Goal: Task Accomplishment & Management: Manage account settings

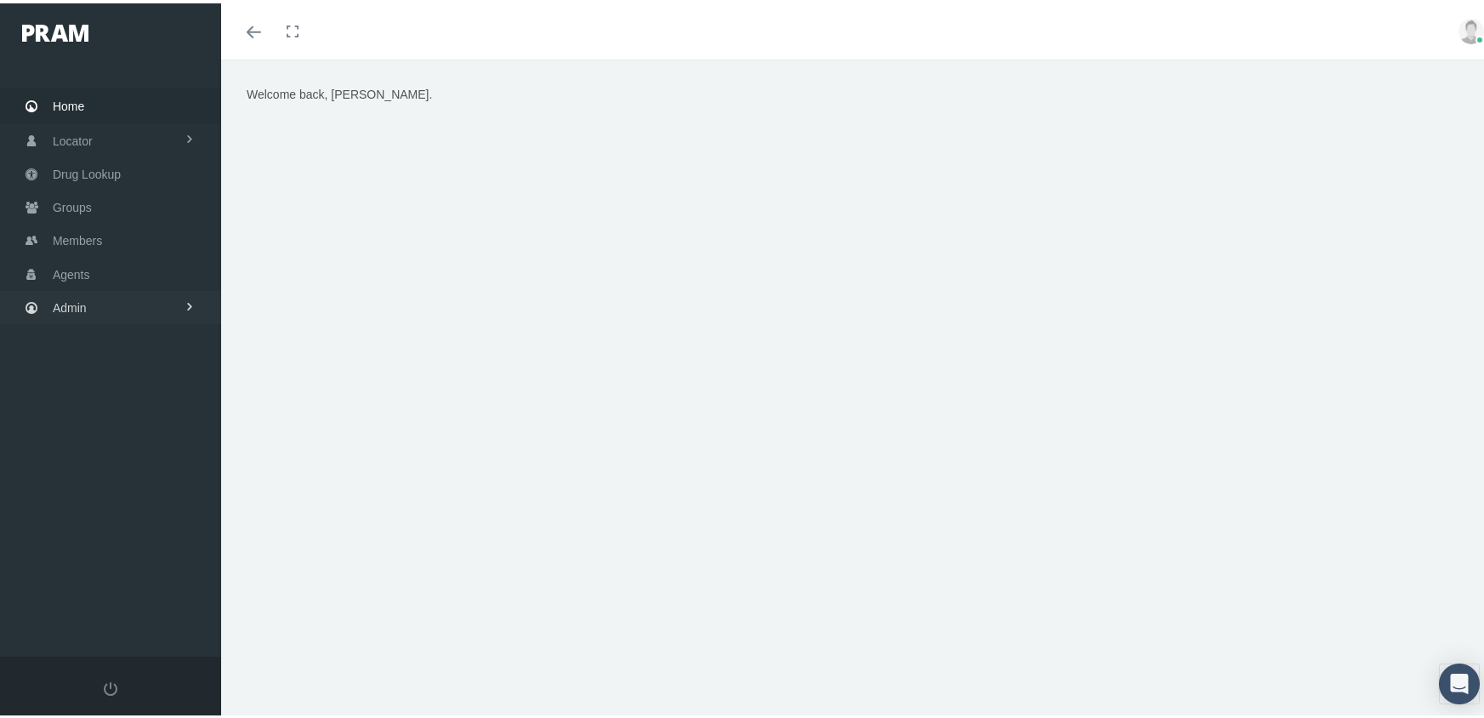
click at [87, 291] on link "Admin" at bounding box center [110, 303] width 221 height 33
click at [120, 519] on span "Companies" at bounding box center [100, 530] width 60 height 29
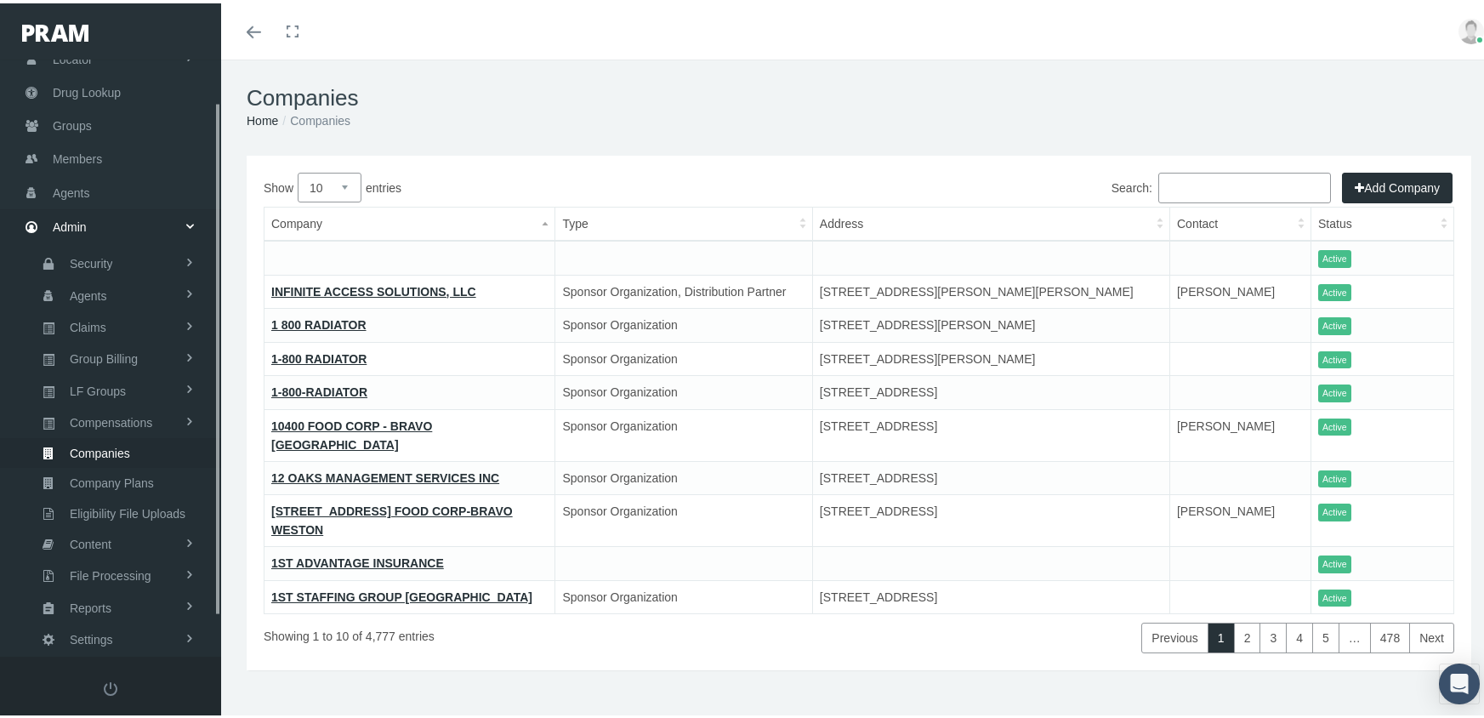
scroll to position [95, 0]
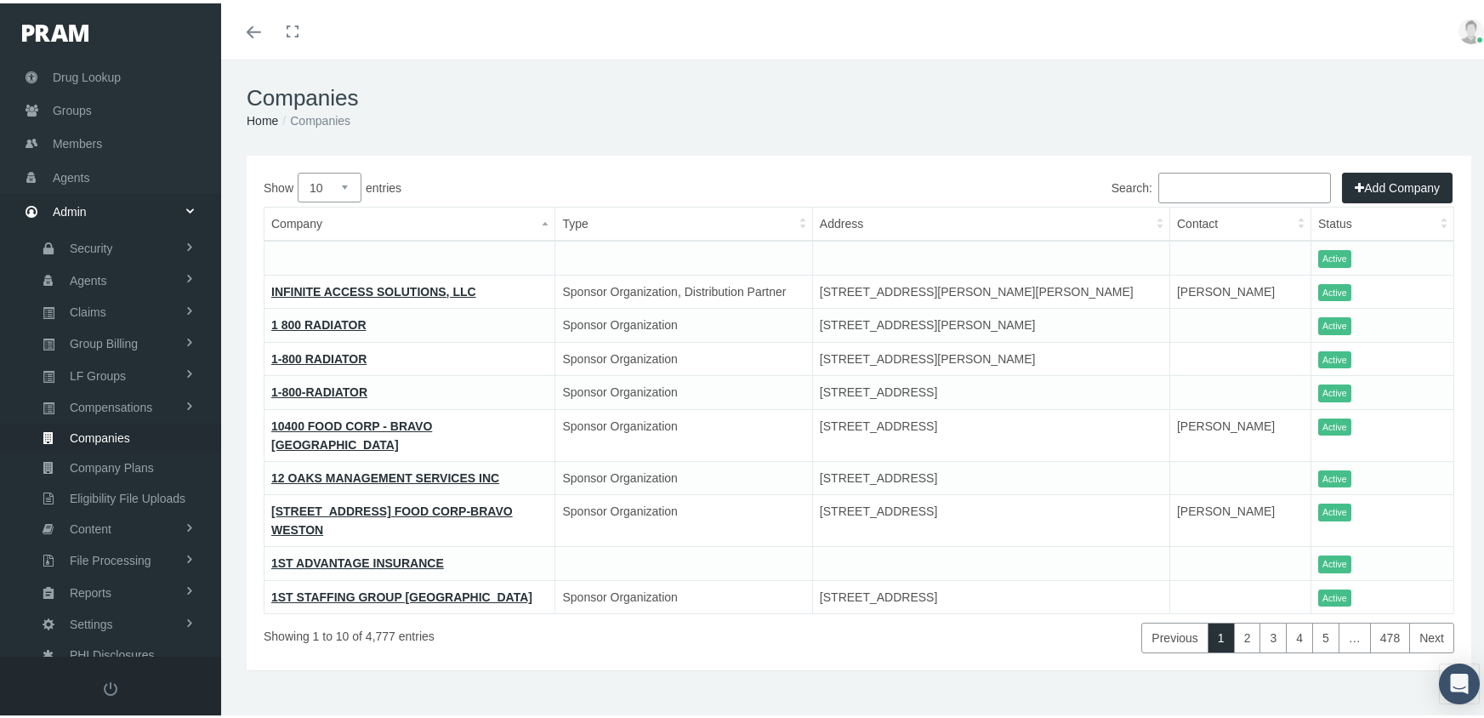
click at [282, 213] on th "Company" at bounding box center [409, 221] width 291 height 34
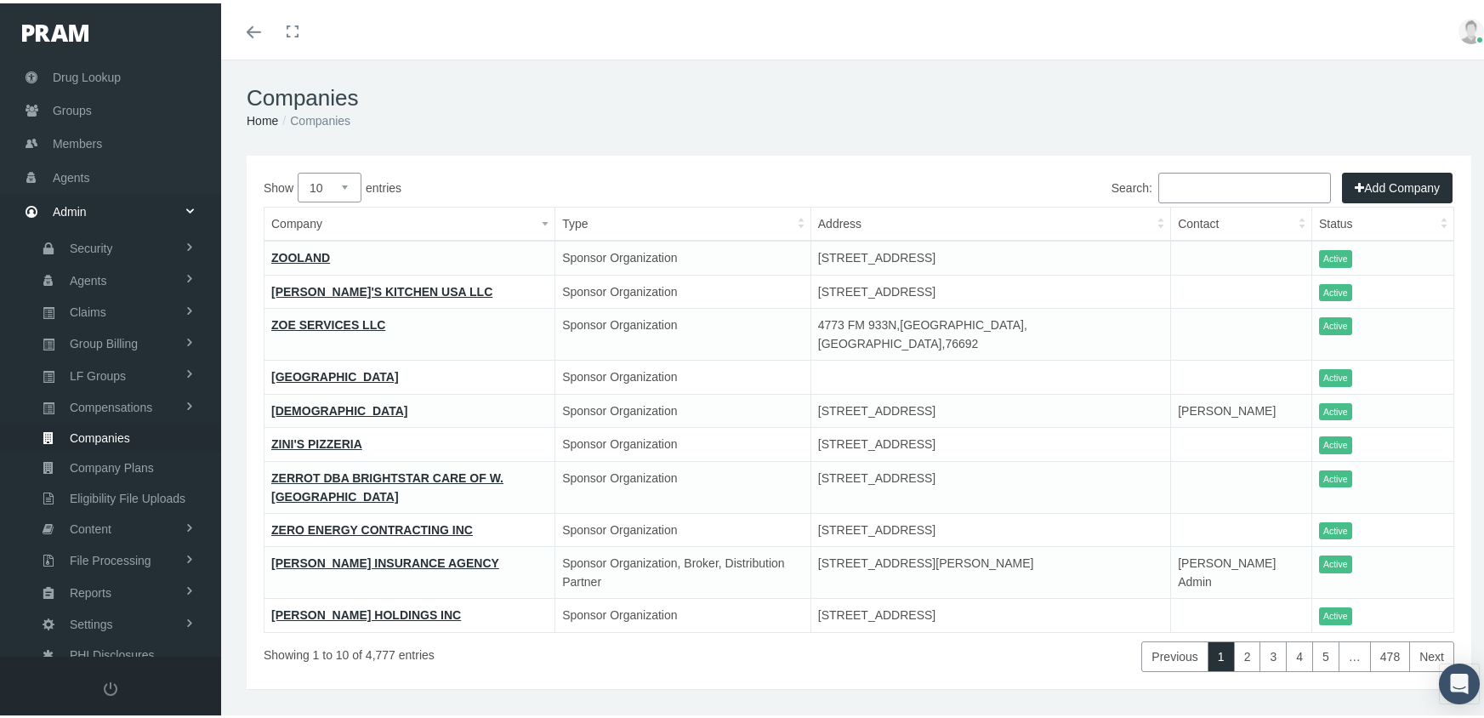
click at [363, 205] on th "Company" at bounding box center [409, 221] width 291 height 34
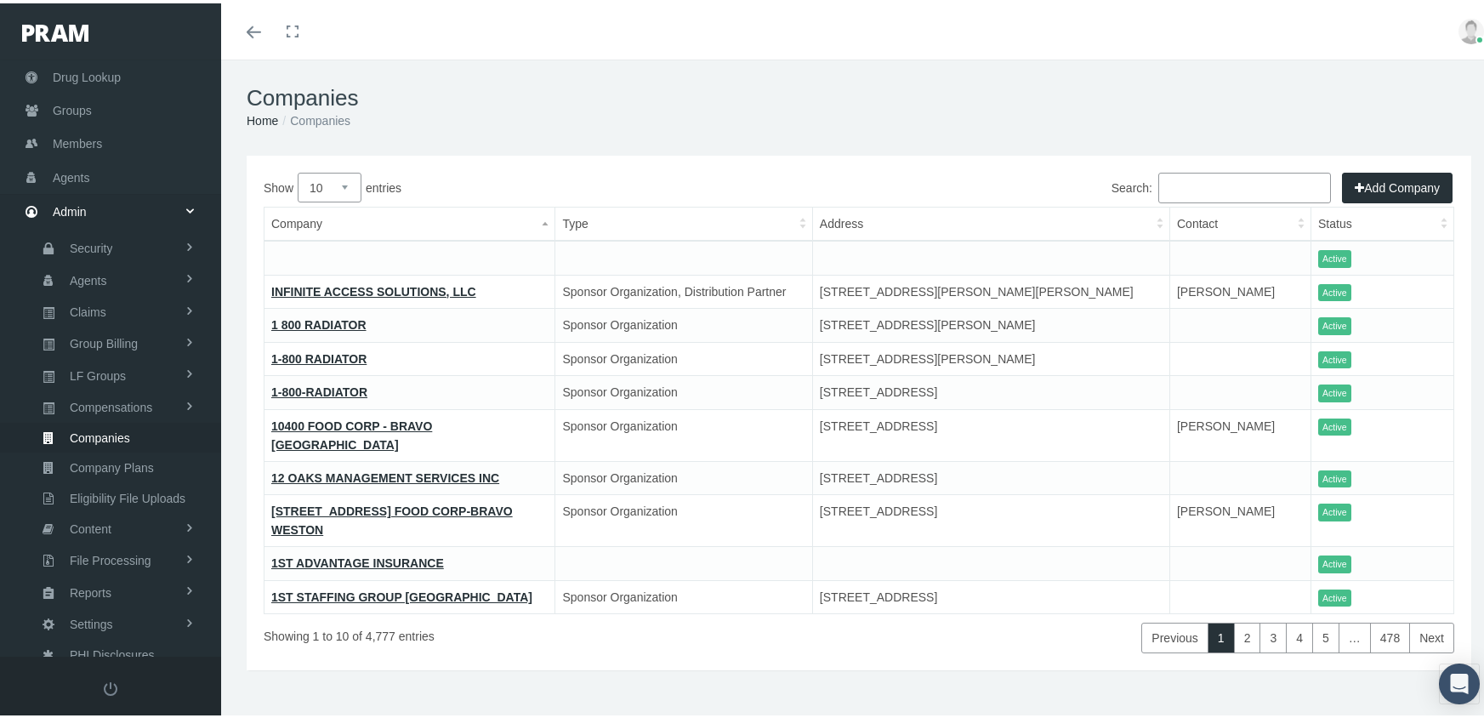
drag, startPoint x: 1265, startPoint y: 190, endPoint x: 1261, endPoint y: 182, distance: 8.8
click at [1264, 188] on input "Search:" at bounding box center [1244, 184] width 173 height 31
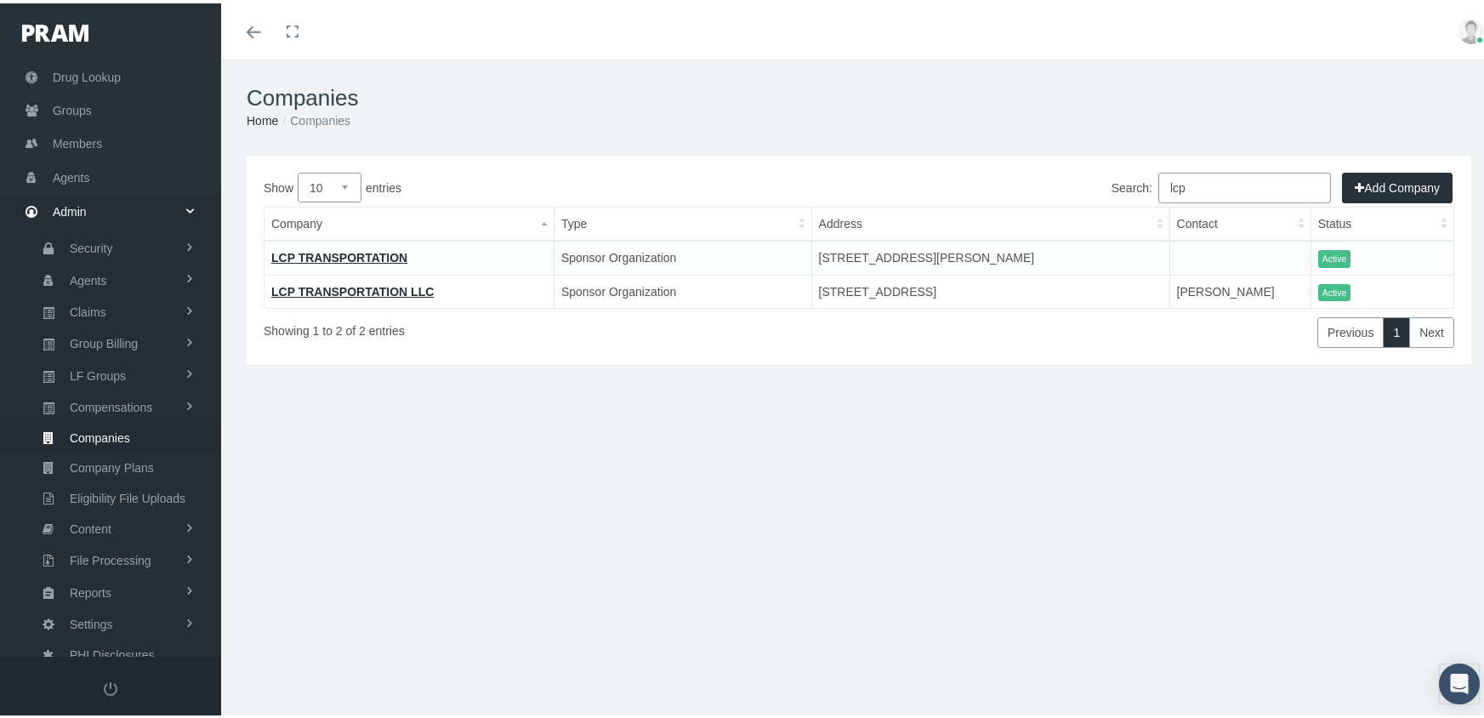
type input "lcp"
click at [340, 253] on link "LCP TRANSPORTATION" at bounding box center [339, 254] width 136 height 14
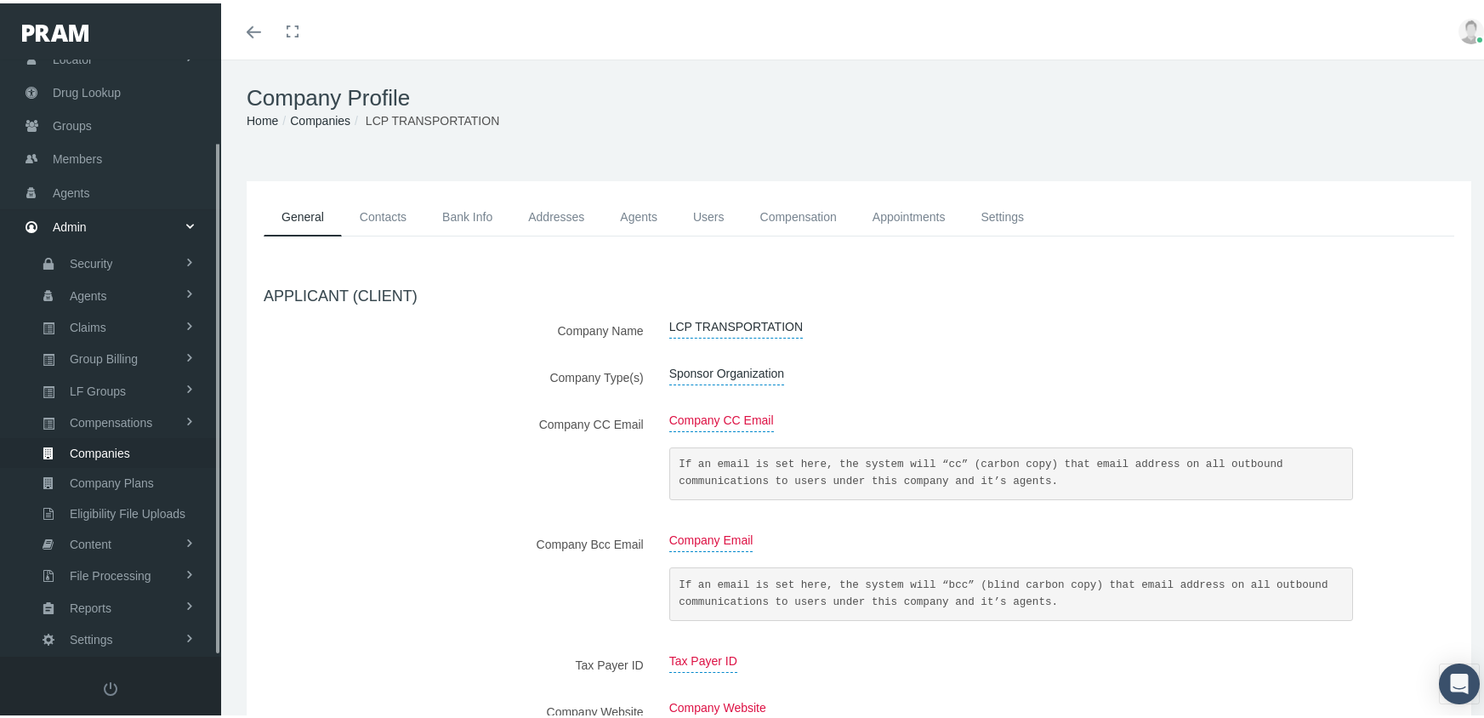
scroll to position [95, 0]
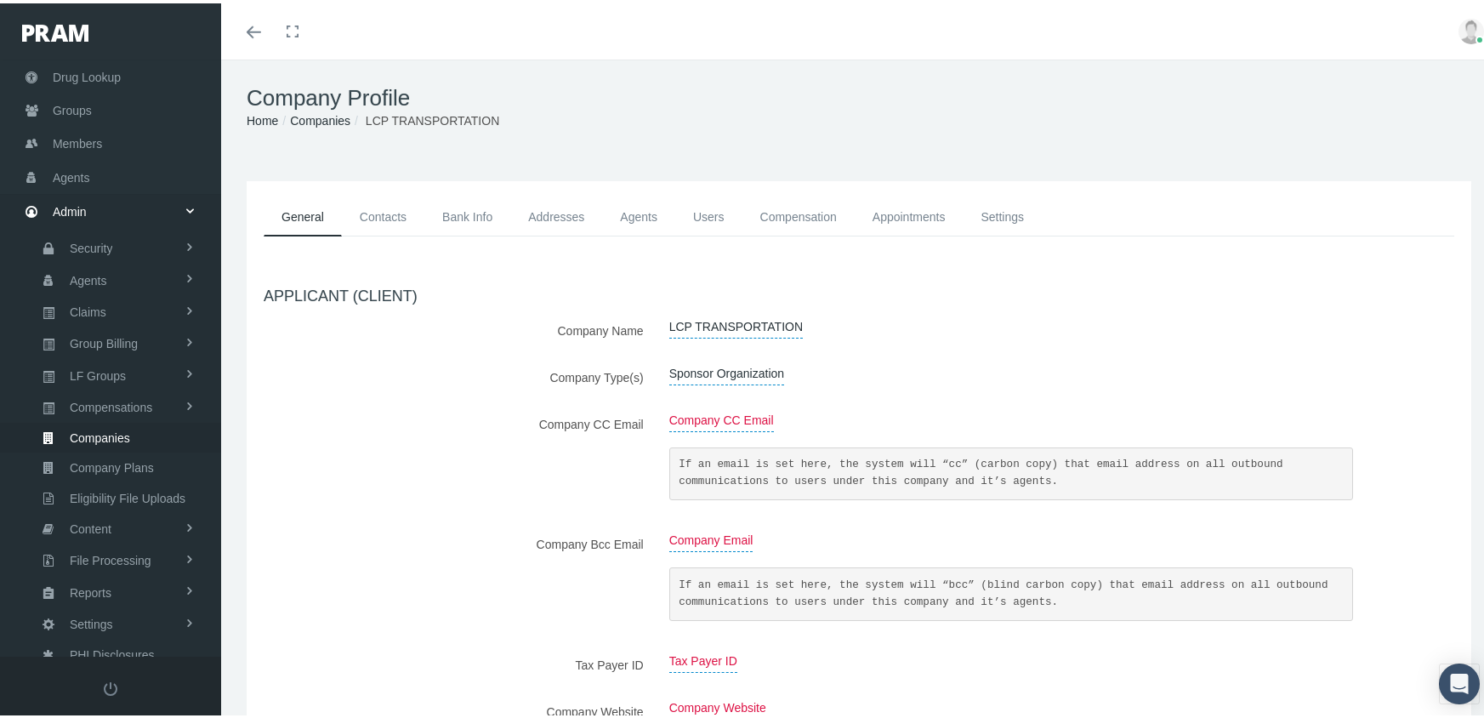
click at [567, 211] on link "Addresses" at bounding box center [556, 214] width 92 height 38
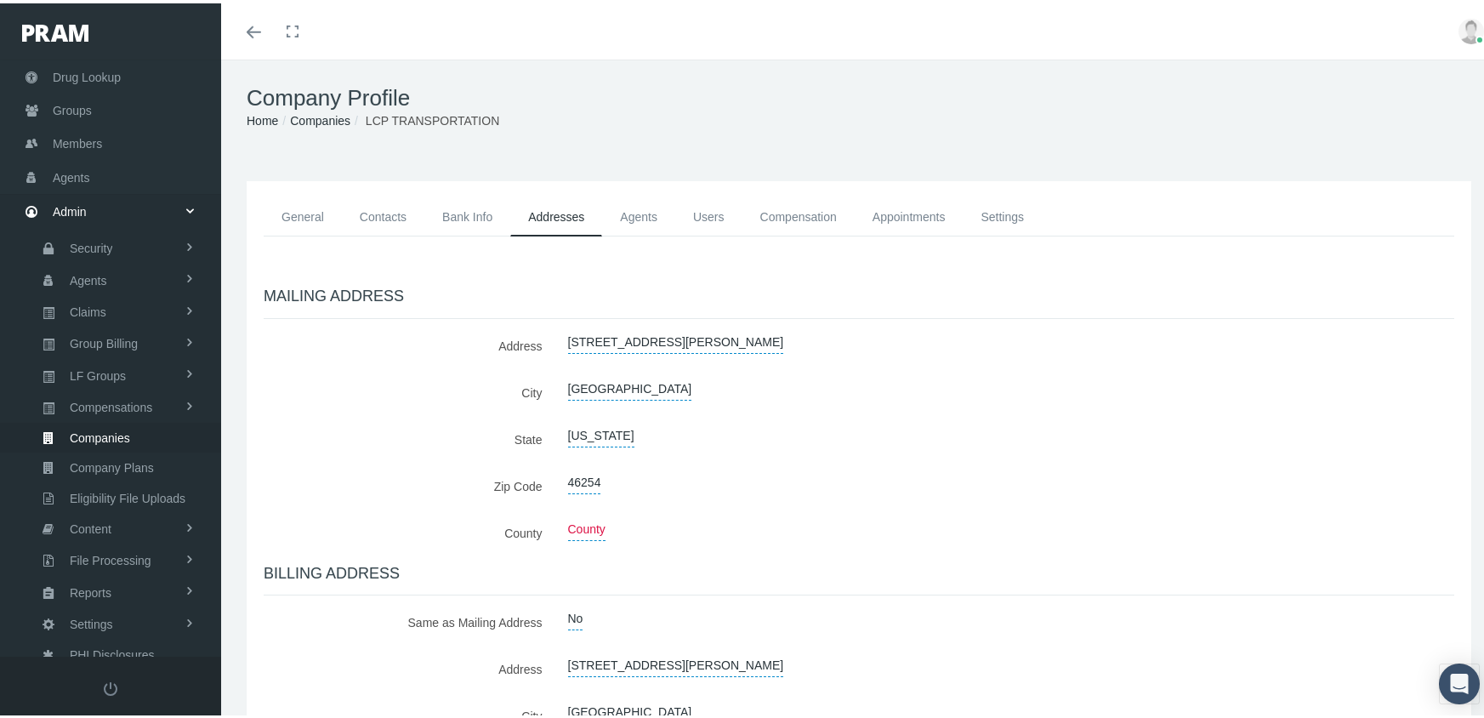
click at [315, 119] on link "Companies" at bounding box center [320, 118] width 60 height 14
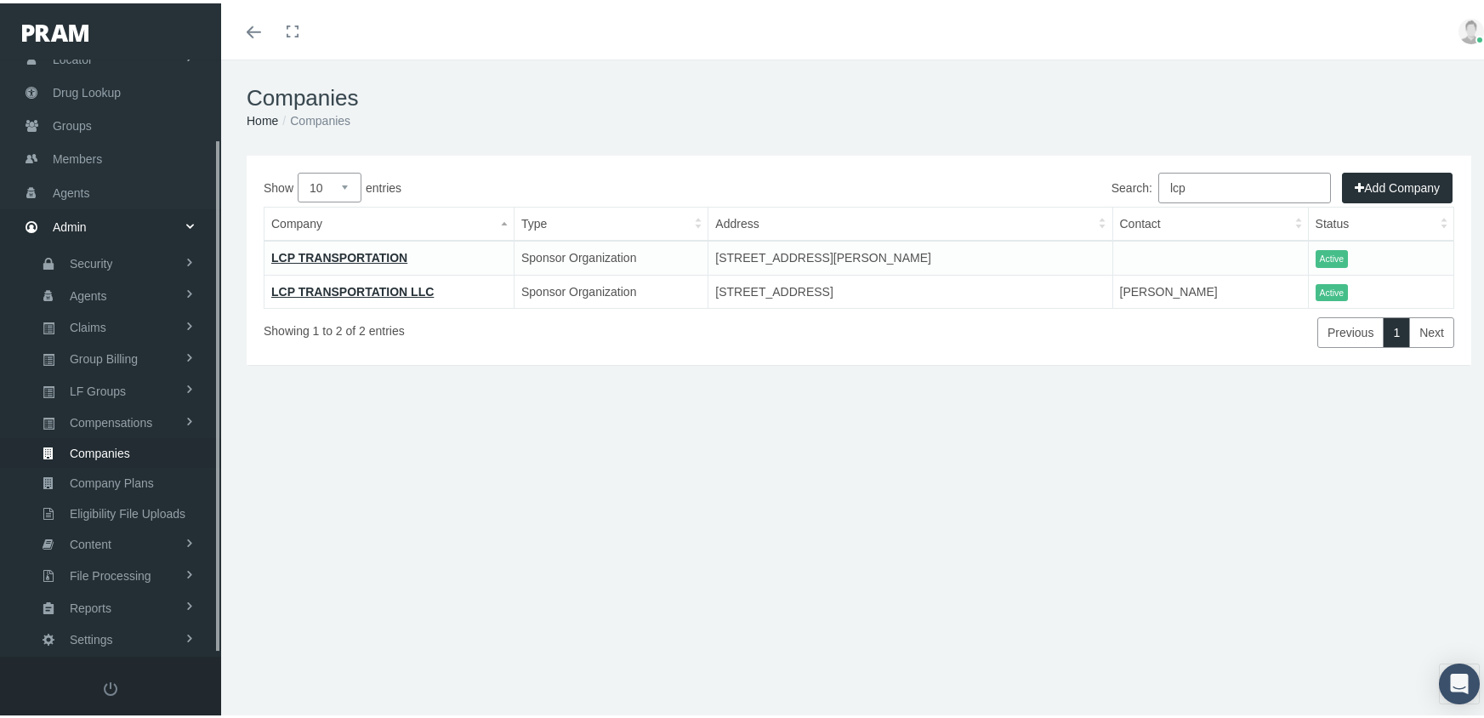
scroll to position [95, 0]
click at [100, 129] on span "Members" at bounding box center [77, 140] width 49 height 32
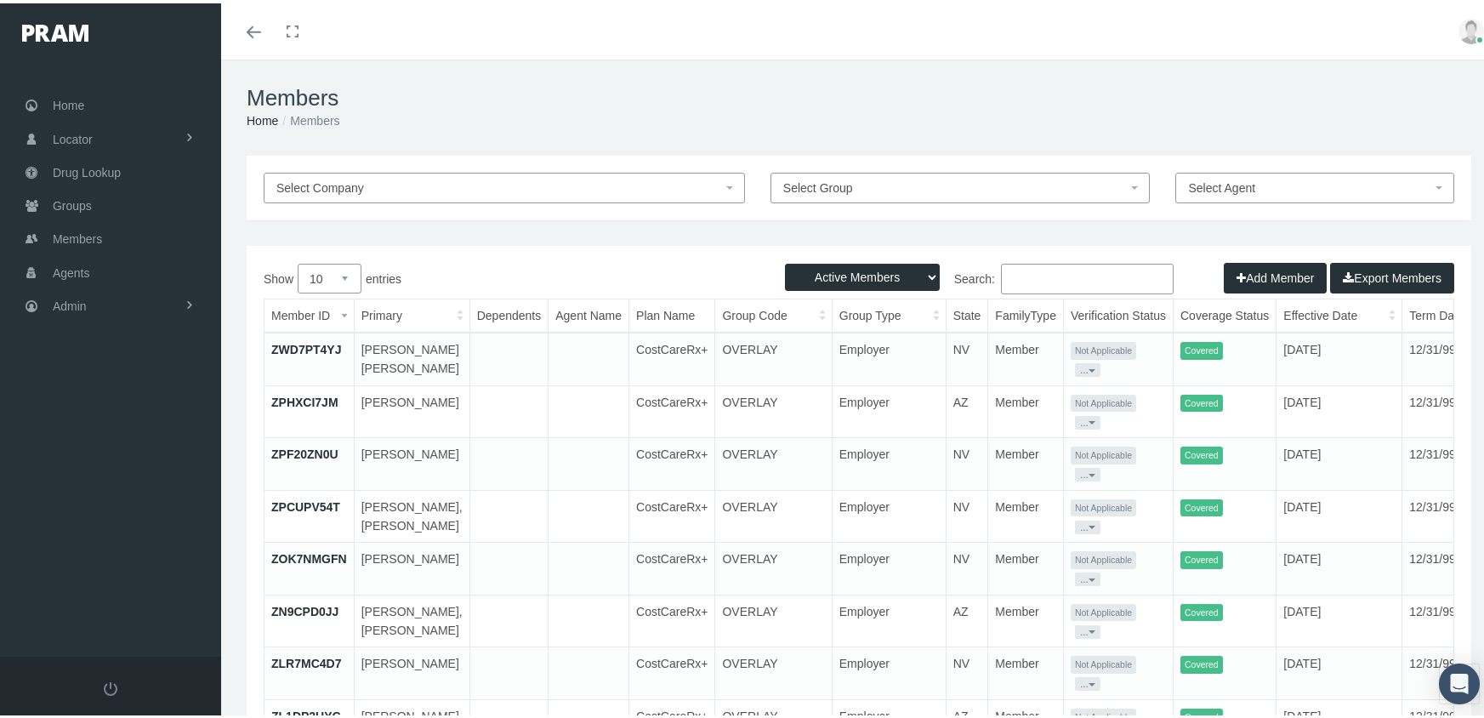
click at [1268, 282] on button "Add Member" at bounding box center [1274, 274] width 103 height 31
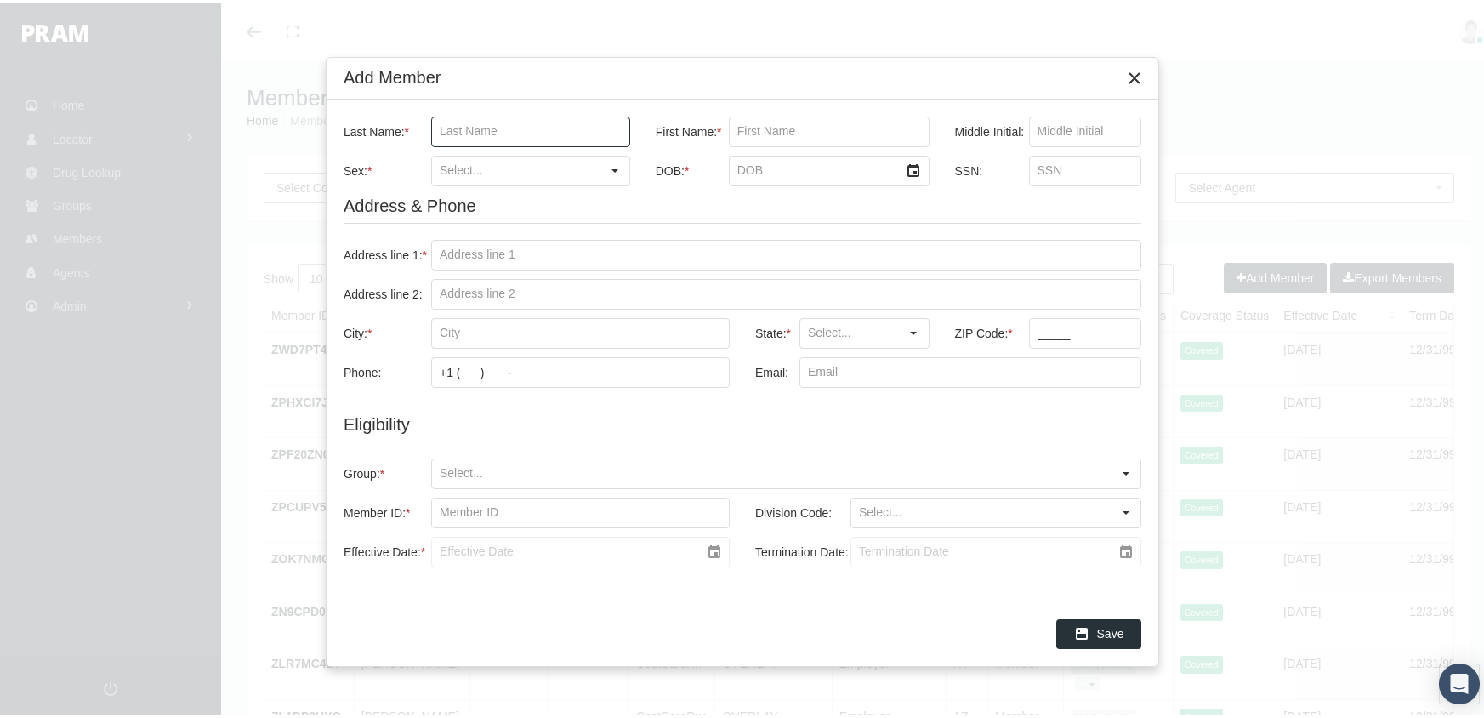
click at [439, 123] on input "Last Name: *" at bounding box center [530, 128] width 197 height 29
type input "bernal"
type input "[PERSON_NAME]"
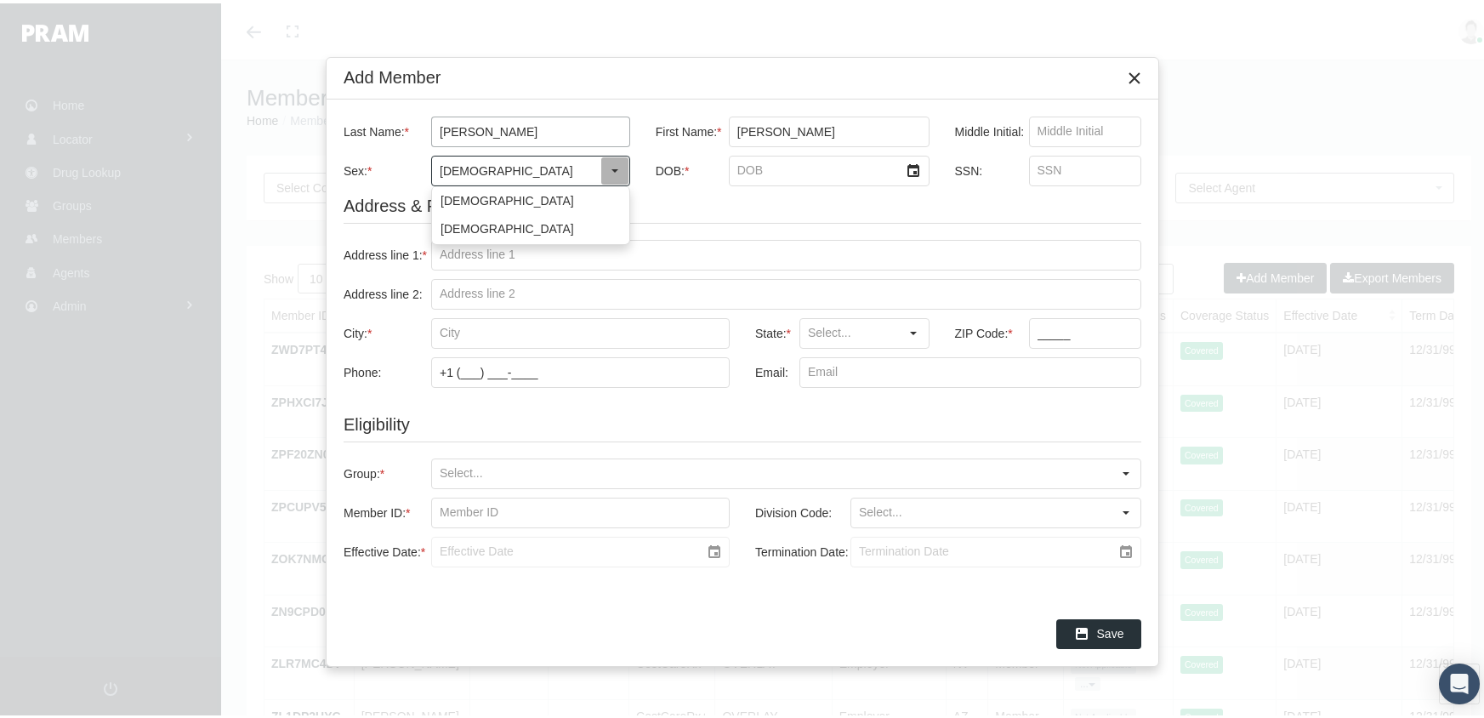
type input "Male"
type input "3/30/1976"
type input "603717450"
click at [442, 257] on input "Address line 1: *" at bounding box center [786, 251] width 708 height 29
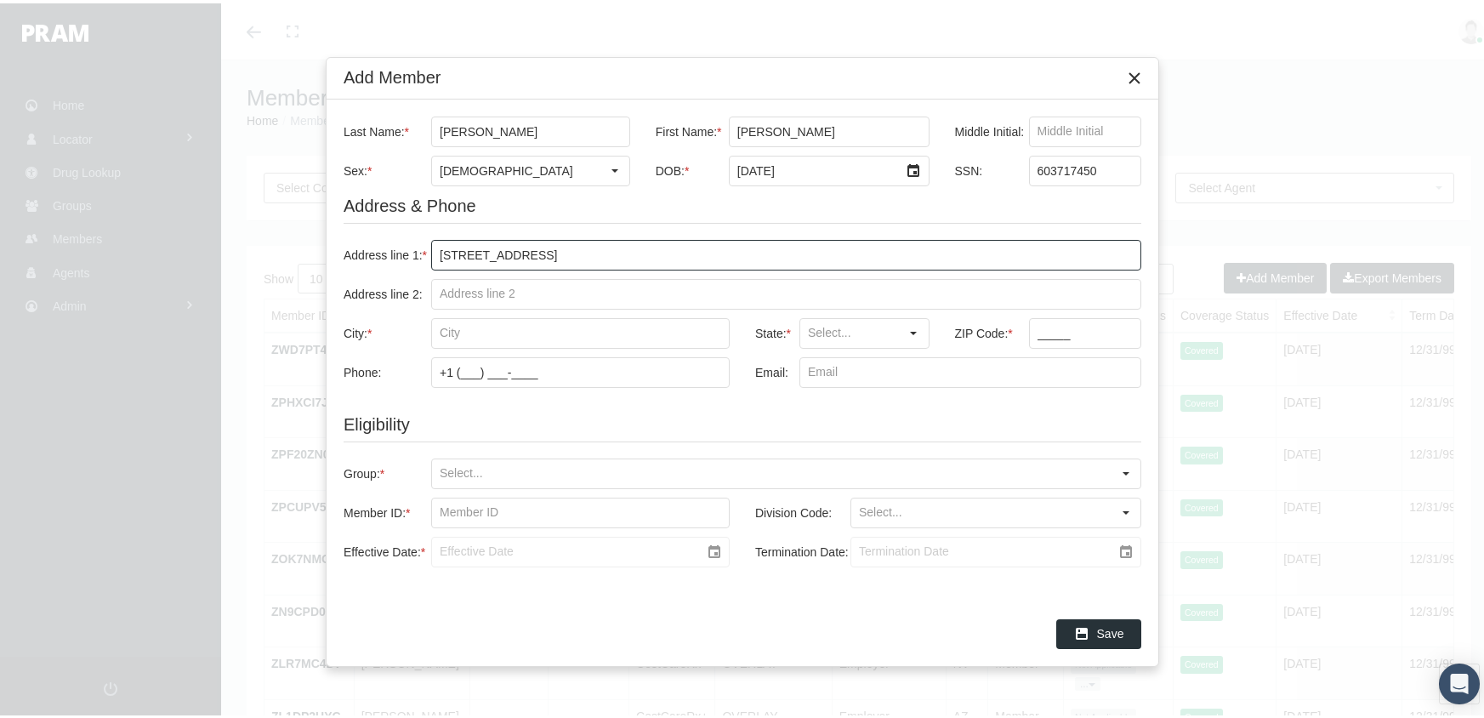
type input "4142 dogwood hill st"
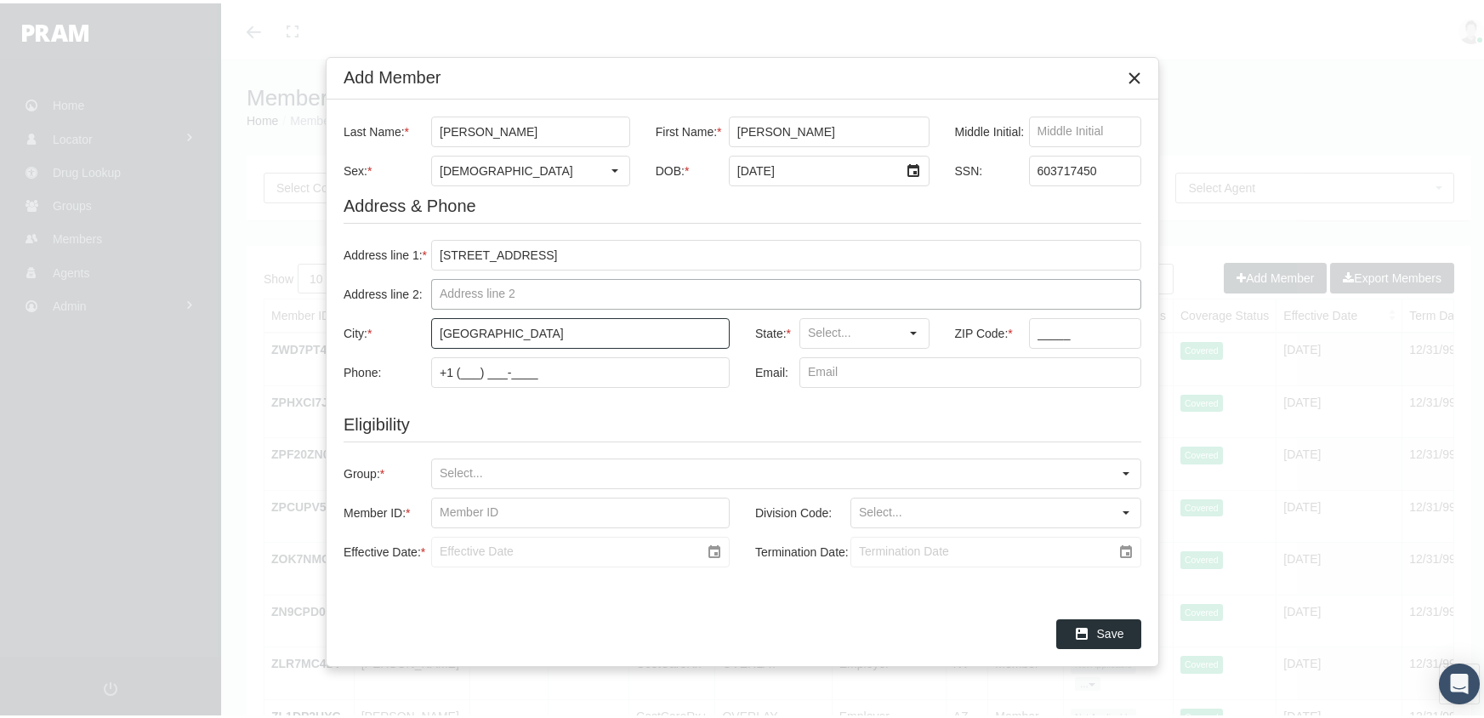
type input "pasadena"
type input "TX"
type input "77503"
click at [443, 464] on input "Group: *" at bounding box center [771, 470] width 679 height 29
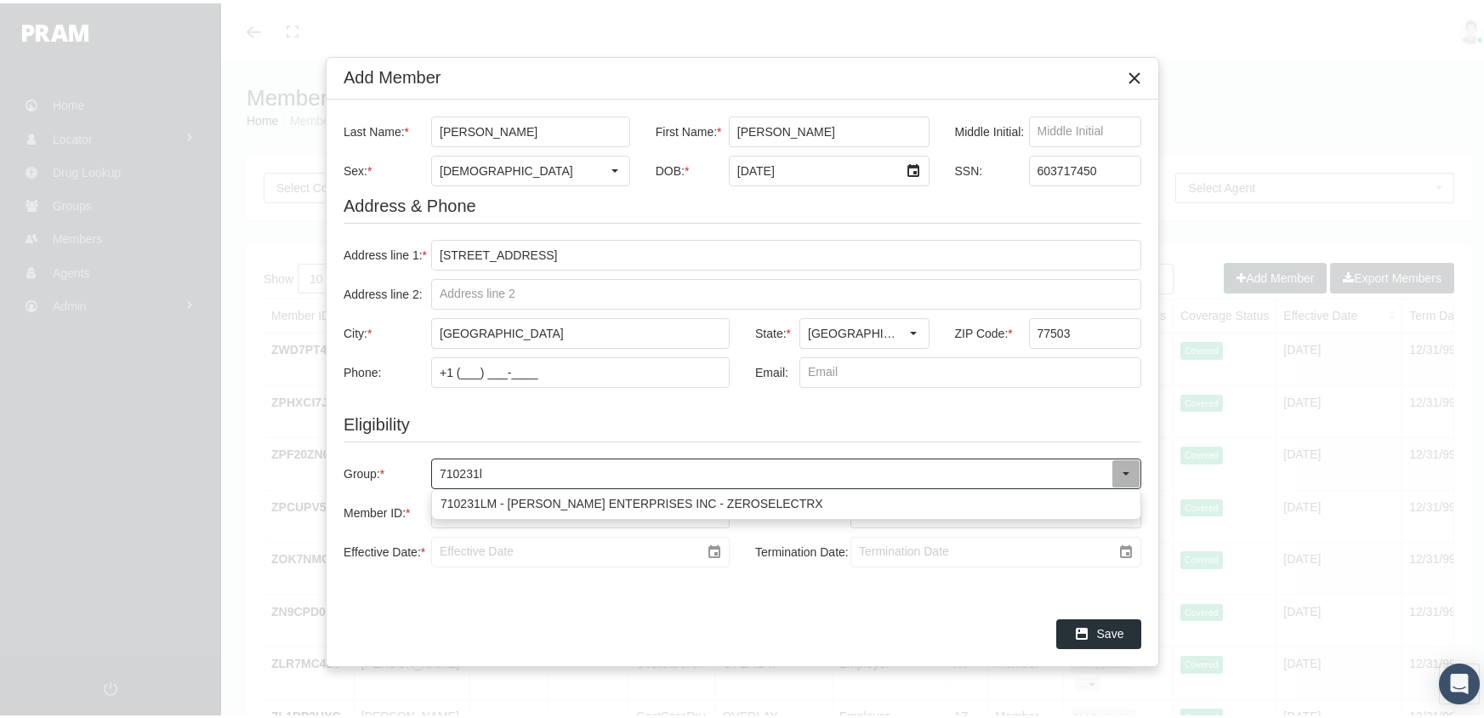
type input "710231lm"
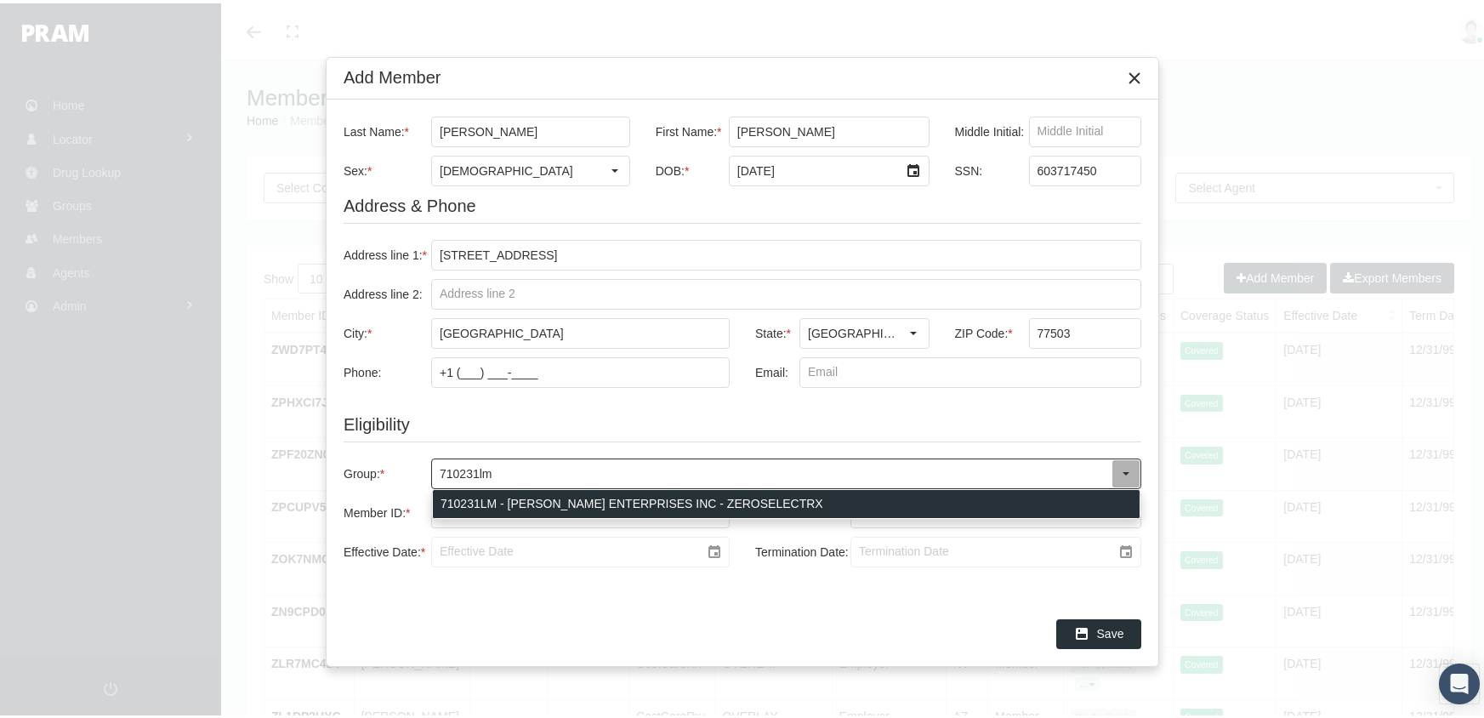
click at [648, 494] on div "710231LM - [PERSON_NAME] ENTERPRISES INC - ZEROSELECTRX" at bounding box center [786, 500] width 707 height 28
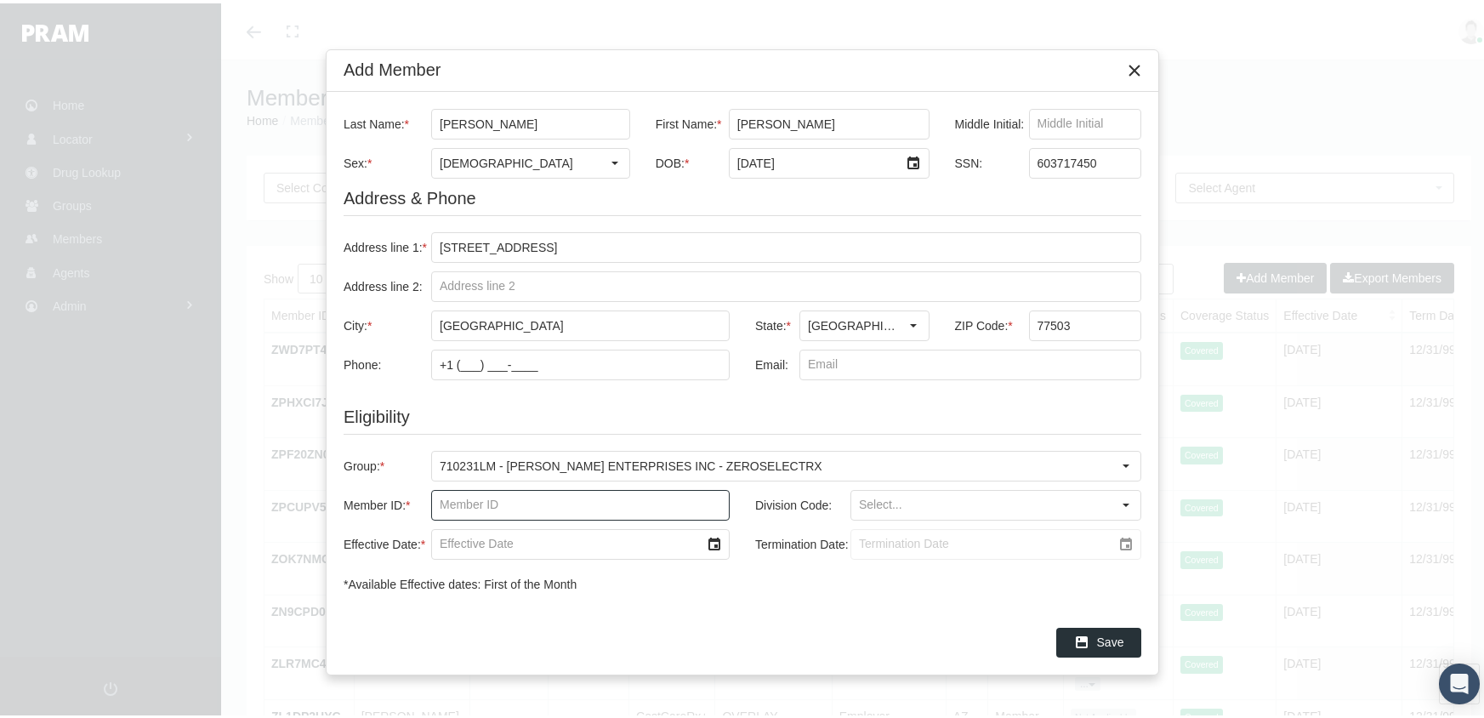
click at [446, 502] on input "Member ID: *" at bounding box center [580, 501] width 297 height 29
type input "f08540802"
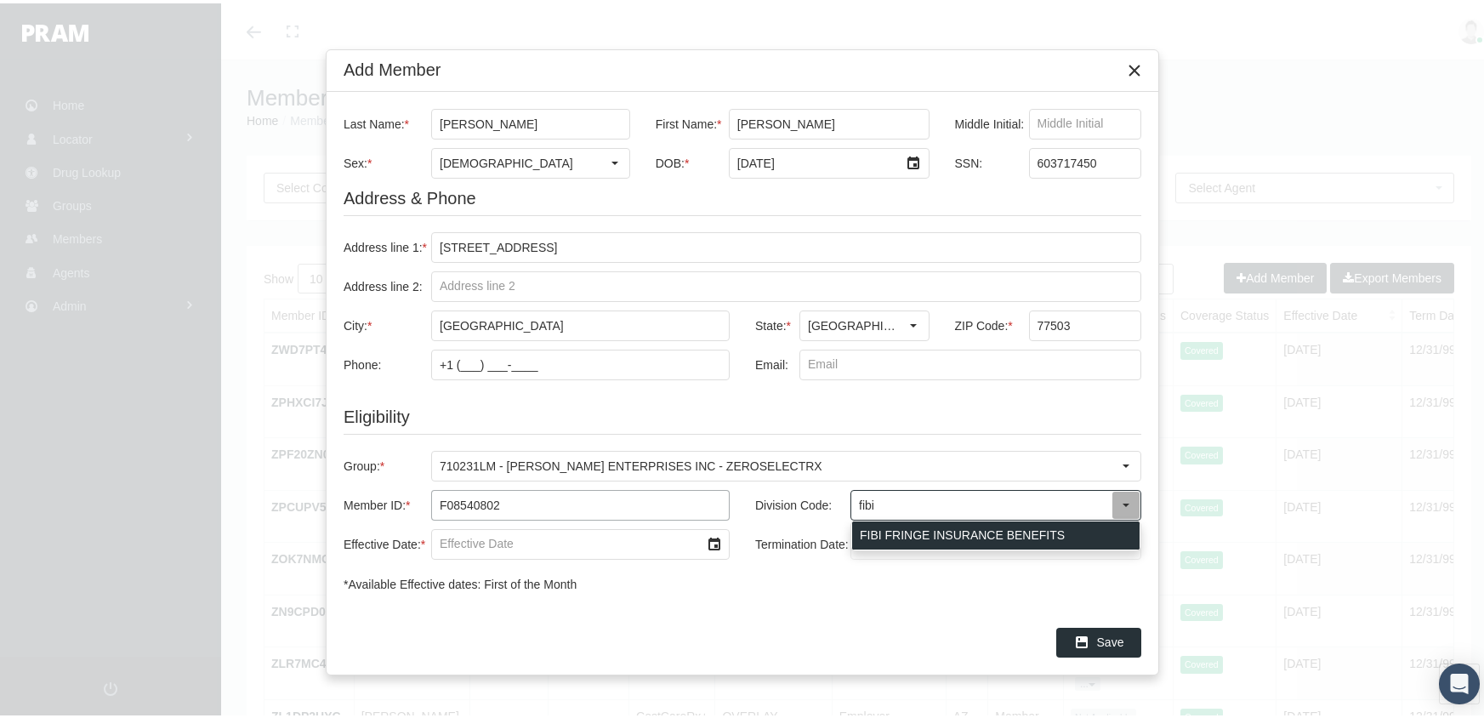
type input "FIBI FRINGE INSURANCE BENEFITS"
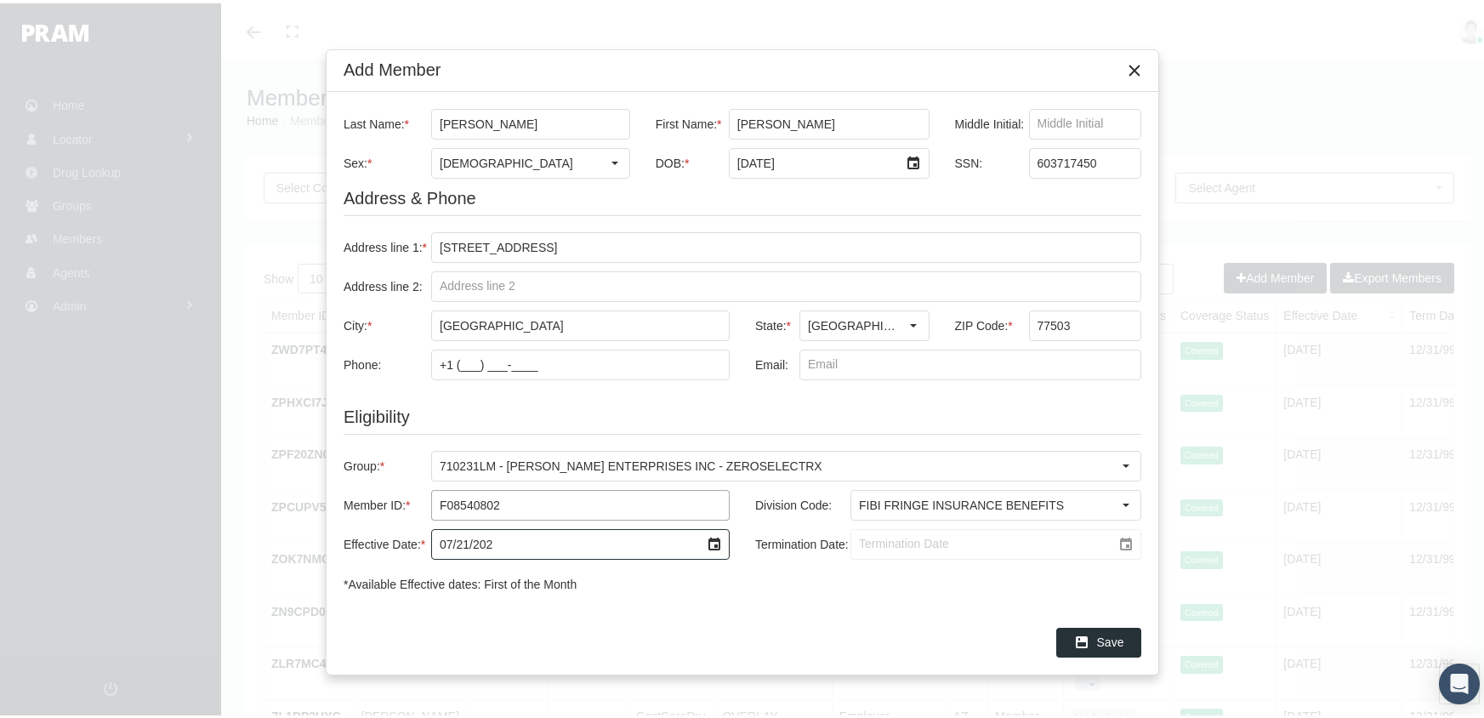
type input "[DATE]"
drag, startPoint x: 860, startPoint y: 545, endPoint x: 930, endPoint y: 532, distance: 71.7
click at [860, 545] on input "Termination Date:" at bounding box center [981, 540] width 260 height 29
type input "[DATE]"
click at [1105, 628] on div "Save" at bounding box center [1098, 639] width 83 height 28
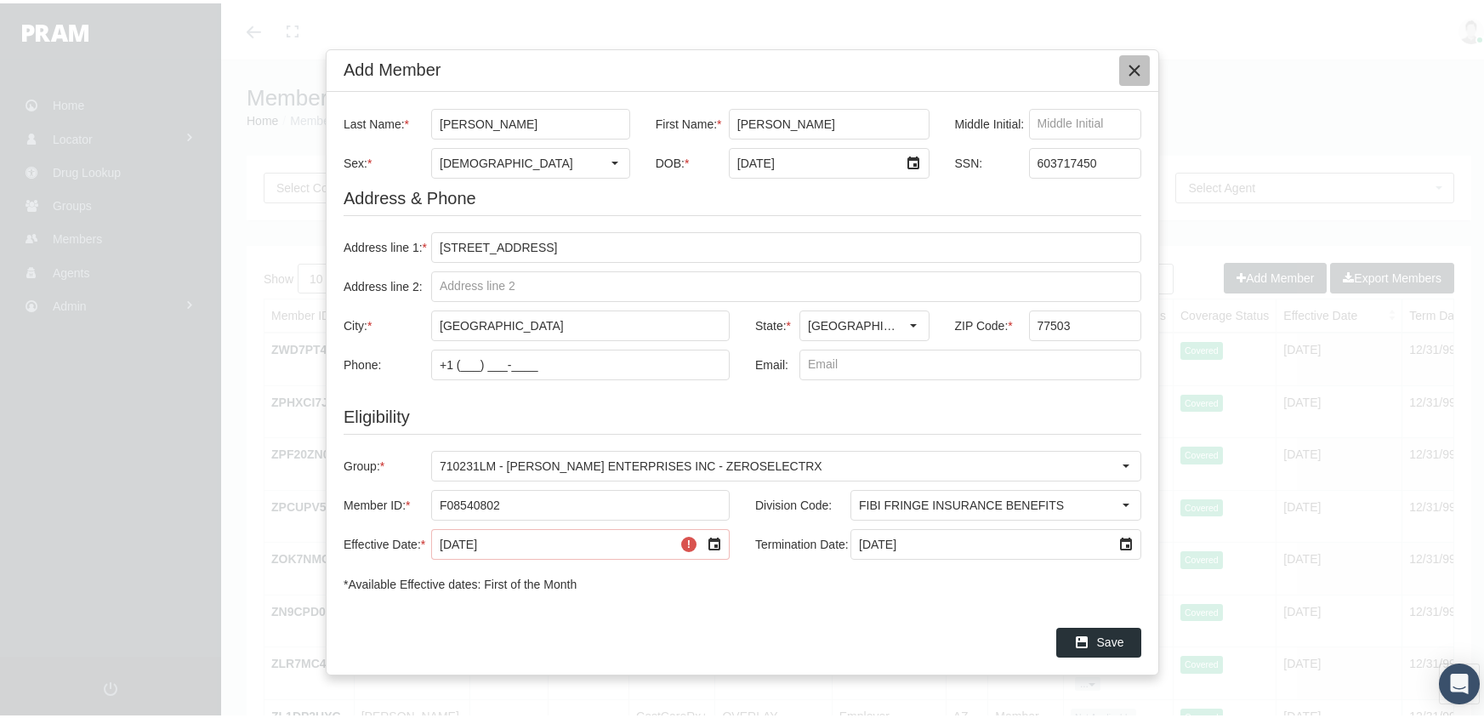
click at [1128, 67] on icon "Close" at bounding box center [1134, 67] width 15 height 15
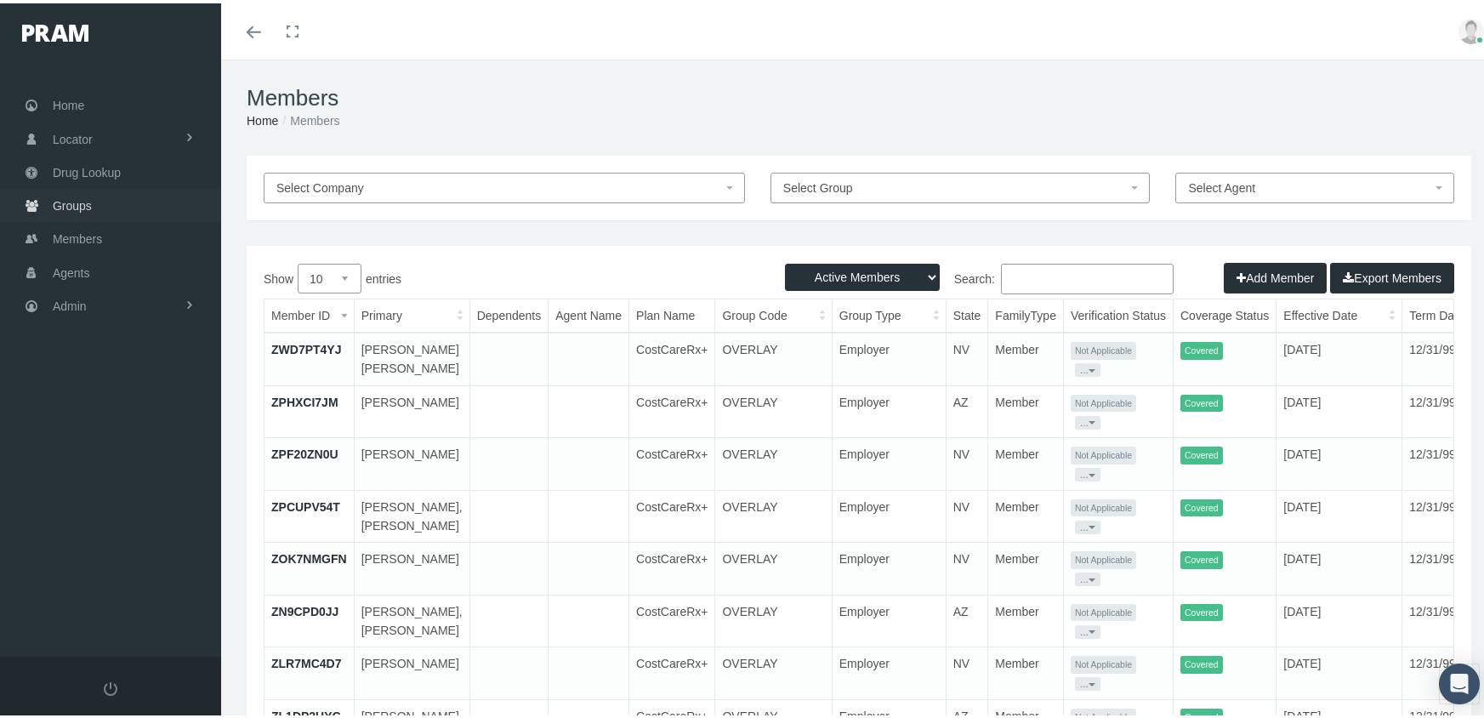
click at [67, 192] on span "Groups" at bounding box center [72, 202] width 39 height 32
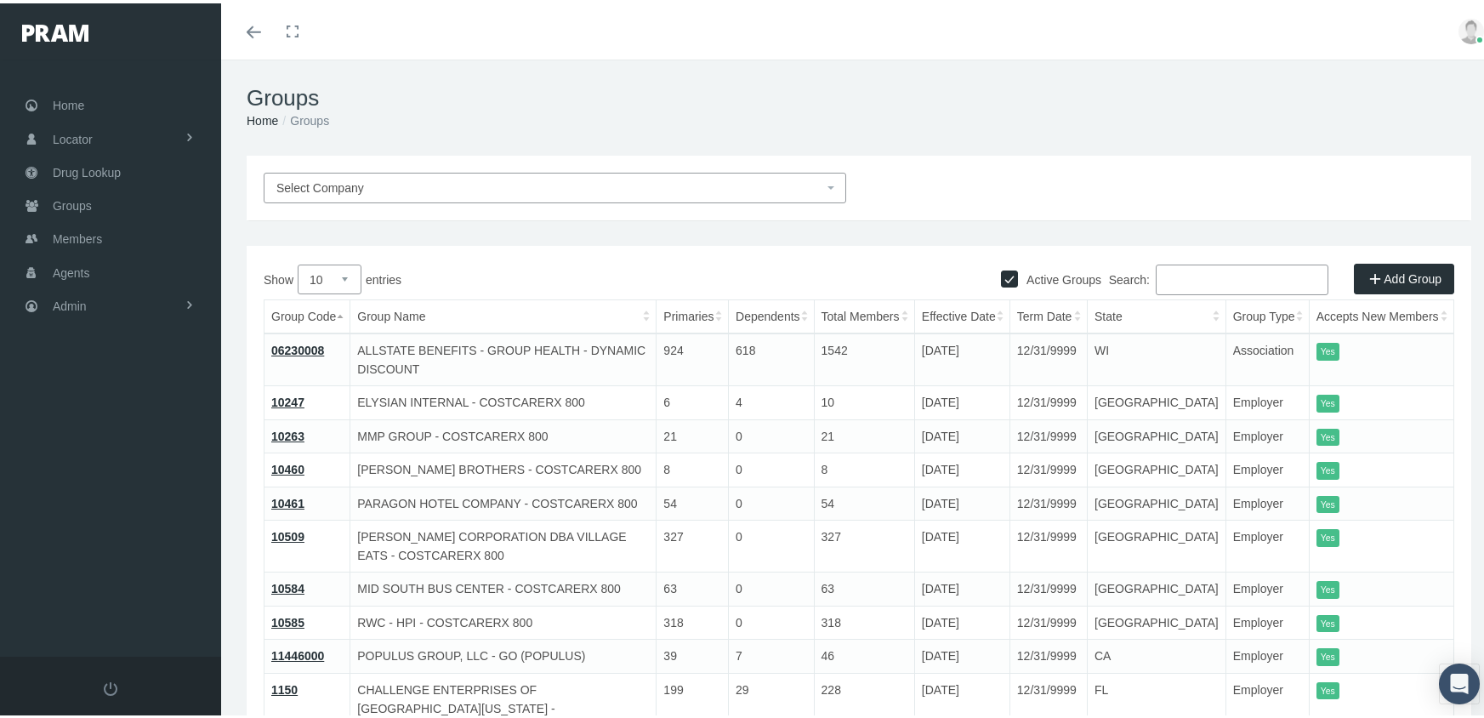
click at [1183, 279] on input "Search:" at bounding box center [1241, 276] width 173 height 31
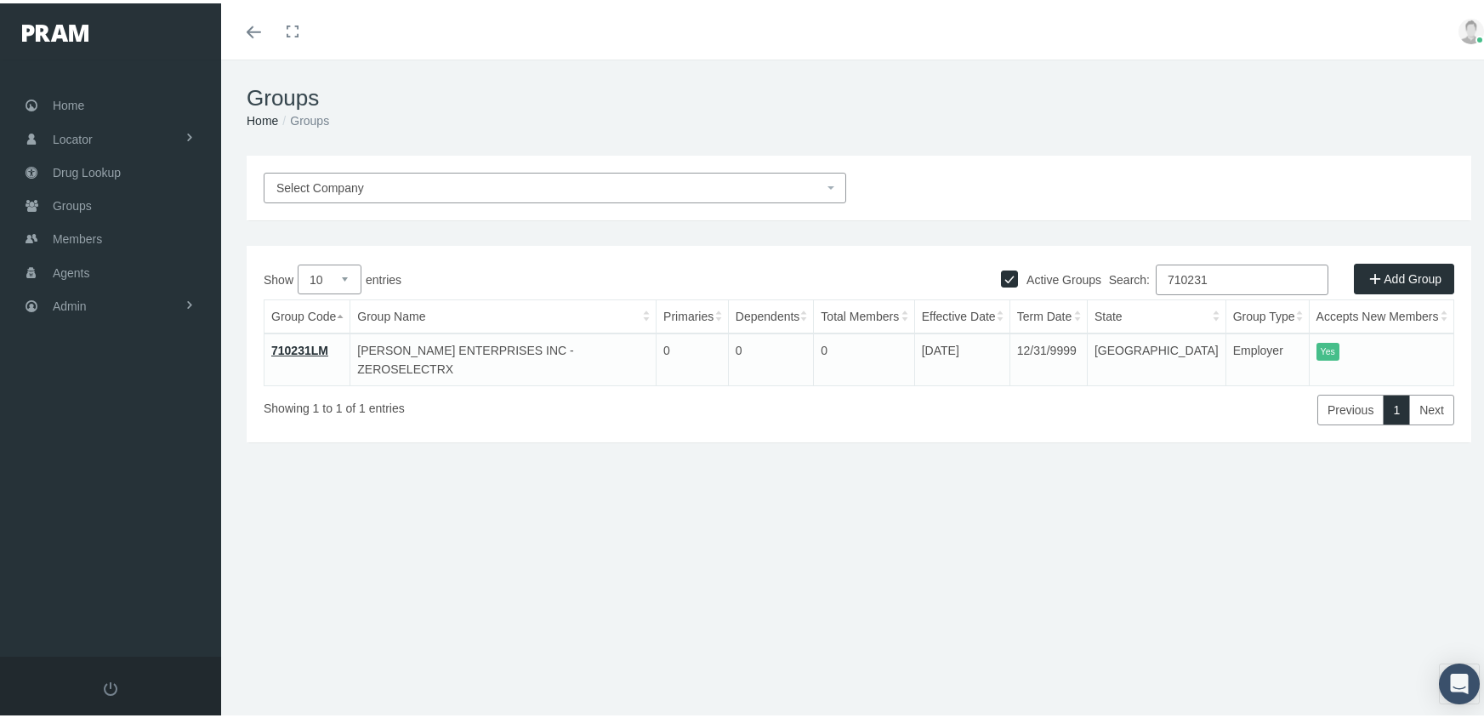
type input "710231"
click at [304, 338] on td "710231LM" at bounding box center [307, 356] width 86 height 53
click at [300, 350] on link "710231LM" at bounding box center [299, 347] width 57 height 14
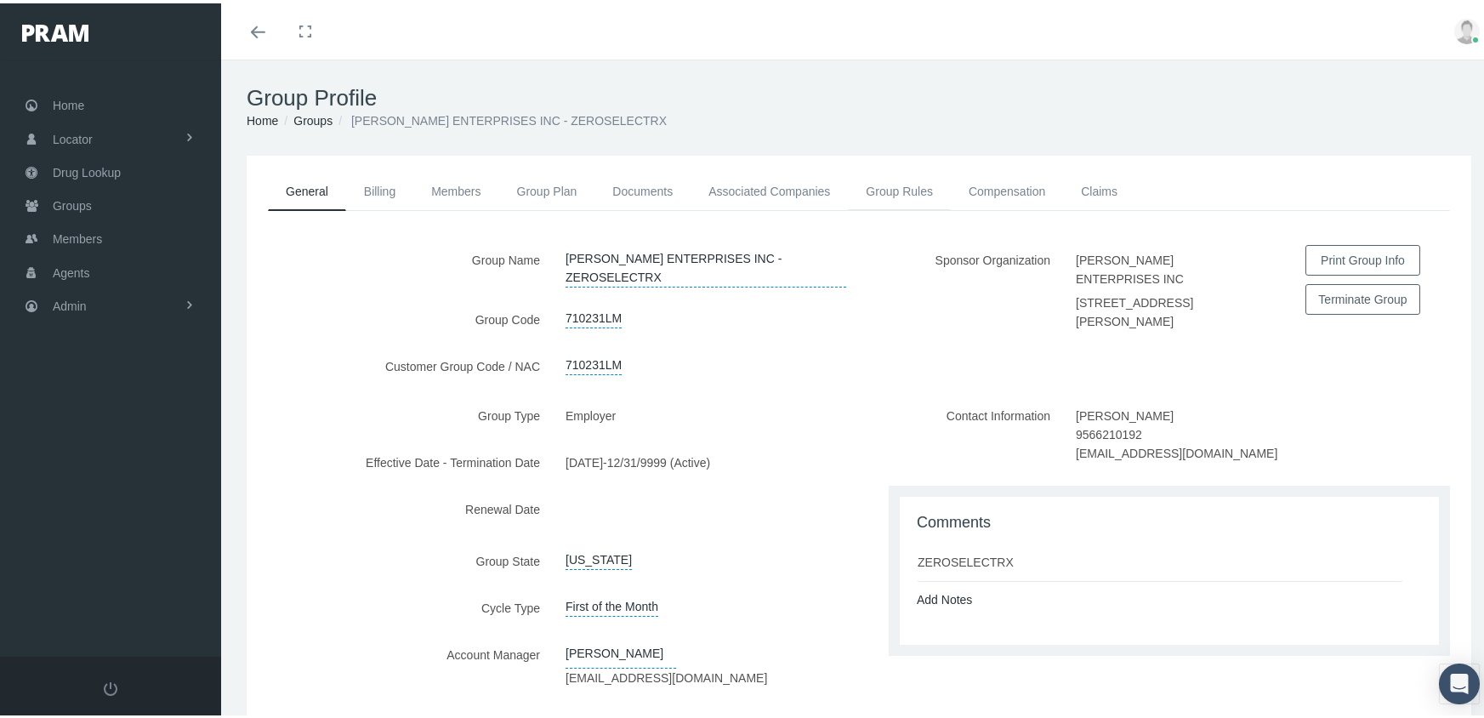
click at [899, 183] on link "Group Rules" at bounding box center [899, 187] width 103 height 37
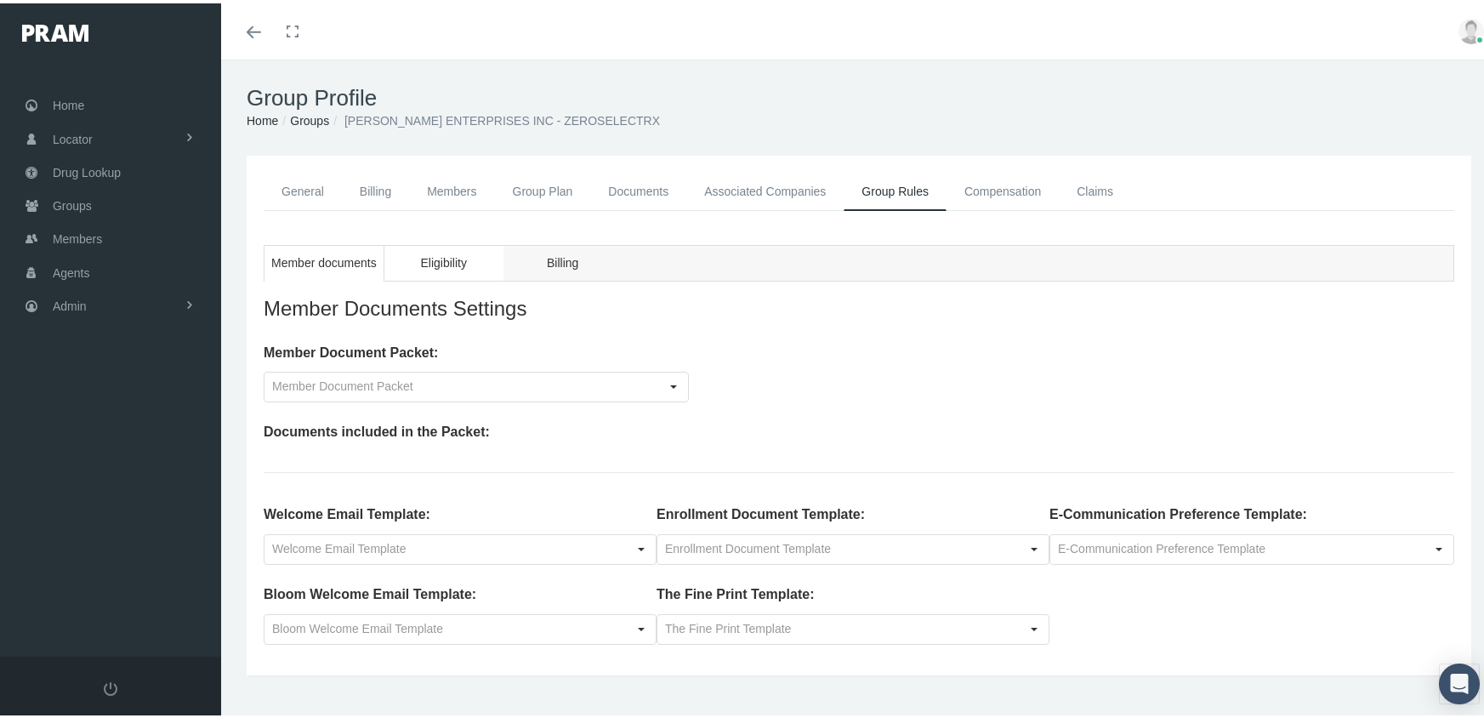
click at [449, 254] on span "Eligibility" at bounding box center [443, 259] width 46 height 21
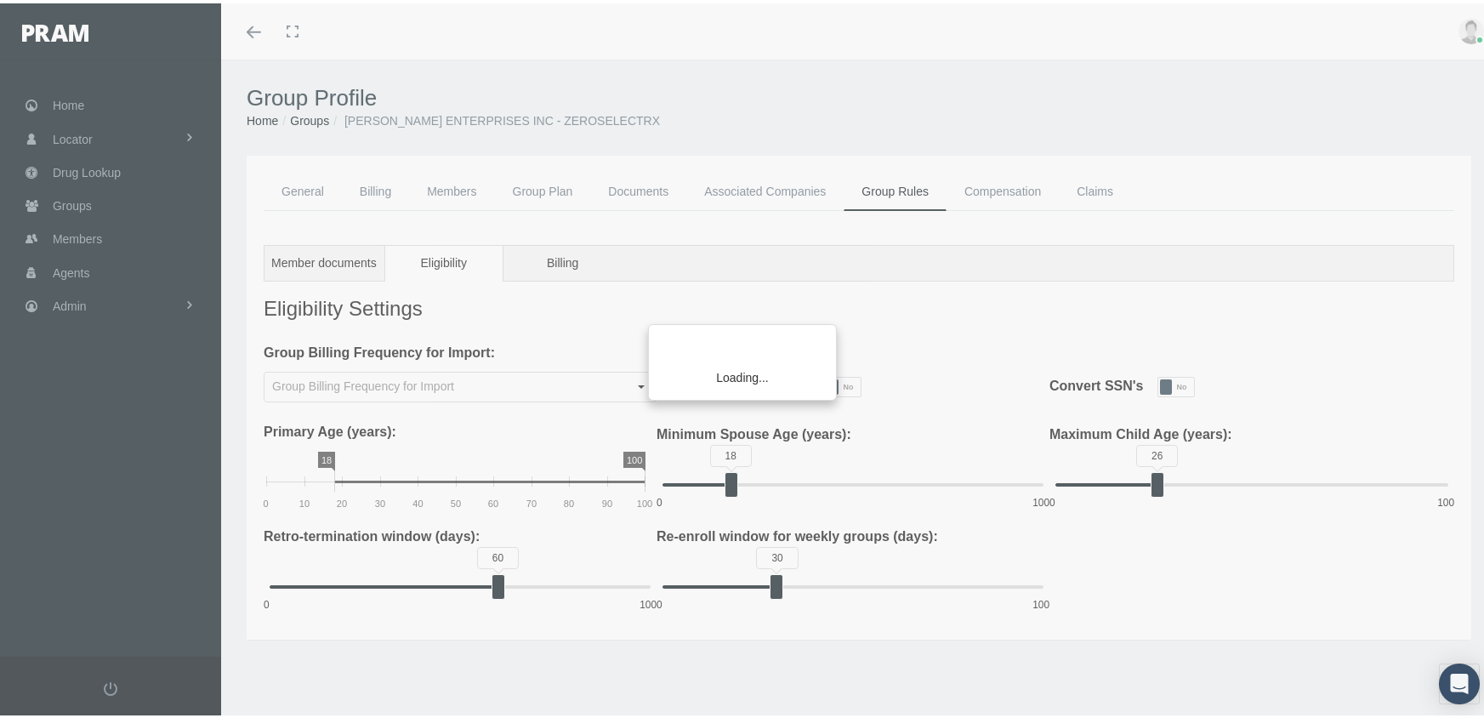
type input "Monthly"
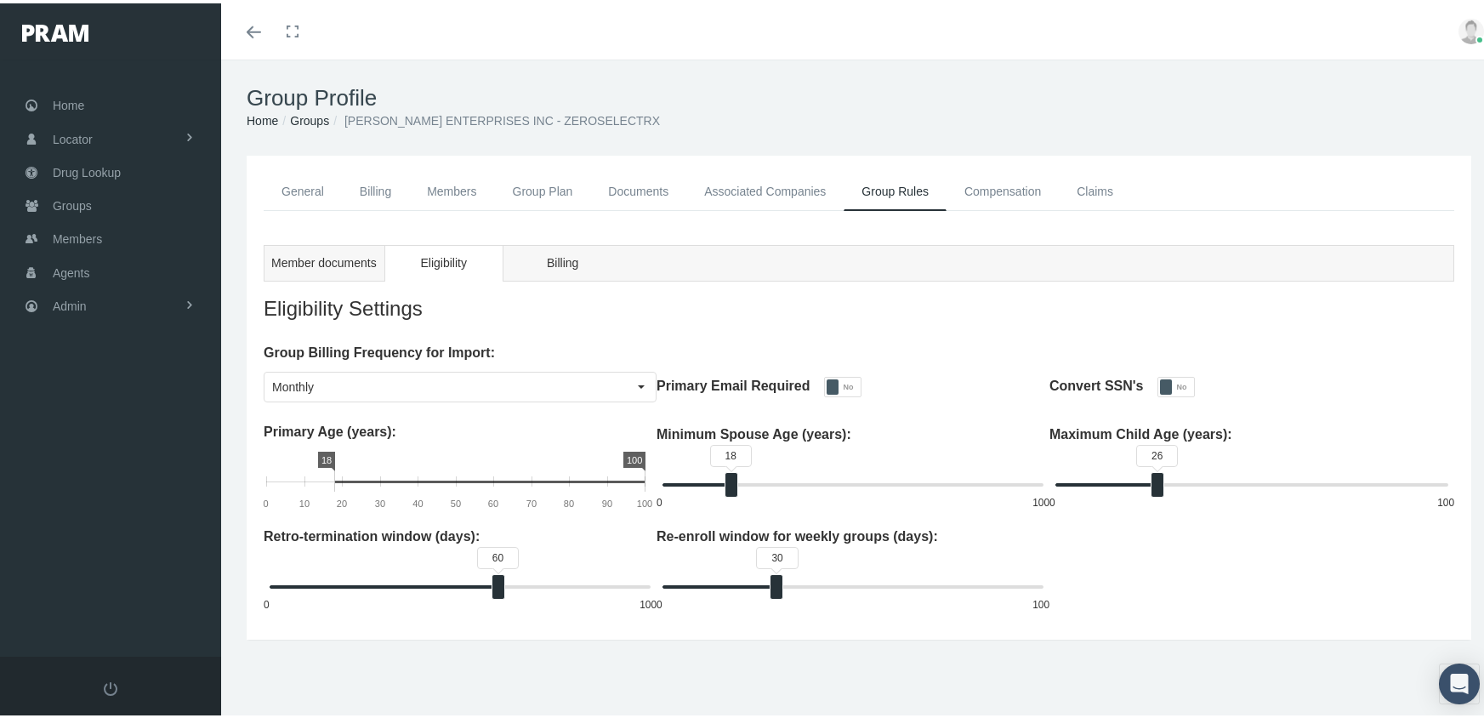
click at [561, 187] on link "Group Plan" at bounding box center [543, 188] width 96 height 38
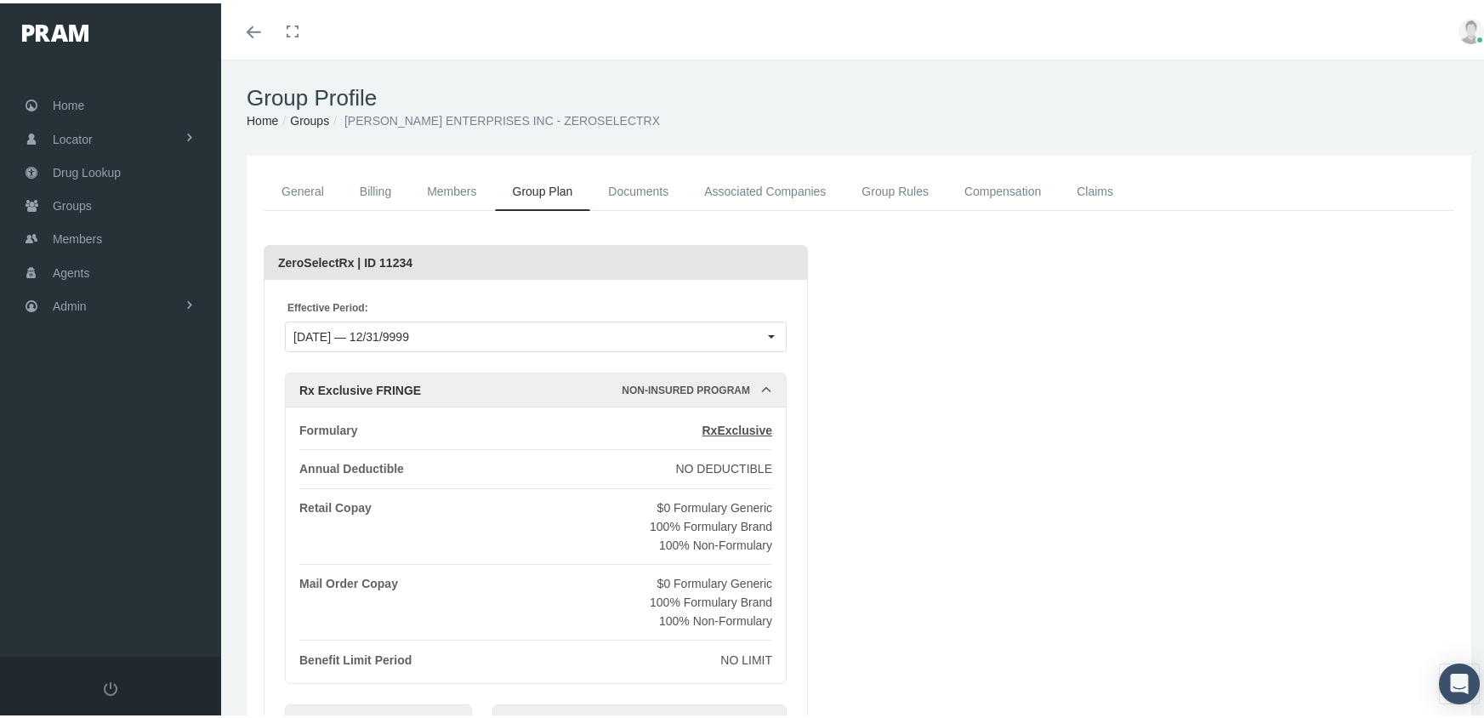
click at [386, 184] on link "Billing" at bounding box center [375, 188] width 67 height 38
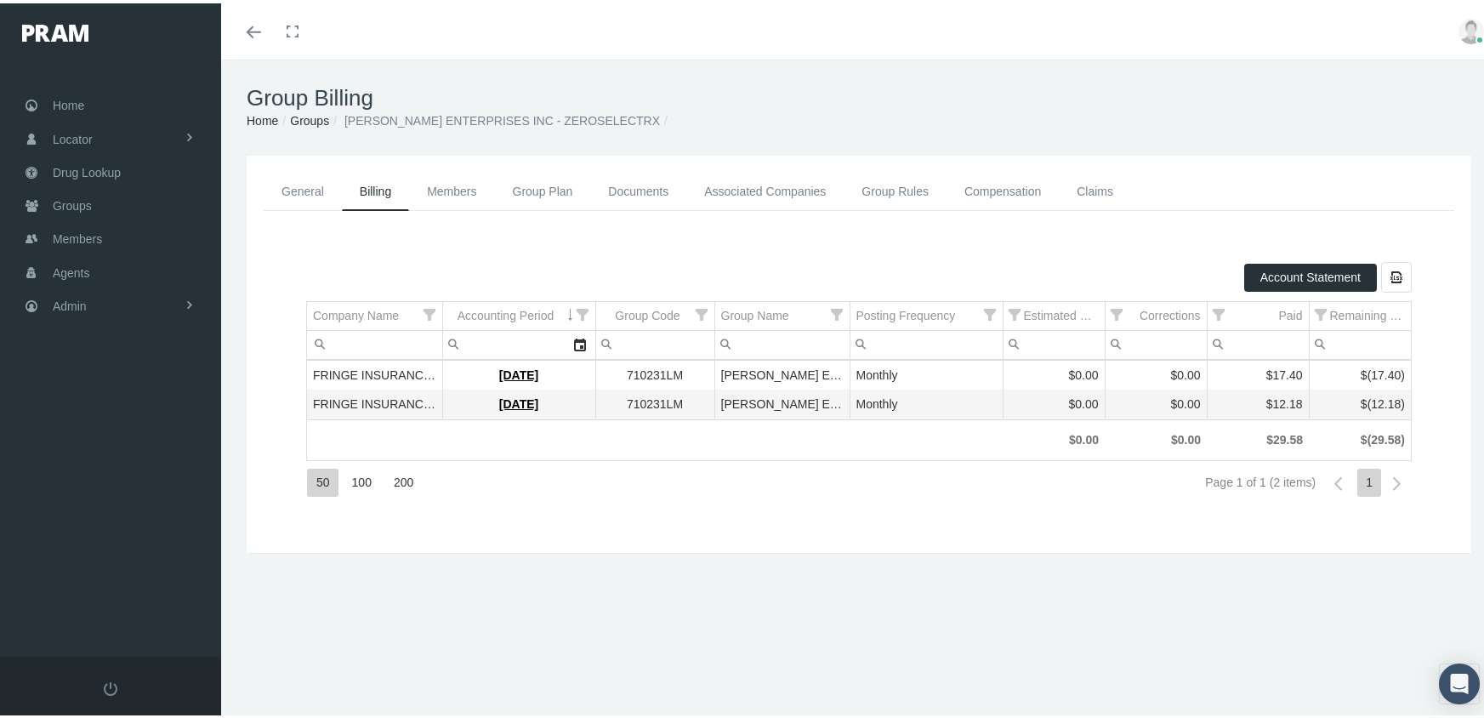
click at [804, 194] on link "Associated Companies" at bounding box center [764, 188] width 157 height 38
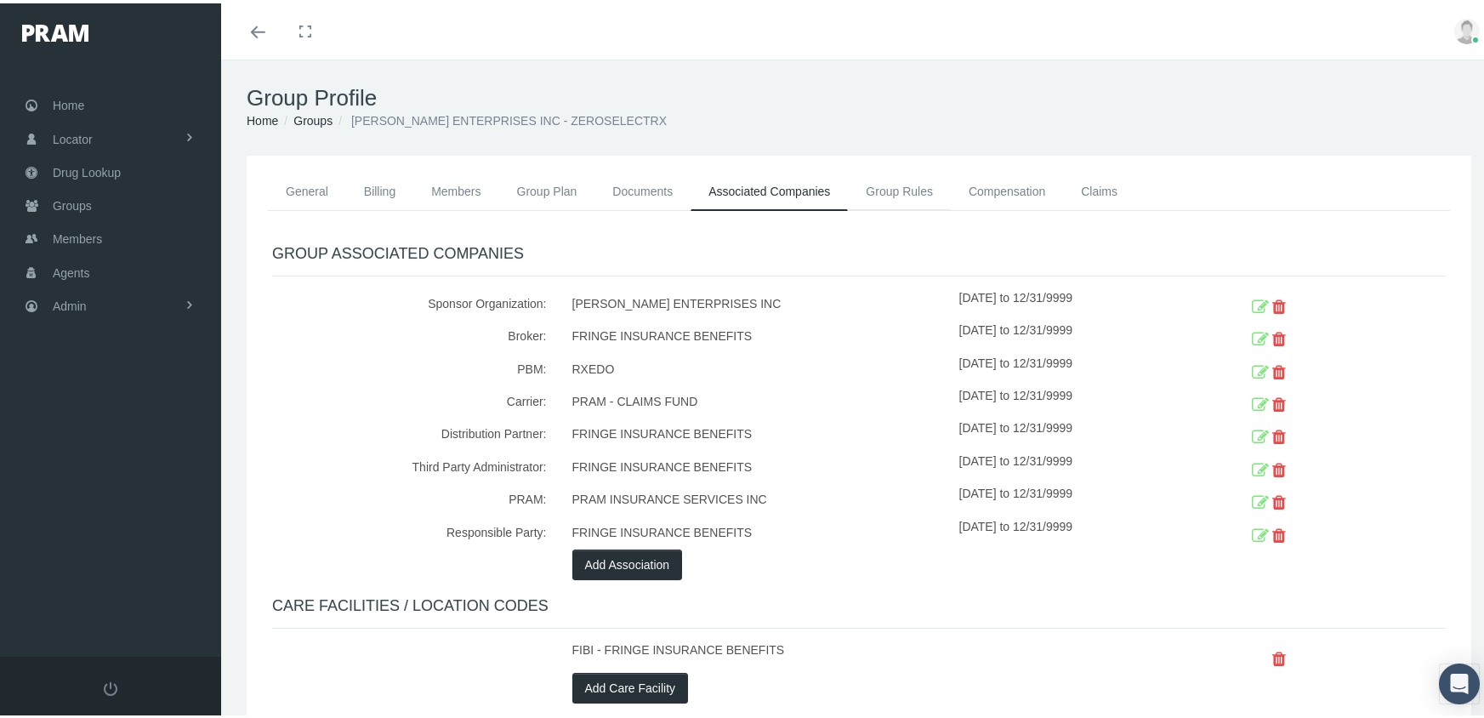
click at [894, 179] on link "Group Rules" at bounding box center [899, 187] width 103 height 37
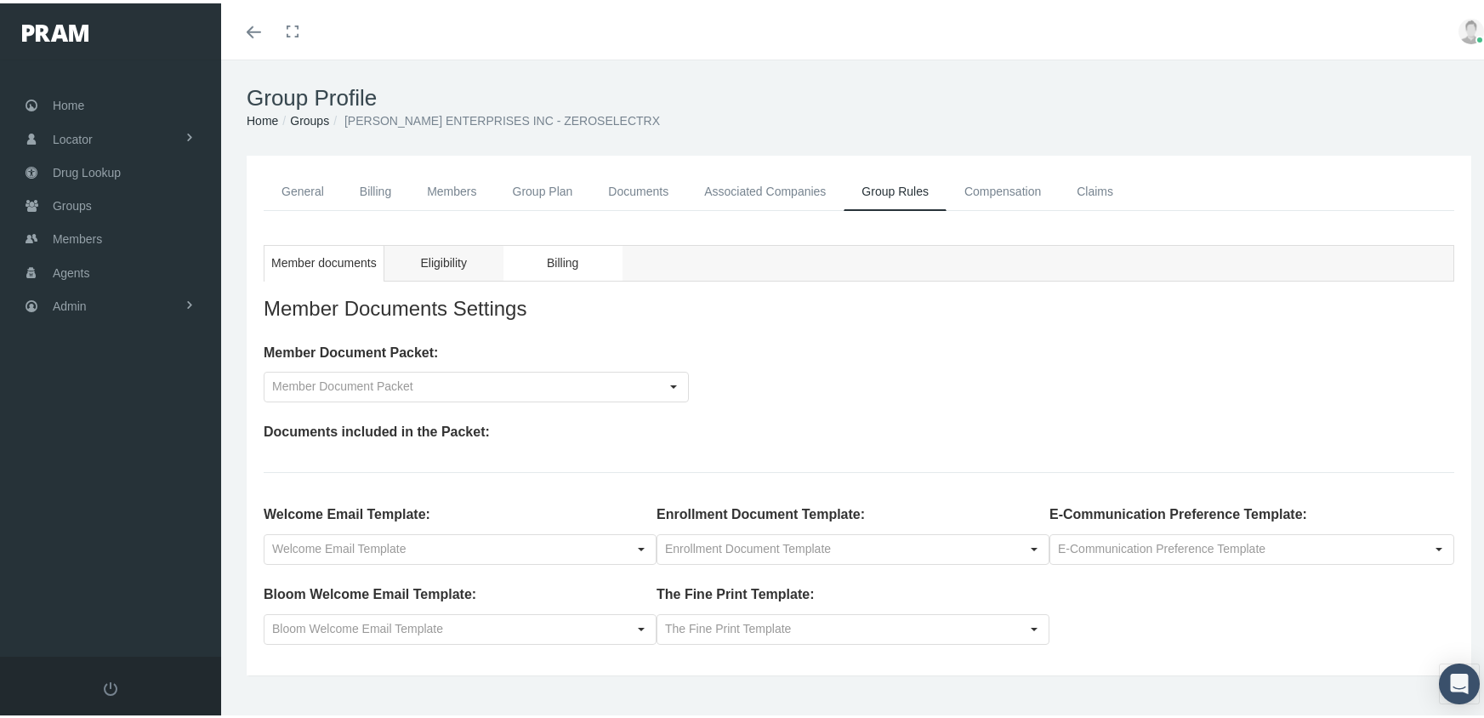
click at [570, 259] on span "Billing" at bounding box center [562, 259] width 31 height 21
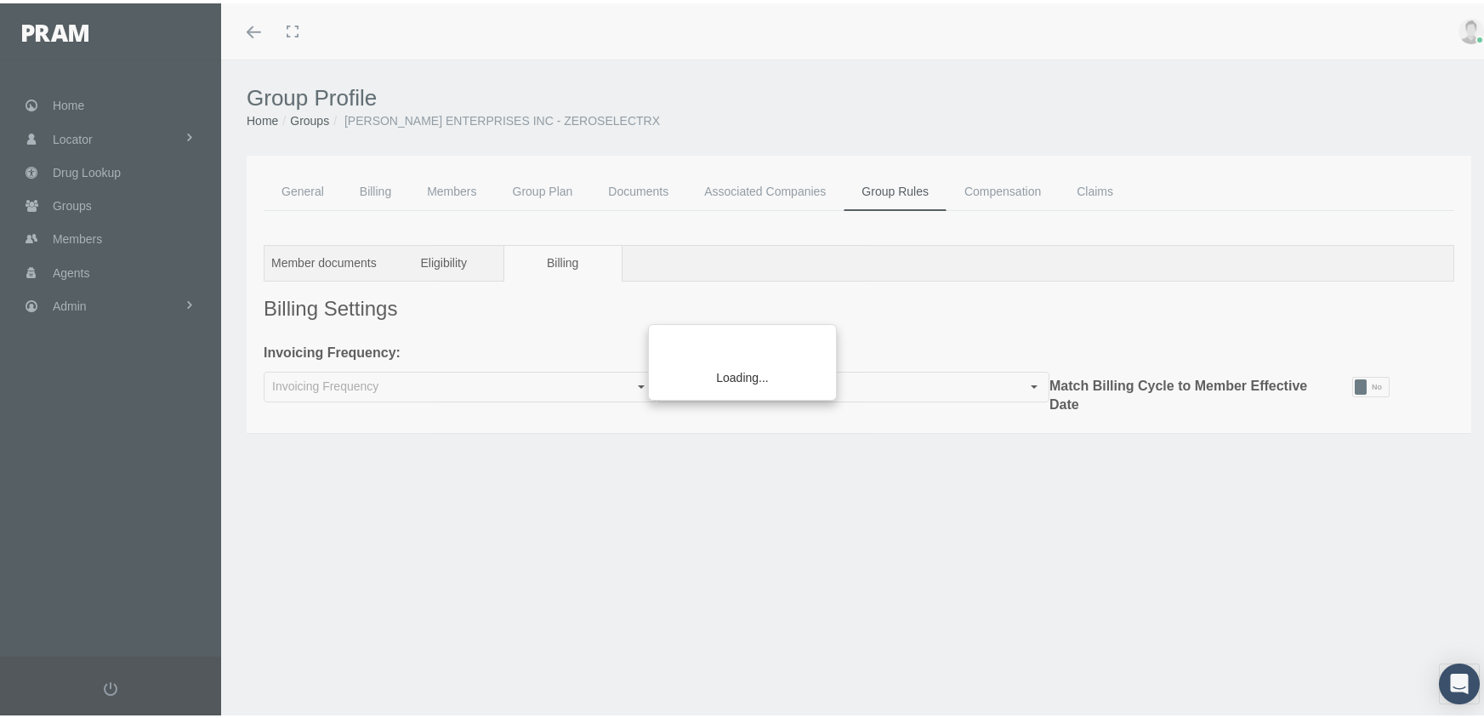
type input "Company"
type input "Monthly"
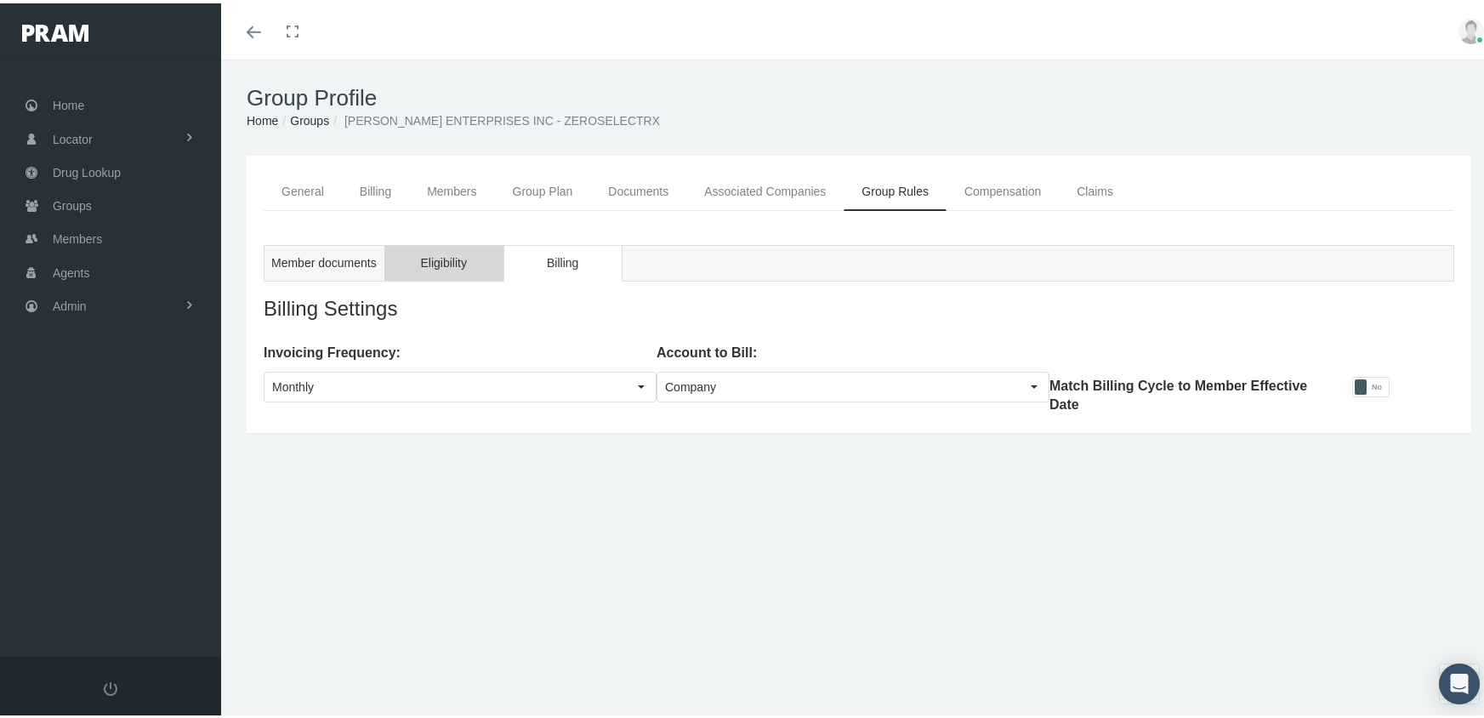
click at [443, 262] on span "Eligibility" at bounding box center [443, 259] width 46 height 21
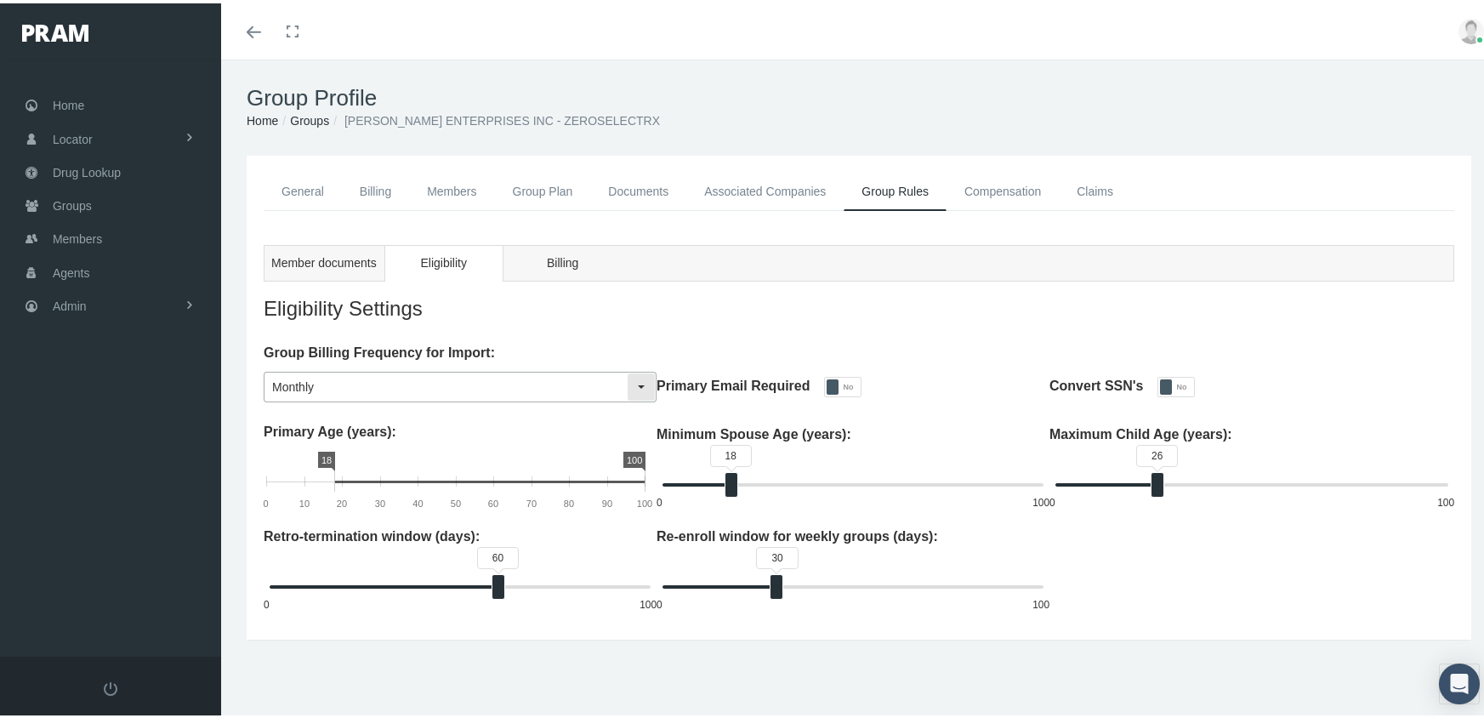
click at [638, 381] on div "Select" at bounding box center [640, 383] width 27 height 27
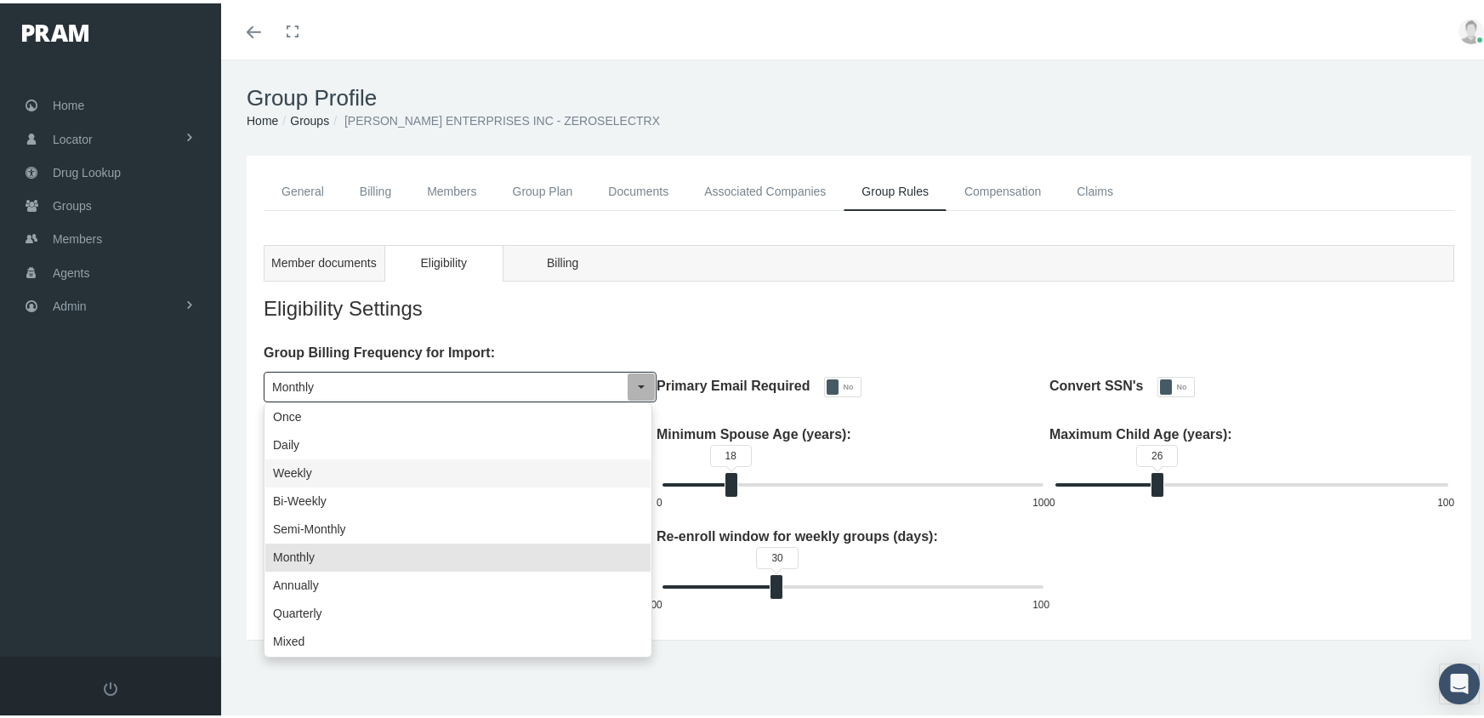
click at [352, 466] on div "Weekly" at bounding box center [457, 470] width 385 height 28
type input "Weekly"
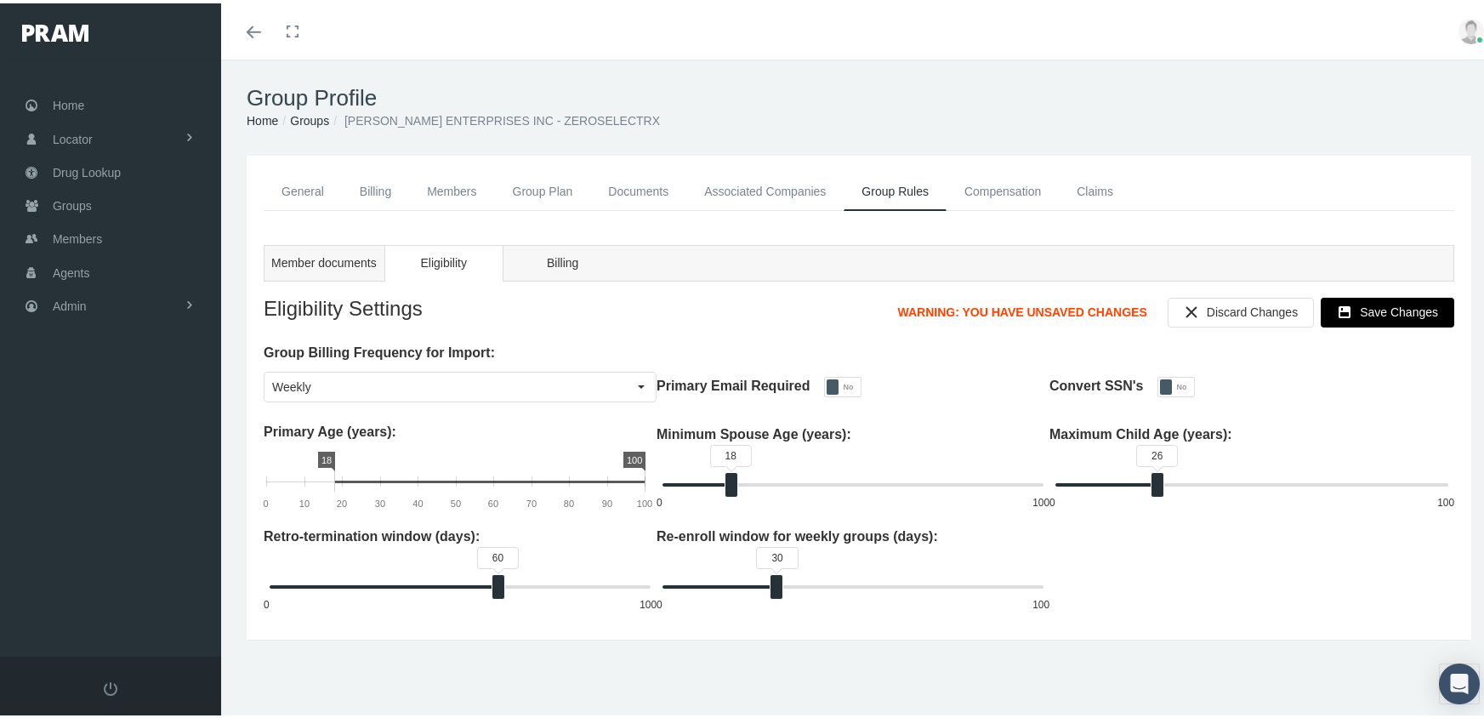
click at [1342, 306] on icon "Save Changes" at bounding box center [1344, 308] width 15 height 15
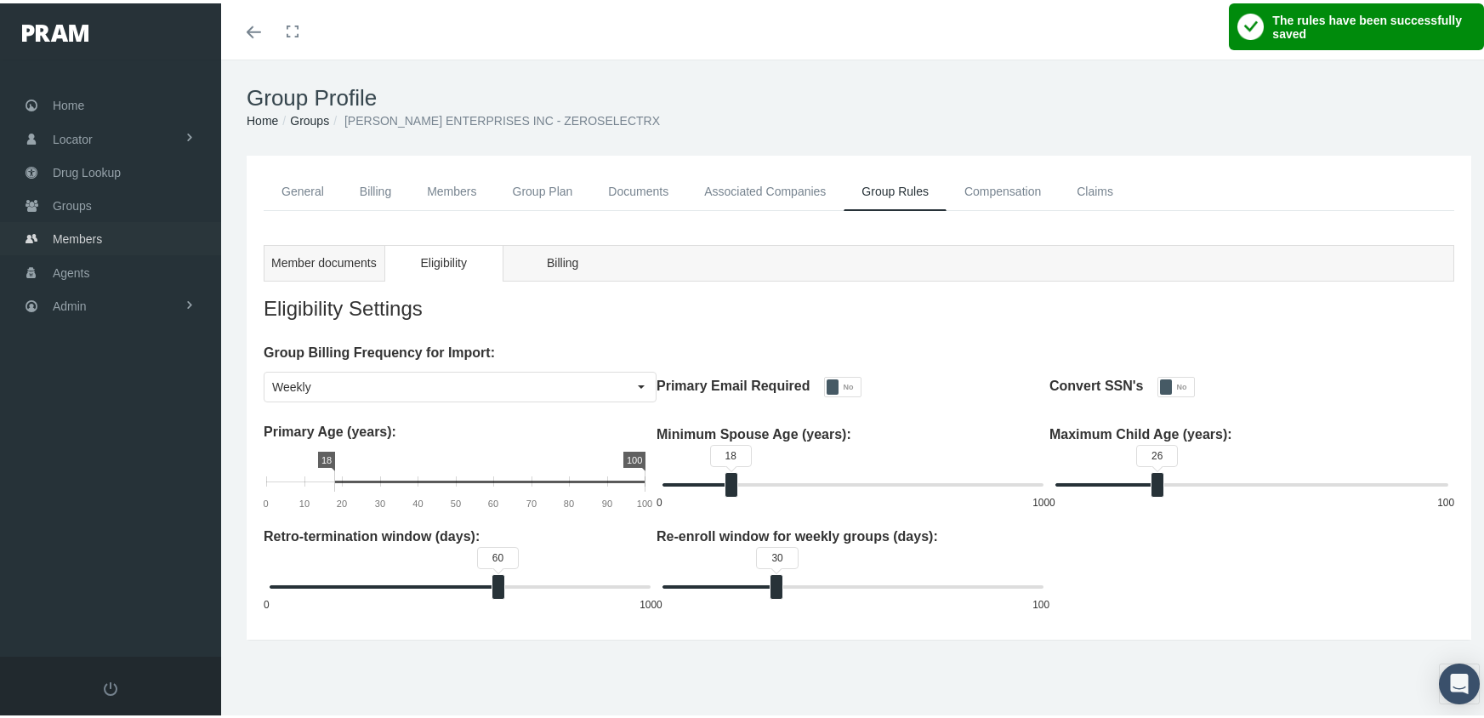
click at [65, 229] on span "Members" at bounding box center [77, 235] width 49 height 32
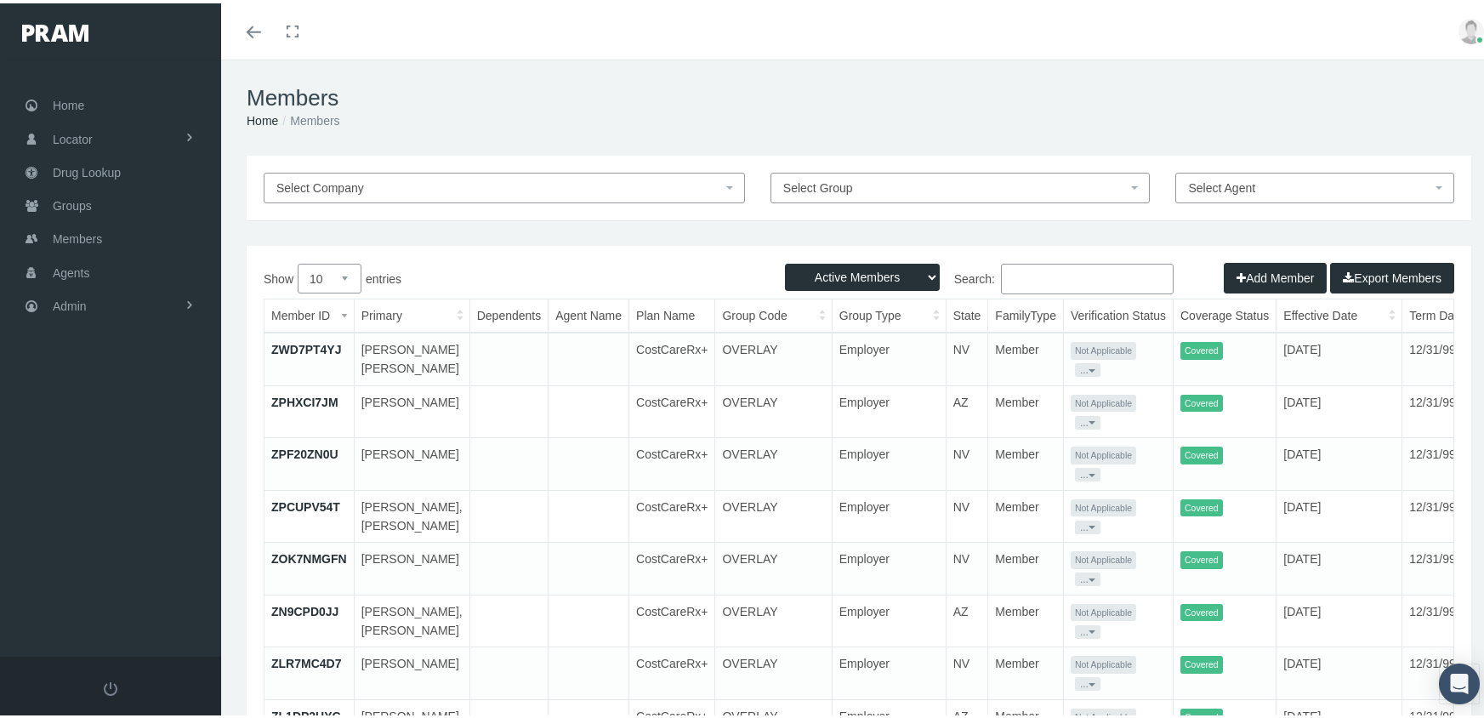
click at [1240, 267] on button "Add Member" at bounding box center [1274, 274] width 103 height 31
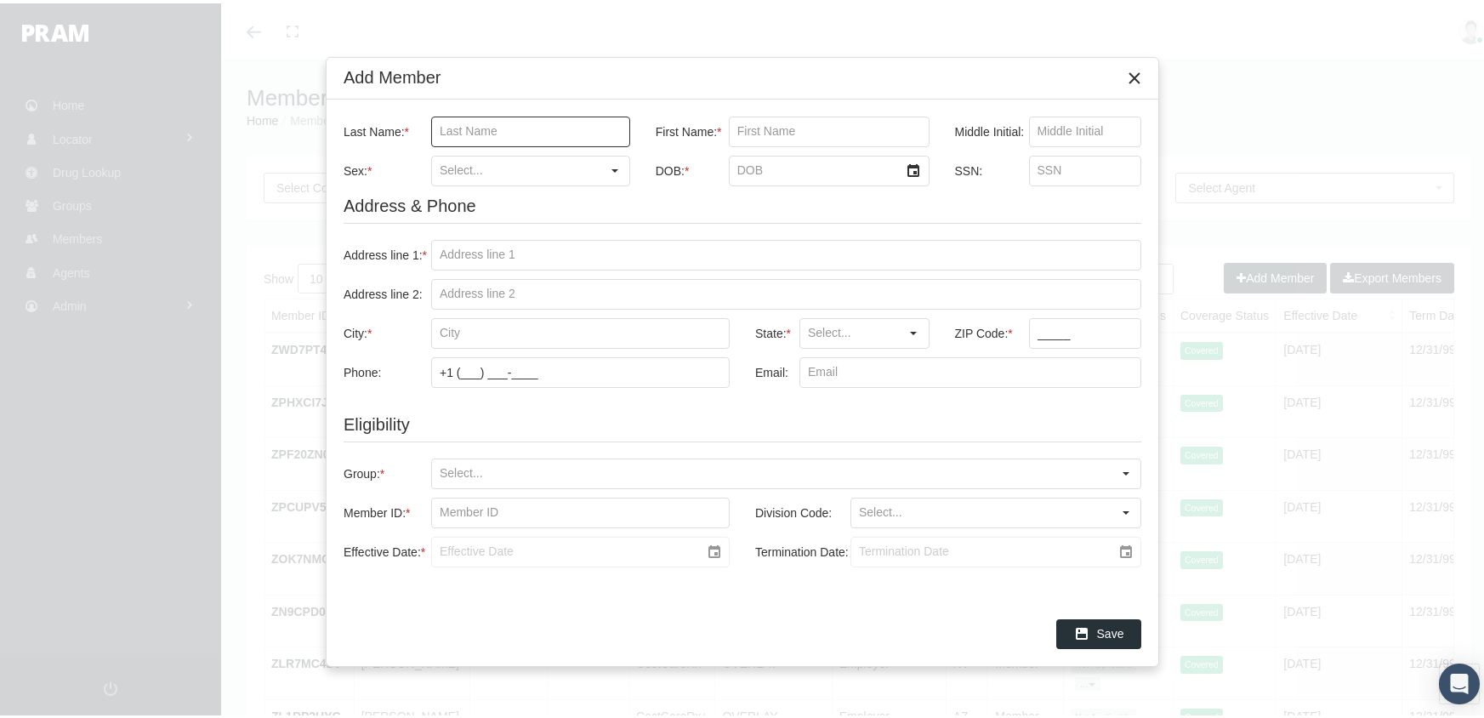
click at [440, 122] on input "Last Name: *" at bounding box center [530, 128] width 197 height 29
type input "bernal"
type input "ricardo"
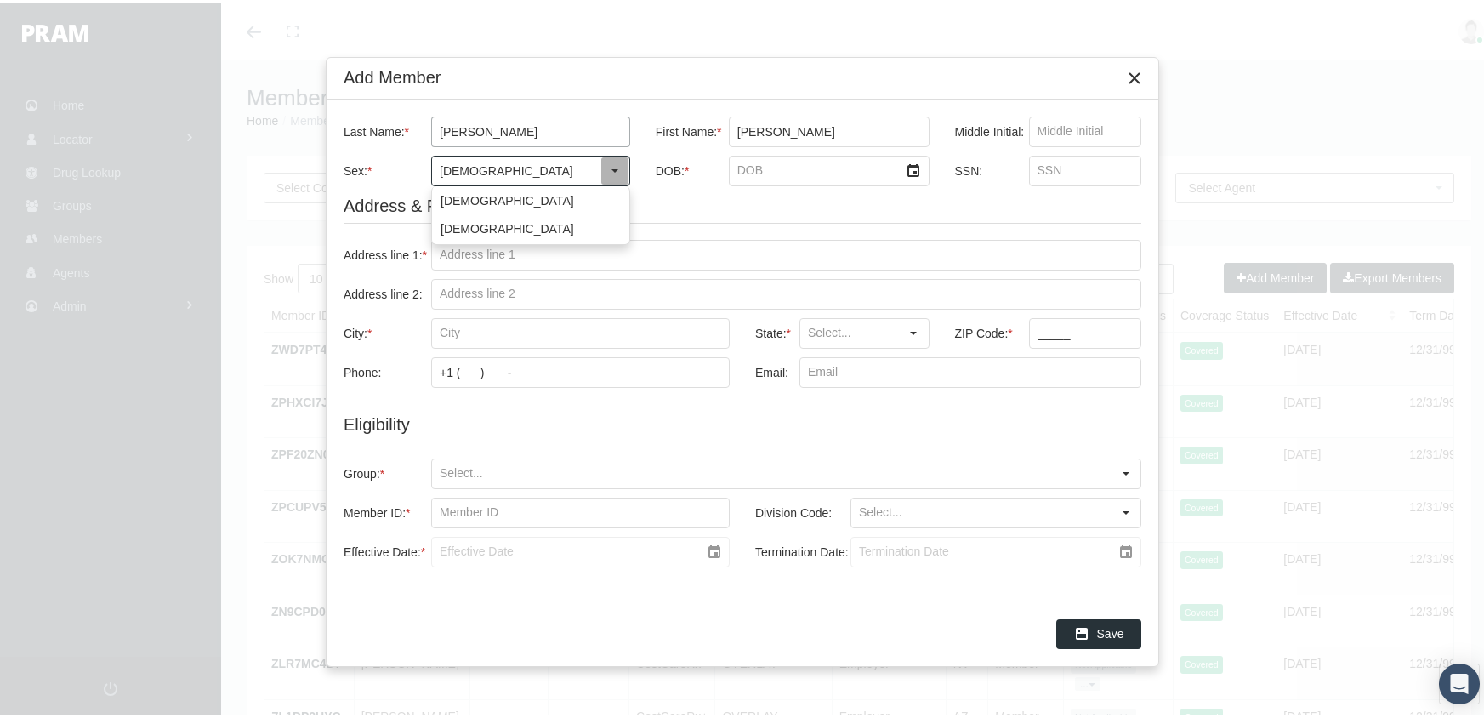
type input "[DEMOGRAPHIC_DATA]"
type input "3/30/1976"
type input "603717450"
click at [441, 249] on input "Address line 1: *" at bounding box center [786, 251] width 708 height 29
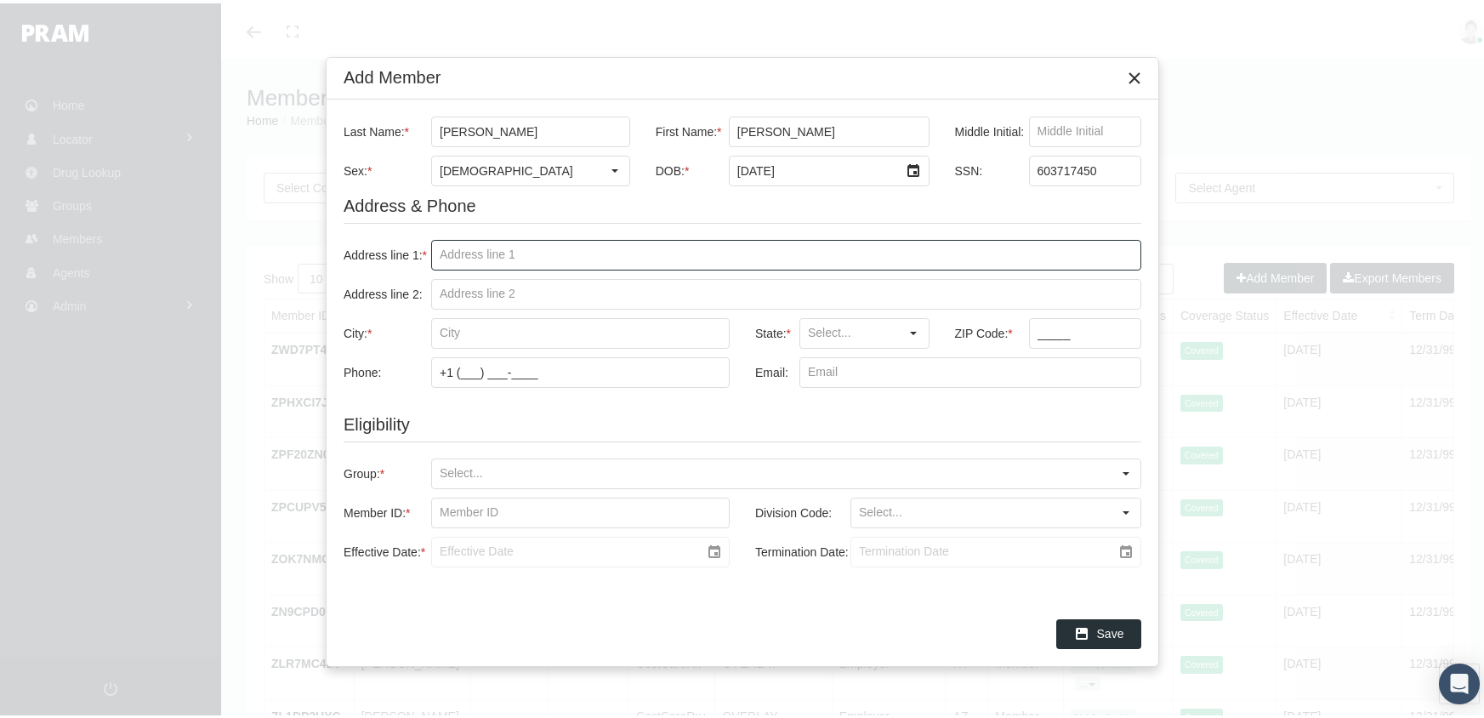
type input "4142 dogwood hill st"
type input "pasadena"
type input "TX"
type input "710231lm"
drag, startPoint x: 440, startPoint y: 509, endPoint x: 1114, endPoint y: 425, distance: 678.6
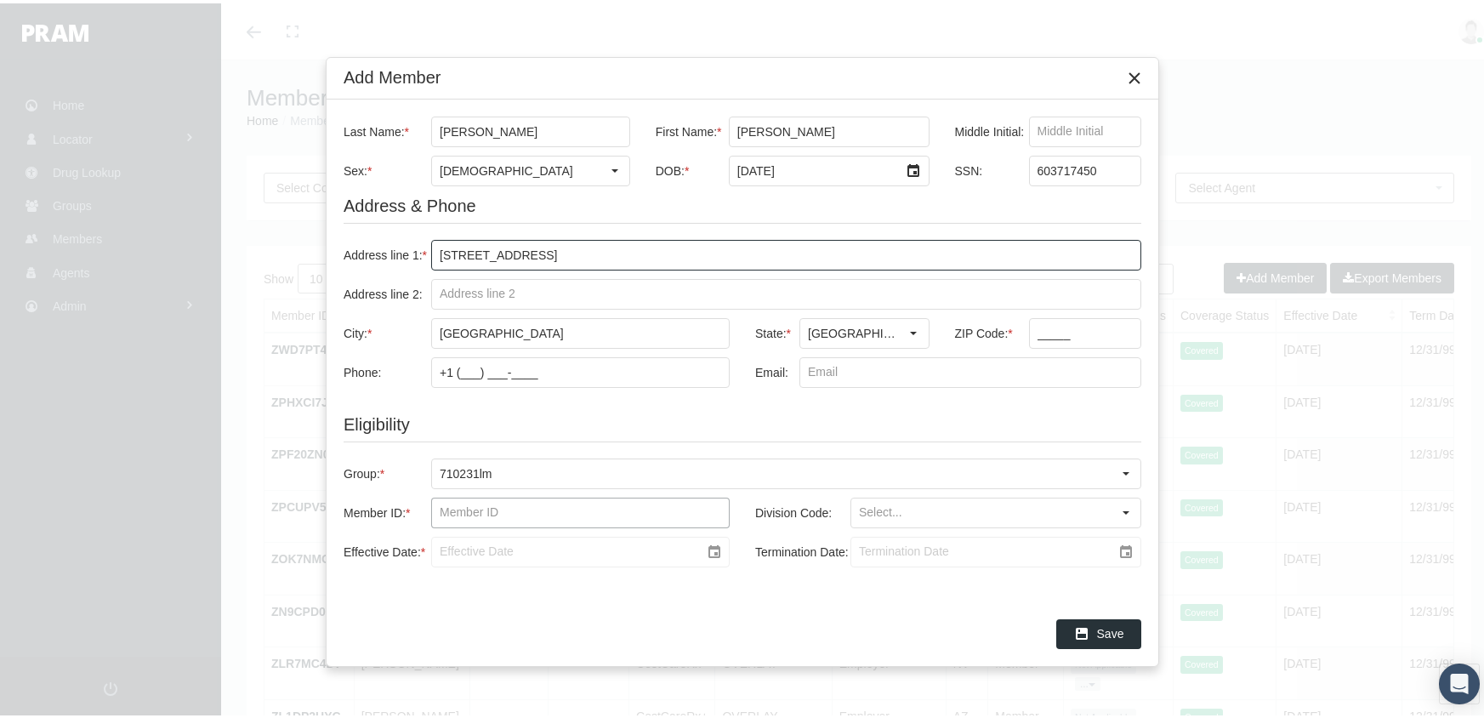
click at [440, 509] on input "Member ID: *" at bounding box center [580, 509] width 297 height 29
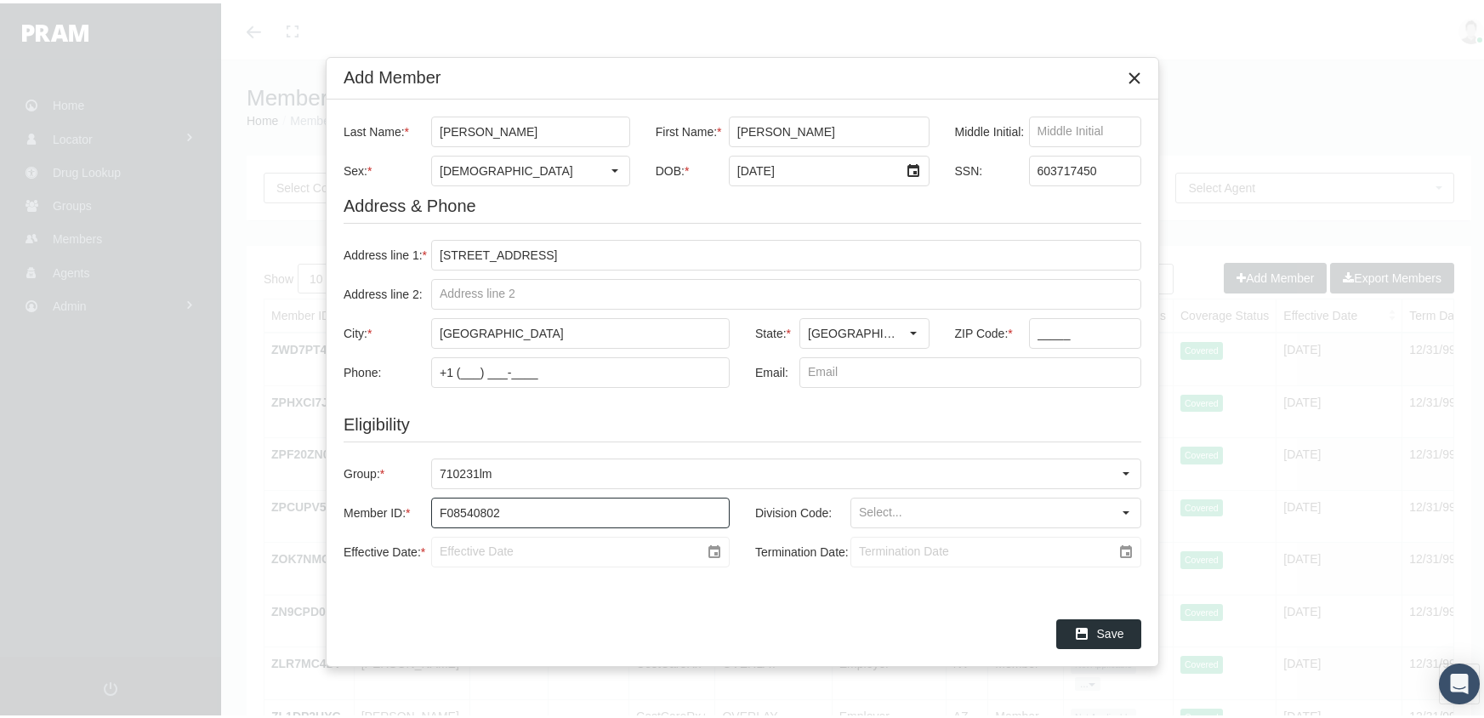
type input "f08540802"
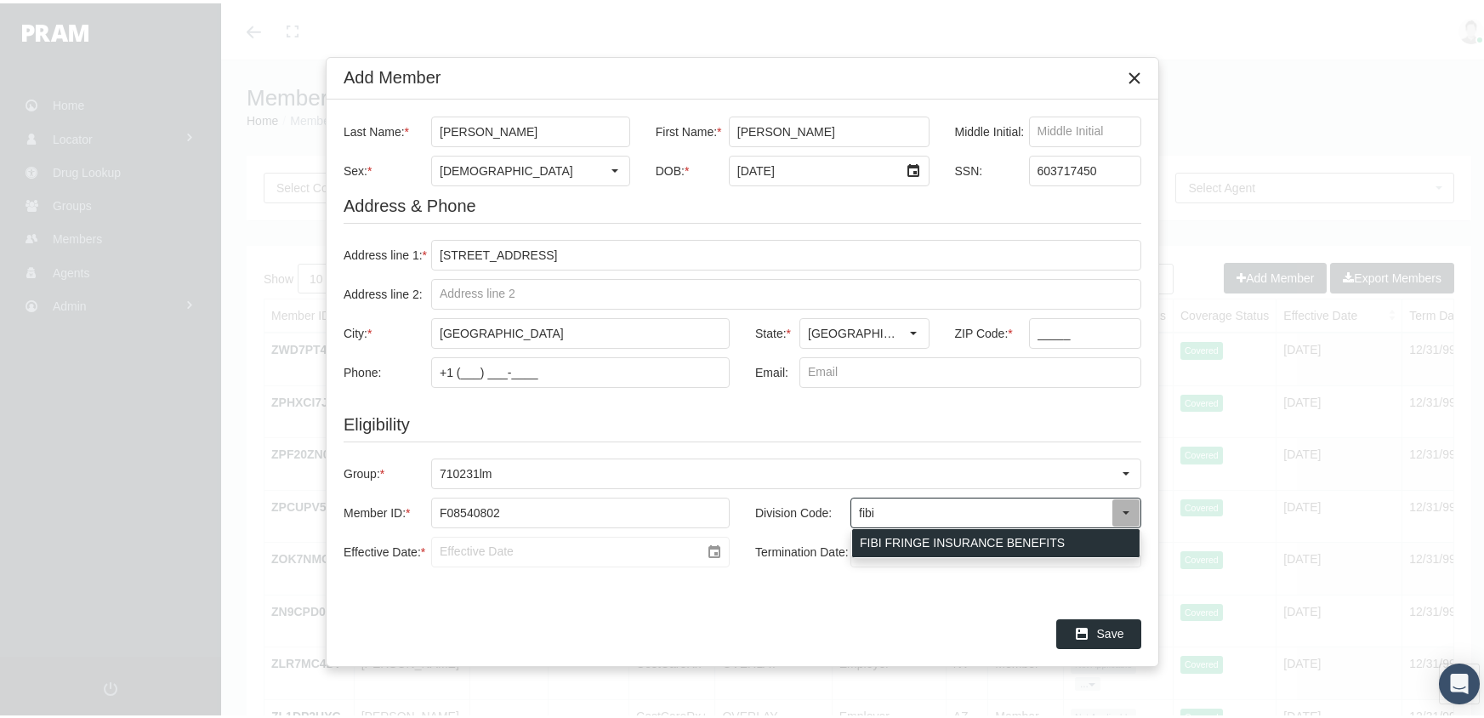
type input "FIBI FRINGE INSURANCE BENEFITS"
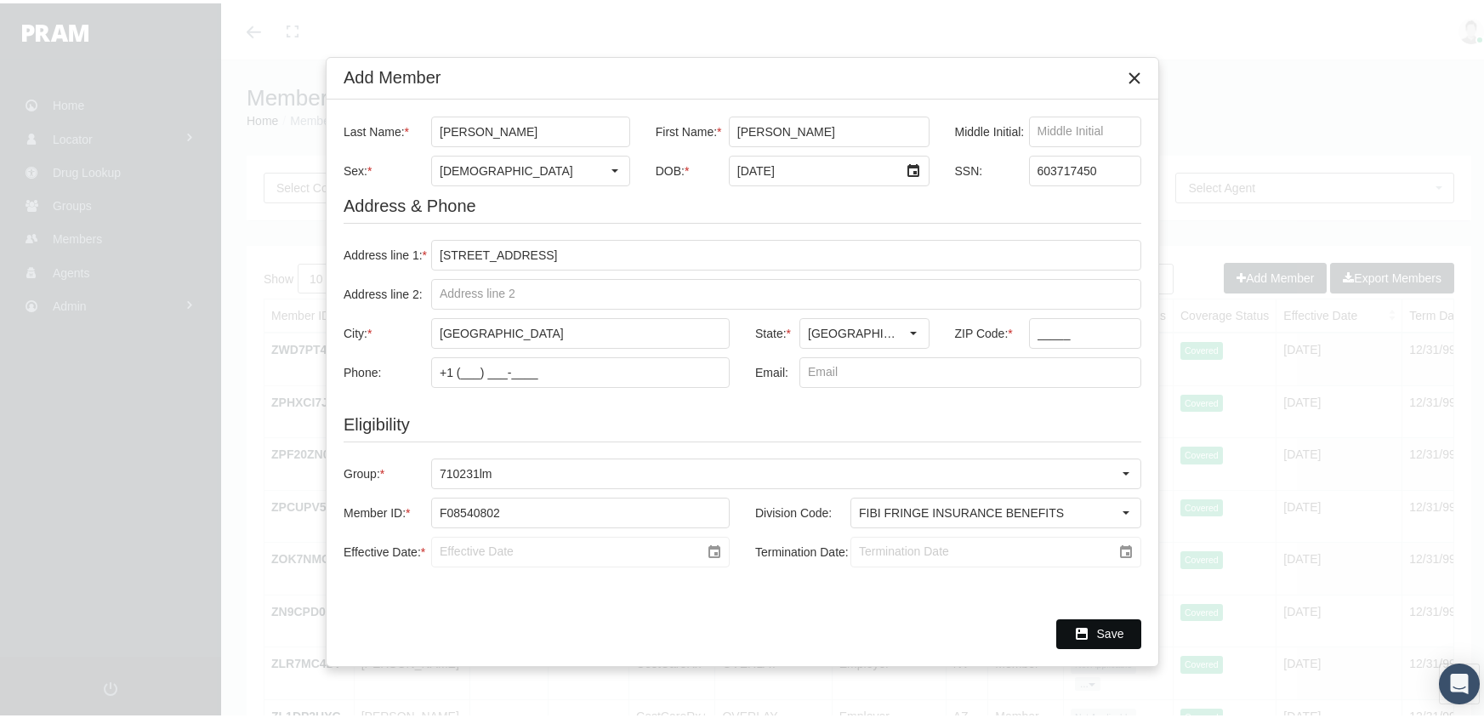
click at [445, 546] on div at bounding box center [580, 548] width 298 height 31
click at [444, 550] on div at bounding box center [580, 548] width 298 height 31
click at [452, 549] on div at bounding box center [580, 548] width 298 height 31
click at [521, 511] on input "f08540802" at bounding box center [580, 509] width 297 height 29
click at [444, 542] on div at bounding box center [580, 548] width 298 height 31
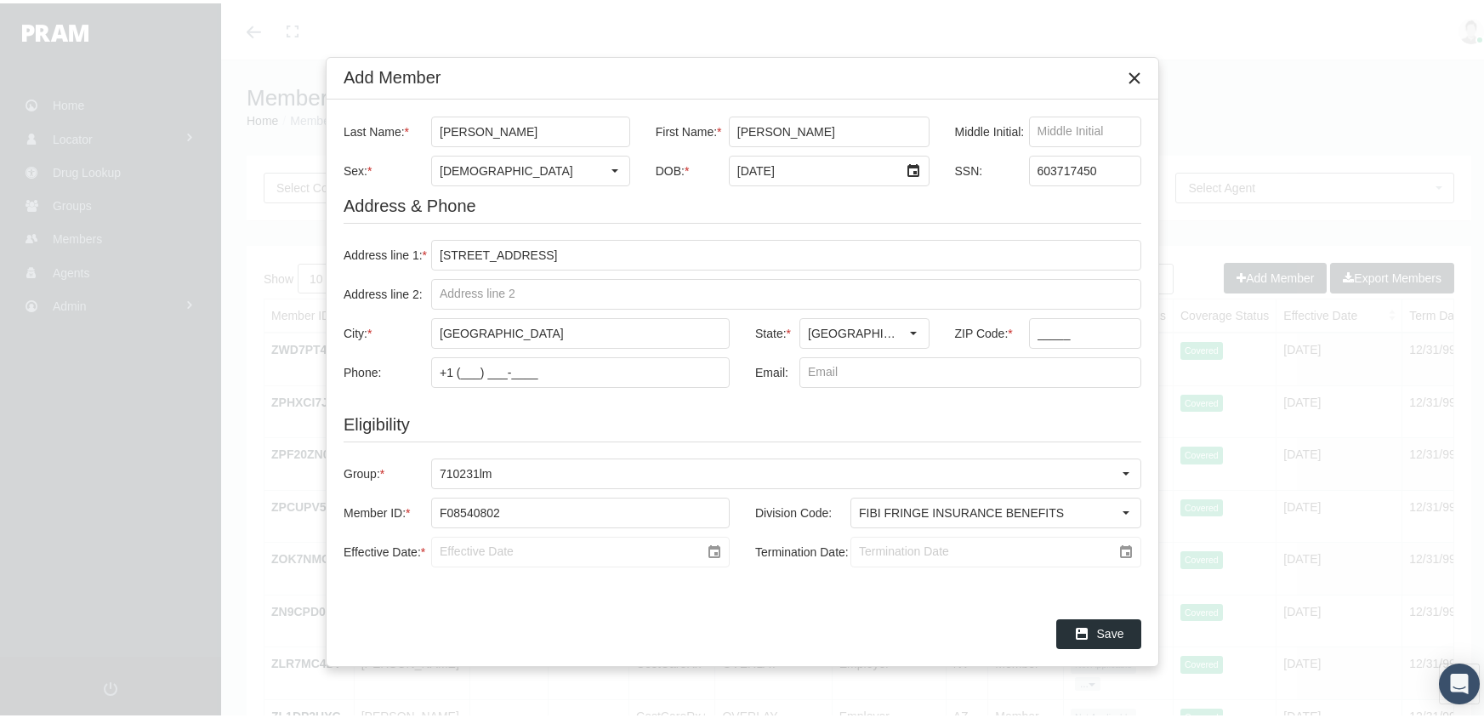
click at [443, 543] on div at bounding box center [580, 548] width 298 height 31
click at [1134, 74] on icon "Close" at bounding box center [1134, 74] width 15 height 15
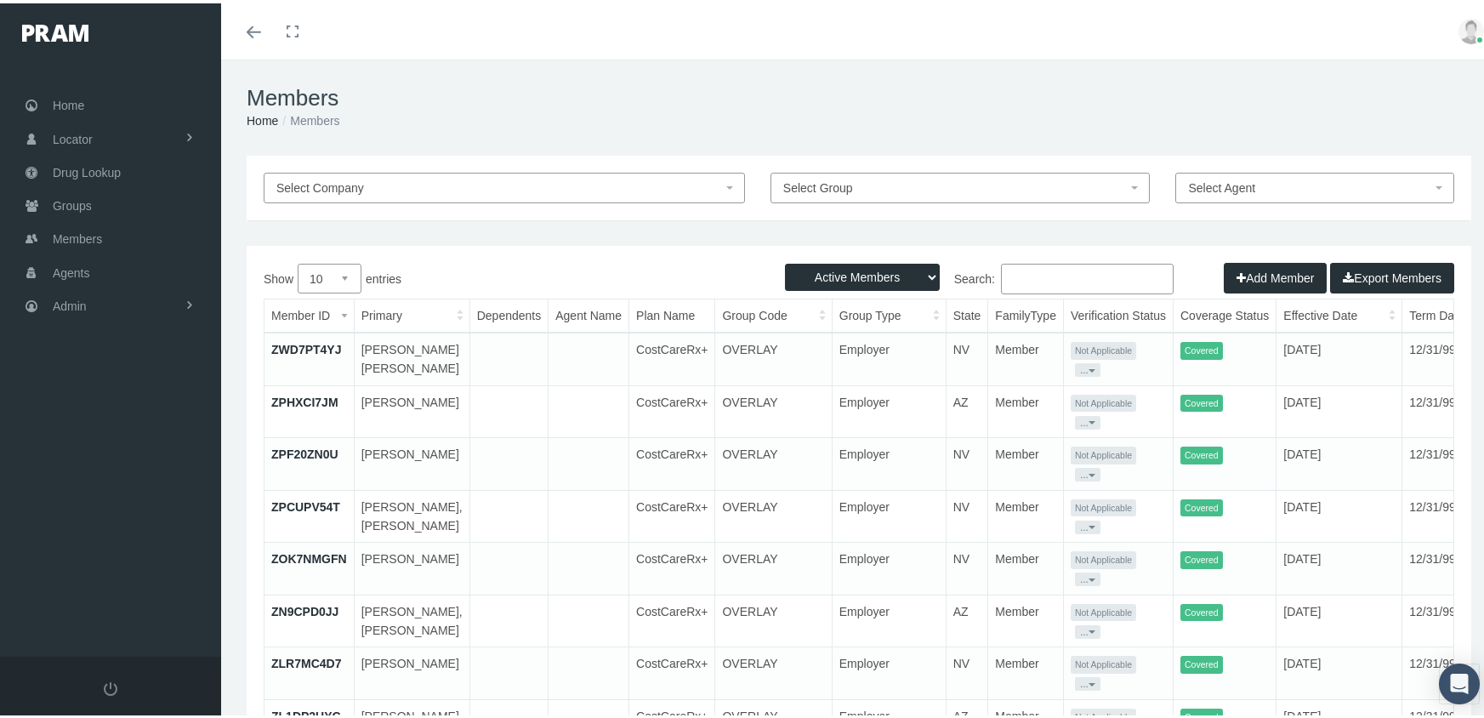
click at [888, 271] on select "Active Members Terminated Members Active & Terminated" at bounding box center [862, 273] width 155 height 27
select select "3"
click at [785, 260] on select "Active Members Terminated Members Active & Terminated" at bounding box center [862, 273] width 155 height 27
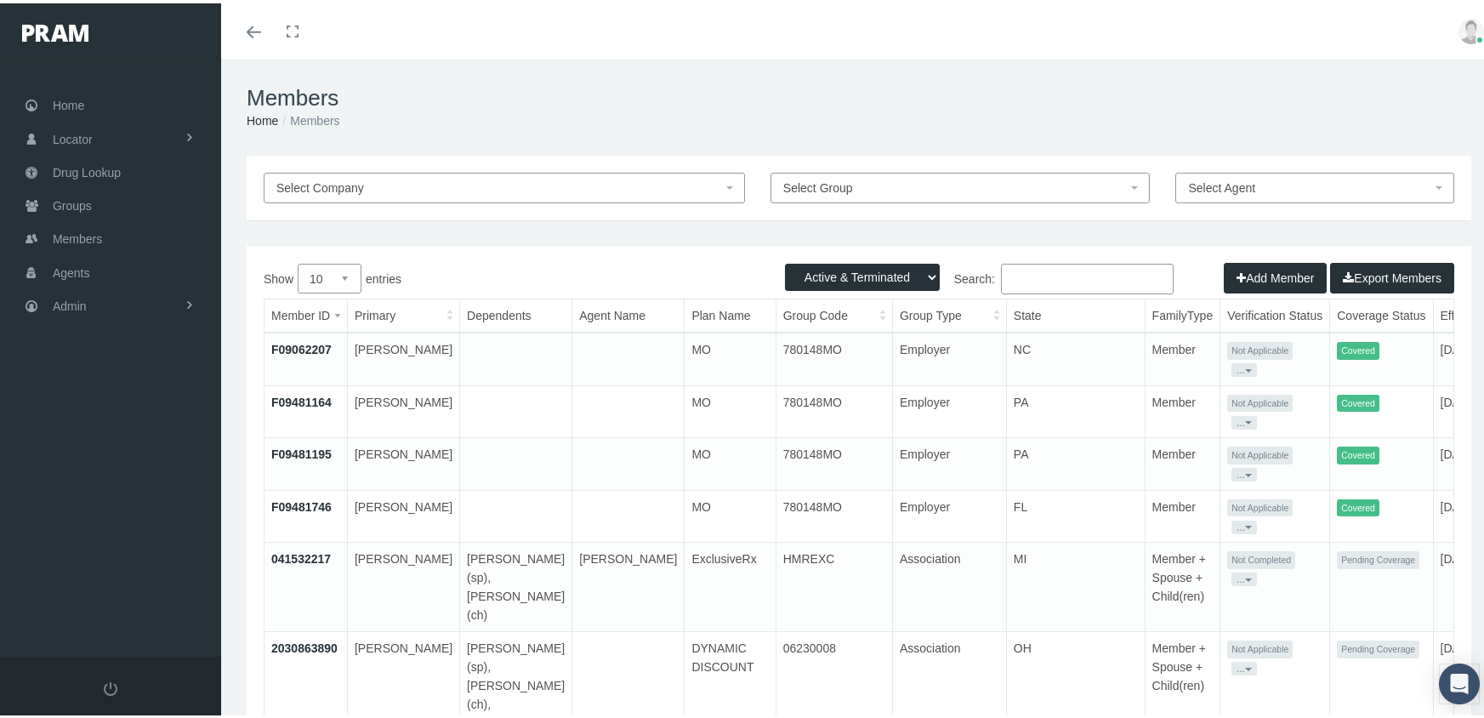
click at [1019, 275] on input "Search:" at bounding box center [1087, 275] width 173 height 31
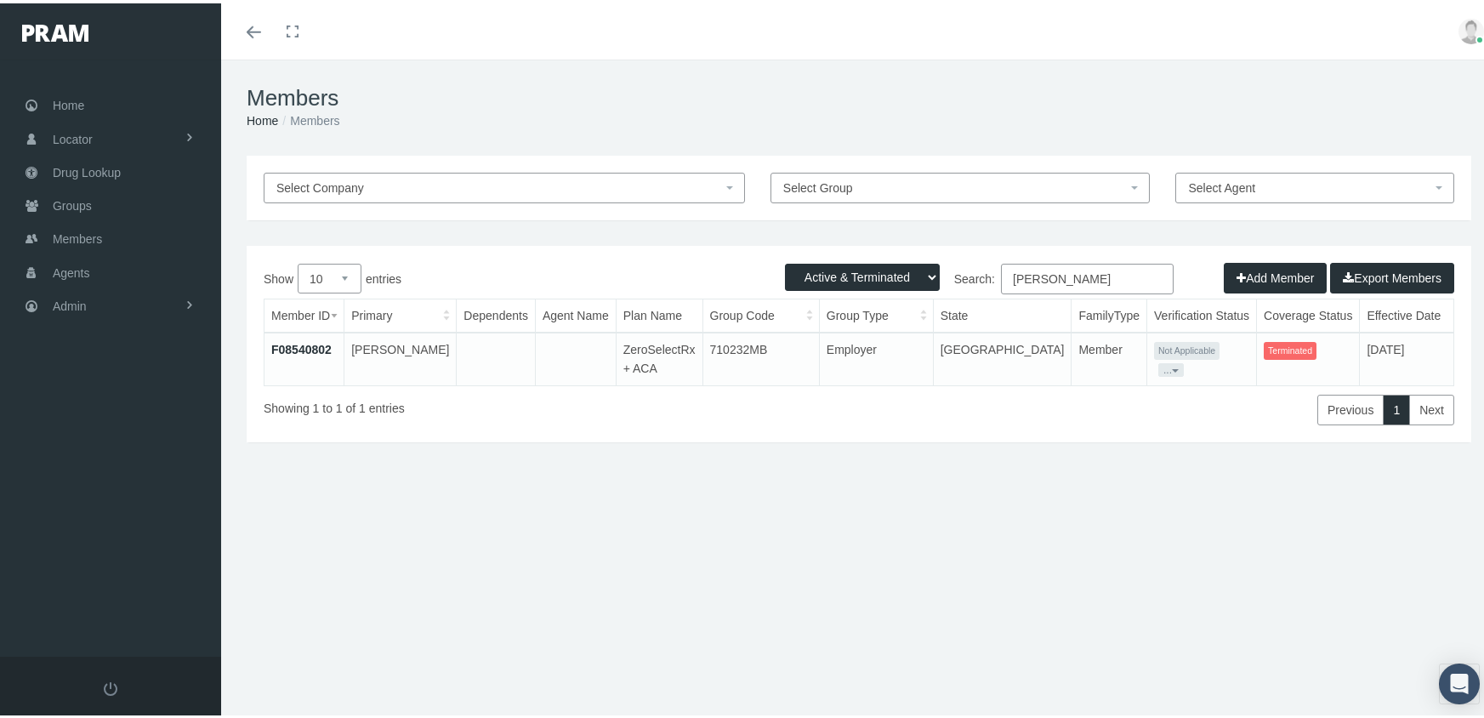
type input "bernal, ricardo"
click at [1243, 274] on button "Add Member" at bounding box center [1274, 274] width 103 height 31
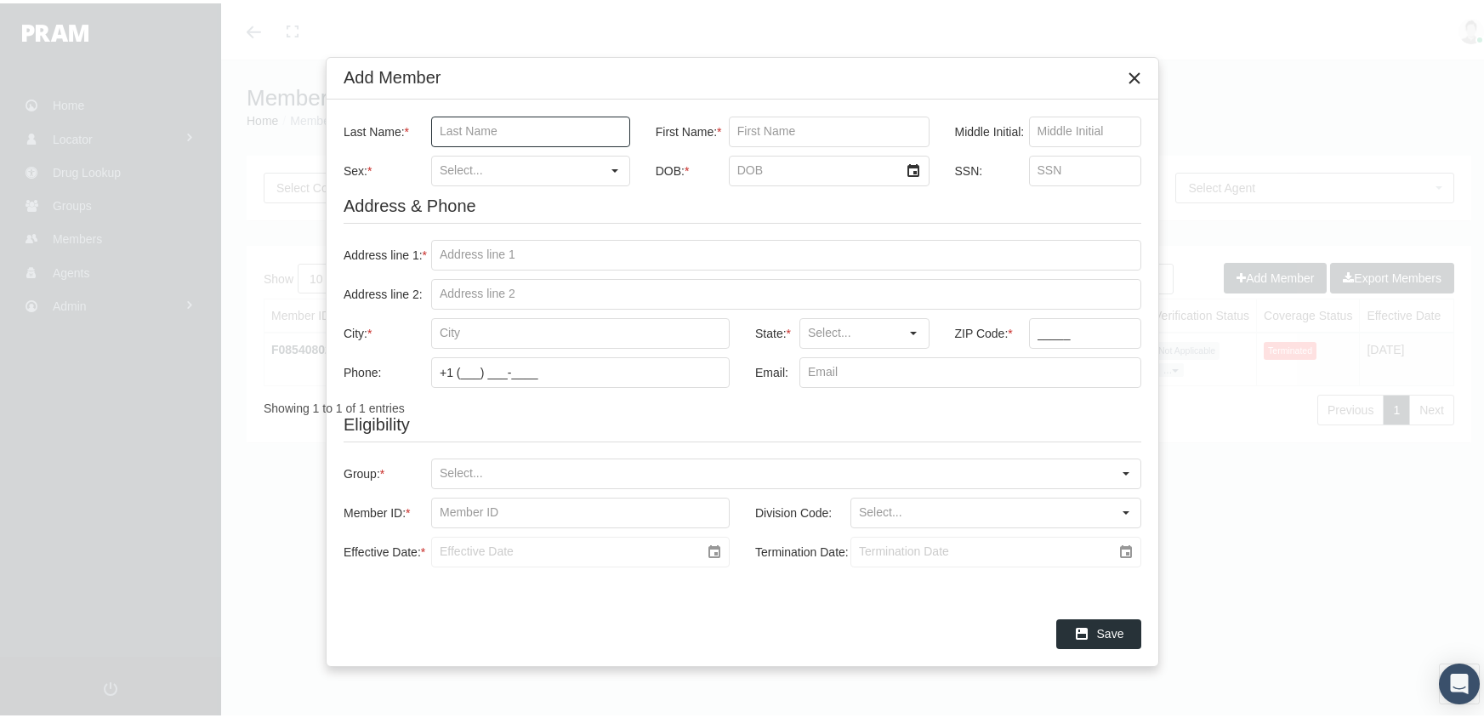
click at [438, 126] on input "Last Name: *" at bounding box center [530, 128] width 197 height 29
type input "bernal"
type input "ricardo"
type input "[DEMOGRAPHIC_DATA]"
type input "3/30/1976"
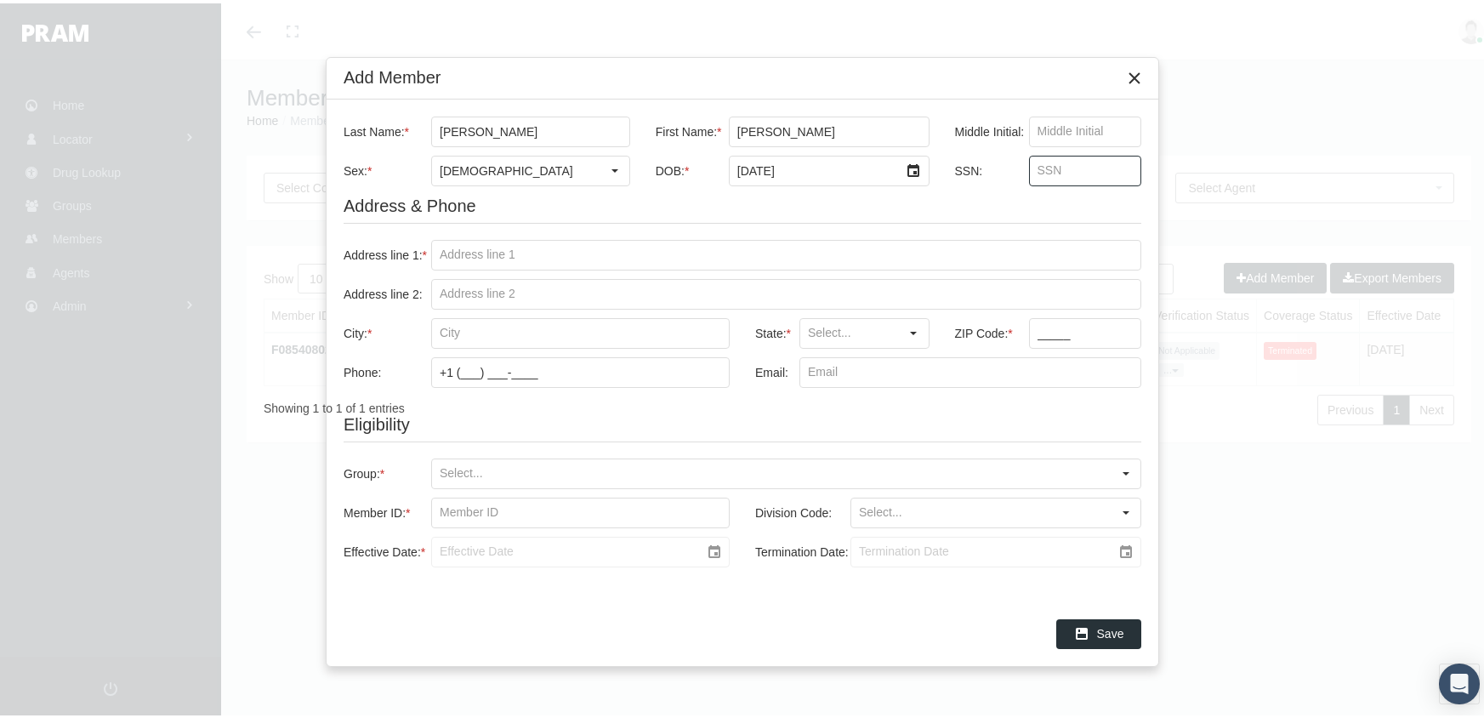
click at [1032, 172] on input "SSN:" at bounding box center [1085, 167] width 111 height 29
drag, startPoint x: 491, startPoint y: 130, endPoint x: 383, endPoint y: 132, distance: 108.0
click at [383, 132] on div "Last Name: * bernal" at bounding box center [492, 128] width 299 height 31
type input "cedillo"
type input "pedro"
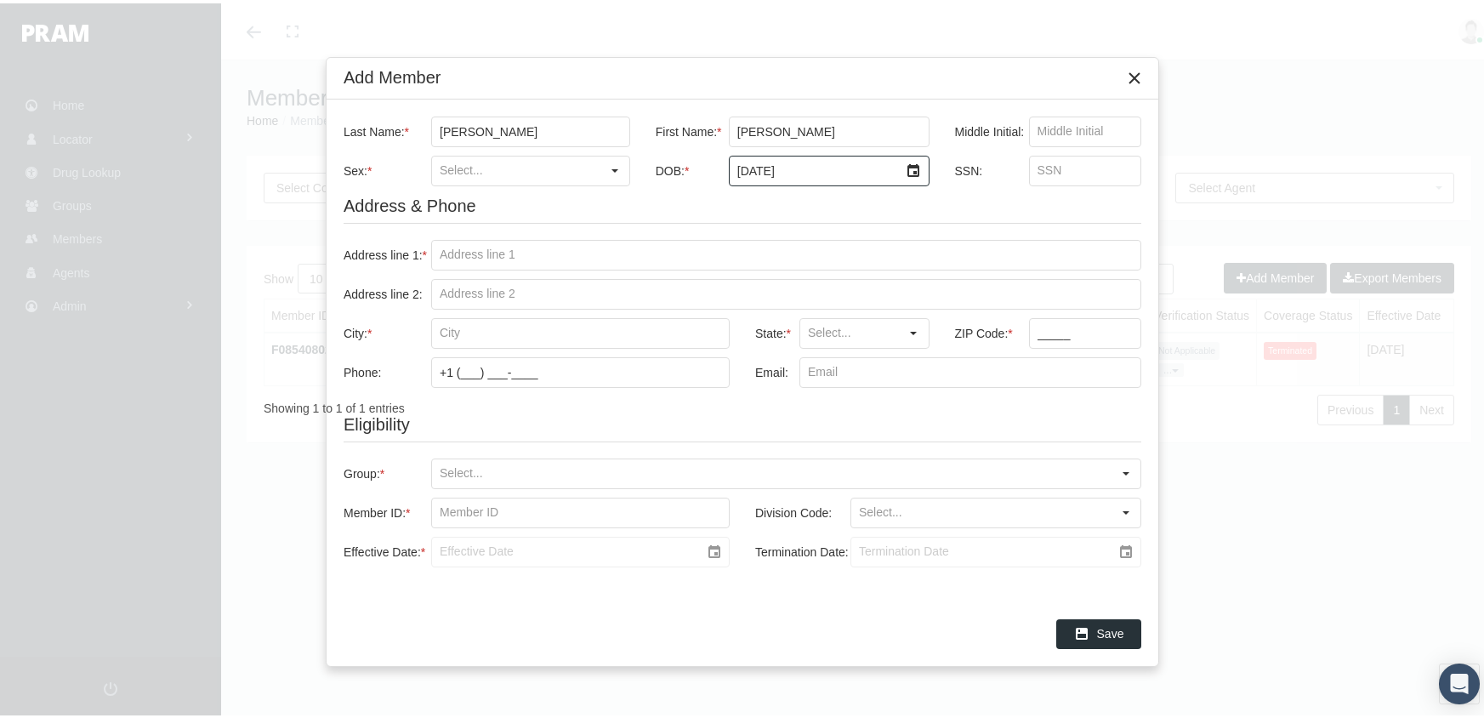
type input "10/24/1979"
type input "419578475"
click at [438, 255] on input "Address line 1: *" at bounding box center [786, 251] width 708 height 29
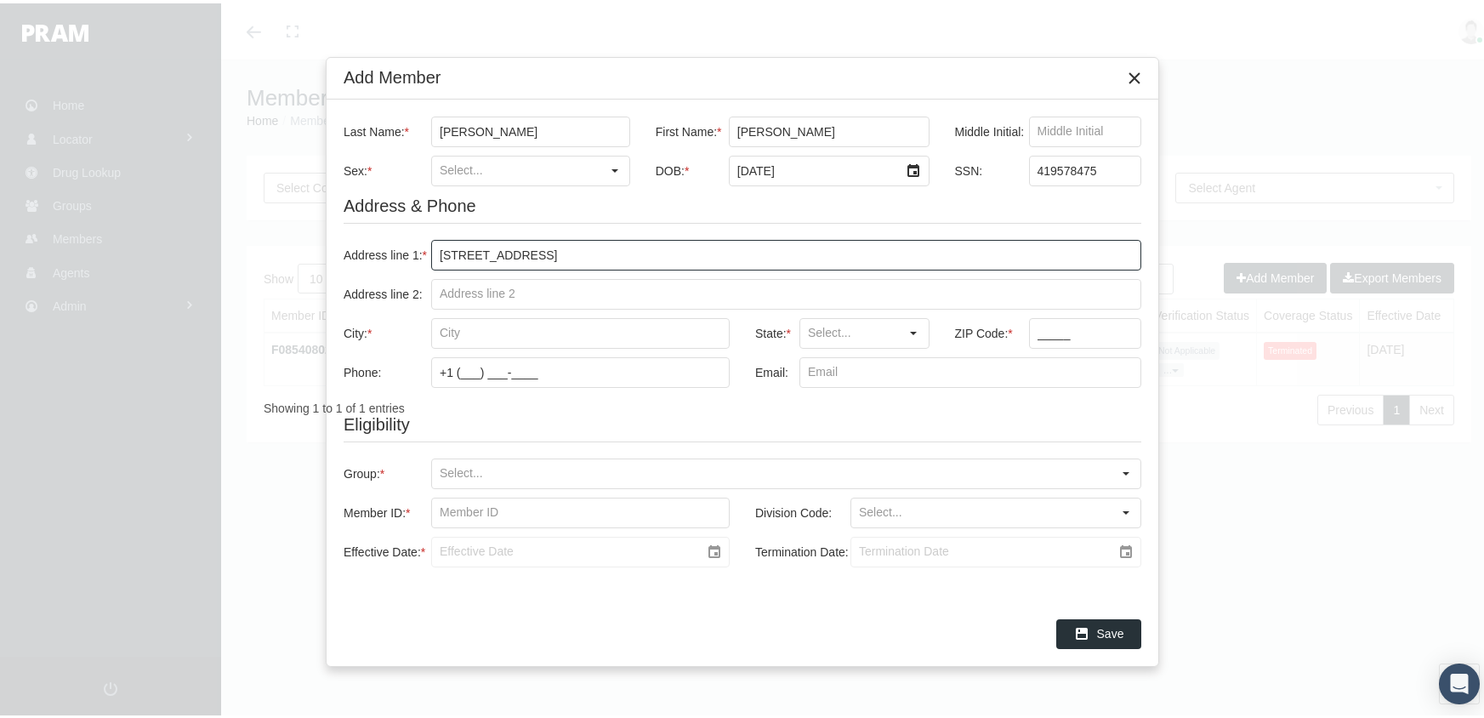
type input "6607 schambray st"
type input "houston"
type input "TX"
type input "77085"
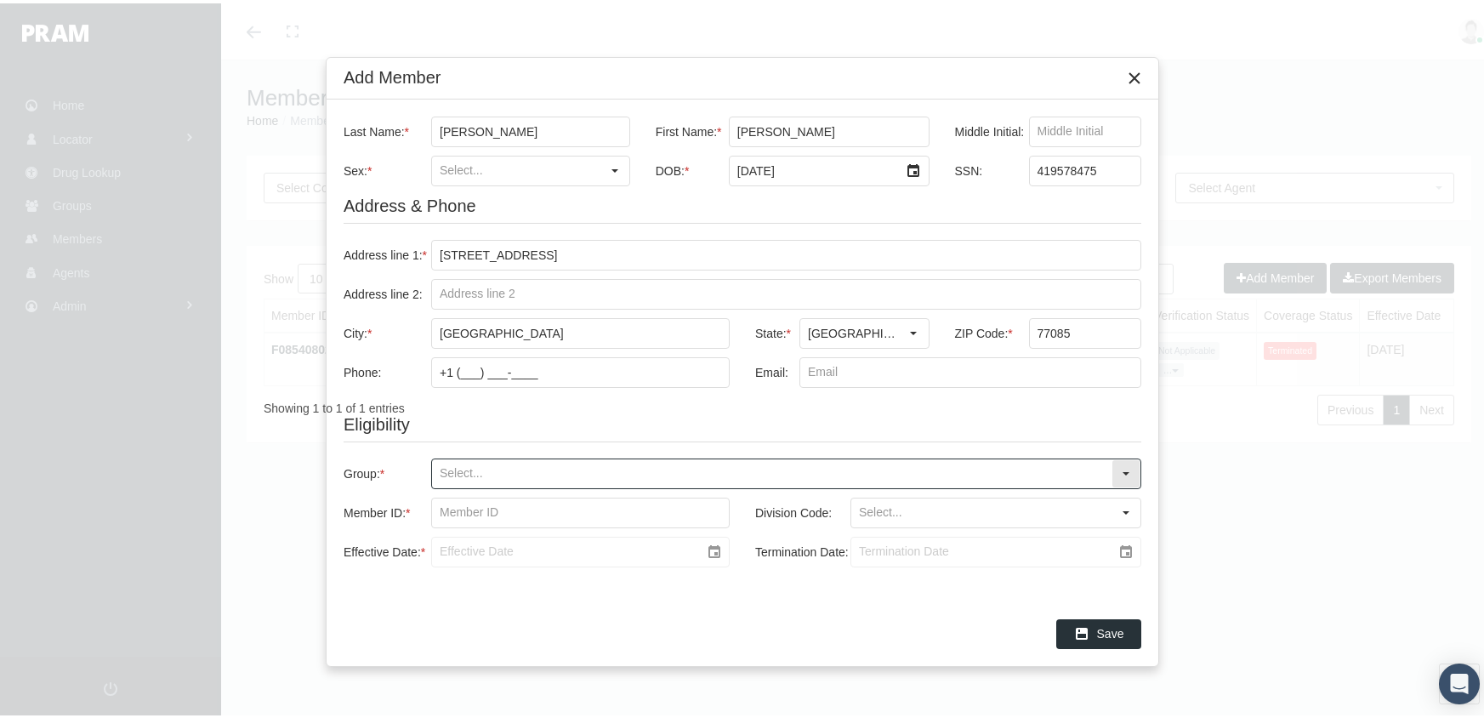
click at [443, 466] on input "Group: *" at bounding box center [771, 470] width 679 height 29
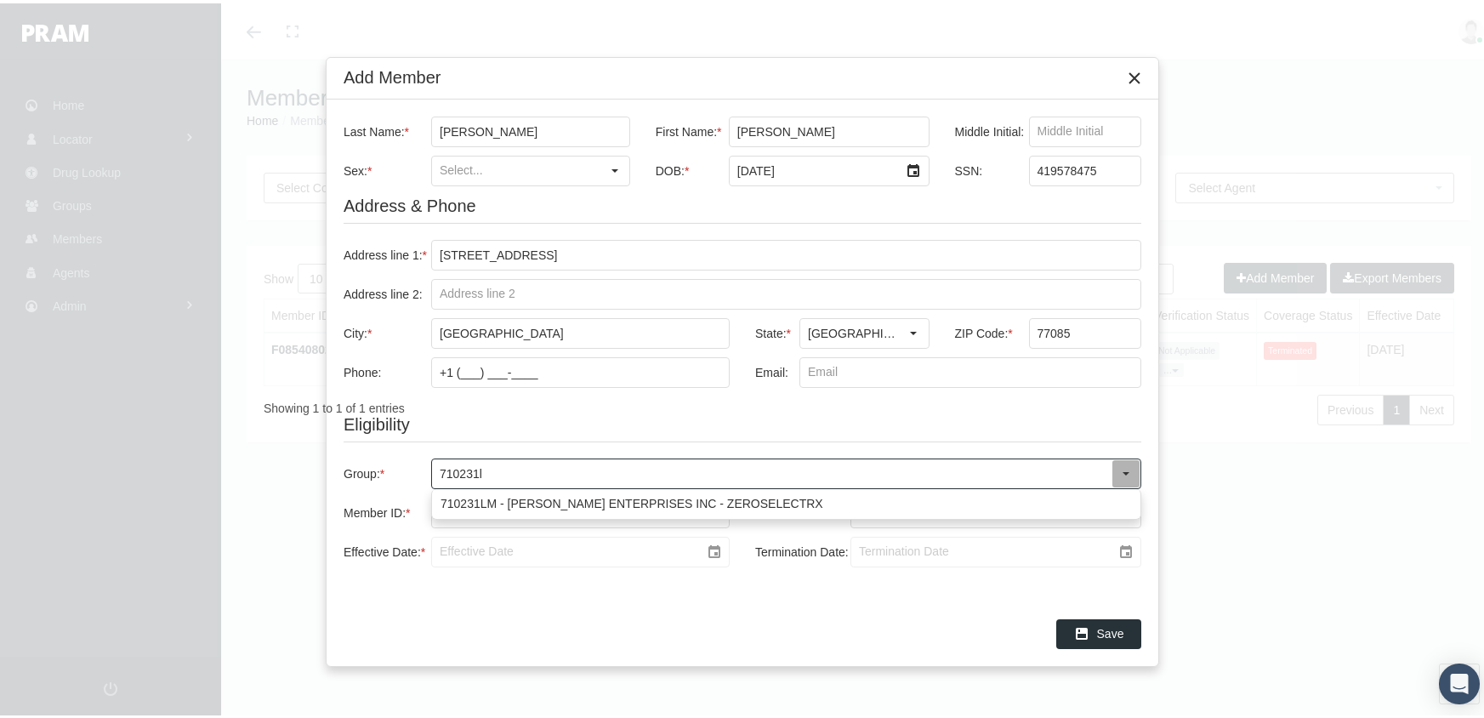
type input "710231lm"
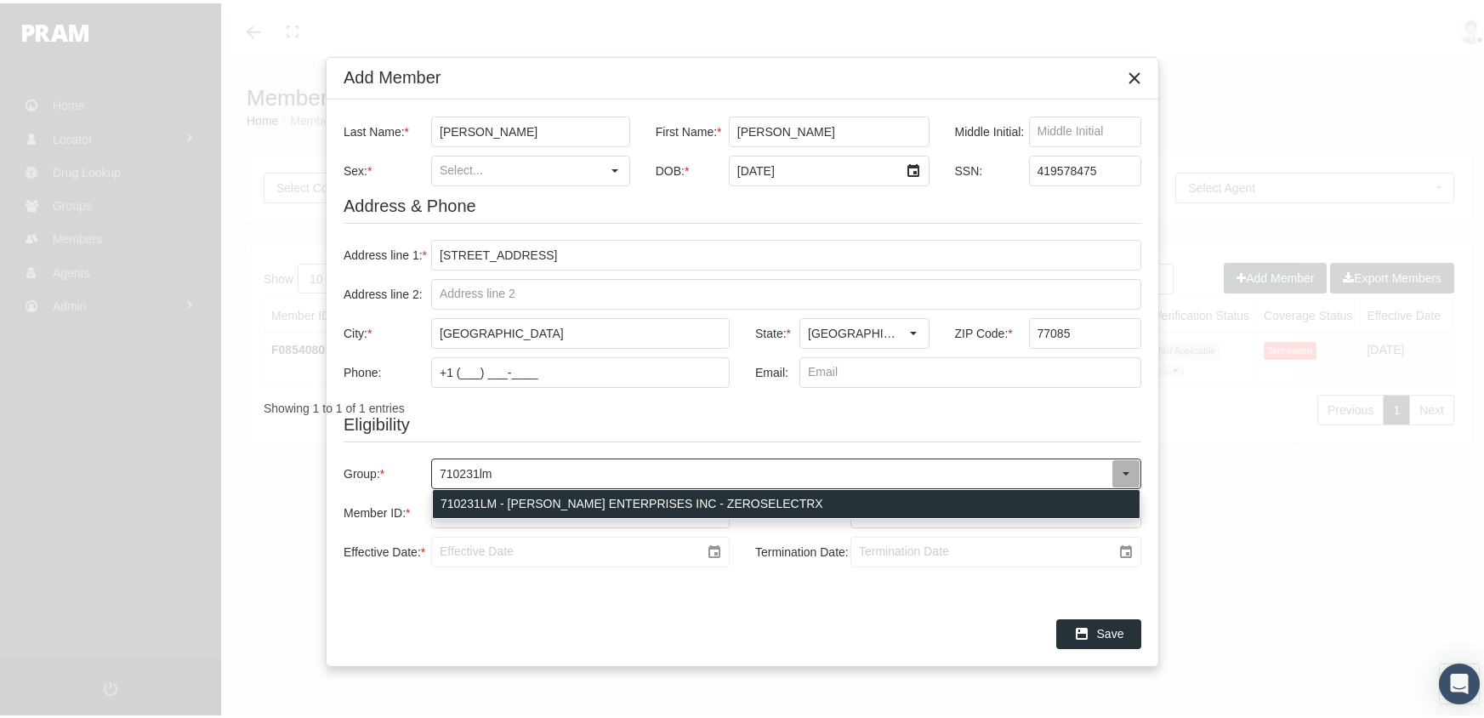
click at [597, 497] on div "710231LM - LOGAR ENTERPRISES INC - ZEROSELECTRX" at bounding box center [786, 500] width 707 height 28
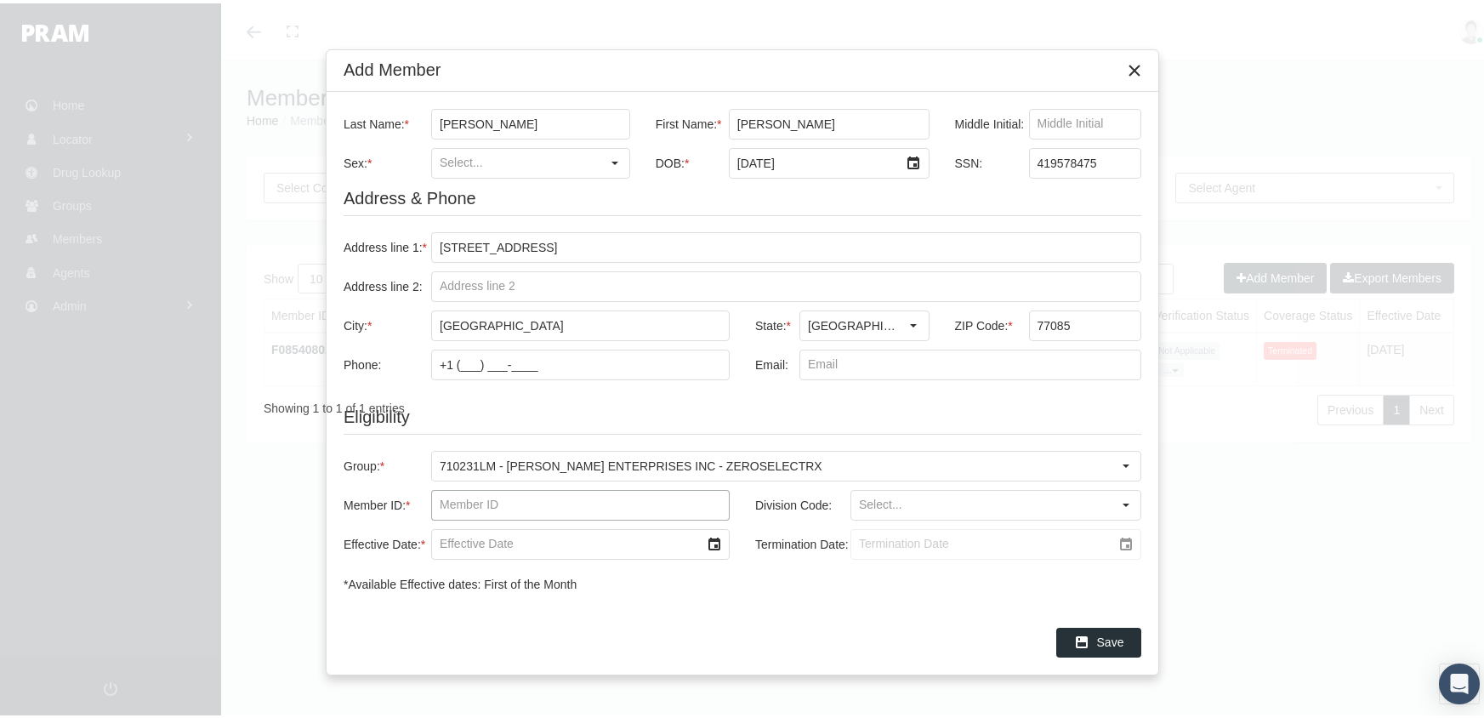
click at [440, 500] on input "Member ID: *" at bounding box center [580, 501] width 297 height 29
type input "f08540846"
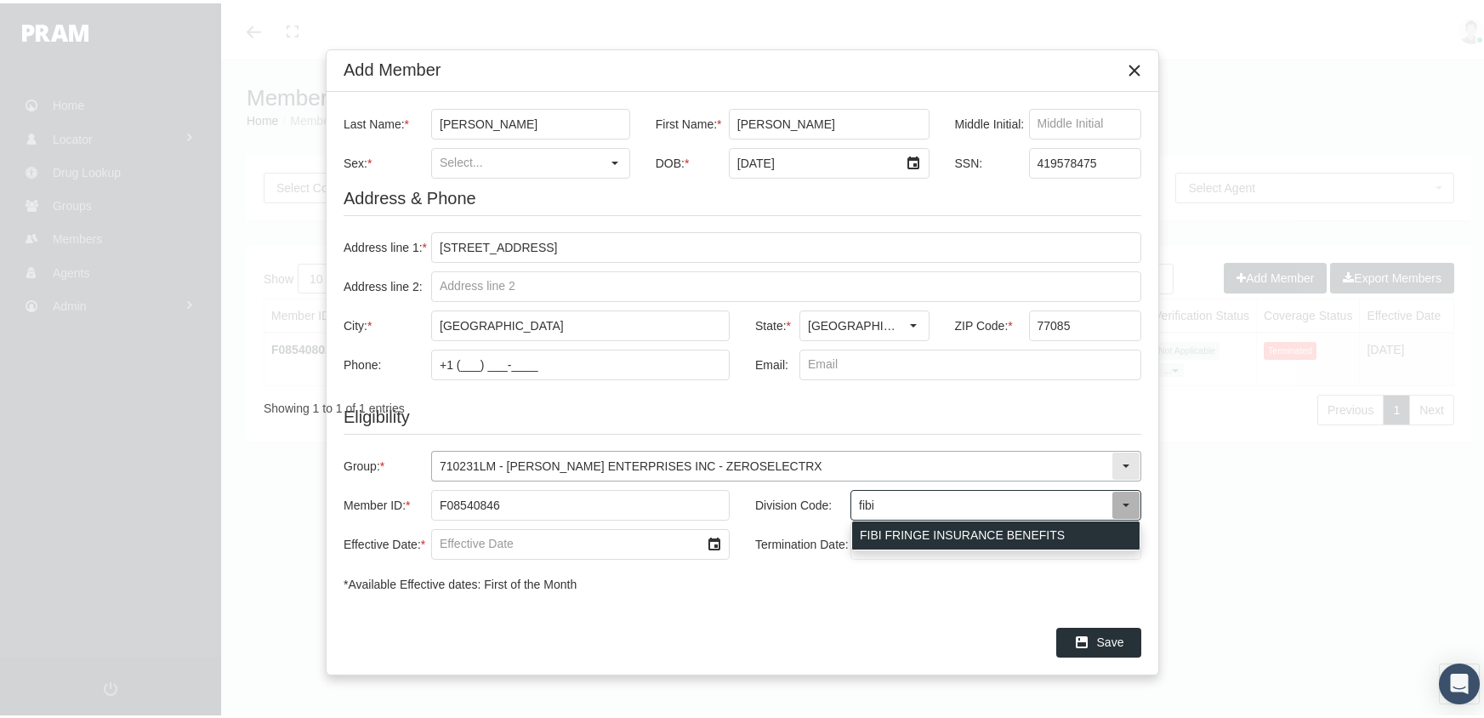
type input "FIBI FRINGE INSURANCE BENEFITS"
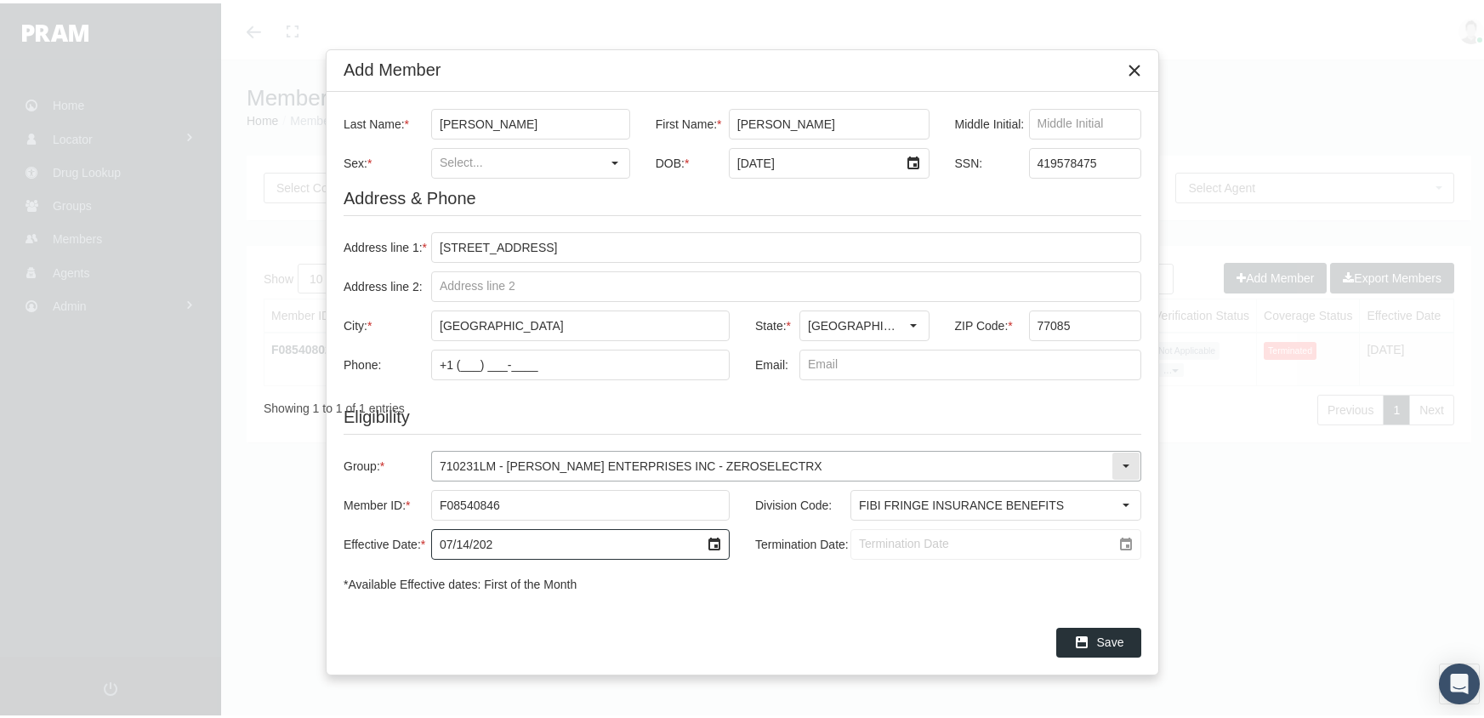
type input "07/14/2025"
drag, startPoint x: 856, startPoint y: 541, endPoint x: 913, endPoint y: 535, distance: 57.3
click at [860, 540] on input "Termination Date:" at bounding box center [981, 540] width 260 height 29
type input "[DATE]"
click at [1115, 640] on span "Save" at bounding box center [1110, 639] width 27 height 14
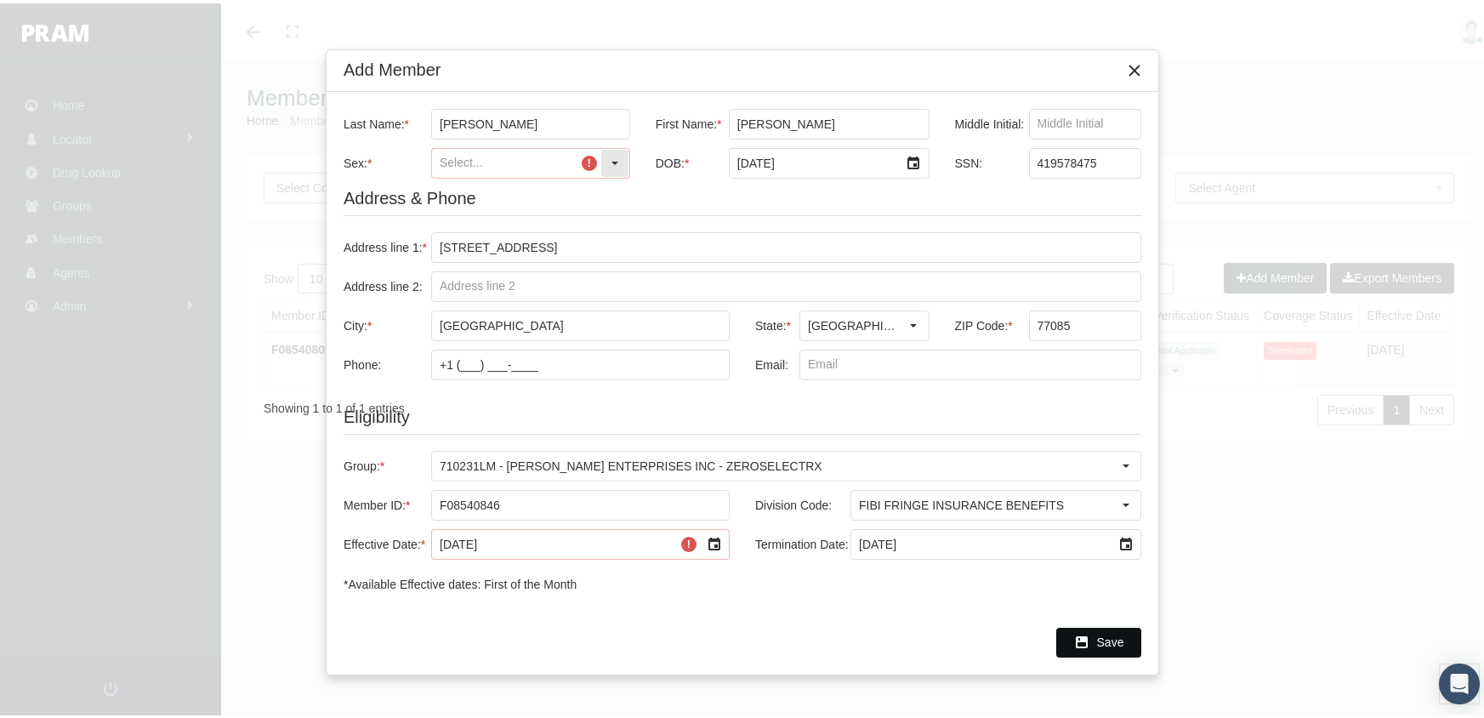
click at [581, 155] on input "Sex: *" at bounding box center [516, 159] width 168 height 29
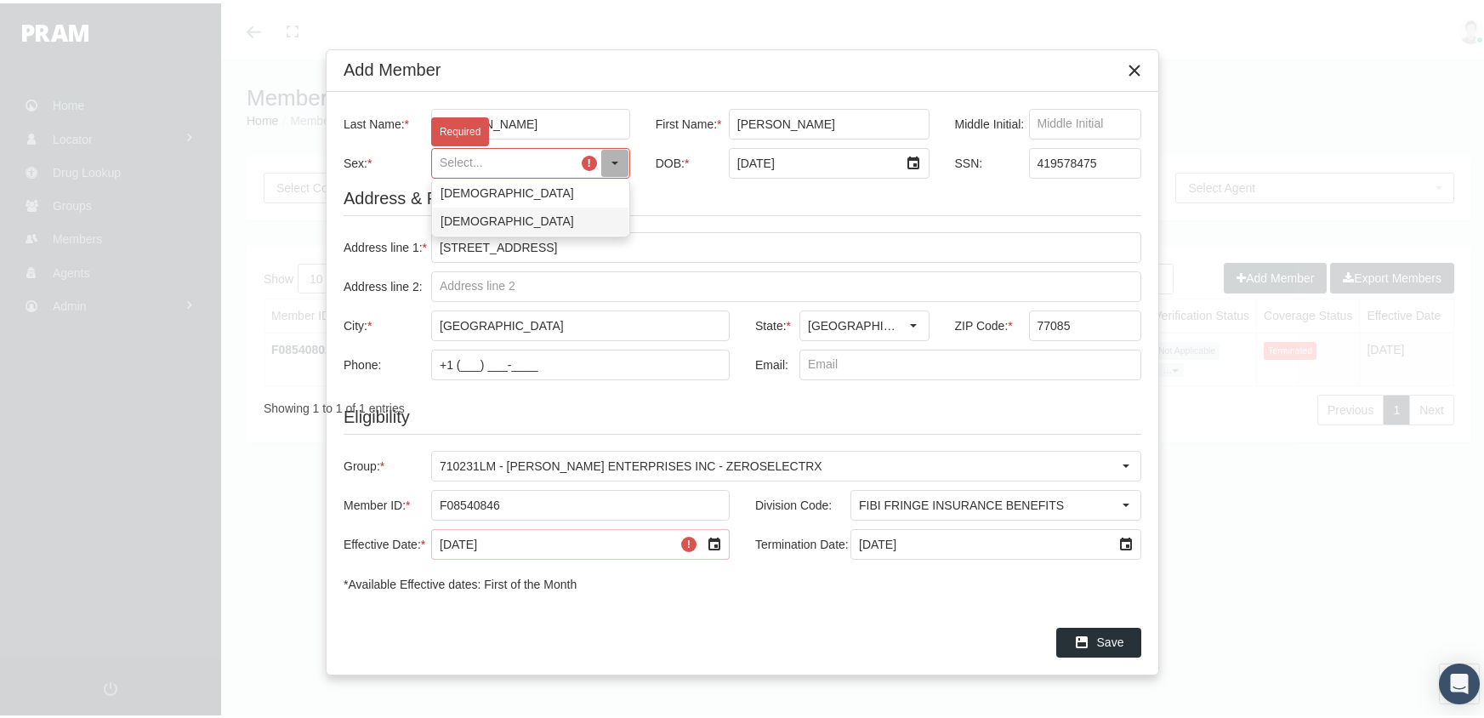
click at [502, 218] on div "Female" at bounding box center [531, 218] width 196 height 28
type input "Female"
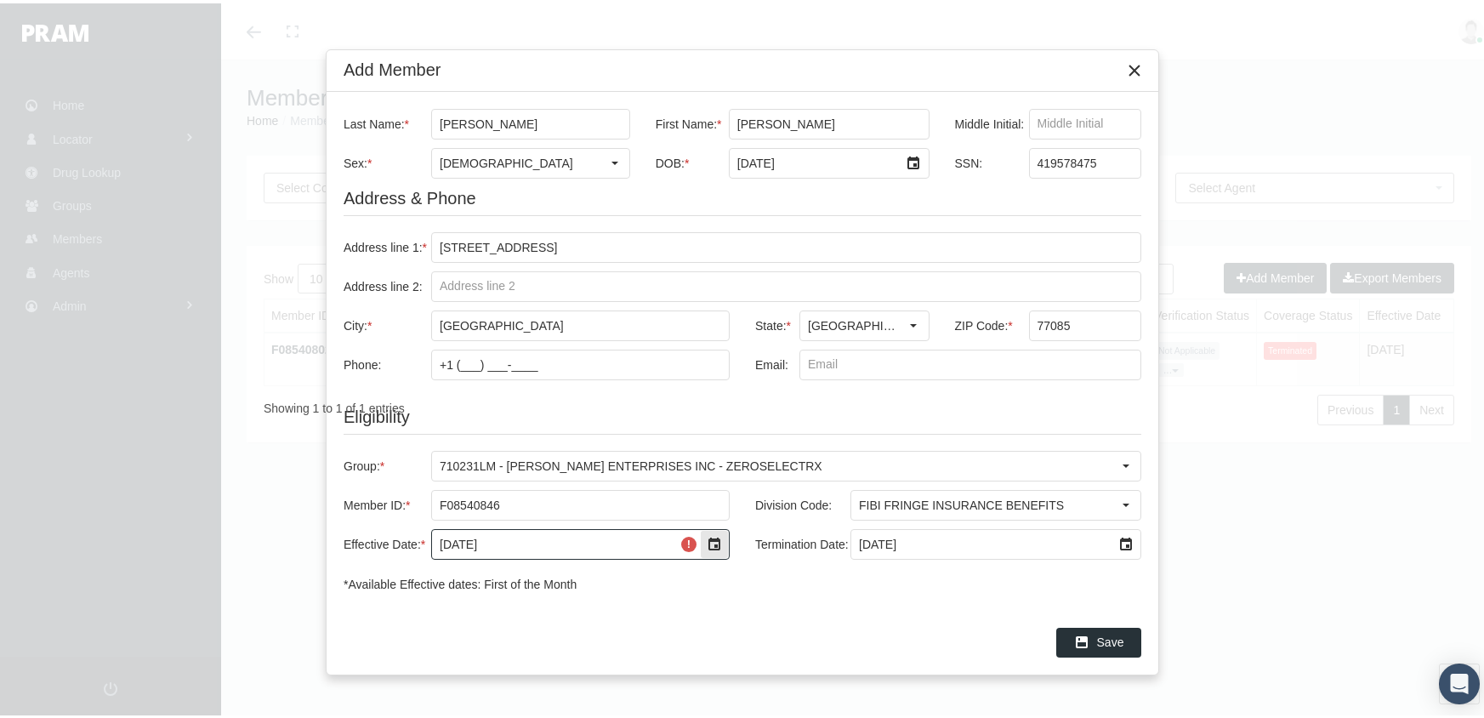
click at [714, 548] on div "Select" at bounding box center [714, 540] width 27 height 27
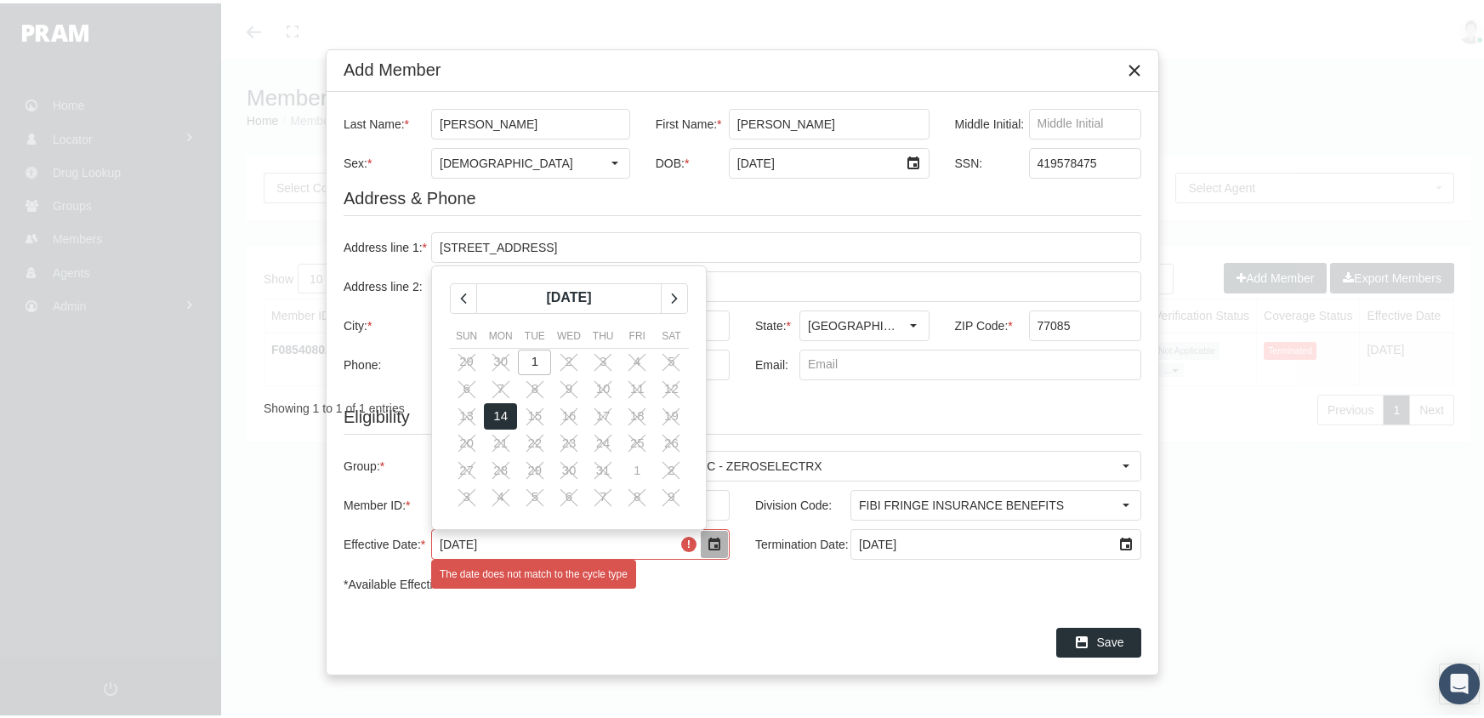
click at [775, 398] on div "Eligibility Group: * 710231LM - LOGAR ENTERPRISES INC - ZEROSELECTRX Member ID:…" at bounding box center [741, 483] width 797 height 179
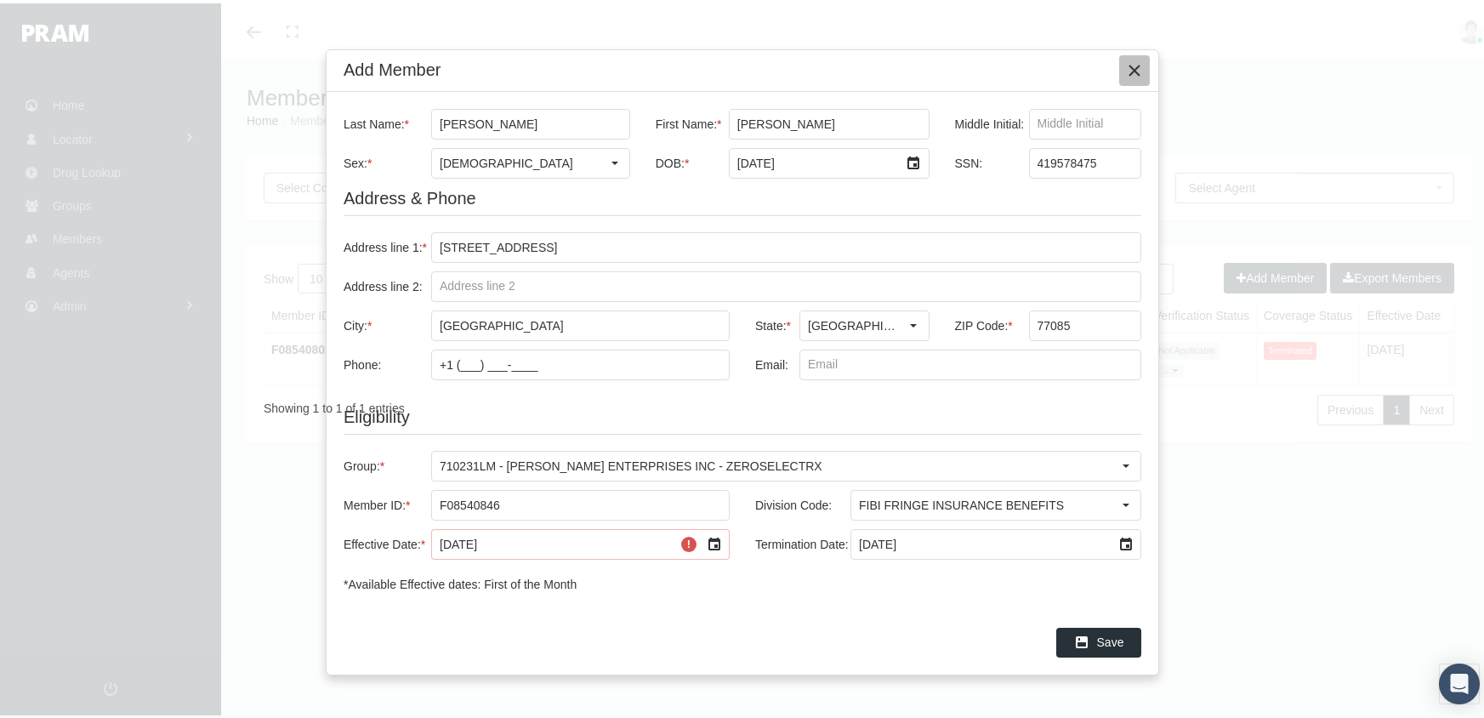
click at [1129, 73] on icon "Close" at bounding box center [1134, 67] width 15 height 15
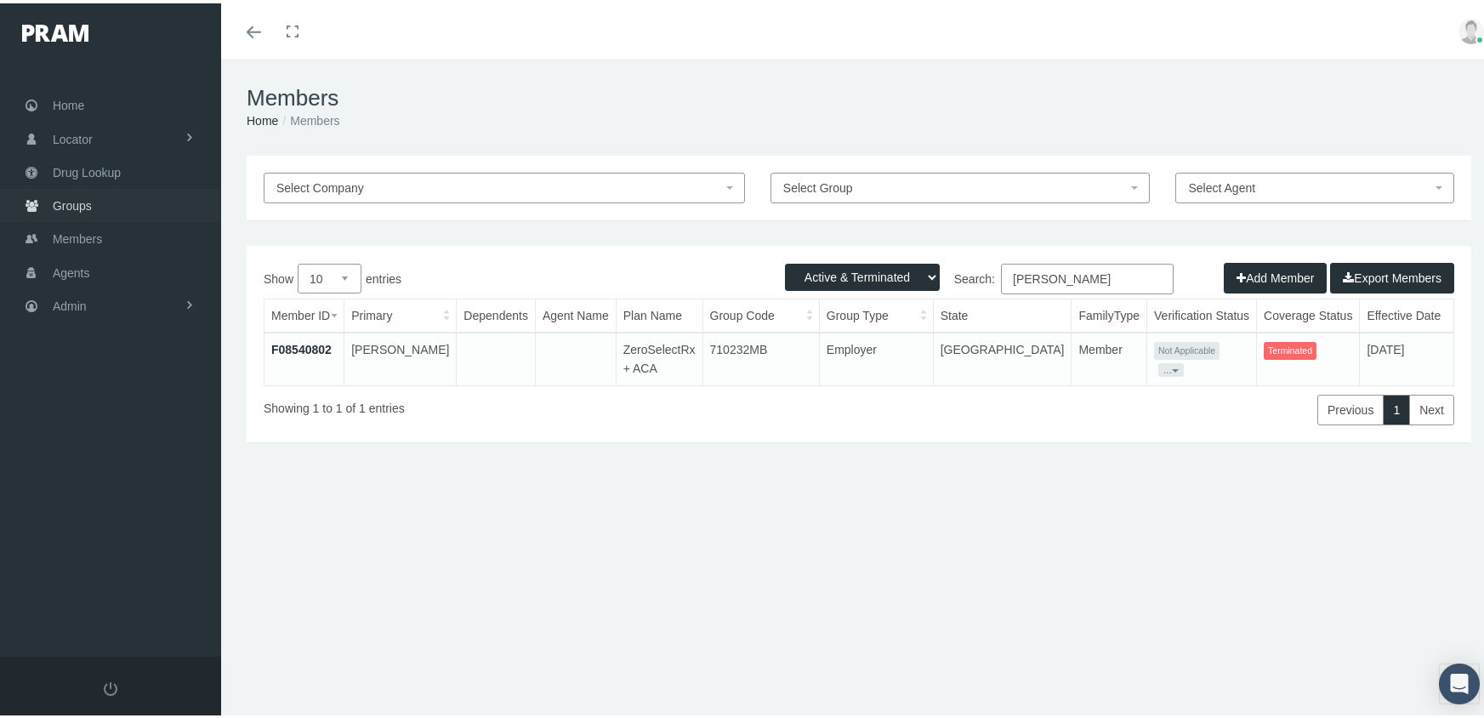
click at [67, 198] on span "Groups" at bounding box center [72, 202] width 39 height 32
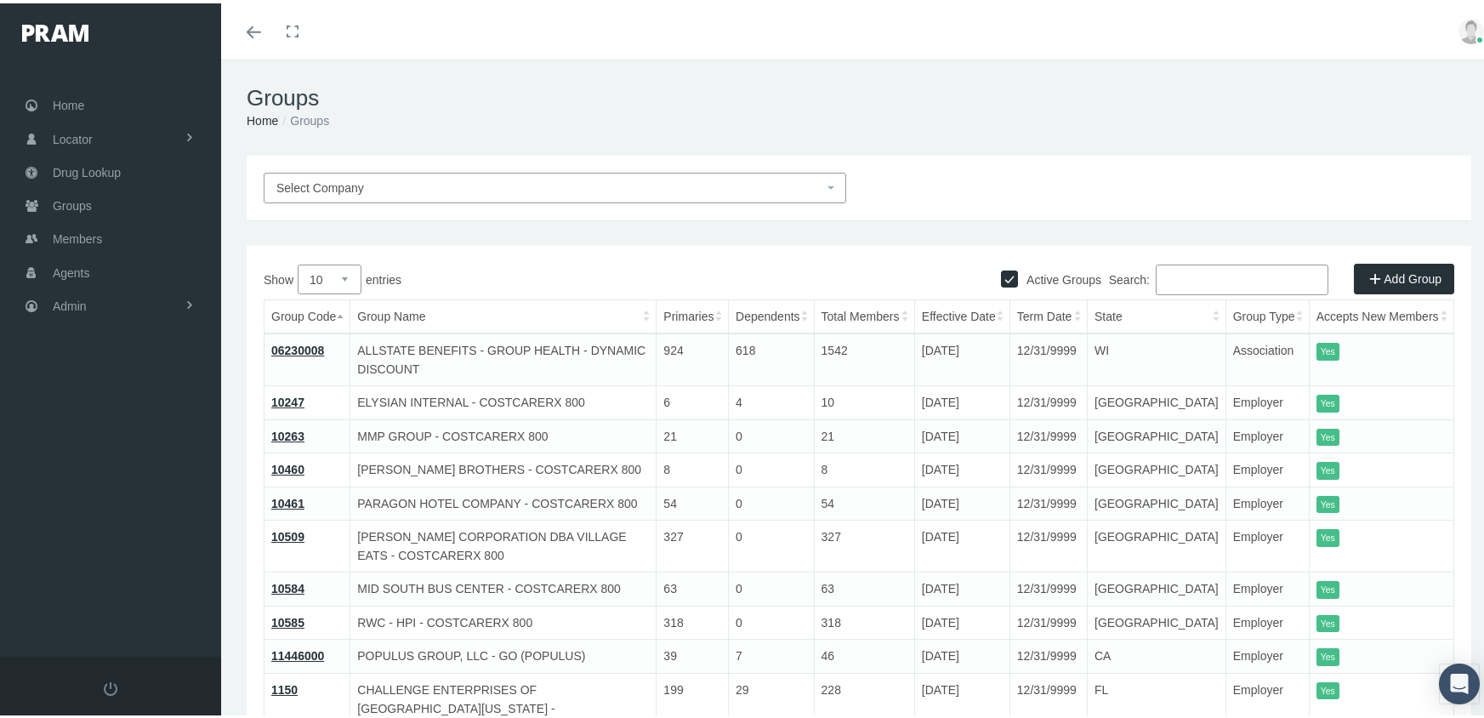
click at [1174, 274] on input "Search:" at bounding box center [1241, 276] width 173 height 31
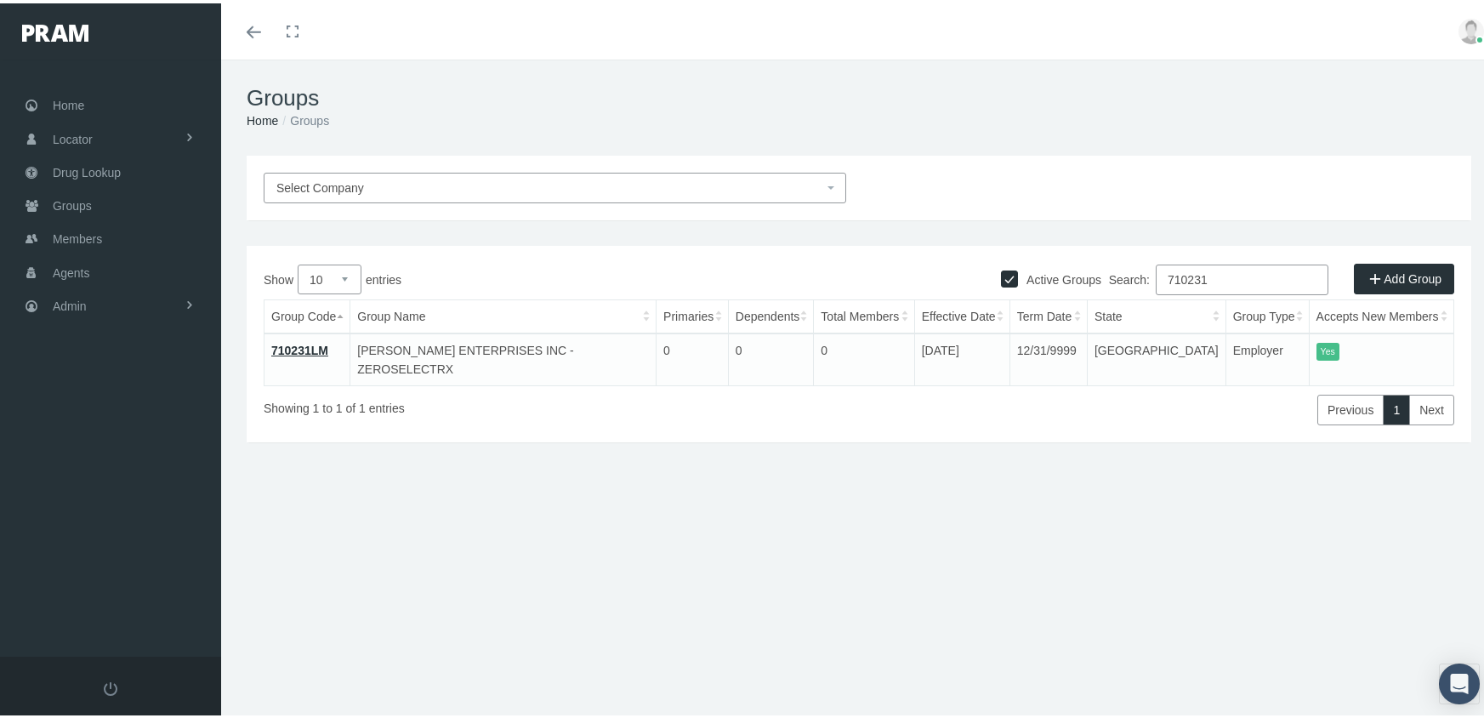
type input "710231"
click at [316, 340] on link "710231LM" at bounding box center [299, 347] width 57 height 14
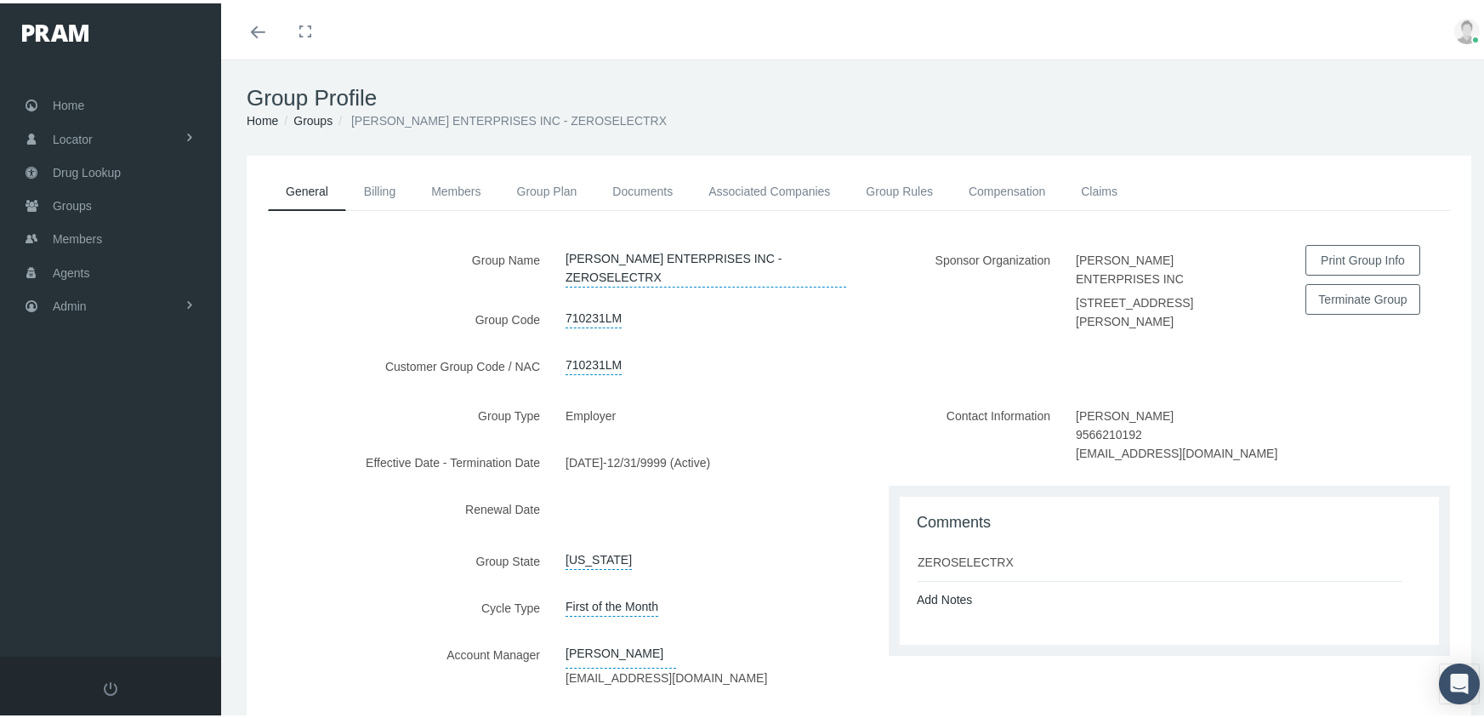
click at [589, 589] on span "First of the Month" at bounding box center [611, 601] width 93 height 24
click at [713, 589] on select "First of the Month Any Day of the Month First and Fifteenth of the Month" at bounding box center [642, 602] width 179 height 27
select select "2"
click at [553, 589] on select "First of the Month Any Day of the Month First and Fifteenth of the Month" at bounding box center [642, 602] width 179 height 27
click at [753, 595] on icon "submit" at bounding box center [753, 603] width 10 height 16
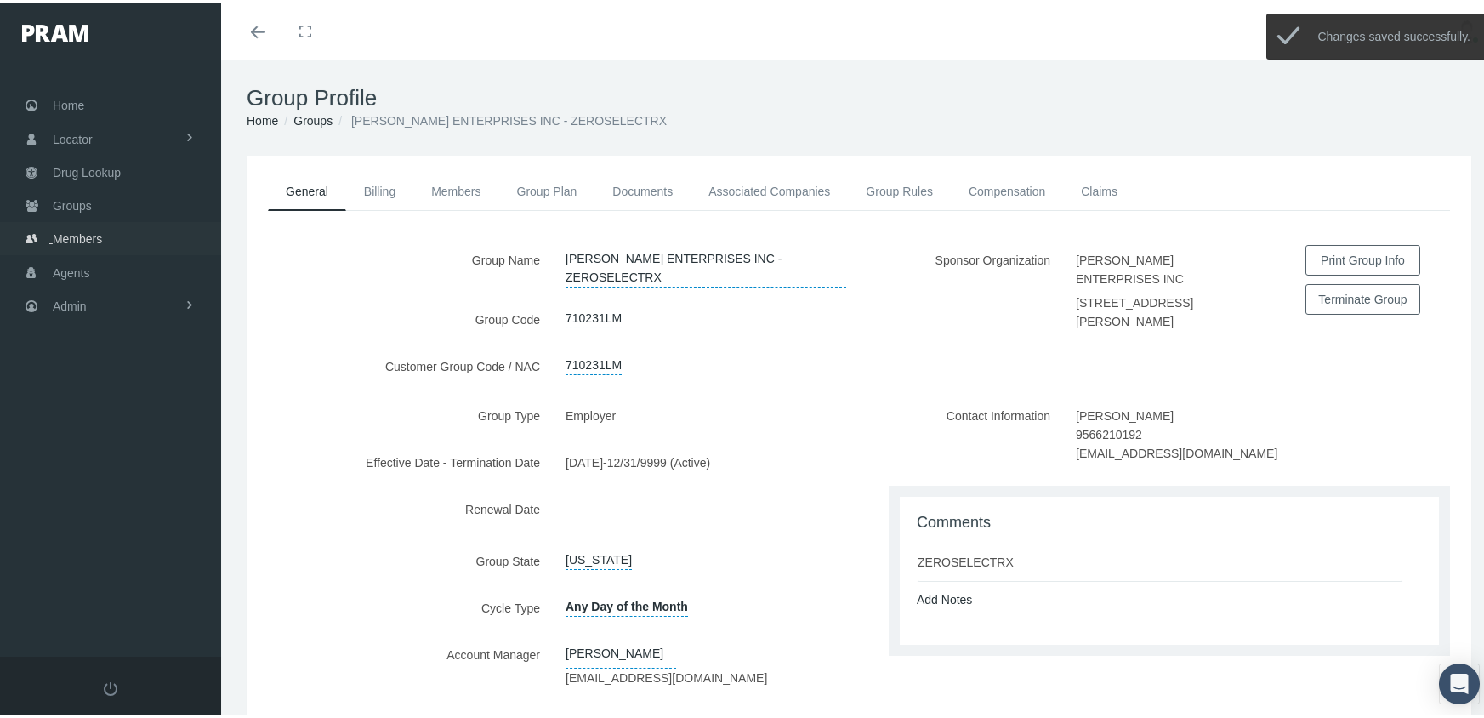
click at [59, 227] on span "Members" at bounding box center [77, 235] width 49 height 32
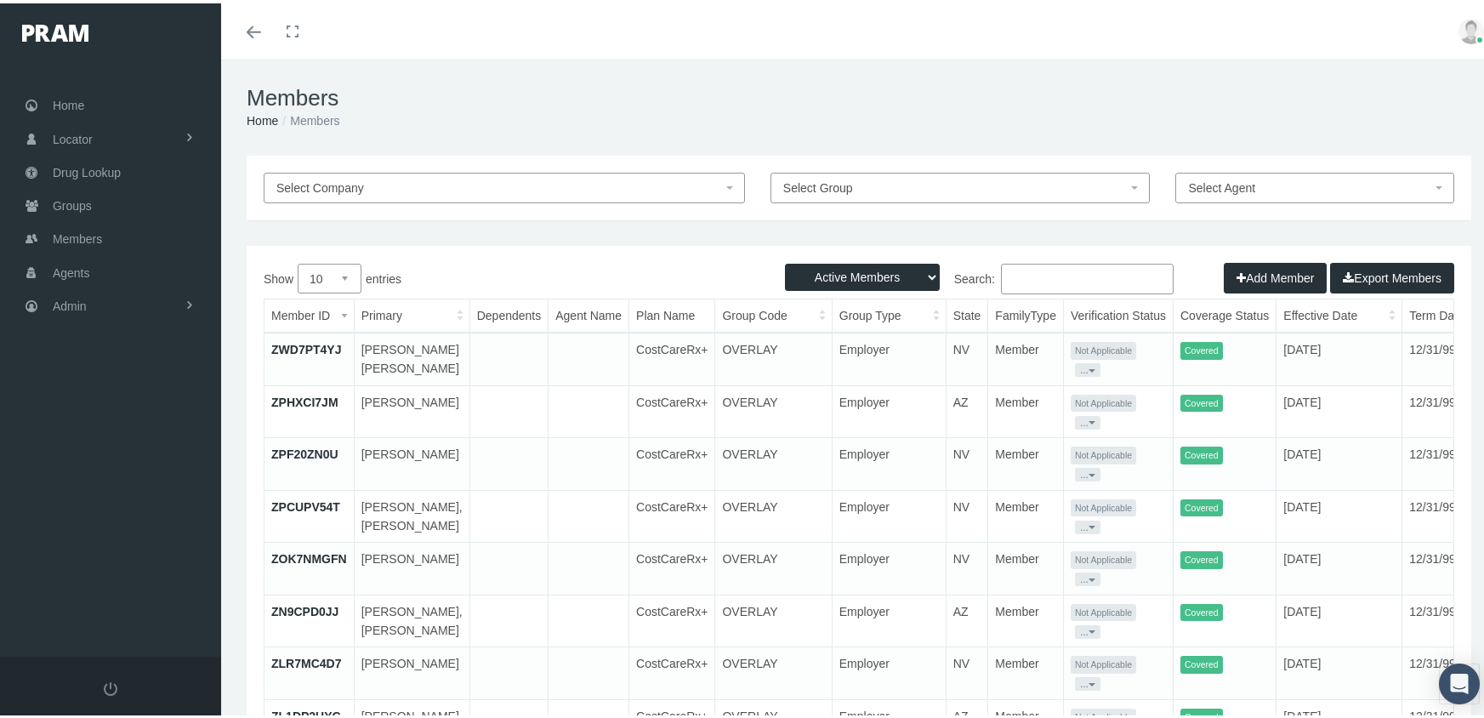
click at [1239, 271] on button "Add Member" at bounding box center [1274, 274] width 103 height 31
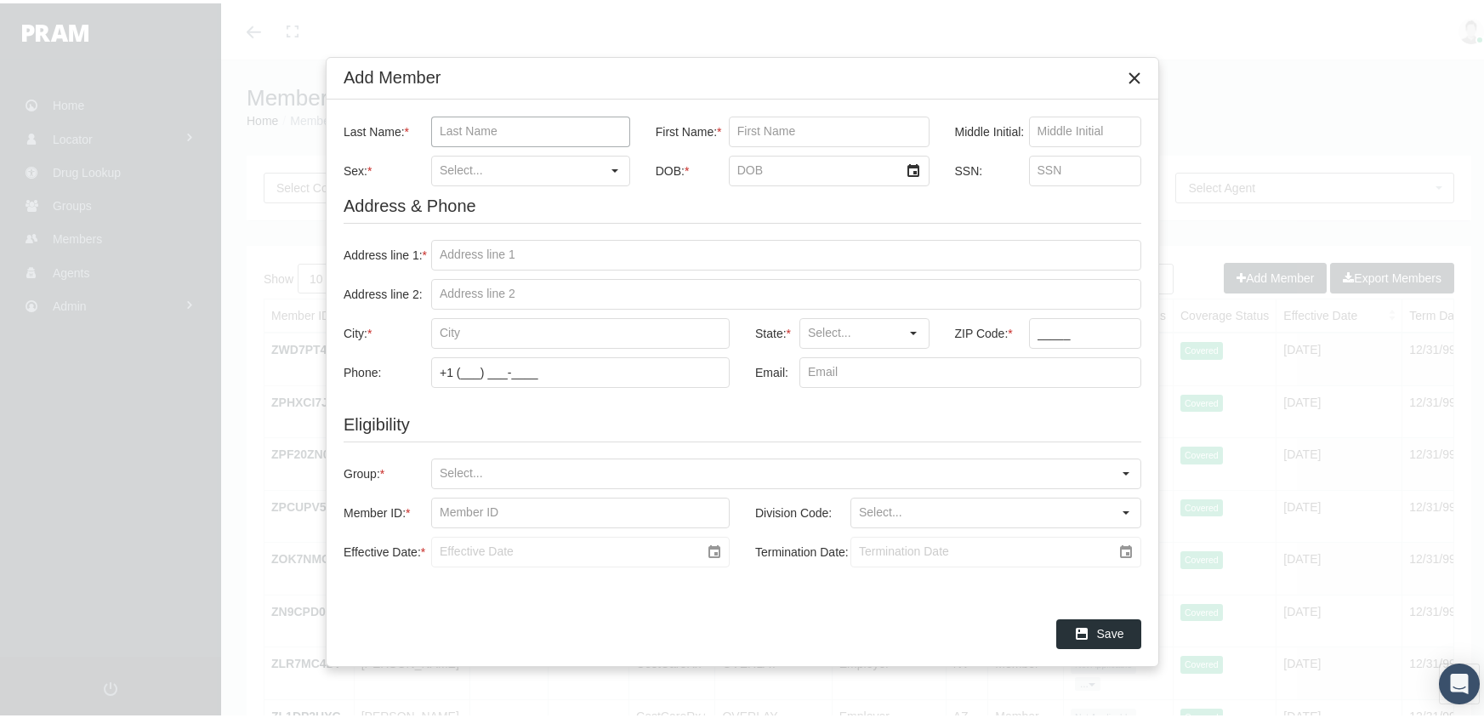
click at [432, 125] on input "Last Name: *" at bounding box center [530, 128] width 197 height 29
type input "cedillo"
type input "pedro"
type input "10/24/1979"
click at [1033, 165] on input "SSN:" at bounding box center [1085, 167] width 111 height 29
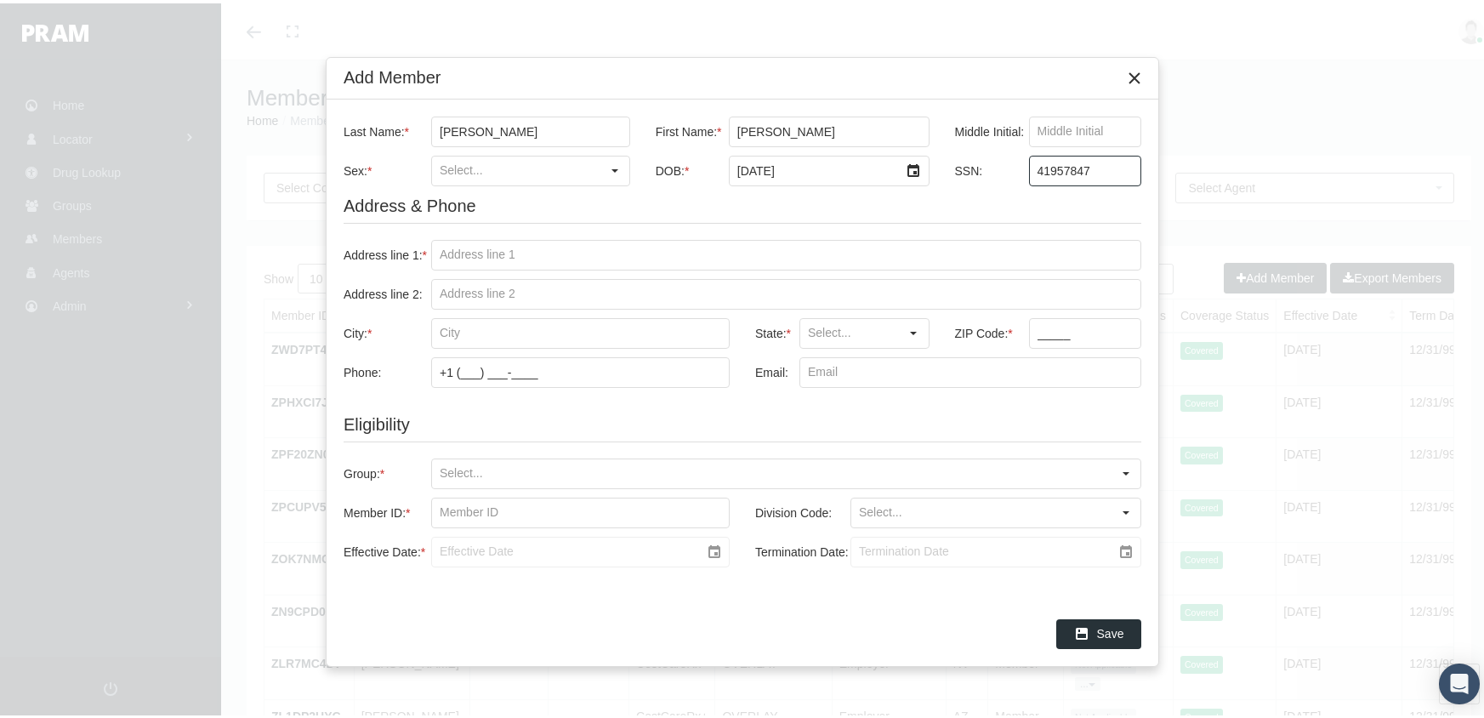
type input "419578475"
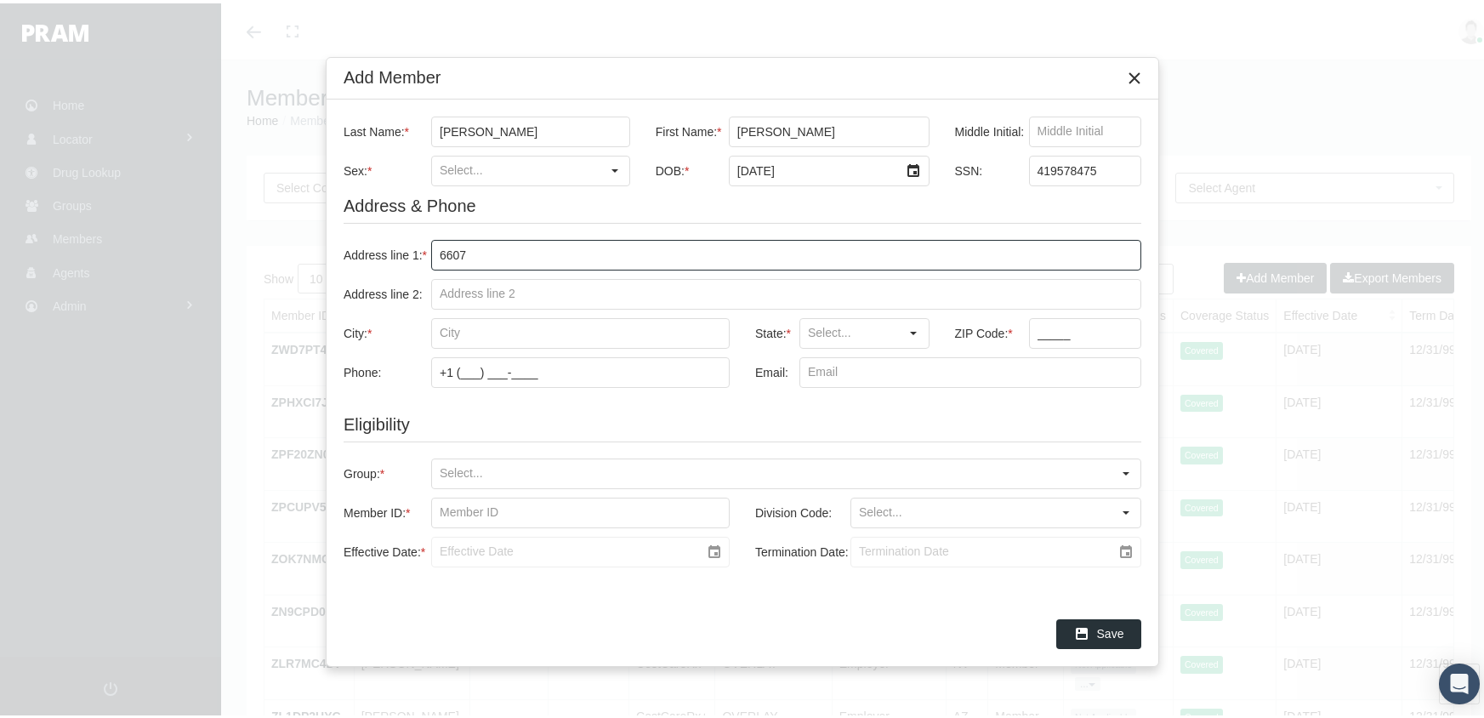
type input "6607 schambray st"
type input "houston"
type input "TX"
click at [1038, 329] on input "_____" at bounding box center [1085, 329] width 111 height 29
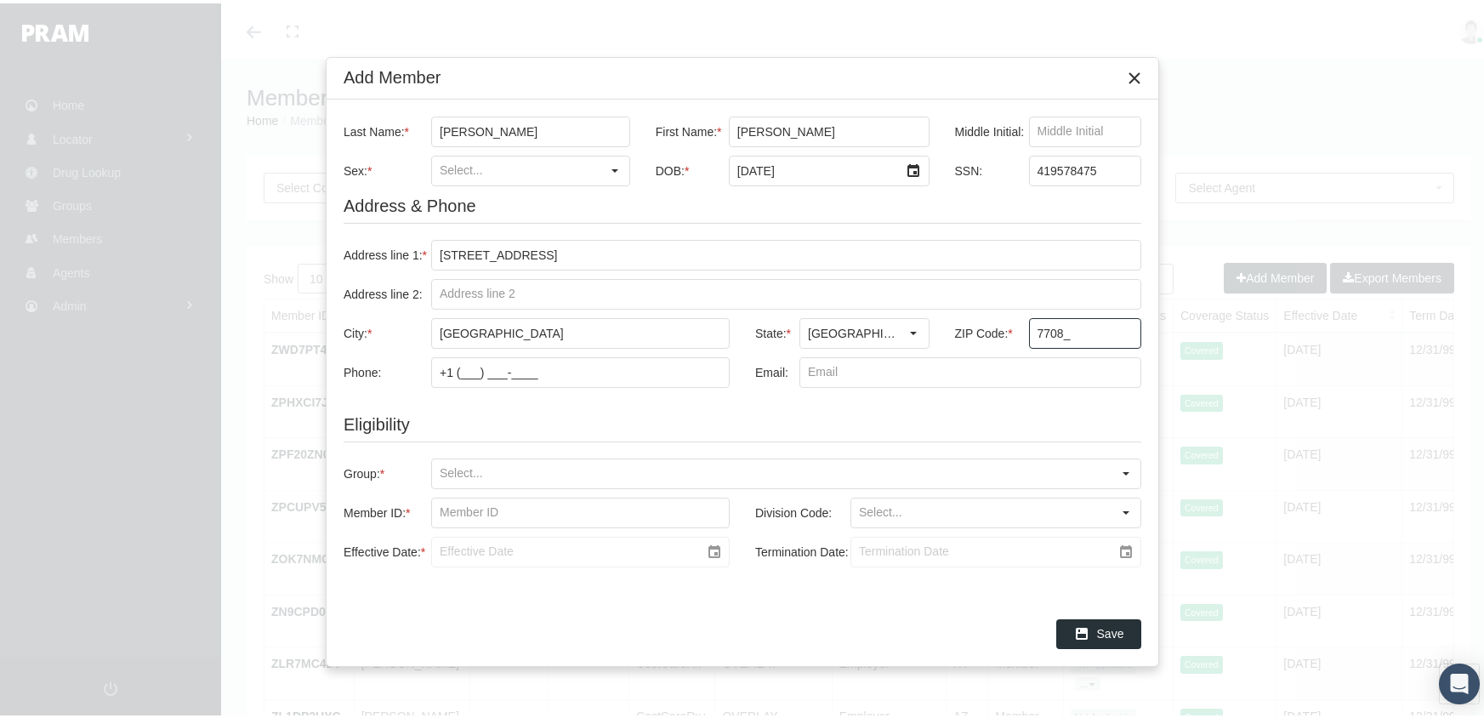
type input "77085"
drag, startPoint x: 433, startPoint y: 466, endPoint x: 471, endPoint y: 459, distance: 38.9
click at [433, 466] on input "Group: *" at bounding box center [771, 470] width 679 height 29
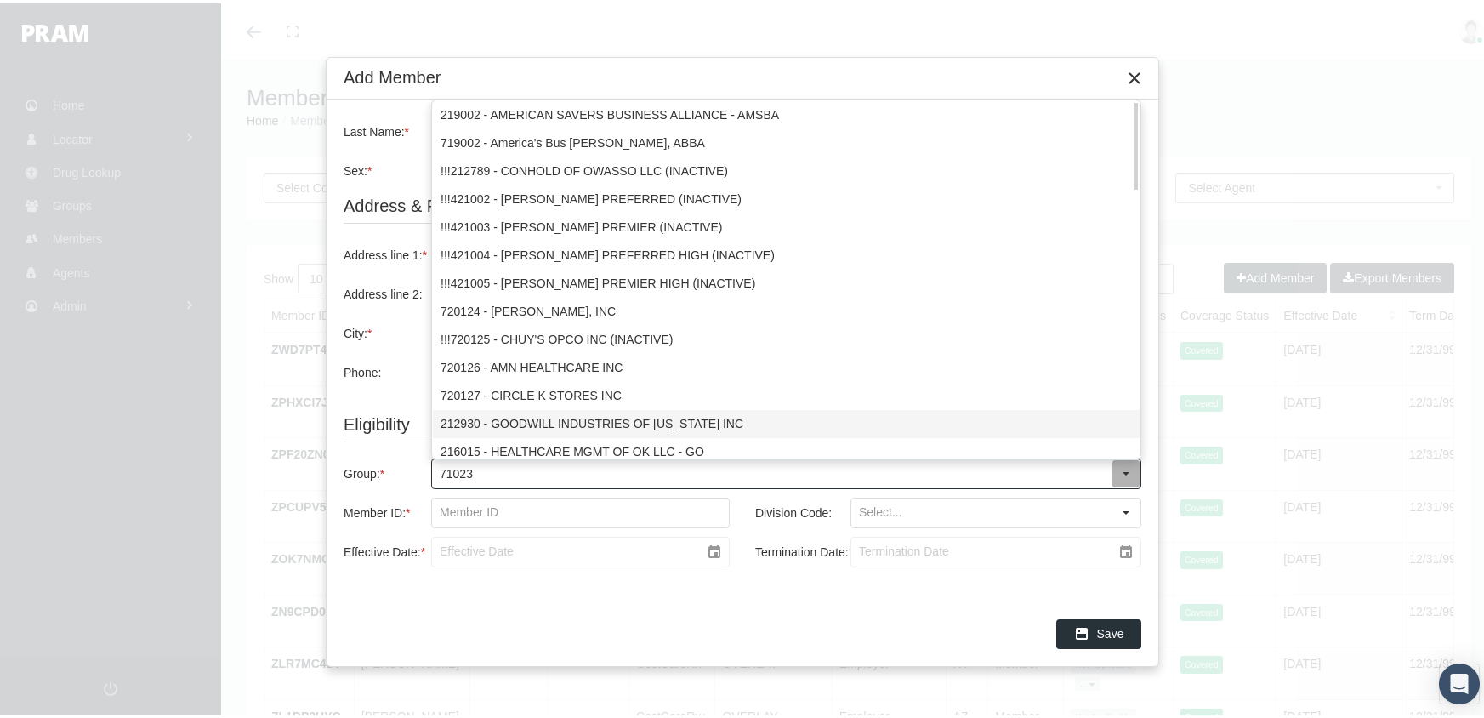
type input "710231"
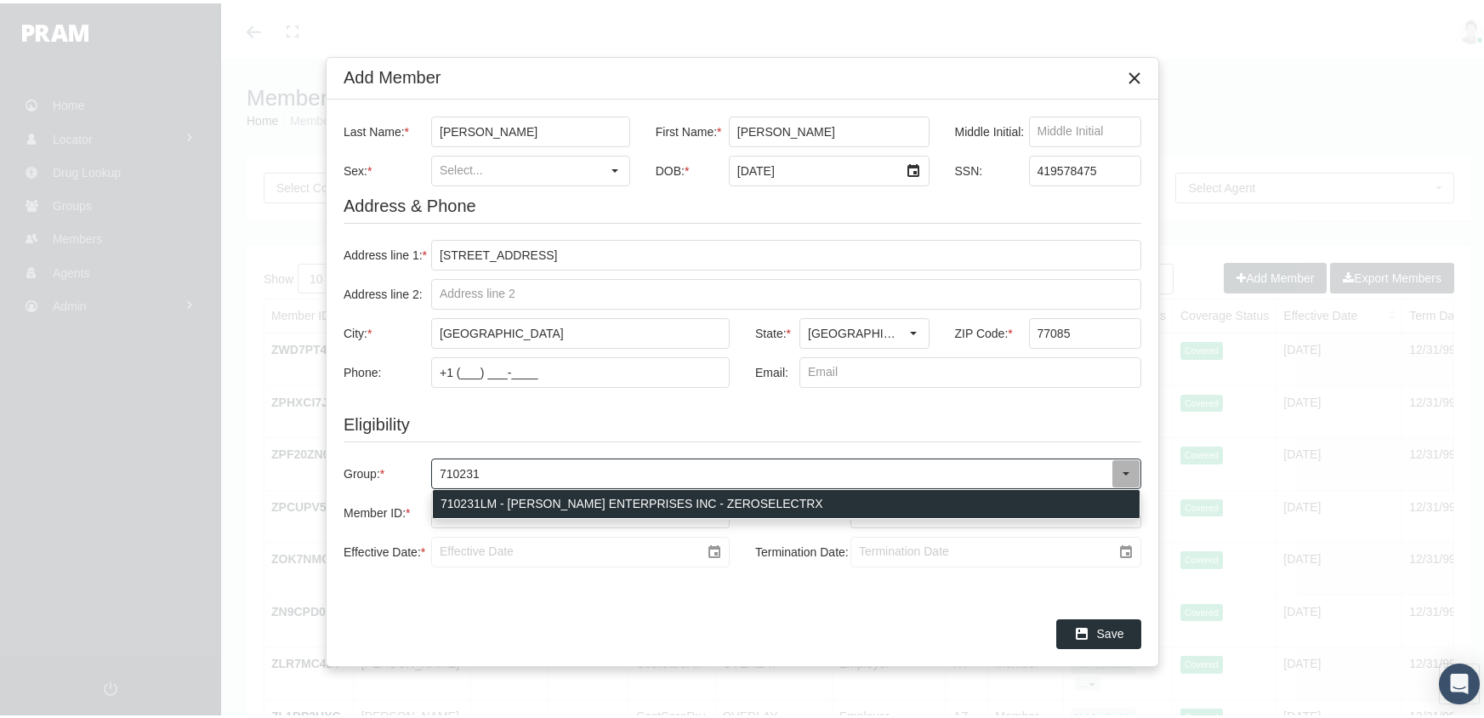
click at [623, 495] on div "710231LM - LOGAR ENTERPRISES INC - ZEROSELECTRX" at bounding box center [786, 500] width 707 height 28
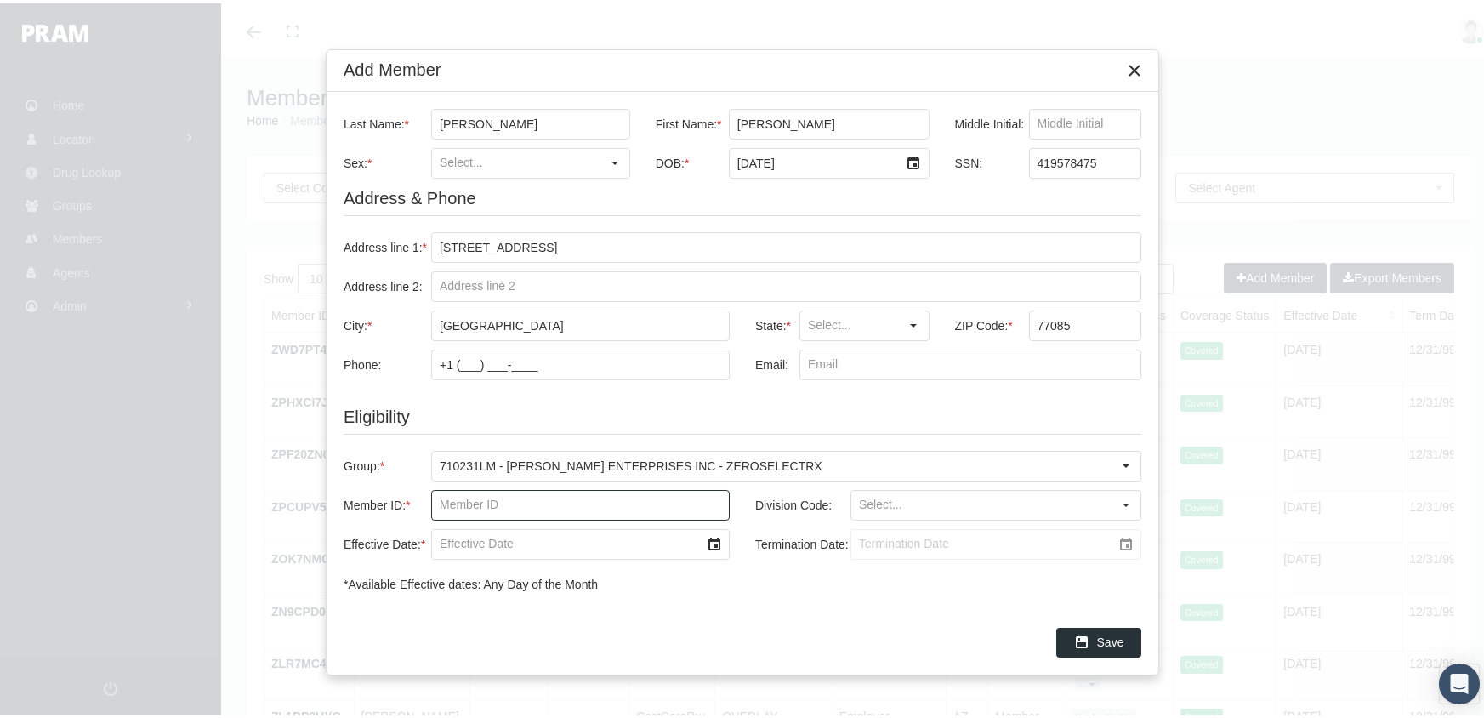
click at [443, 502] on input "Member ID: *" at bounding box center [580, 501] width 297 height 29
type input "f08540846"
type input "fibi"
type input "07/14/2025"
drag, startPoint x: 854, startPoint y: 537, endPoint x: 945, endPoint y: 525, distance: 92.7
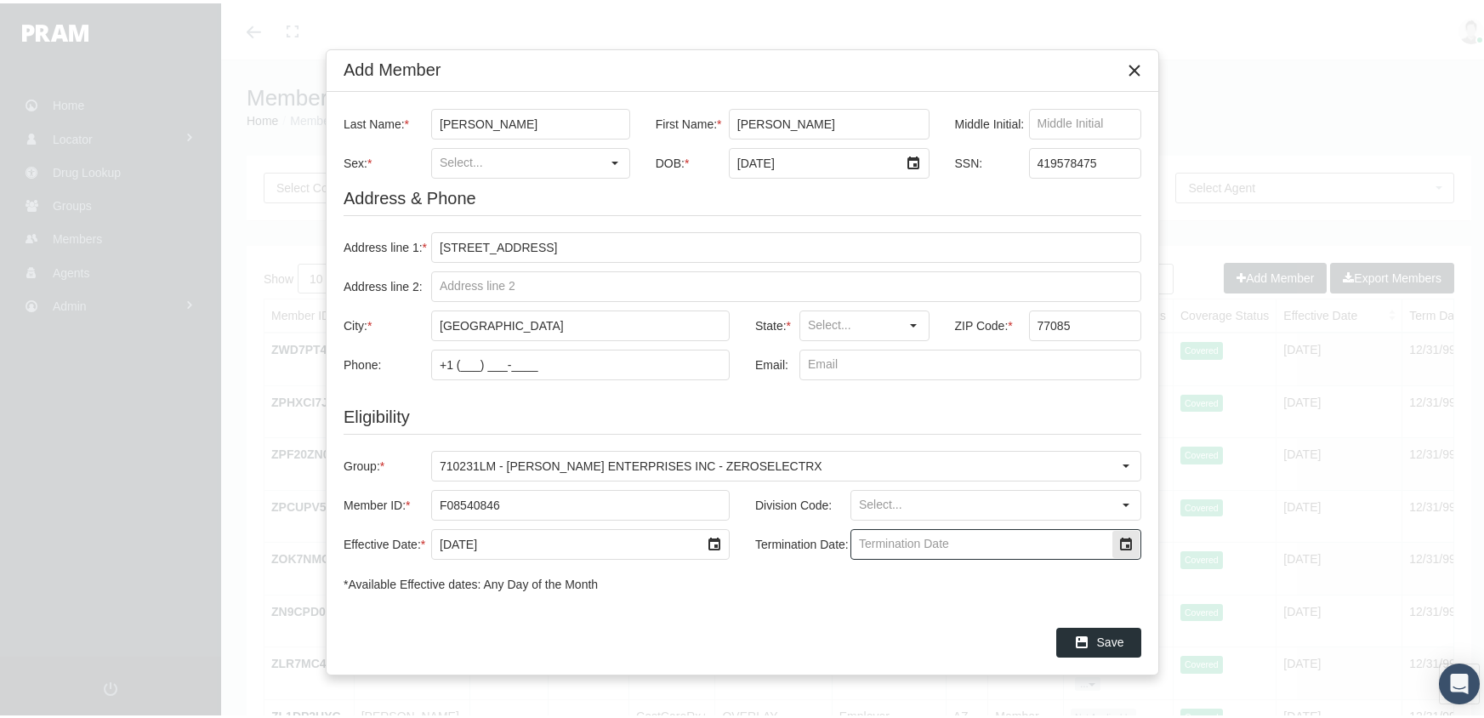
click at [862, 533] on input "Termination Date:" at bounding box center [981, 540] width 260 height 29
click at [857, 497] on input "Division Code:" at bounding box center [981, 501] width 260 height 29
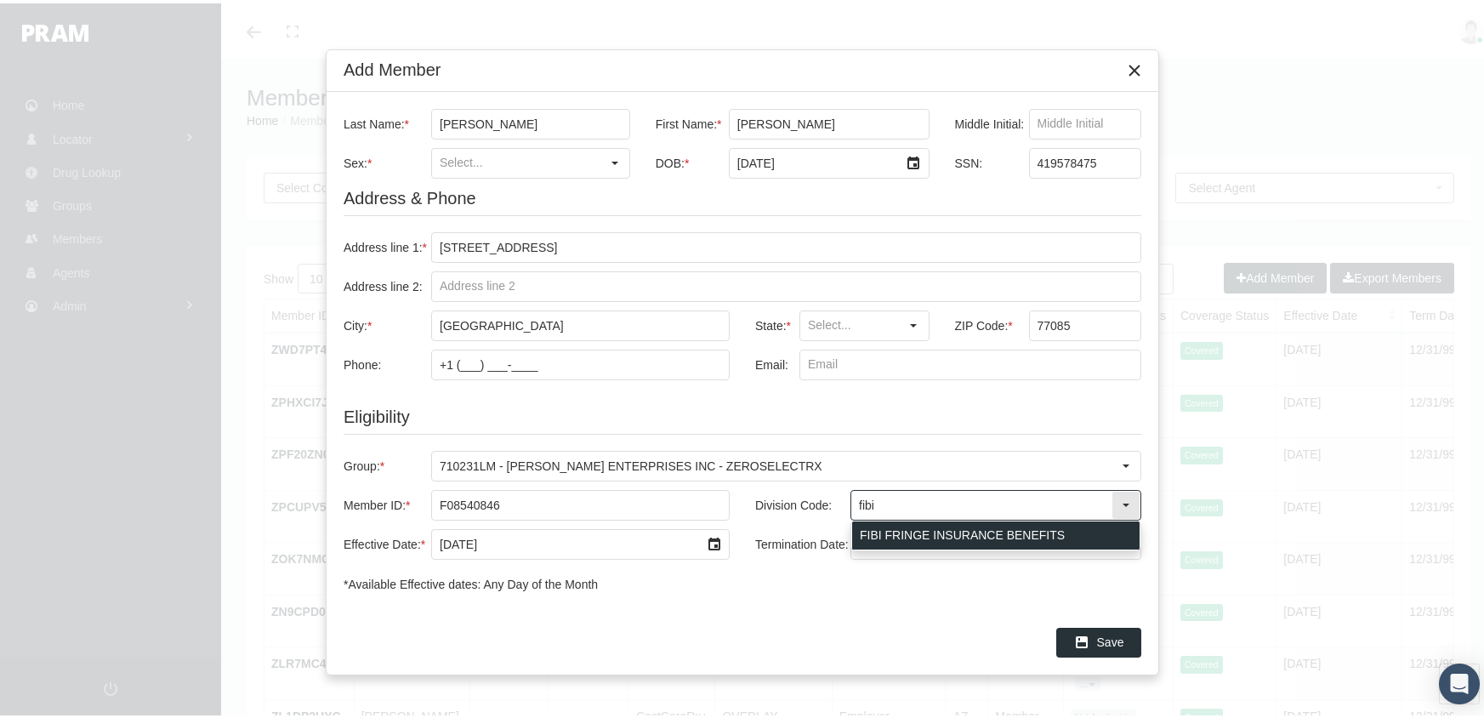
type input "FIBI FRINGE INSURANCE BENEFITS"
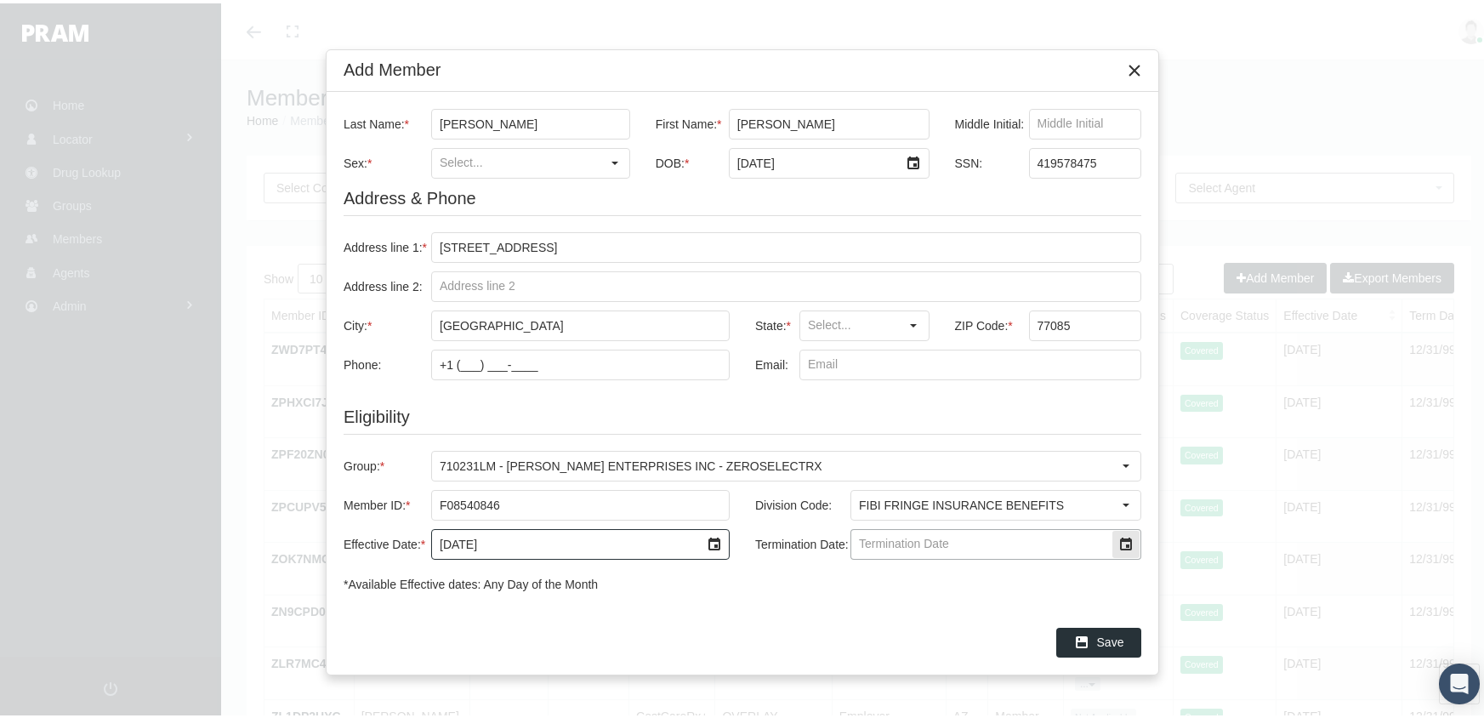
click at [865, 536] on input "Termination Date:" at bounding box center [981, 540] width 260 height 29
type input "12/31/2039"
click at [1085, 628] on div "Save" at bounding box center [1098, 639] width 83 height 28
click at [917, 324] on div "Select" at bounding box center [913, 322] width 27 height 27
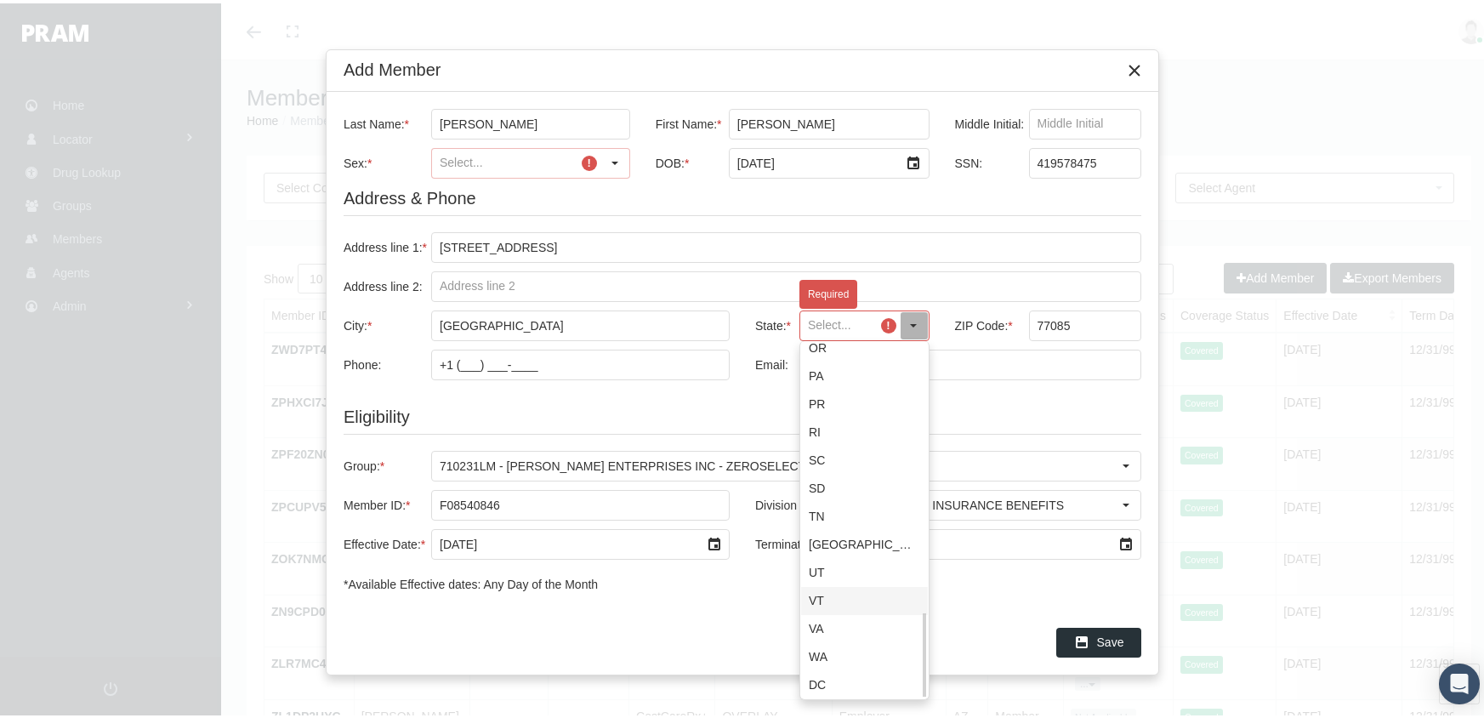
scroll to position [1103, 0]
click at [848, 458] on div "TX" at bounding box center [864, 456] width 127 height 28
type input "TX"
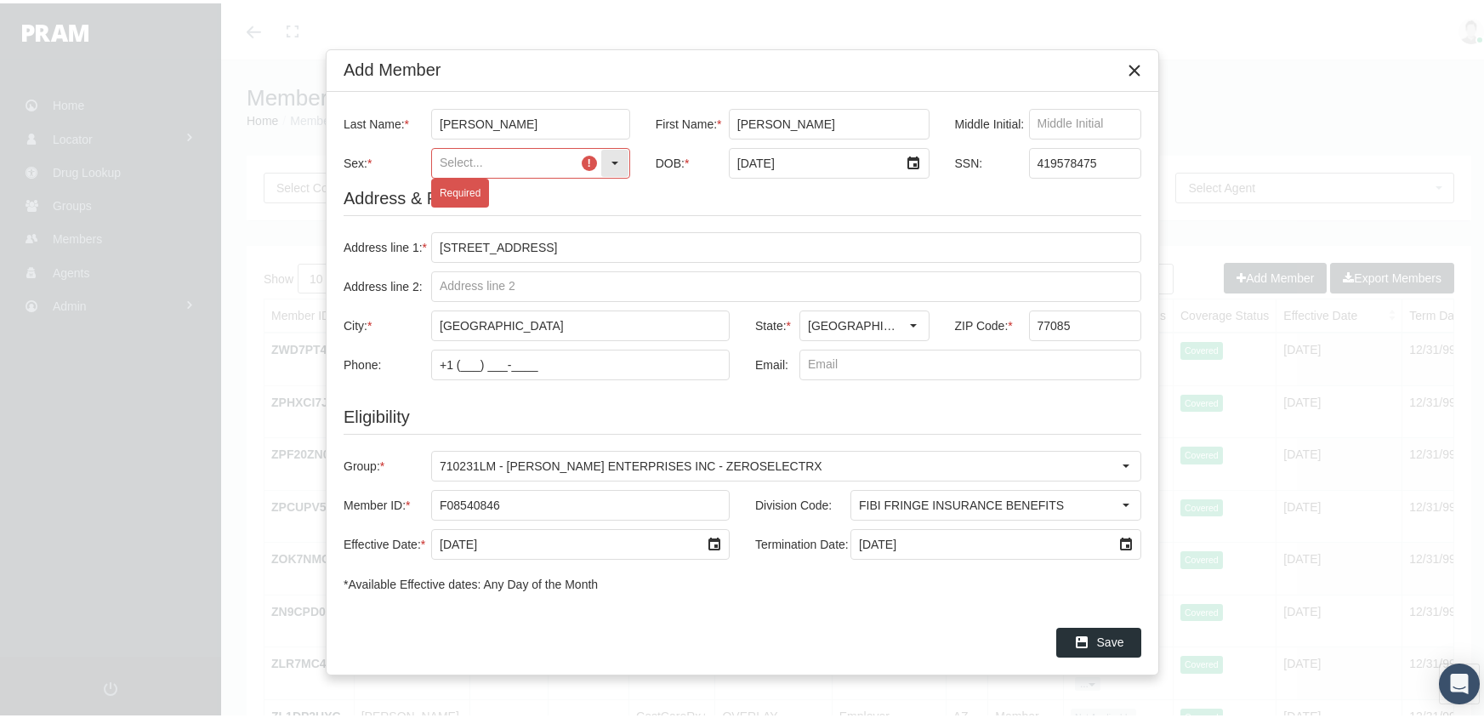
click at [573, 157] on input "Sex: *" at bounding box center [516, 159] width 168 height 29
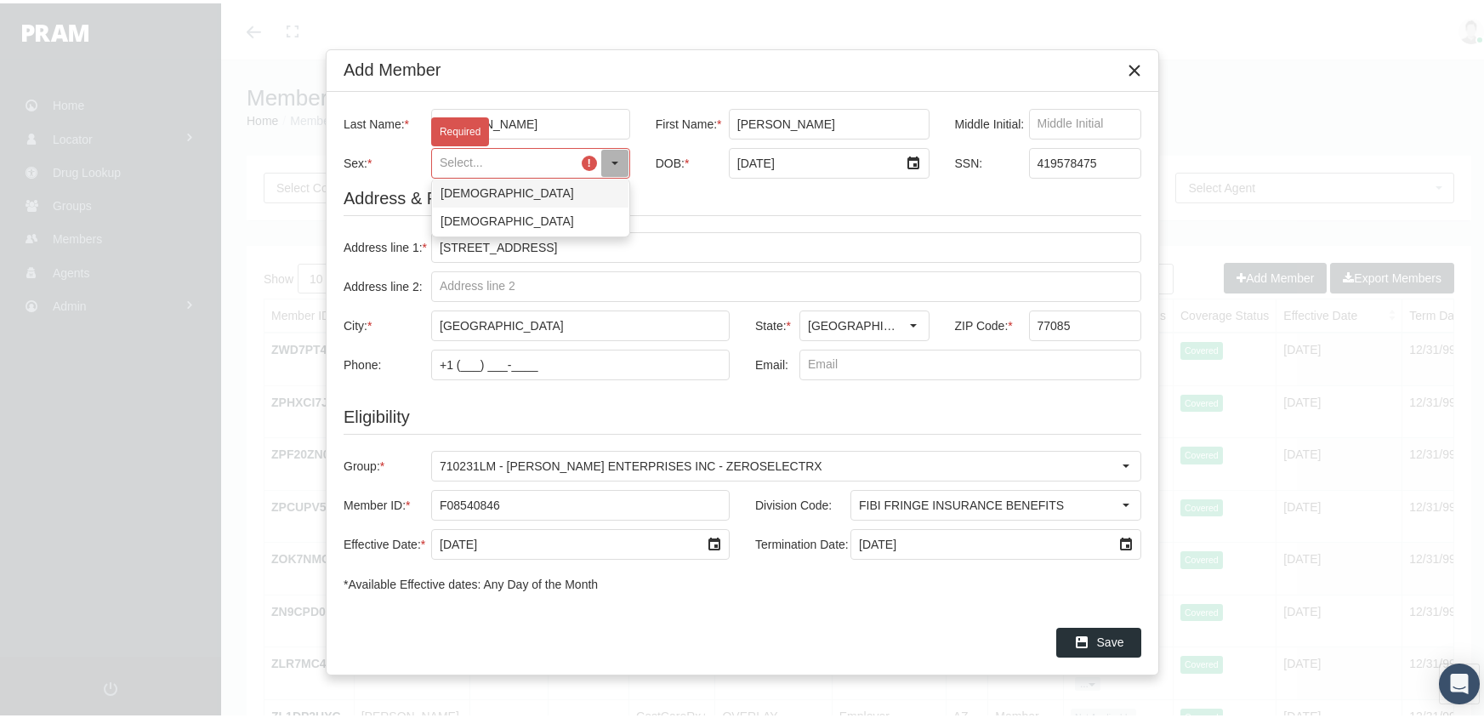
click at [476, 187] on div "Male" at bounding box center [531, 190] width 196 height 28
type input "Male"
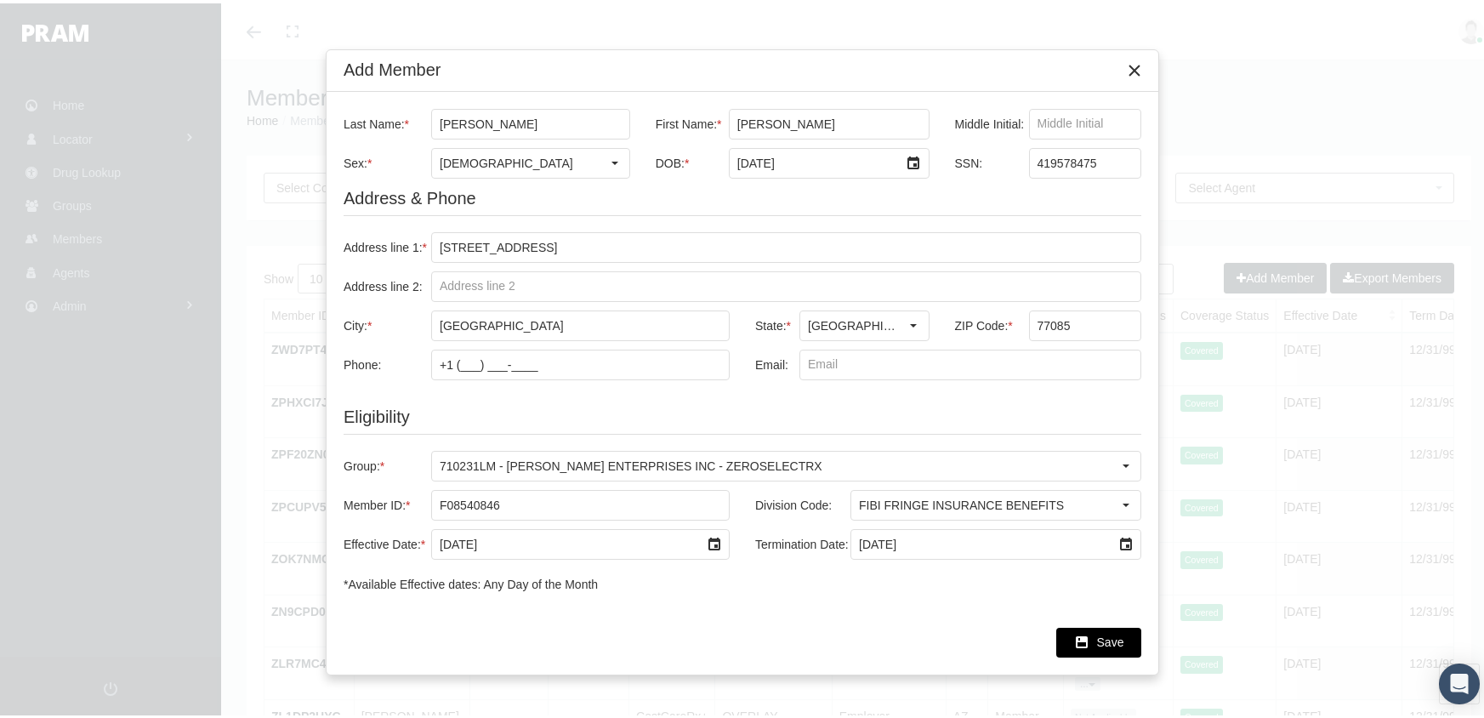
click at [1120, 644] on span "Save" at bounding box center [1110, 639] width 27 height 14
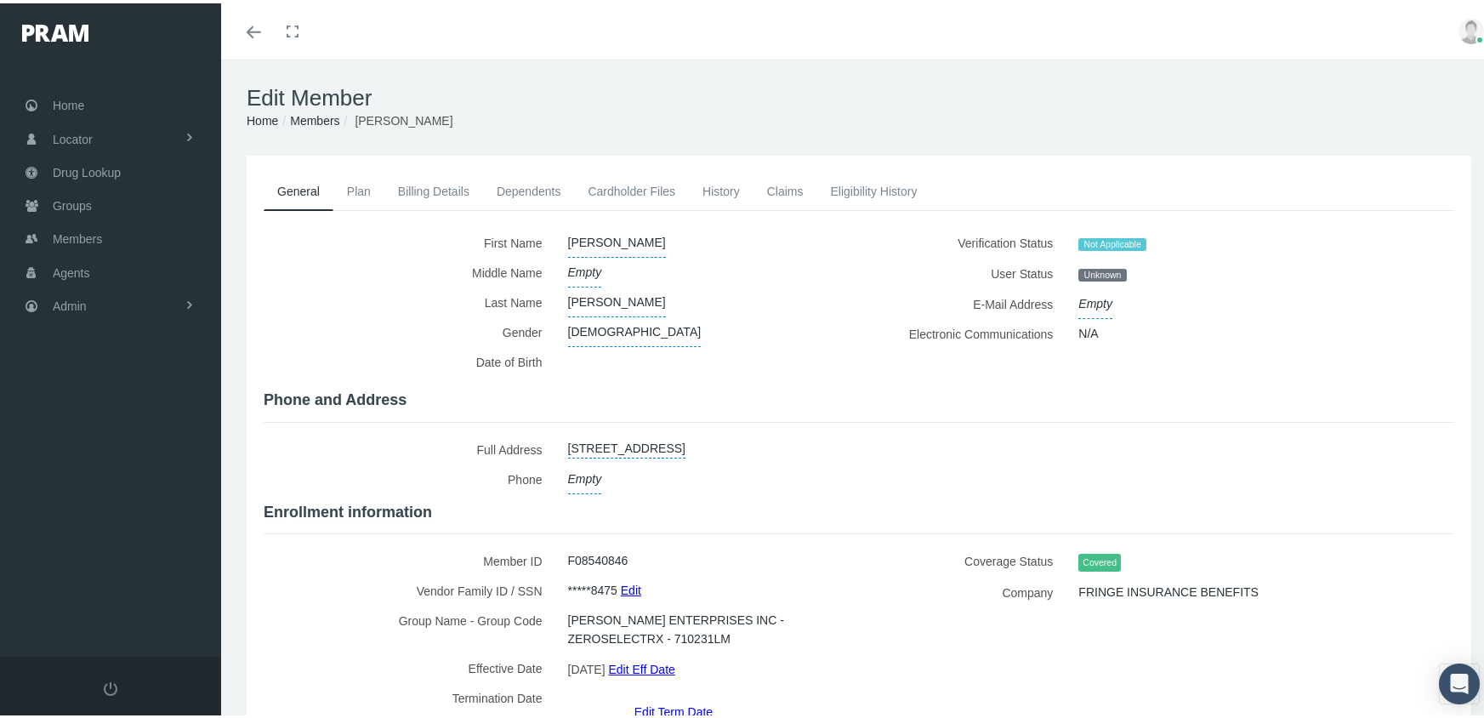
click at [321, 122] on link "Members" at bounding box center [314, 118] width 49 height 14
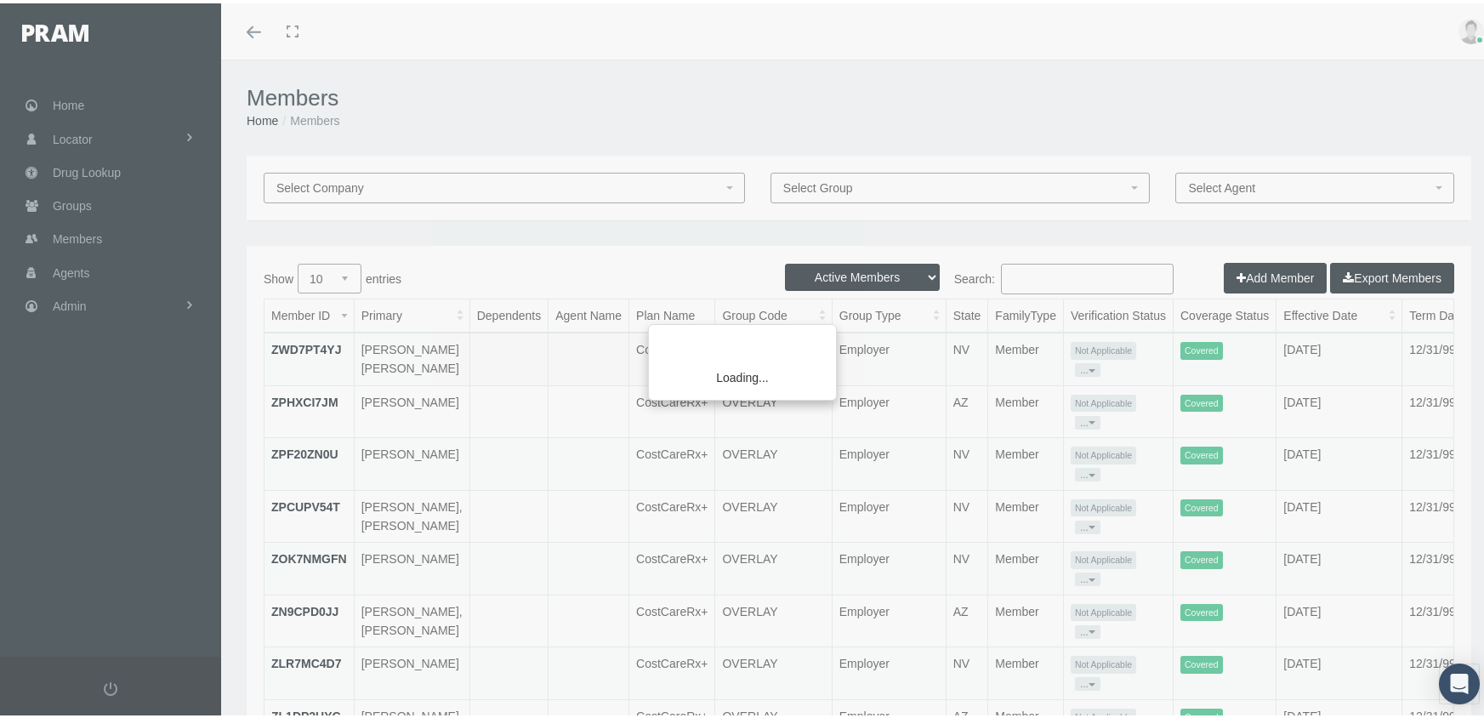
click at [1260, 272] on div "Loading..." at bounding box center [742, 359] width 1484 height 718
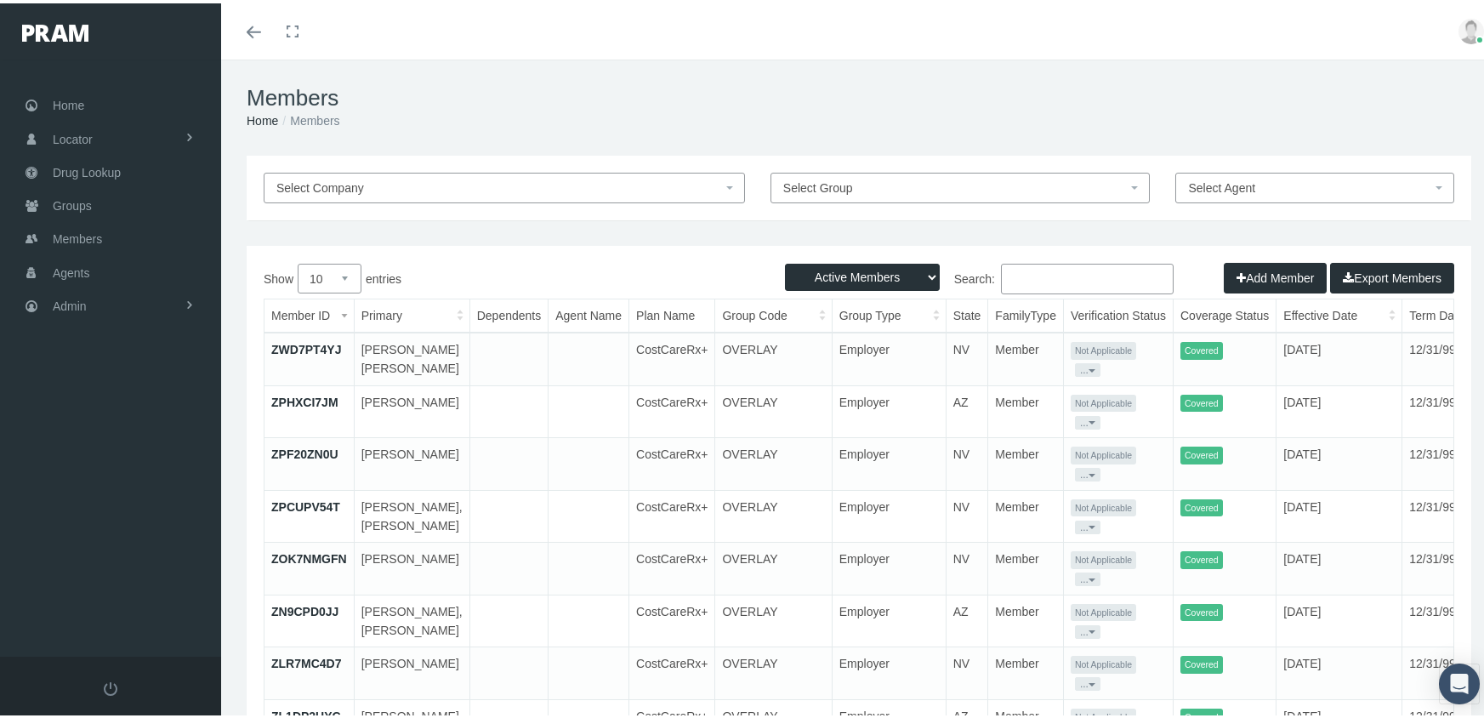
click at [1243, 275] on button "Add Member" at bounding box center [1274, 274] width 103 height 31
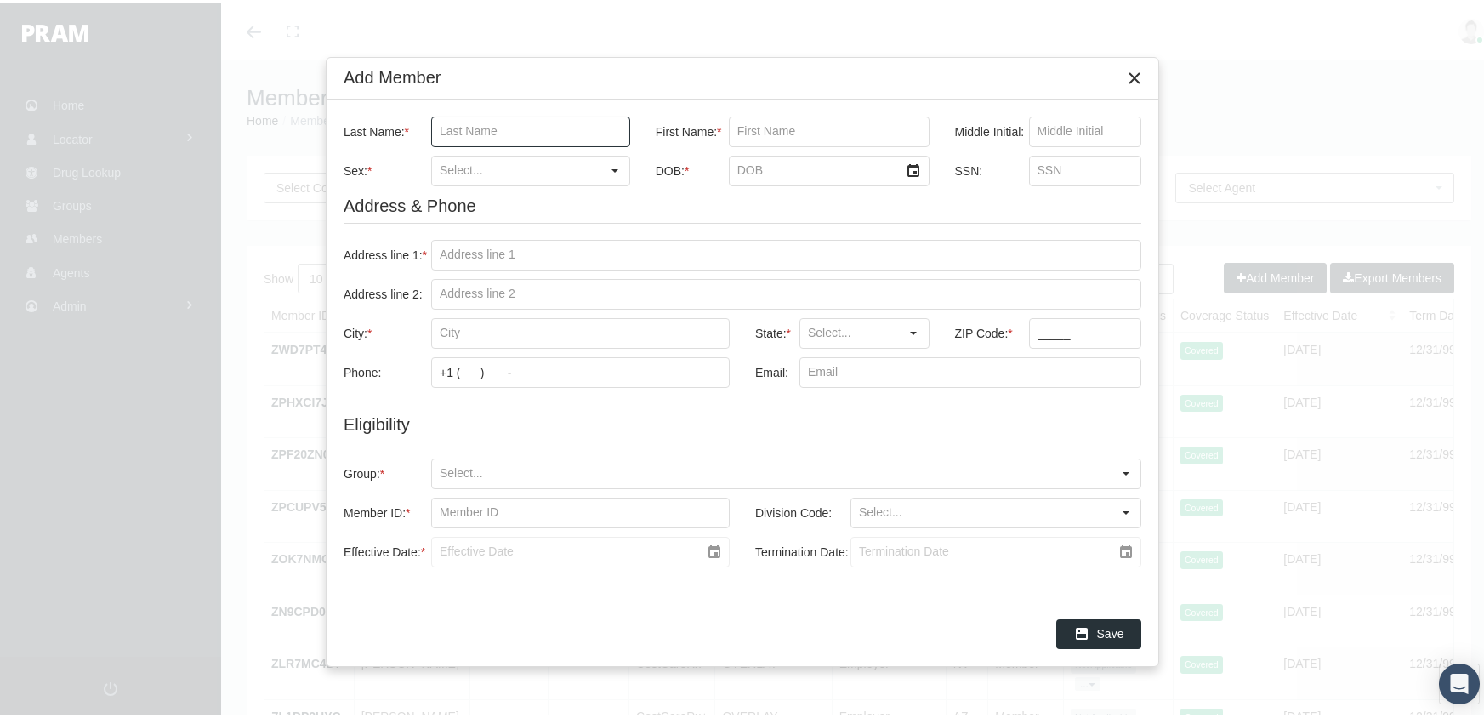
drag, startPoint x: 437, startPoint y: 126, endPoint x: 486, endPoint y: 109, distance: 52.2
click at [437, 126] on input "Last Name: *" at bounding box center [530, 128] width 197 height 29
type input "[PERSON_NAME]"
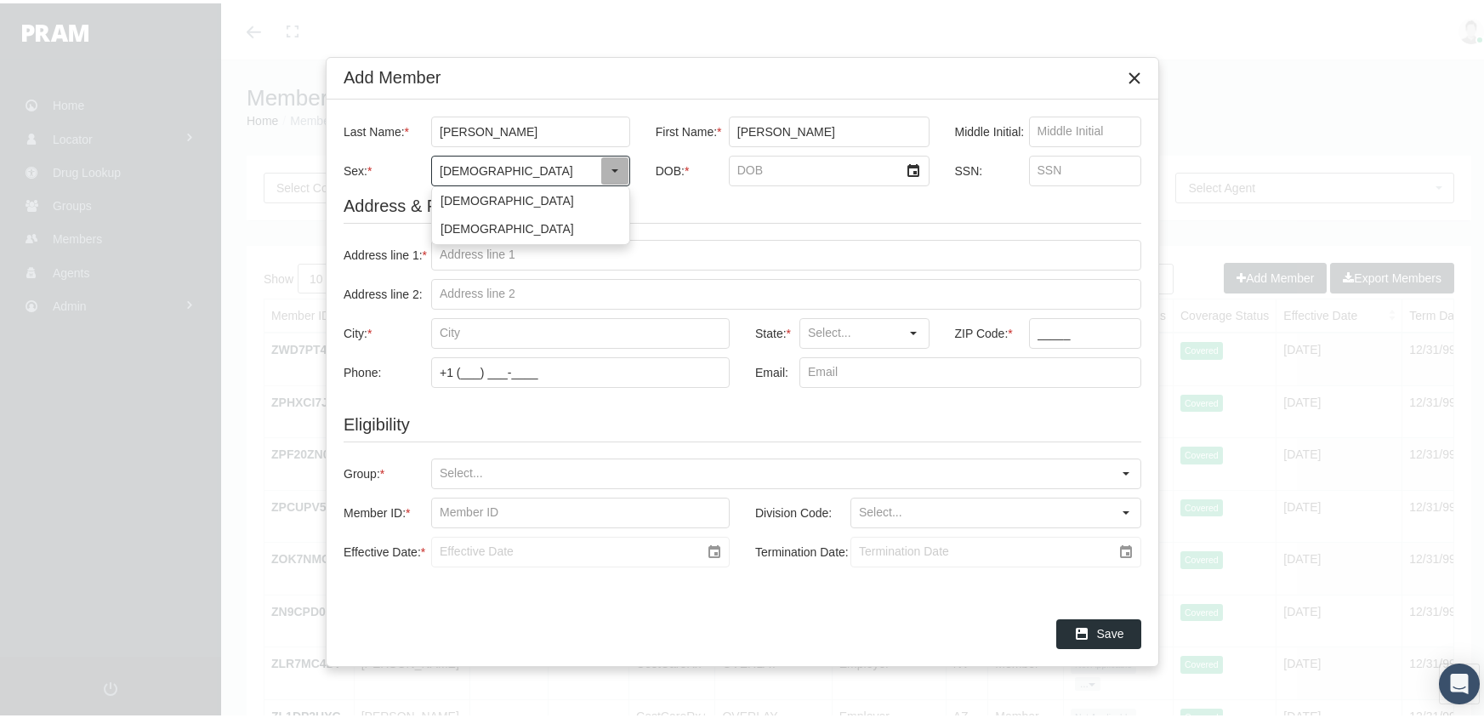
type input "[DEMOGRAPHIC_DATA]"
type input "[DATE]"
type input "603717450"
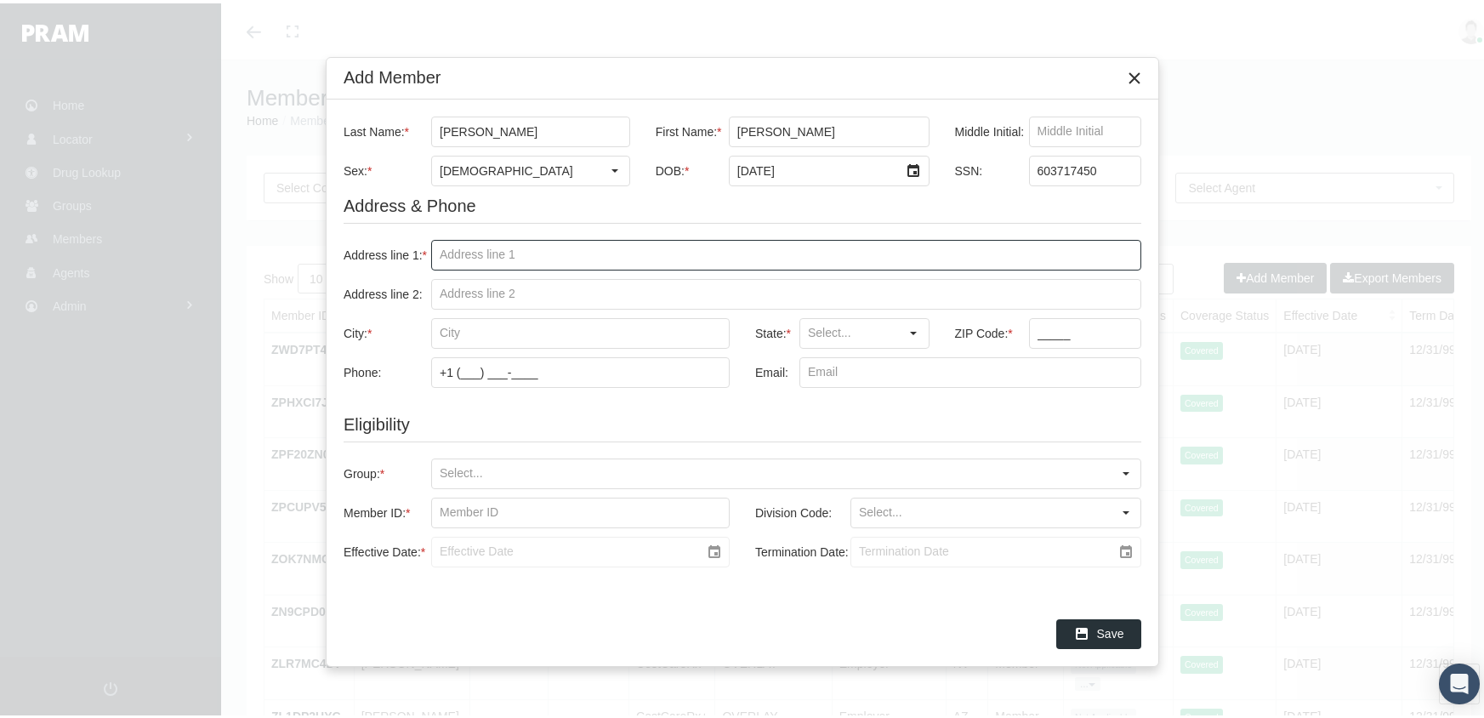
drag, startPoint x: 434, startPoint y: 253, endPoint x: 491, endPoint y: 237, distance: 58.2
click at [437, 253] on input "Address line 1: *" at bounding box center [786, 251] width 708 height 29
type input "[STREET_ADDRESS]"
type input "[GEOGRAPHIC_DATA]"
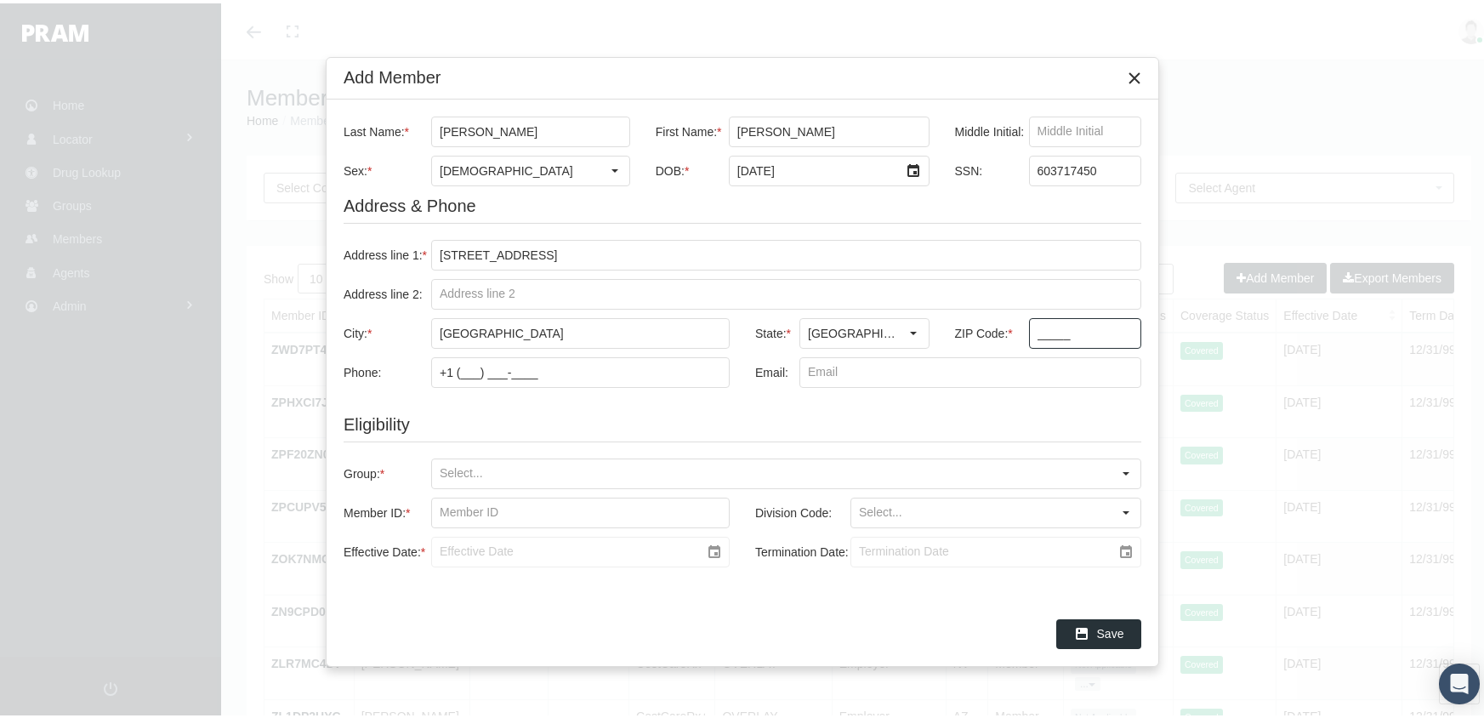
drag, startPoint x: 1035, startPoint y: 329, endPoint x: 1090, endPoint y: 300, distance: 62.4
click at [1035, 329] on input "_____" at bounding box center [1085, 329] width 111 height 29
type input "77503"
drag, startPoint x: 434, startPoint y: 466, endPoint x: 461, endPoint y: 459, distance: 27.2
click at [434, 466] on input "Group: *" at bounding box center [771, 470] width 679 height 29
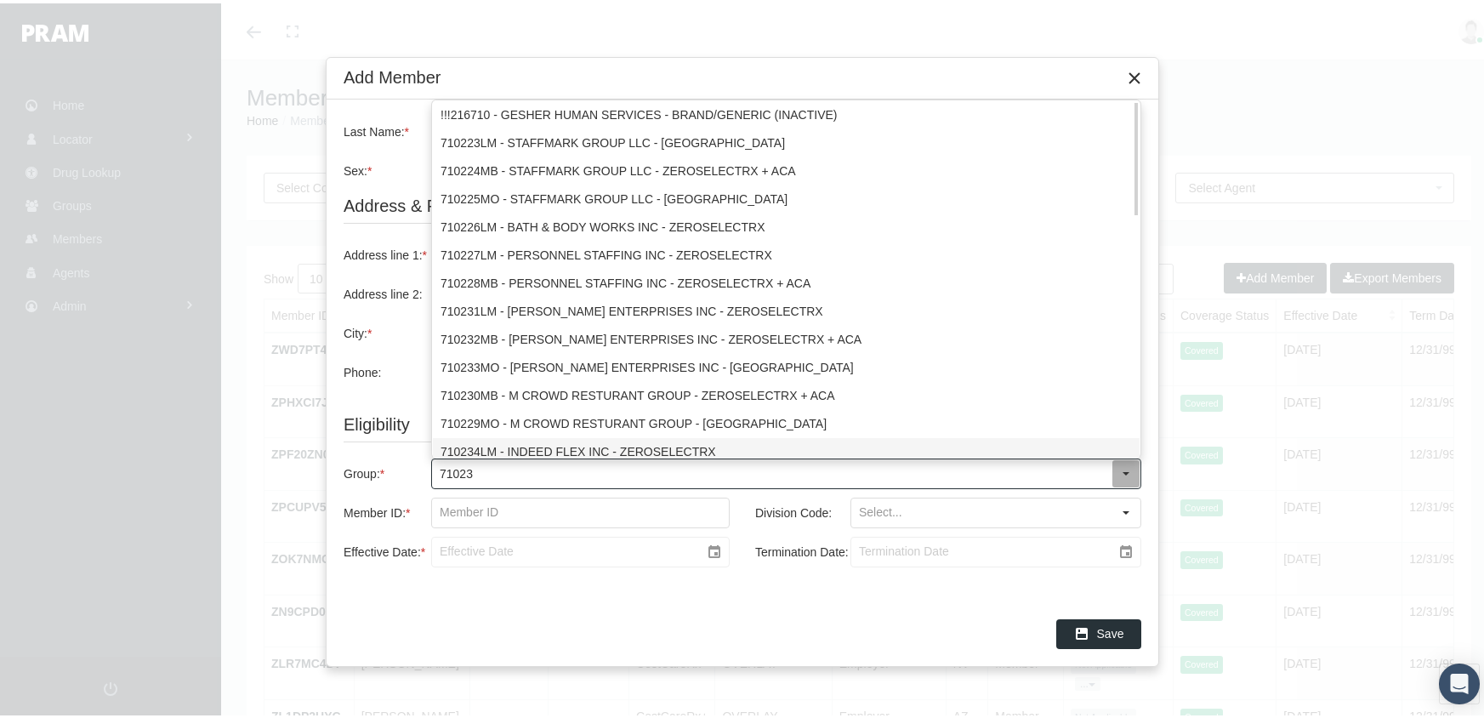
type input "710231"
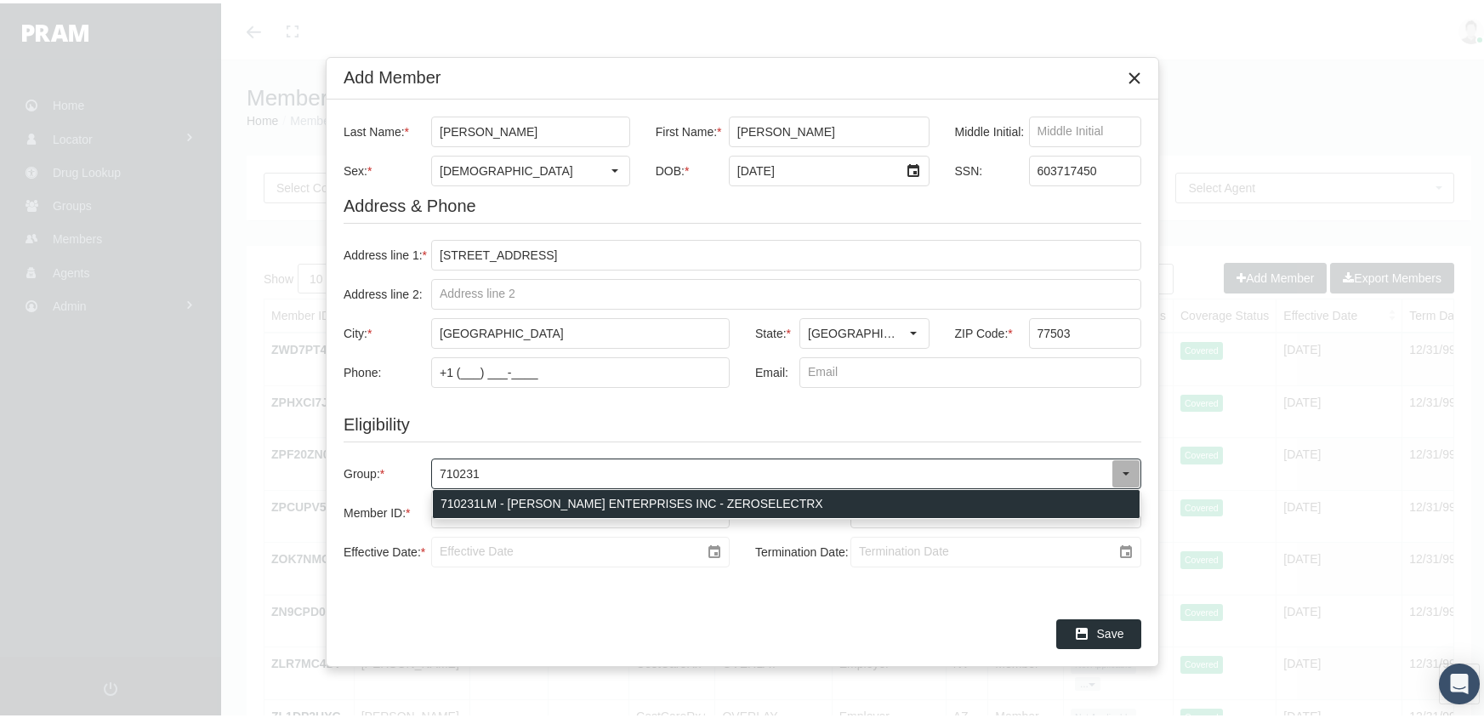
click at [536, 490] on div "710231LM - [PERSON_NAME] ENTERPRISES INC - ZEROSELECTRX" at bounding box center [786, 500] width 707 height 28
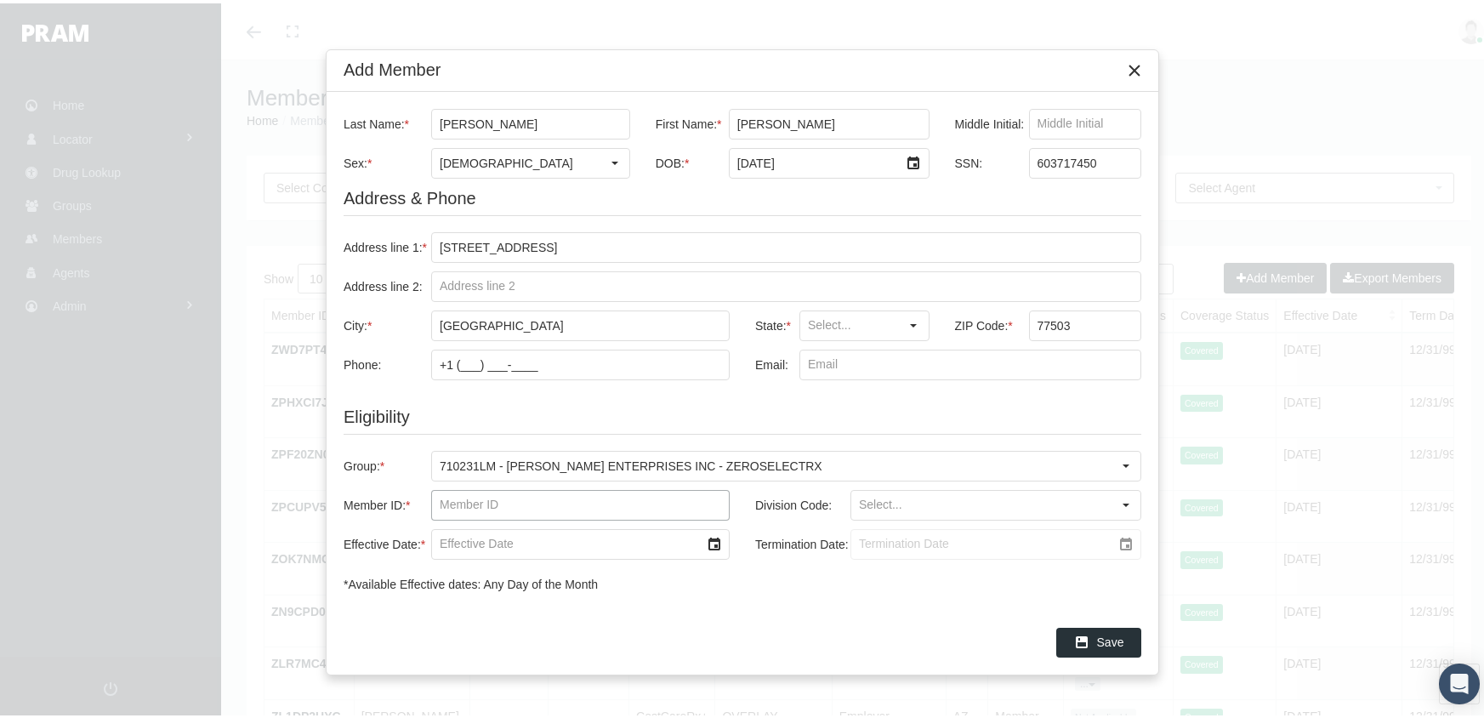
click at [440, 503] on input "Member ID: *" at bounding box center [580, 501] width 297 height 29
type input "f08540802"
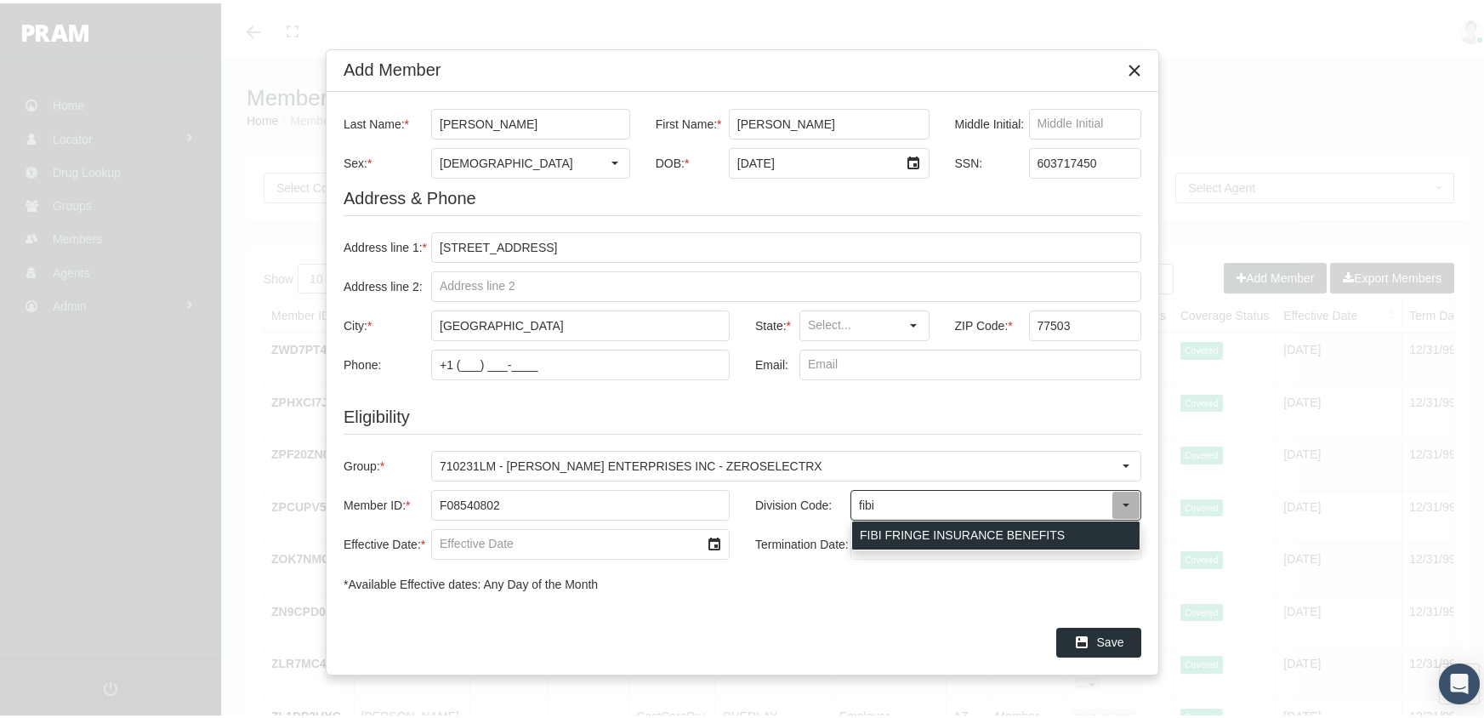
type input "FIBI FRINGE INSURANCE BENEFITS"
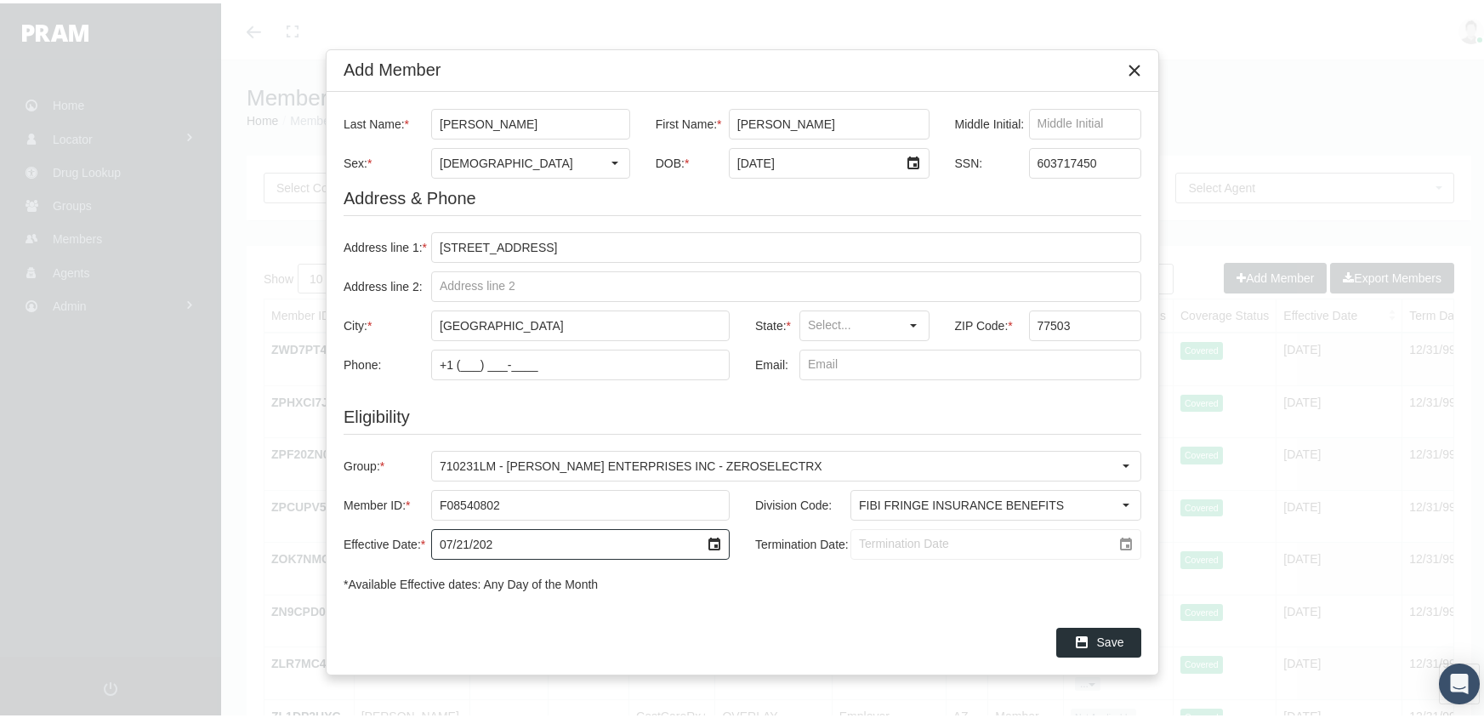
type input "[DATE]"
click at [856, 539] on input "Termination Date:" at bounding box center [981, 540] width 260 height 29
type input "[DATE]"
click at [1098, 633] on span "Save" at bounding box center [1110, 639] width 27 height 14
click at [905, 311] on div "Select" at bounding box center [913, 322] width 27 height 27
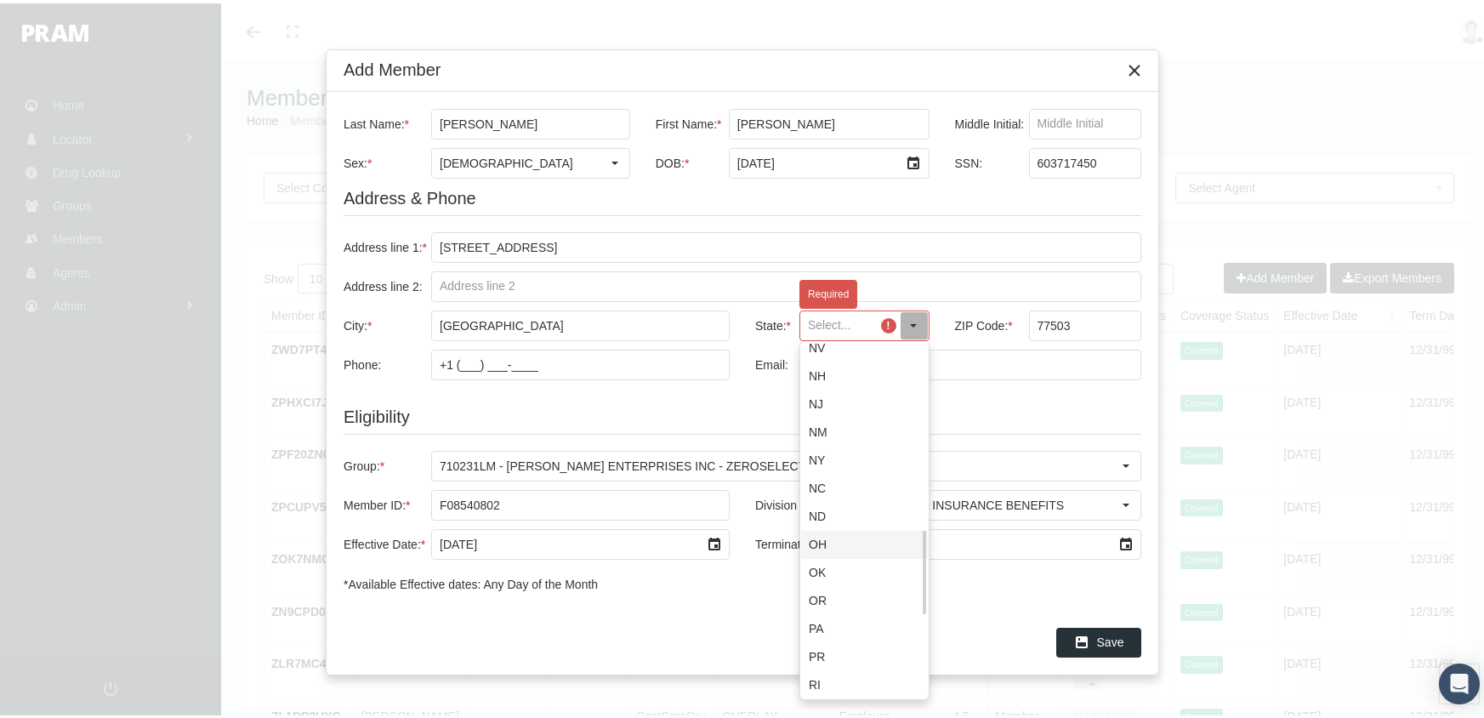
scroll to position [1103, 0]
click at [848, 457] on div "[GEOGRAPHIC_DATA]" at bounding box center [864, 456] width 127 height 28
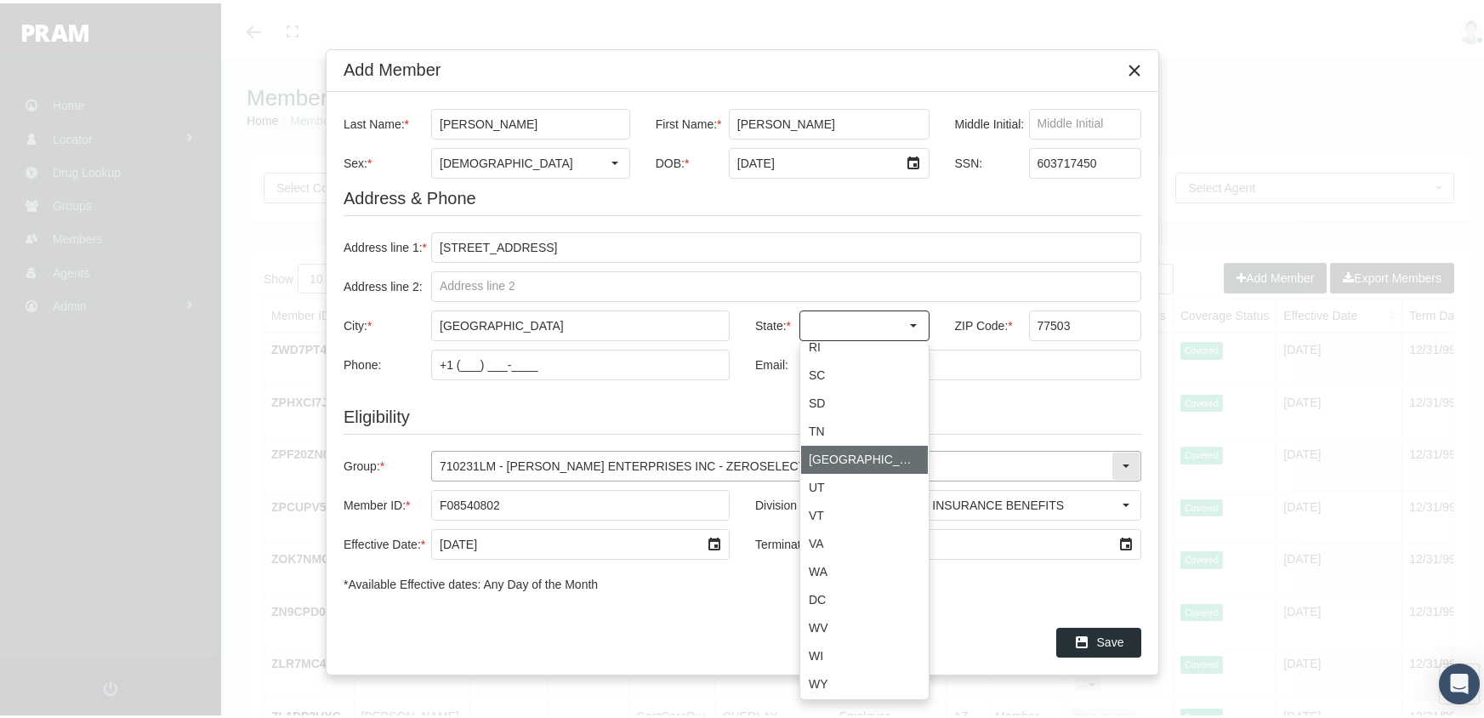
type input "[GEOGRAPHIC_DATA]"
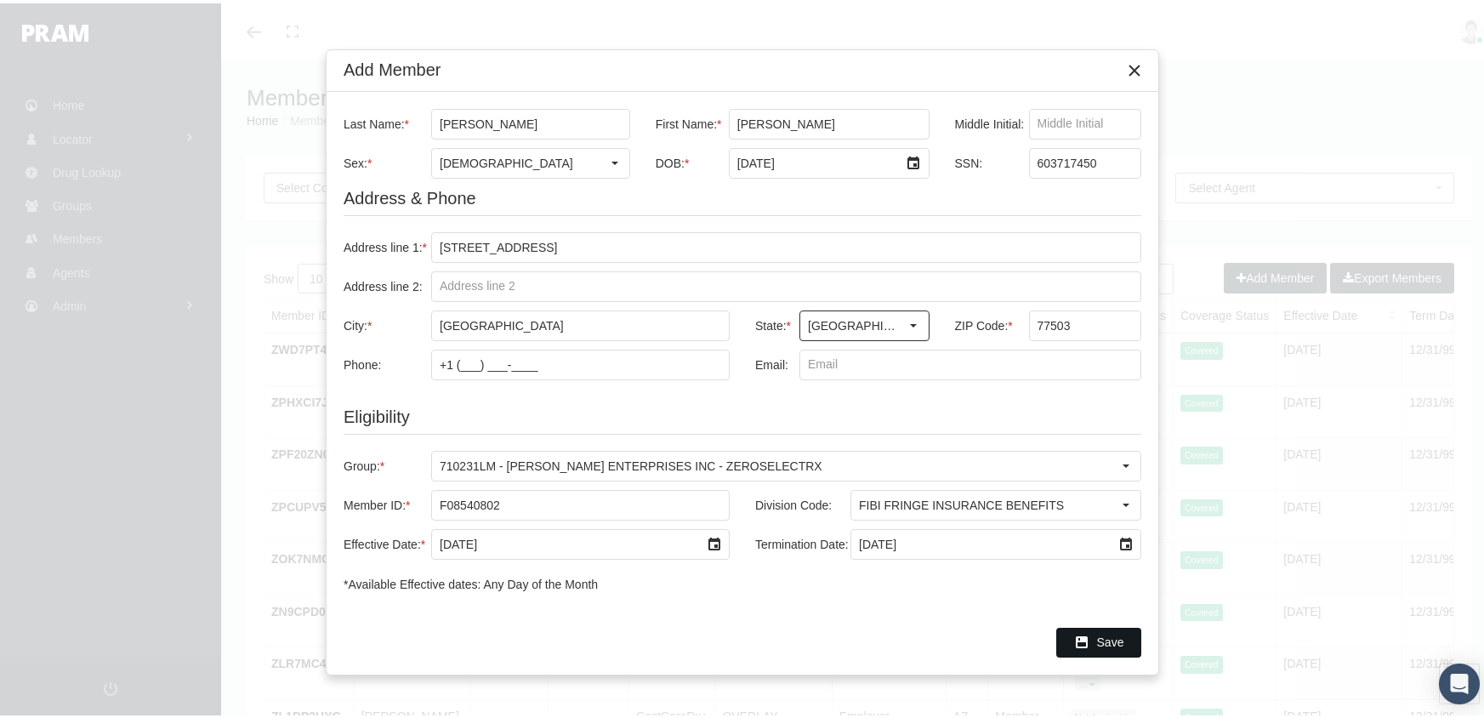
click at [1111, 633] on span "Save" at bounding box center [1110, 639] width 27 height 14
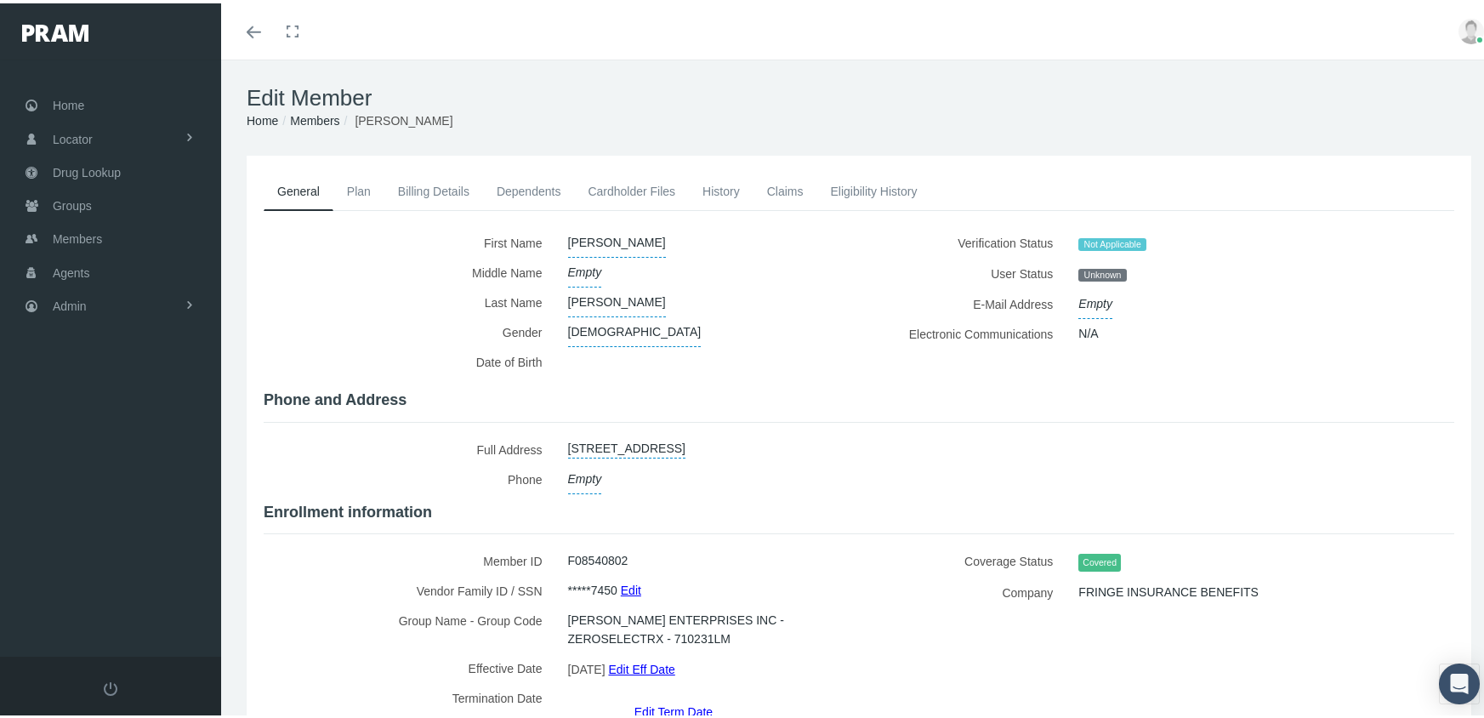
click at [326, 115] on link "Members" at bounding box center [314, 118] width 49 height 14
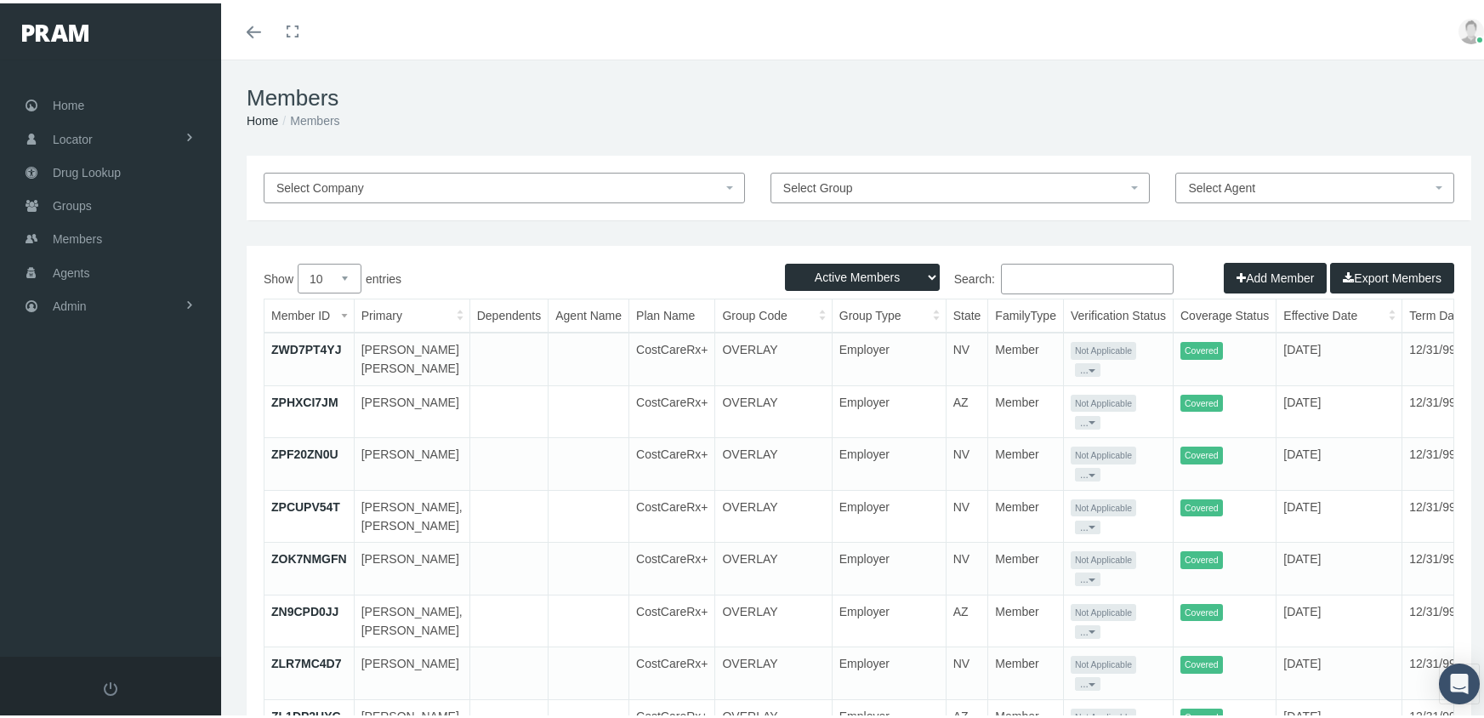
click at [1250, 269] on button "Add Member" at bounding box center [1274, 274] width 103 height 31
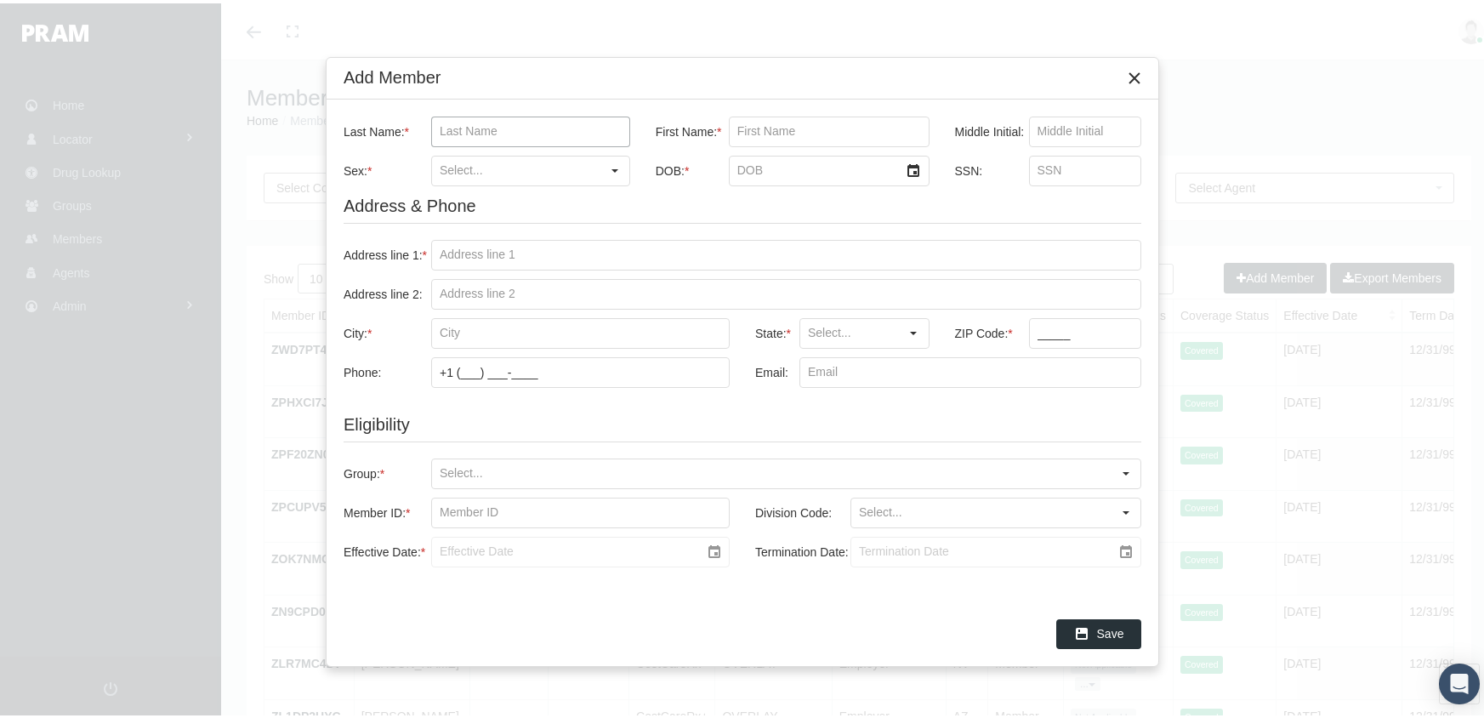
click at [446, 130] on input "Last Name: *" at bounding box center [530, 128] width 197 height 29
type input "chihuahua [PERSON_NAME]"
type input "[PERSON_NAME]"
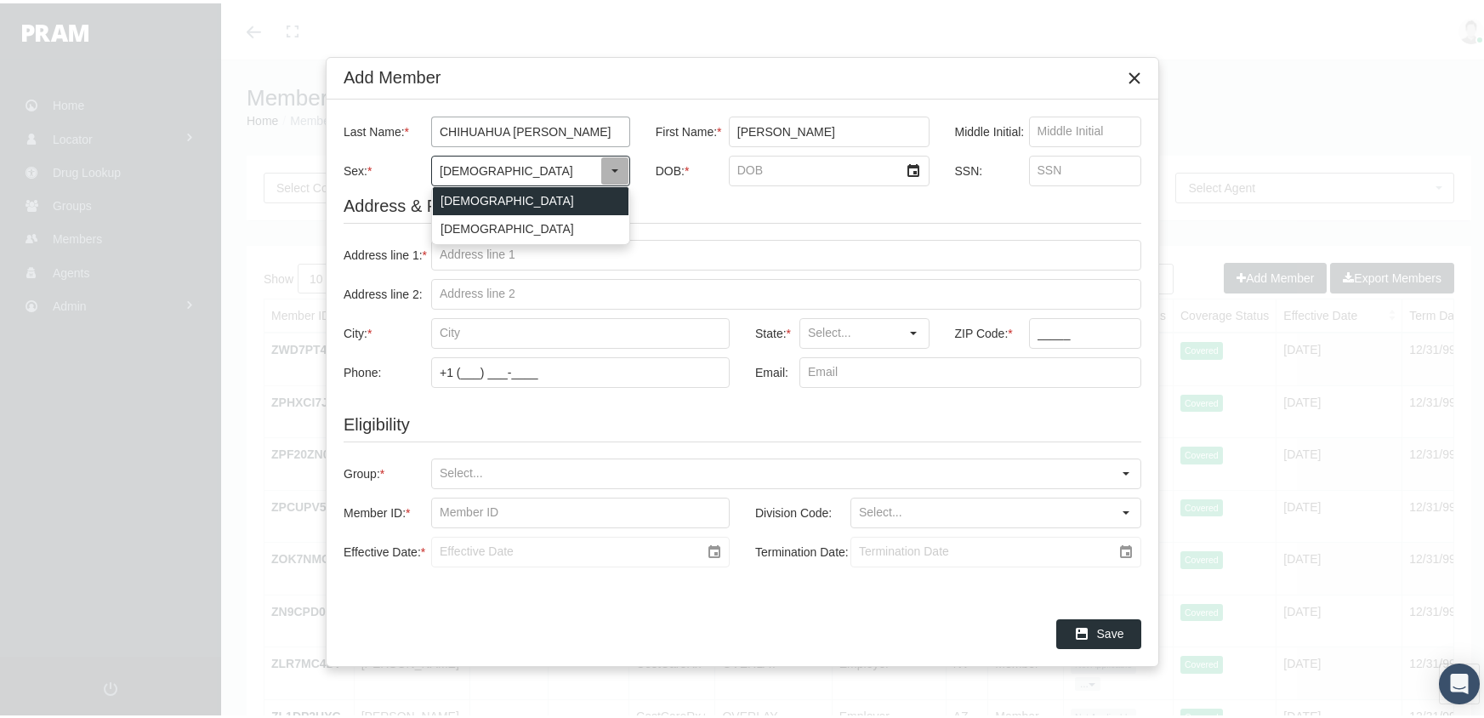
type input "[DEMOGRAPHIC_DATA]"
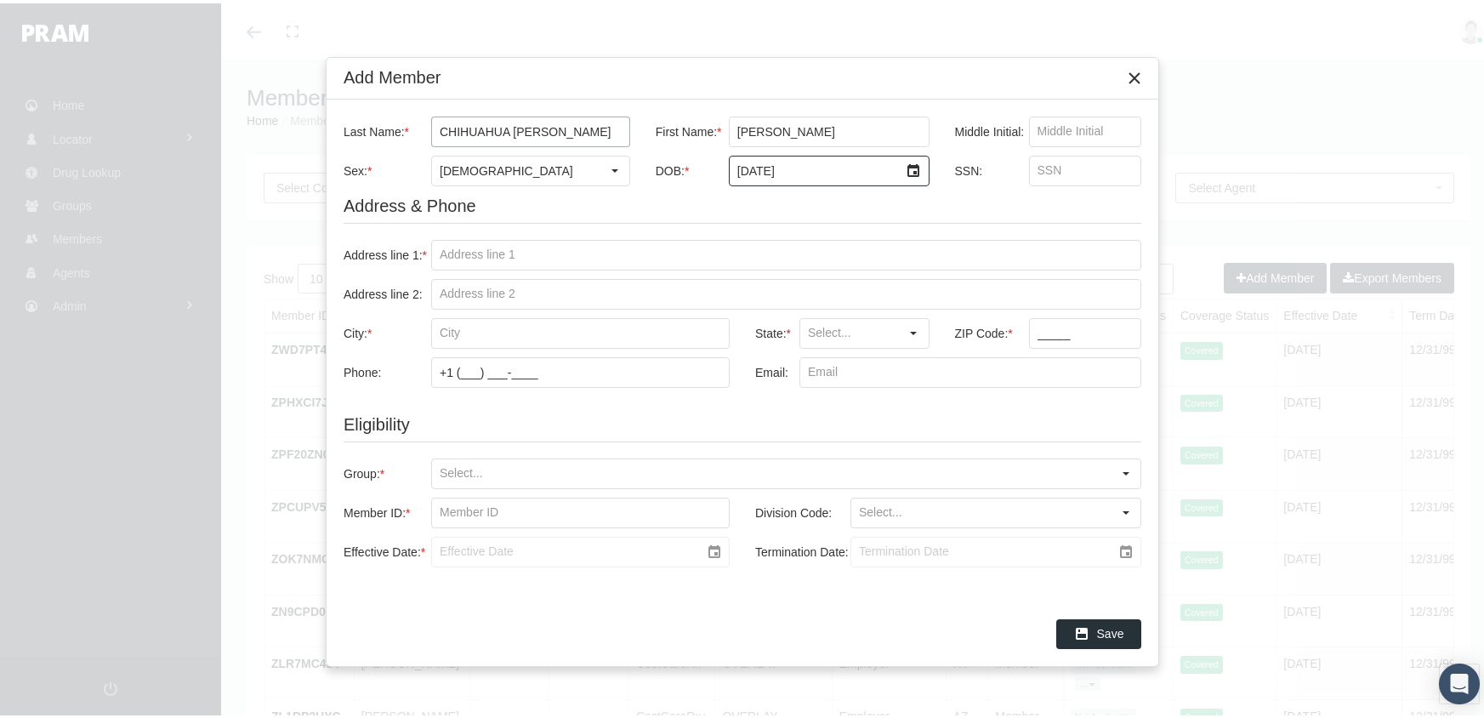
type input "[DATE]"
type input "848797760"
drag, startPoint x: 436, startPoint y: 260, endPoint x: 477, endPoint y: 259, distance: 40.8
click at [436, 260] on input "Address line 1: *" at bounding box center [786, 251] width 708 height 29
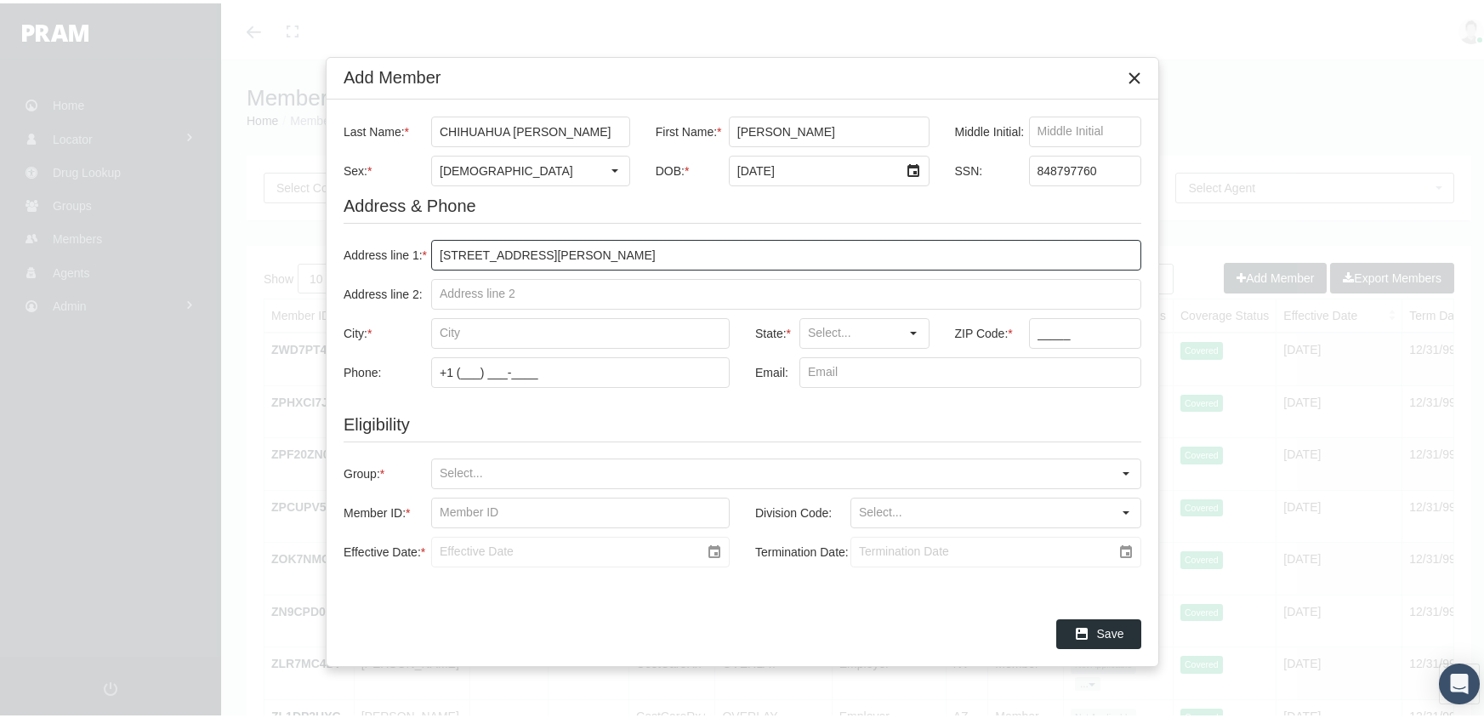
type input "[STREET_ADDRESS][PERSON_NAME]"
type input "[GEOGRAPHIC_DATA]"
type input "77015"
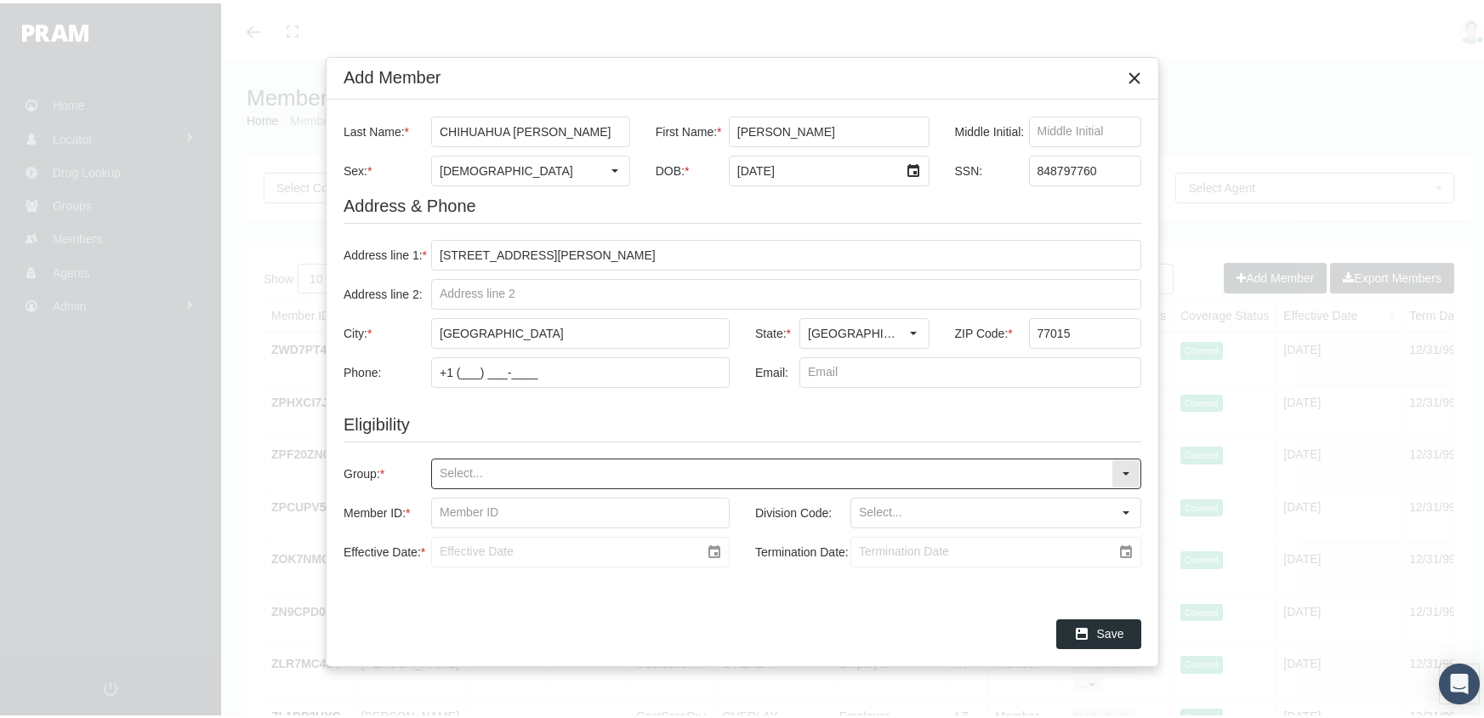
click at [436, 466] on input "Group: *" at bounding box center [771, 470] width 679 height 29
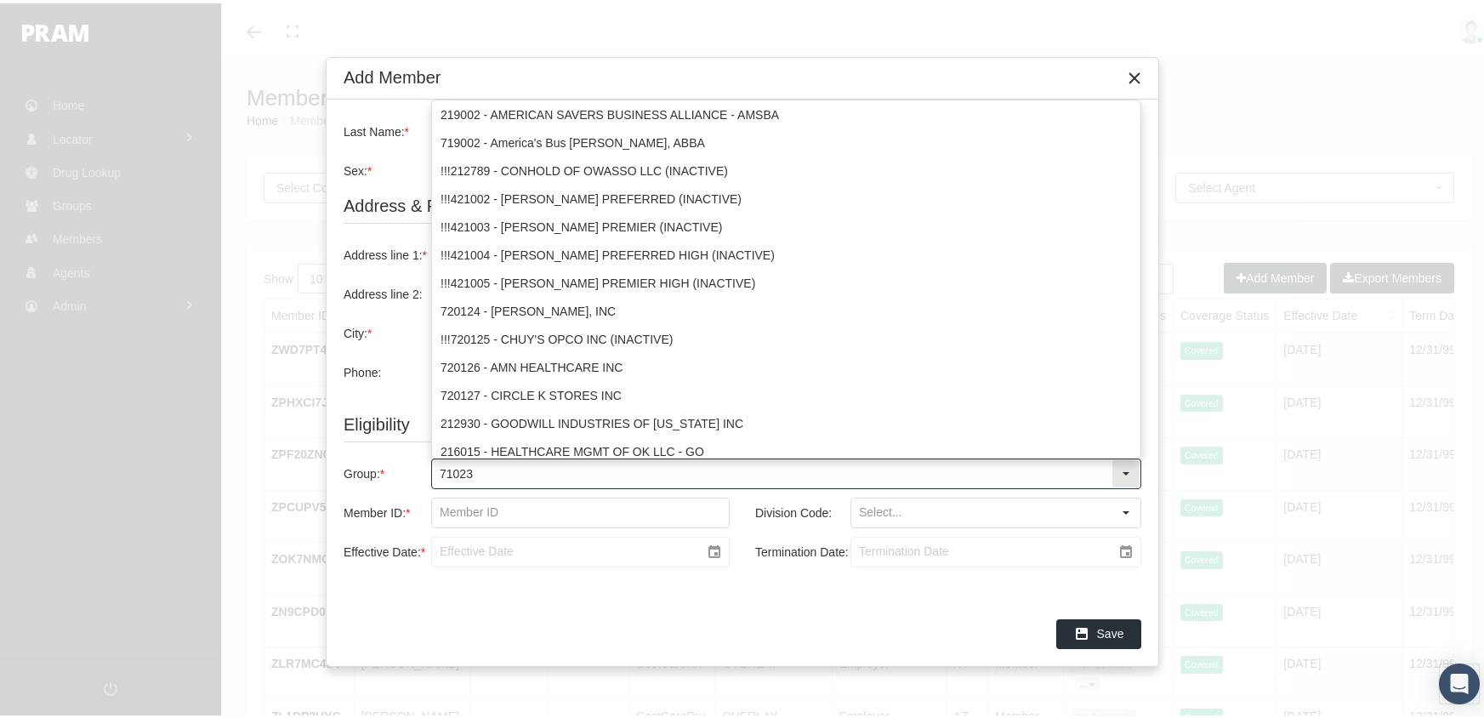
type input "710231"
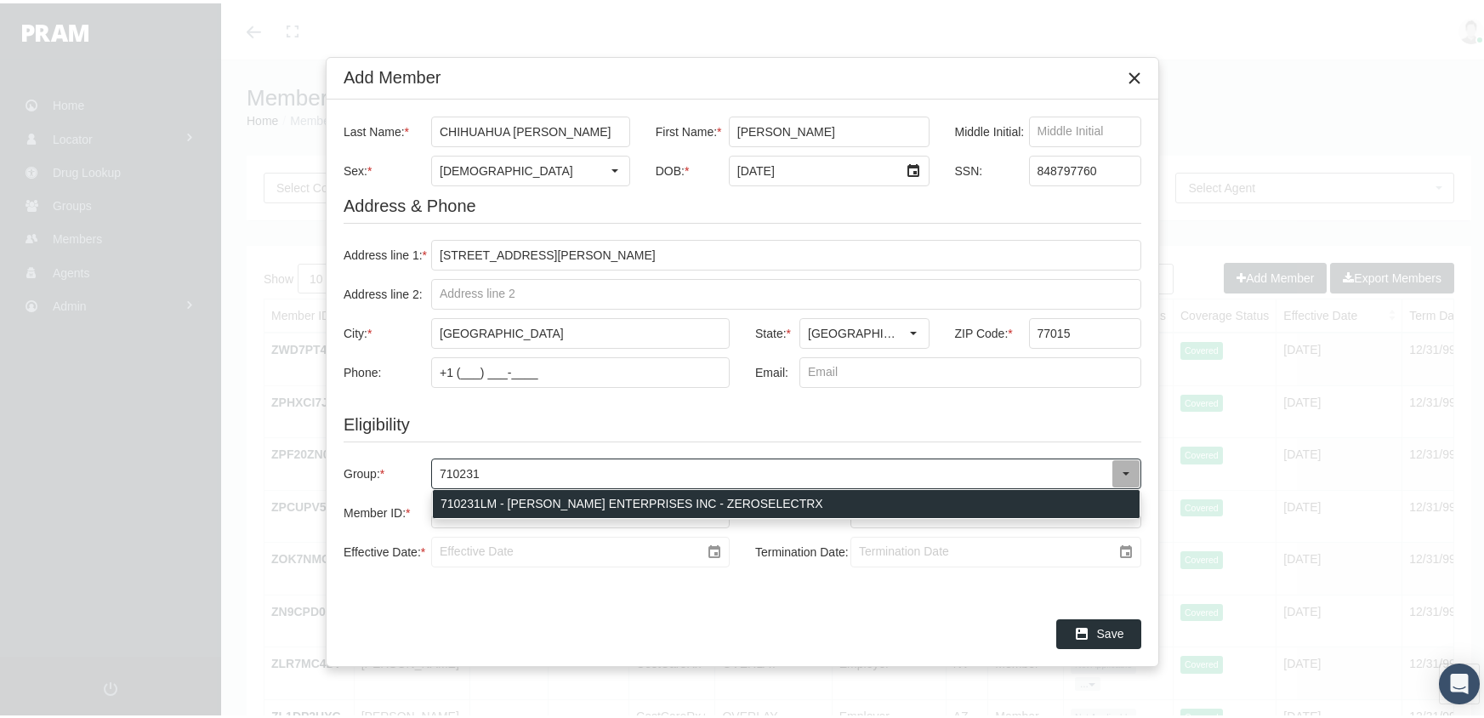
click at [479, 491] on div "710231LM - [PERSON_NAME] ENTERPRISES INC - ZEROSELECTRX" at bounding box center [786, 500] width 707 height 28
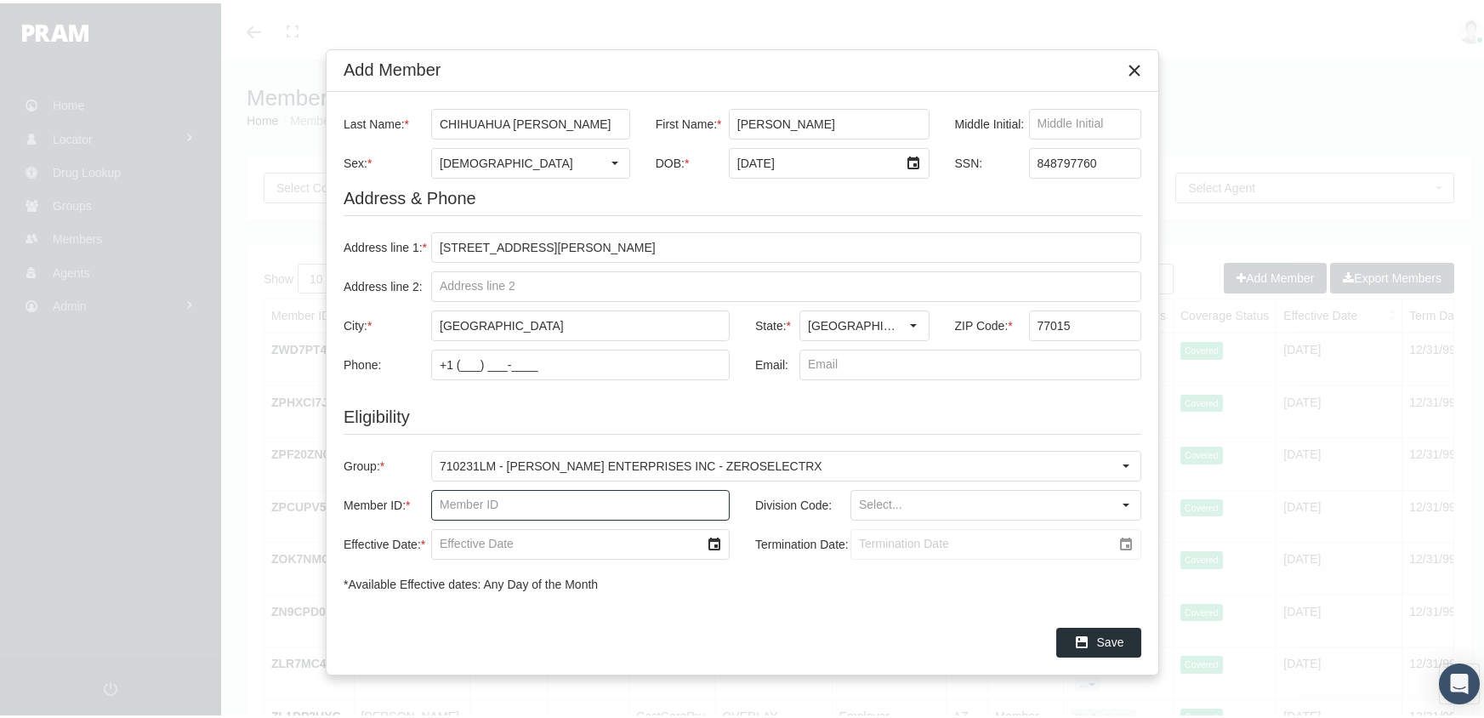
click at [443, 504] on input "Member ID: *" at bounding box center [580, 501] width 297 height 29
type input "f08540681"
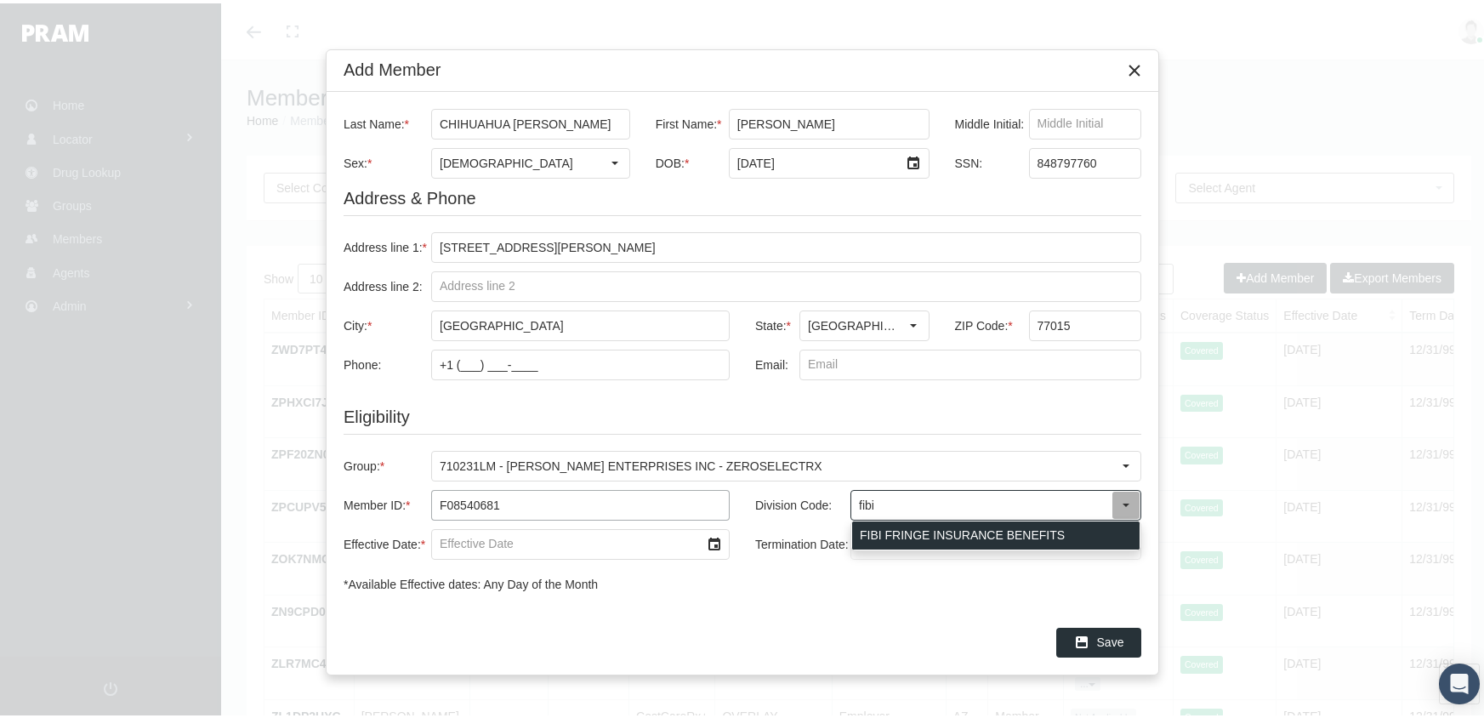
type input "FIBI FRINGE INSURANCE BENEFITS"
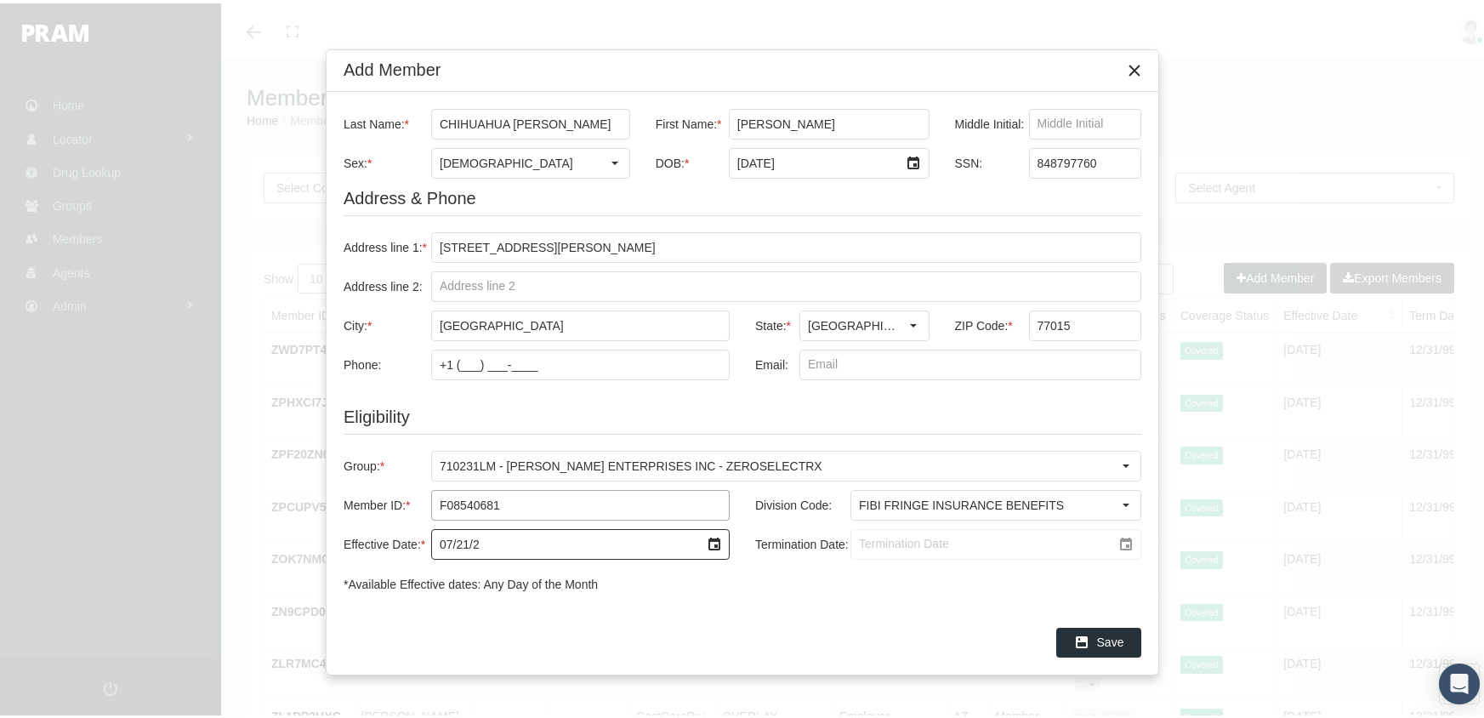
type input "[DATE]"
click at [854, 541] on input "Termination Date:" at bounding box center [981, 540] width 260 height 29
type input "[DATE]"
click at [1086, 631] on icon "Save" at bounding box center [1081, 638] width 15 height 15
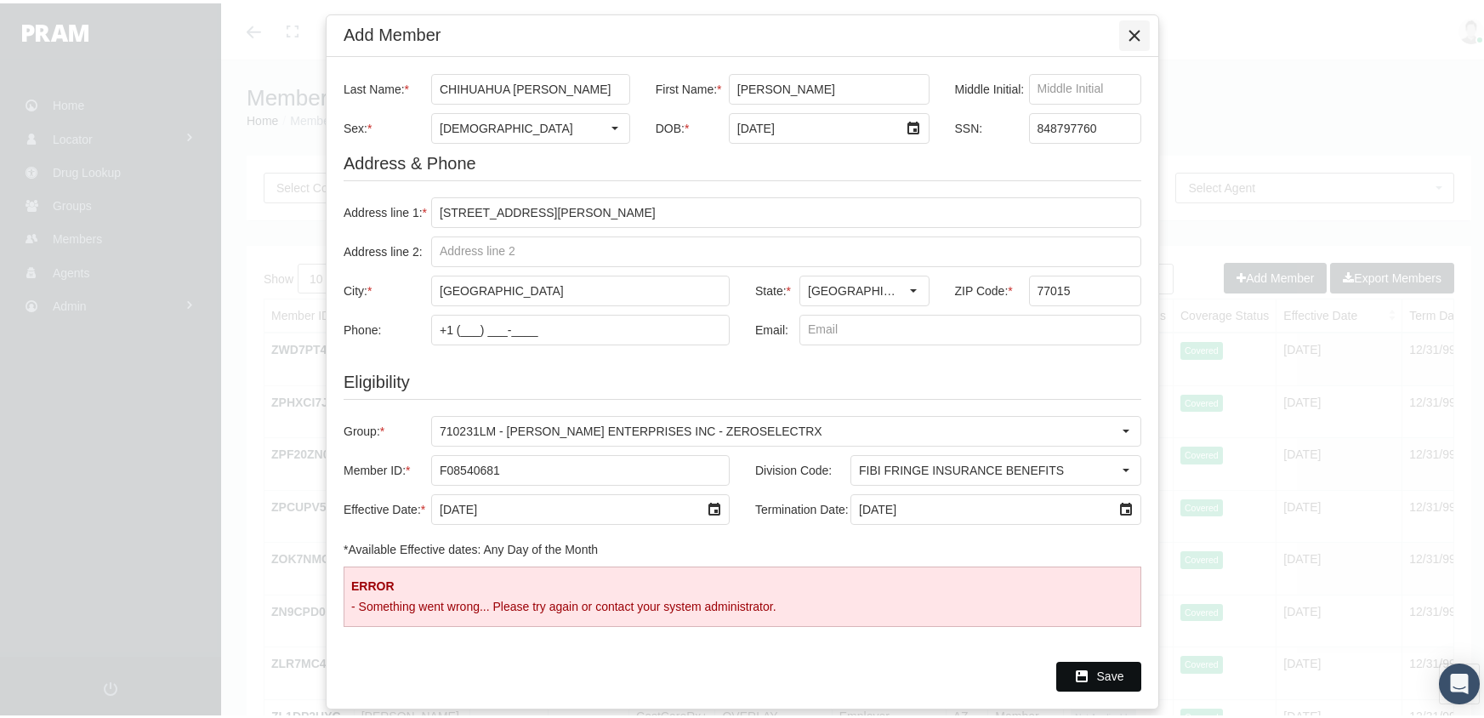
click at [1127, 31] on icon "Close" at bounding box center [1134, 32] width 15 height 15
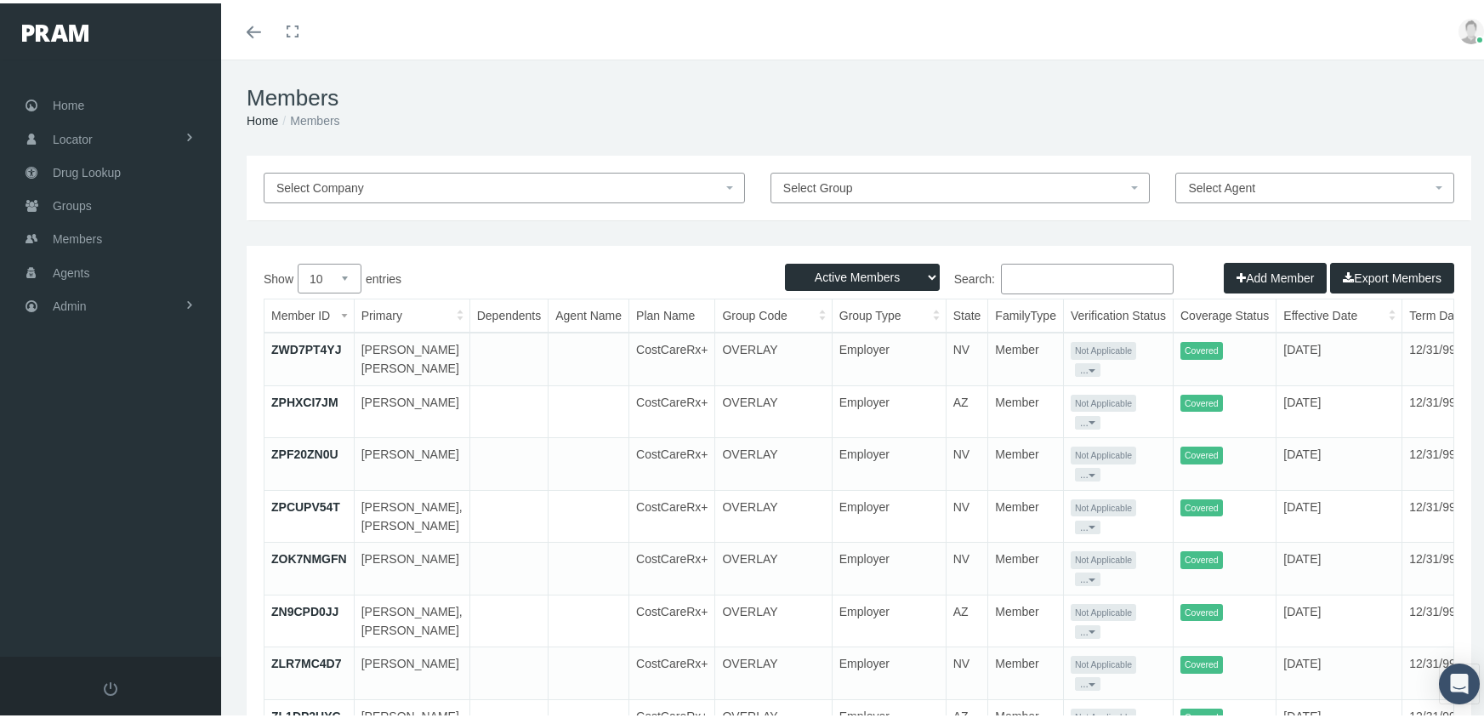
click at [1269, 273] on button "Add Member" at bounding box center [1274, 274] width 103 height 31
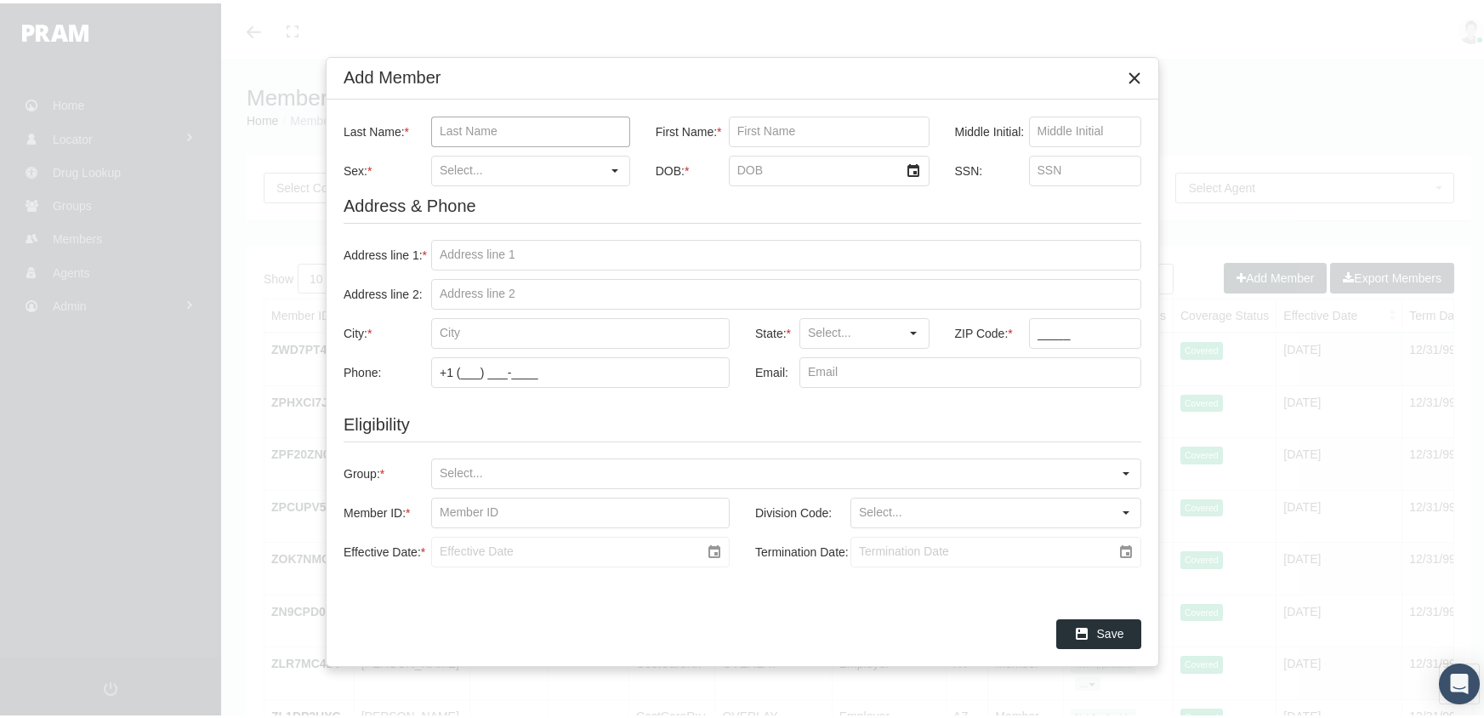
drag, startPoint x: 440, startPoint y: 134, endPoint x: 451, endPoint y: 135, distance: 10.2
click at [440, 134] on input "Last Name: *" at bounding box center [530, 128] width 197 height 29
type input "chihuahua [PERSON_NAME]"
type input "[PERSON_NAME]"
type input "[DEMOGRAPHIC_DATA]"
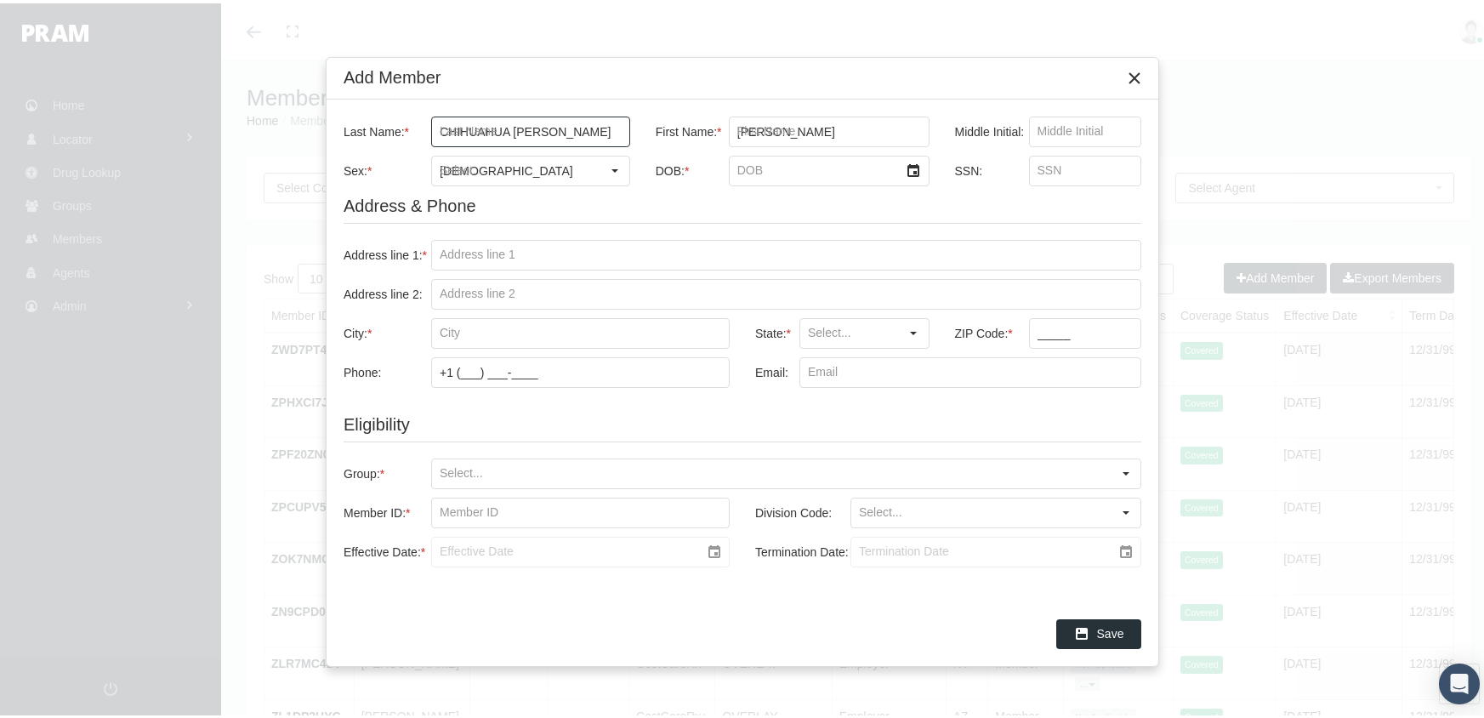
type input "[DATE]"
type input "[STREET_ADDRESS][PERSON_NAME]"
type input "[GEOGRAPHIC_DATA]"
type input "710231LM - [PERSON_NAME] ENTERPRISES INC - ZEROSELECTRX"
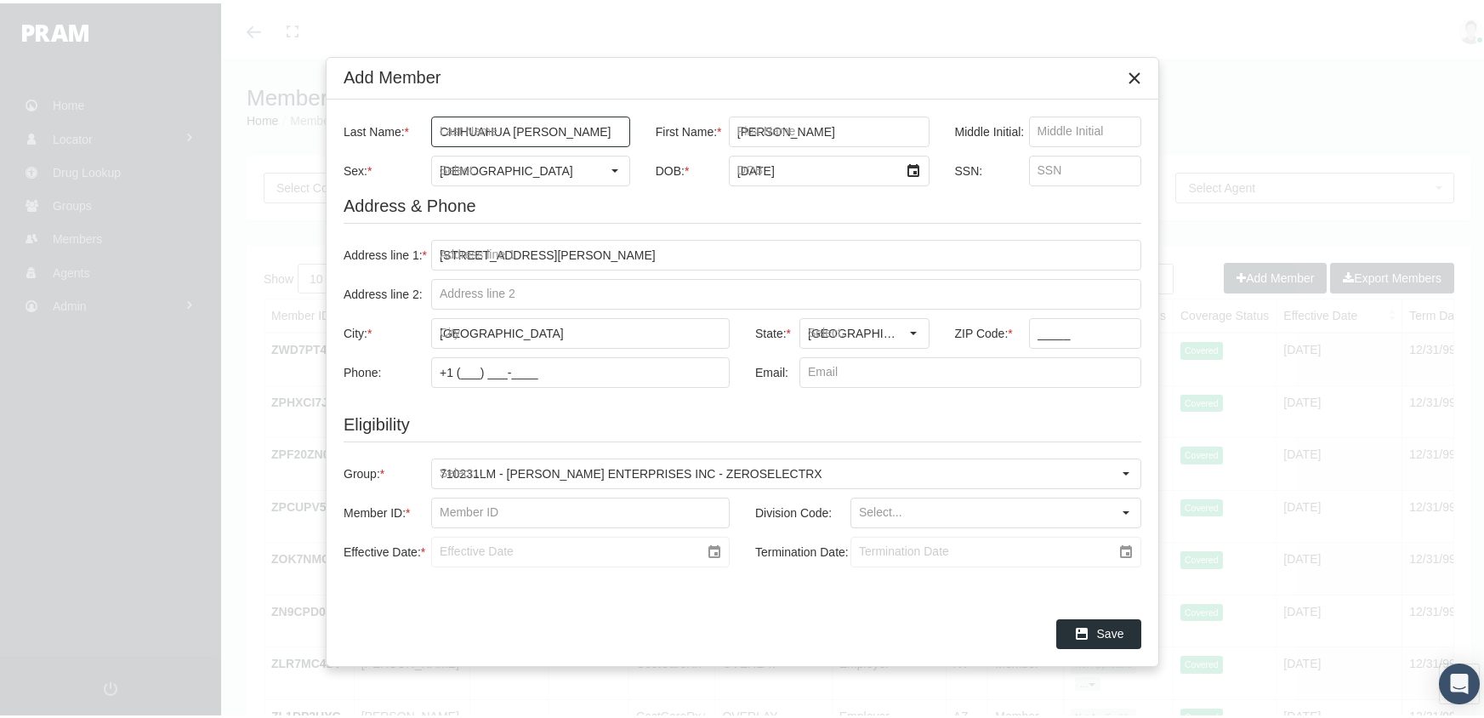
type input "f08540681"
type input "FIBI FRINGE INSURANCE BENEFITS"
click at [1041, 163] on input "SSN:" at bounding box center [1085, 167] width 111 height 29
type input "848797760"
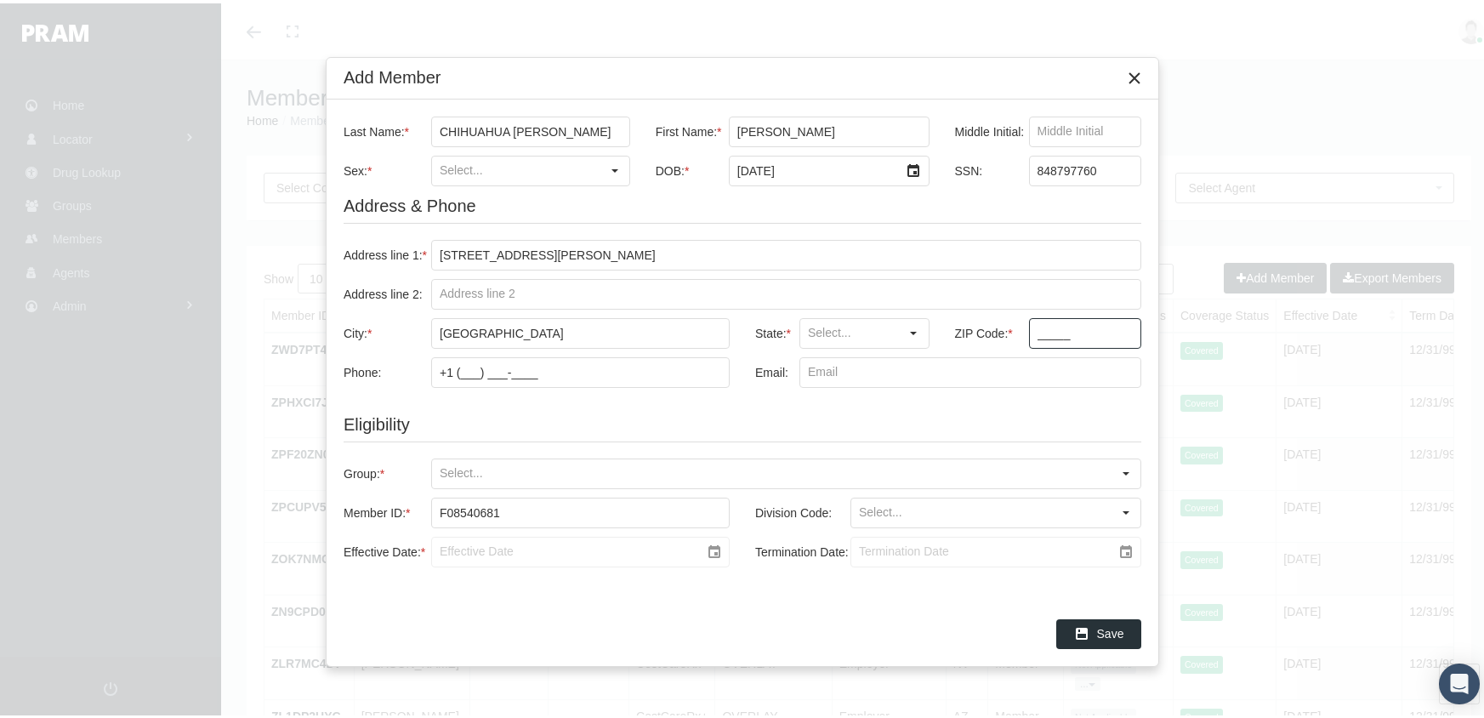
click at [1044, 329] on input "_____" at bounding box center [1085, 329] width 111 height 29
type input "77015"
click at [440, 468] on input "Group: *" at bounding box center [771, 470] width 679 height 29
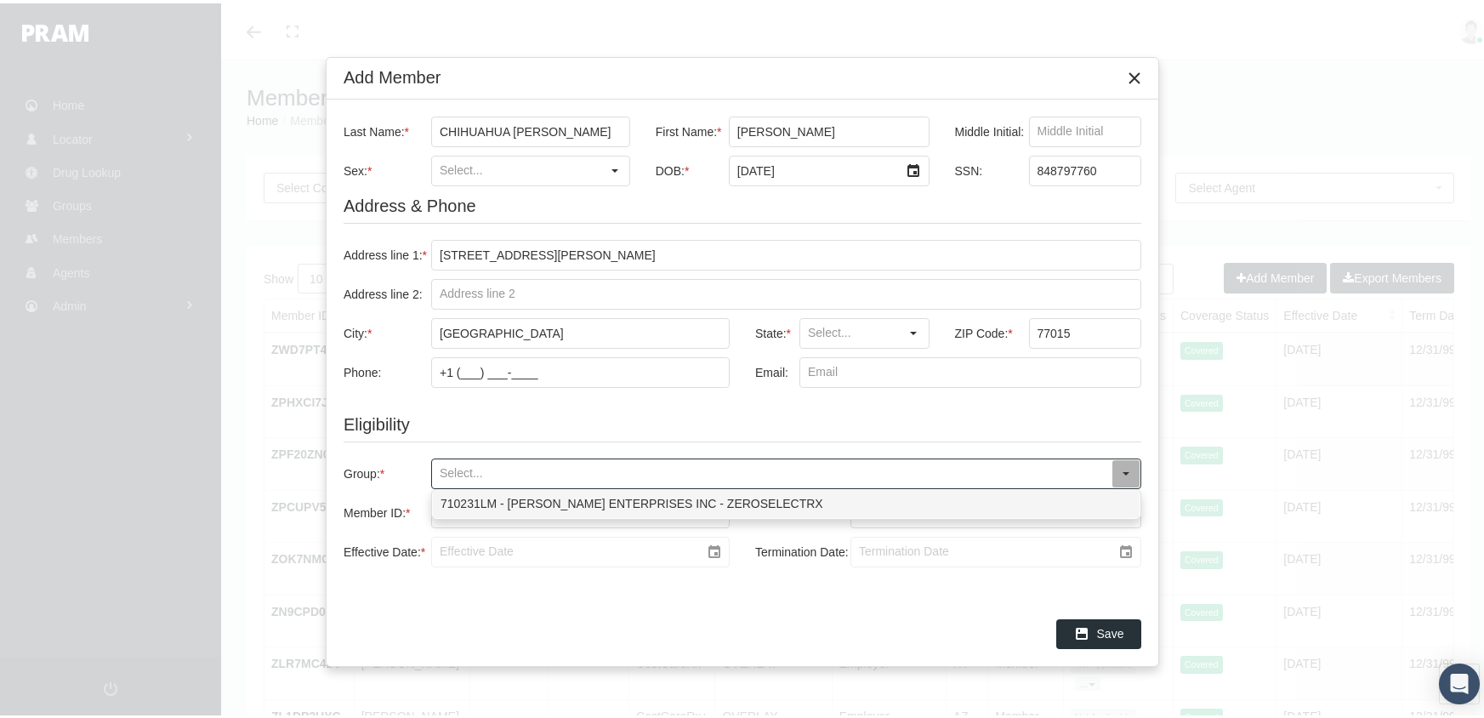
click at [457, 493] on div "710231LM - [PERSON_NAME] ENTERPRISES INC - ZEROSELECTRX" at bounding box center [786, 500] width 707 height 28
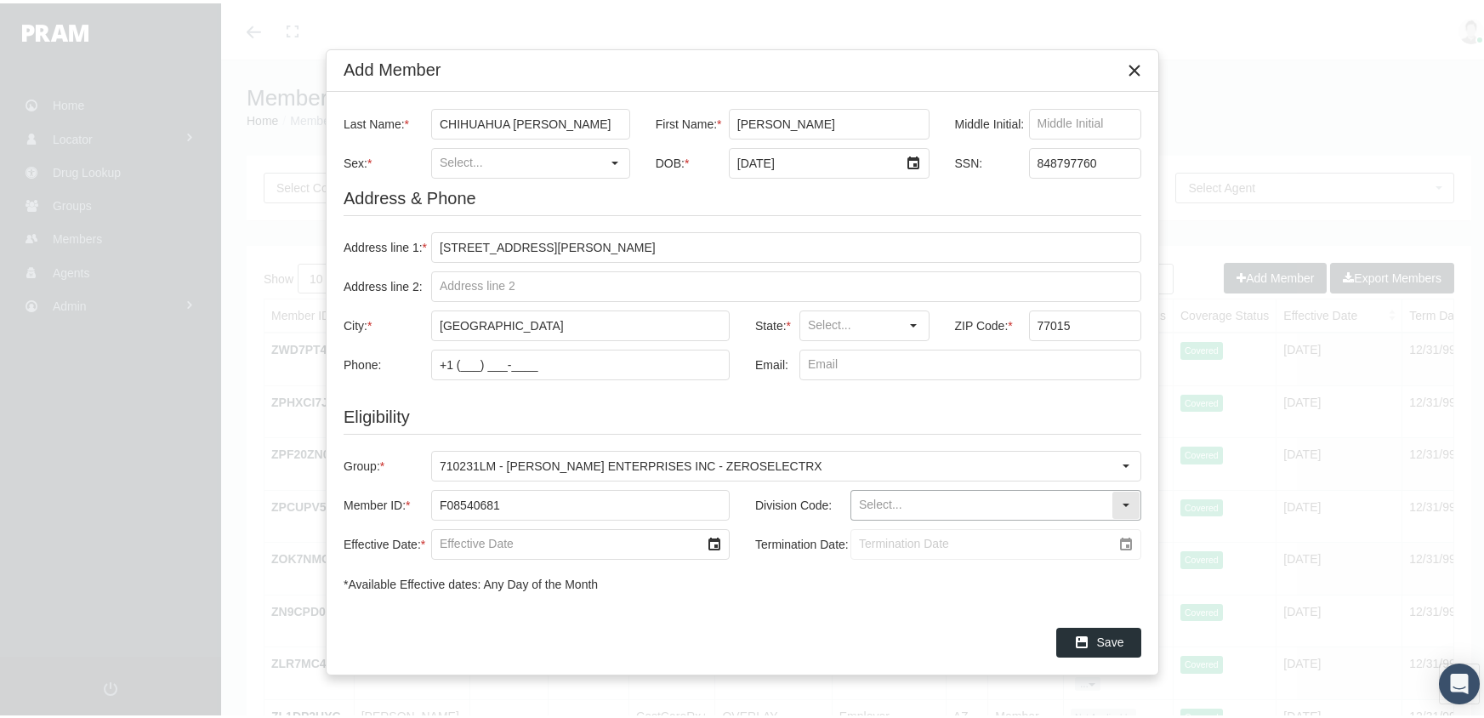
click at [882, 489] on input "Division Code:" at bounding box center [981, 501] width 260 height 29
click at [904, 531] on div "FIBI FRINGE INSURANCE BENEFITS" at bounding box center [995, 532] width 287 height 28
type input "FIBI FRINGE INSURANCE BENEFITS"
drag, startPoint x: 437, startPoint y: 543, endPoint x: 552, endPoint y: 497, distance: 123.6
click at [436, 542] on input "Effective Date: *" at bounding box center [566, 540] width 268 height 29
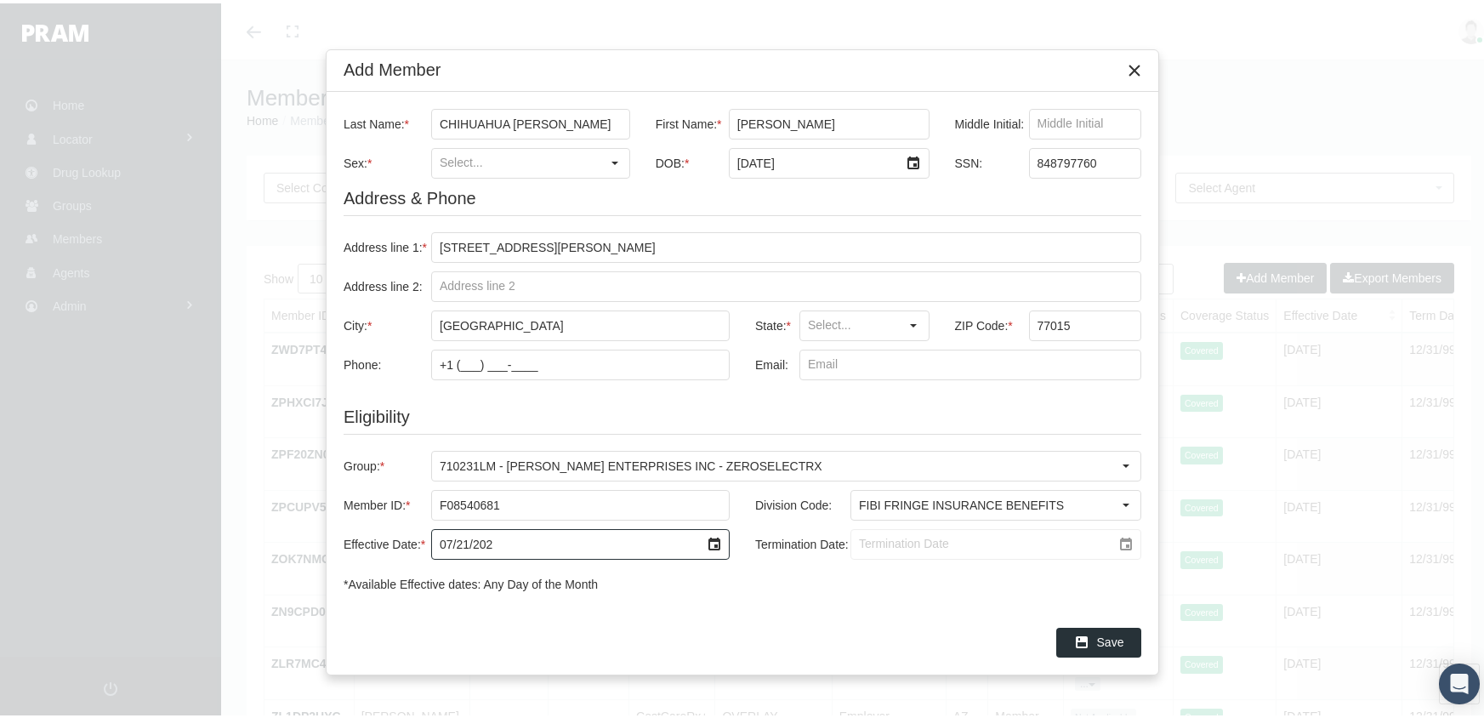
type input "[DATE]"
click at [863, 545] on input "Termination Date:" at bounding box center [981, 540] width 260 height 29
type input "[DATE]"
click at [1085, 638] on icon "Save" at bounding box center [1081, 638] width 15 height 15
click at [905, 317] on div "Select" at bounding box center [913, 322] width 27 height 27
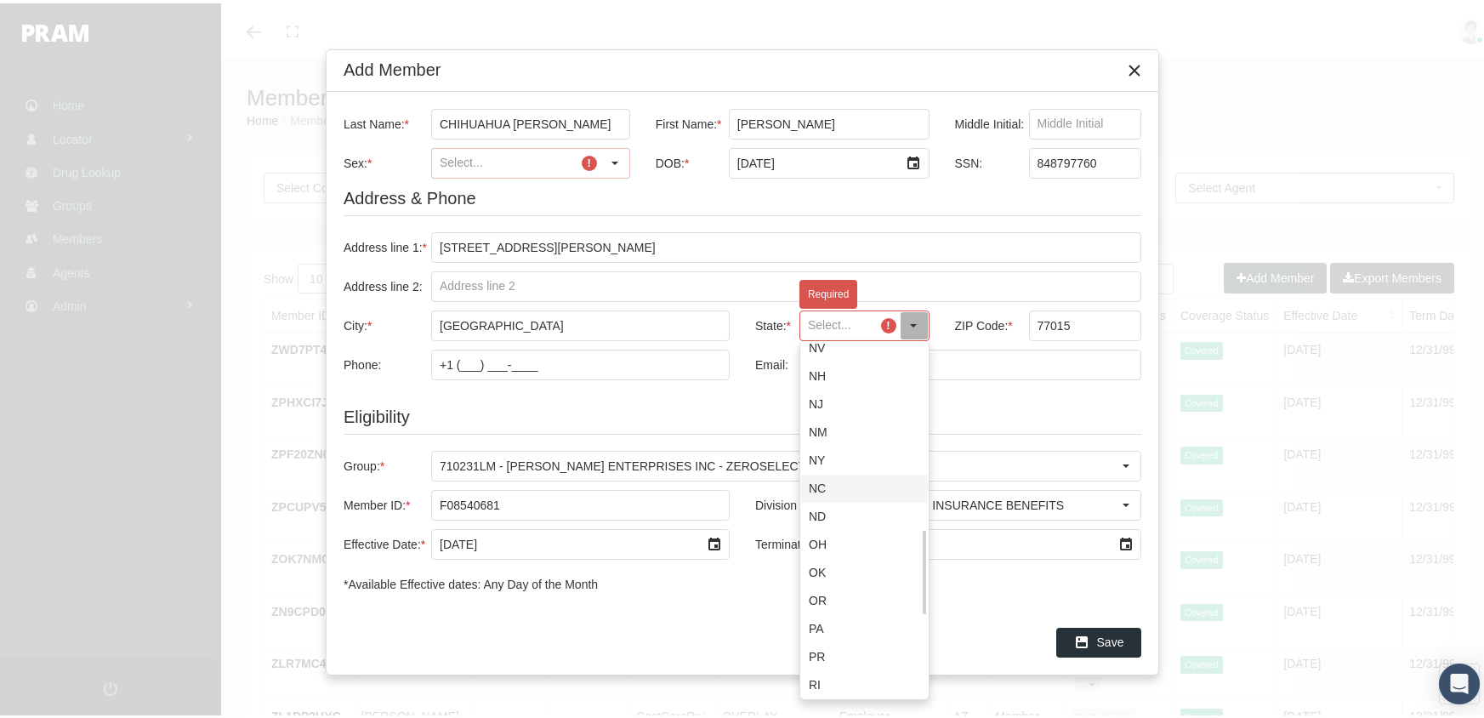
scroll to position [1103, 0]
click at [834, 451] on div "[GEOGRAPHIC_DATA]" at bounding box center [864, 456] width 127 height 28
type input "[GEOGRAPHIC_DATA]"
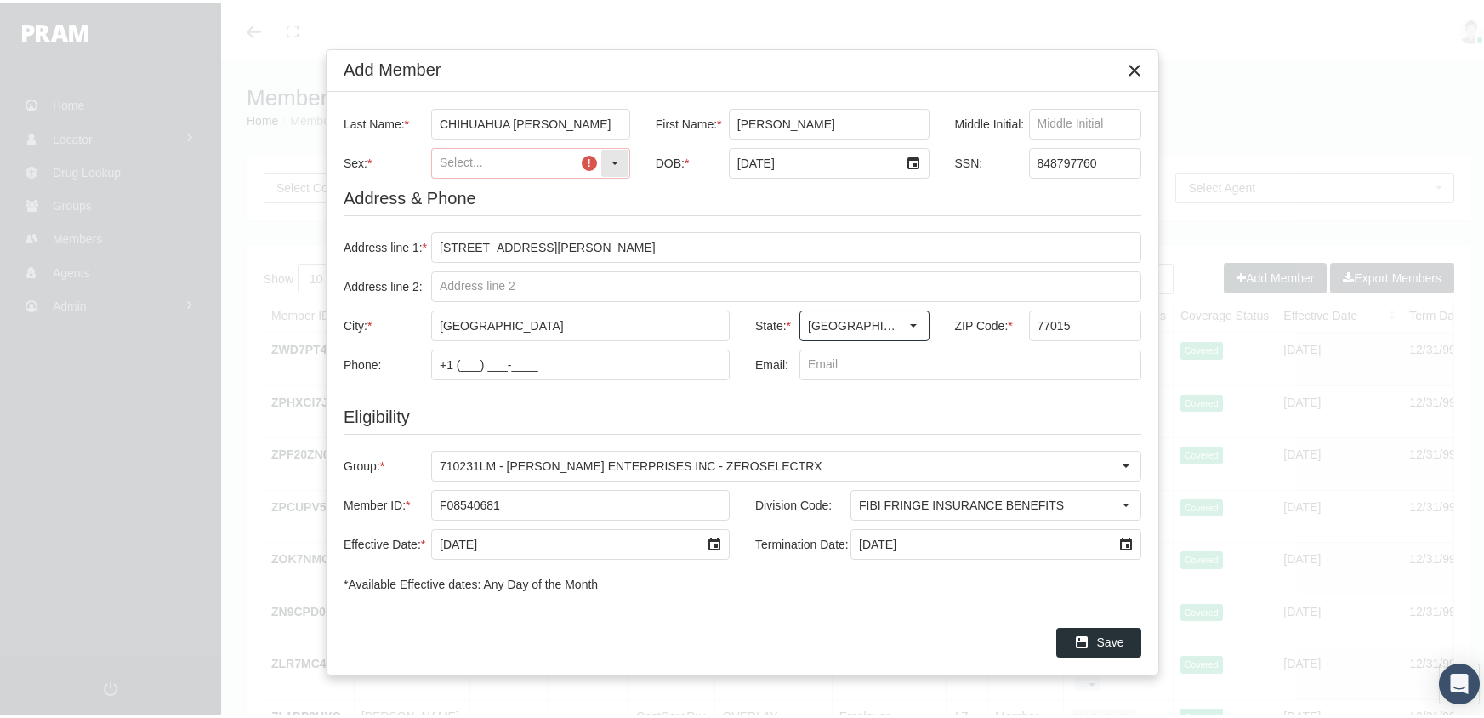
click at [567, 156] on input "Sex: *" at bounding box center [516, 159] width 168 height 29
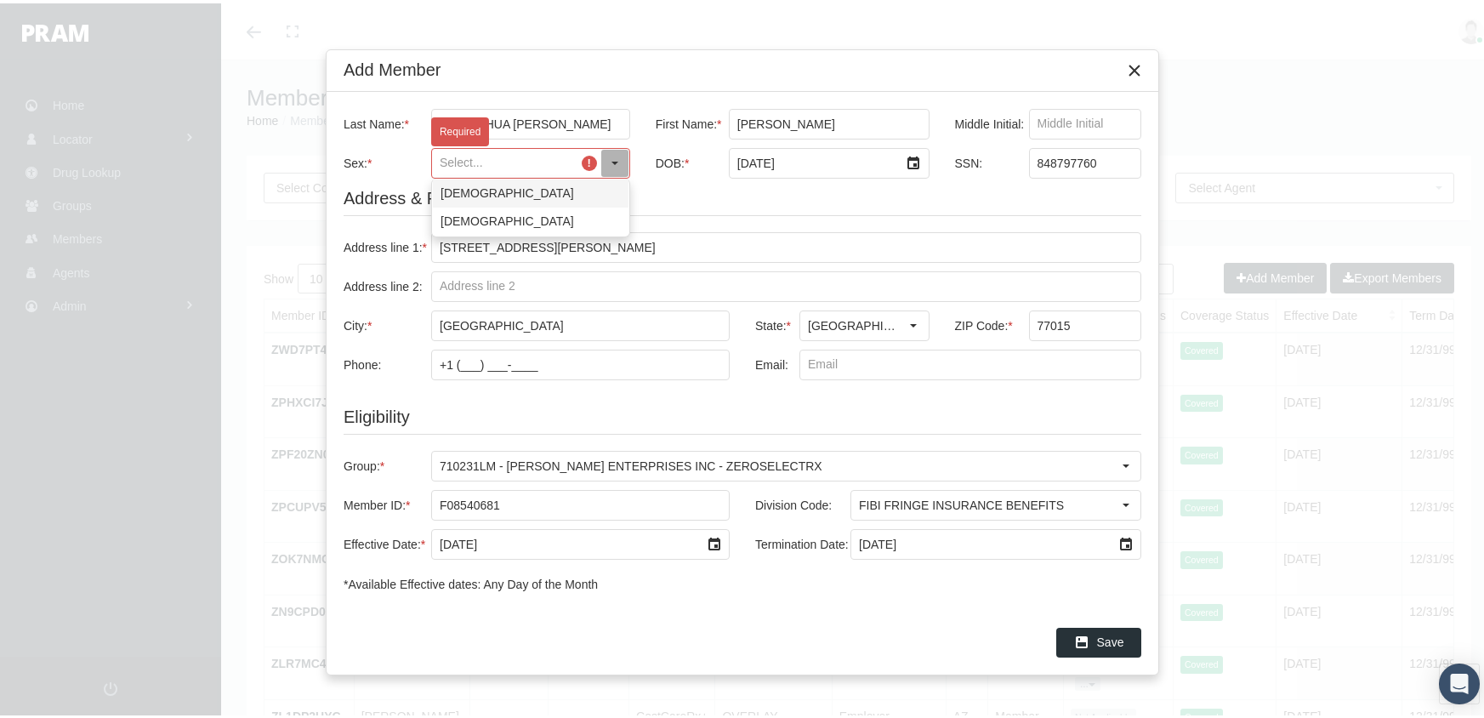
click at [468, 190] on div "[DEMOGRAPHIC_DATA]" at bounding box center [531, 190] width 196 height 28
type input "[DEMOGRAPHIC_DATA]"
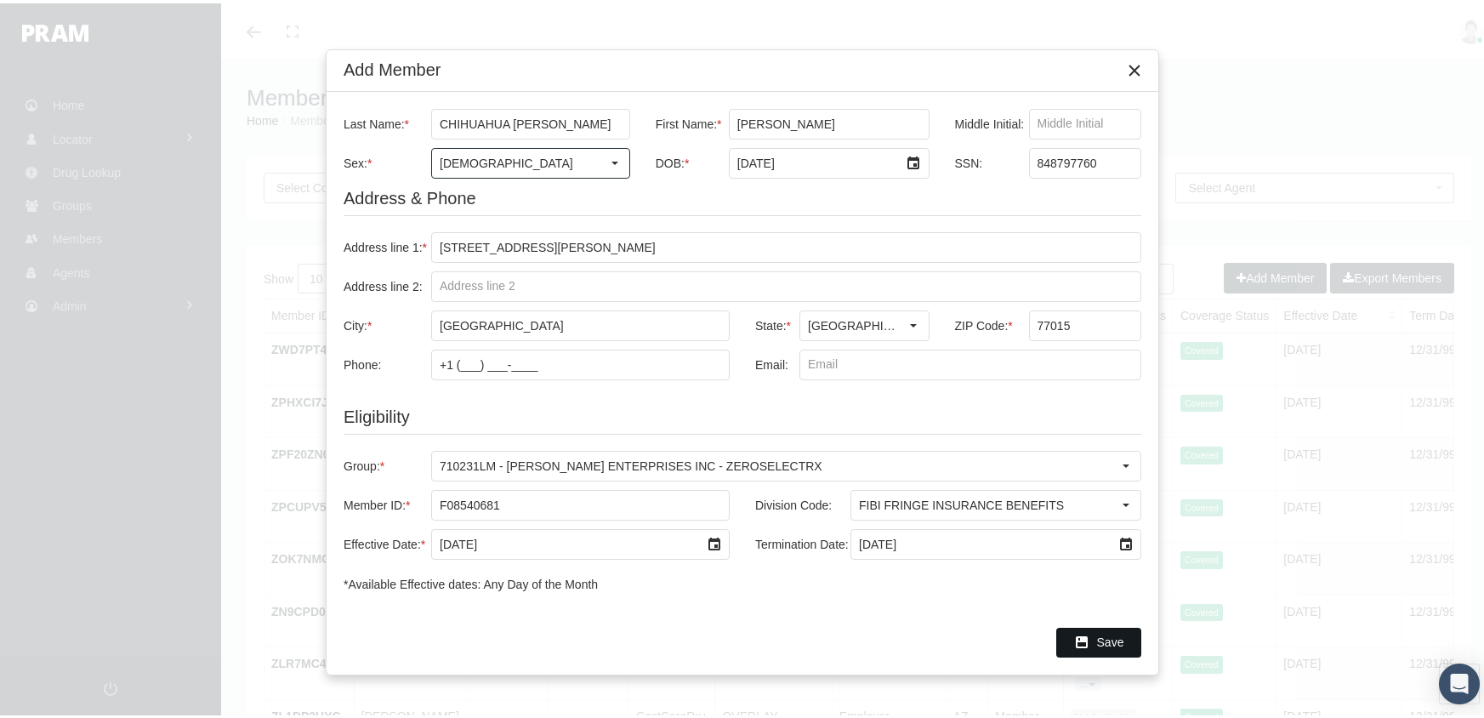
click at [1079, 627] on div "Save" at bounding box center [1098, 639] width 83 height 28
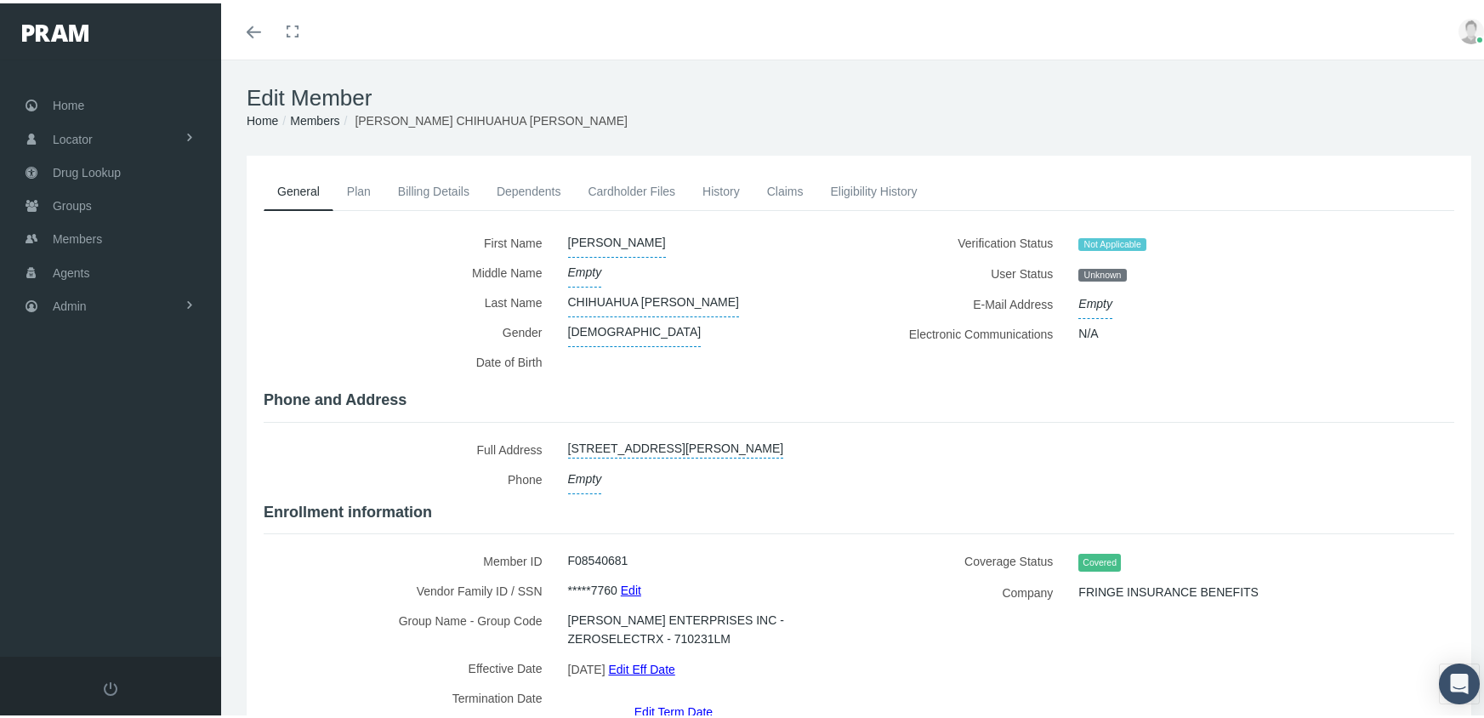
click at [322, 112] on link "Members" at bounding box center [314, 118] width 49 height 14
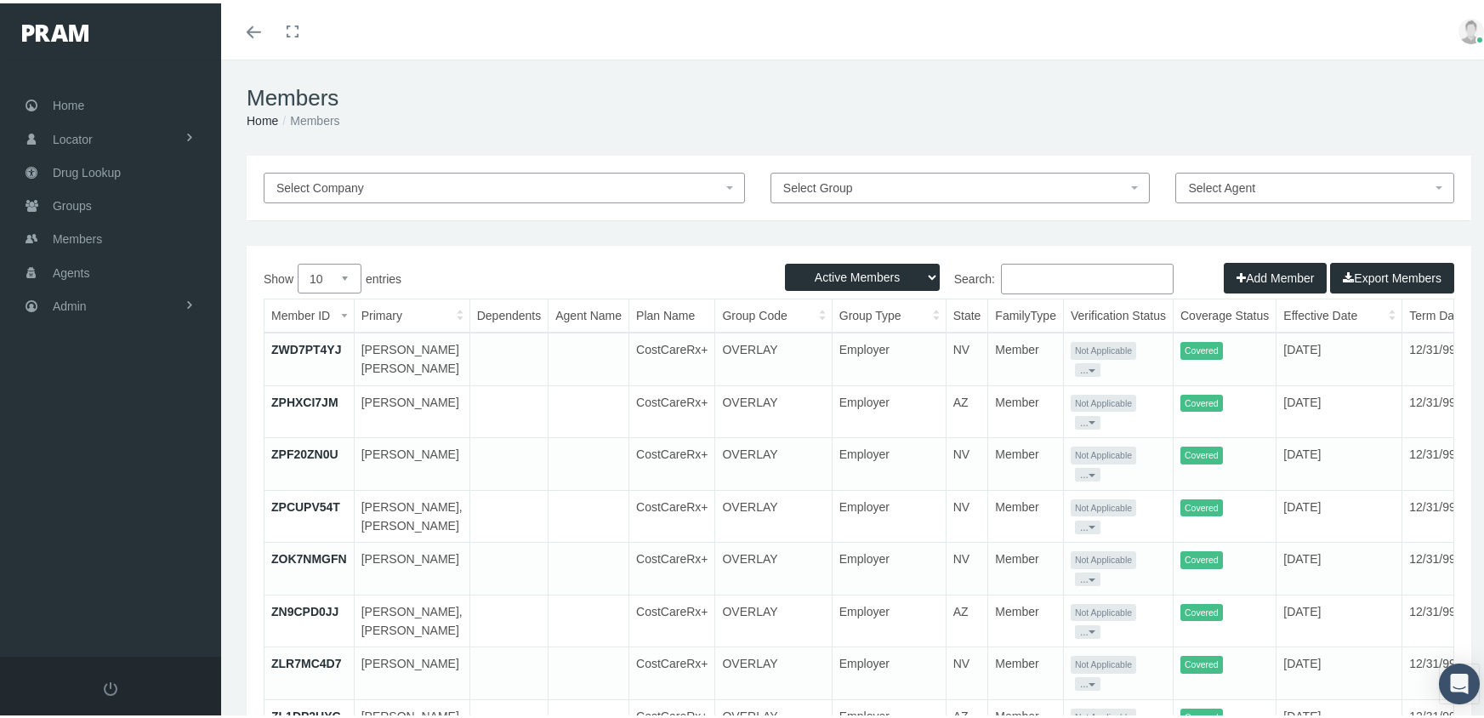
click at [1266, 281] on button "Add Member" at bounding box center [1274, 274] width 103 height 31
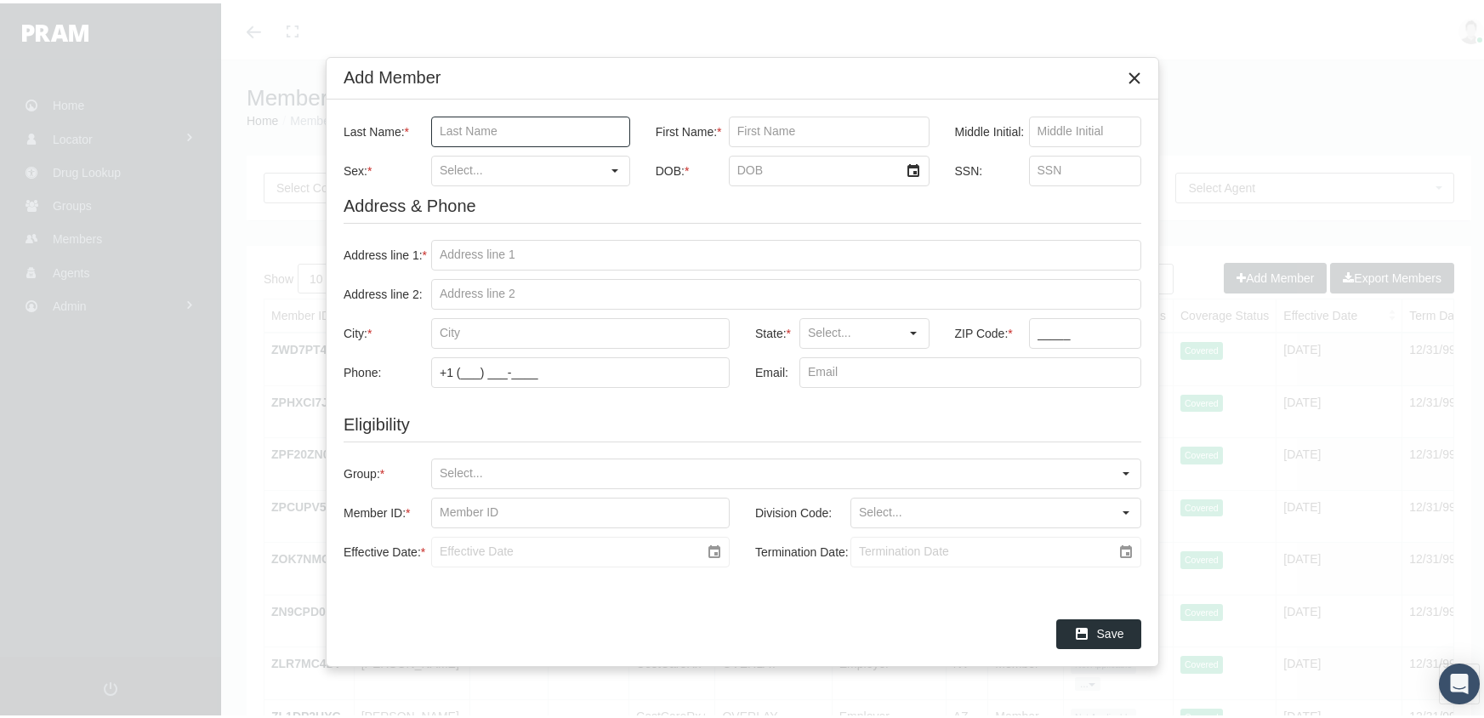
click at [441, 127] on input "Last Name: *" at bounding box center [530, 128] width 197 height 29
type input "del [PERSON_NAME]"
type input "[PERSON_NAME]"
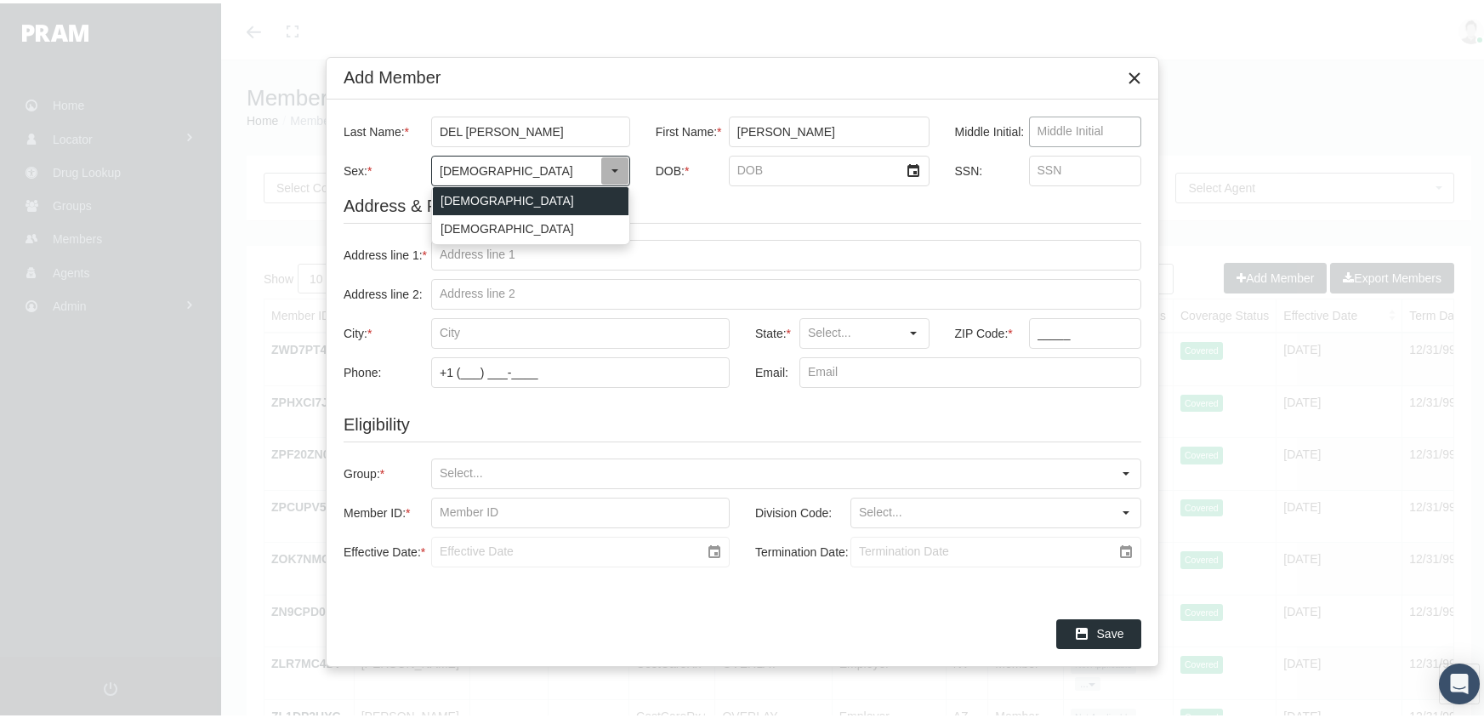
type input "[DEMOGRAPHIC_DATA]"
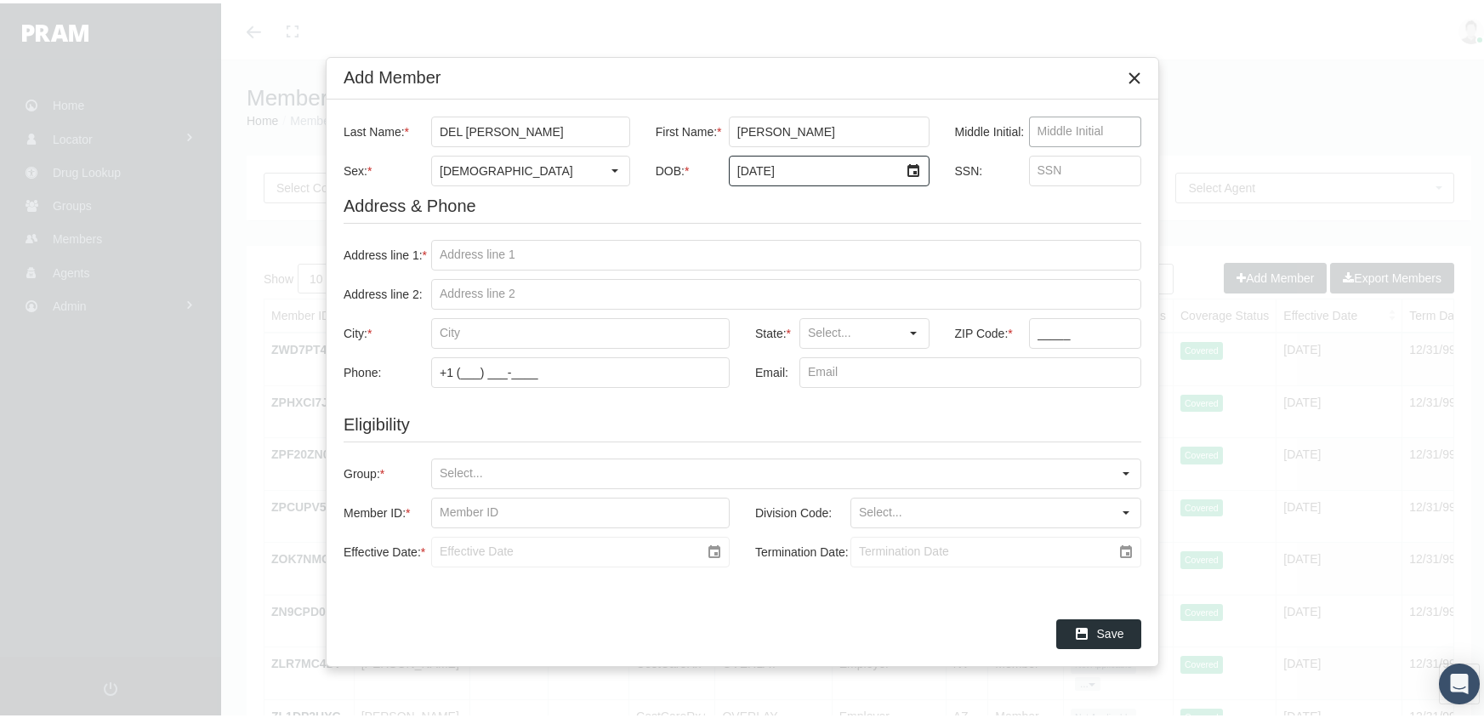
type input "[DATE]"
type input "623545909"
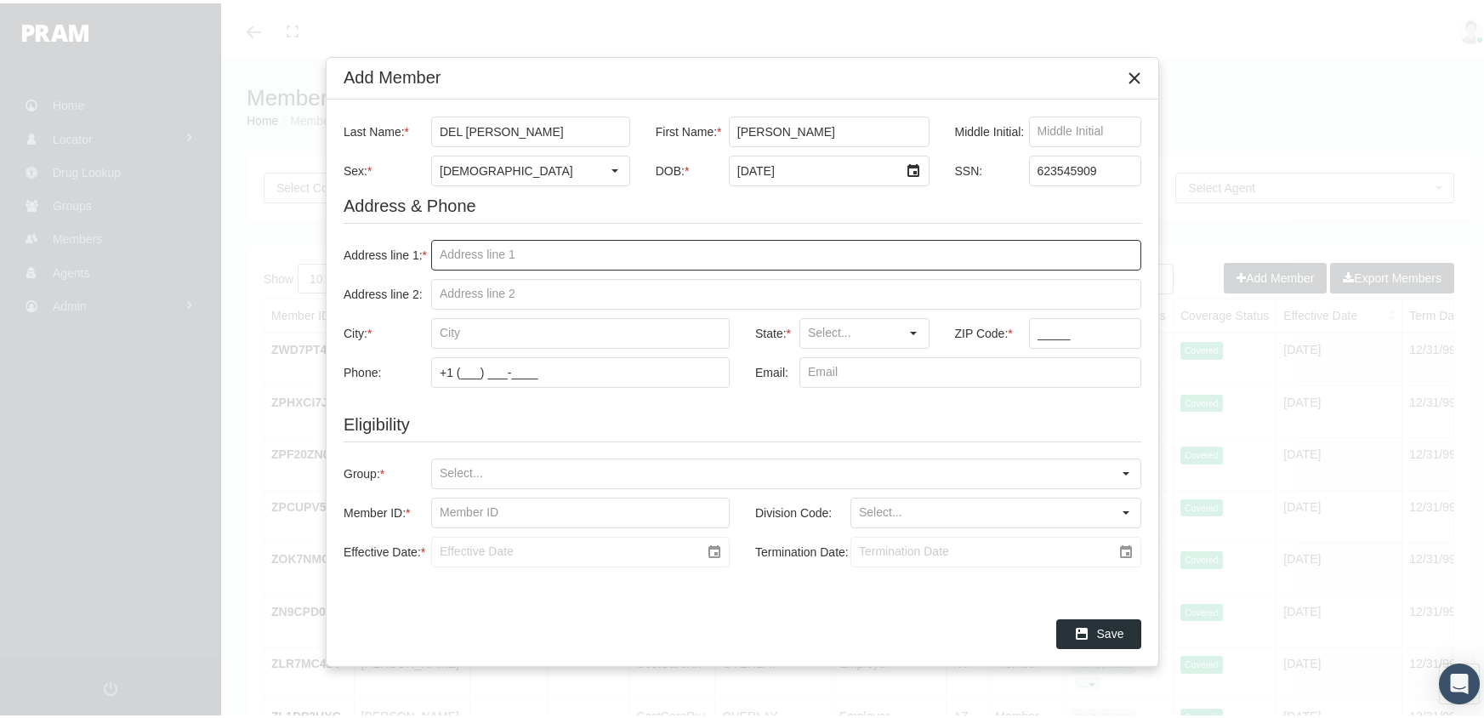
click at [435, 250] on input "Address line 1: *" at bounding box center [786, 251] width 708 height 29
type input "[STREET_ADDRESS]"
type input "apt 47"
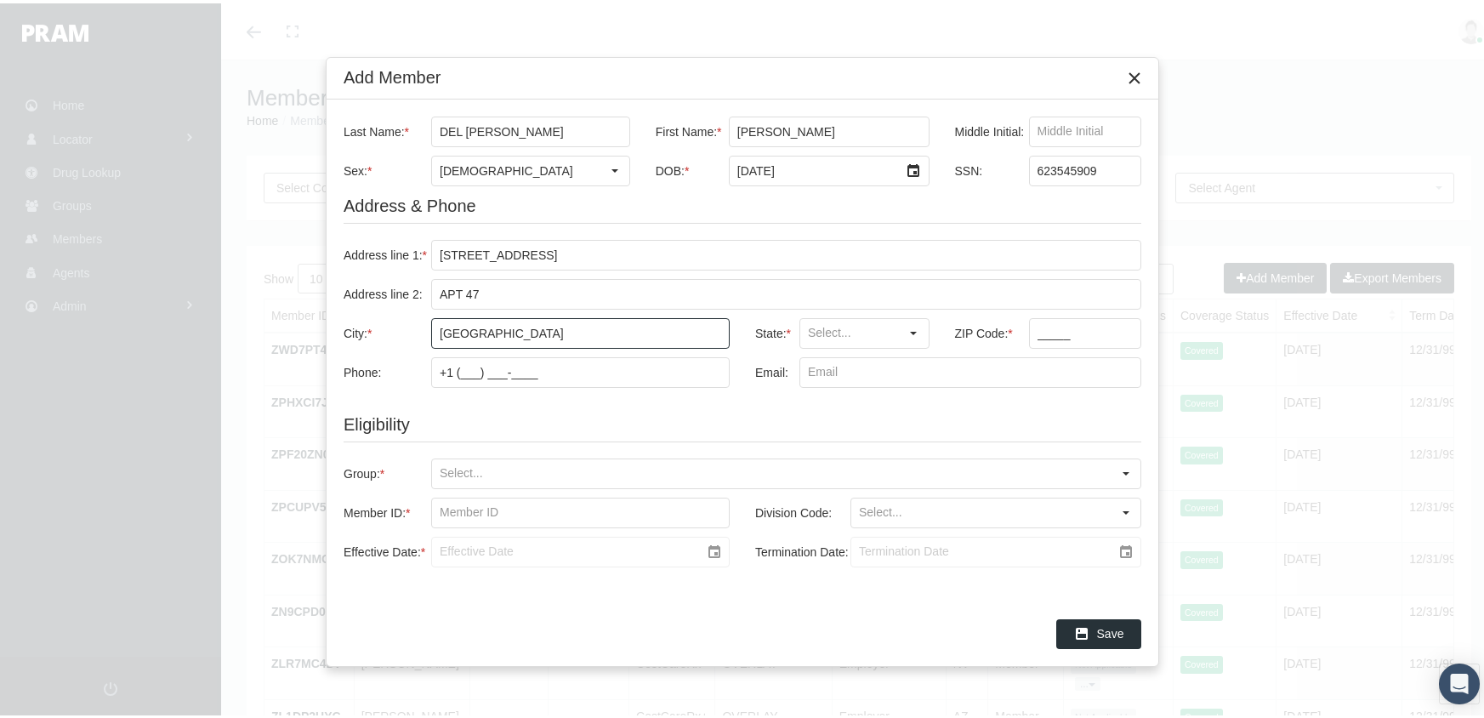
type input "[GEOGRAPHIC_DATA]"
type input "77015"
click at [441, 465] on input "Group: *" at bounding box center [771, 470] width 679 height 29
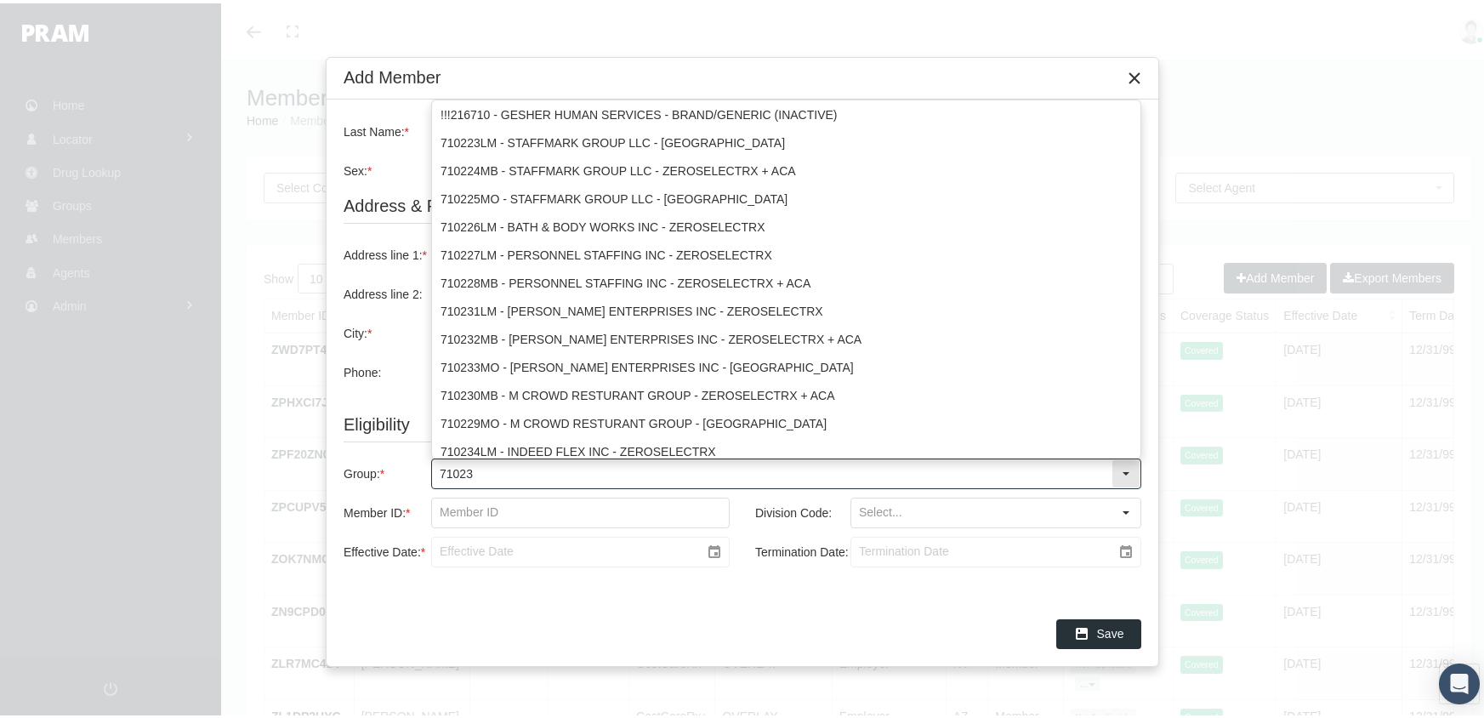
type input "710231"
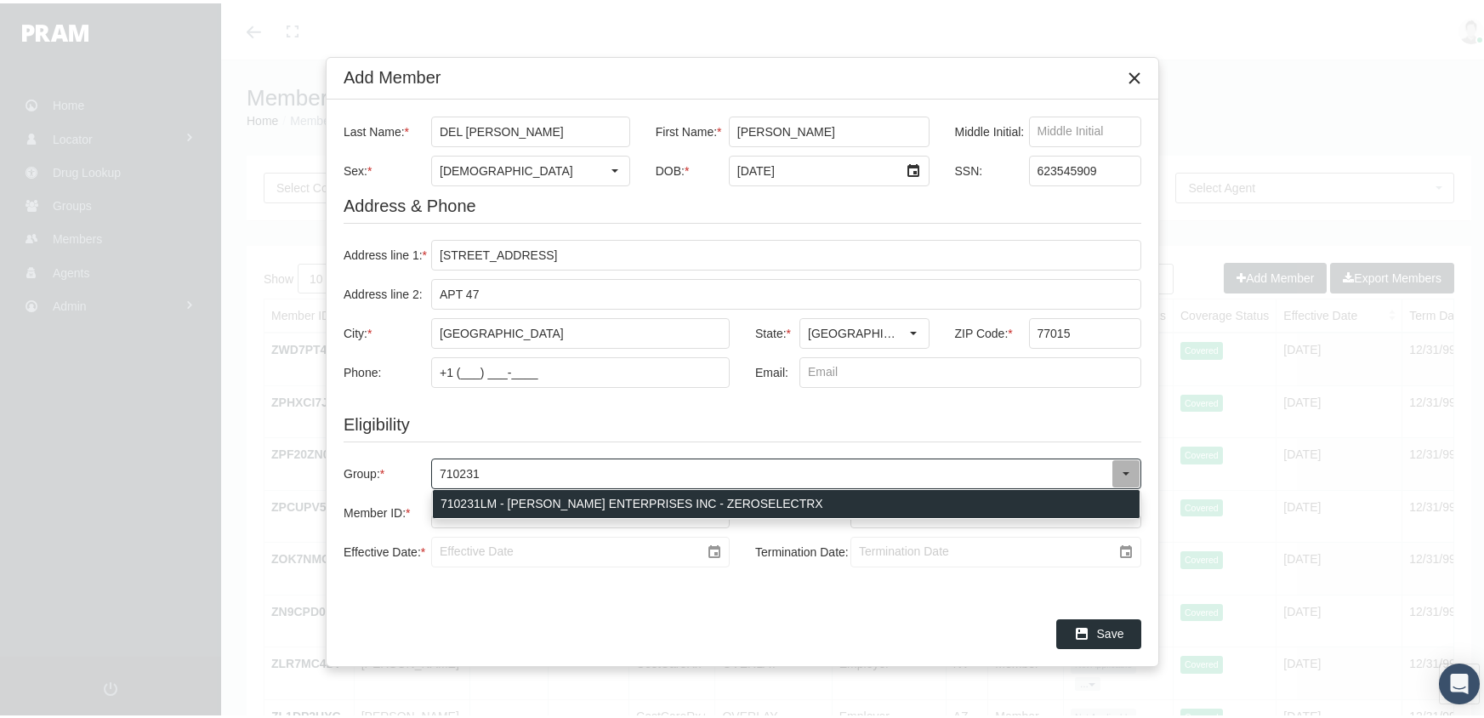
click at [525, 493] on div "710231LM - [PERSON_NAME] ENTERPRISES INC - ZEROSELECTRX" at bounding box center [786, 500] width 707 height 28
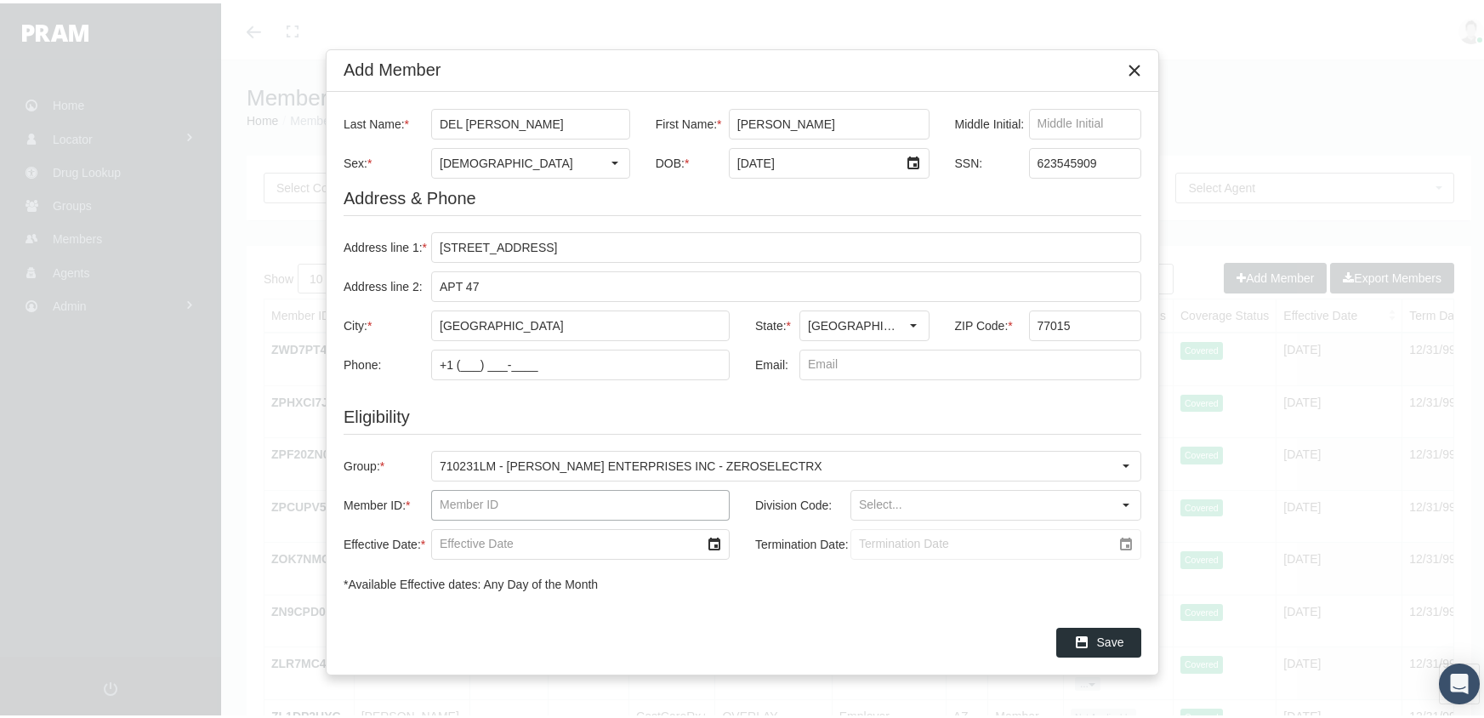
click at [436, 509] on input "Member ID: *" at bounding box center [580, 501] width 297 height 29
type input "f00856295"
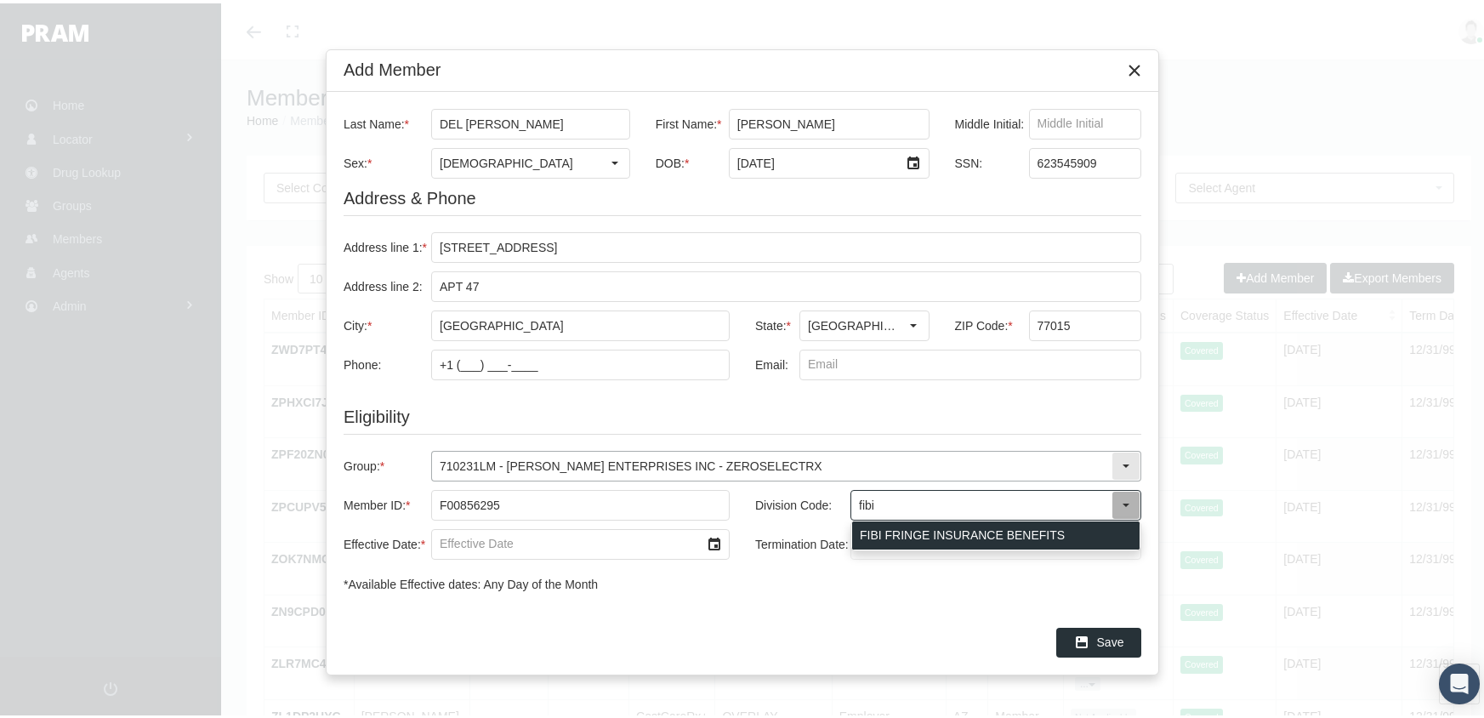
type input "FIBI FRINGE INSURANCE BENEFITS"
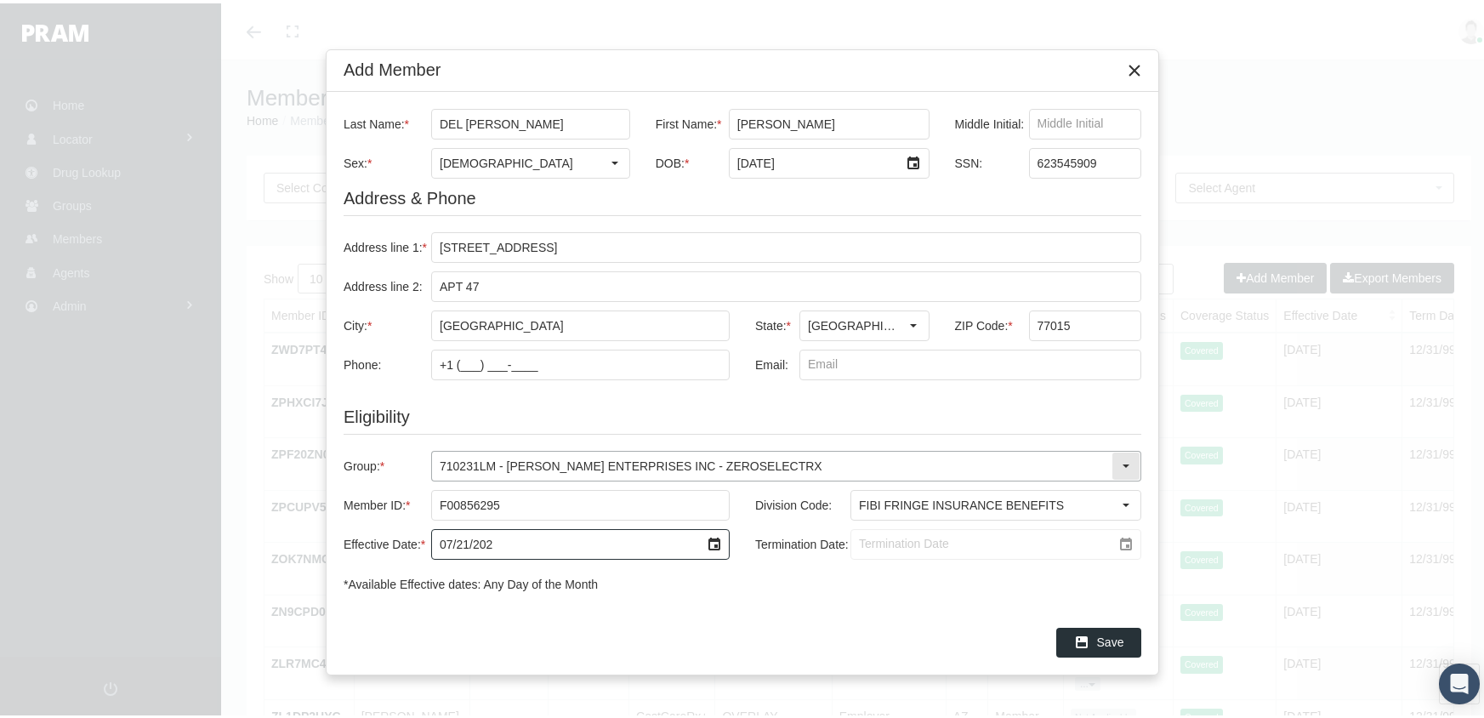
type input "[DATE]"
click at [864, 541] on input "Termination Date:" at bounding box center [981, 540] width 260 height 29
type input "[DATE]"
click at [1081, 636] on icon "Save" at bounding box center [1081, 638] width 15 height 15
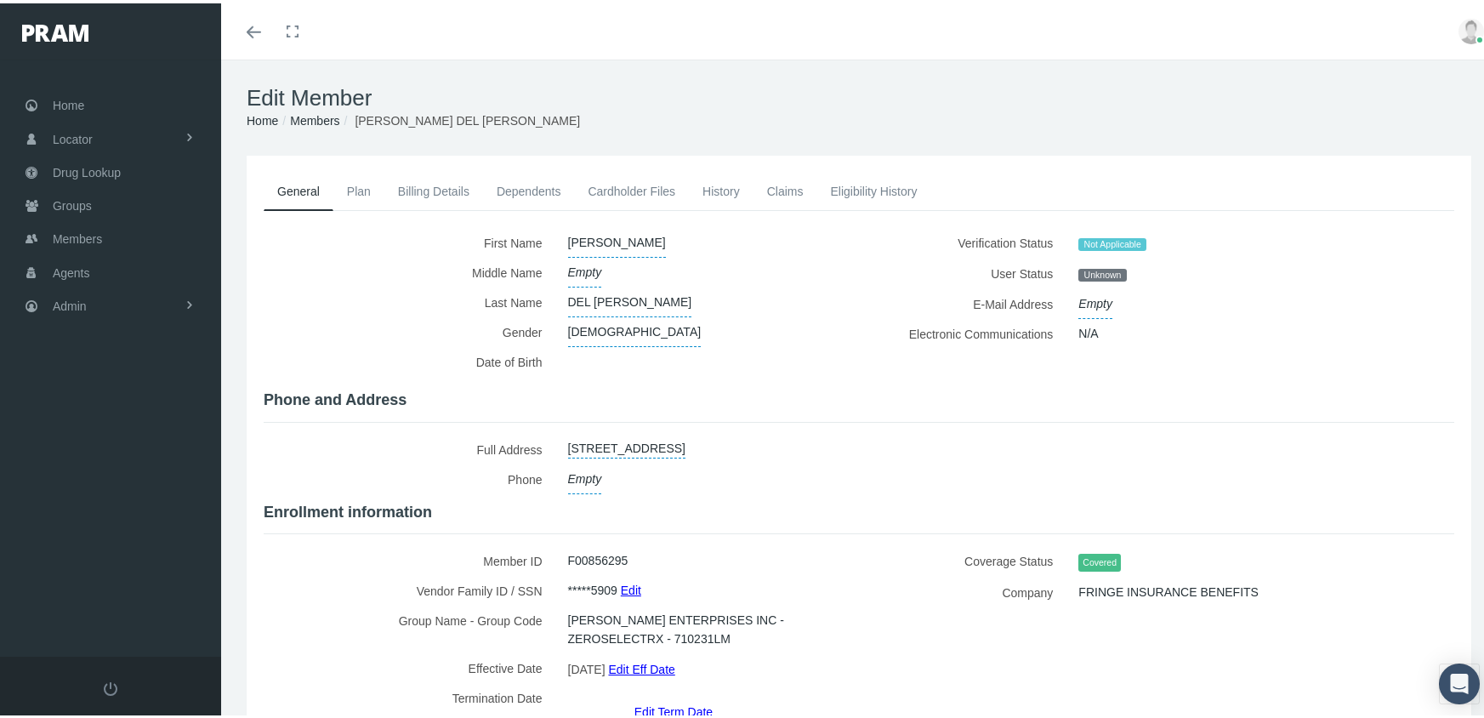
click at [317, 112] on link "Members" at bounding box center [314, 118] width 49 height 14
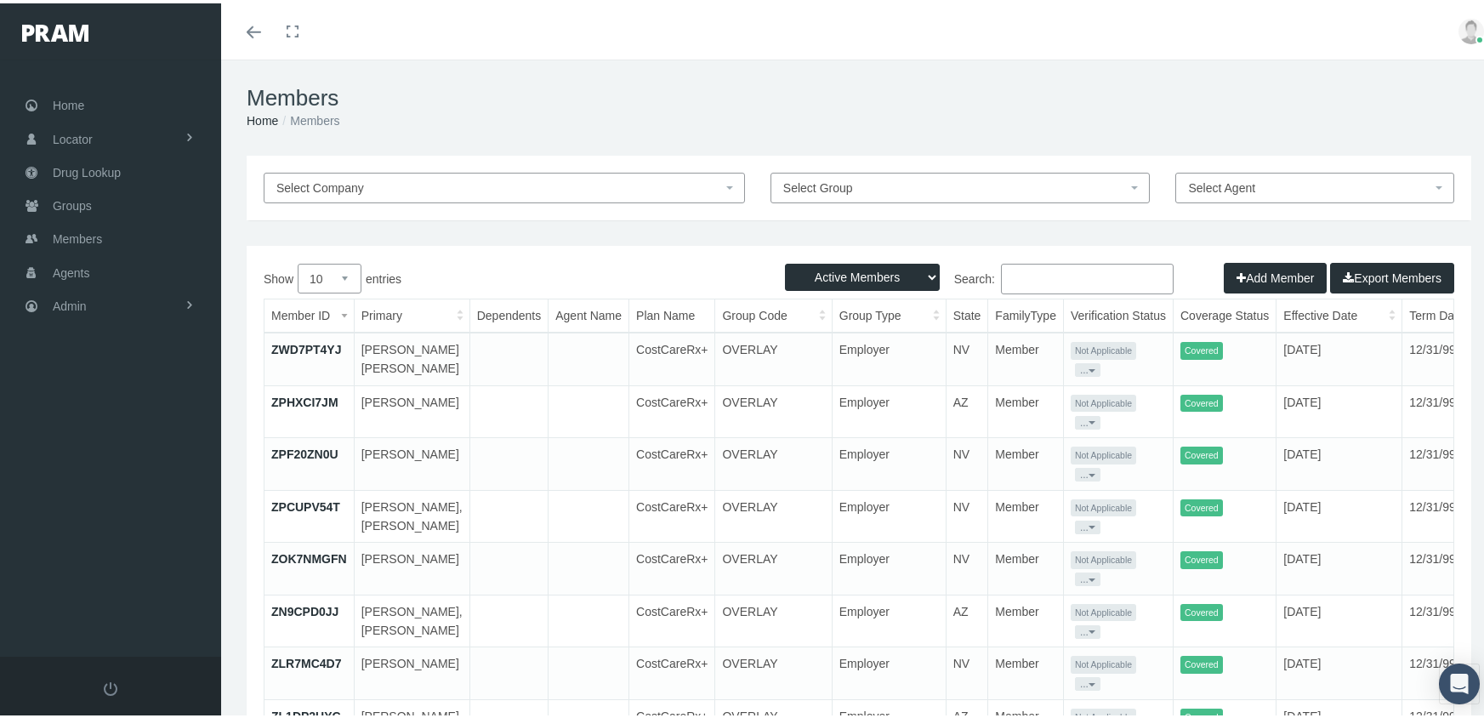
click at [1240, 275] on button "Add Member" at bounding box center [1274, 274] width 103 height 31
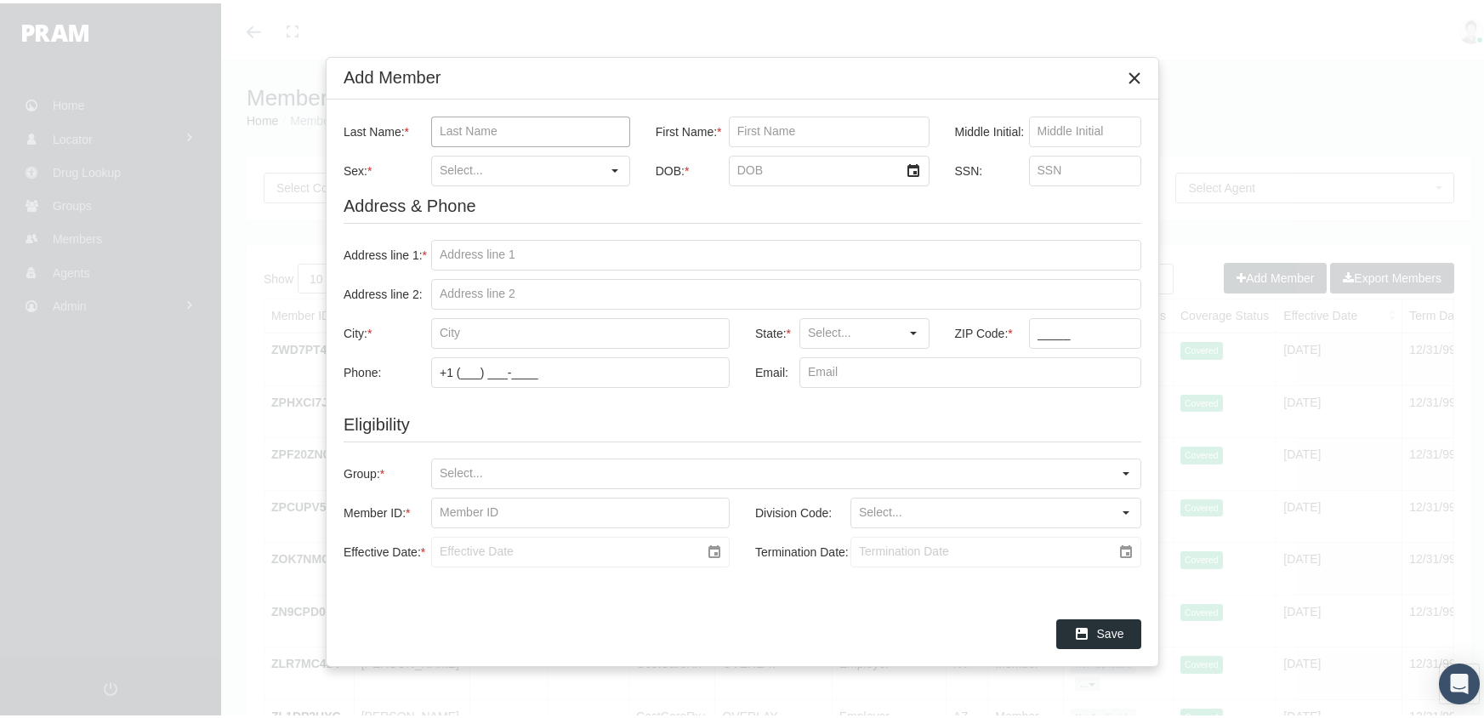
click at [440, 125] on input "Last Name: *" at bounding box center [530, 128] width 197 height 29
type input "[PERSON_NAME]"
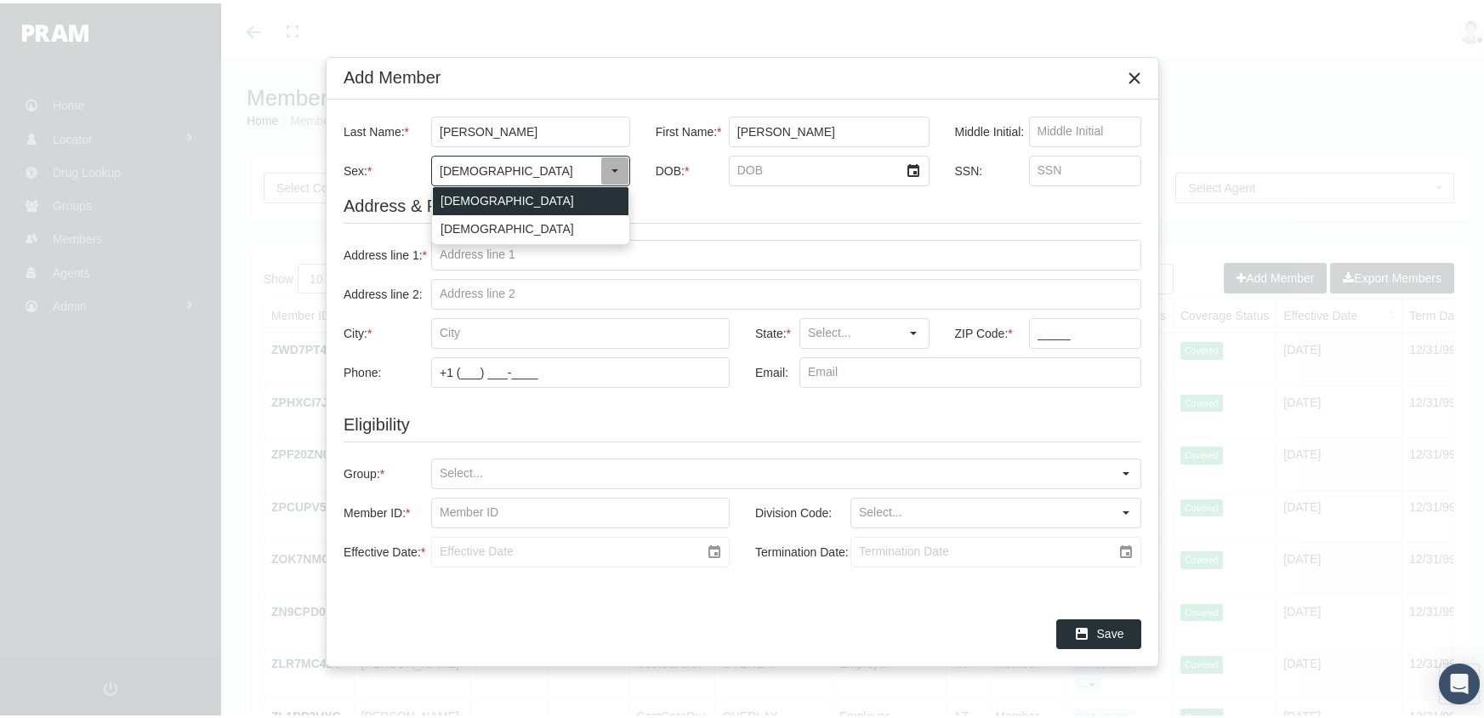
type input "[DEMOGRAPHIC_DATA]"
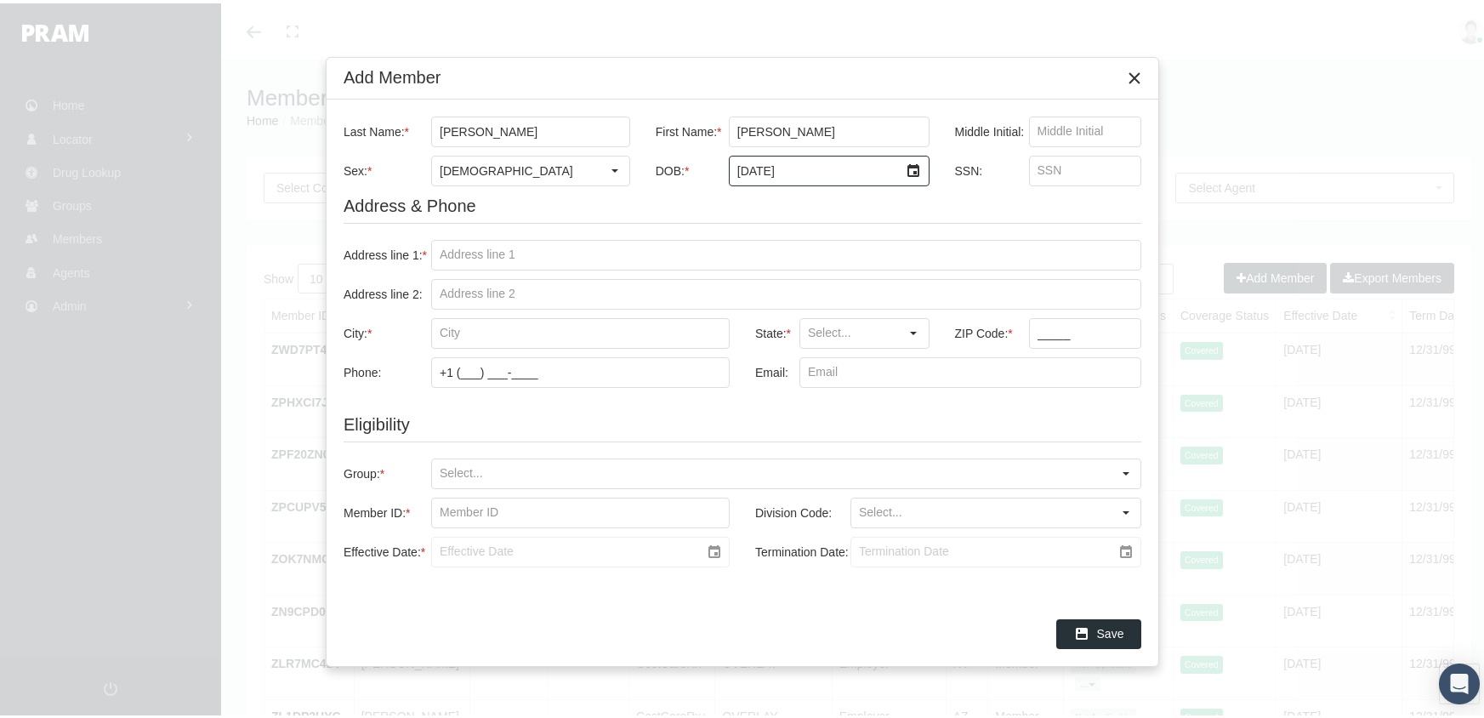
type input "[DATE]"
type input "464570043"
drag, startPoint x: 437, startPoint y: 254, endPoint x: 595, endPoint y: 230, distance: 160.0
click at [439, 254] on input "Address line 1: *" at bounding box center [786, 251] width 708 height 29
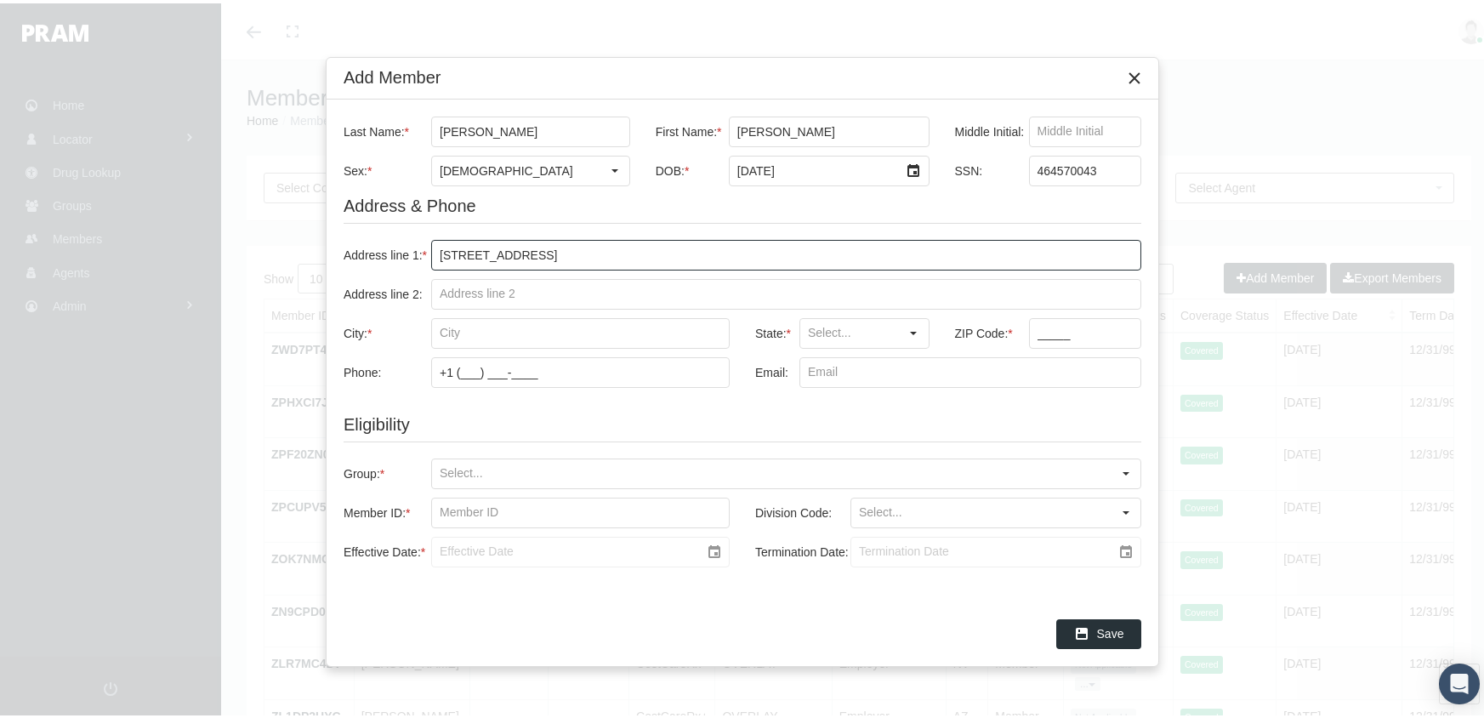
type input "104 tower st"
type input "#a"
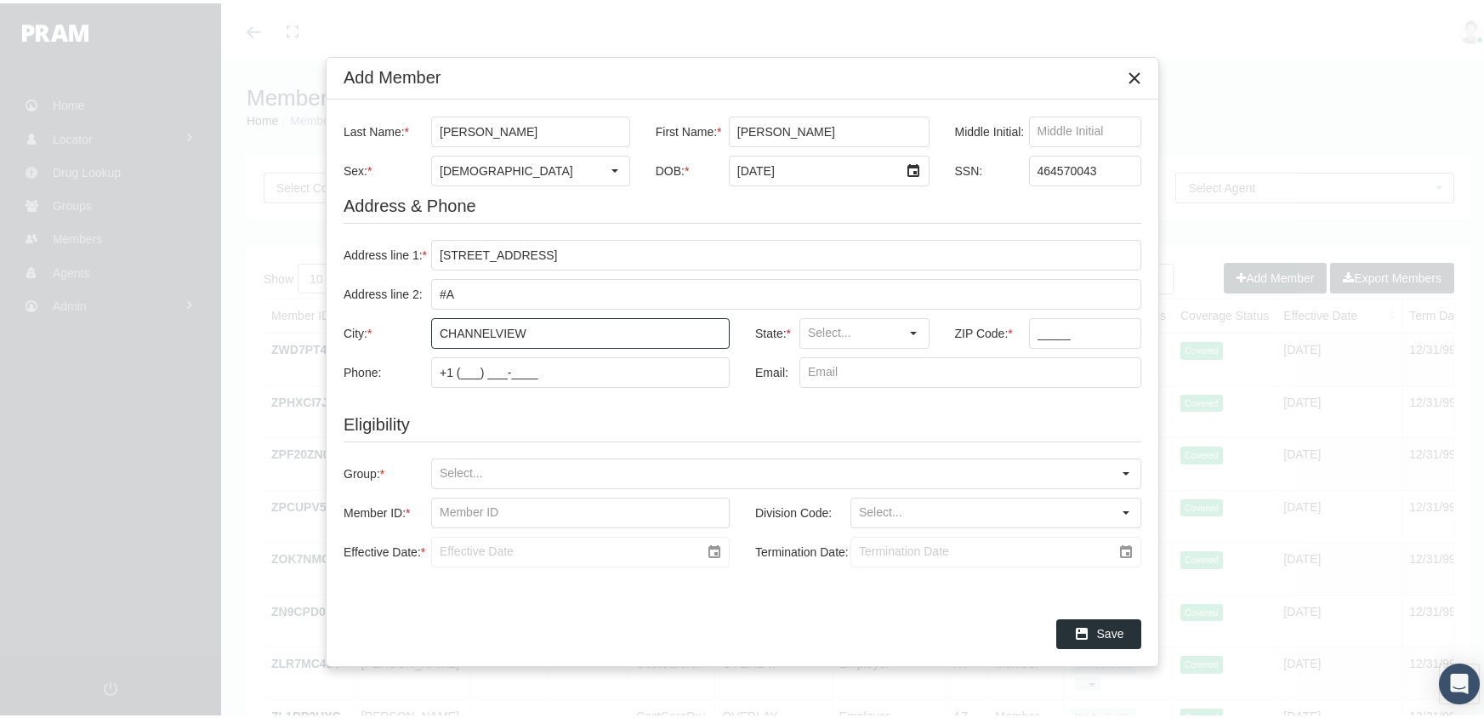
type input "channelview"
type input "TX"
type input "77530"
click at [440, 465] on input "Group: *" at bounding box center [771, 470] width 679 height 29
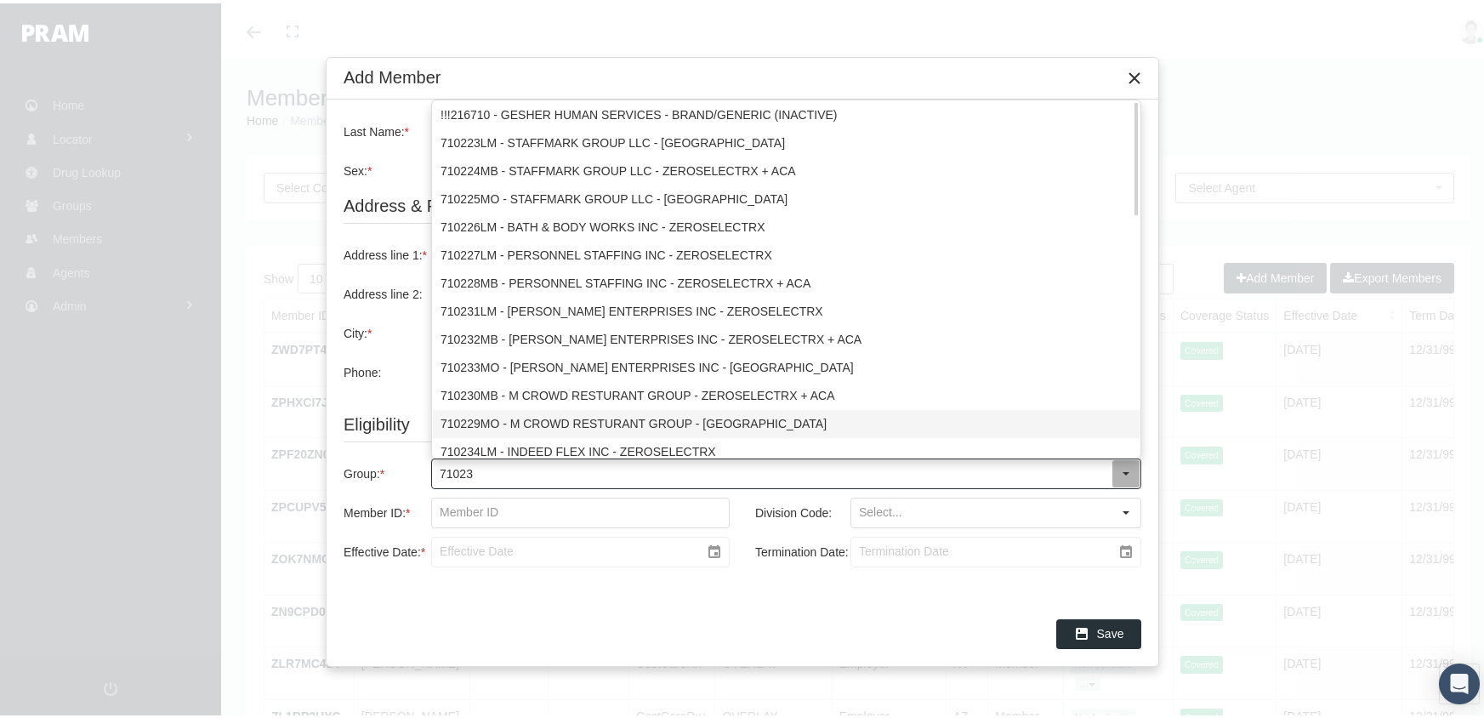
type input "710231"
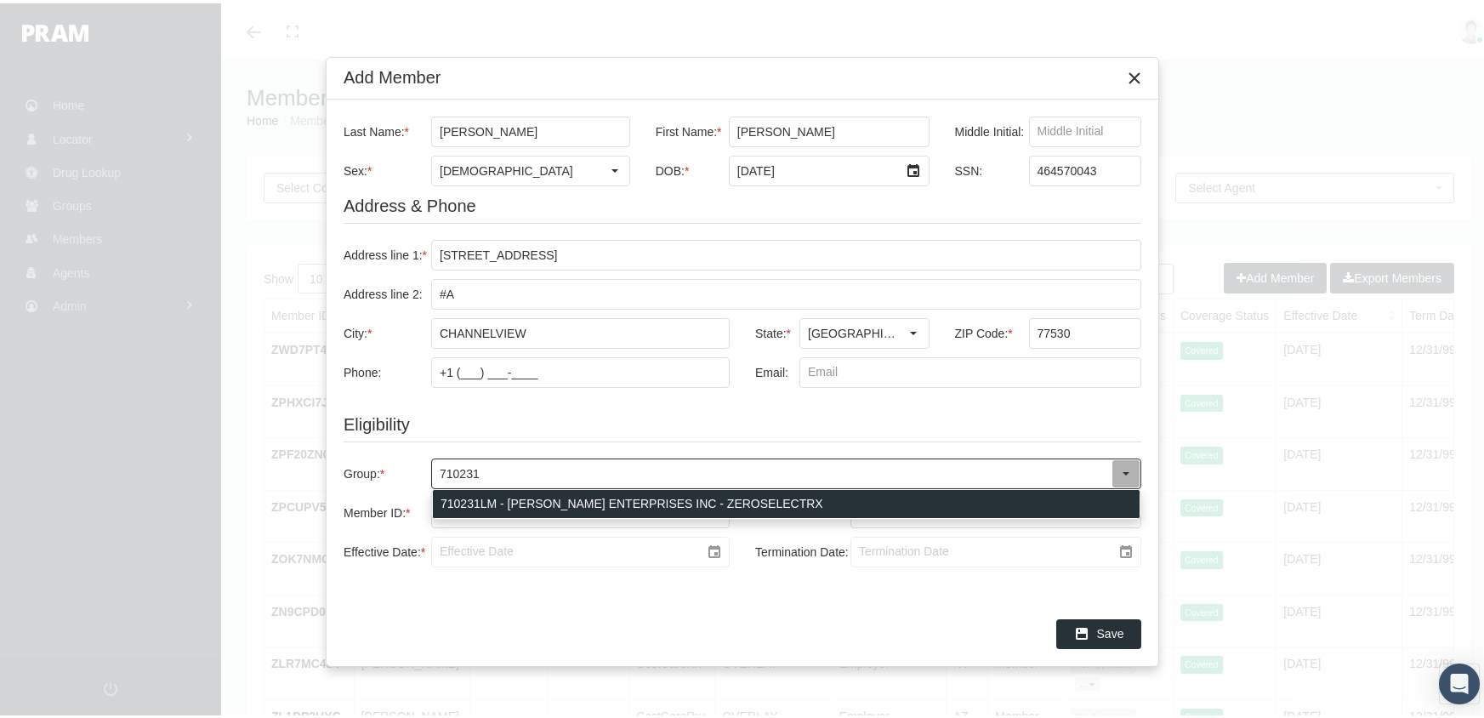
click at [622, 495] on div "710231LM - [PERSON_NAME] ENTERPRISES INC - ZEROSELECTRX" at bounding box center [786, 500] width 707 height 28
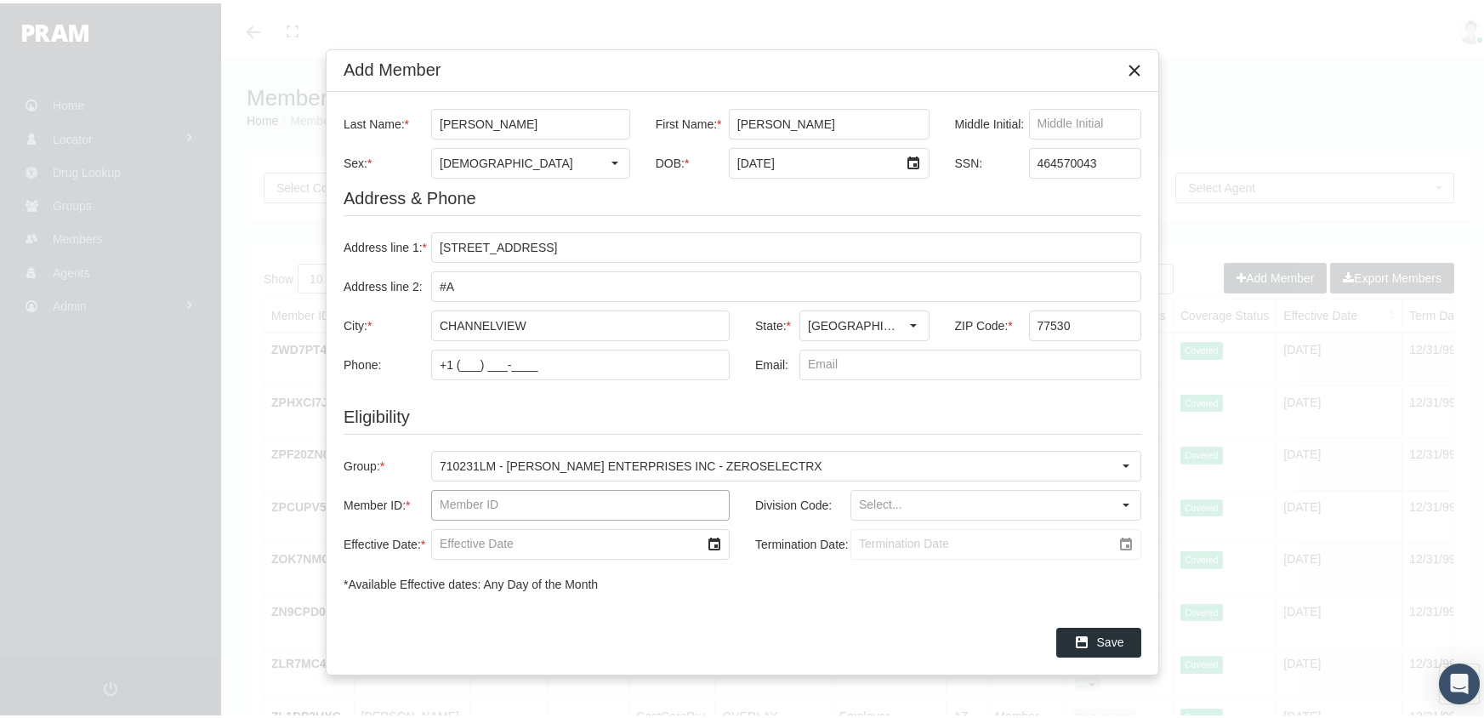
click at [441, 506] on input "Member ID: *" at bounding box center [580, 501] width 297 height 29
type input "f08540762"
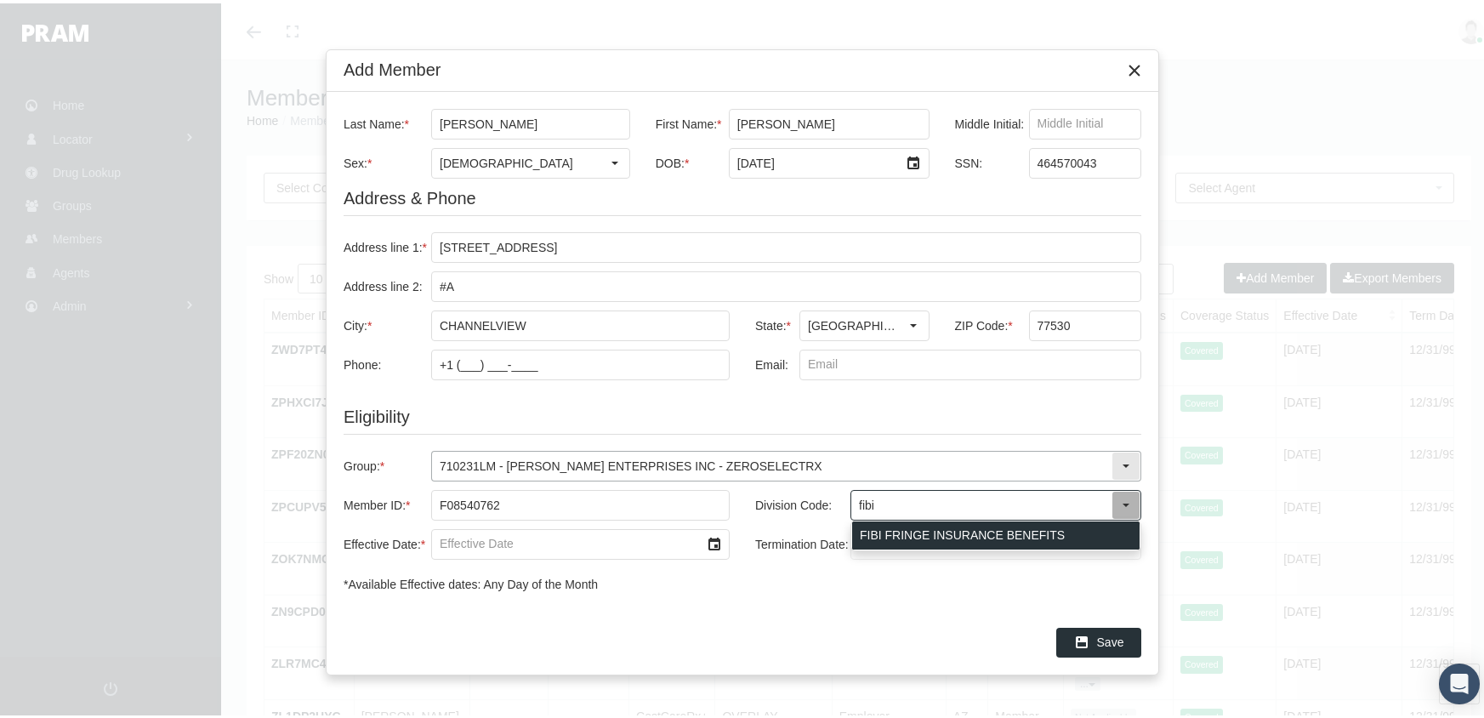
type input "FIBI FRINGE INSURANCE BENEFITS"
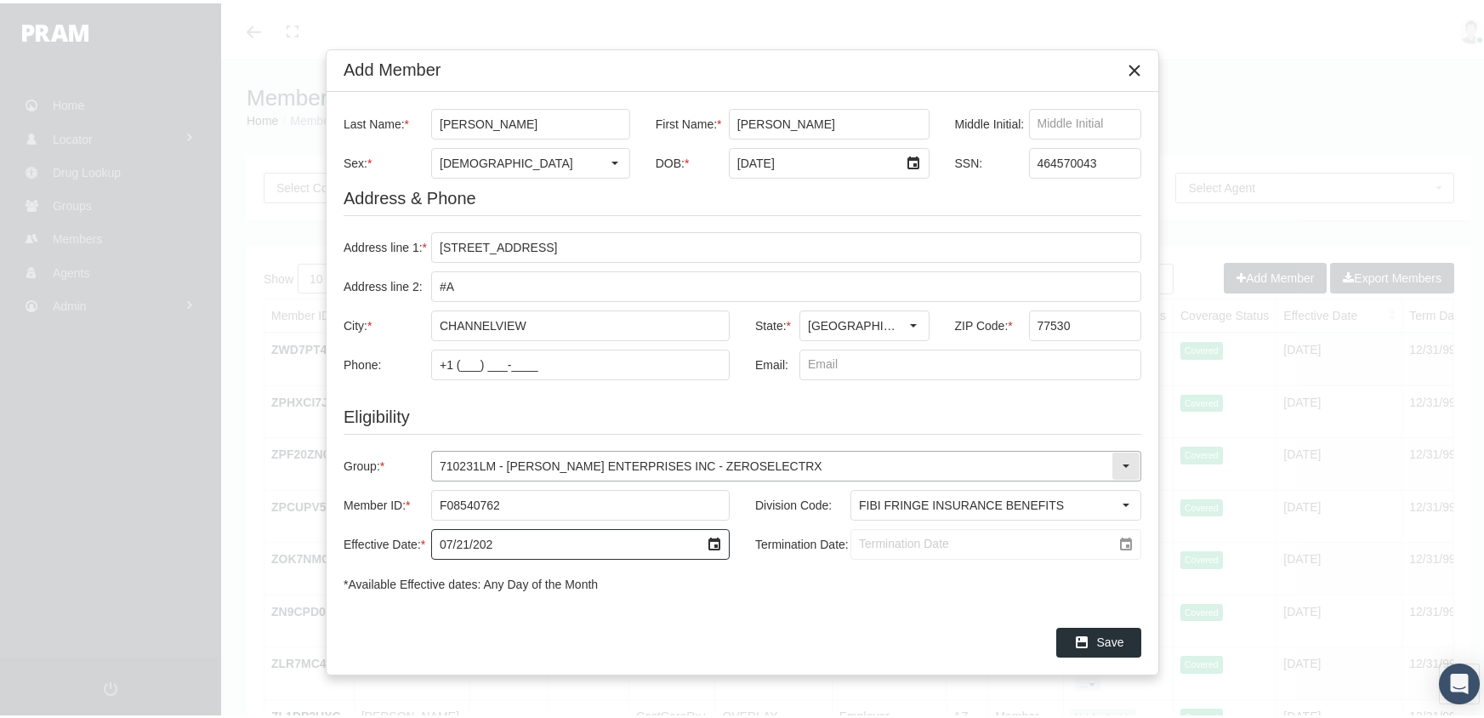
type input "[DATE]"
click at [865, 542] on input "Termination Date:" at bounding box center [981, 540] width 260 height 29
type input "[DATE]"
click at [1098, 645] on span "Save" at bounding box center [1110, 639] width 27 height 14
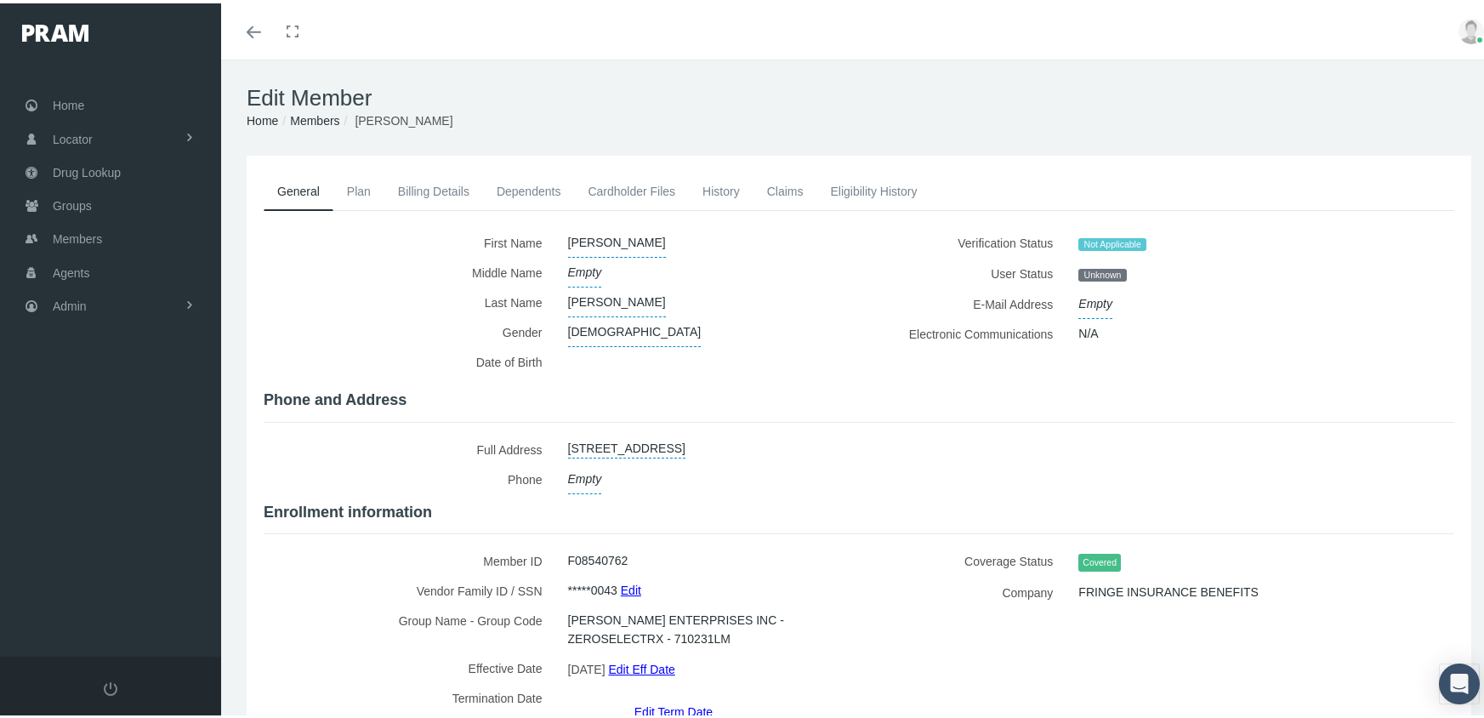
click at [316, 121] on link "Members" at bounding box center [314, 118] width 49 height 14
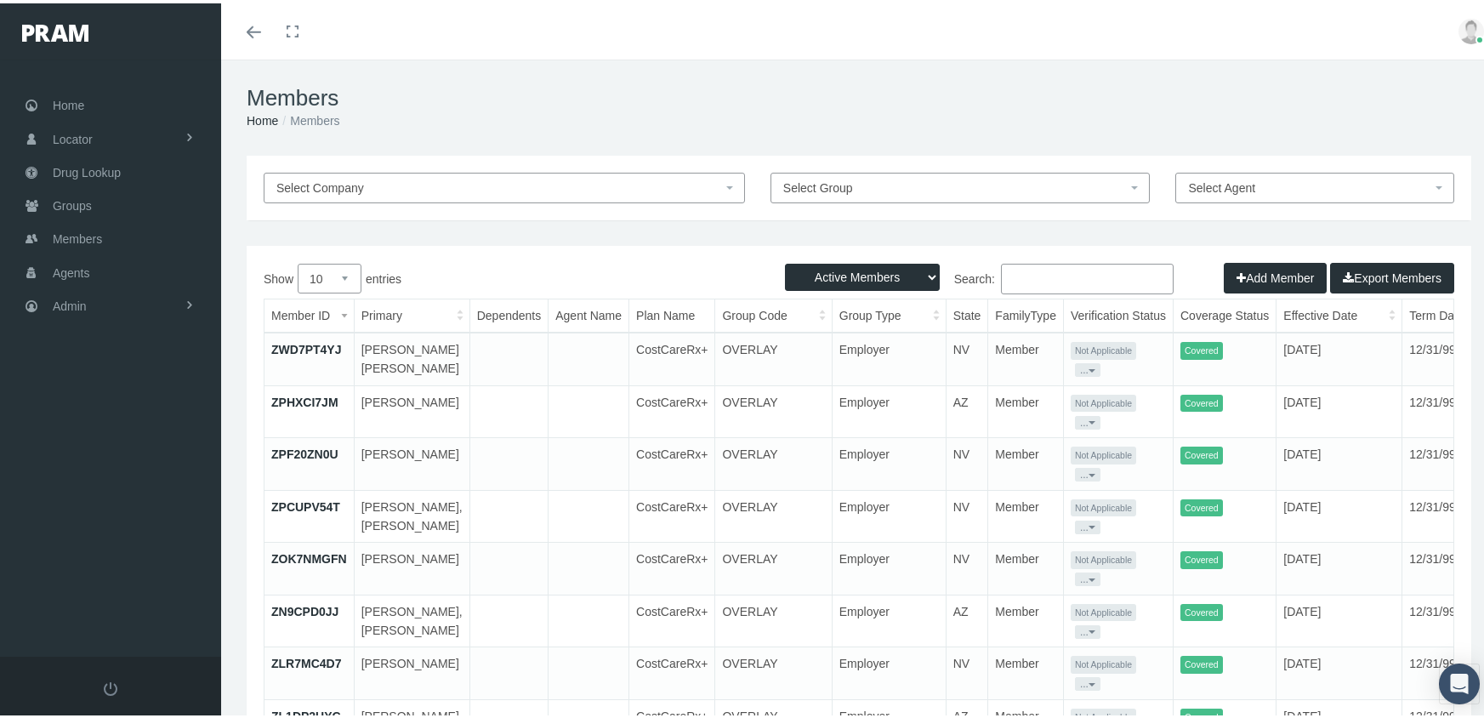
click at [1240, 276] on button "Add Member" at bounding box center [1274, 274] width 103 height 31
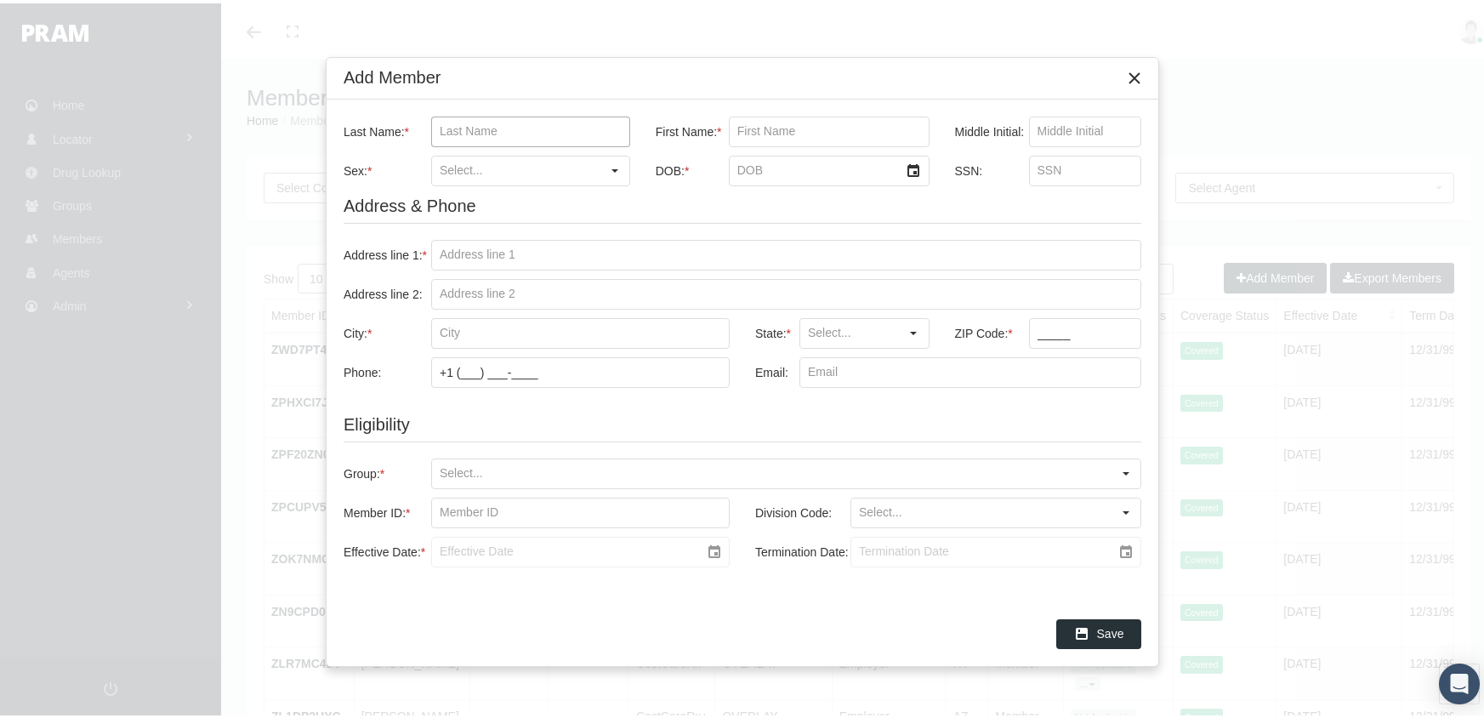
click at [442, 123] on input "Last Name: *" at bounding box center [530, 128] width 197 height 29
click at [535, 134] on input "gocinez" at bounding box center [530, 128] width 197 height 29
type input "[PERSON_NAME]"
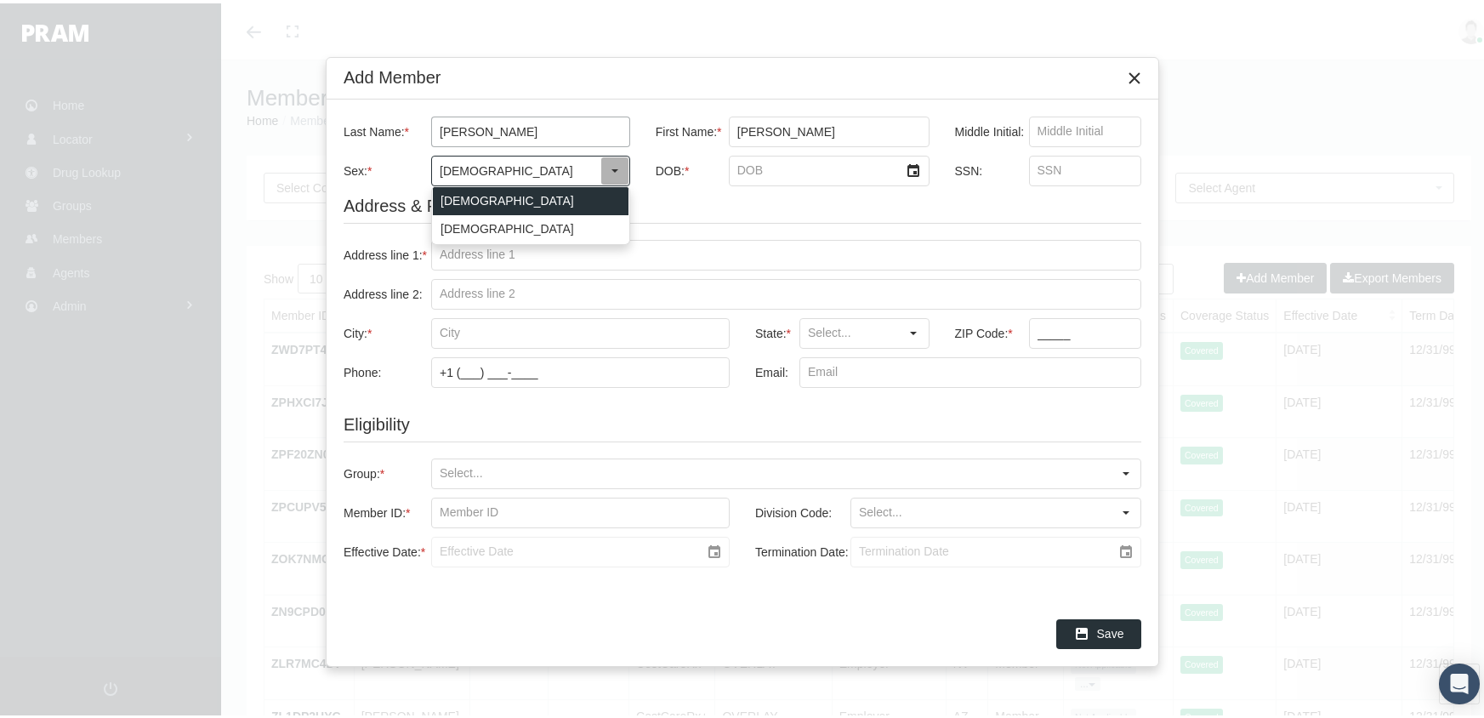
type input "[DEMOGRAPHIC_DATA]"
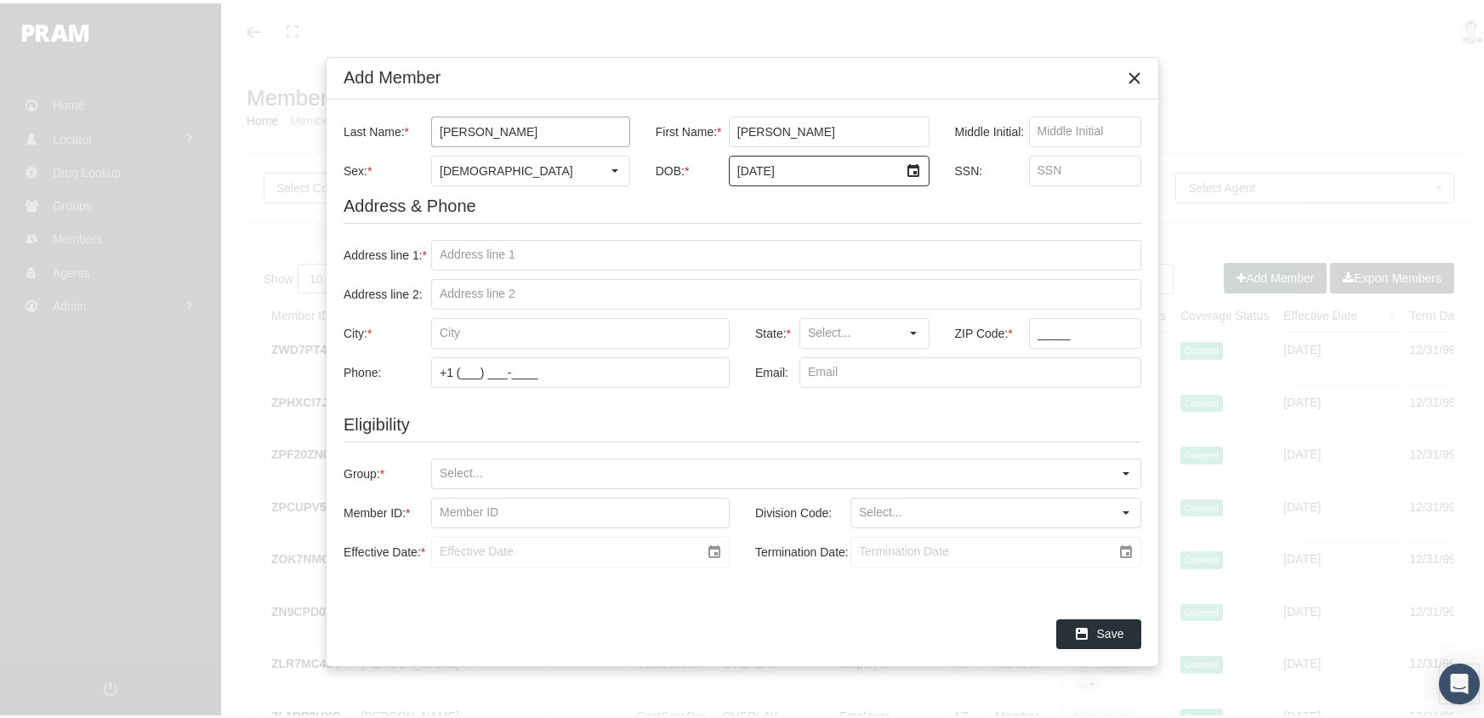
type input "[DATE]"
type input "333681850"
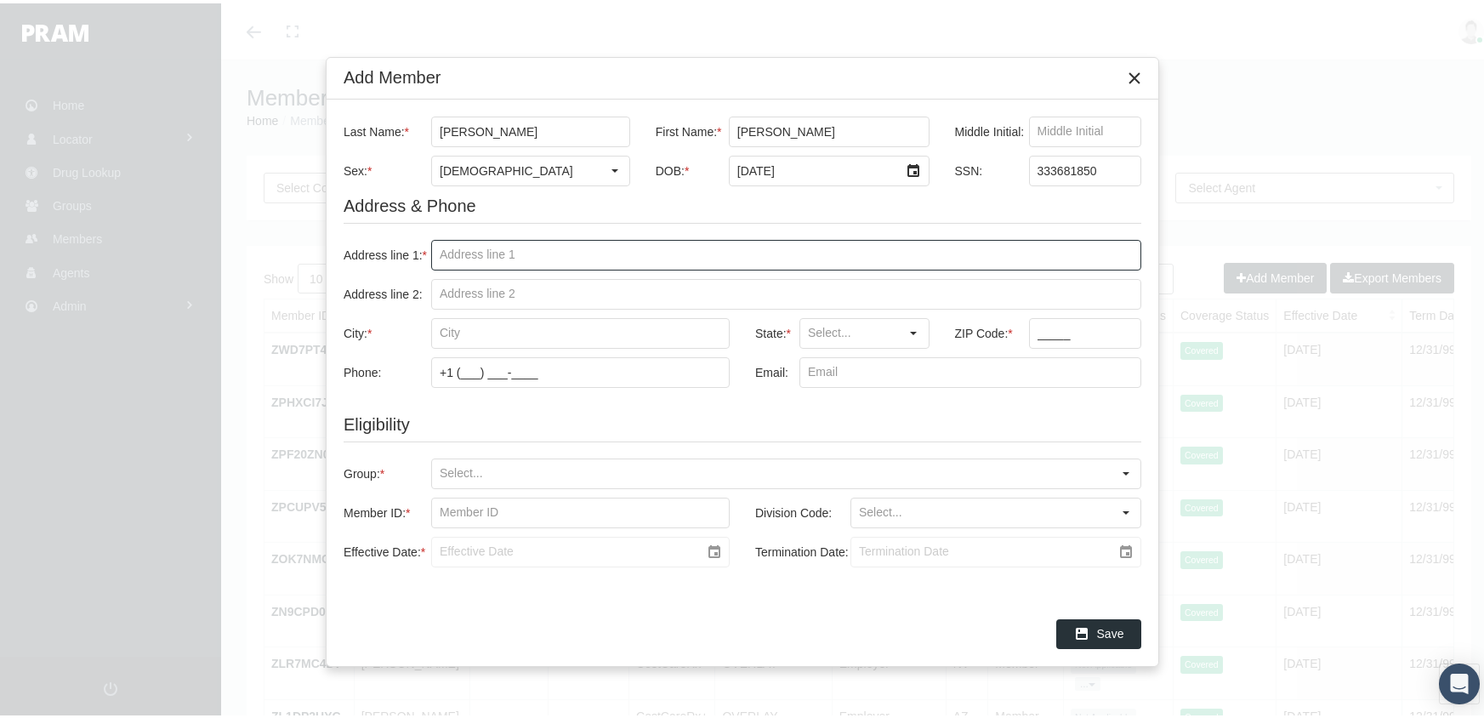
drag, startPoint x: 432, startPoint y: 253, endPoint x: 667, endPoint y: 236, distance: 235.3
click at [432, 253] on input "Address line 1: *" at bounding box center [786, 251] width 708 height 29
type input "[STREET_ADDRESS]"
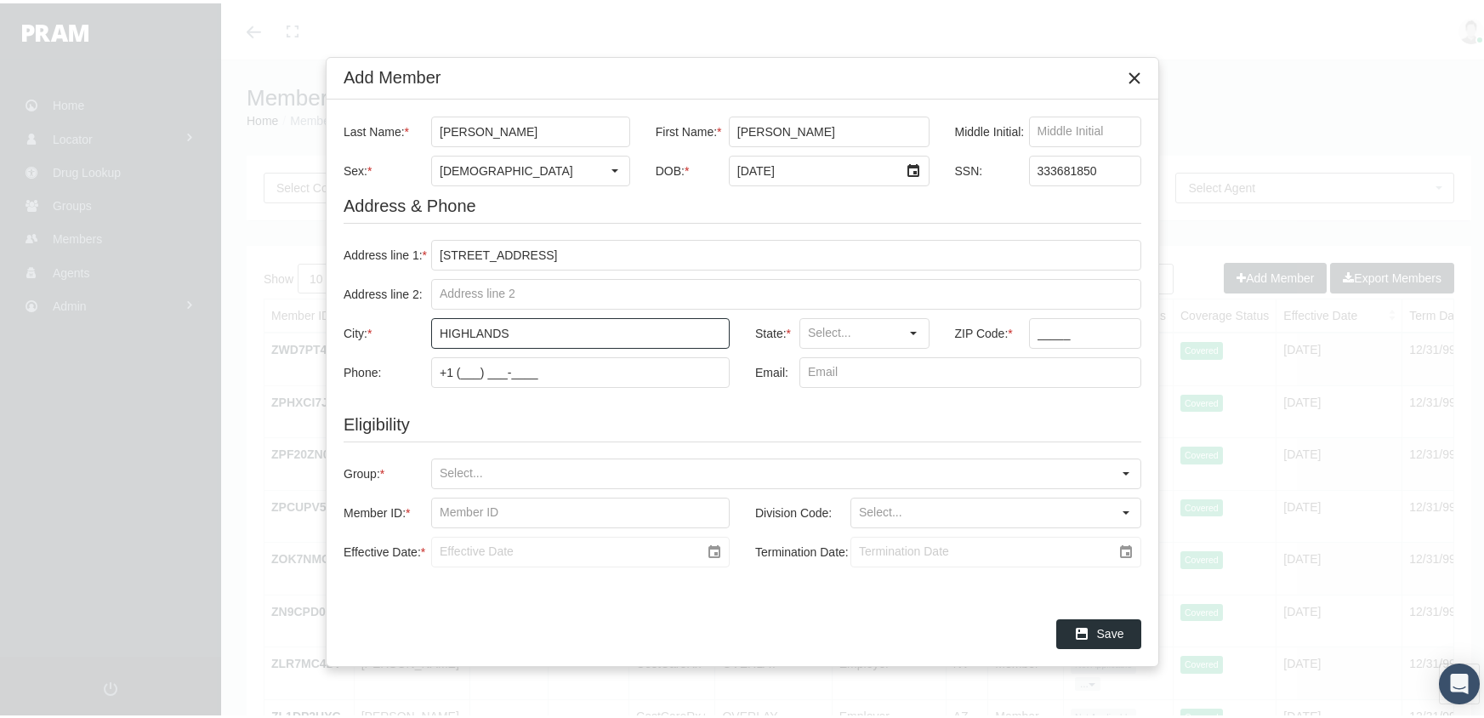
type input "highlands"
type input "TX"
type input "77562"
click at [442, 466] on input "Group: *" at bounding box center [771, 470] width 679 height 29
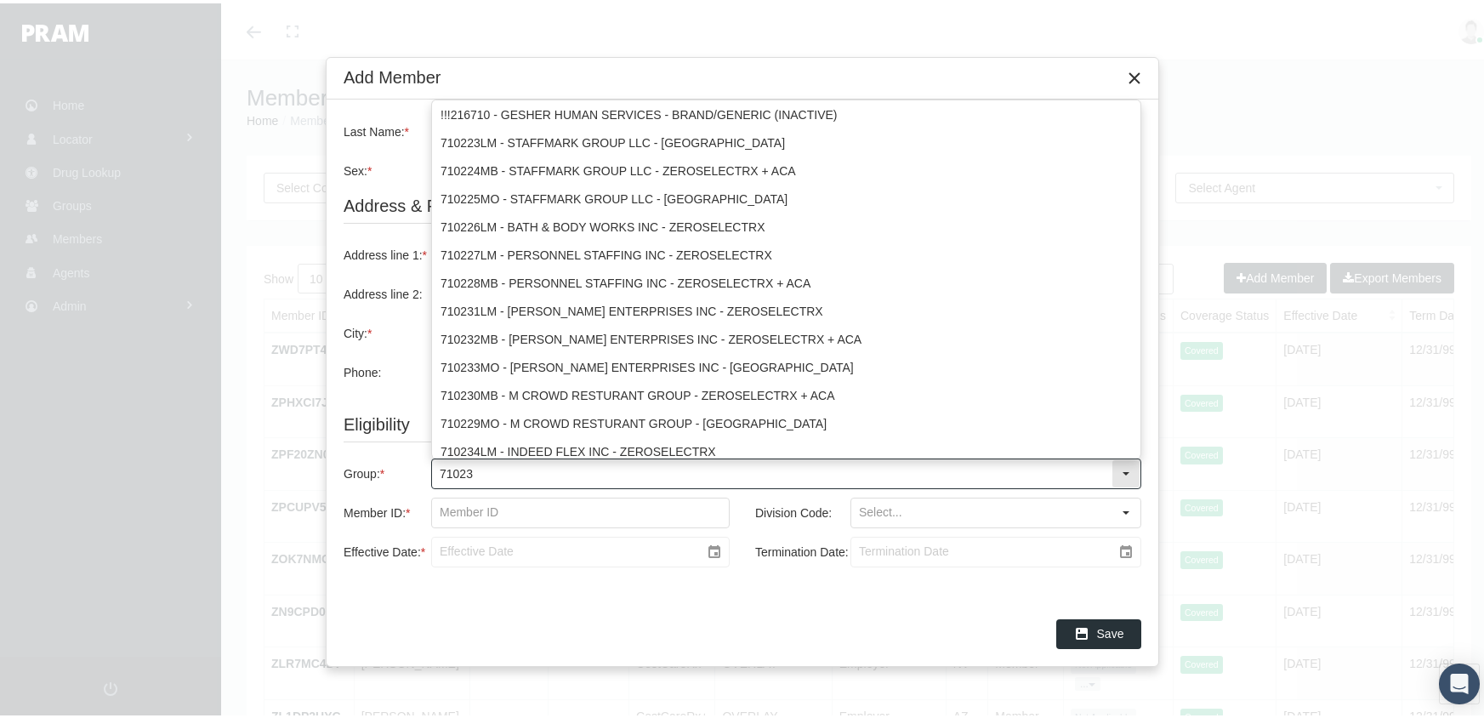
type input "710231"
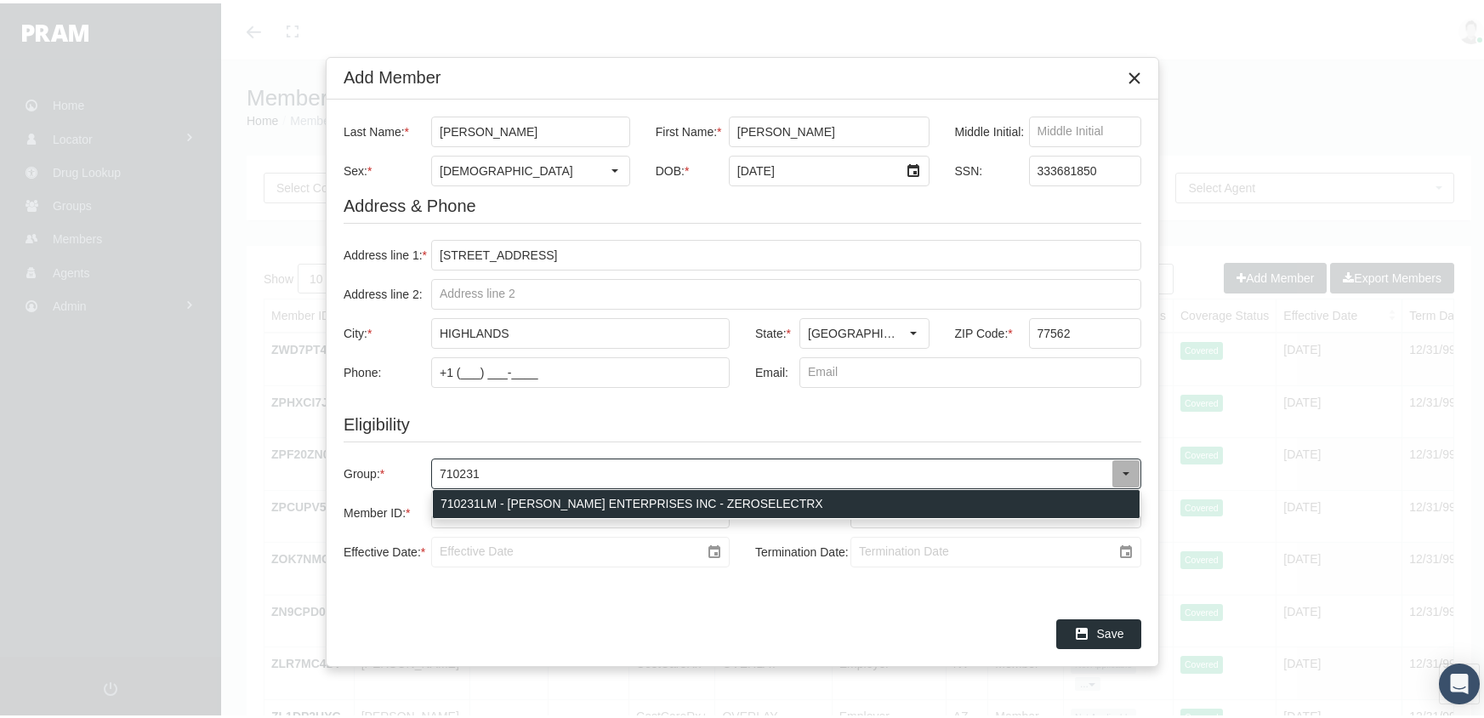
click at [593, 497] on div "710231LM - [PERSON_NAME] ENTERPRISES INC - ZEROSELECTRX" at bounding box center [786, 500] width 707 height 28
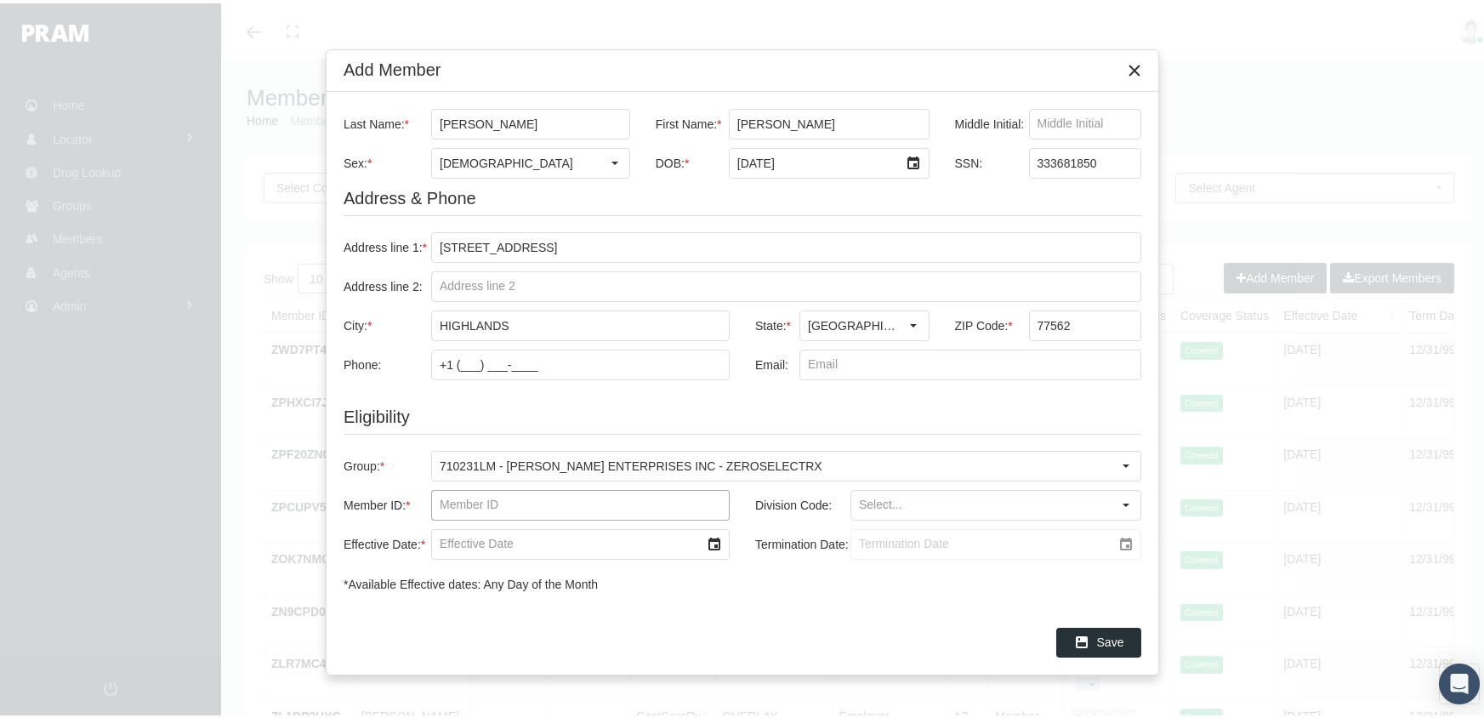
drag, startPoint x: 444, startPoint y: 505, endPoint x: 548, endPoint y: 460, distance: 113.9
click at [444, 505] on input "Member ID: *" at bounding box center [580, 501] width 297 height 29
type input "f08540664"
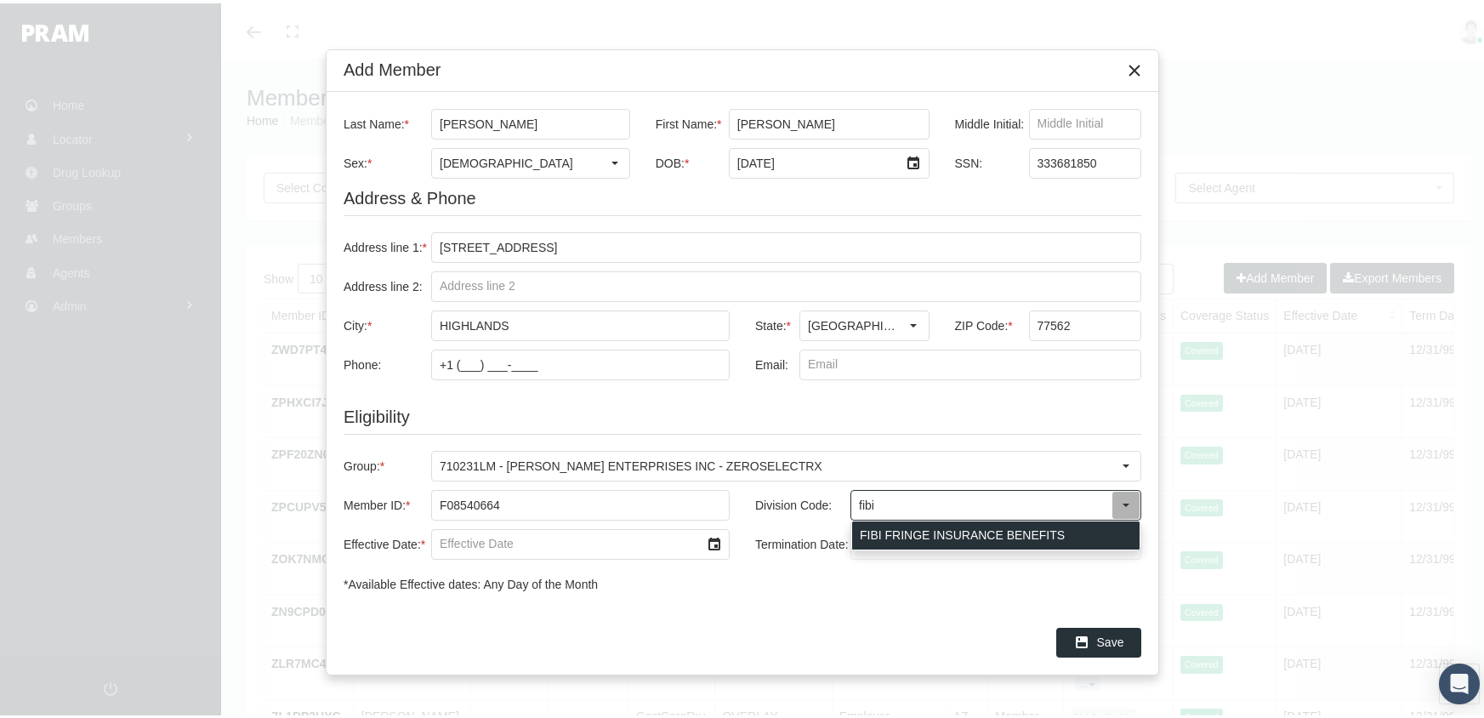
type input "FIBI FRINGE INSURANCE BENEFITS"
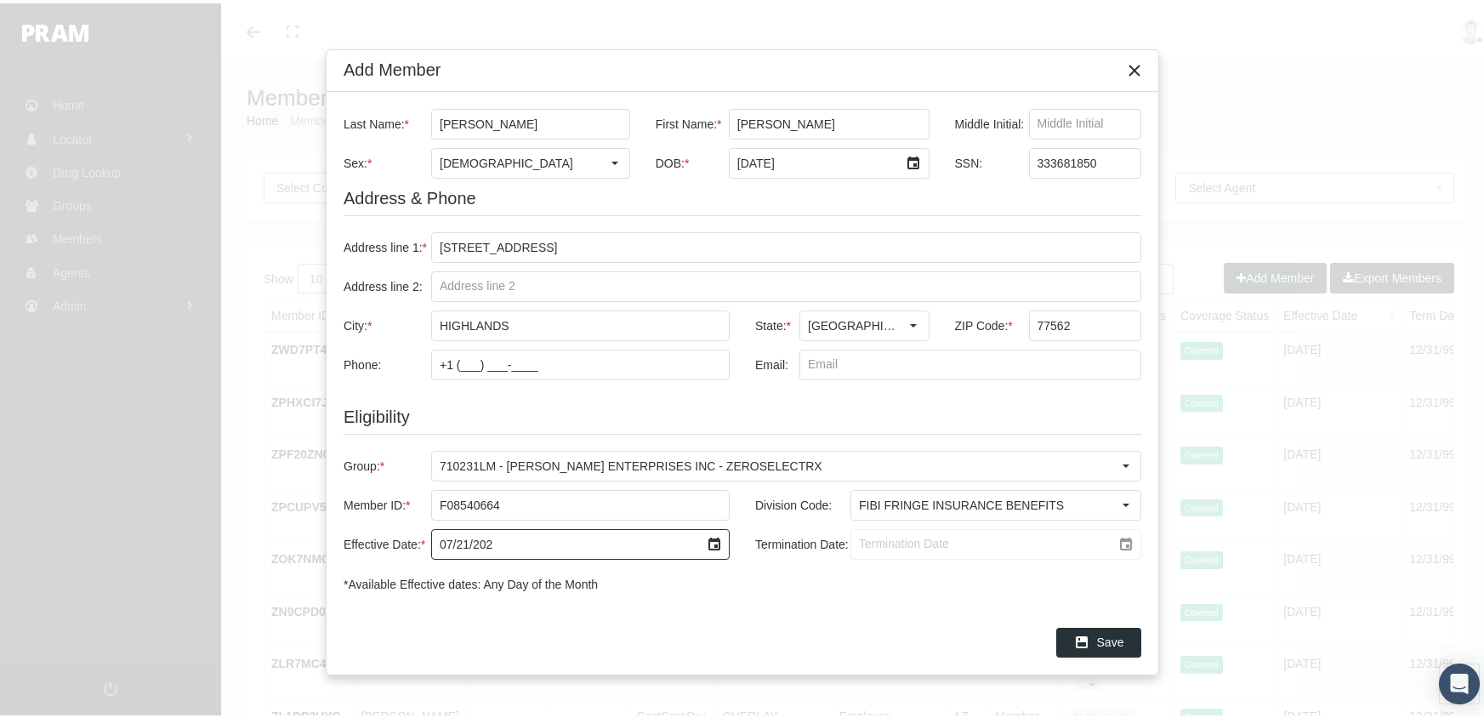
type input "[DATE]"
click at [860, 539] on input "Termination Date:" at bounding box center [981, 540] width 260 height 29
type input "[DATE]"
click at [1107, 638] on span "Save" at bounding box center [1110, 639] width 27 height 14
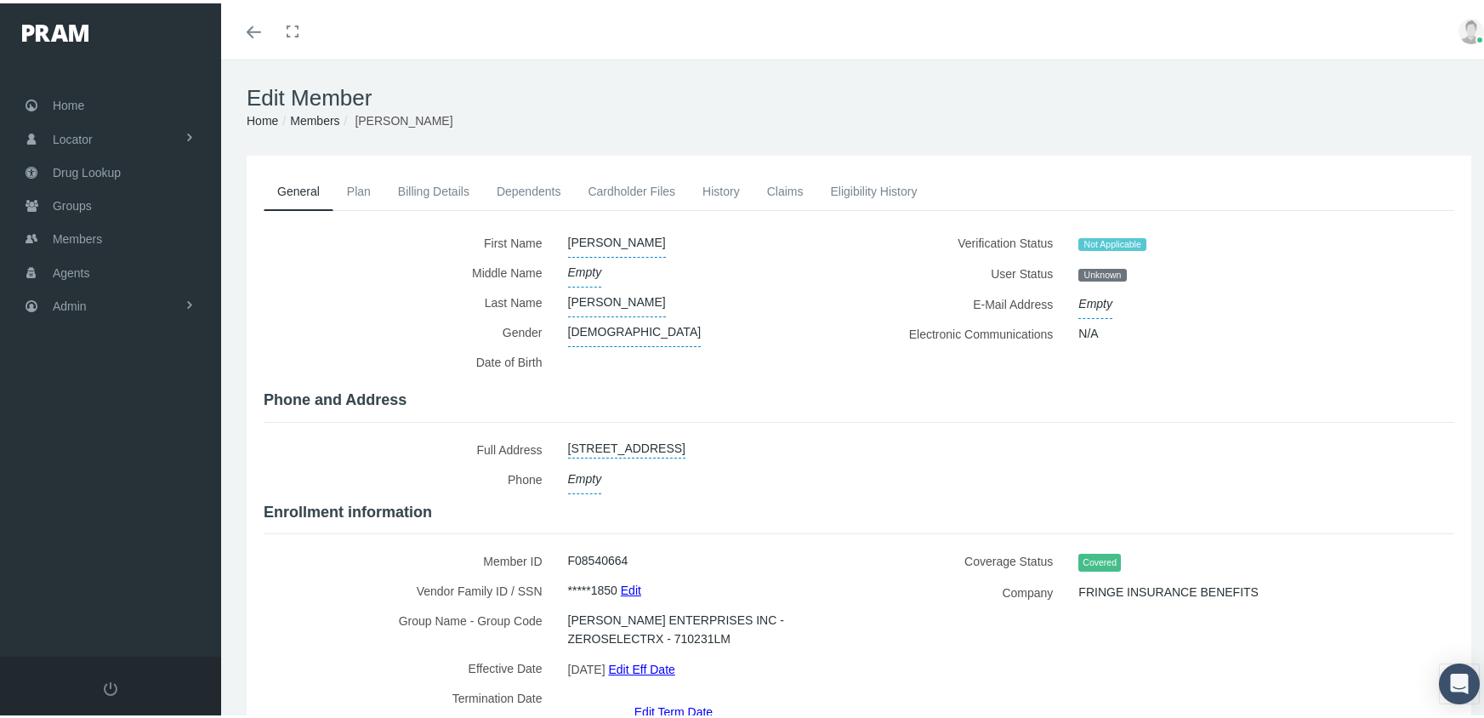
click at [315, 117] on link "Members" at bounding box center [314, 118] width 49 height 14
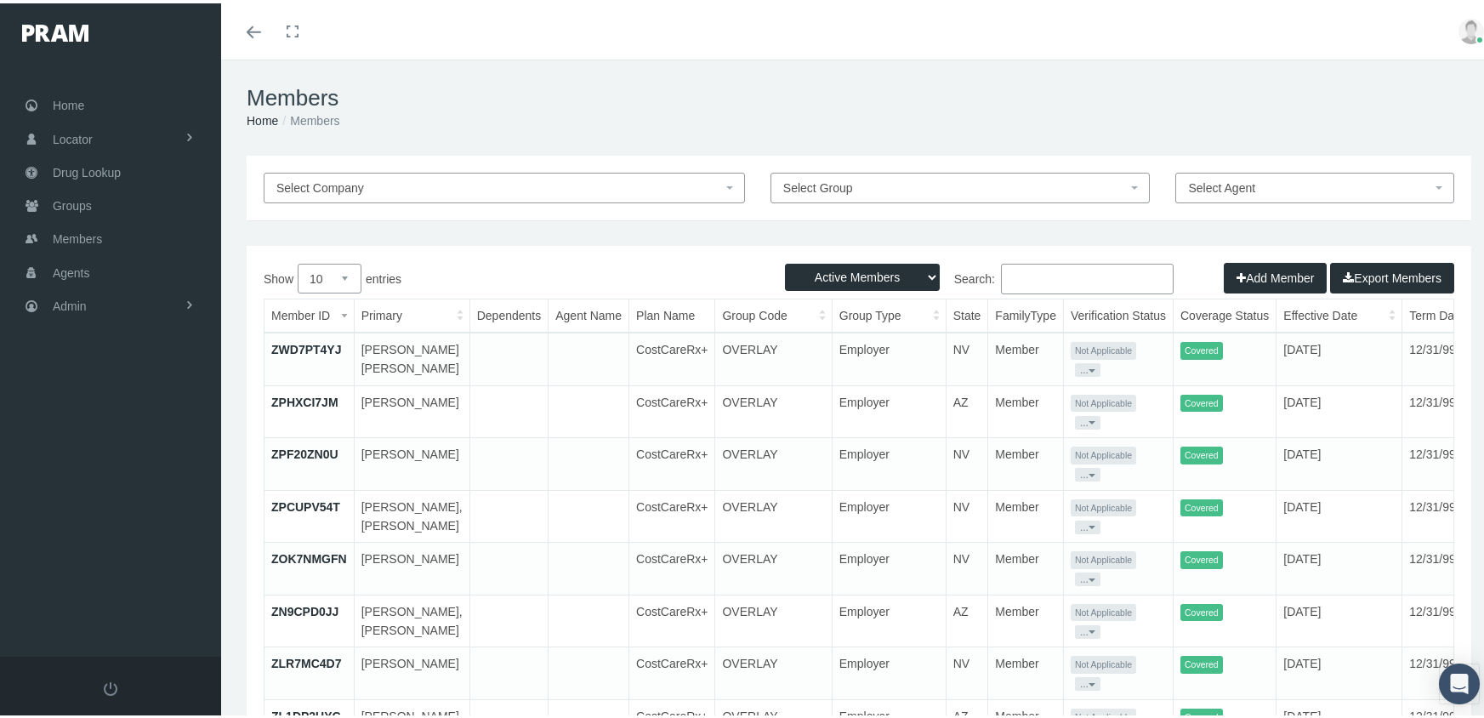
click at [1263, 272] on button "Add Member" at bounding box center [1274, 274] width 103 height 31
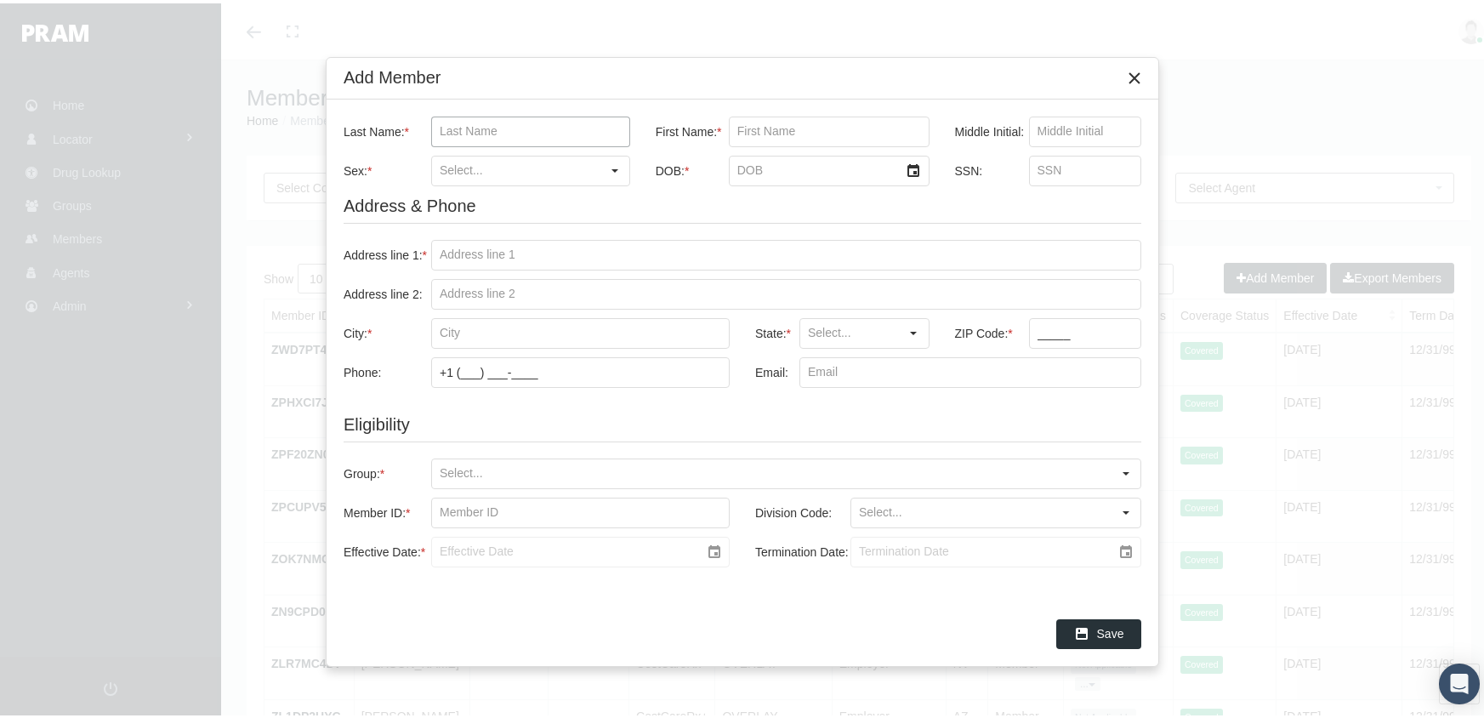
click at [434, 128] on input "Last Name: *" at bounding box center [530, 128] width 197 height 29
type input "[PERSON_NAME]"
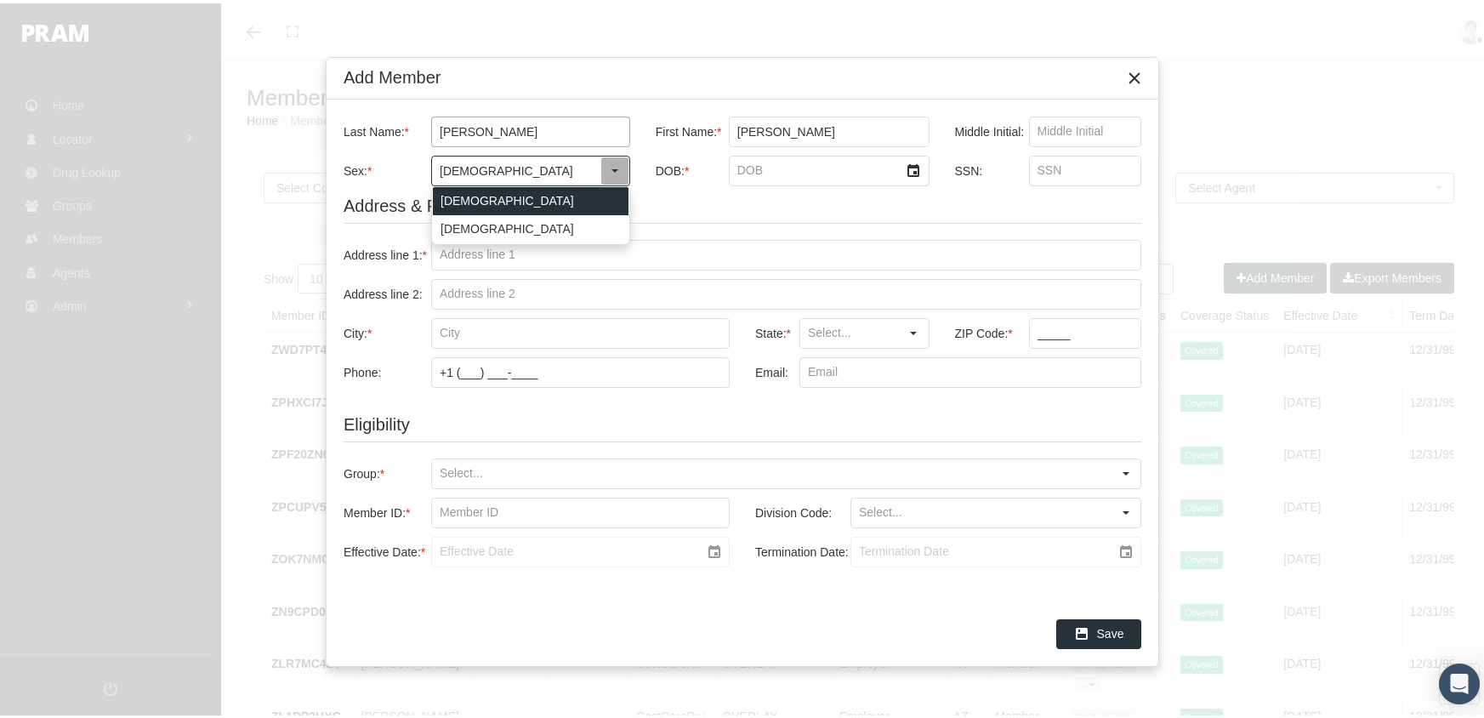
type input "[DEMOGRAPHIC_DATA]"
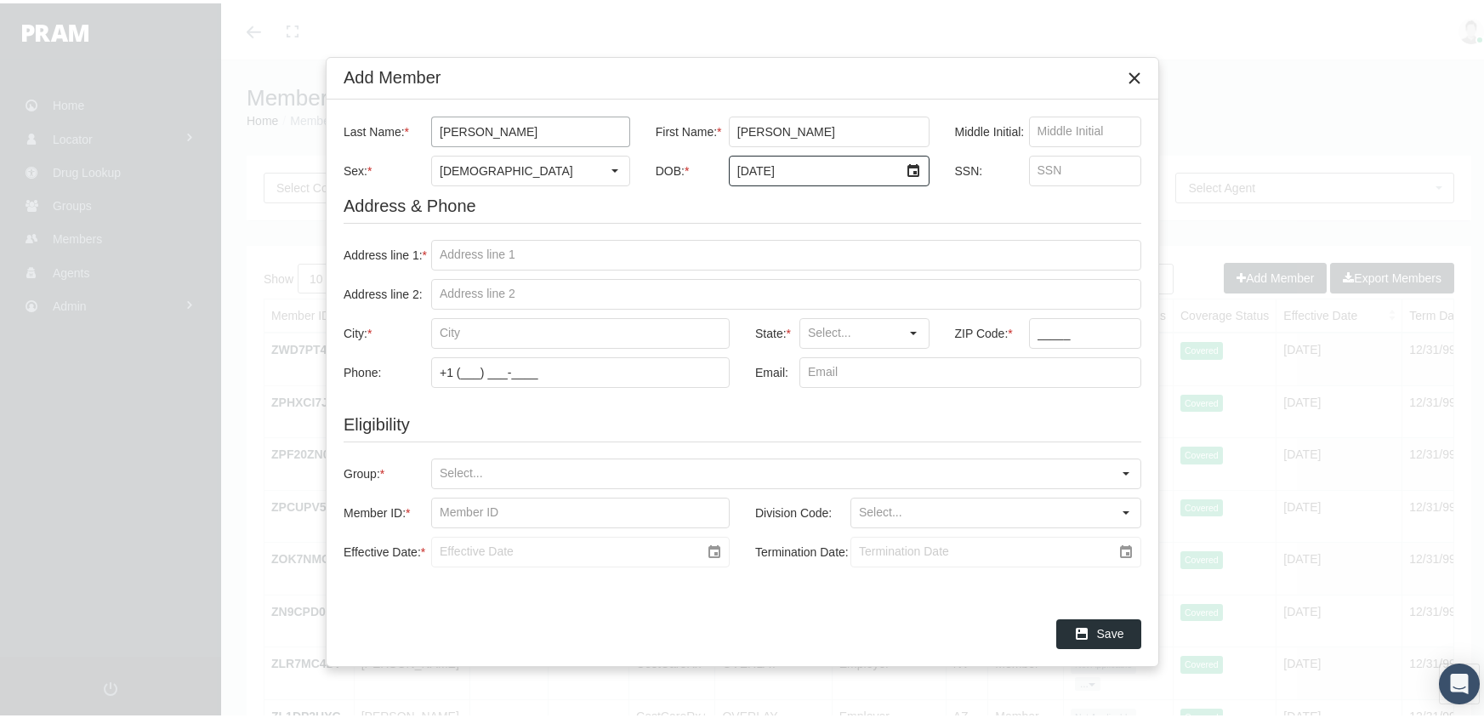
type input "[DATE]"
type input "351709822"
drag, startPoint x: 440, startPoint y: 254, endPoint x: 888, endPoint y: 248, distance: 447.2
click at [440, 254] on input "Address line 1: *" at bounding box center [786, 251] width 708 height 29
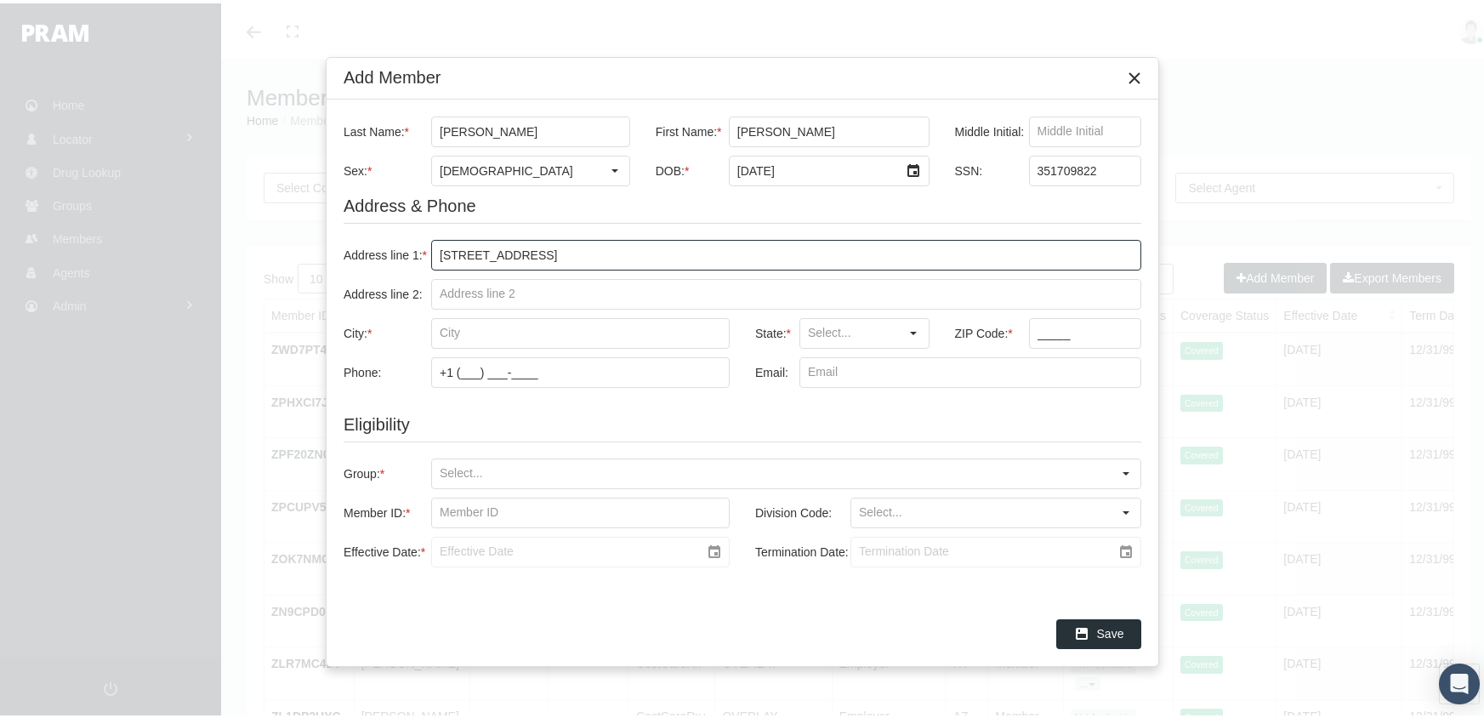
type input "14807 beaconfield dr"
type input "houston"
type input "TX"
type input "77015"
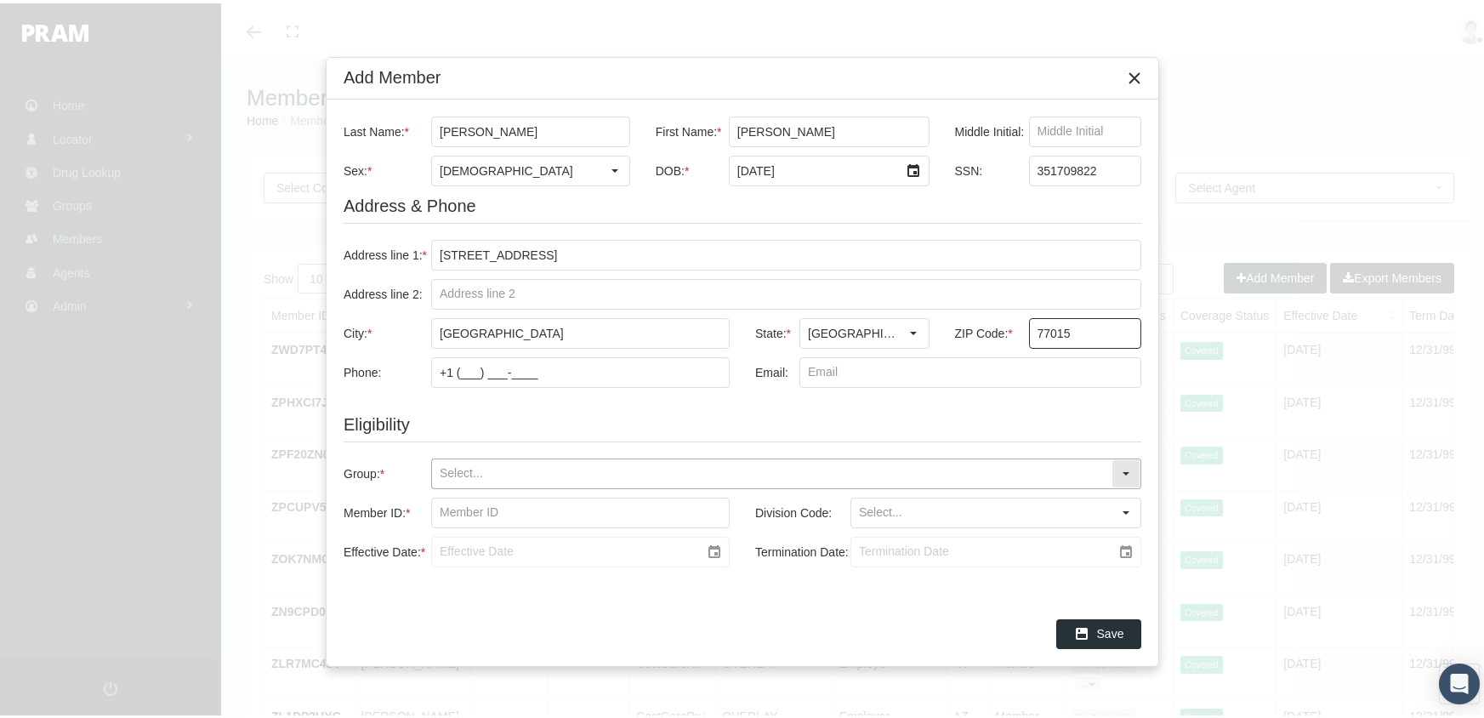
drag, startPoint x: 443, startPoint y: 472, endPoint x: 468, endPoint y: 461, distance: 27.0
click at [442, 471] on input "Group: *" at bounding box center [771, 470] width 679 height 29
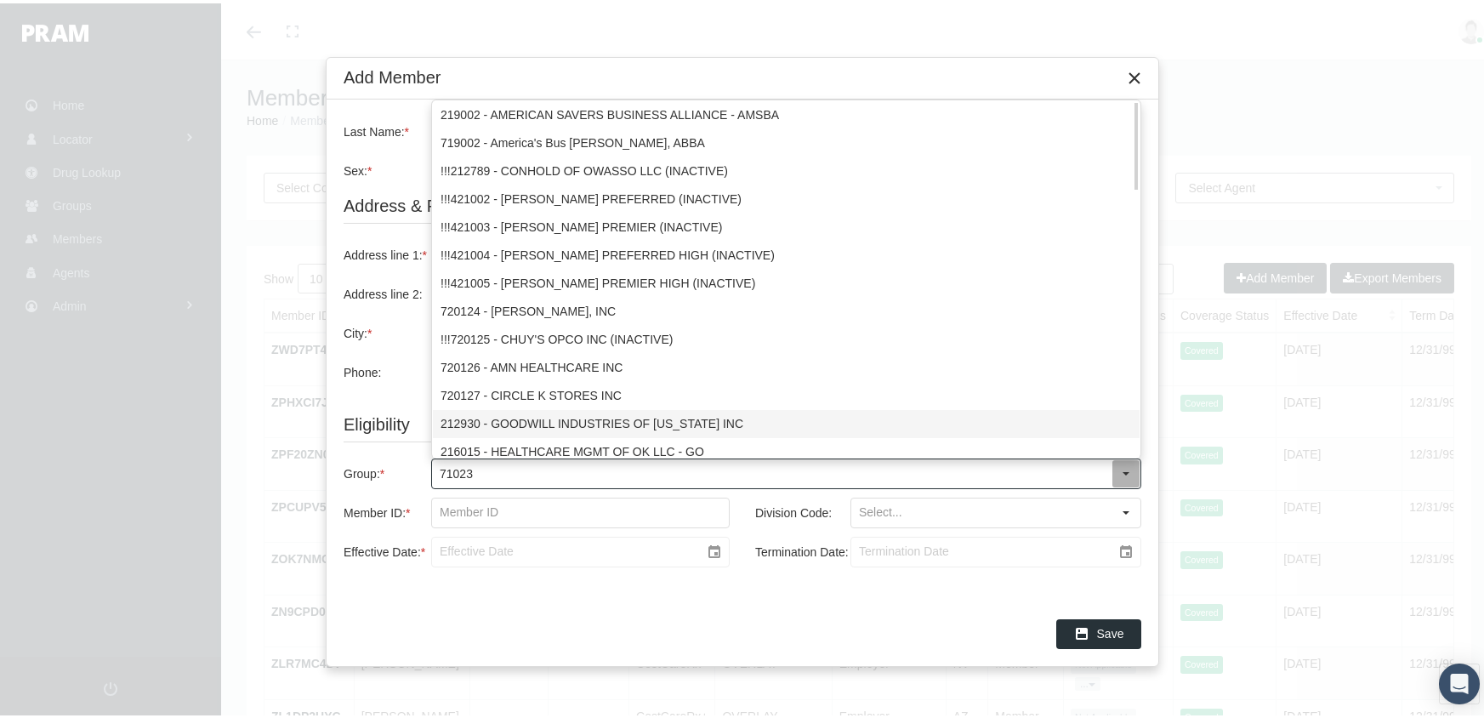
type input "710231"
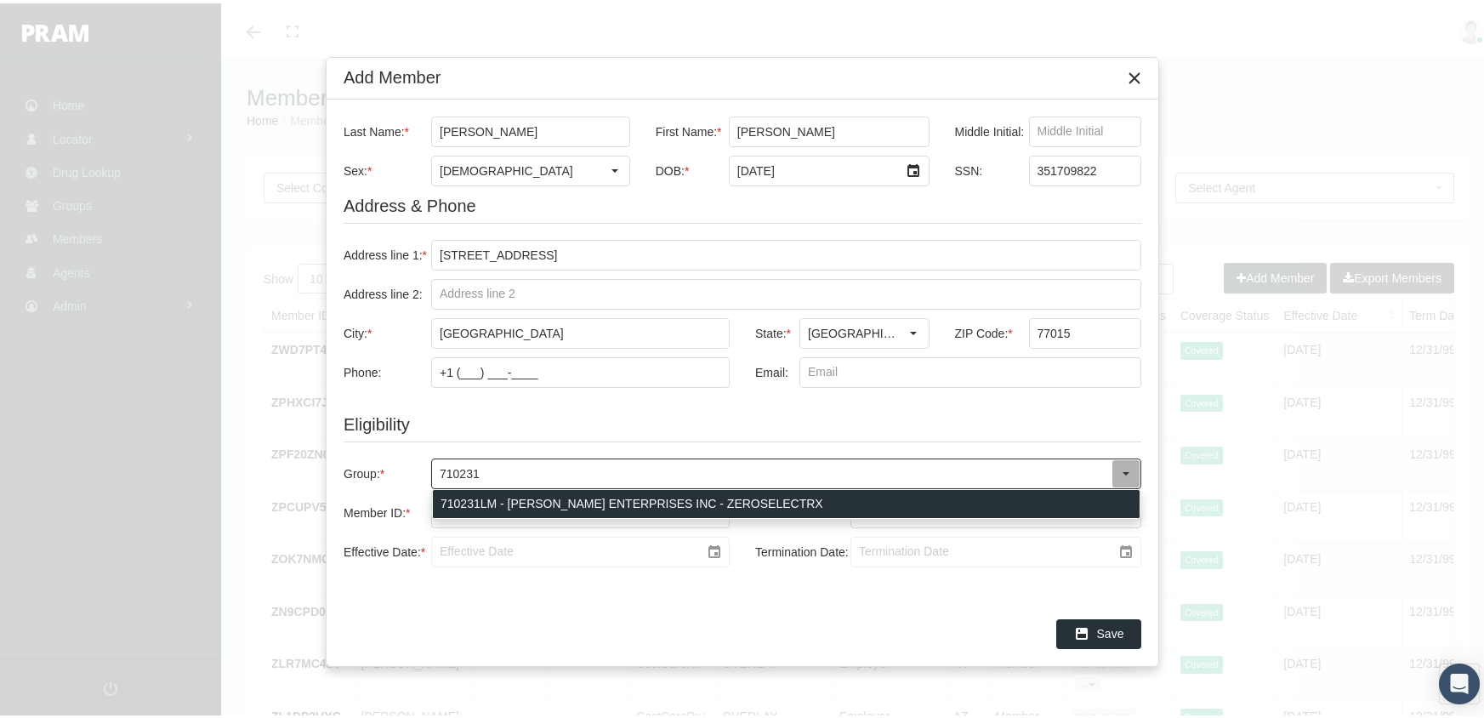
click at [746, 497] on div "710231LM - [PERSON_NAME] ENTERPRISES INC - ZEROSELECTRX" at bounding box center [786, 500] width 707 height 28
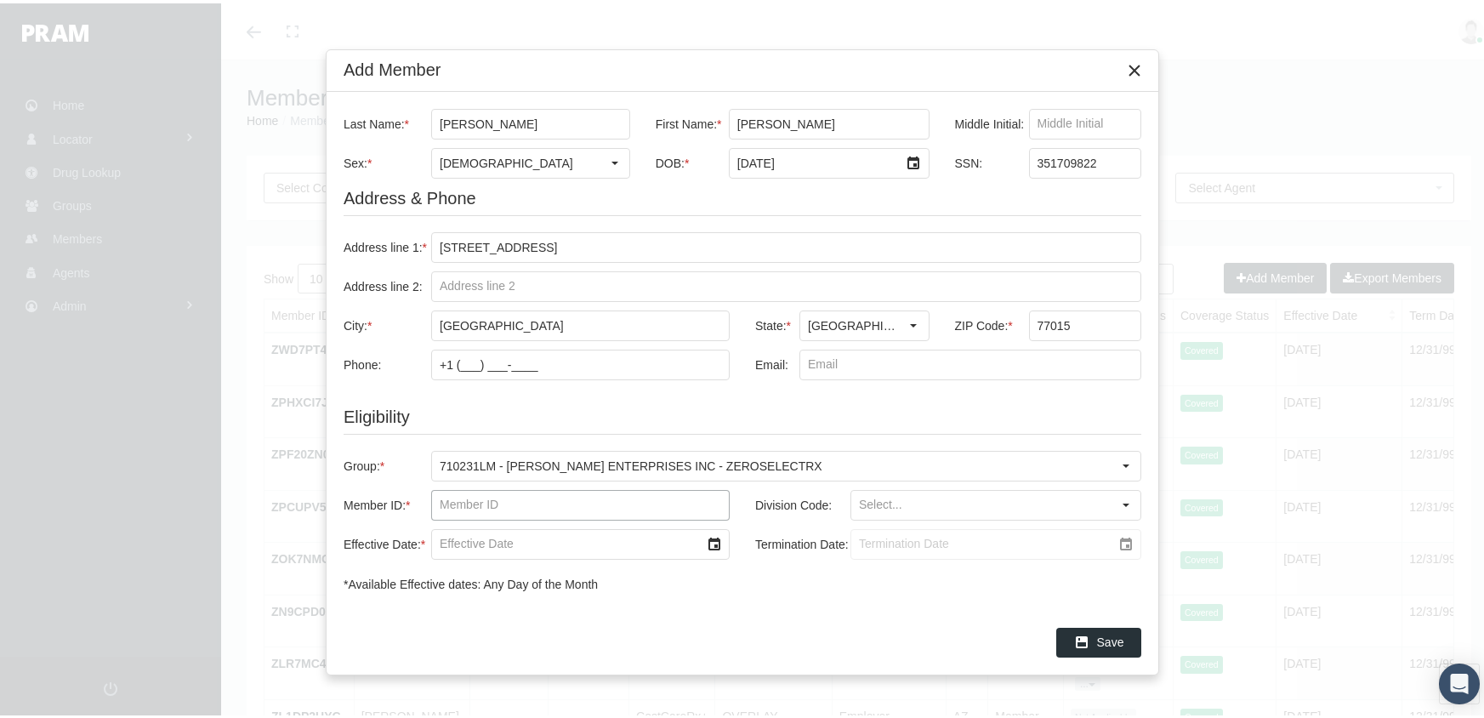
click at [436, 499] on input "Member ID: *" at bounding box center [580, 501] width 297 height 29
type input "f08540696"
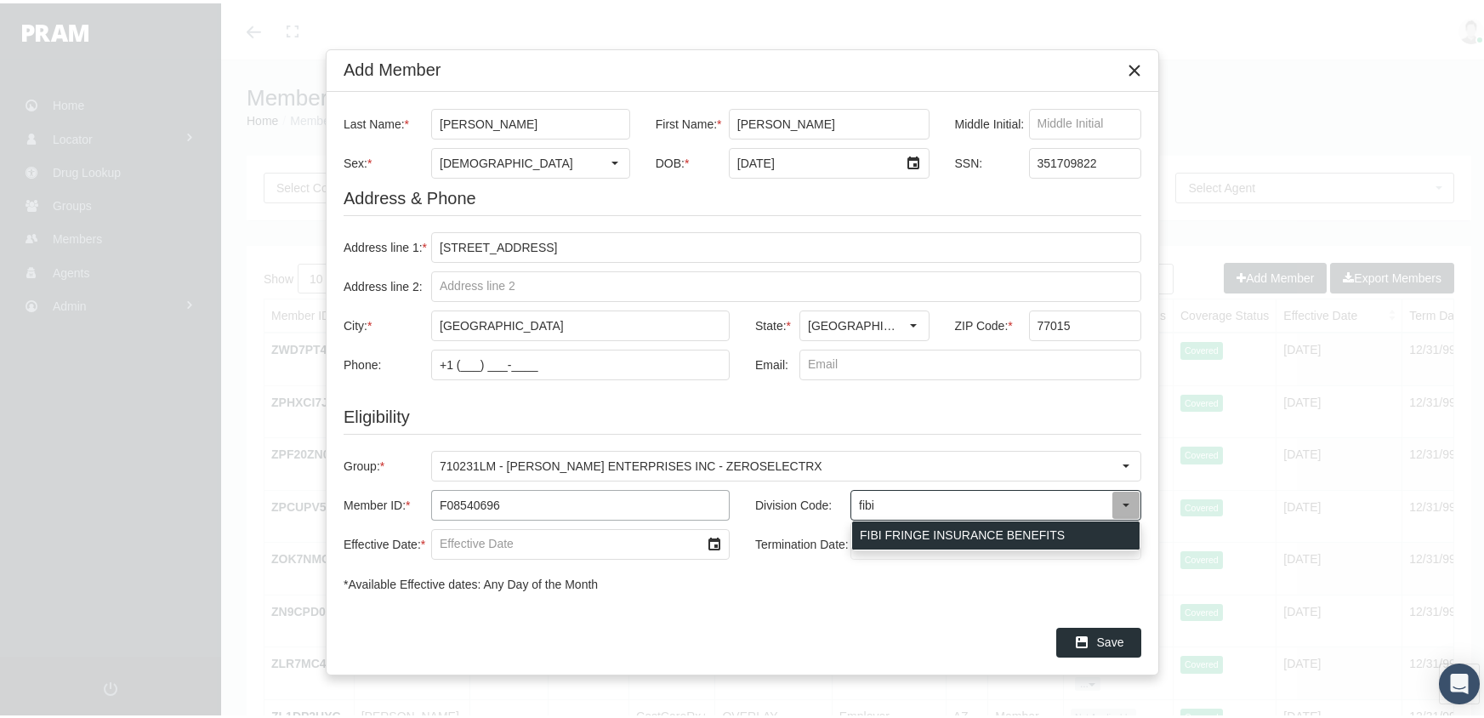
type input "FIBI FRINGE INSURANCE BENEFITS"
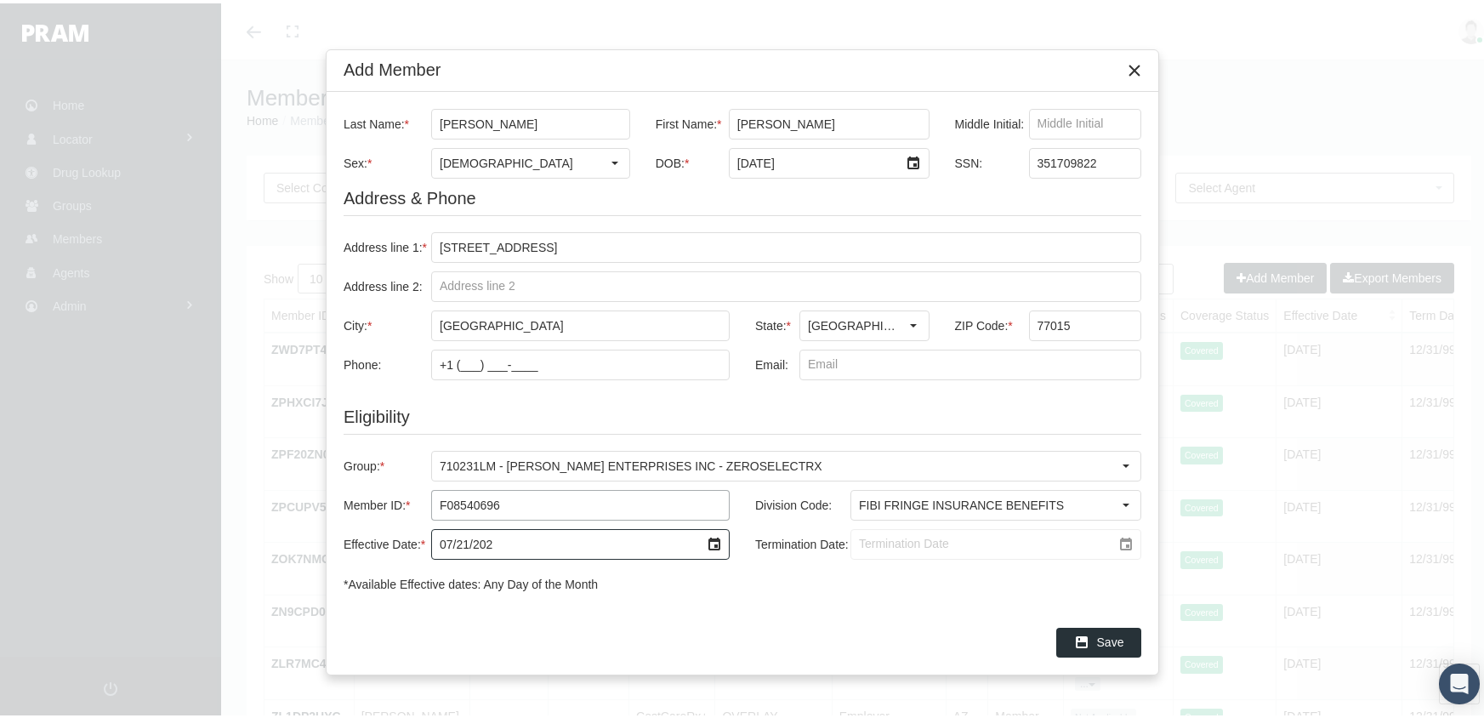
type input "[DATE]"
drag, startPoint x: 859, startPoint y: 539, endPoint x: 1116, endPoint y: 542, distance: 257.6
click at [870, 536] on input "Termination Date:" at bounding box center [981, 540] width 260 height 29
type input "[DATE]"
click at [1098, 628] on div "Save" at bounding box center [1098, 639] width 83 height 28
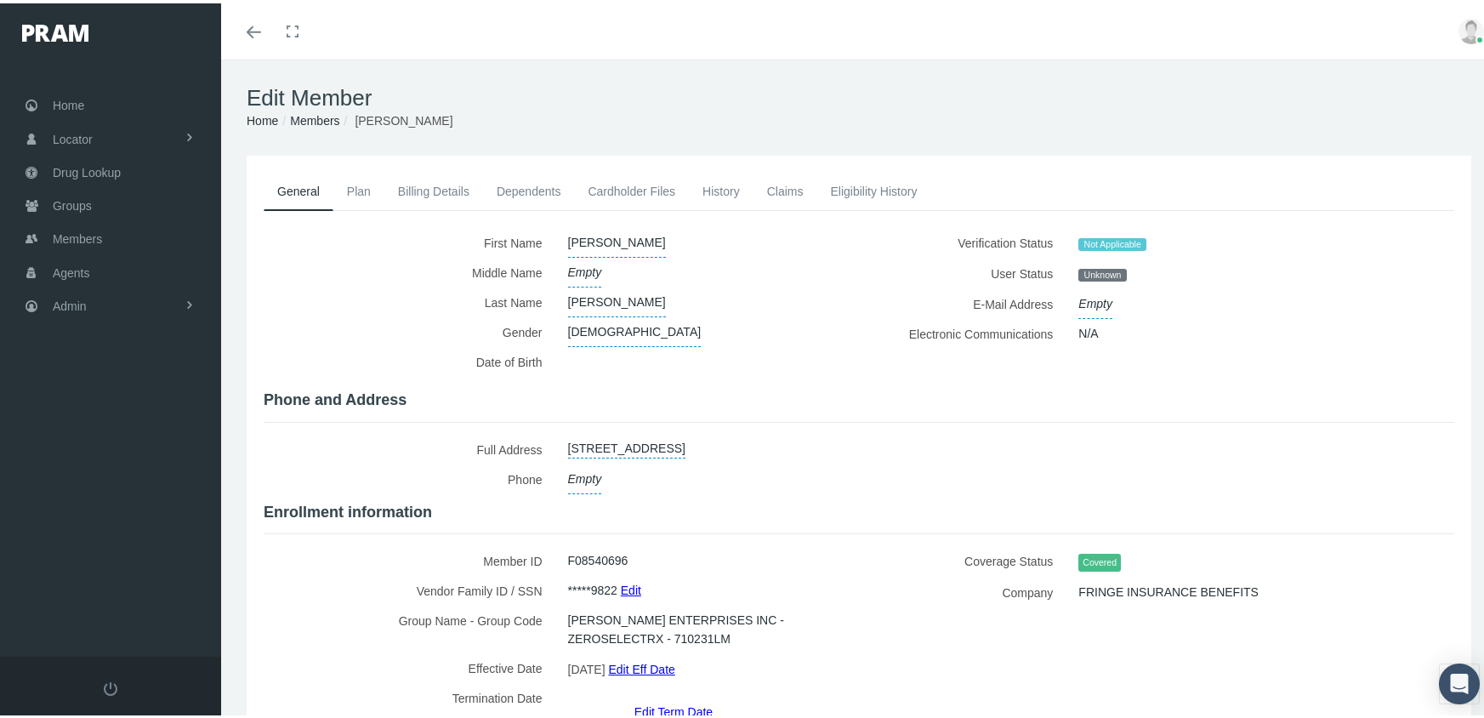
drag, startPoint x: 321, startPoint y: 119, endPoint x: 327, endPoint y: 112, distance: 9.0
click at [321, 119] on link "Members" at bounding box center [314, 118] width 49 height 14
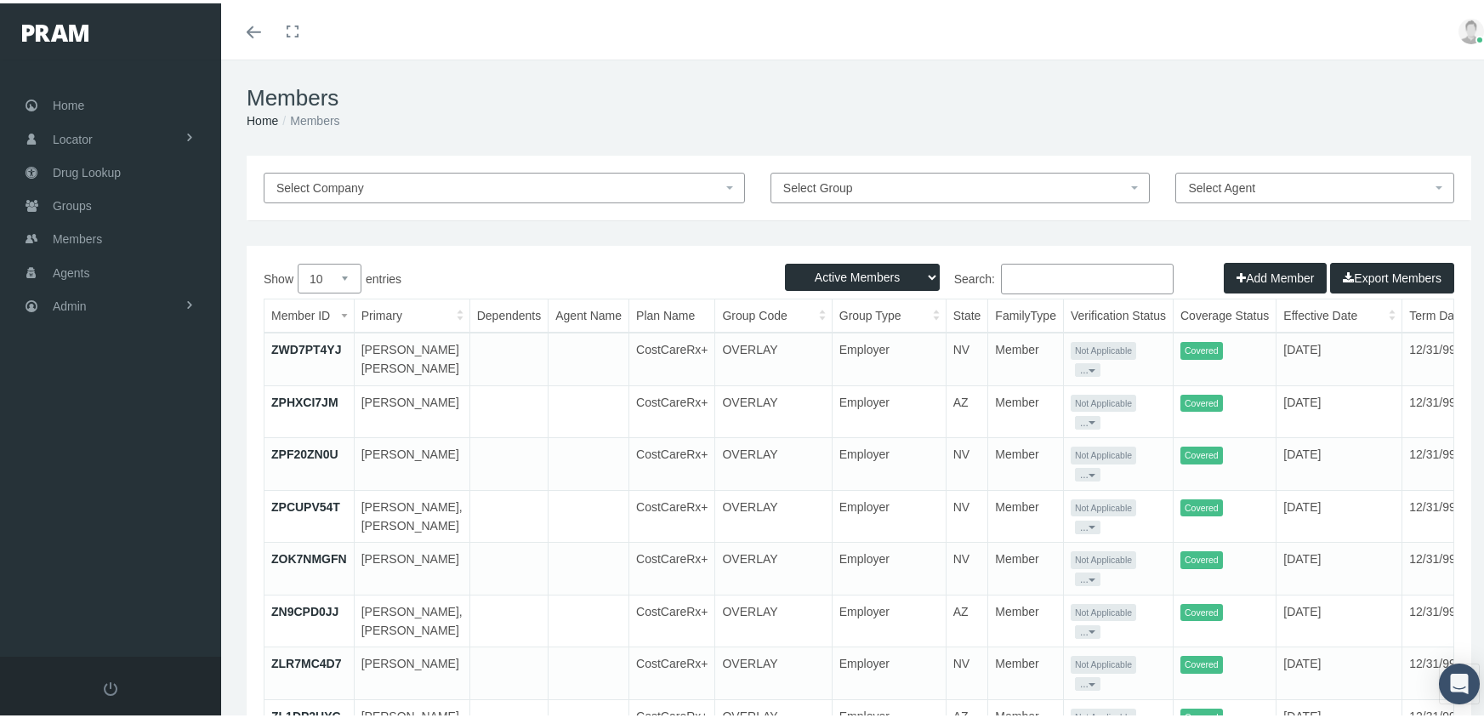
click at [1236, 270] on icon "button" at bounding box center [1240, 274] width 9 height 19
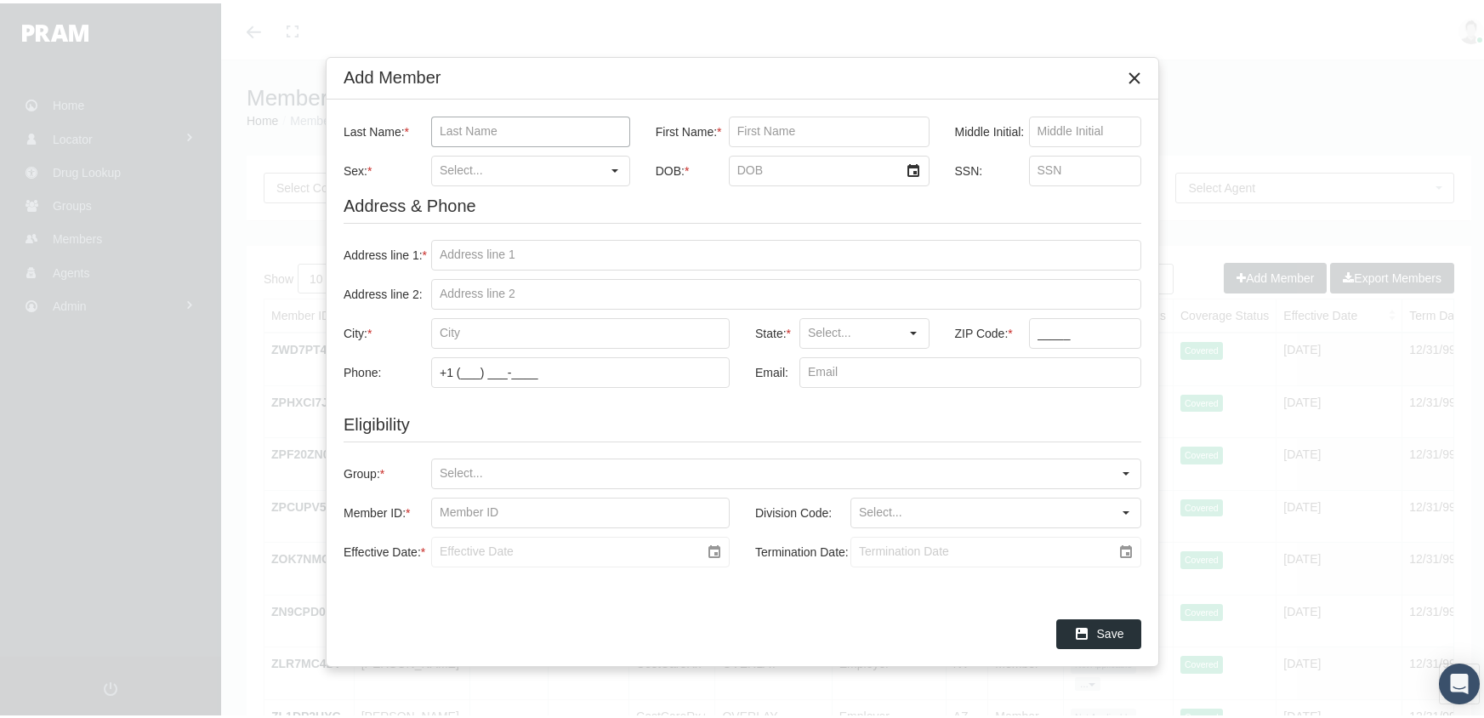
click at [440, 129] on input "Last Name: *" at bounding box center [530, 128] width 197 height 29
type input "[PERSON_NAME]"
type input "yoseline"
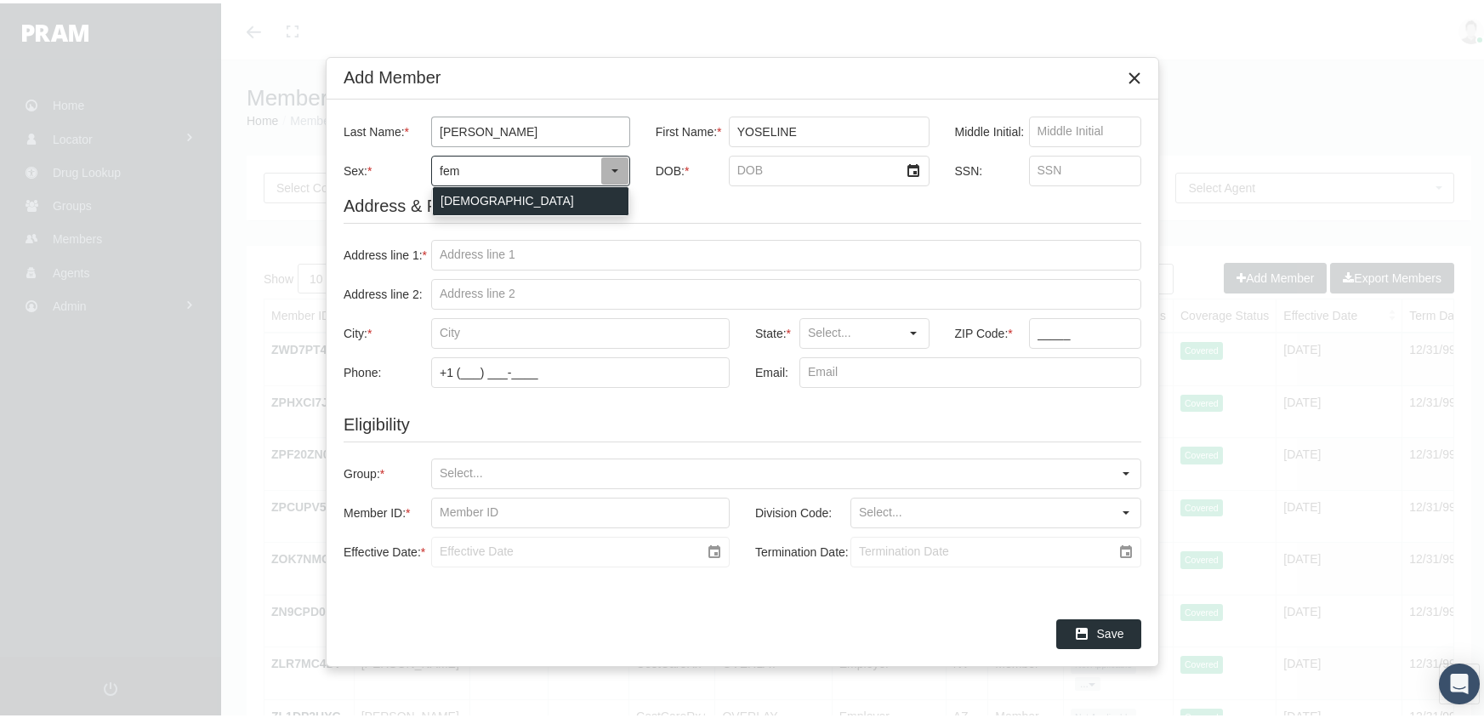
type input "[DEMOGRAPHIC_DATA]"
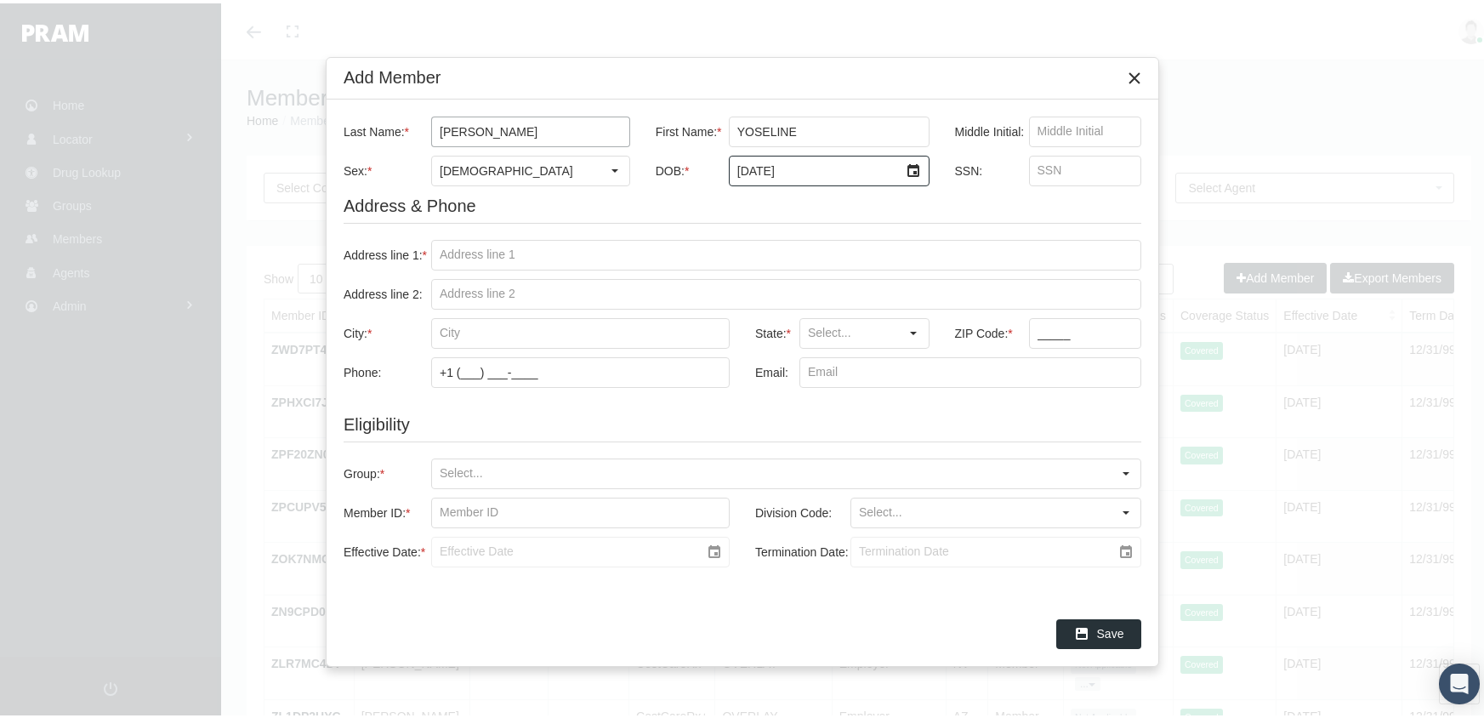
type input "[DATE]"
type input "625922896"
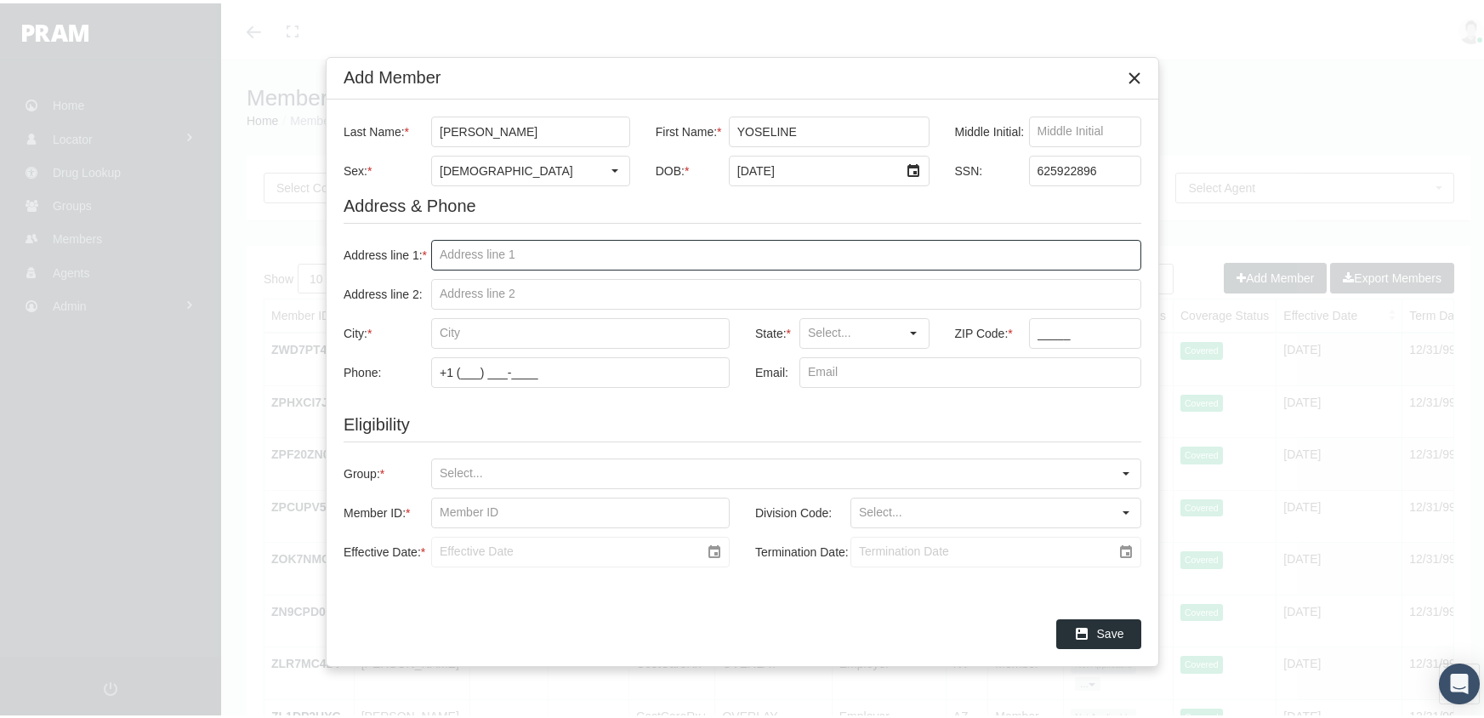
drag, startPoint x: 438, startPoint y: 252, endPoint x: 700, endPoint y: 224, distance: 263.3
click at [442, 252] on input "Address line 1: *" at bounding box center [786, 251] width 708 height 29
type input "[STREET_ADDRESS]"
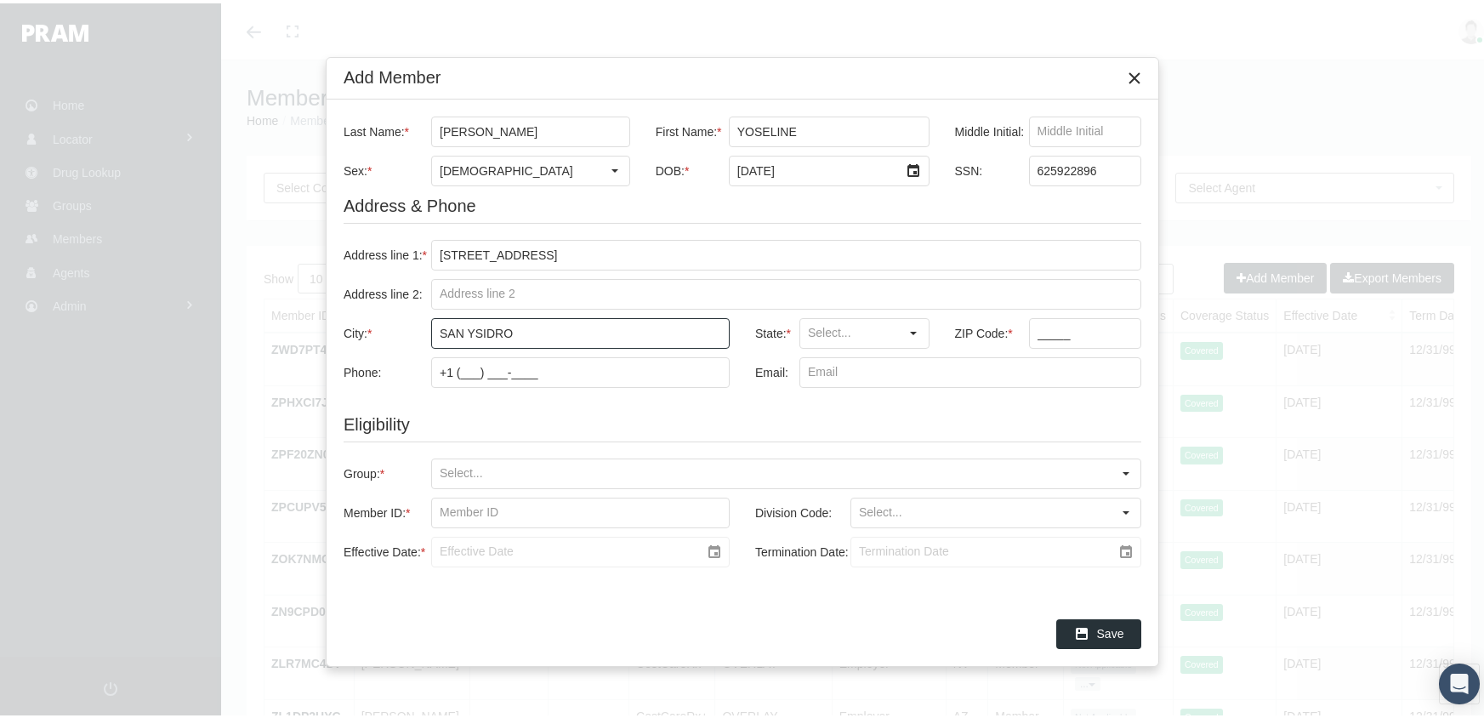
type input "san ysidro"
type input "CA"
type input "92173"
click at [438, 467] on input "Group: *" at bounding box center [771, 470] width 679 height 29
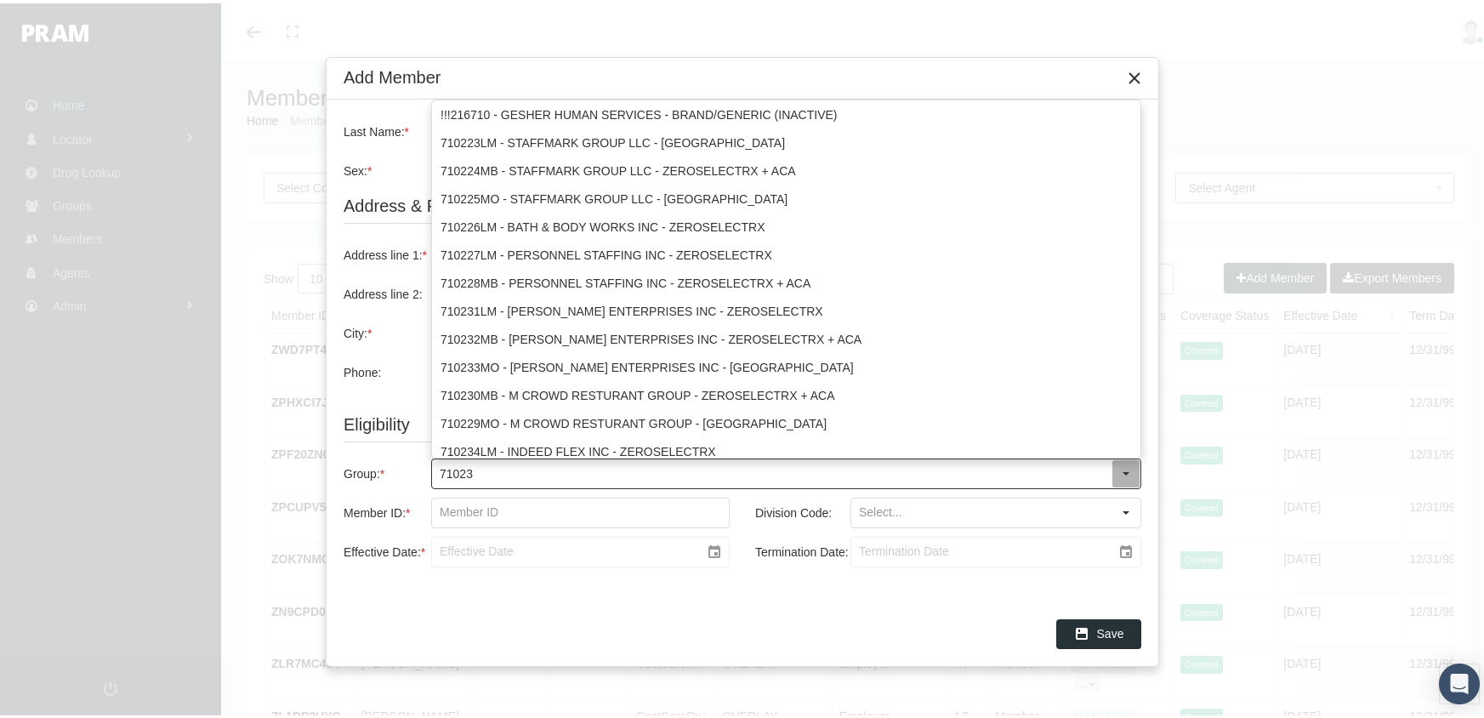
type input "710231"
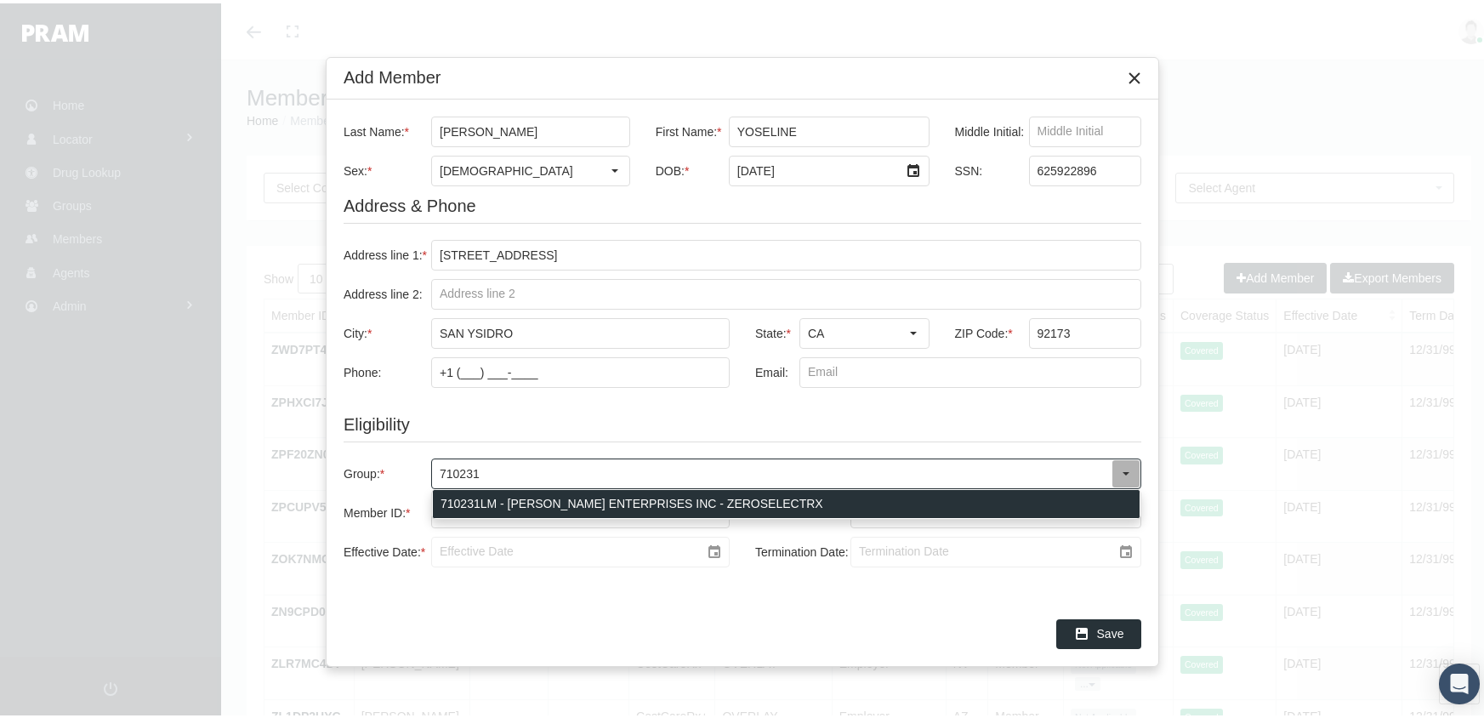
click at [538, 494] on div "710231LM - [PERSON_NAME] ENTERPRISES INC - ZEROSELECTRX" at bounding box center [786, 500] width 707 height 28
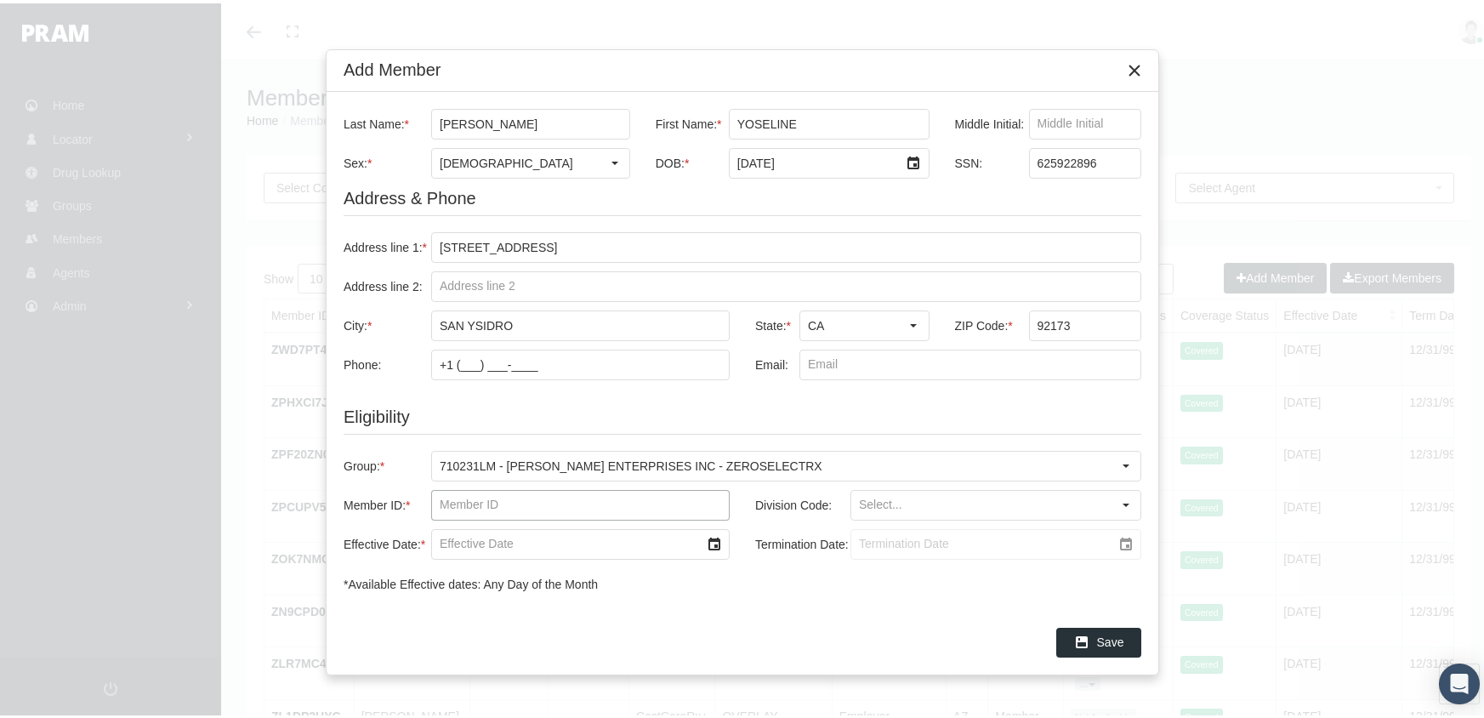
click at [436, 498] on input "Member ID: *" at bounding box center [580, 501] width 297 height 29
type input "f08540828"
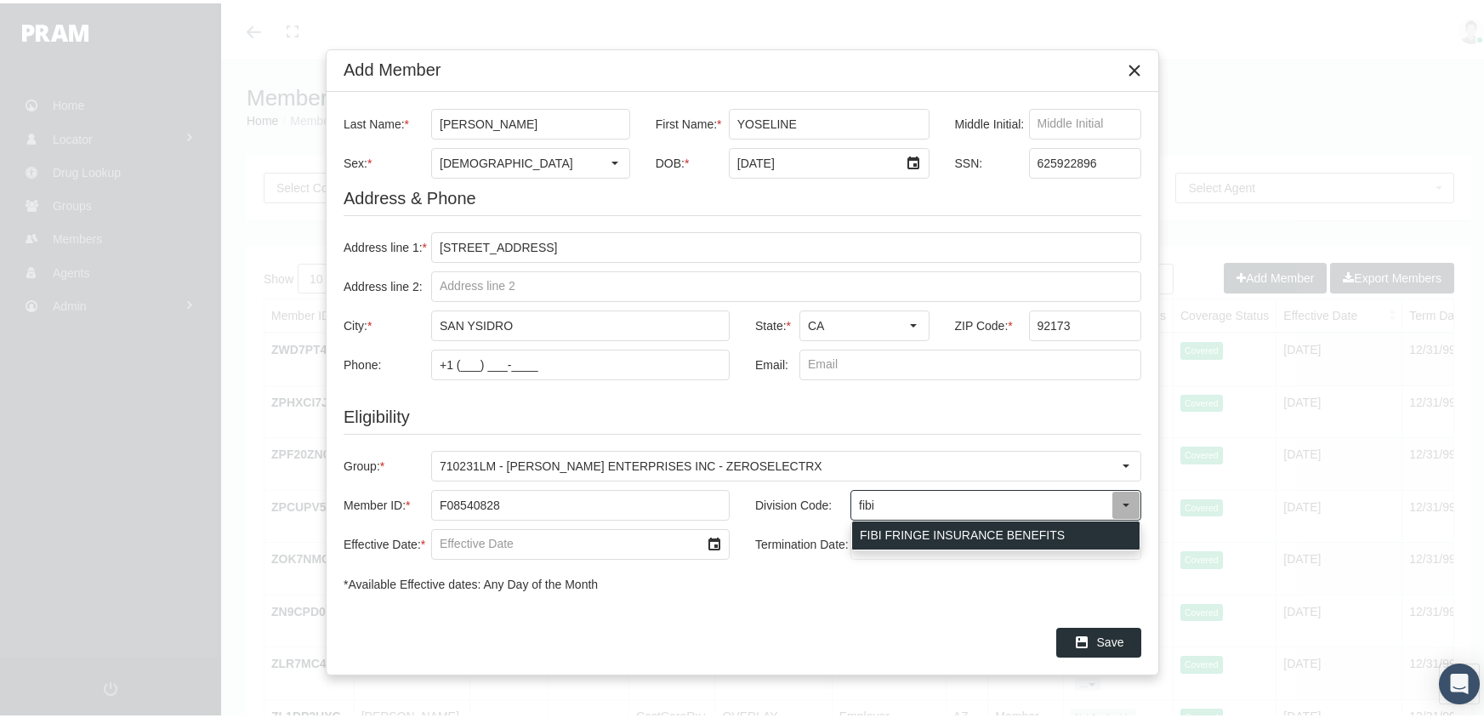
type input "FIBI FRINGE INSURANCE BENEFITS"
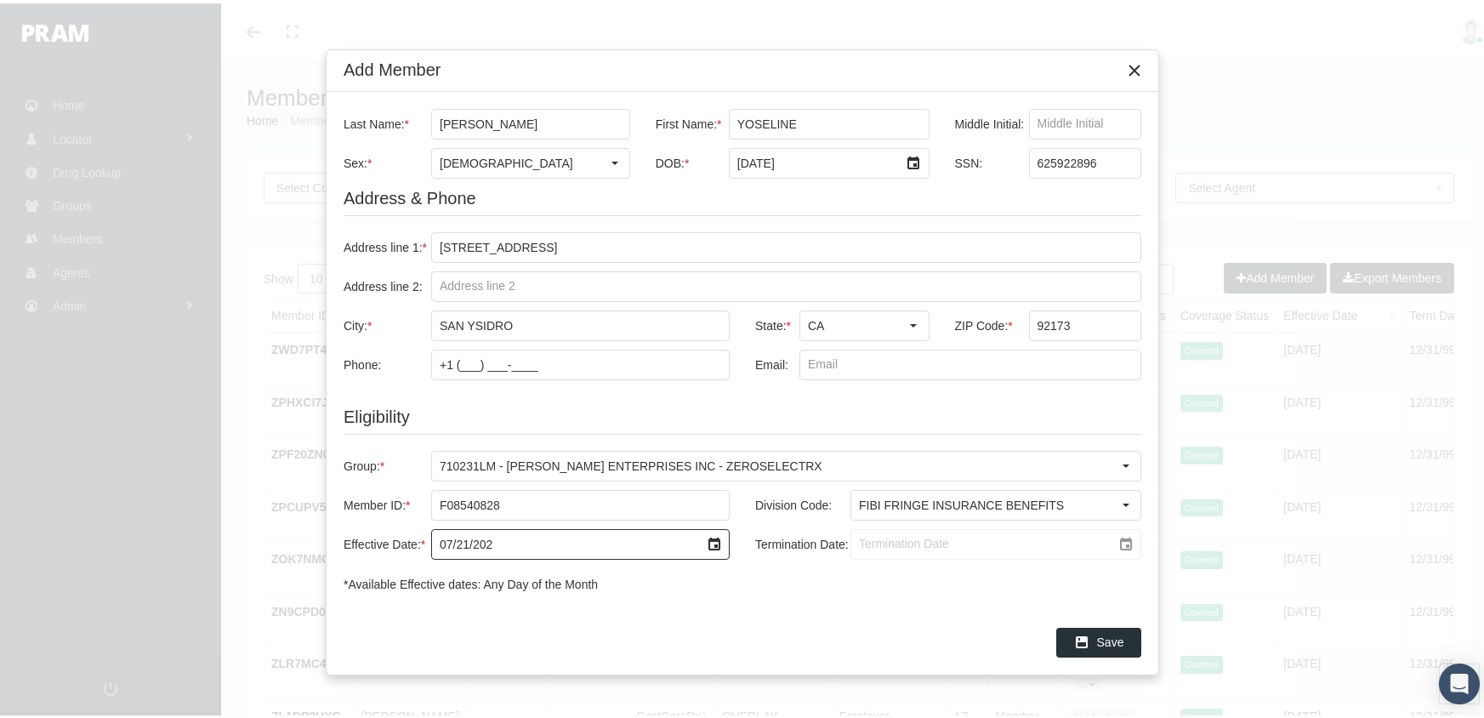
type input "[DATE]"
click at [856, 545] on input "Termination Date:" at bounding box center [981, 540] width 260 height 29
type input "[DATE]"
click at [1096, 632] on div "Save" at bounding box center [1098, 639] width 83 height 28
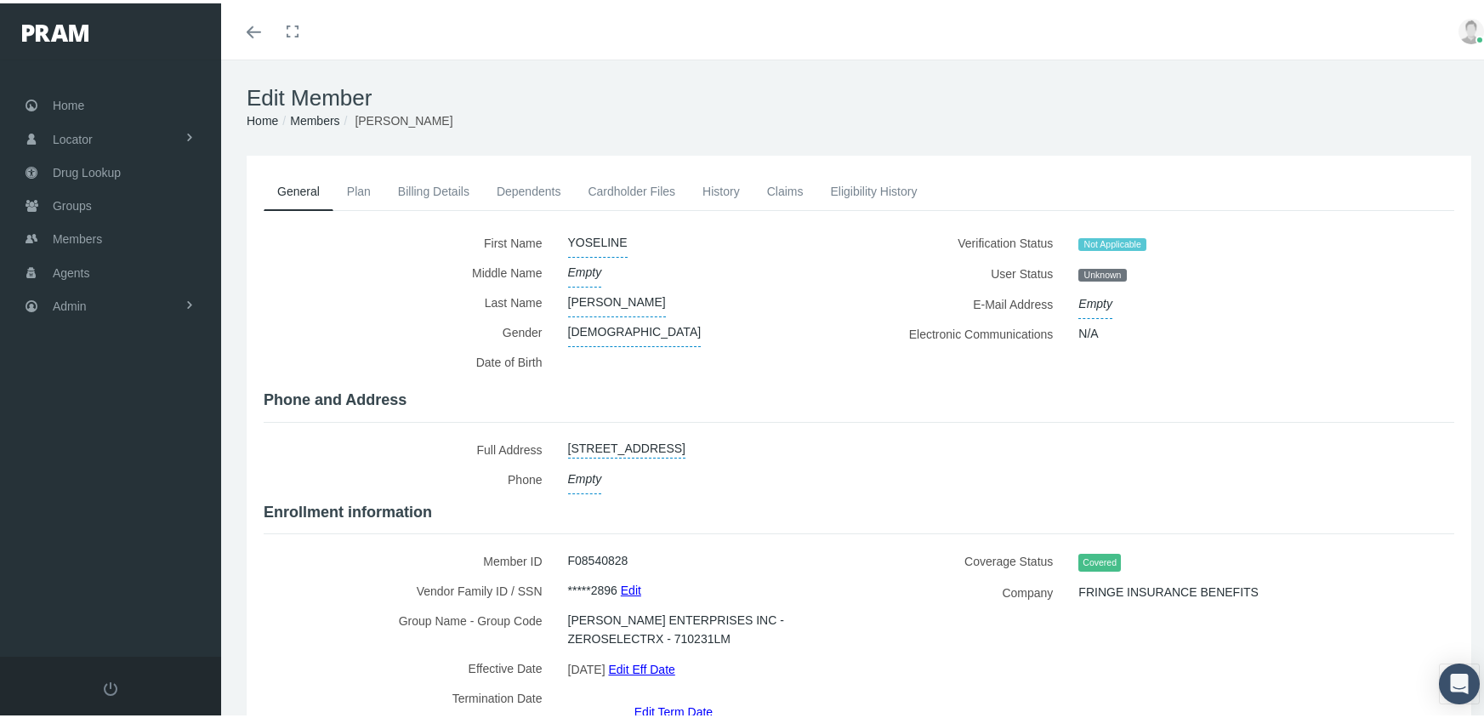
click at [312, 115] on link "Members" at bounding box center [314, 118] width 49 height 14
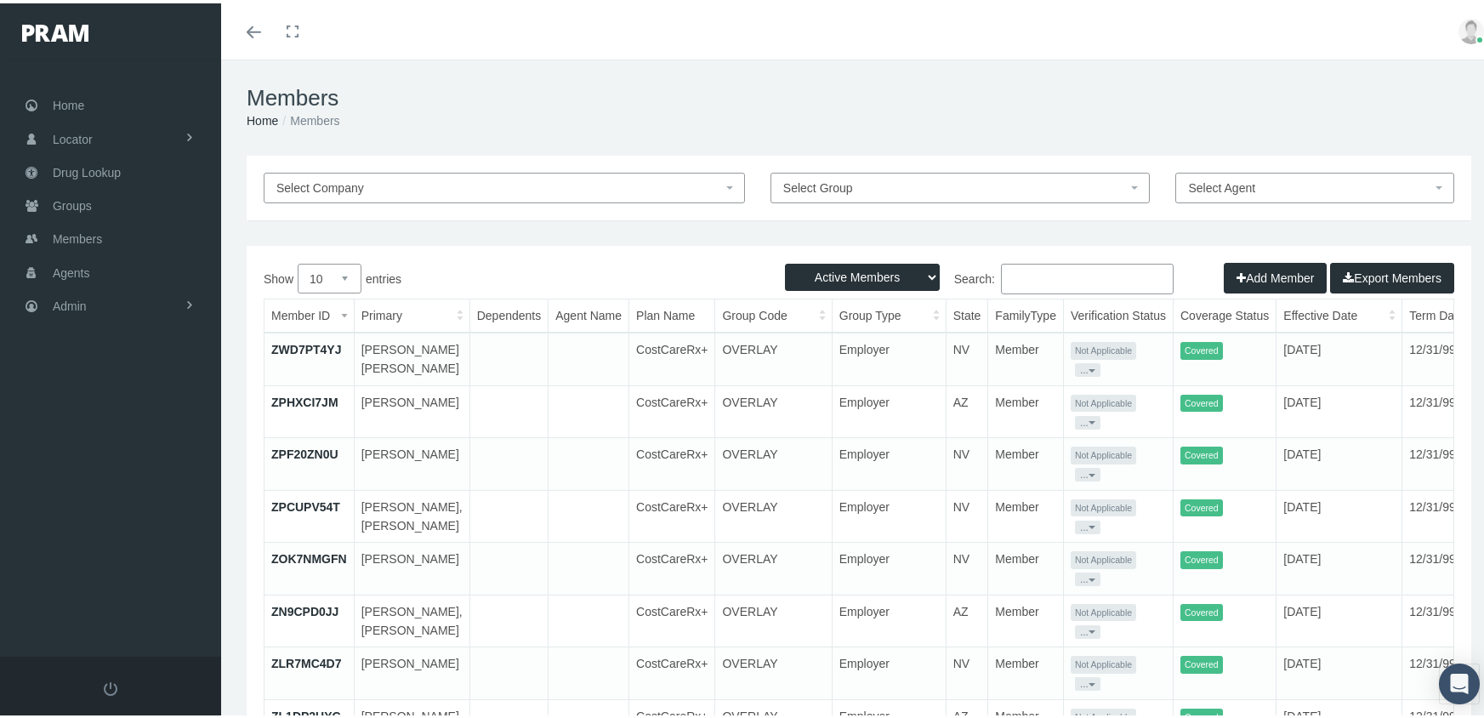
click at [1246, 272] on button "Add Member" at bounding box center [1274, 274] width 103 height 31
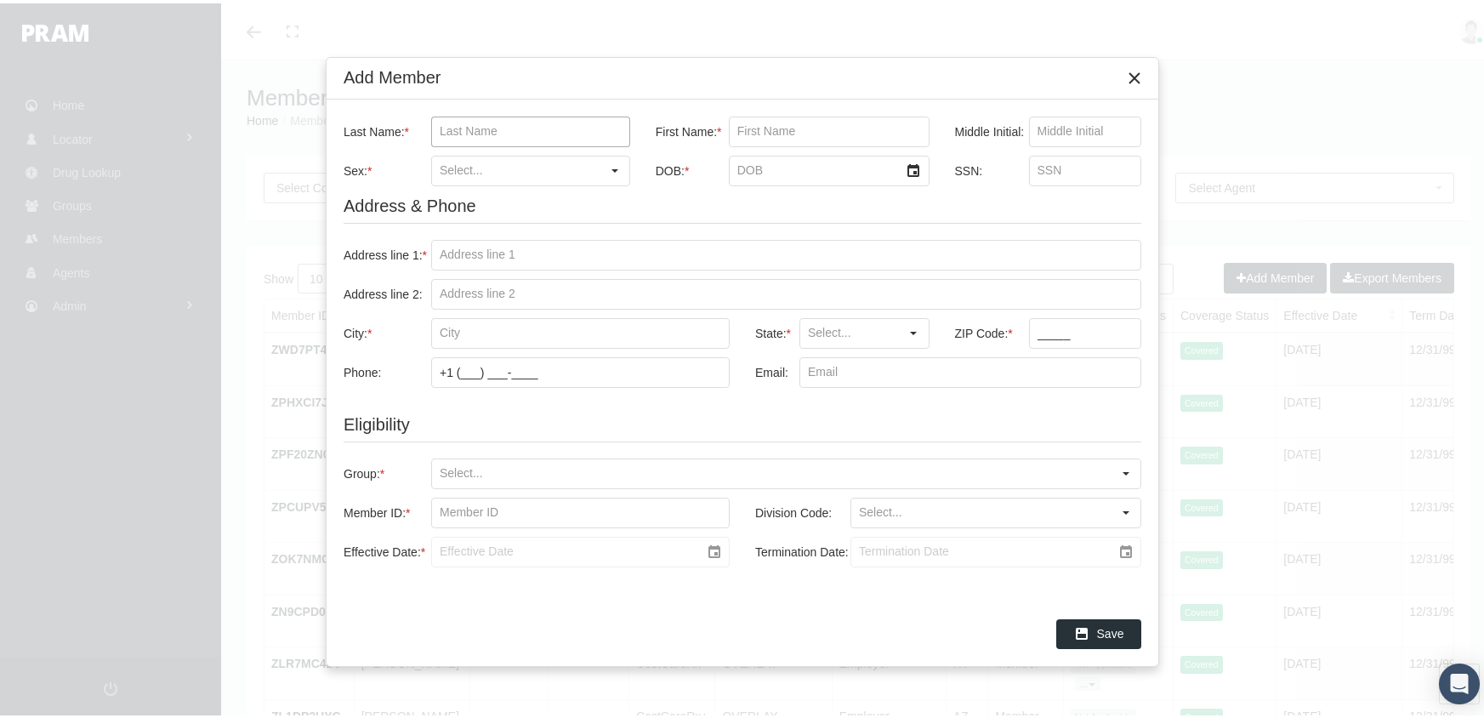
click at [435, 127] on input "Last Name: *" at bounding box center [530, 128] width 197 height 29
type input "[PERSON_NAME]"
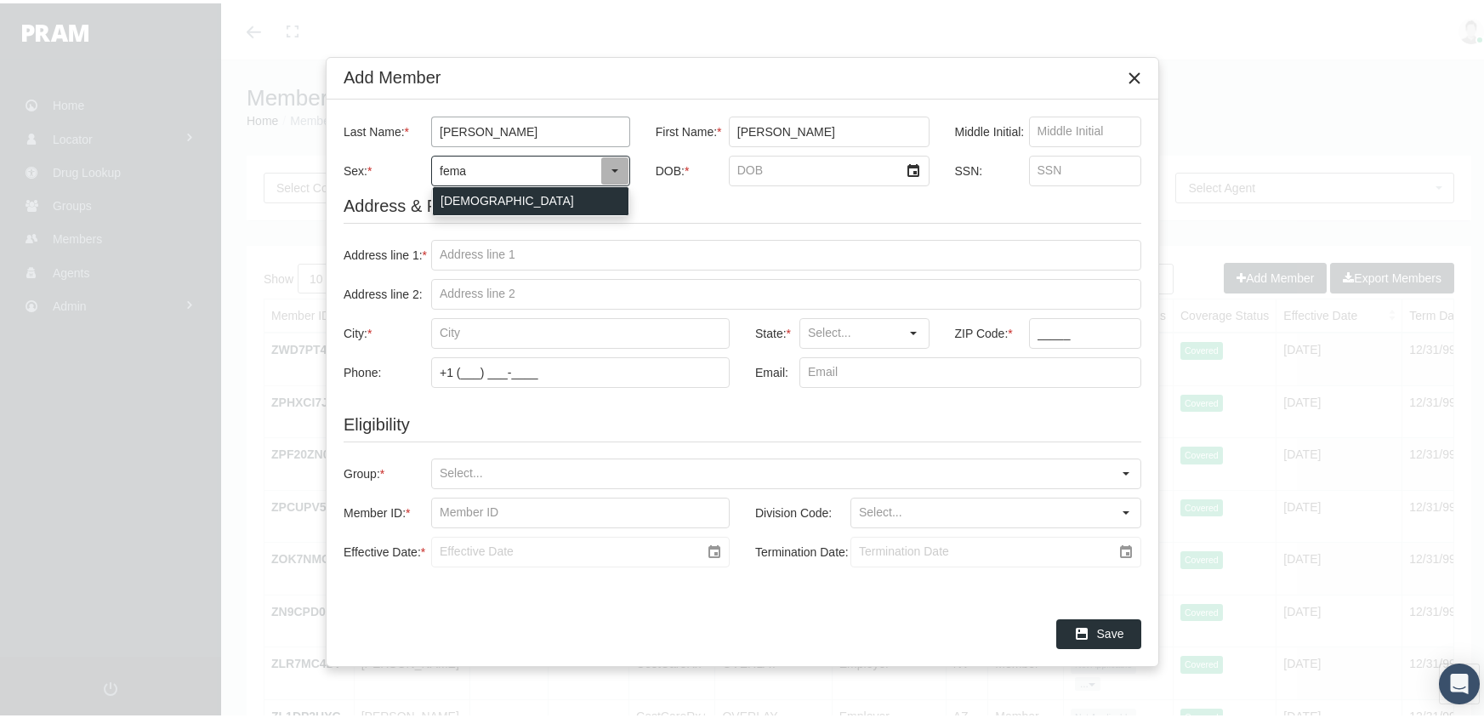
type input "[DEMOGRAPHIC_DATA]"
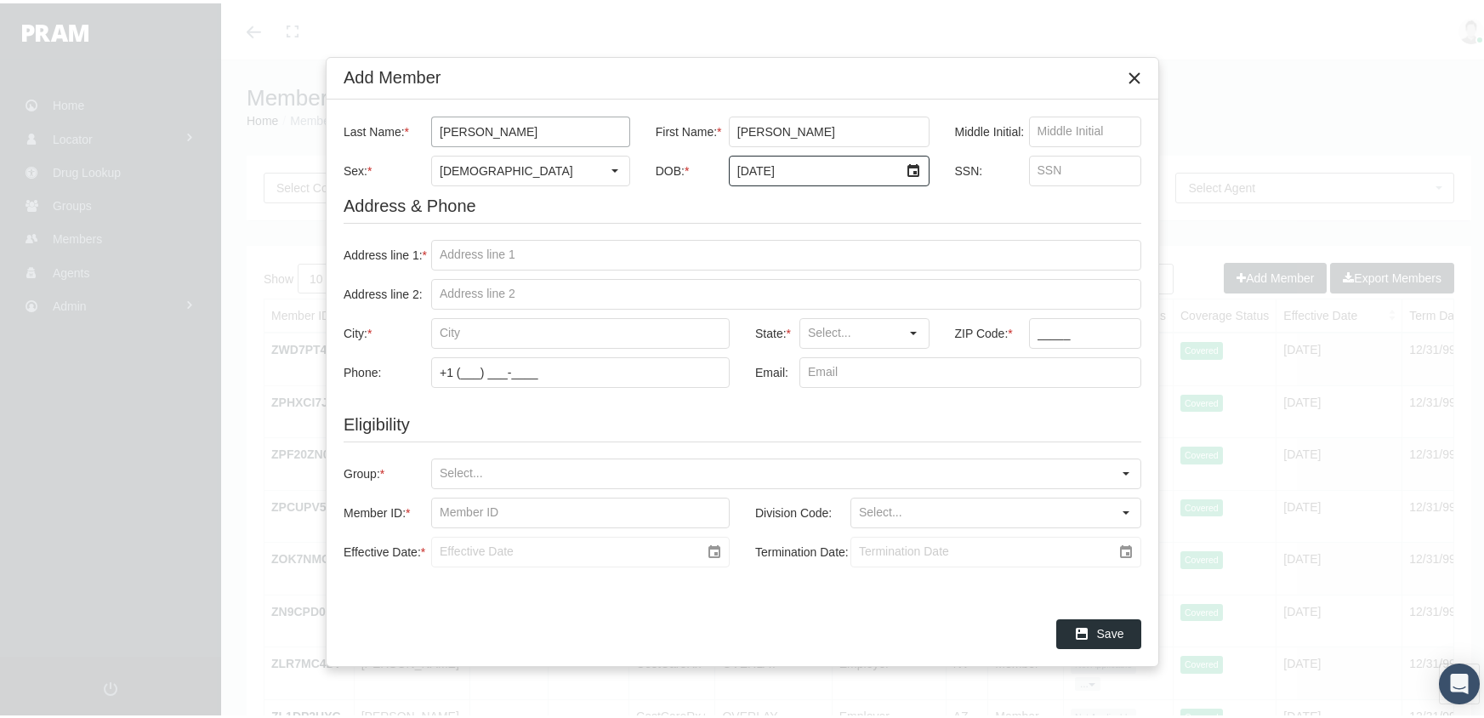
type input "[DATE]"
type input "609968994"
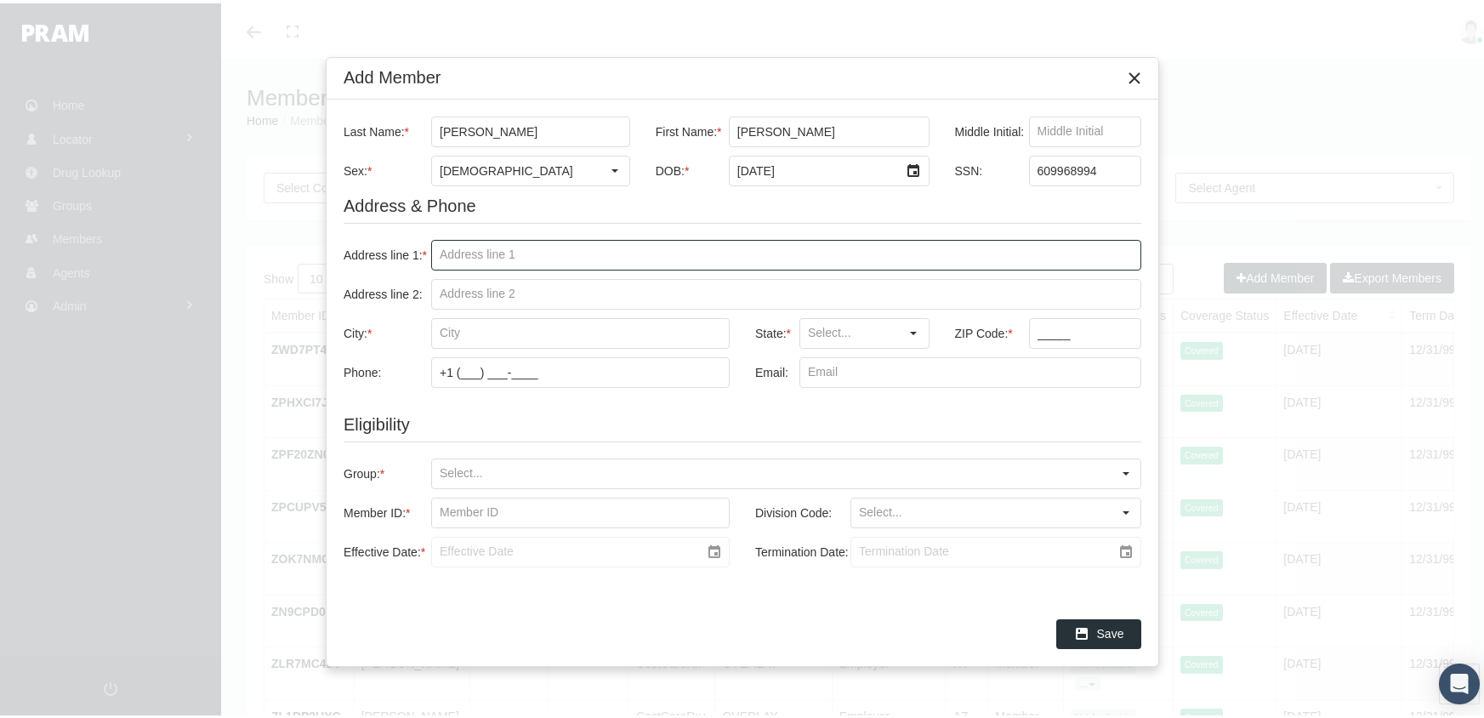
click at [436, 250] on input "Address line 1: *" at bounding box center [786, 251] width 708 height 29
type input "611 boundary st"
type input "san diego"
type input "CA"
type input "92102"
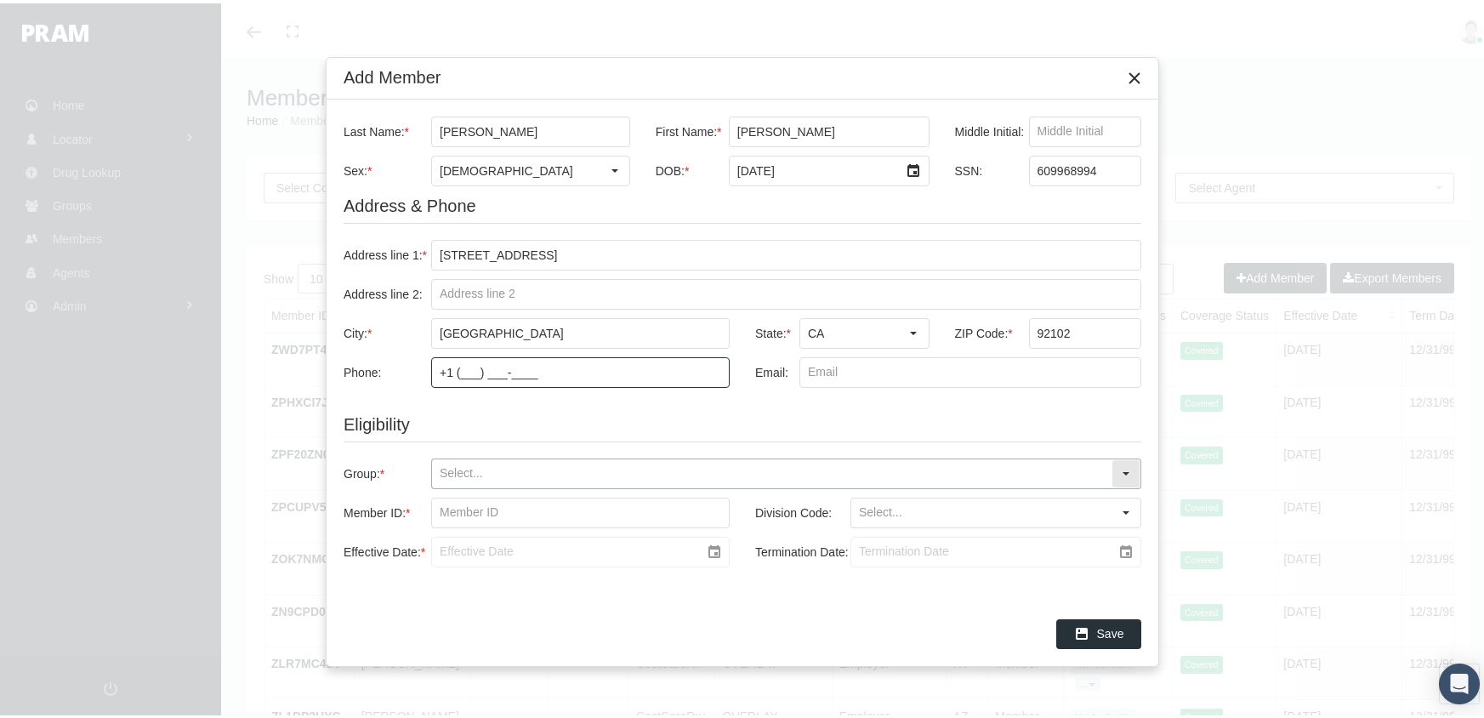
click at [434, 469] on input "Group: *" at bounding box center [771, 470] width 679 height 29
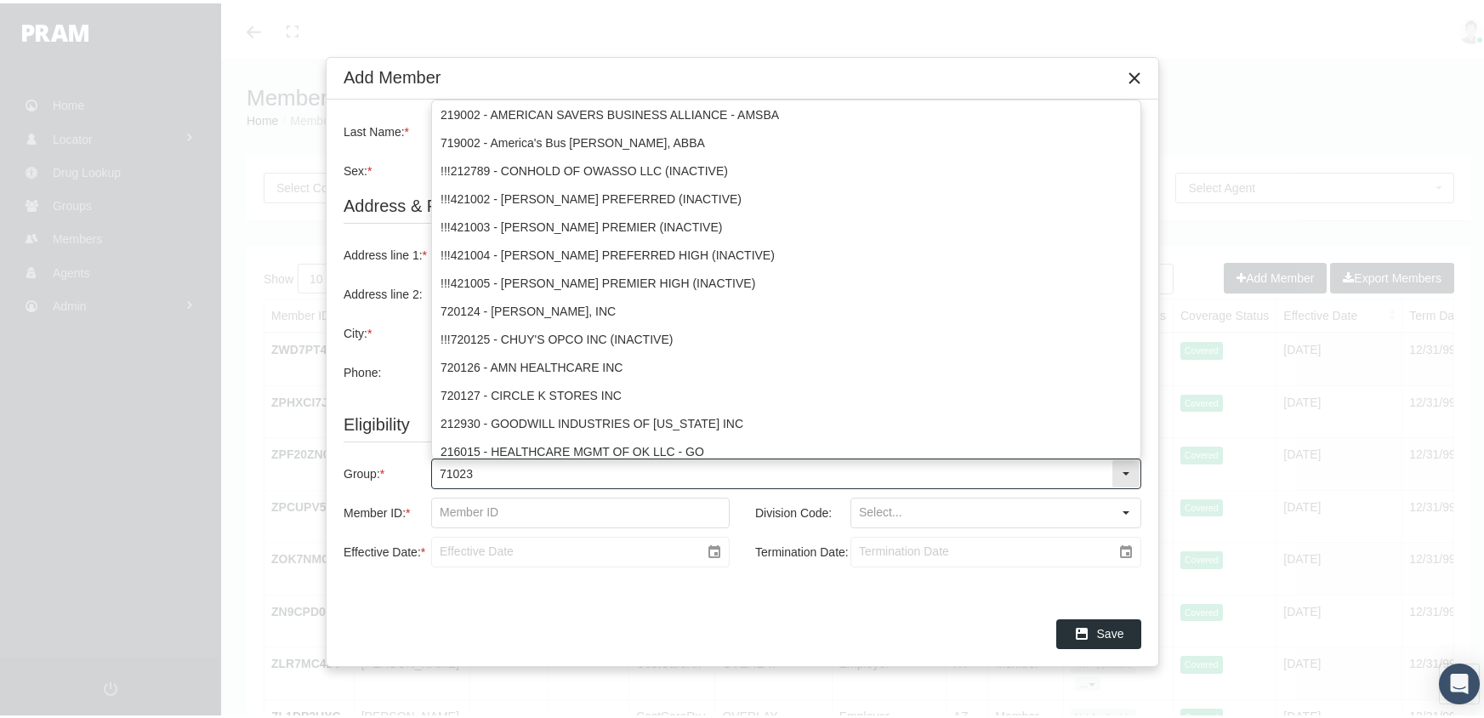
type input "710231"
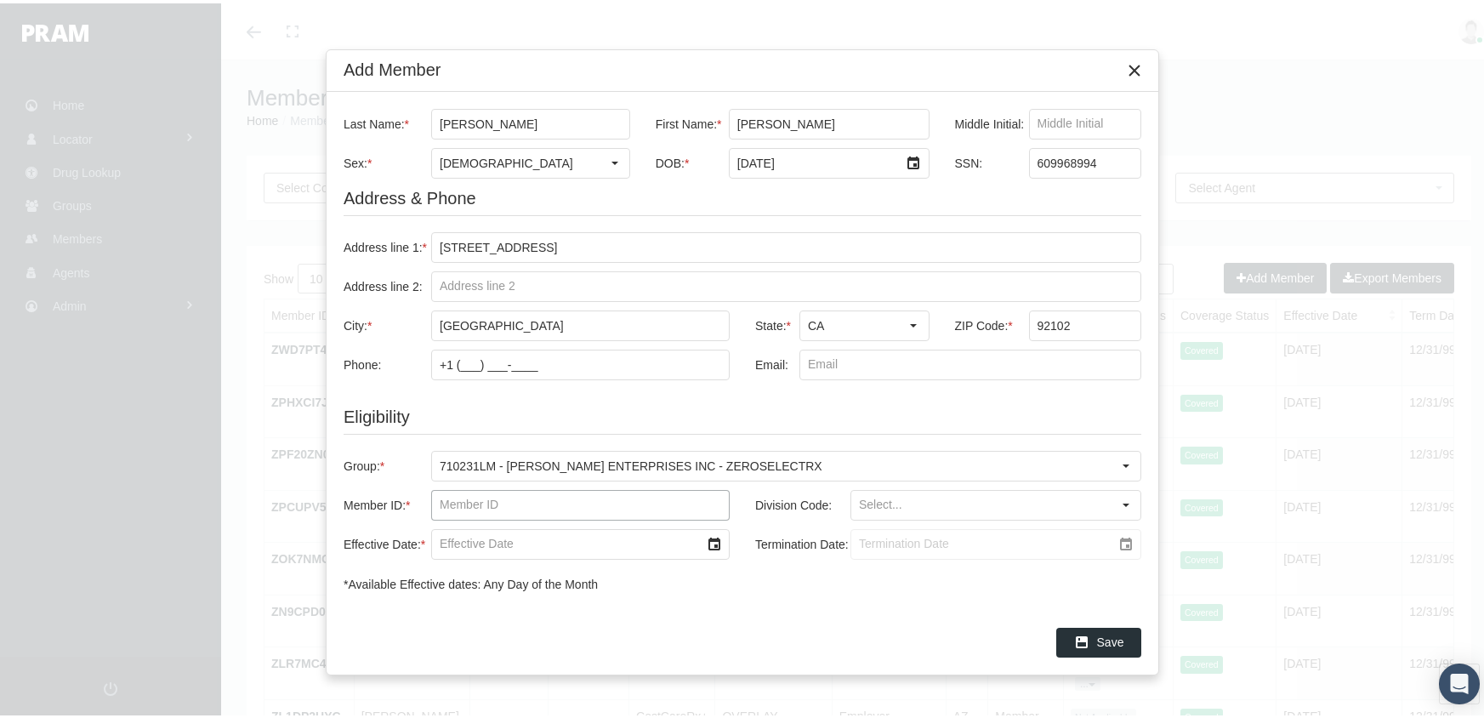
drag, startPoint x: 436, startPoint y: 502, endPoint x: 561, endPoint y: 473, distance: 128.5
click at [439, 500] on input "Member ID: *" at bounding box center [580, 501] width 297 height 29
type input "f08540822"
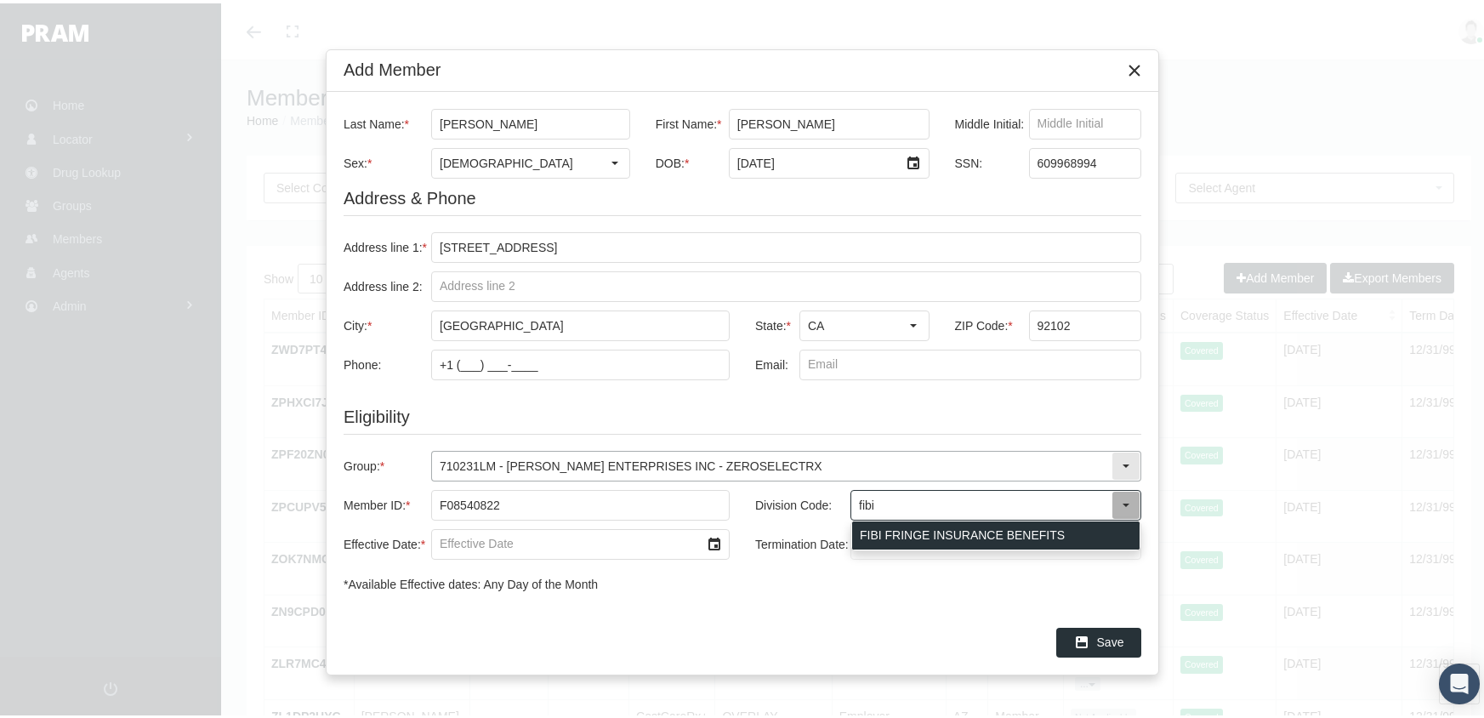
type input "FIBI FRINGE INSURANCE BENEFITS"
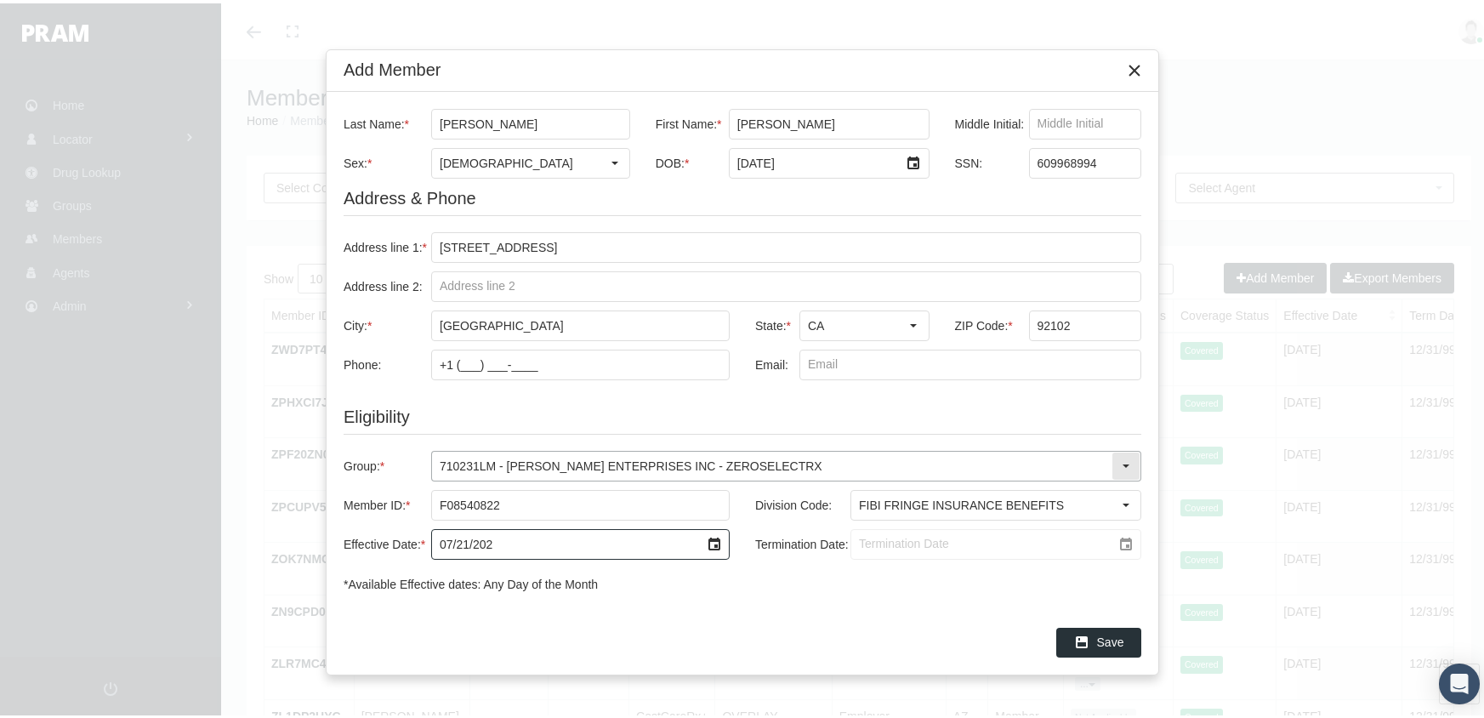
type input "[DATE]"
click at [859, 536] on input "Termination Date:" at bounding box center [981, 540] width 260 height 29
type input "[DATE]"
click at [1094, 635] on div "Save" at bounding box center [1098, 639] width 83 height 28
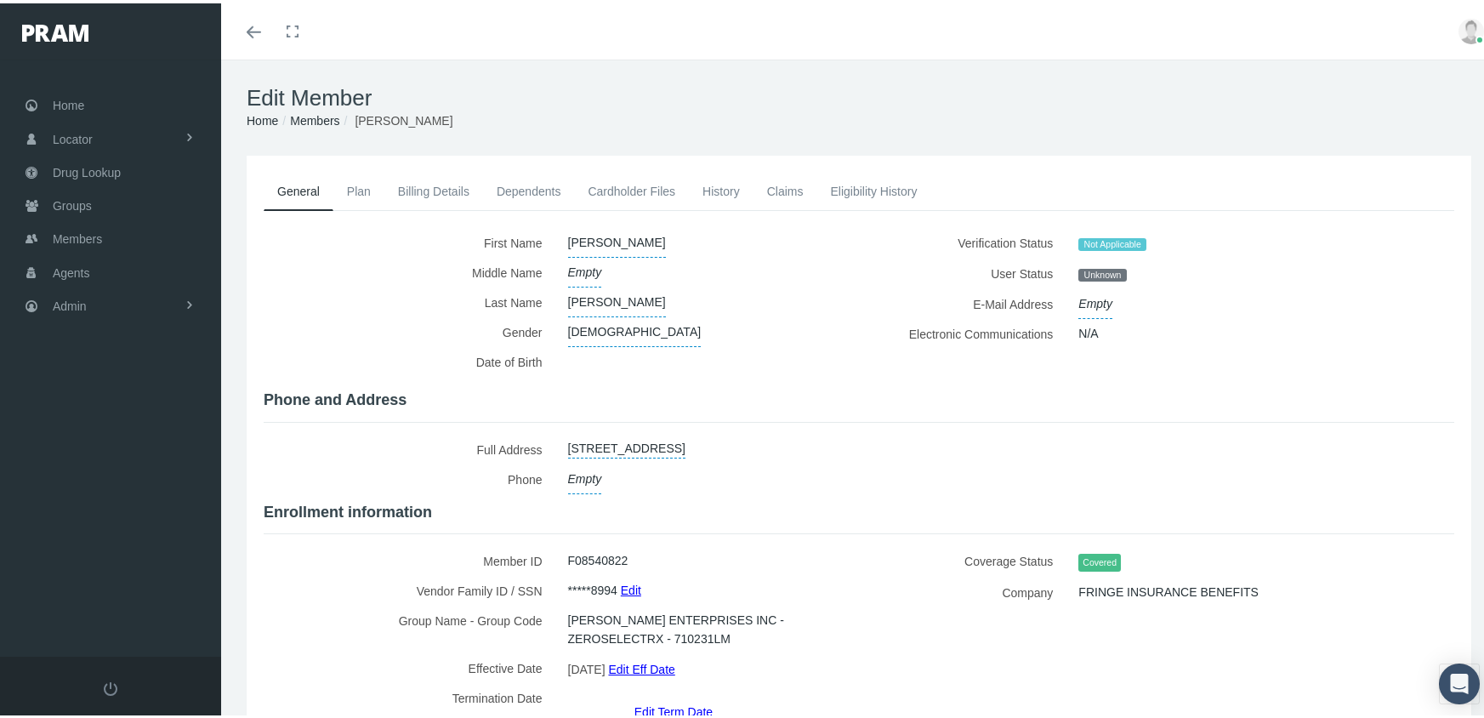
click at [320, 112] on link "Members" at bounding box center [314, 118] width 49 height 14
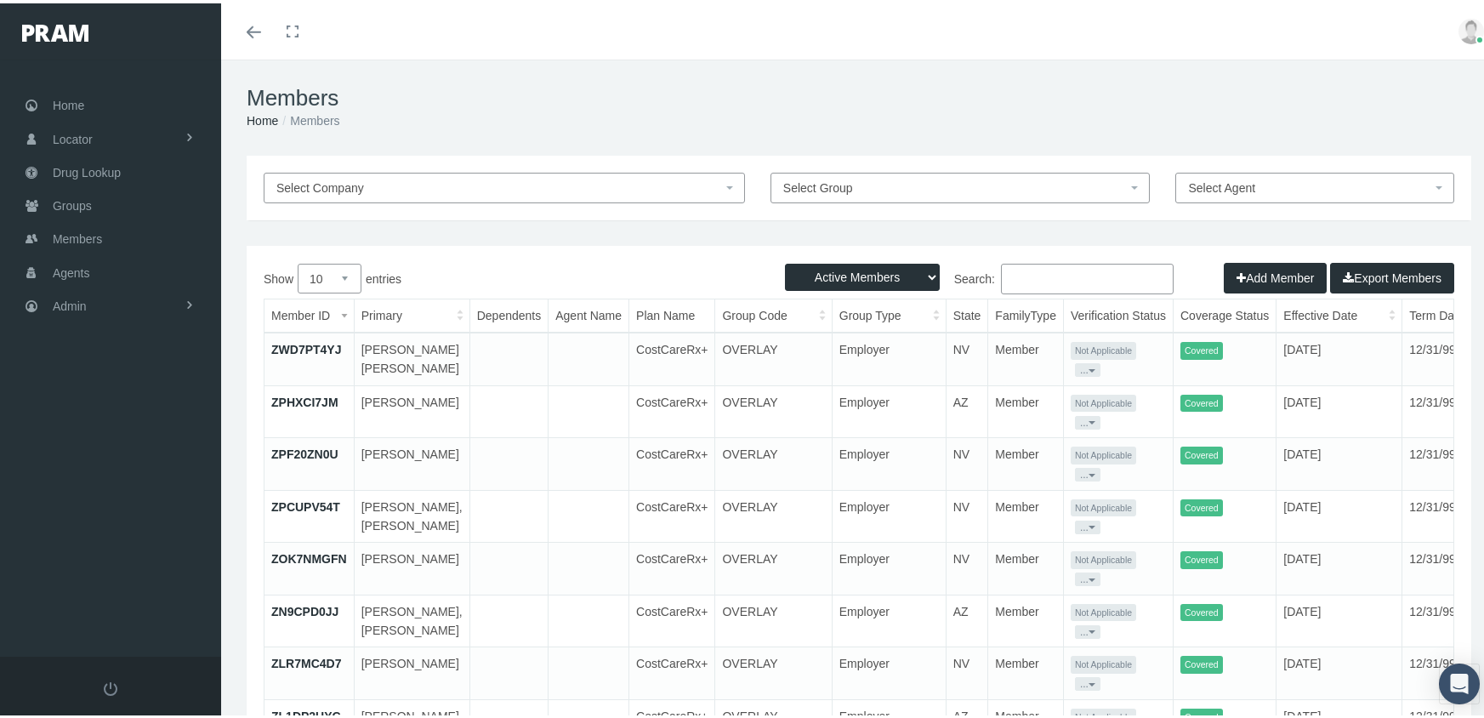
click at [1241, 268] on button "Add Member" at bounding box center [1274, 274] width 103 height 31
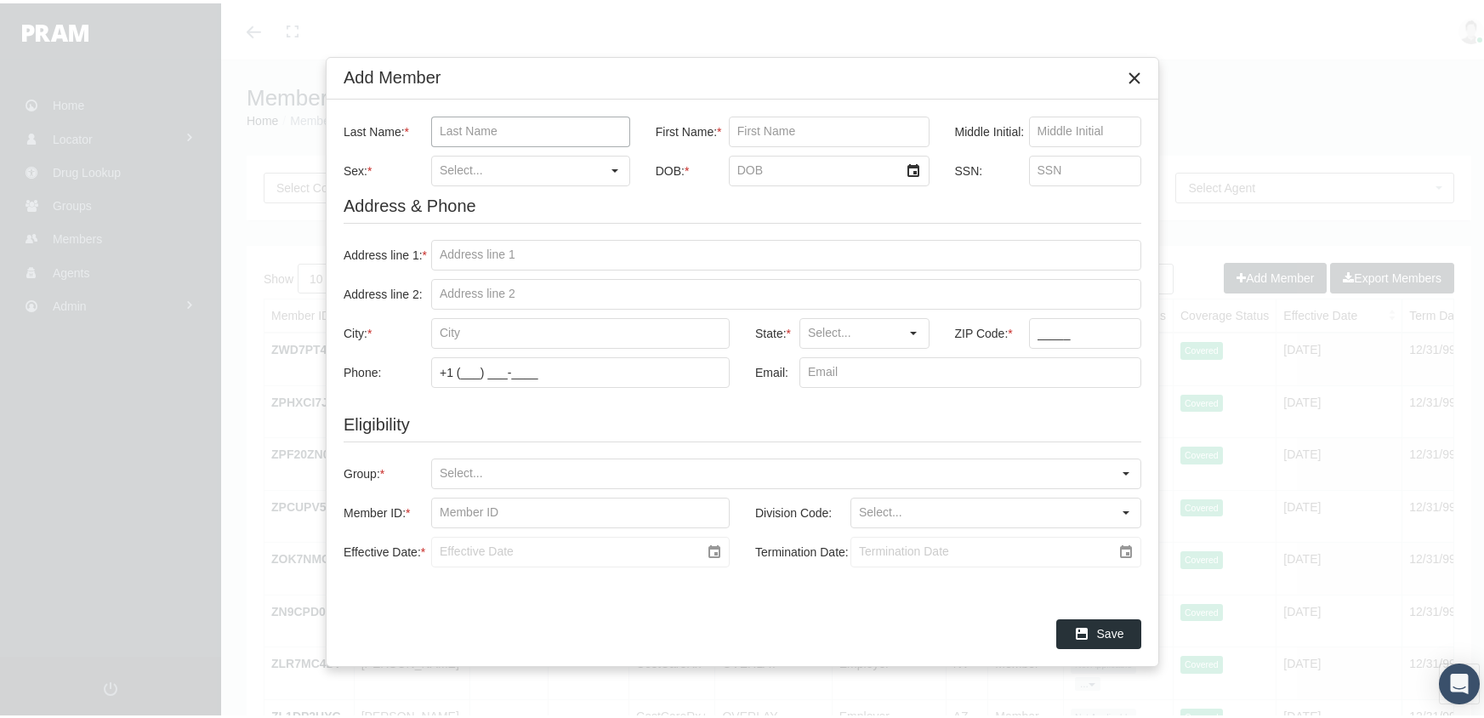
click at [441, 130] on input "Last Name: *" at bounding box center [530, 128] width 197 height 29
type input "[PERSON_NAME]"
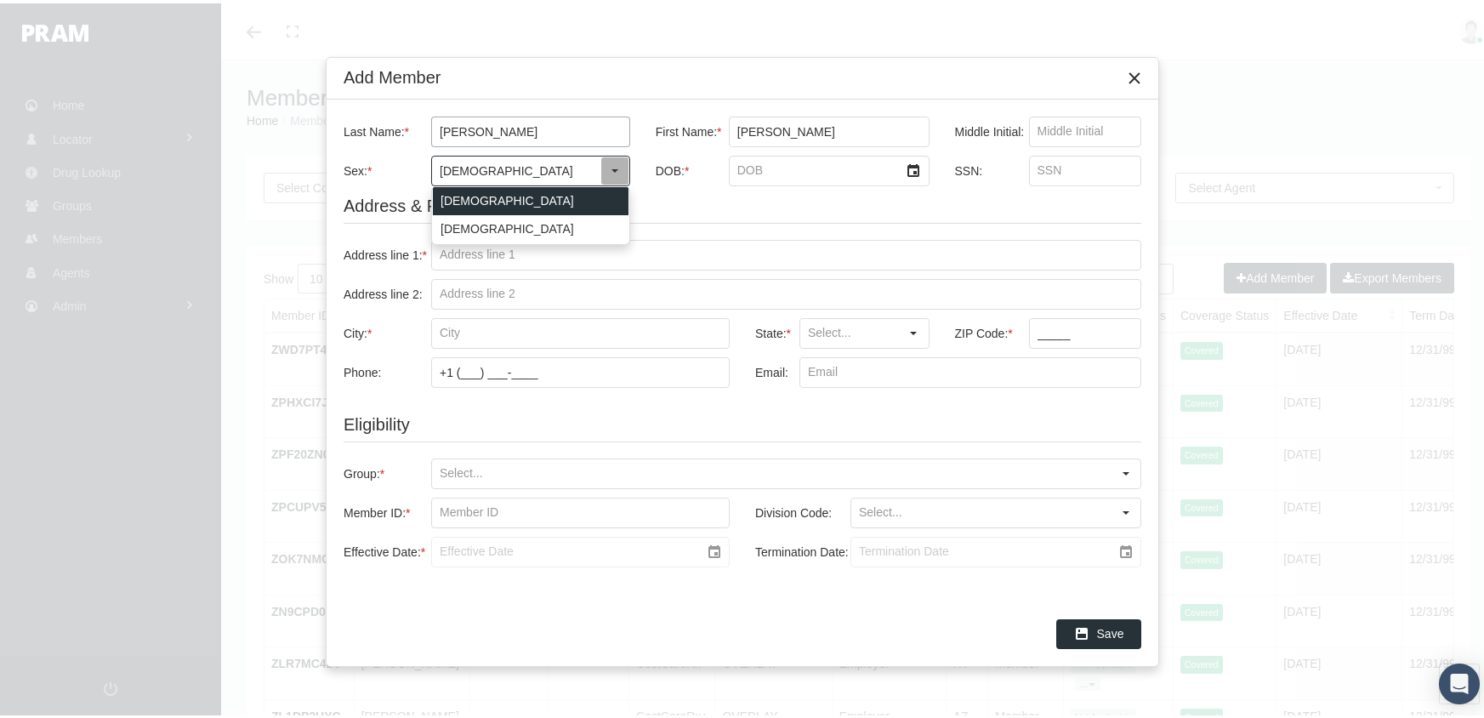
type input "[DEMOGRAPHIC_DATA]"
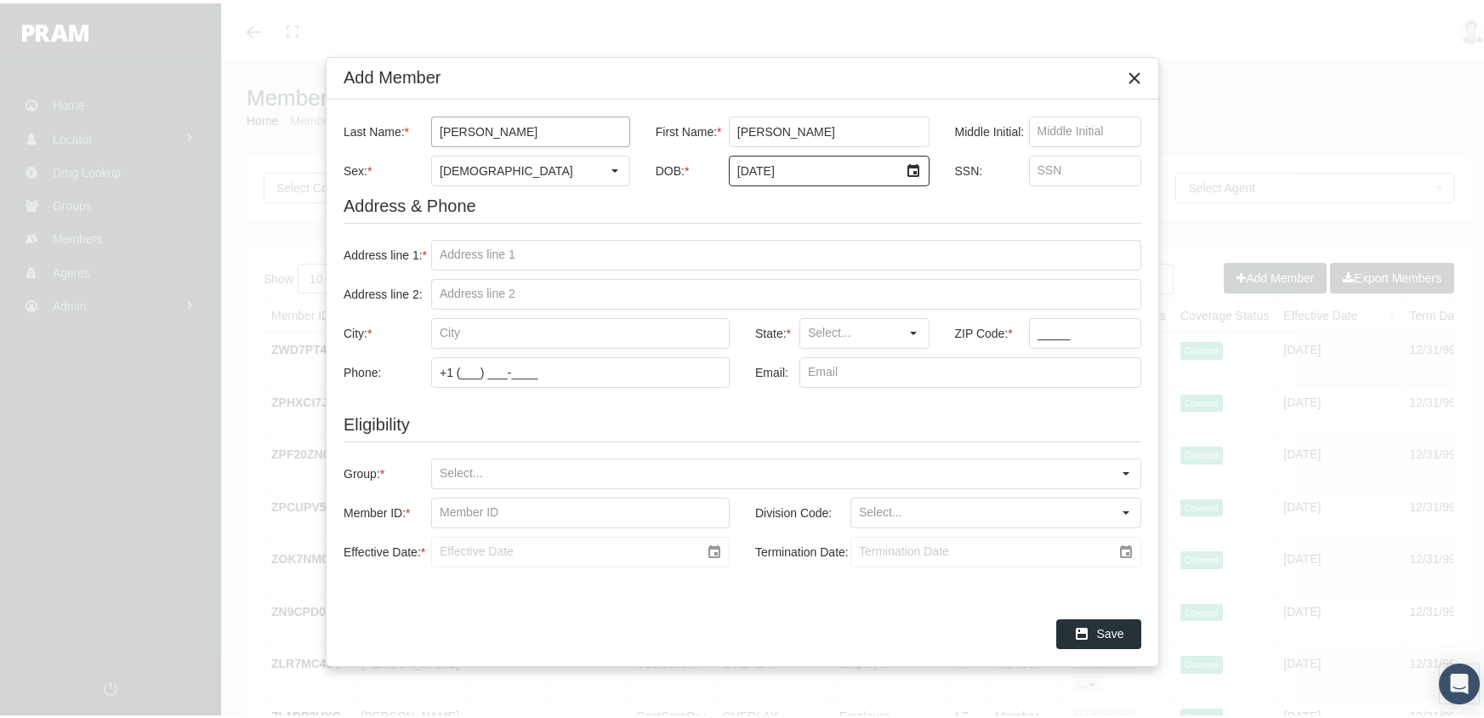
type input "[DATE]"
type input "309732916"
drag, startPoint x: 440, startPoint y: 257, endPoint x: 468, endPoint y: 258, distance: 28.1
click at [440, 257] on input "Address line 1: *" at bounding box center [786, 251] width 708 height 29
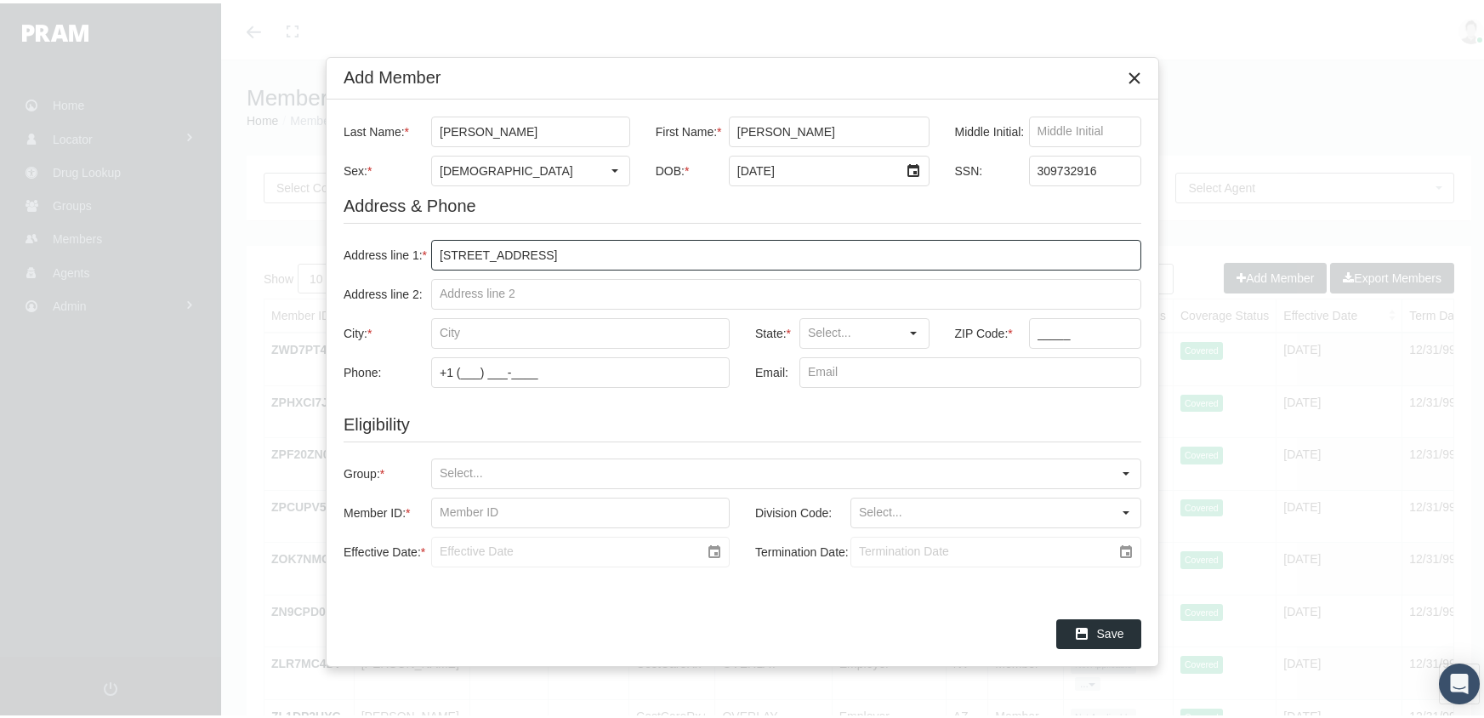
type input "[STREET_ADDRESS]"
type input "highlands"
type input "[GEOGRAPHIC_DATA]"
type input "77562"
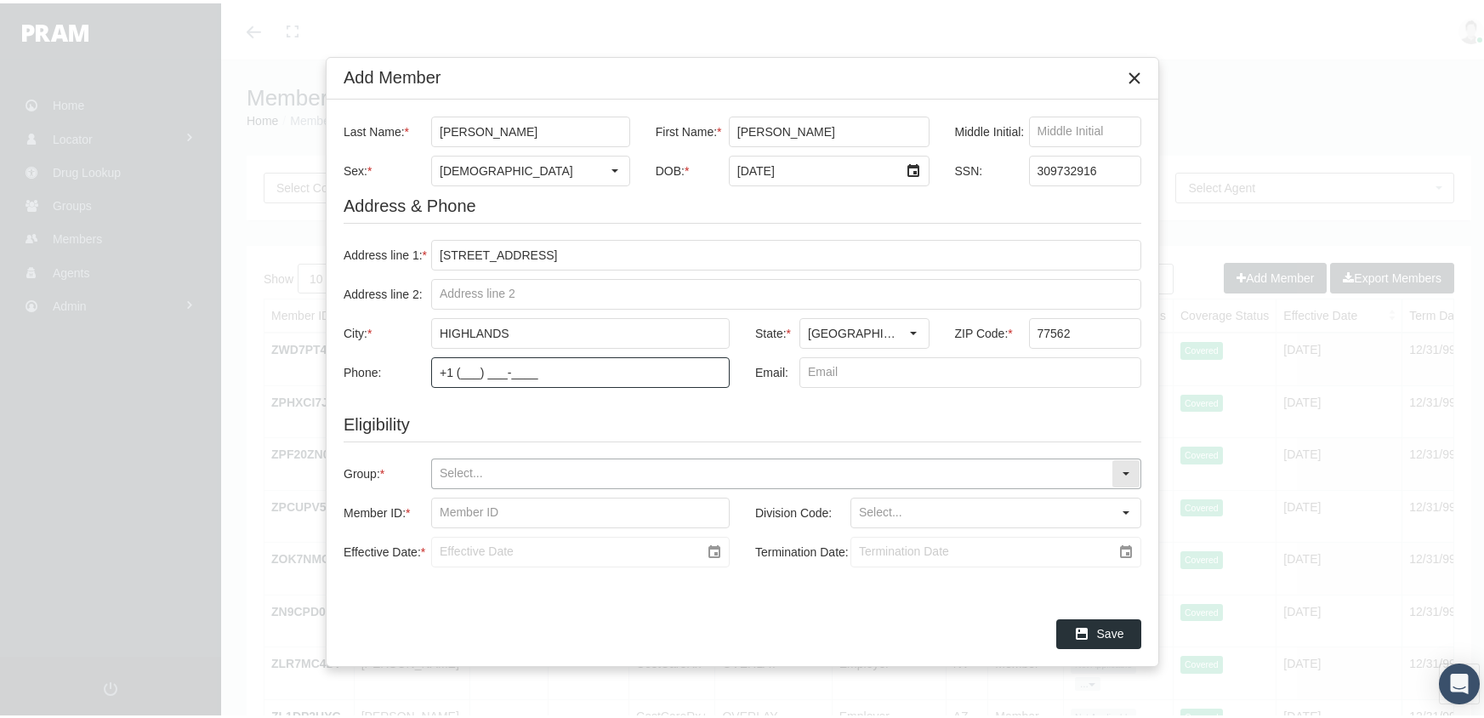
click at [436, 463] on input "Group: *" at bounding box center [771, 470] width 679 height 29
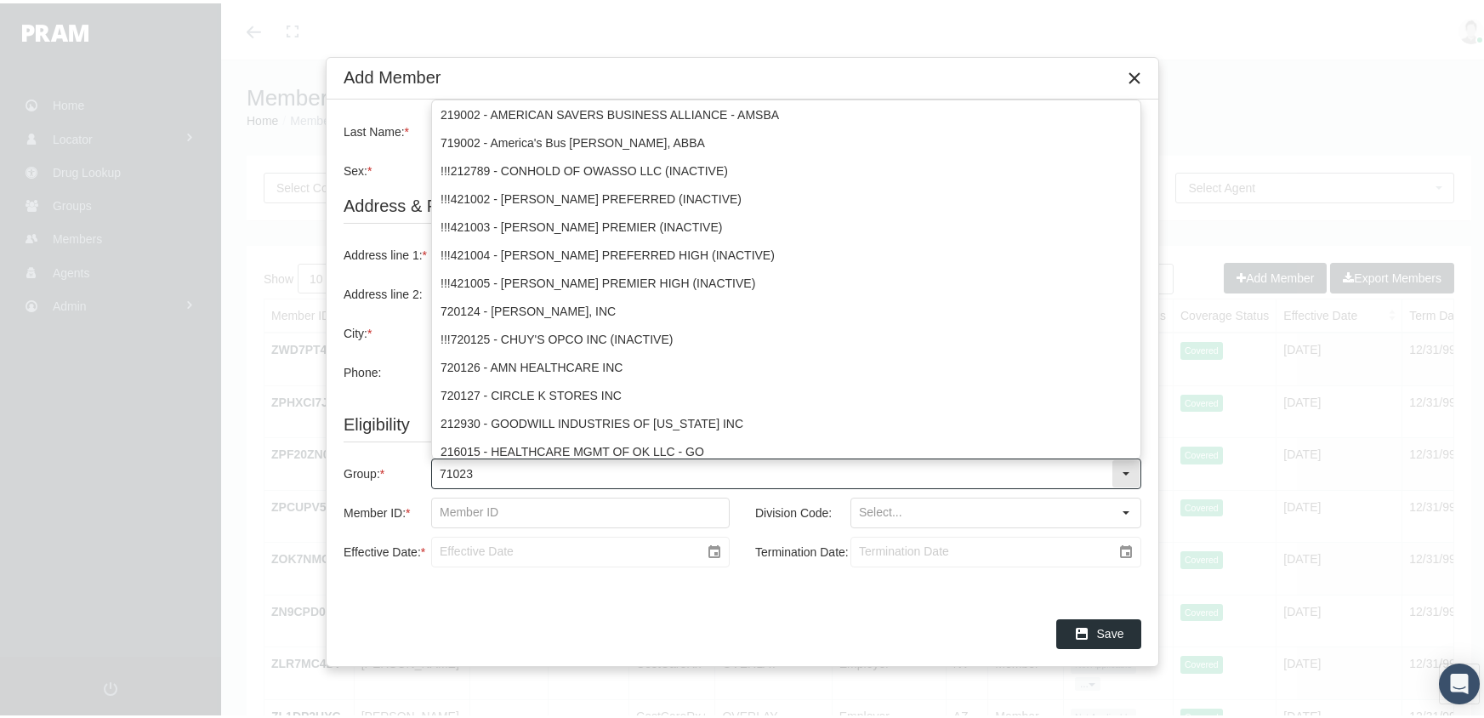
type input "710231"
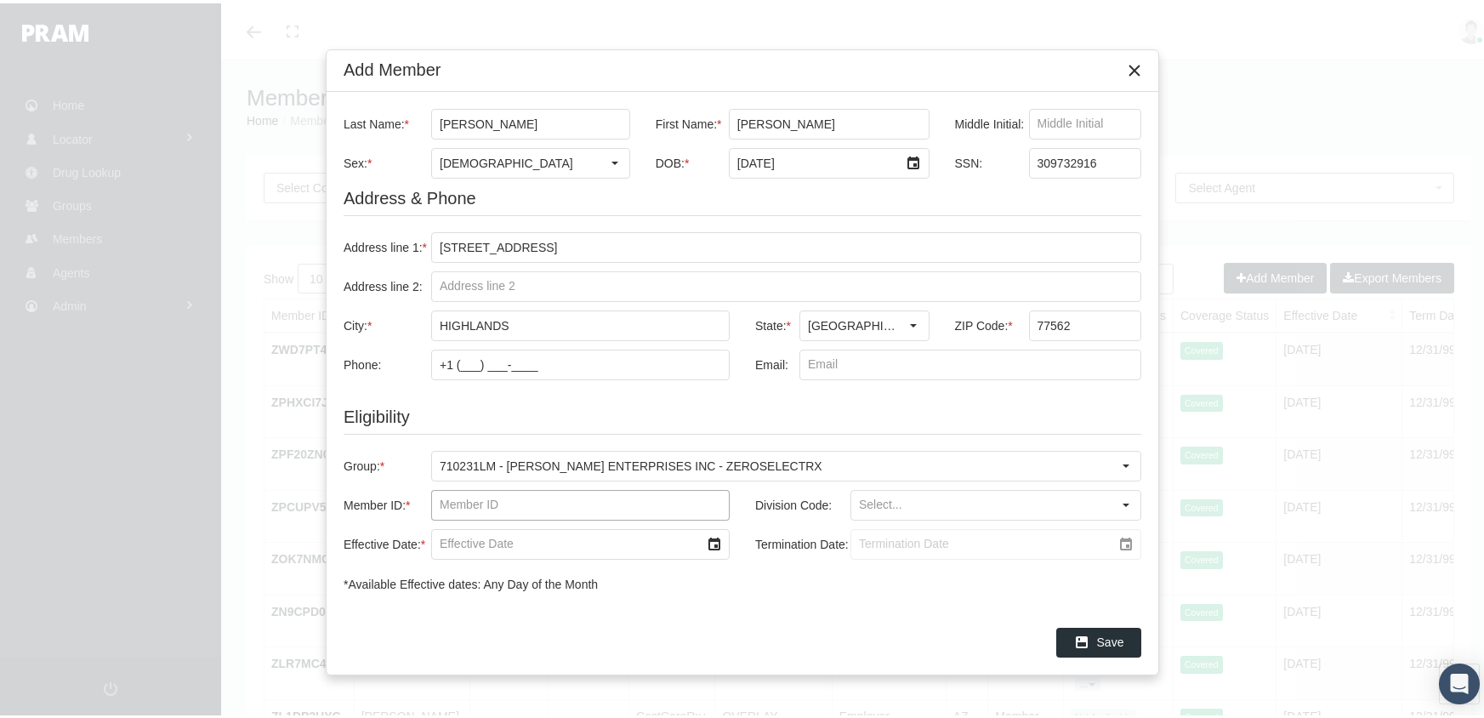
click at [441, 502] on input "Member ID: *" at bounding box center [580, 501] width 297 height 29
type input "f08540666"
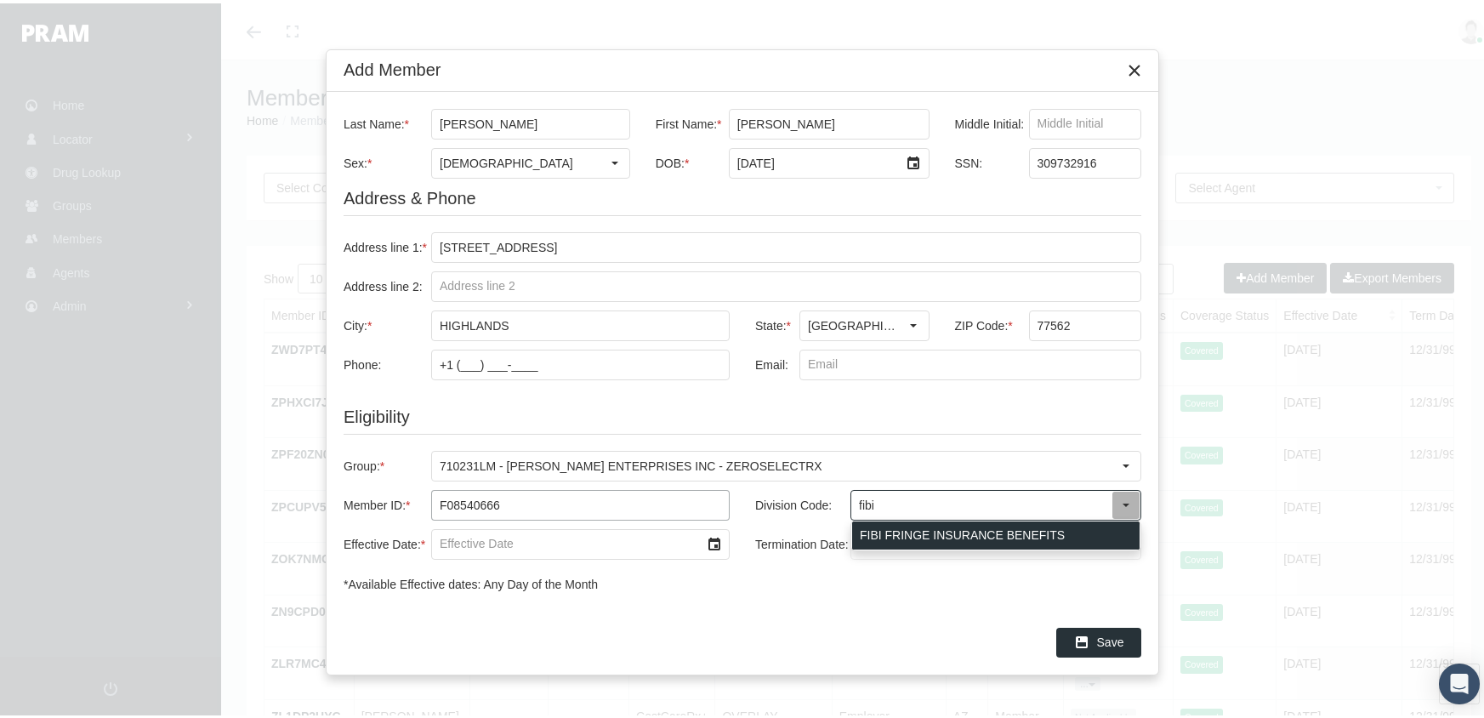
type input "FIBI FRINGE INSURANCE BENEFITS"
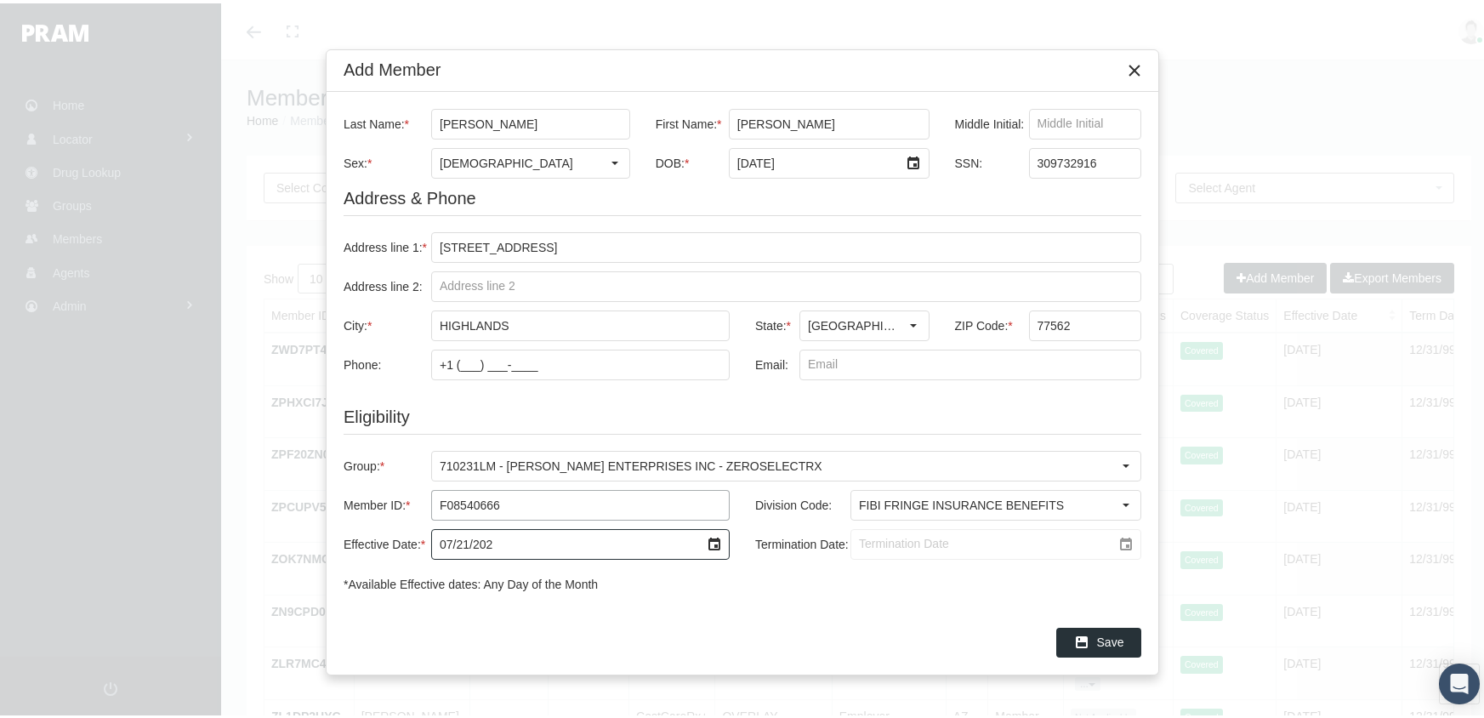
type input "[DATE]"
click at [871, 543] on input "Termination Date:" at bounding box center [981, 540] width 260 height 29
type input "[DATE]"
click at [1114, 644] on span "Save" at bounding box center [1110, 639] width 27 height 14
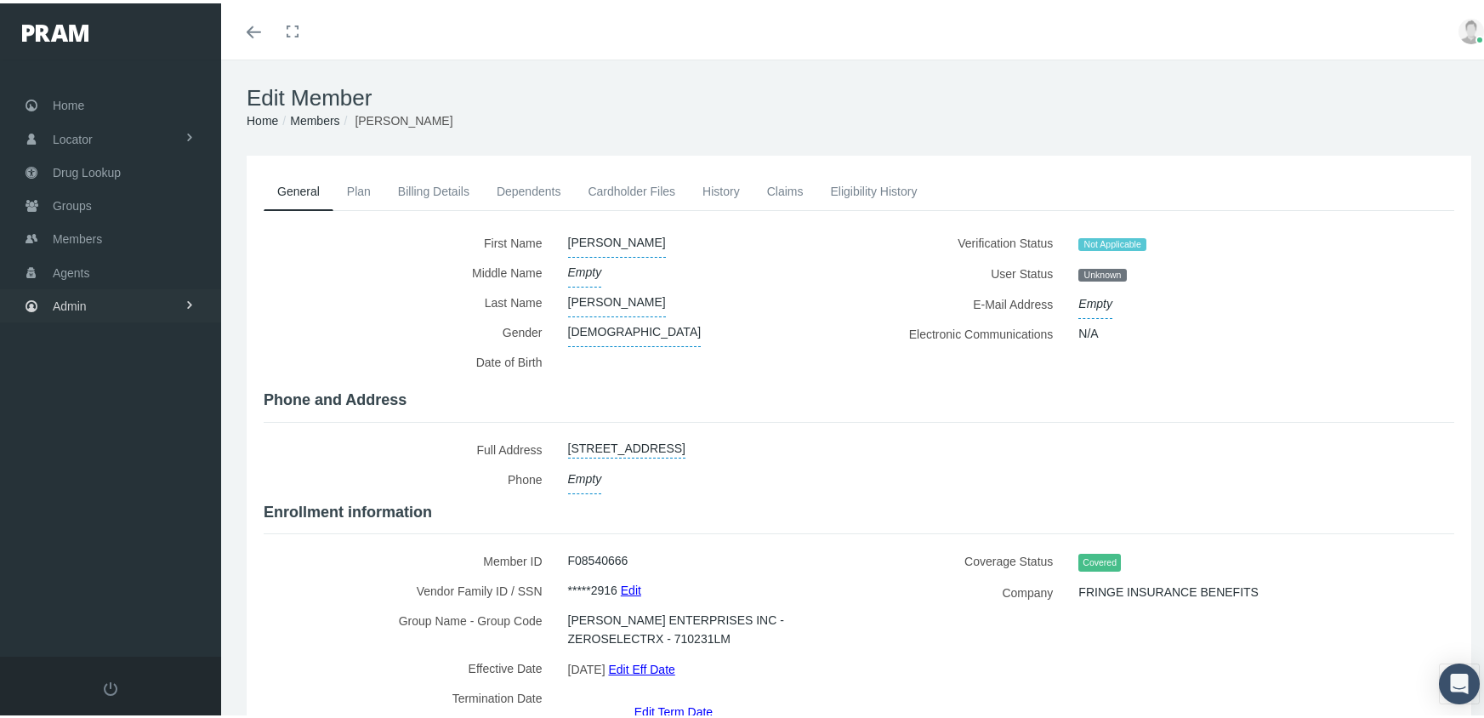
click at [73, 293] on span "Admin" at bounding box center [70, 303] width 34 height 32
click at [134, 575] on span "Eligibility File Uploads" at bounding box center [128, 589] width 116 height 29
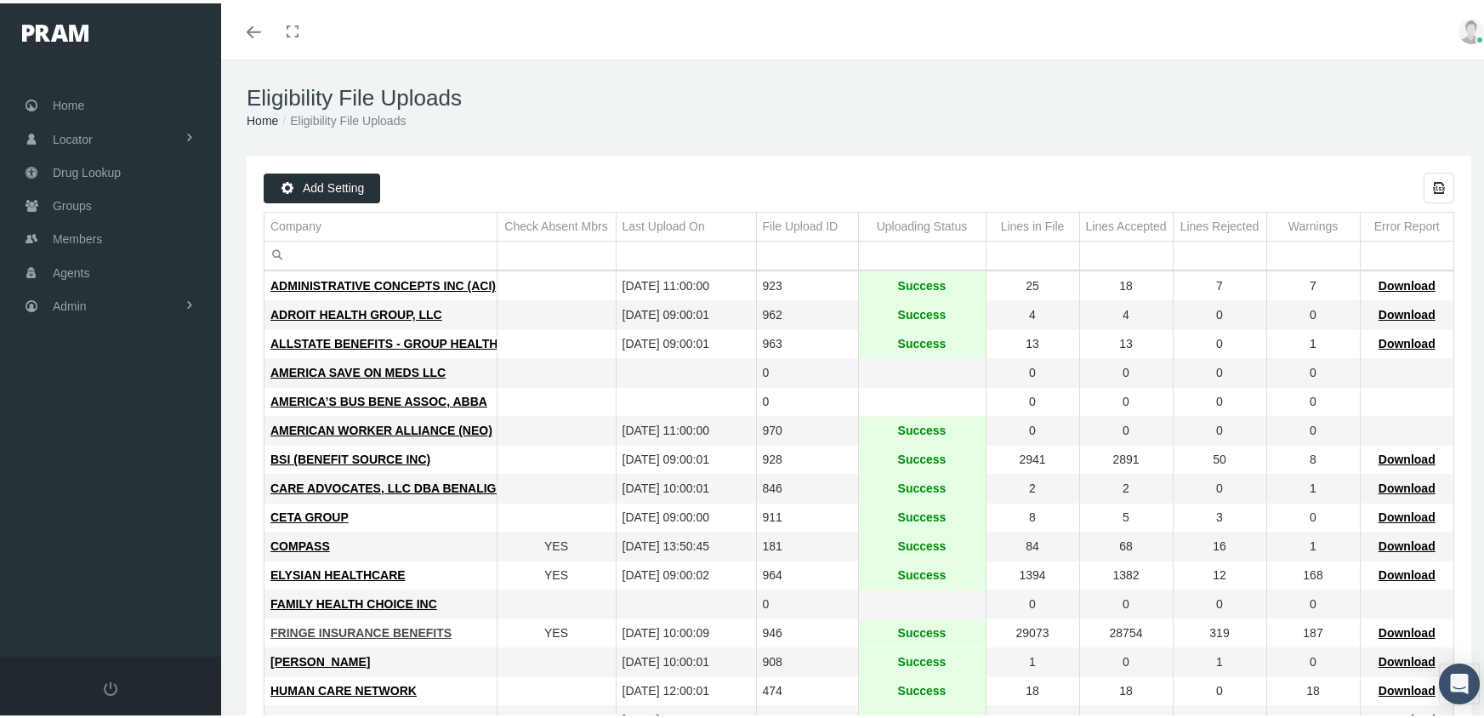
click at [332, 630] on span "FRINGE INSURANCE BENEFITS" at bounding box center [360, 629] width 181 height 14
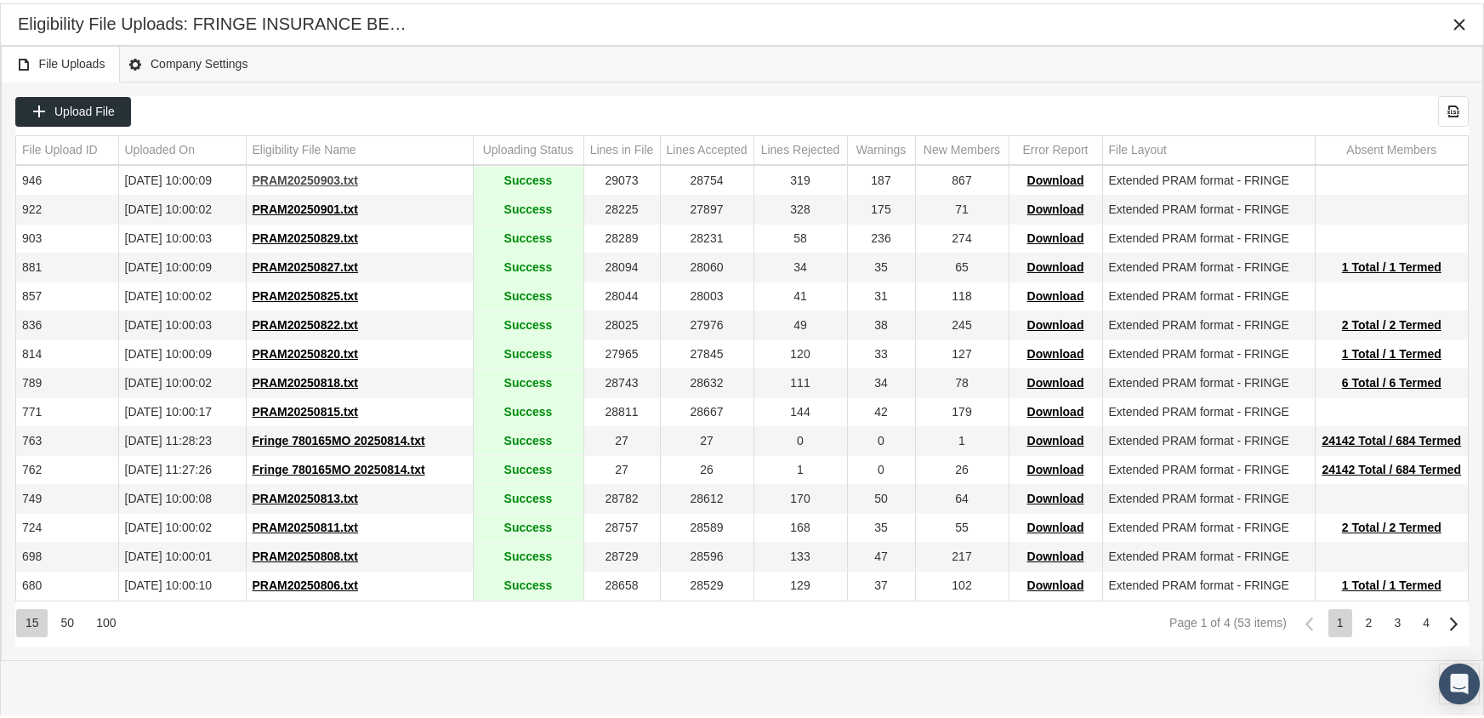
click at [345, 172] on span "PRAM20250903.txt" at bounding box center [306, 177] width 106 height 14
click at [1036, 43] on div "File Uploads Company Settings" at bounding box center [742, 61] width 1482 height 37
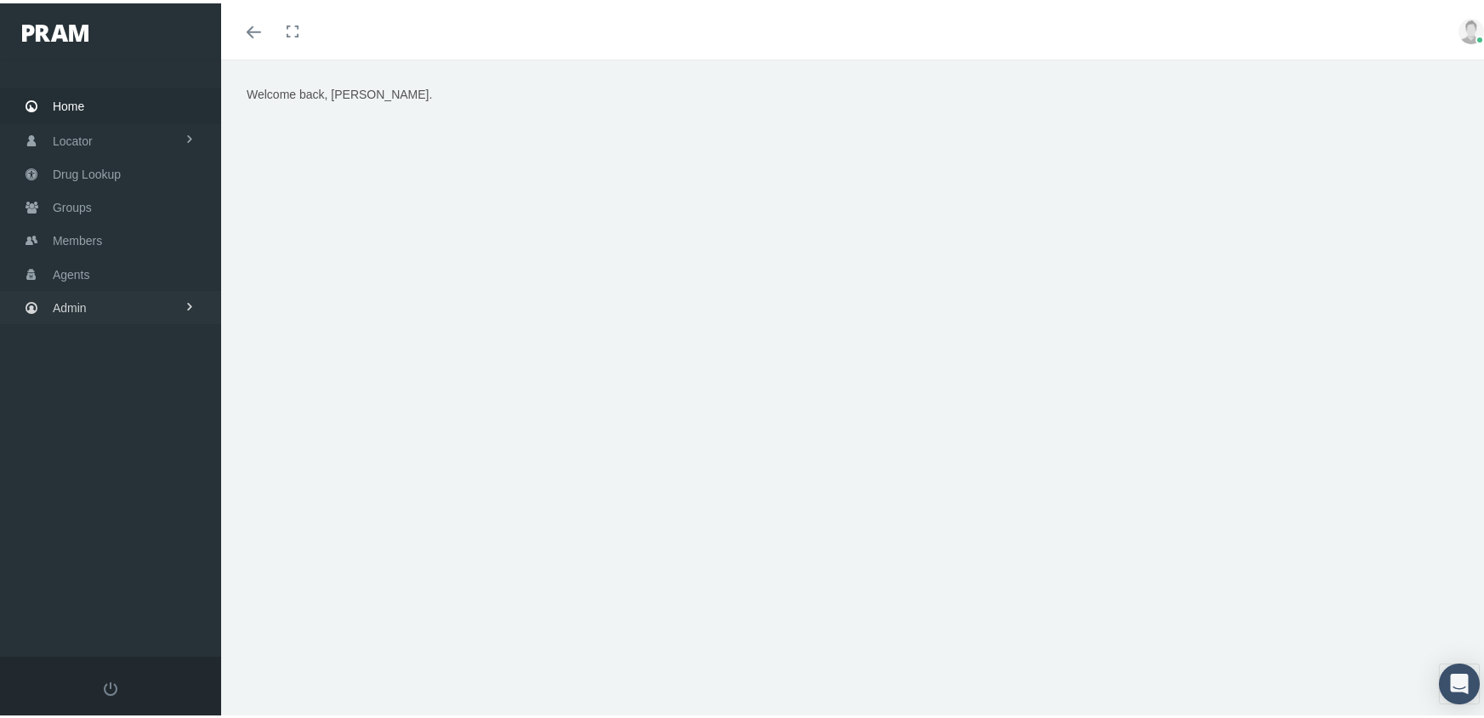
click at [64, 290] on span "Admin" at bounding box center [70, 304] width 34 height 32
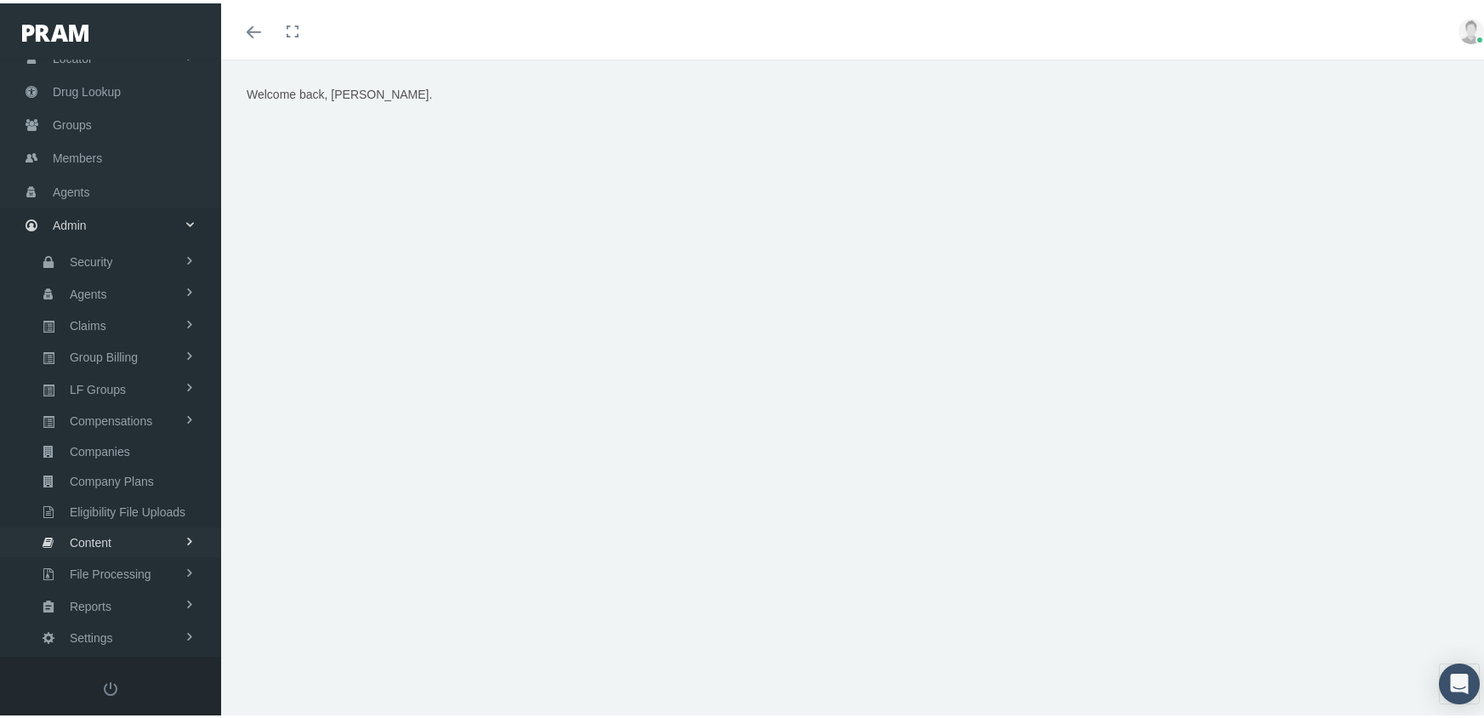
scroll to position [85, 0]
click at [135, 491] on span "Eligibility File Uploads" at bounding box center [128, 505] width 116 height 29
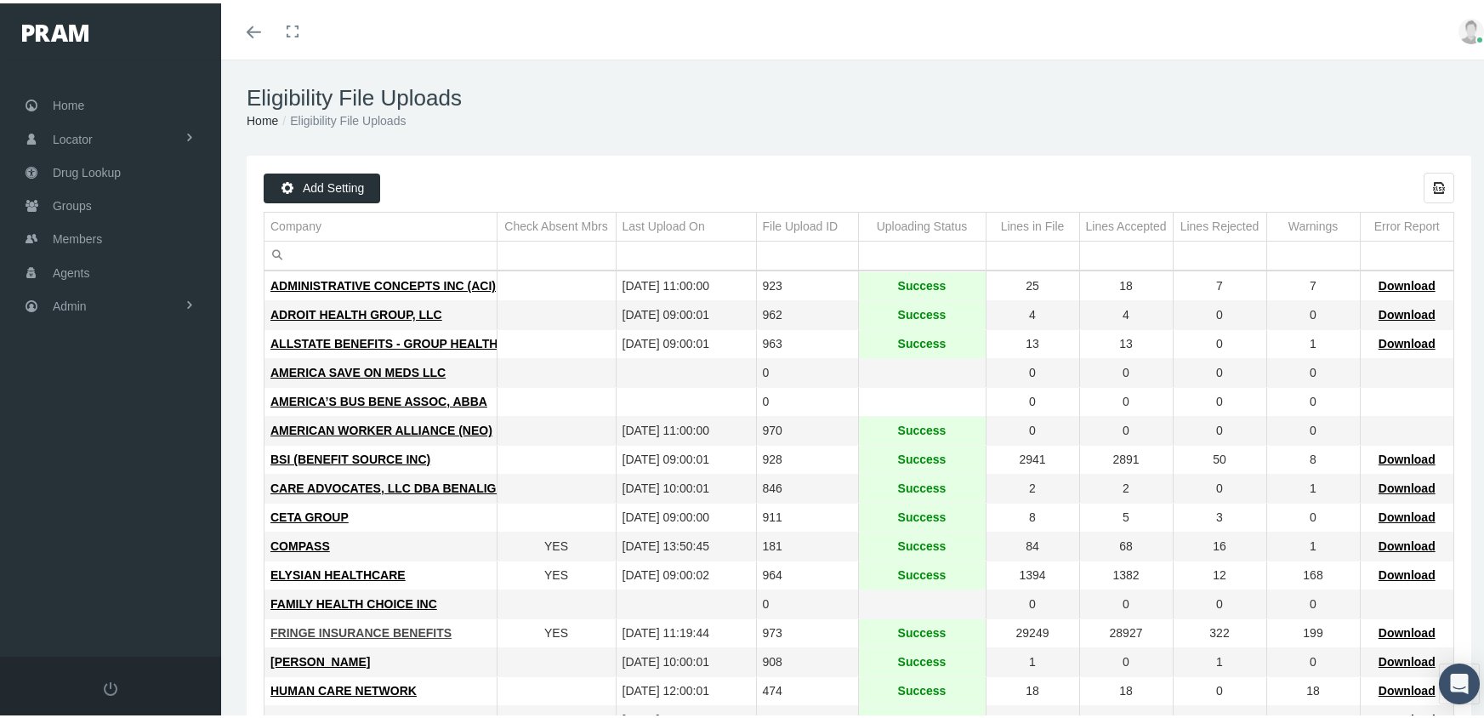
click at [352, 623] on span "FRINGE INSURANCE BENEFITS" at bounding box center [360, 629] width 181 height 14
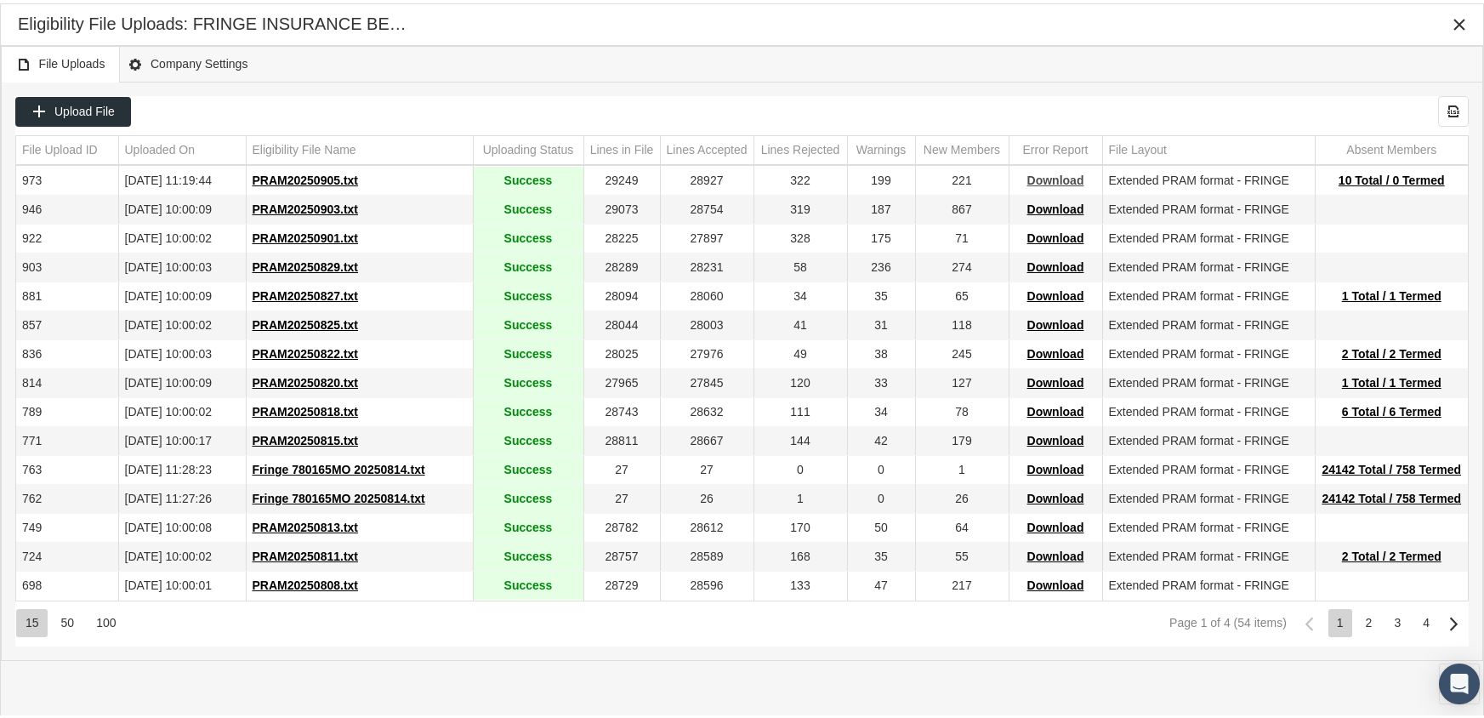
click at [1056, 170] on span "Download" at bounding box center [1055, 177] width 57 height 14
click at [1049, 41] on div "Eligibility File Uploads: FRINGE INSURANCE BENEFITS" at bounding box center [742, 22] width 1482 height 42
click at [1453, 14] on icon "Close" at bounding box center [1458, 21] width 15 height 15
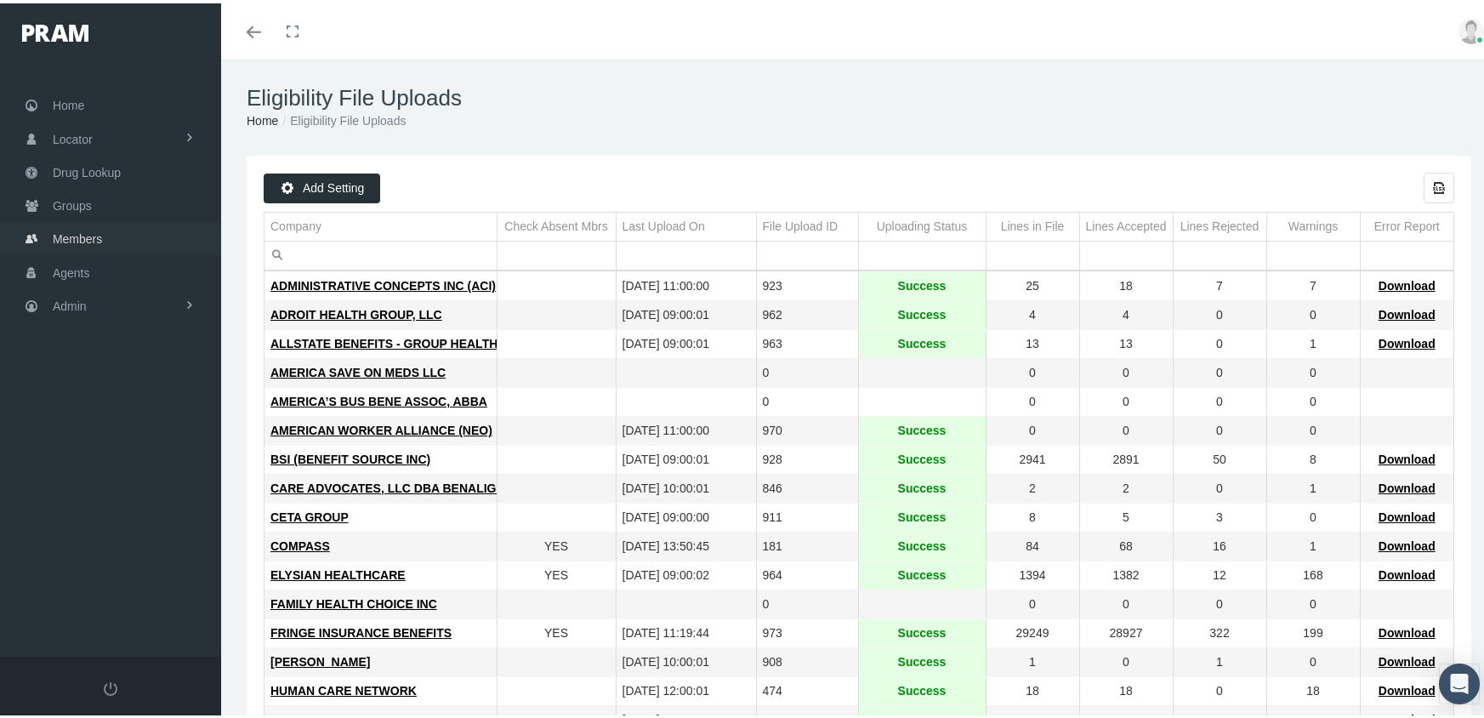
click at [86, 229] on span "Members" at bounding box center [77, 235] width 49 height 32
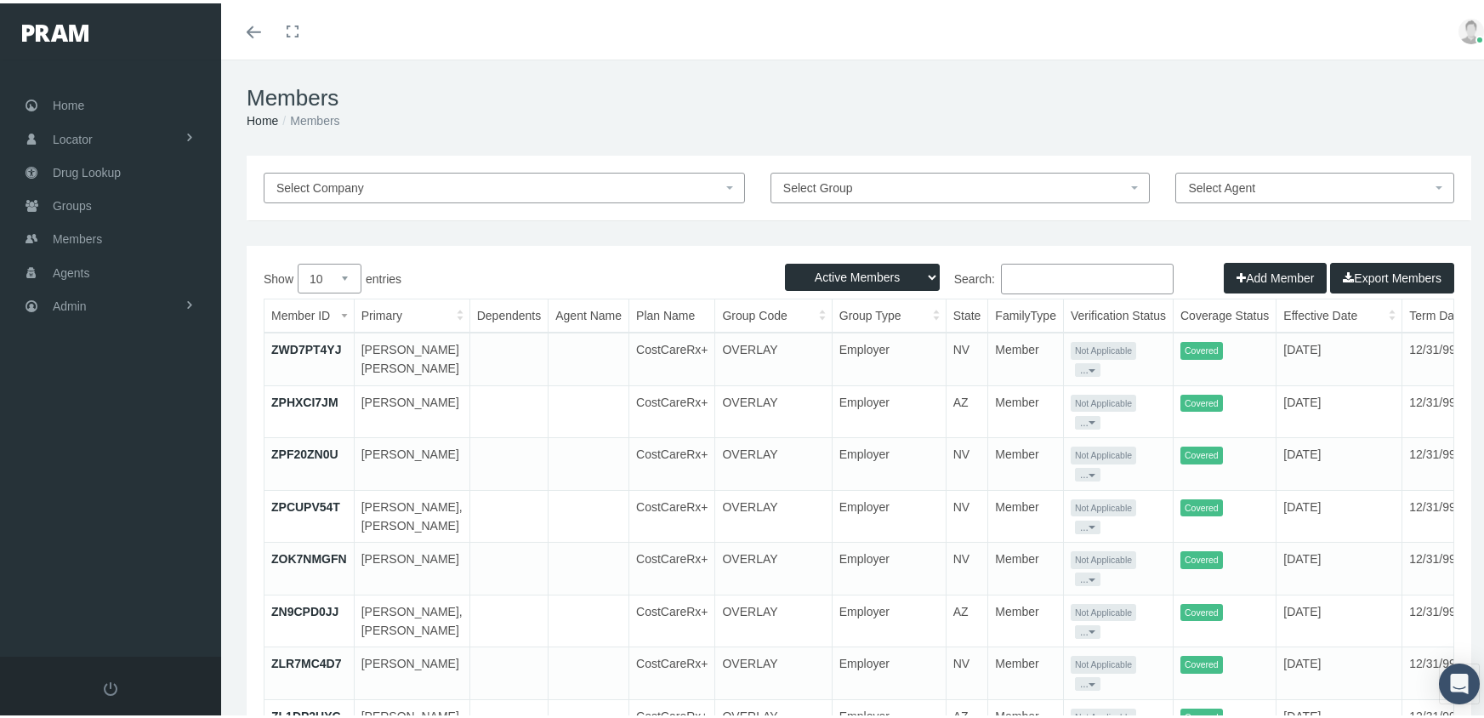
click at [836, 275] on select "Active Members Terminated Members Active & Terminated" at bounding box center [862, 273] width 155 height 27
select select "3"
click at [785, 260] on select "Active Members Terminated Members Active & Terminated" at bounding box center [862, 273] width 155 height 27
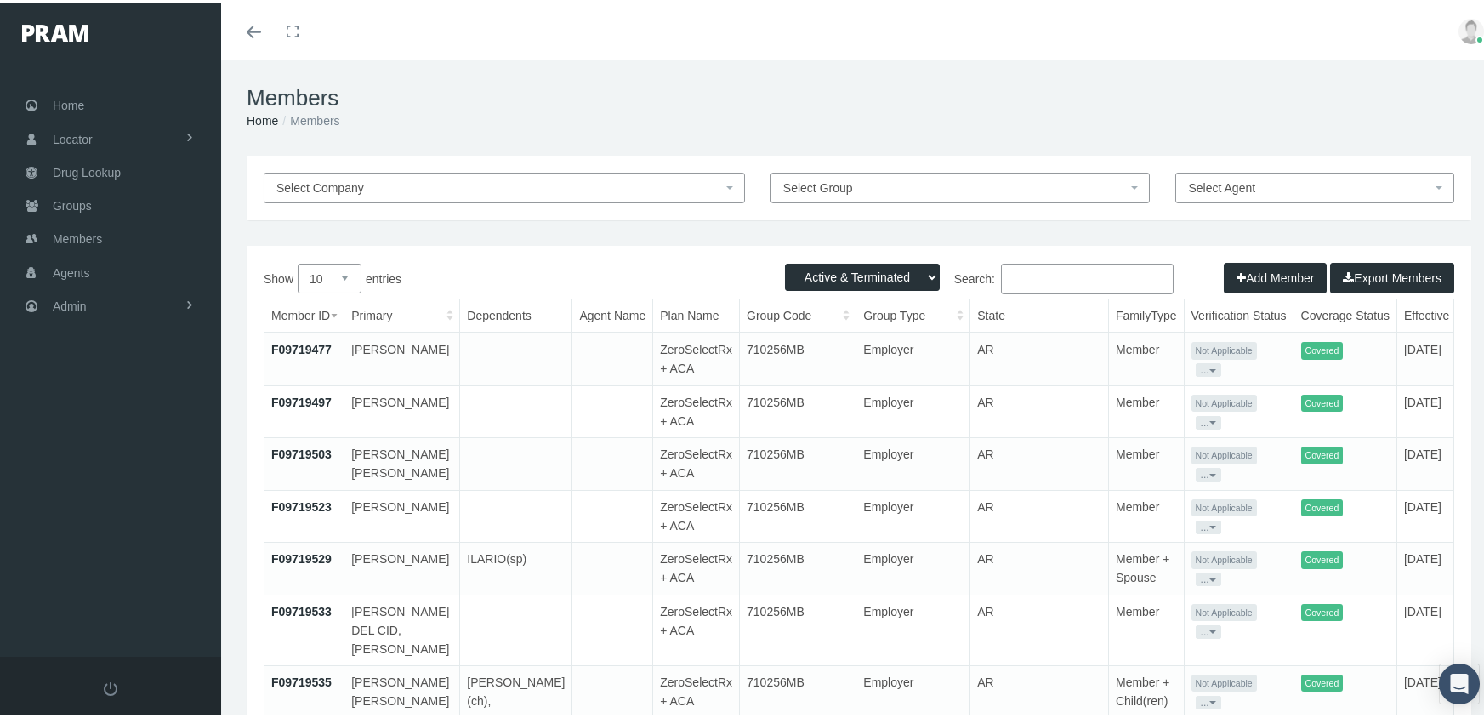
click at [1072, 277] on input "Search:" at bounding box center [1087, 275] width 173 height 31
paste input "F03210075"
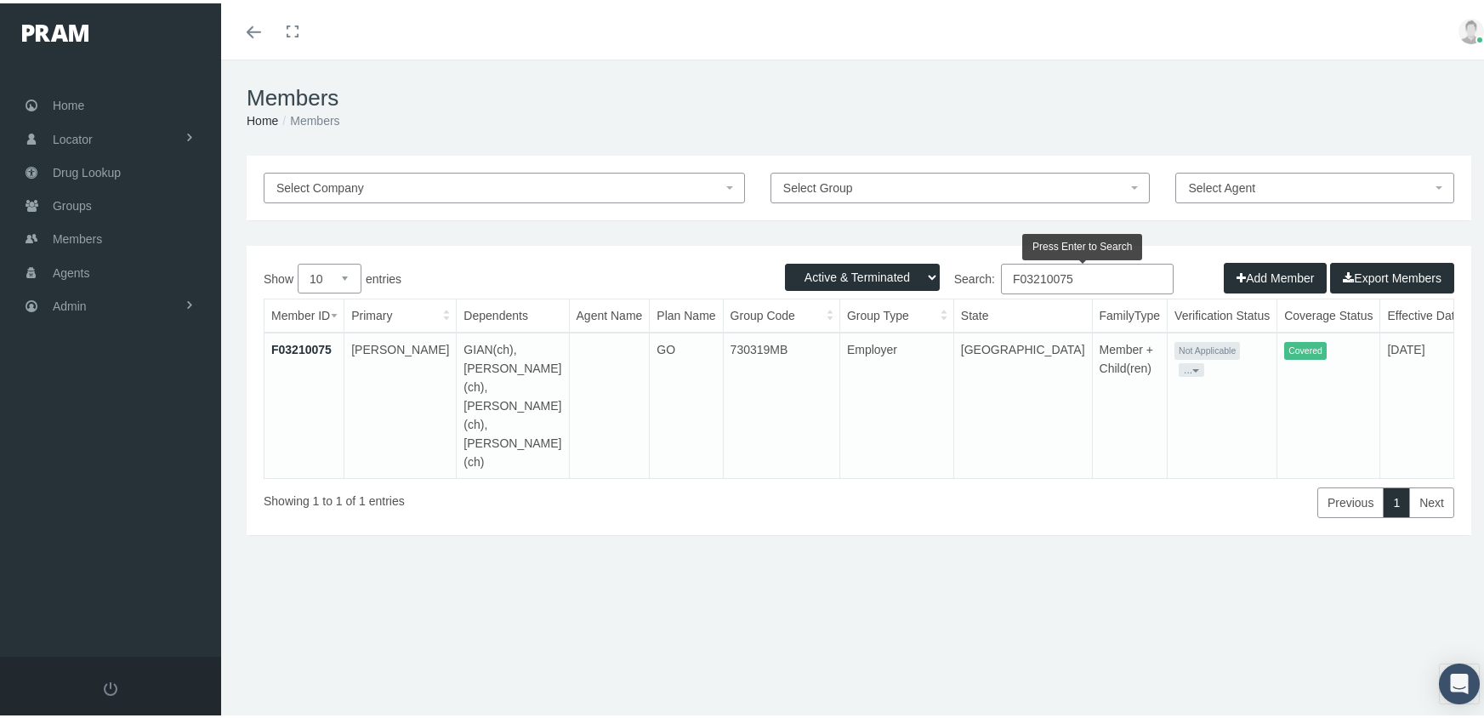
type input "F03210075"
click at [308, 343] on link "F03210075" at bounding box center [301, 346] width 60 height 14
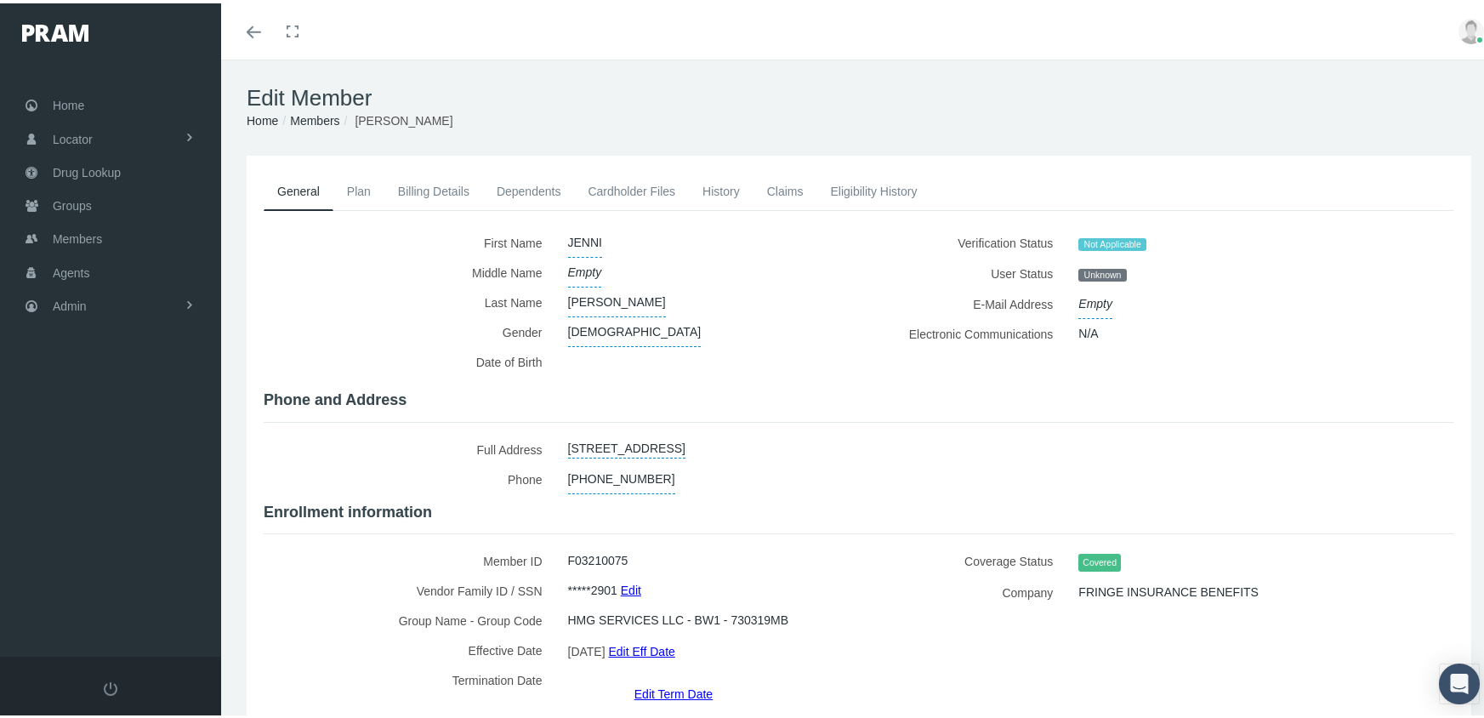
click at [527, 184] on link "Dependents" at bounding box center [529, 187] width 92 height 37
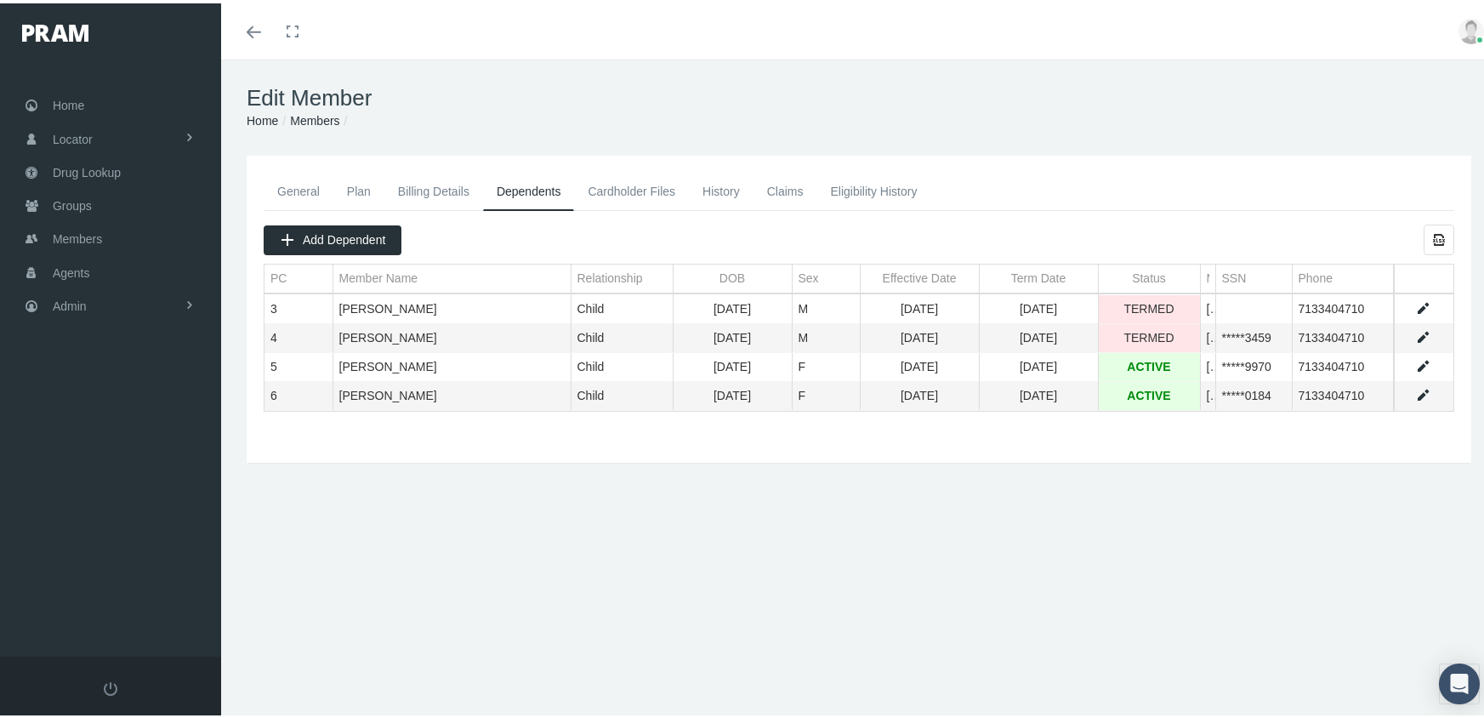
click at [1415, 332] on link "Data grid" at bounding box center [1422, 333] width 15 height 15
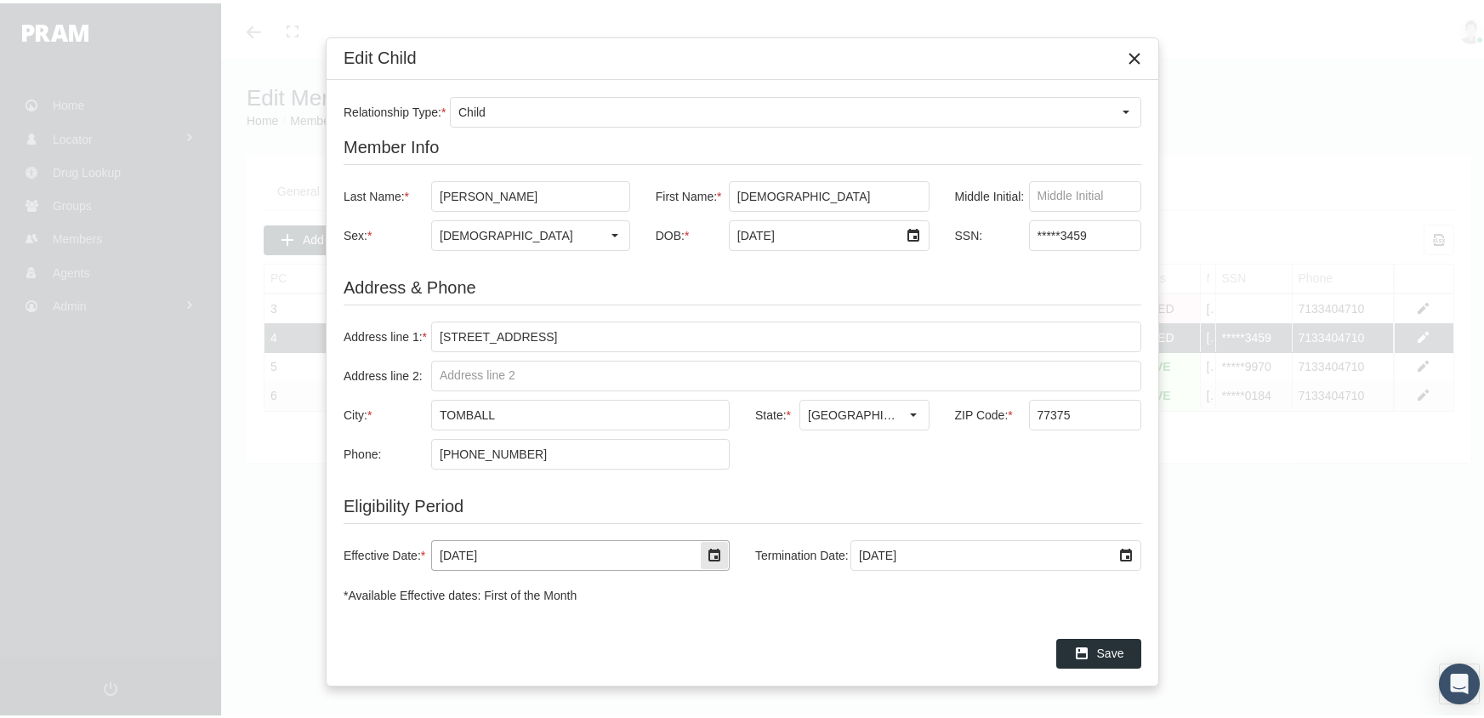
drag, startPoint x: 504, startPoint y: 545, endPoint x: 332, endPoint y: 562, distance: 173.4
click at [332, 562] on div "Relationship Type: * Child Member Info Last Name: * [PERSON_NAME] First Name: *…" at bounding box center [741, 347] width 831 height 541
type input "[DATE]"
click at [1081, 650] on icon "Save" at bounding box center [1081, 649] width 15 height 15
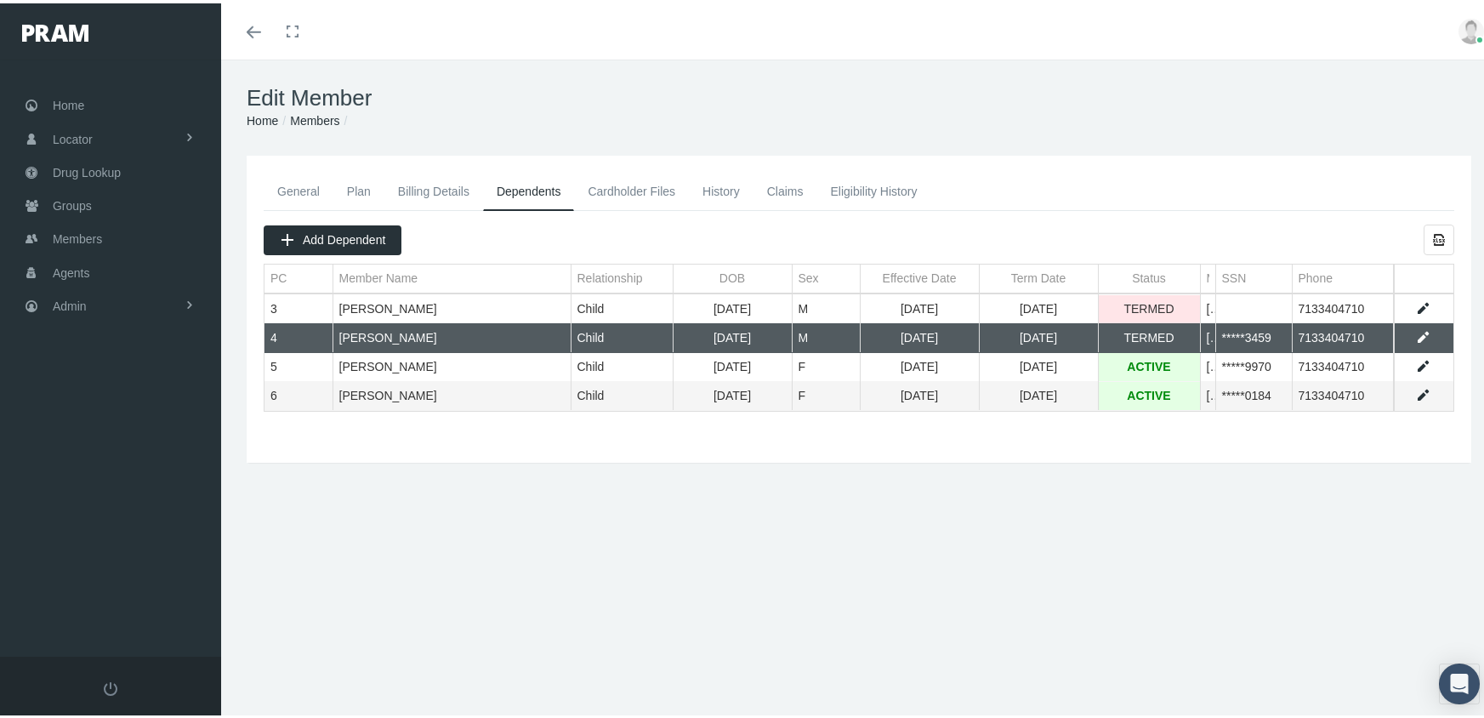
click at [313, 118] on link "Members" at bounding box center [314, 118] width 49 height 14
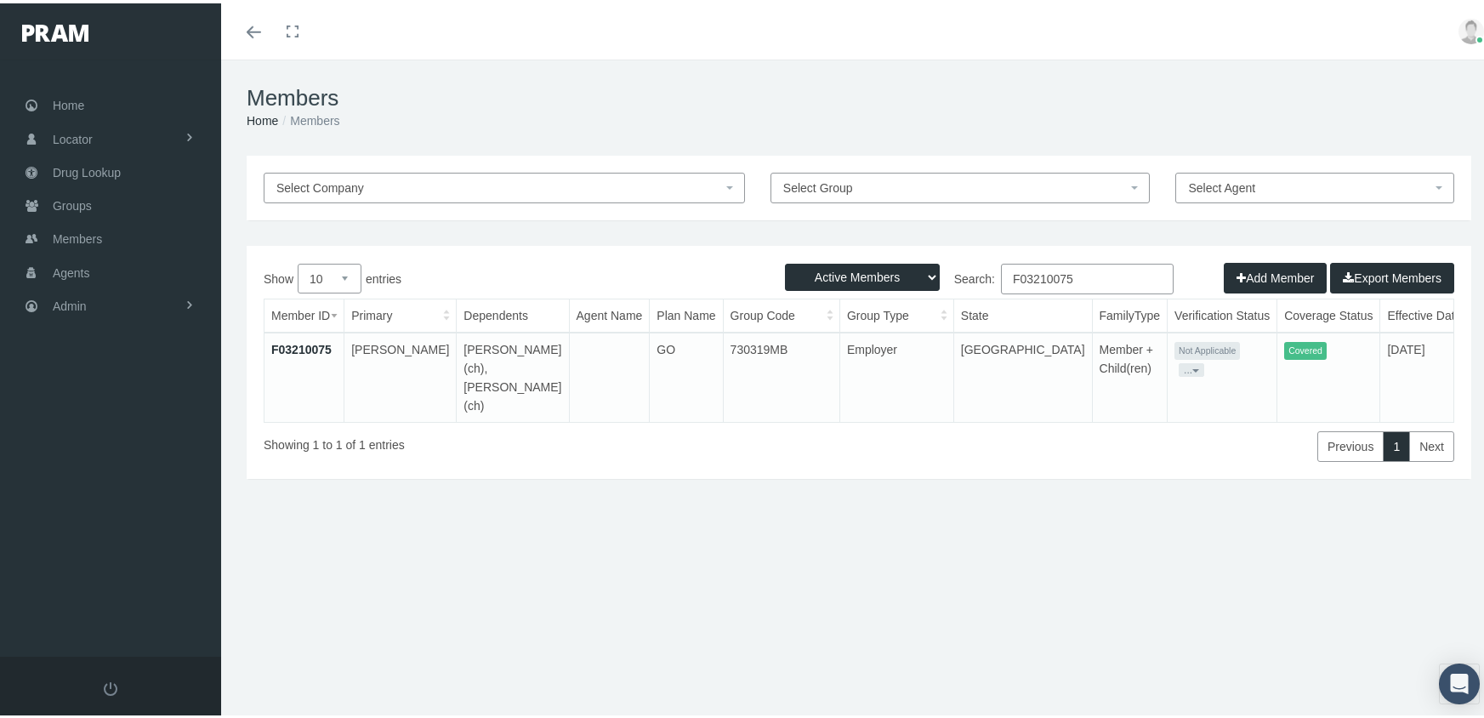
click at [858, 273] on select "Active Members Terminated Members Active & Terminated" at bounding box center [862, 273] width 155 height 27
select select "3"
click at [785, 260] on select "Active Members Terminated Members Active & Terminated" at bounding box center [862, 273] width 155 height 27
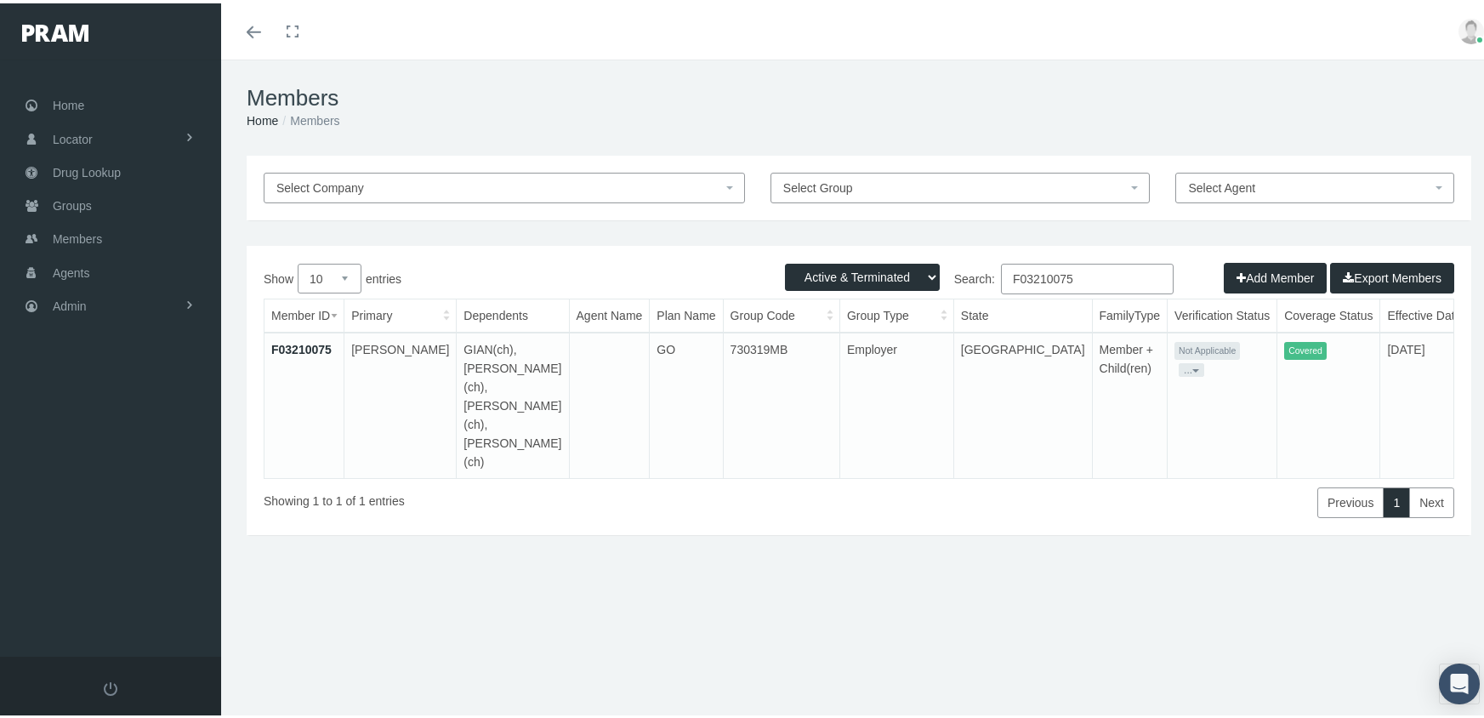
drag, startPoint x: 1088, startPoint y: 271, endPoint x: 988, endPoint y: 263, distance: 100.7
click at [988, 263] on label "Search: F03210075" at bounding box center [1016, 275] width 315 height 31
click at [1094, 275] on input "F03210075" at bounding box center [1087, 275] width 173 height 31
drag, startPoint x: 1094, startPoint y: 275, endPoint x: 984, endPoint y: 264, distance: 111.1
click at [984, 264] on label "Search: F03210075" at bounding box center [1016, 275] width 315 height 31
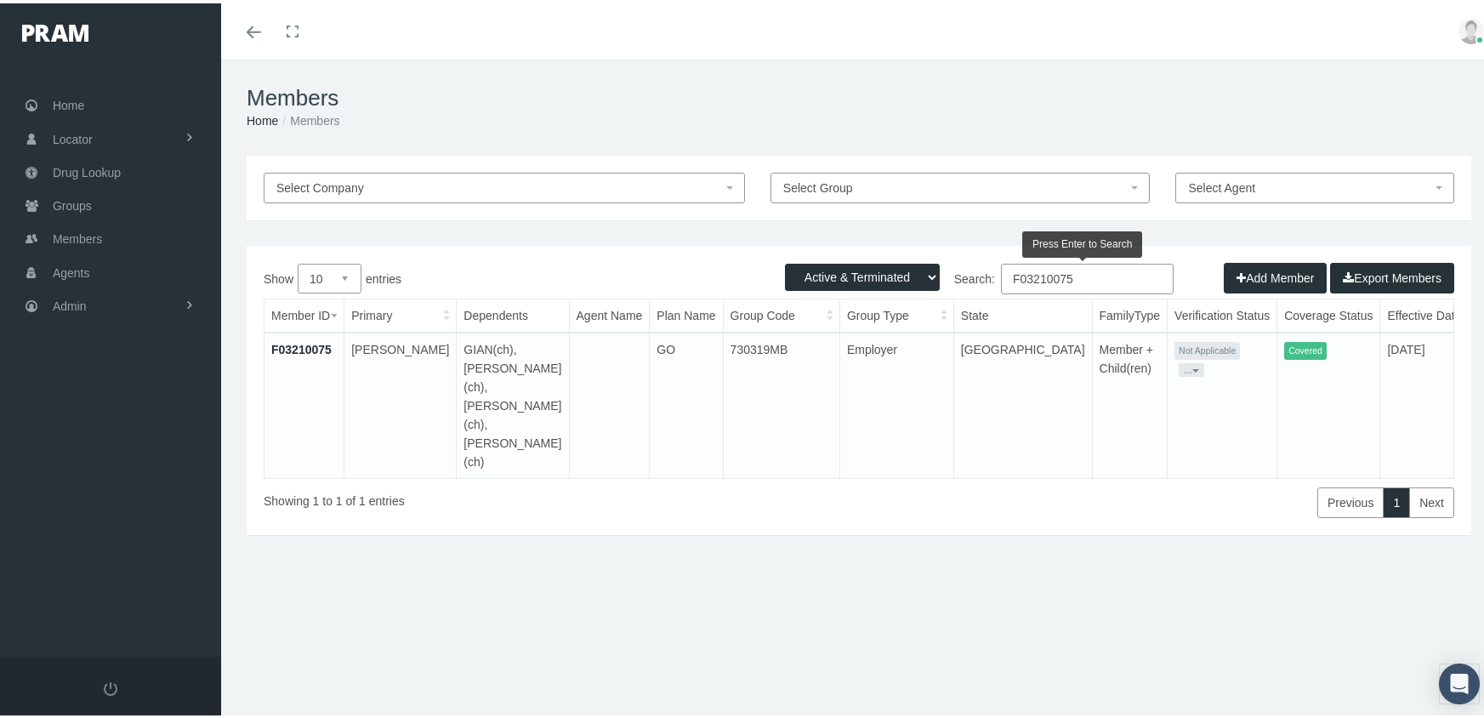
drag, startPoint x: 1096, startPoint y: 275, endPoint x: 980, endPoint y: 272, distance: 115.7
click at [980, 272] on label "Search: F03210075" at bounding box center [1016, 275] width 315 height 31
paste input "9691941"
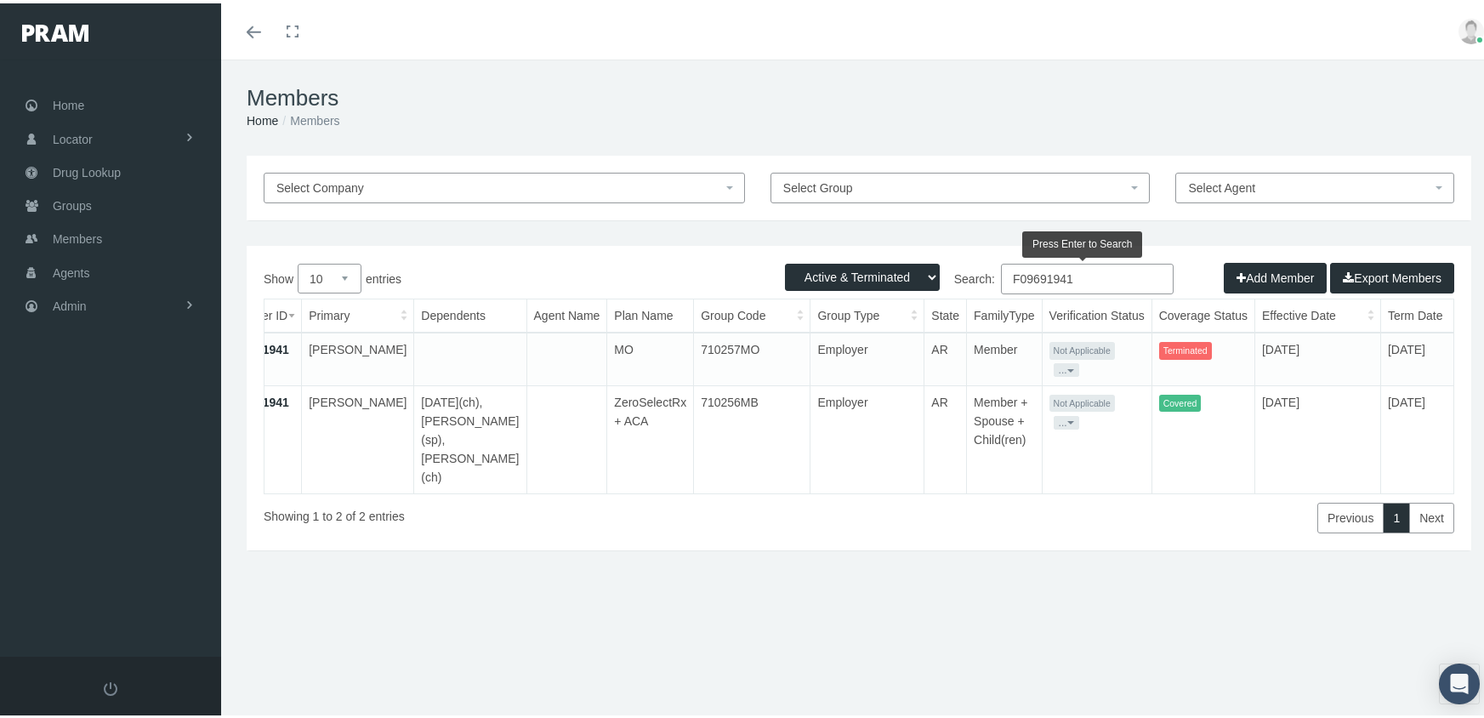
scroll to position [0, 43]
type input "F09691941"
click at [76, 191] on span "Groups" at bounding box center [72, 202] width 39 height 32
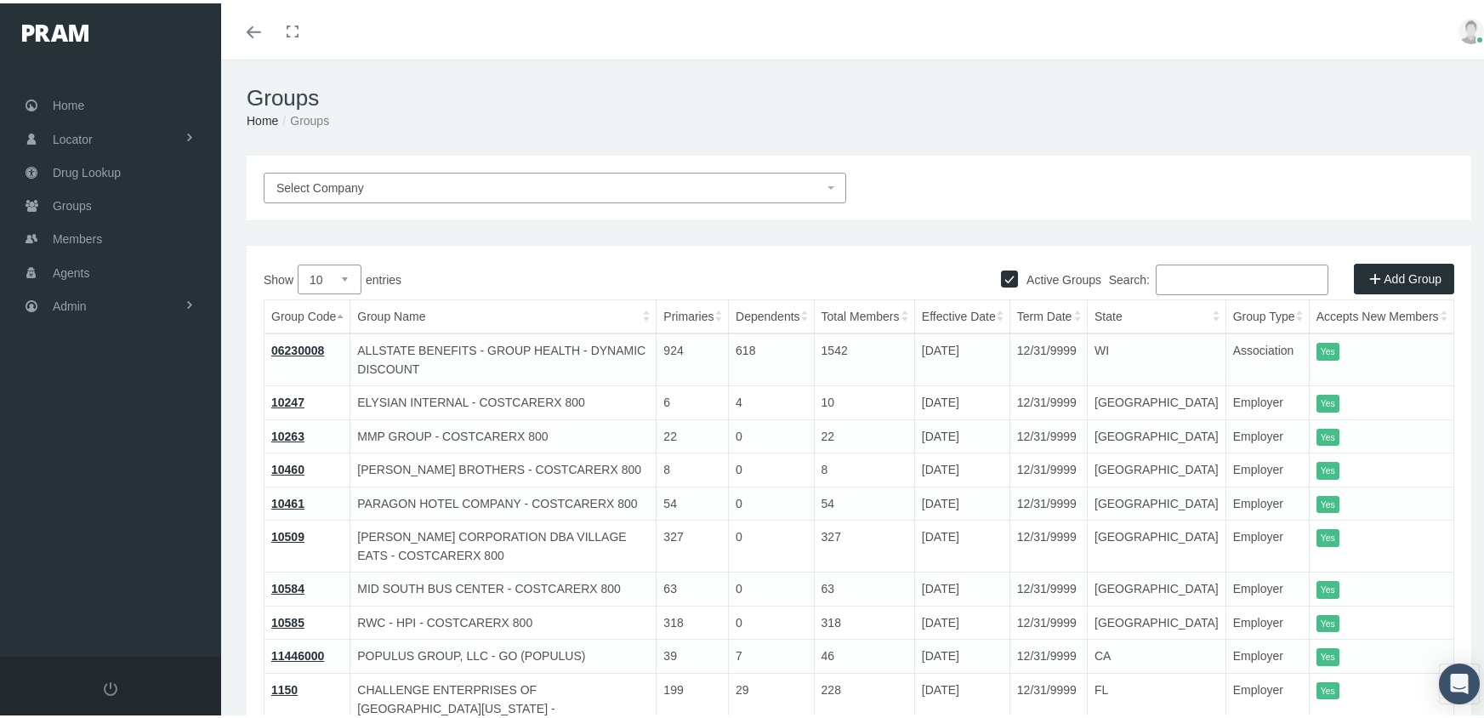
click at [1217, 280] on input "Search:" at bounding box center [1241, 276] width 173 height 31
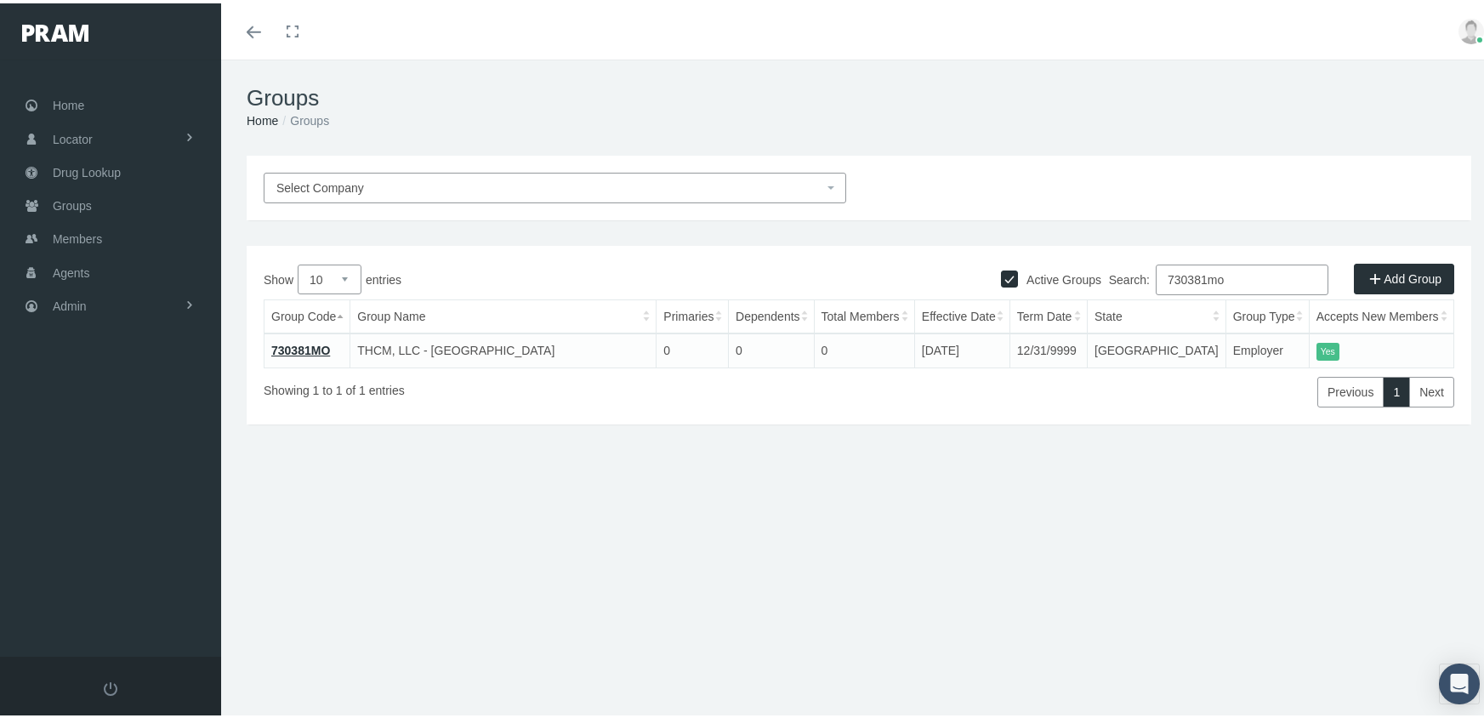
type input "730381mo"
click at [291, 343] on link "730381MO" at bounding box center [300, 347] width 59 height 14
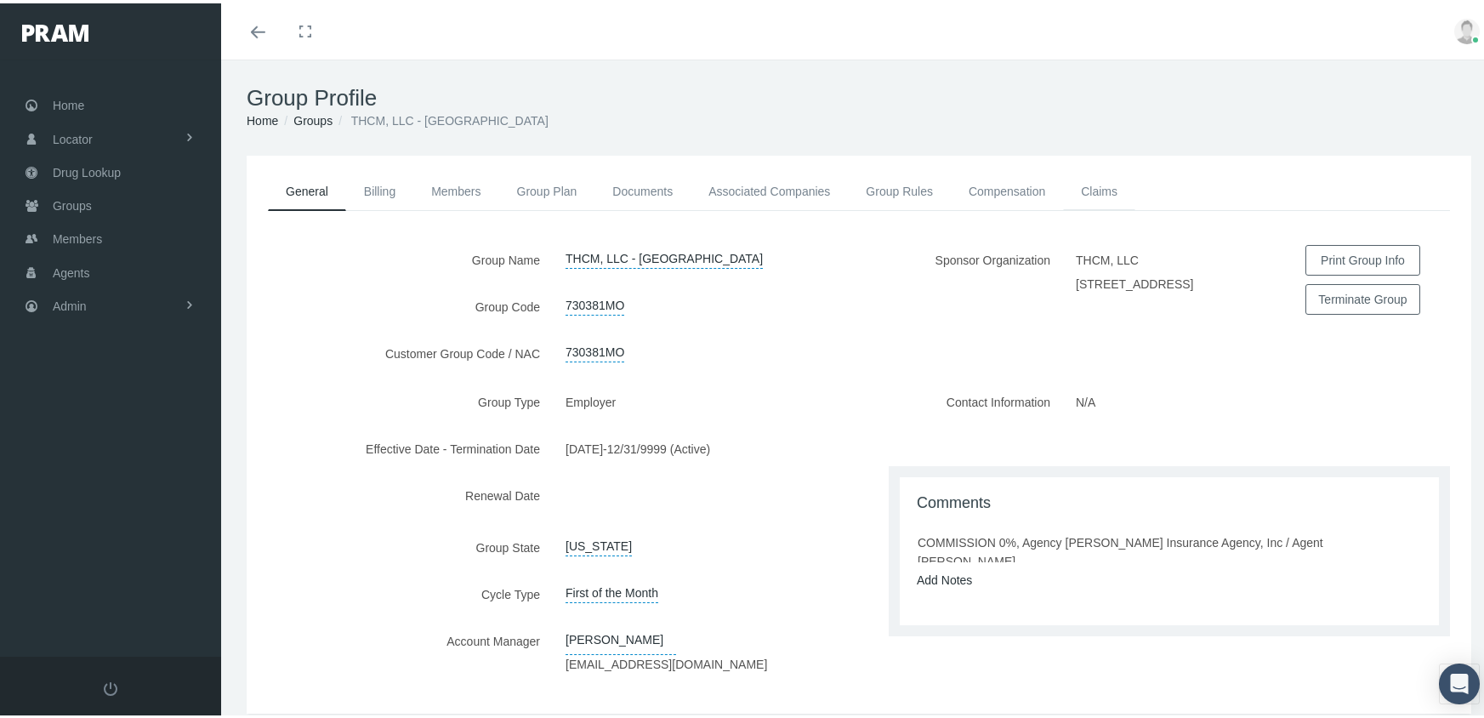
click at [1099, 181] on link "Claims" at bounding box center [1099, 187] width 72 height 37
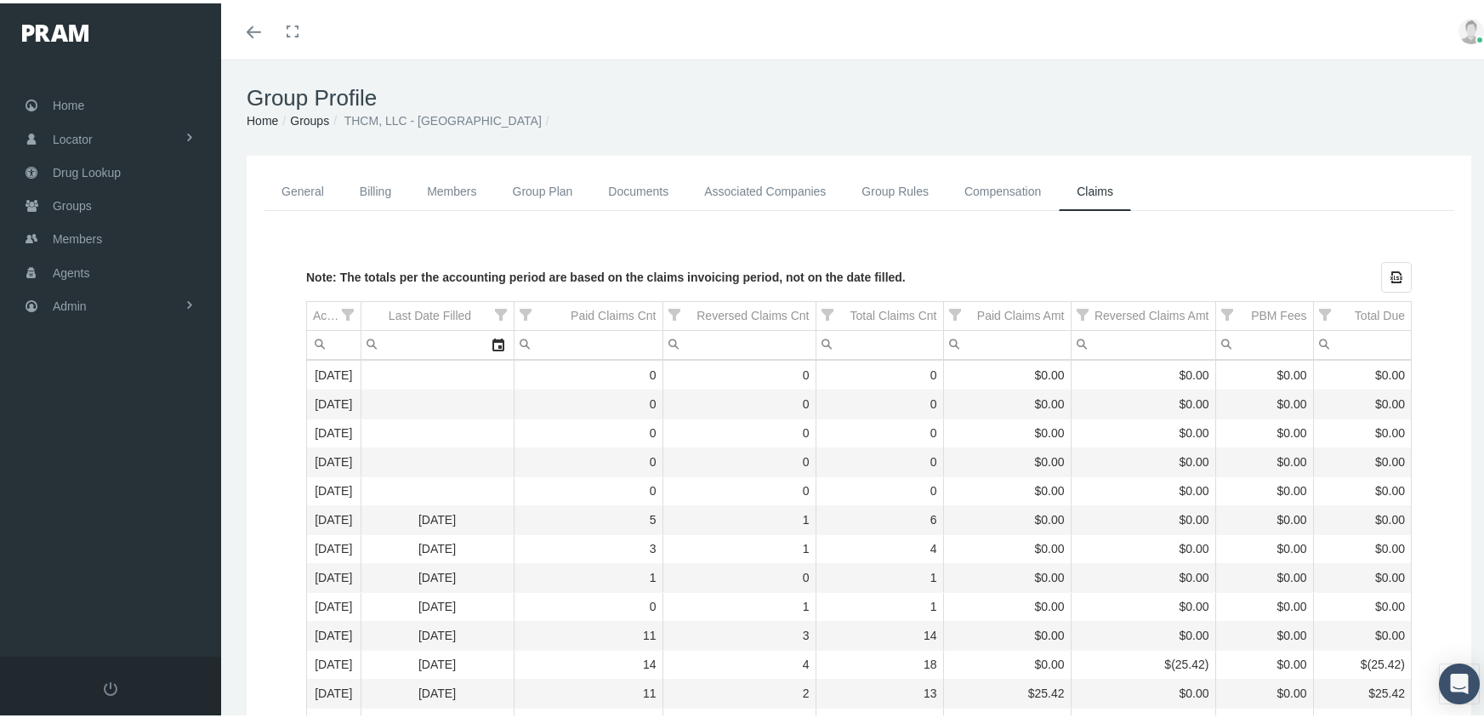
click at [303, 115] on link "Groups" at bounding box center [309, 118] width 39 height 14
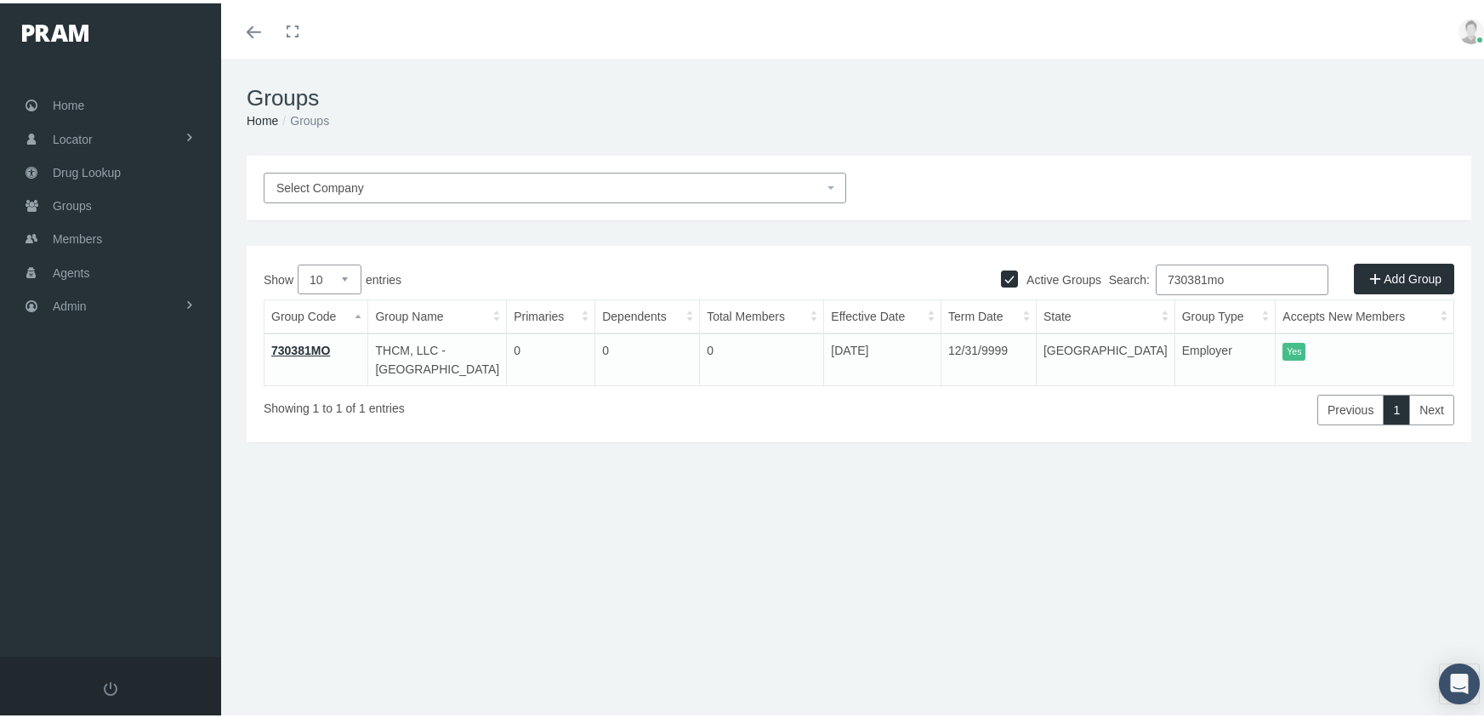
drag, startPoint x: 1240, startPoint y: 280, endPoint x: 1152, endPoint y: 281, distance: 88.4
click at [1152, 281] on label "Search: 730381mo" at bounding box center [1218, 276] width 219 height 31
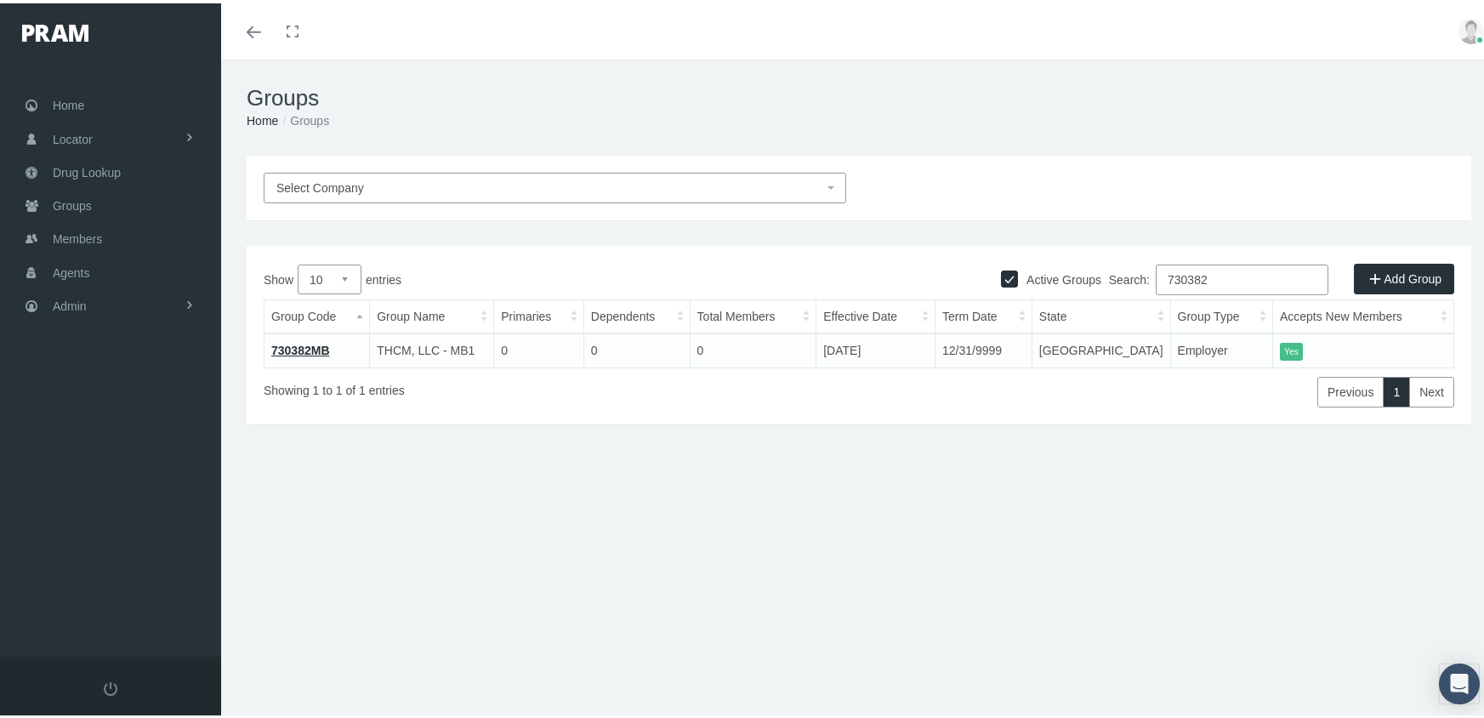
type input "730382"
click at [312, 343] on link "730382MB" at bounding box center [300, 347] width 59 height 14
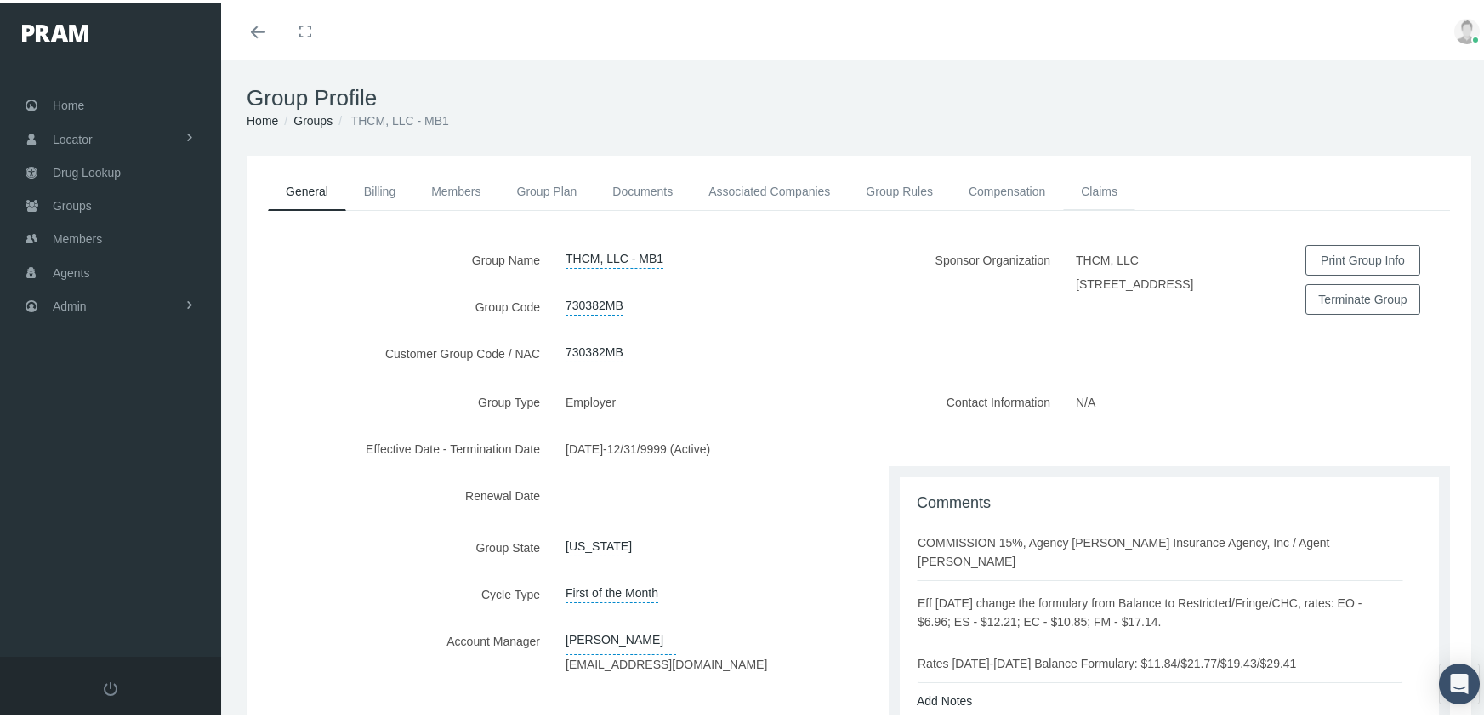
click at [1102, 179] on link "Claims" at bounding box center [1099, 187] width 72 height 37
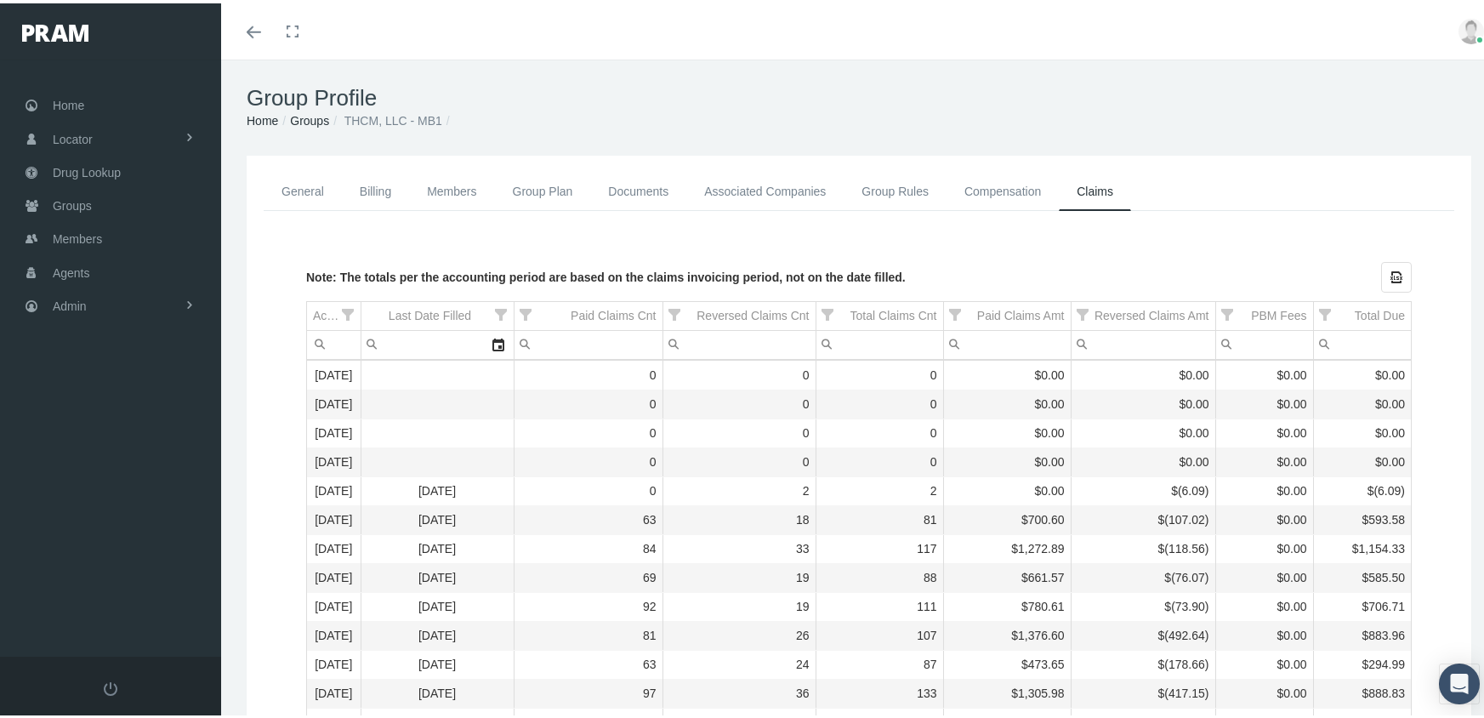
click at [312, 122] on link "Groups" at bounding box center [309, 118] width 39 height 14
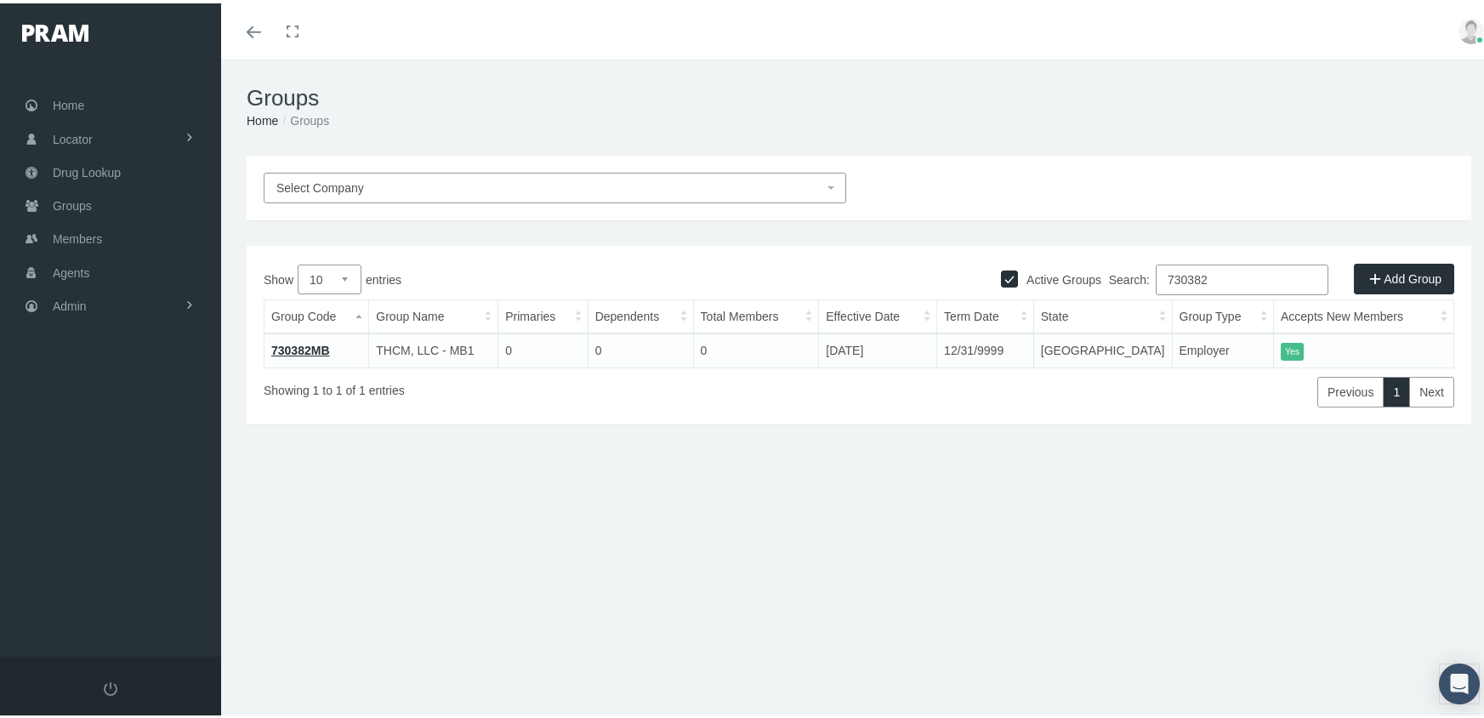
drag, startPoint x: 1241, startPoint y: 272, endPoint x: 1013, endPoint y: 294, distance: 229.8
click at [1013, 294] on div "Search: 730382" at bounding box center [1156, 278] width 595 height 35
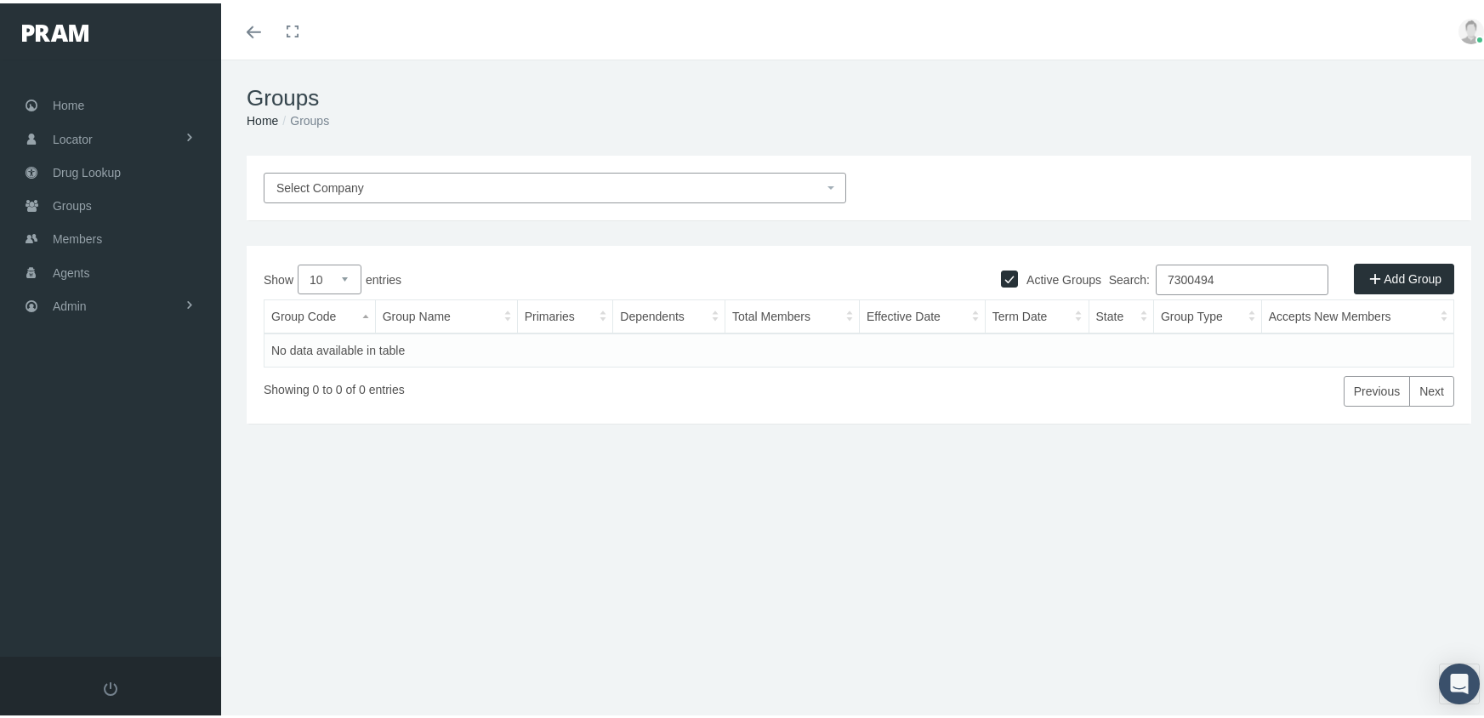
drag, startPoint x: 1225, startPoint y: 279, endPoint x: 1132, endPoint y: 275, distance: 93.6
click at [1132, 275] on label "Search: 7300494" at bounding box center [1218, 276] width 219 height 31
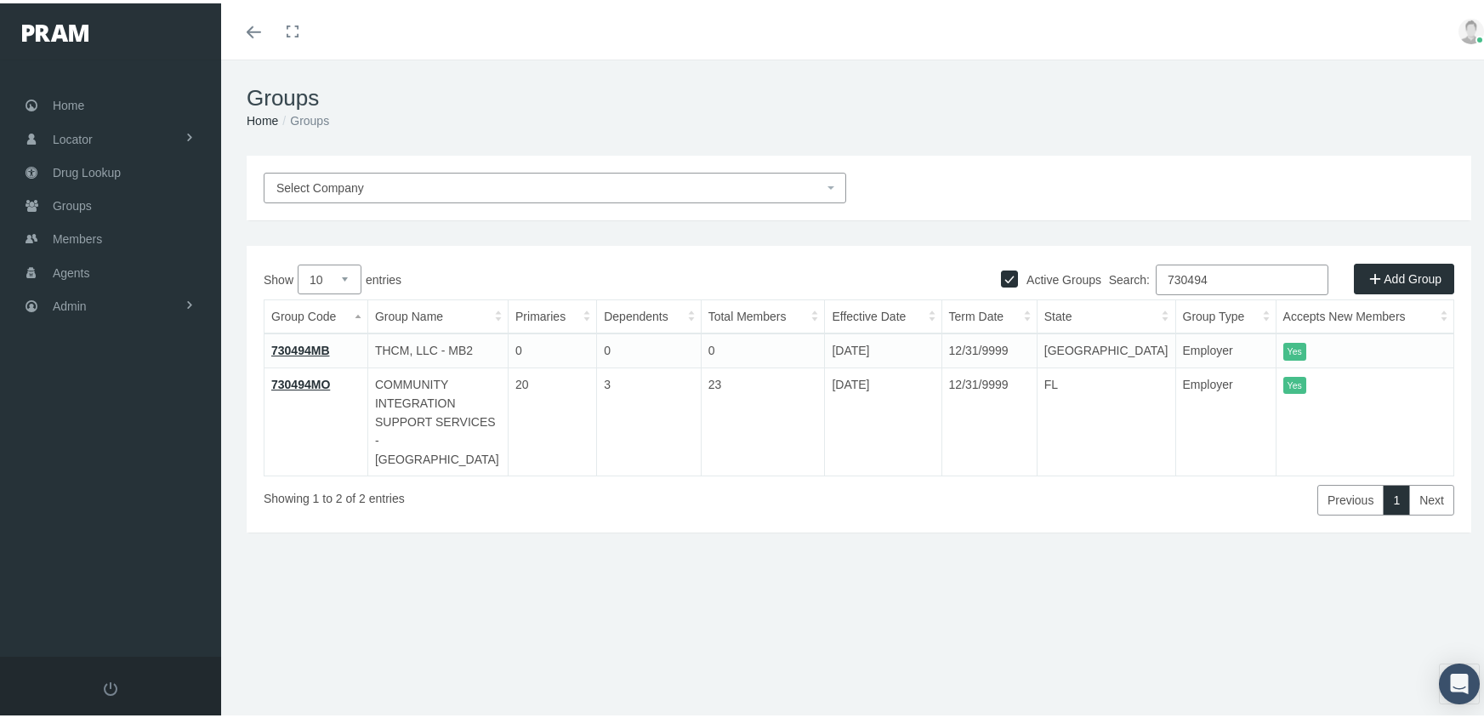
type input "730494"
click at [309, 346] on link "730494MB" at bounding box center [300, 347] width 59 height 14
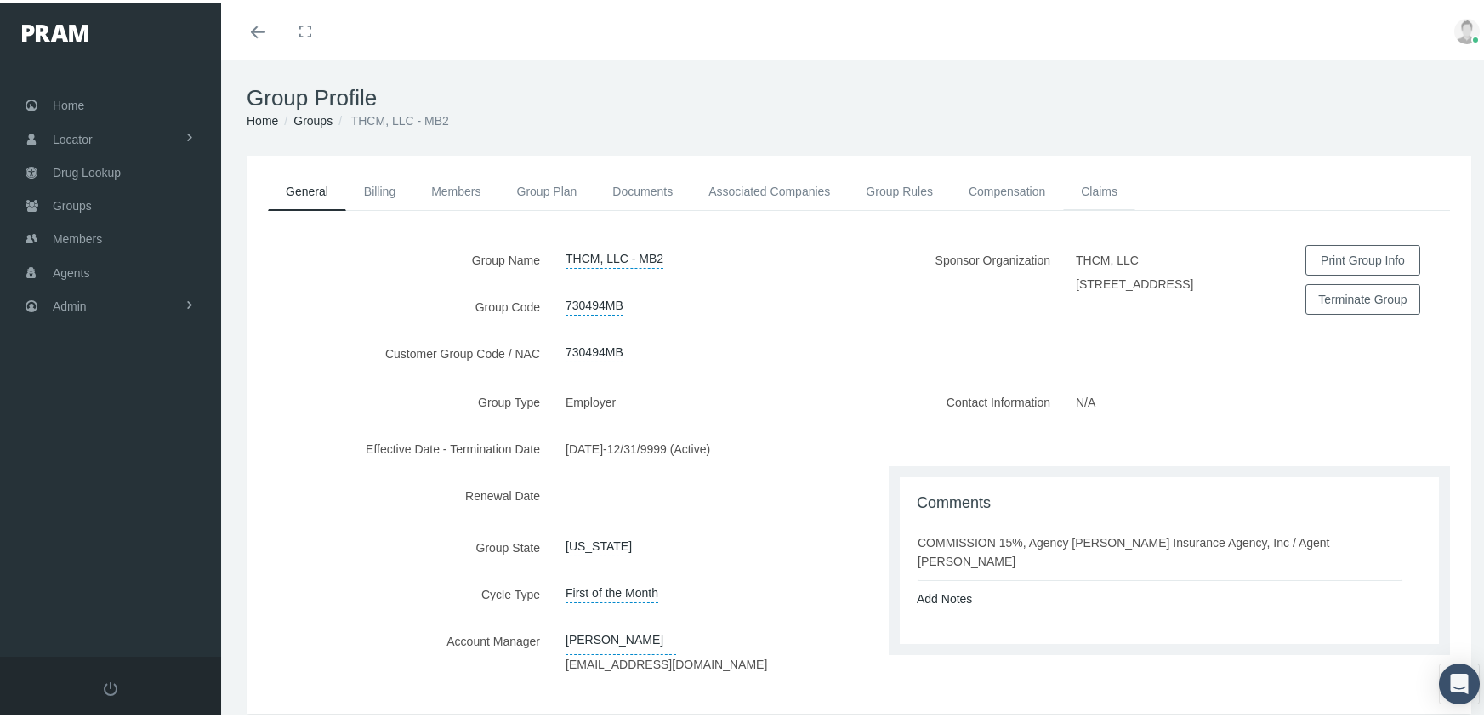
click at [1110, 183] on link "Claims" at bounding box center [1099, 187] width 72 height 37
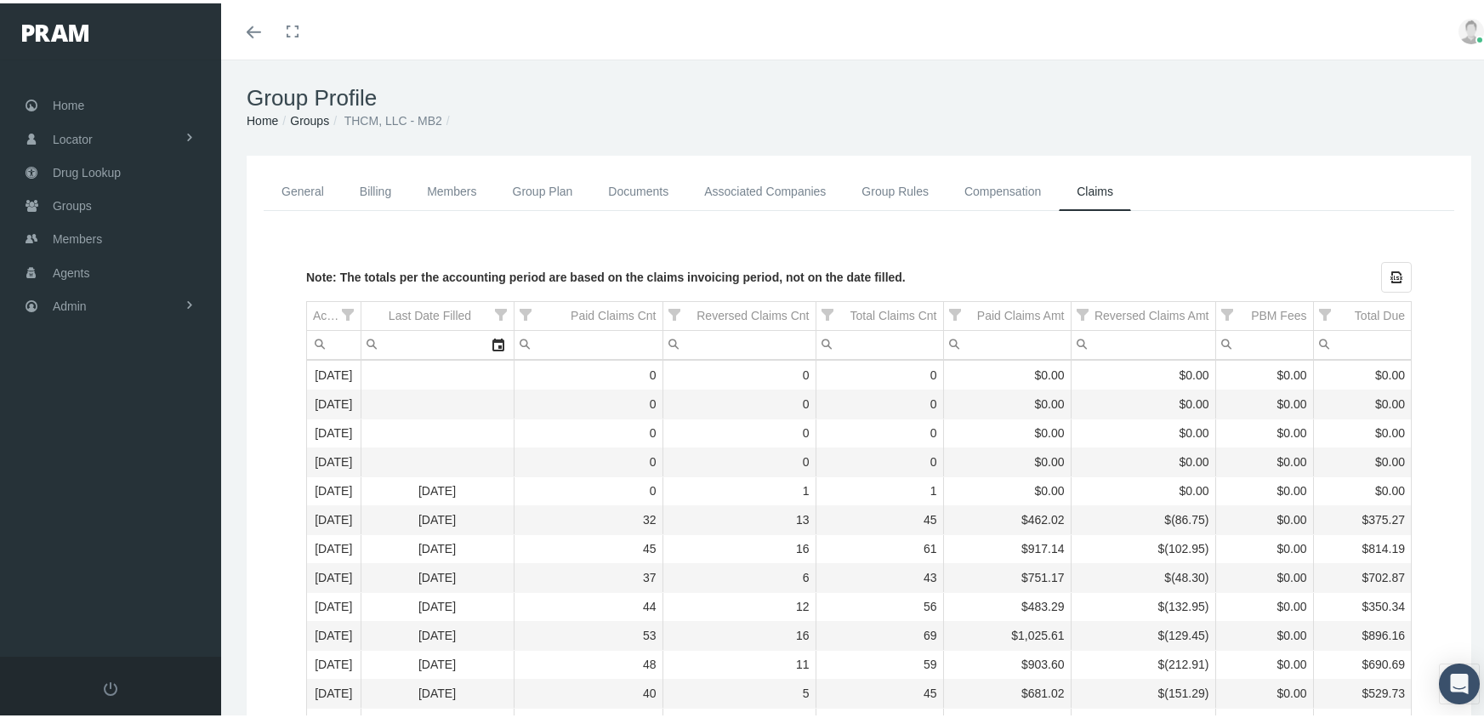
click at [290, 182] on link "General" at bounding box center [303, 188] width 78 height 38
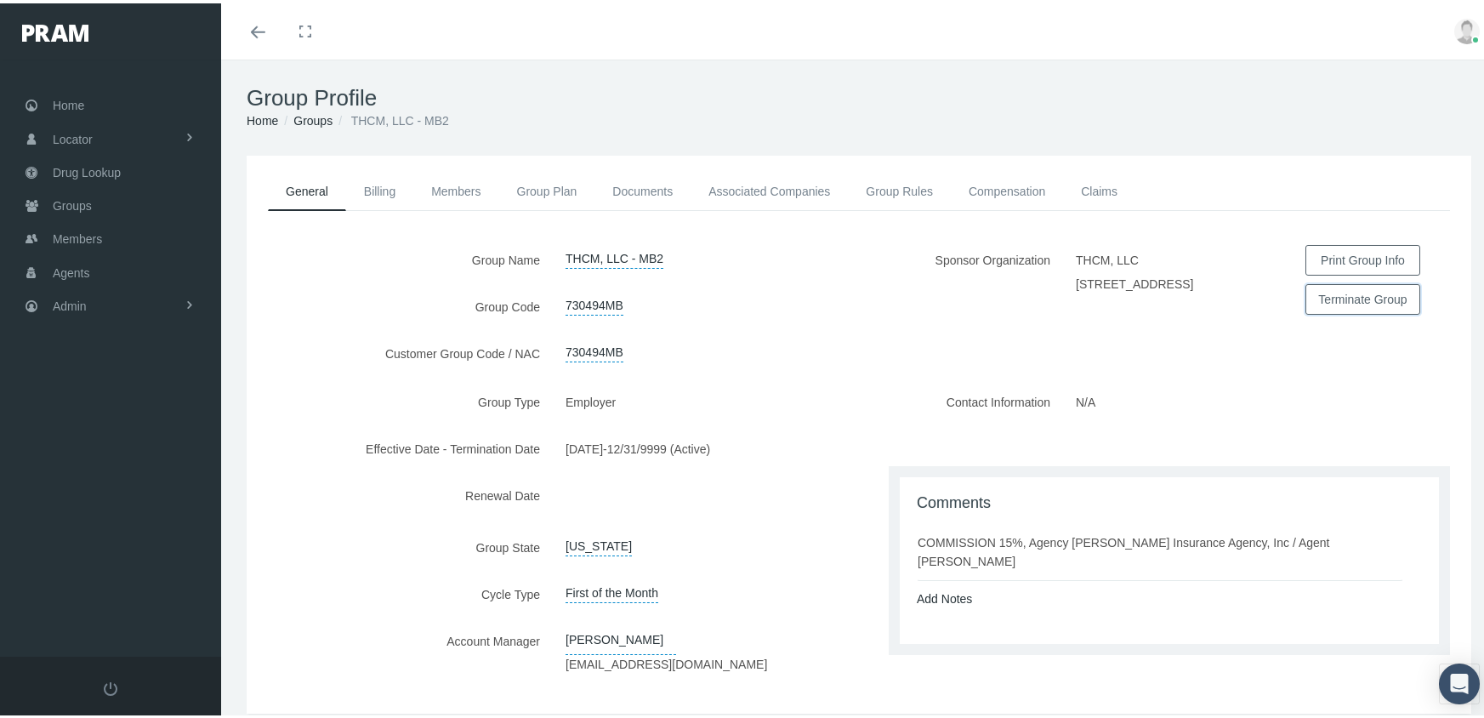
click at [1326, 295] on button "Terminate Group" at bounding box center [1362, 296] width 115 height 31
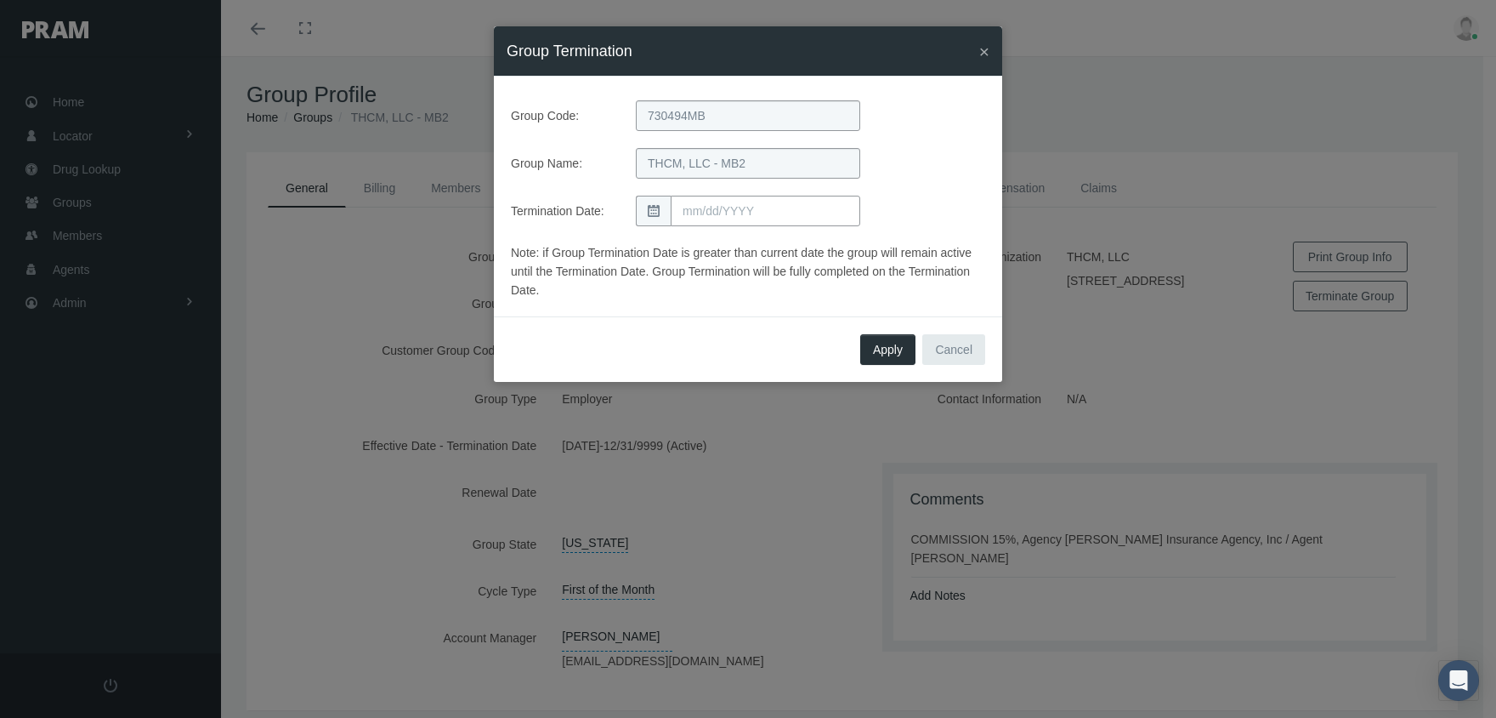
click at [729, 218] on input "text" at bounding box center [766, 211] width 190 height 31
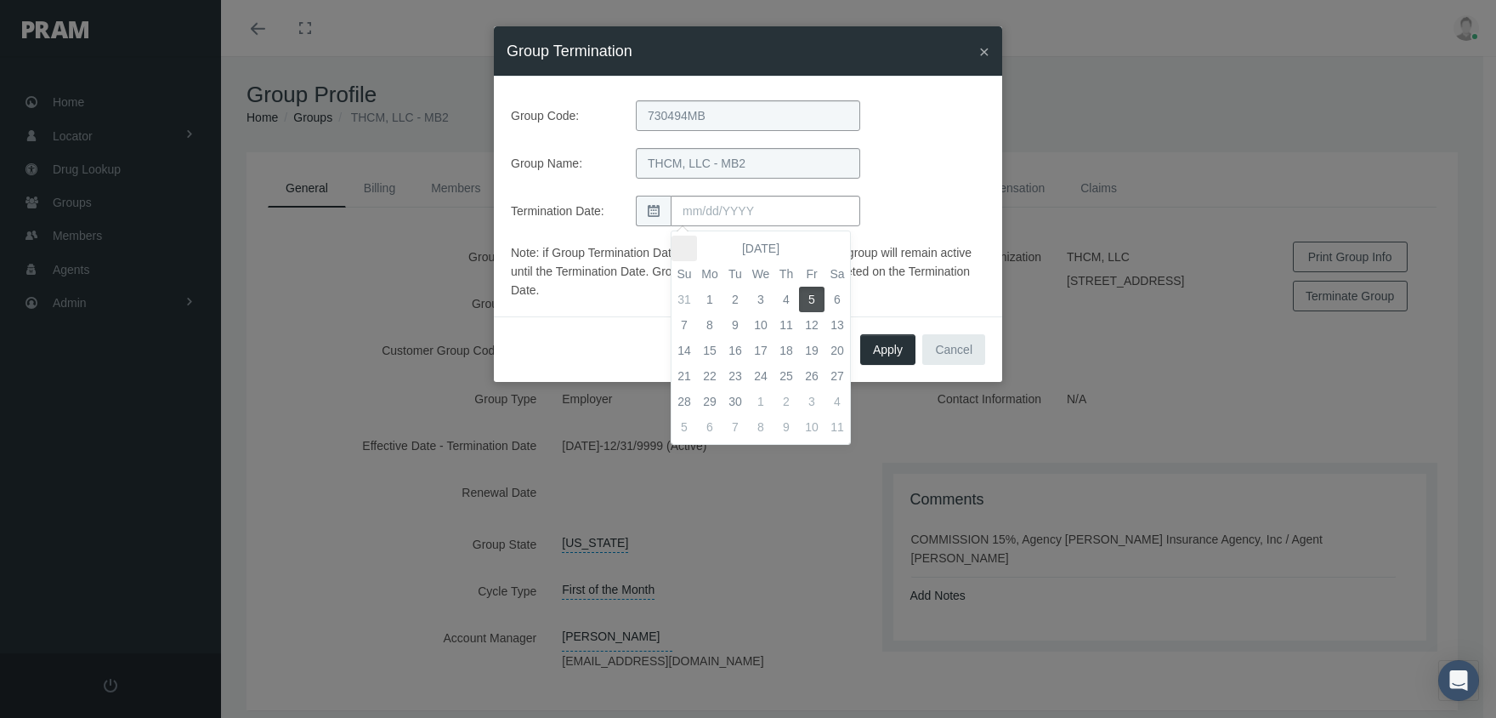
click at [689, 238] on th at bounding box center [685, 249] width 26 height 26
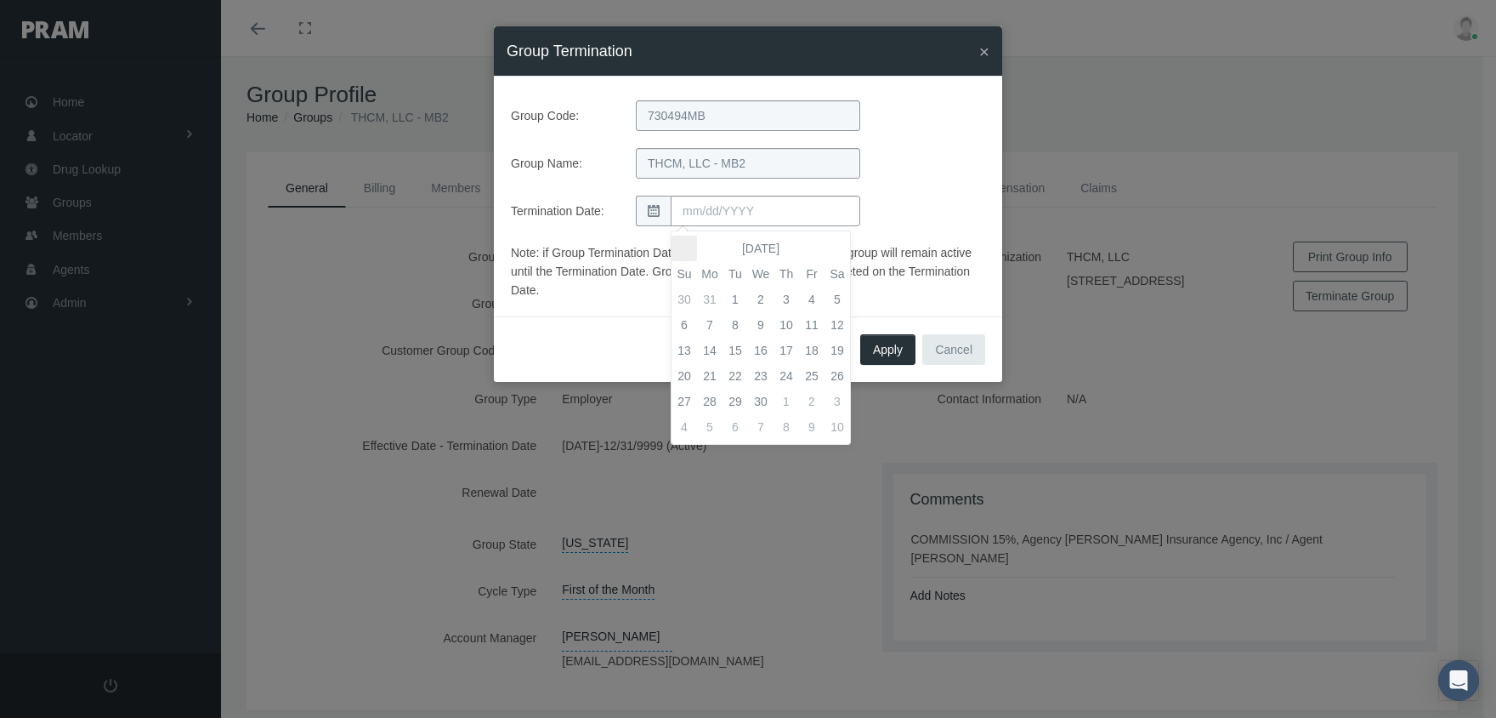
click at [689, 238] on th at bounding box center [685, 249] width 26 height 26
click at [714, 418] on td "31" at bounding box center [710, 427] width 26 height 26
type input "[DATE]"
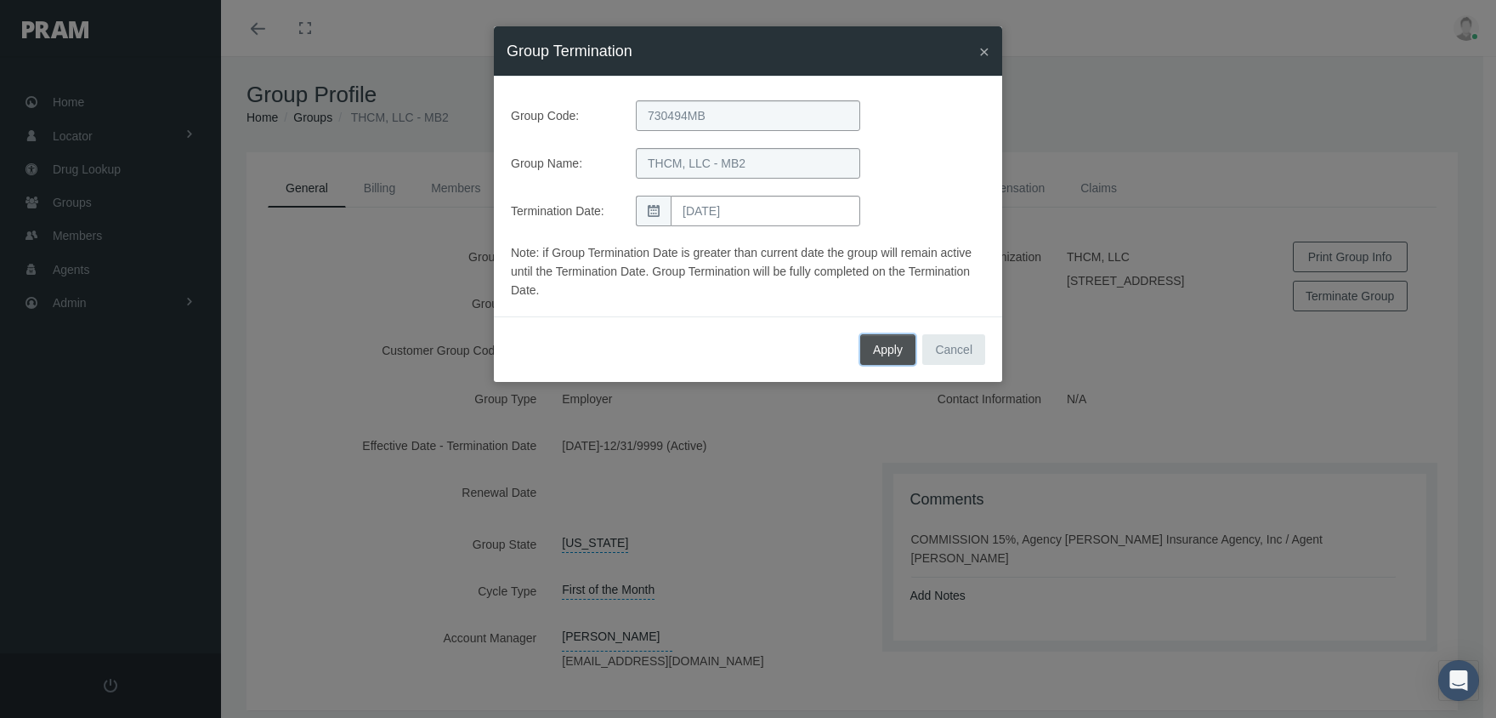
click at [887, 343] on span "Apply" at bounding box center [888, 350] width 30 height 14
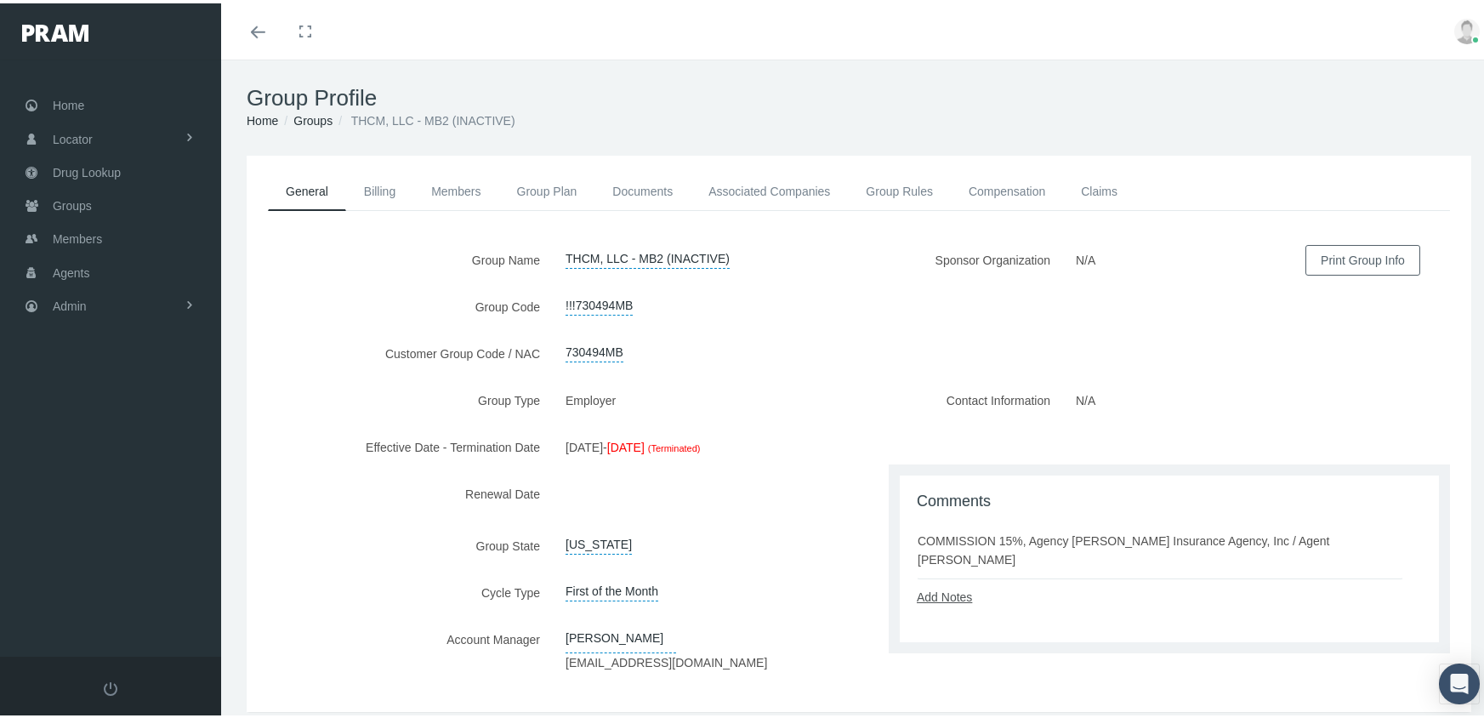
drag, startPoint x: 932, startPoint y: 591, endPoint x: 944, endPoint y: 587, distance: 12.4
click at [932, 591] on link "Add Notes" at bounding box center [944, 594] width 55 height 14
click at [981, 626] on textarea at bounding box center [1169, 646] width 505 height 87
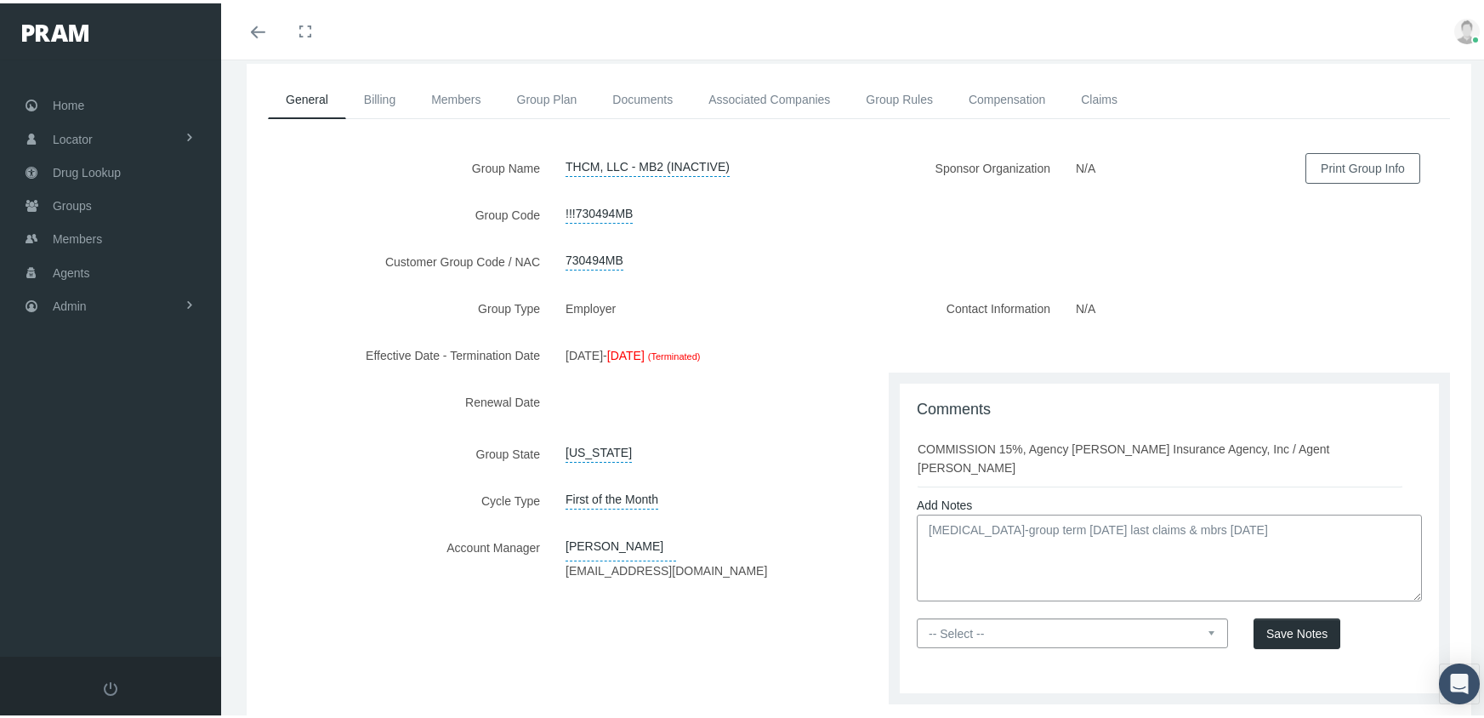
scroll to position [179, 0]
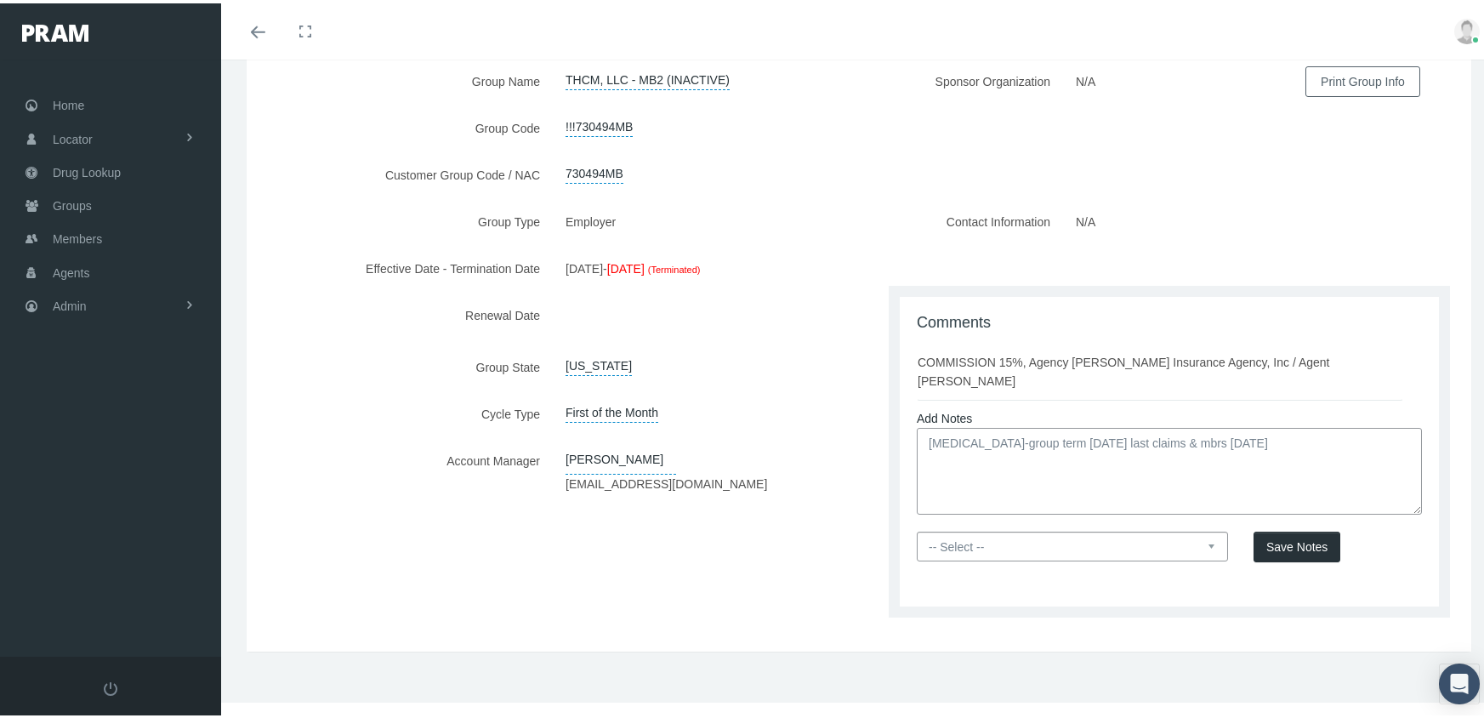
type textarea "[MEDICAL_DATA]-group term [DATE] last claims & mbrs [DATE]"
click at [1204, 542] on select "-- Select -- PRAM Only Everyone" at bounding box center [1072, 543] width 311 height 30
select select "0"
click at [917, 528] on select "-- Select -- PRAM Only Everyone" at bounding box center [1072, 543] width 311 height 30
click at [1276, 538] on span "Save Notes" at bounding box center [1296, 543] width 61 height 14
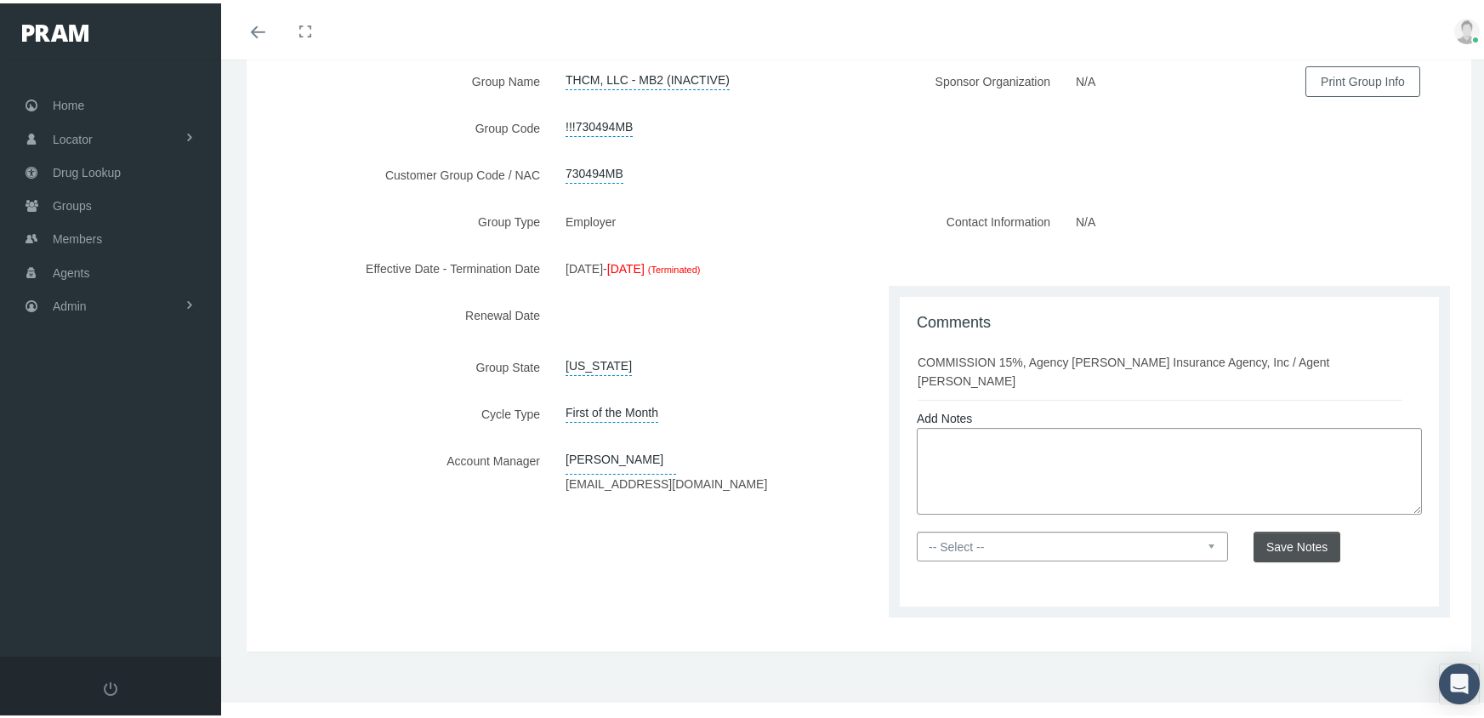
scroll to position [77, 0]
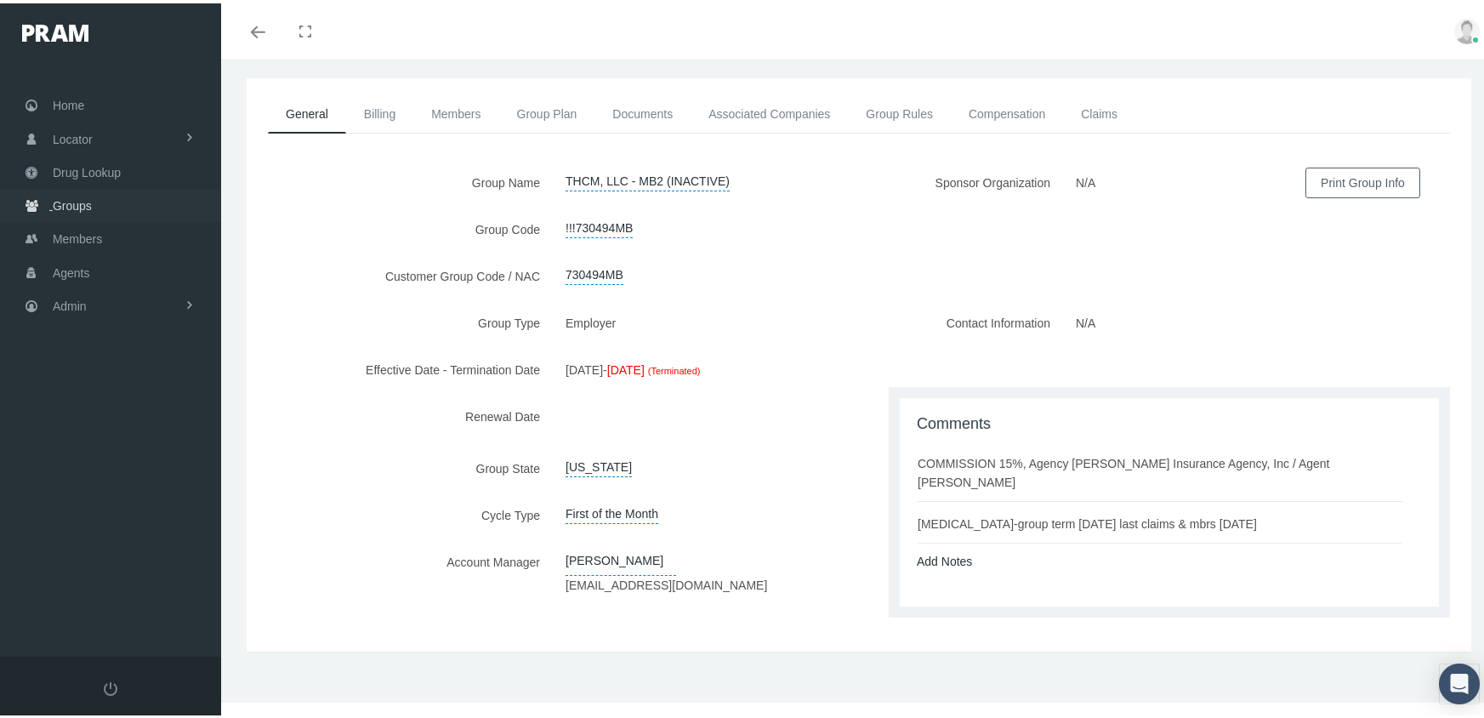
click at [69, 196] on span "Groups" at bounding box center [72, 202] width 39 height 32
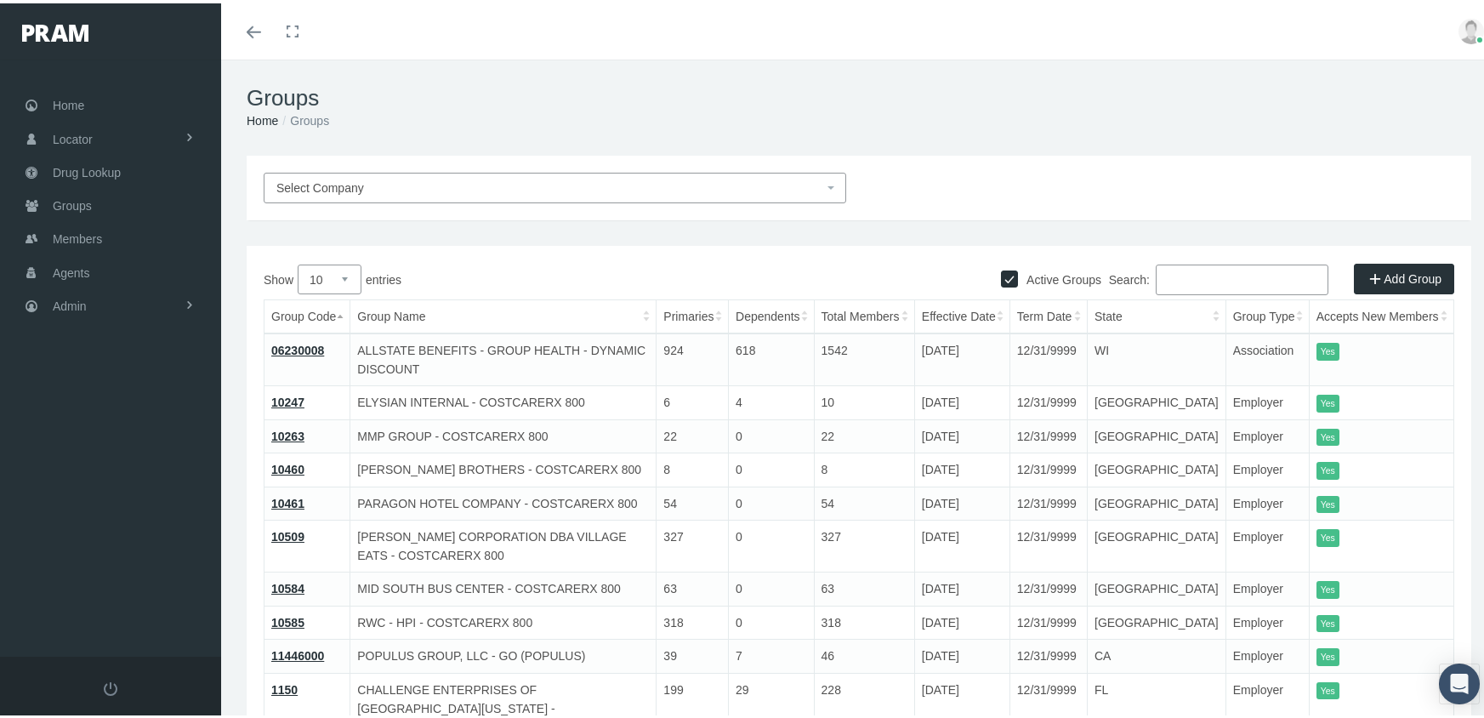
click at [1172, 276] on input "Search:" at bounding box center [1241, 276] width 173 height 31
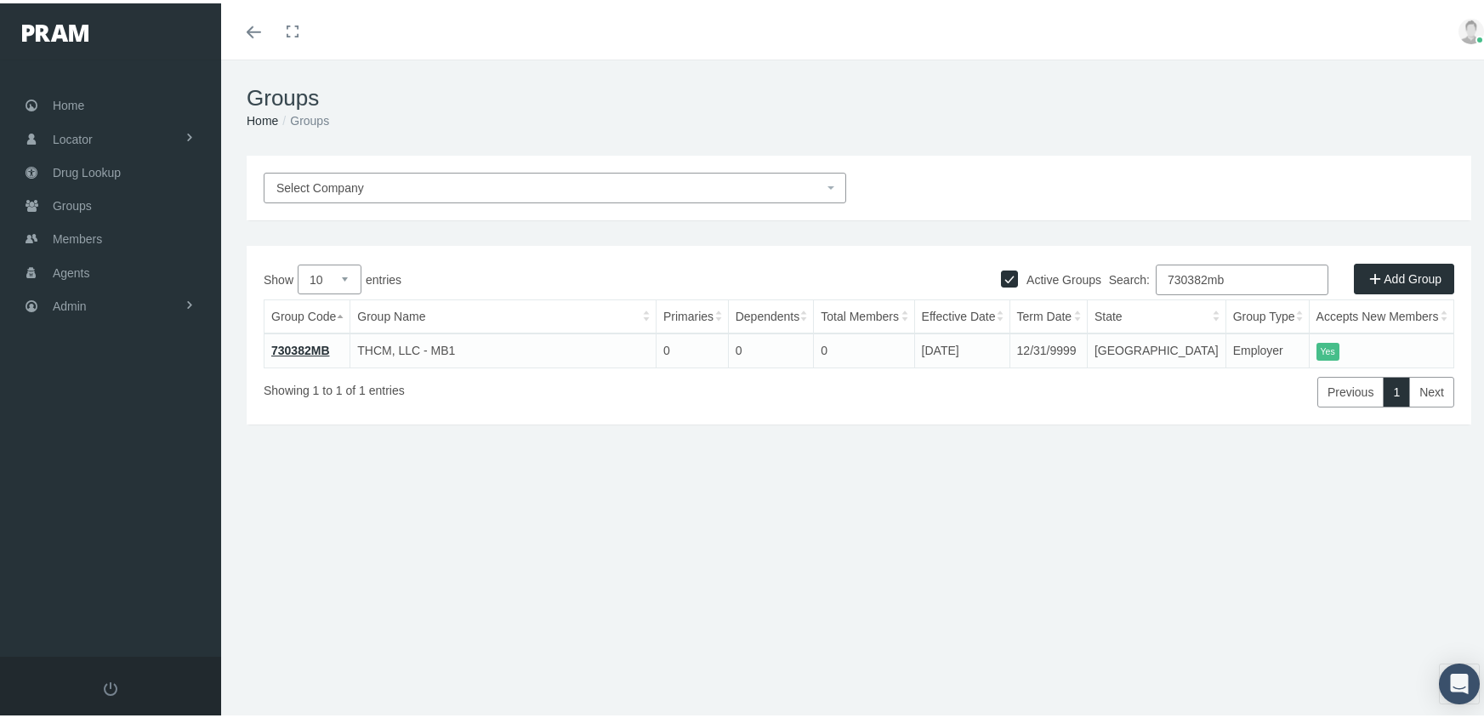
type input "730382mb"
click at [315, 342] on link "730382MB" at bounding box center [300, 347] width 59 height 14
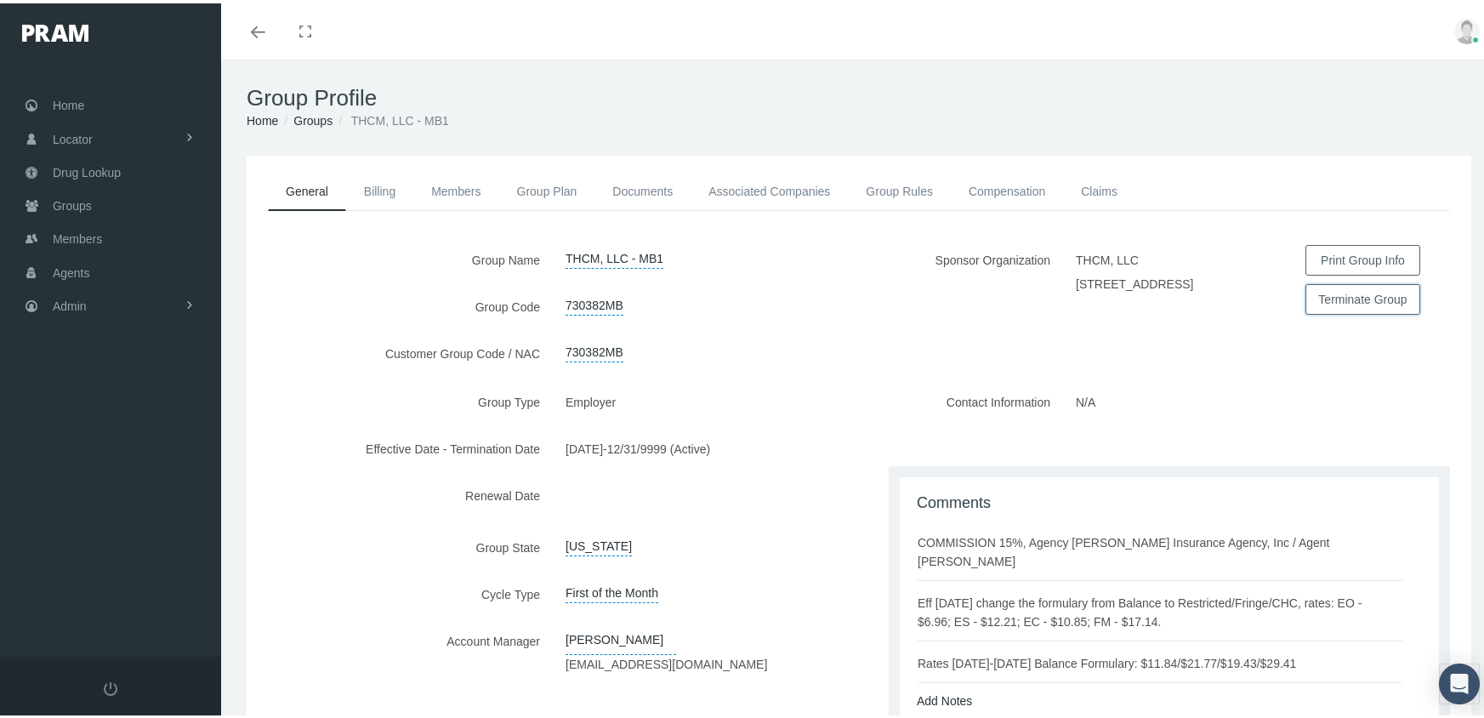
click at [1323, 286] on button "Terminate Group" at bounding box center [1362, 296] width 115 height 31
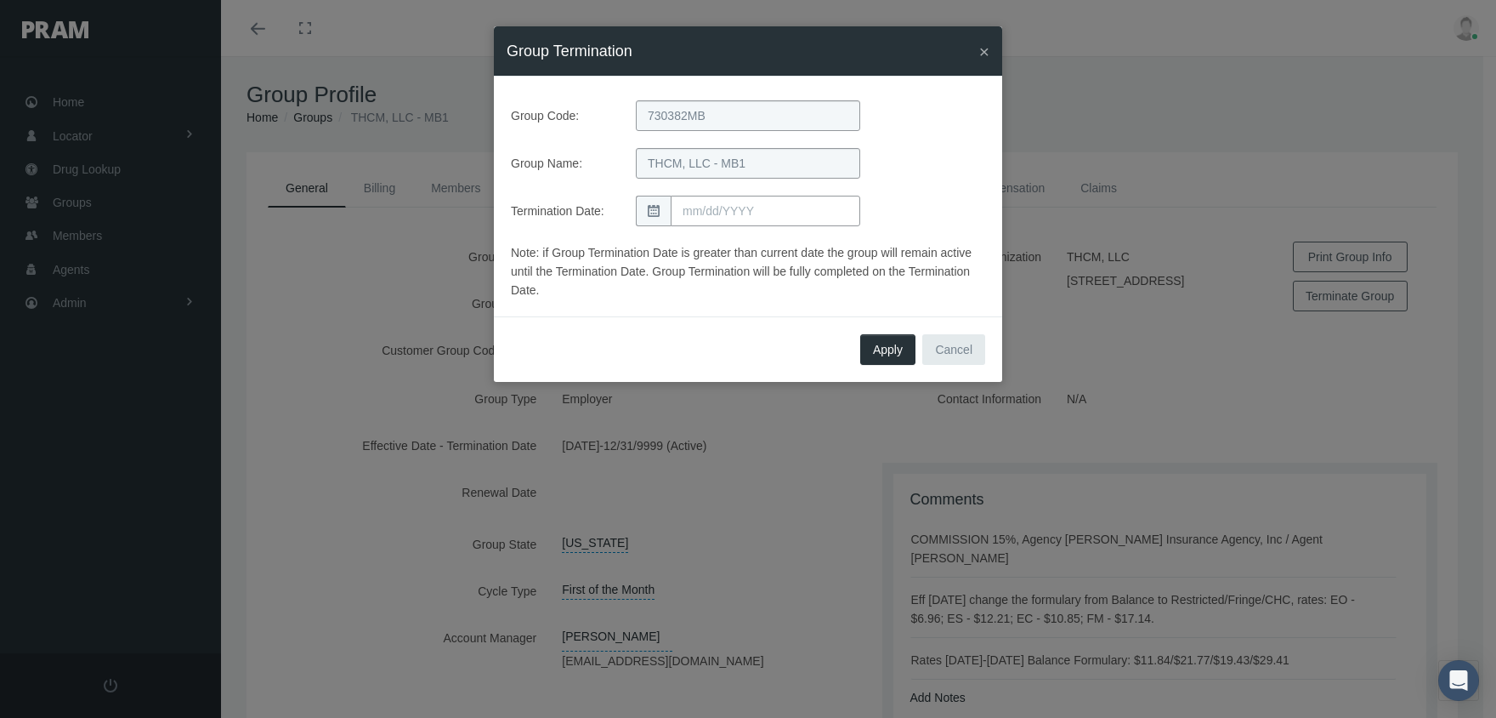
click at [752, 214] on input "text" at bounding box center [766, 211] width 190 height 31
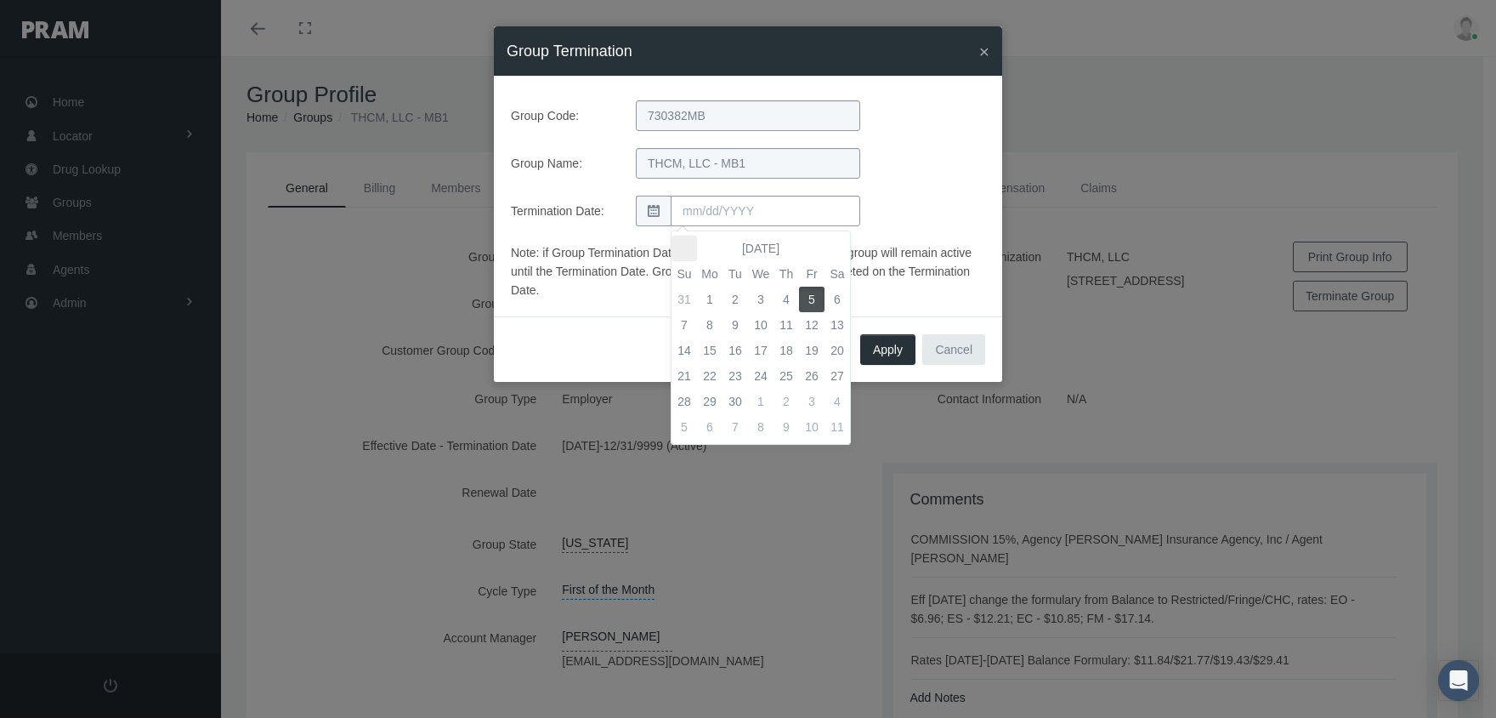
click at [686, 249] on th at bounding box center [685, 249] width 26 height 26
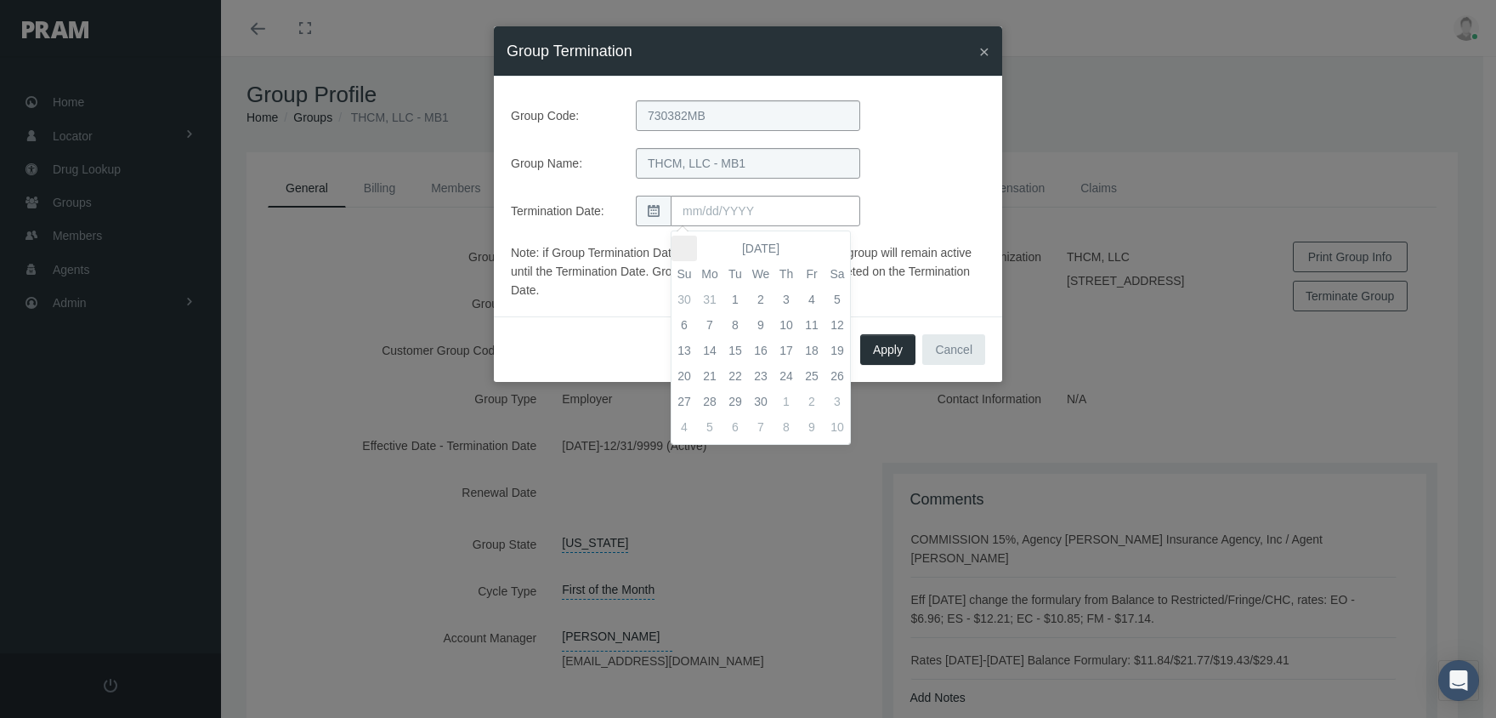
click at [686, 249] on th at bounding box center [685, 249] width 26 height 26
click at [708, 420] on td "31" at bounding box center [710, 427] width 26 height 26
type input "[DATE]"
click at [917, 215] on div "Termination Date: [DATE]" at bounding box center [748, 211] width 500 height 31
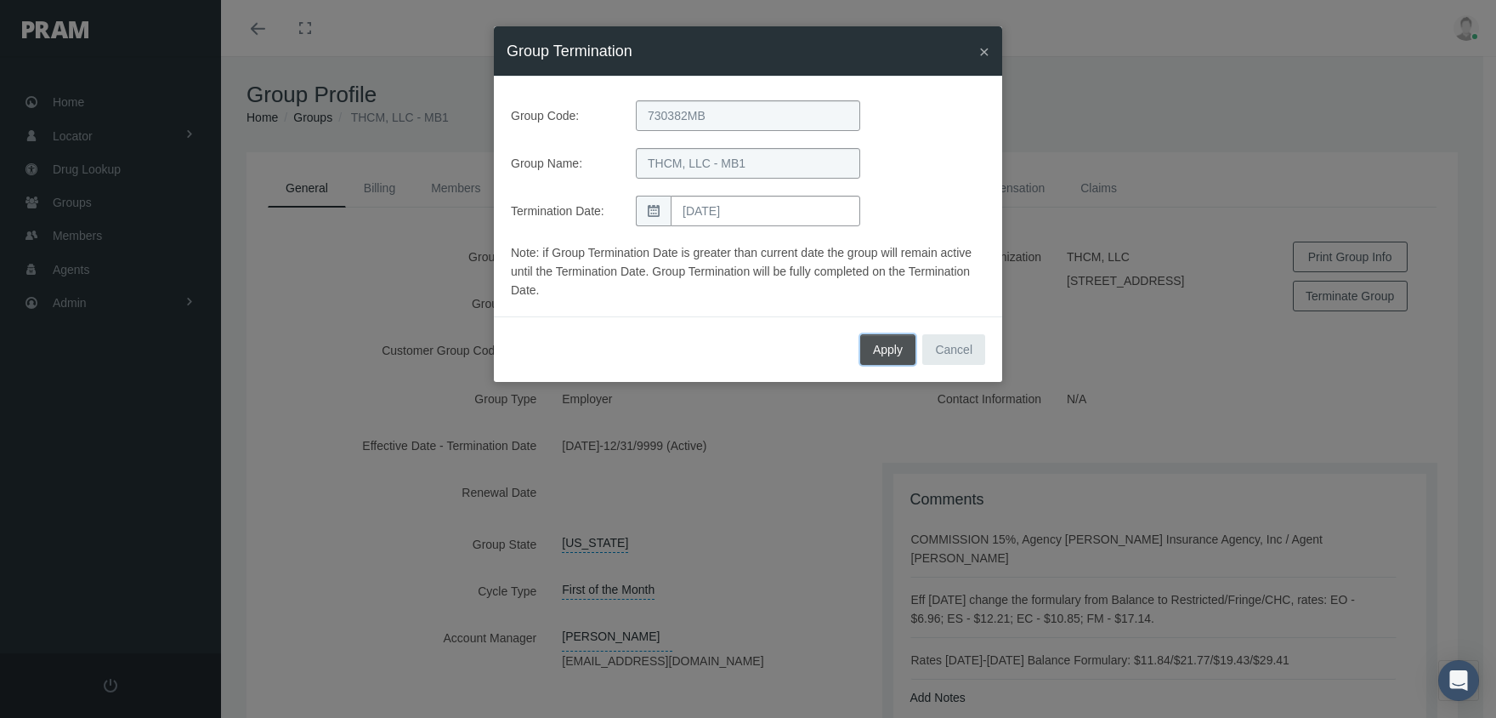
click at [873, 345] on button "Apply" at bounding box center [887, 349] width 55 height 31
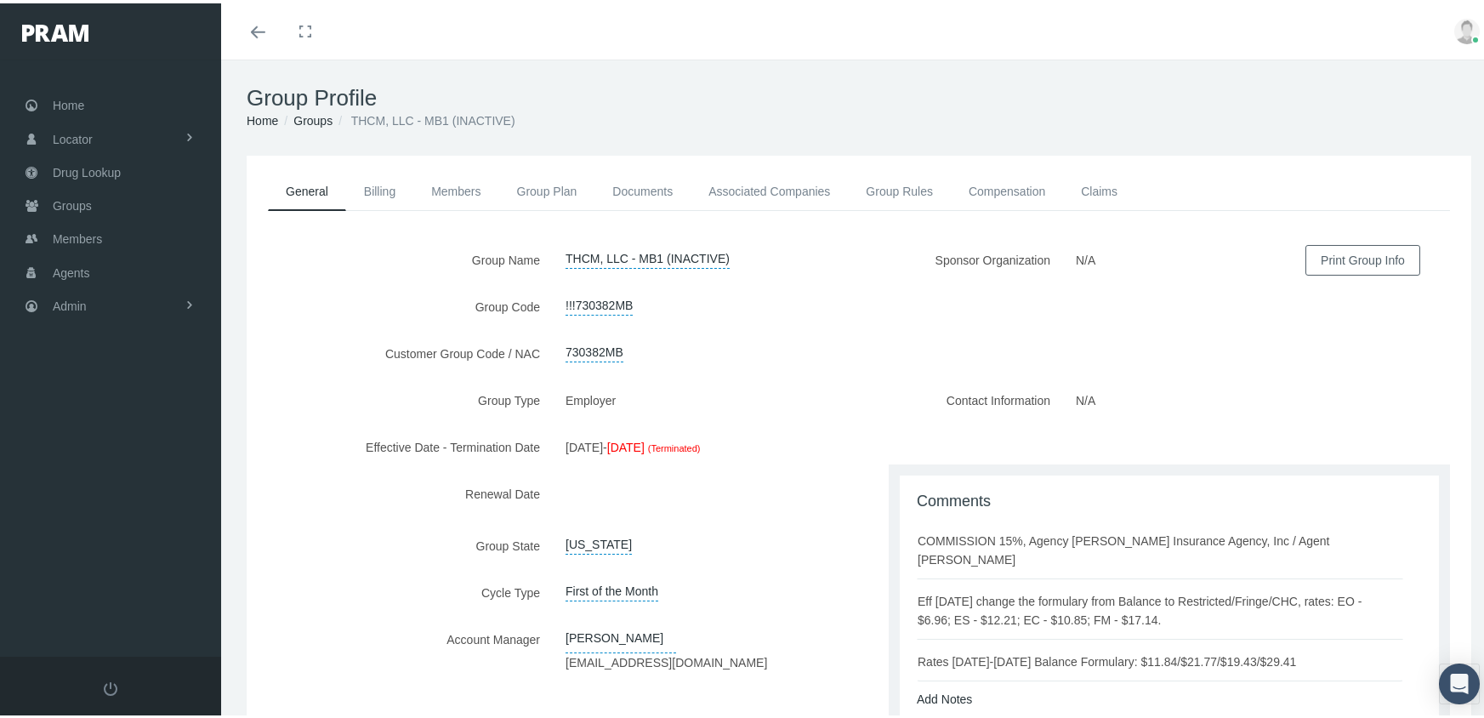
drag, startPoint x: 953, startPoint y: 690, endPoint x: 966, endPoint y: 686, distance: 13.4
click at [953, 690] on link "Add Notes" at bounding box center [944, 696] width 55 height 14
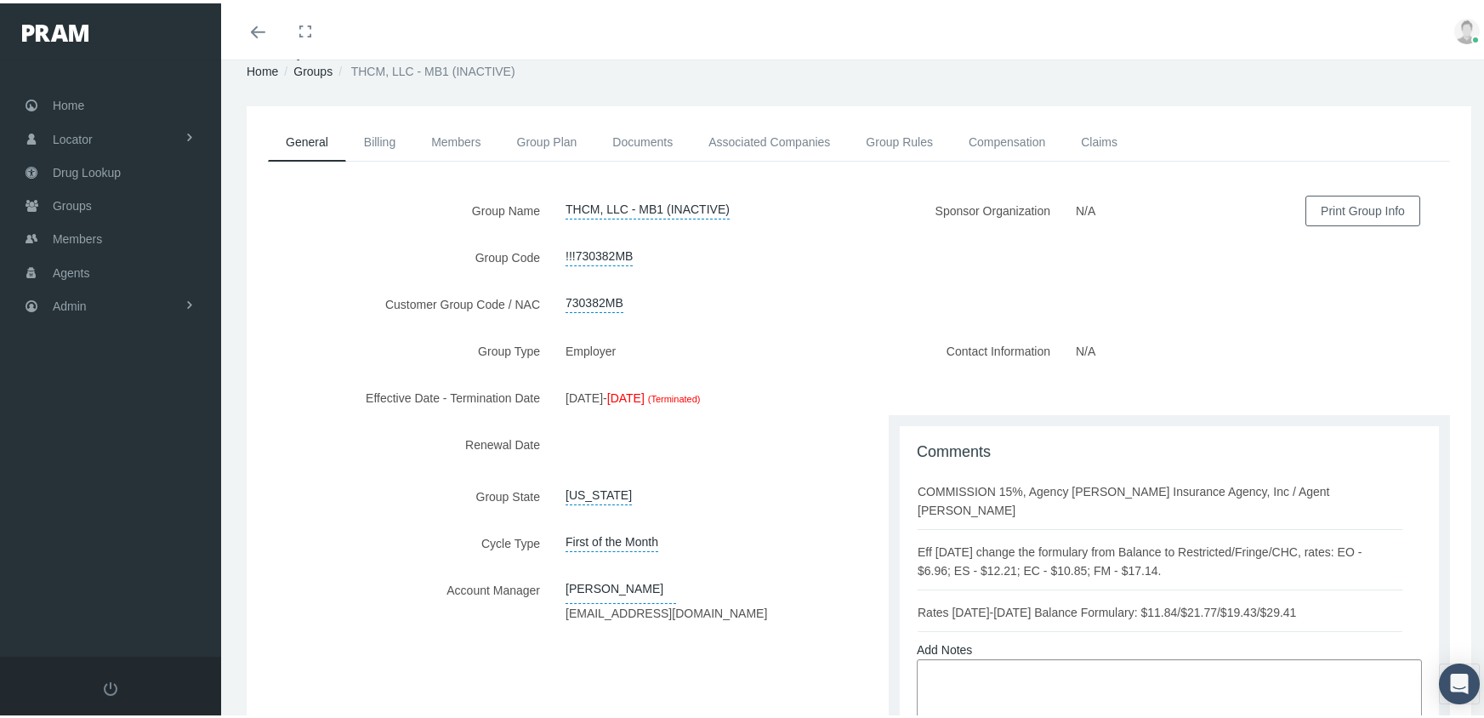
scroll to position [281, 0]
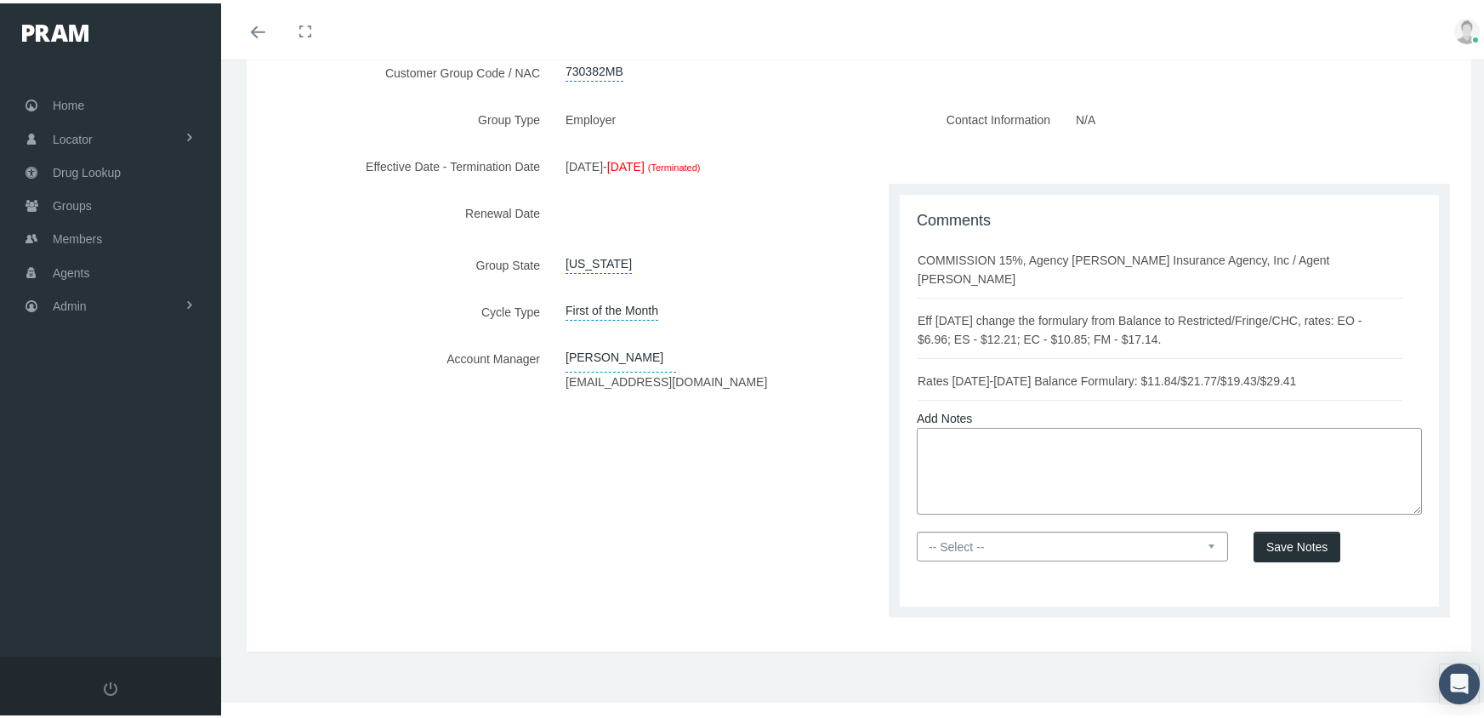
click at [1014, 445] on textarea at bounding box center [1169, 467] width 505 height 87
type textarea "[MEDICAL_DATA] - group term [DATE] last claims & mbrs in [DATE]"
click at [1209, 547] on select "-- Select -- PRAM Only Everyone" at bounding box center [1072, 543] width 311 height 30
select select "0"
click at [917, 528] on select "-- Select -- PRAM Only Everyone" at bounding box center [1072, 543] width 311 height 30
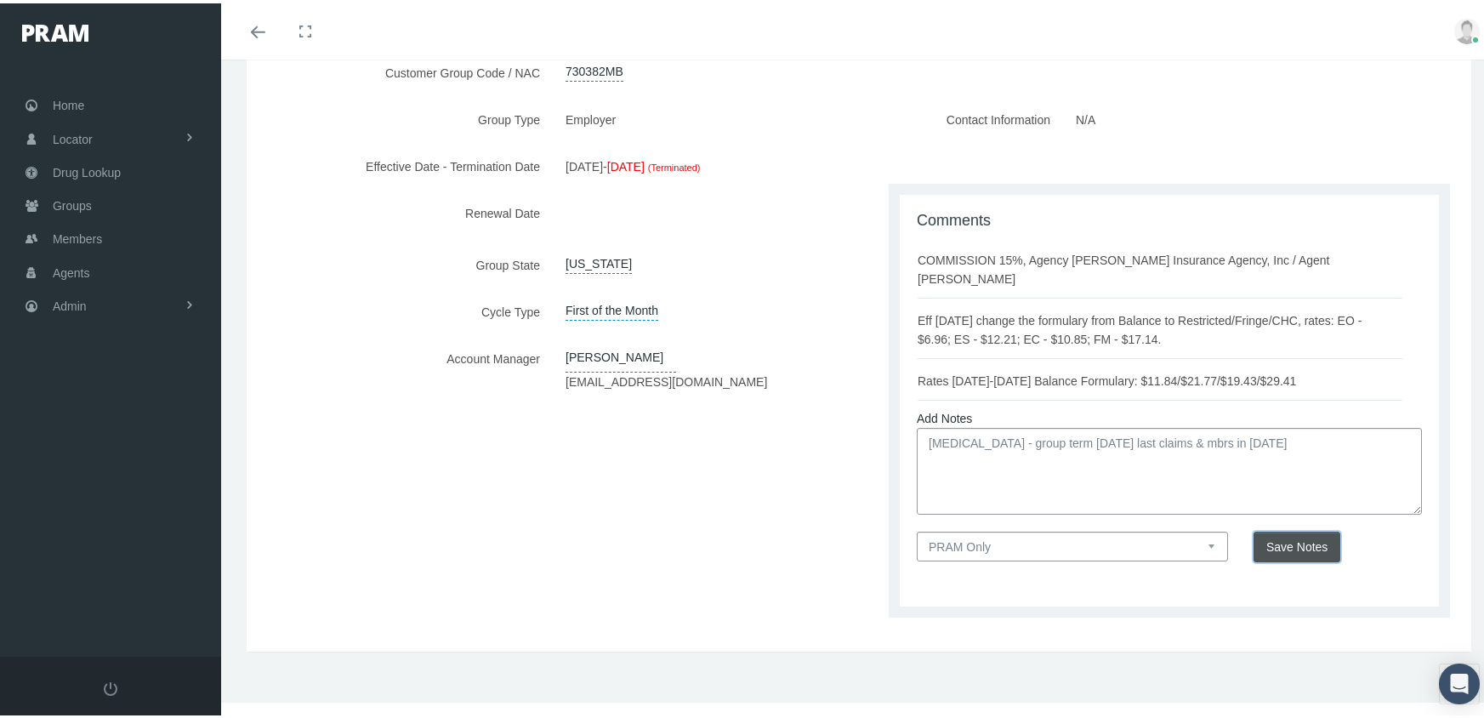
click at [1321, 544] on button "Save Notes" at bounding box center [1296, 543] width 87 height 31
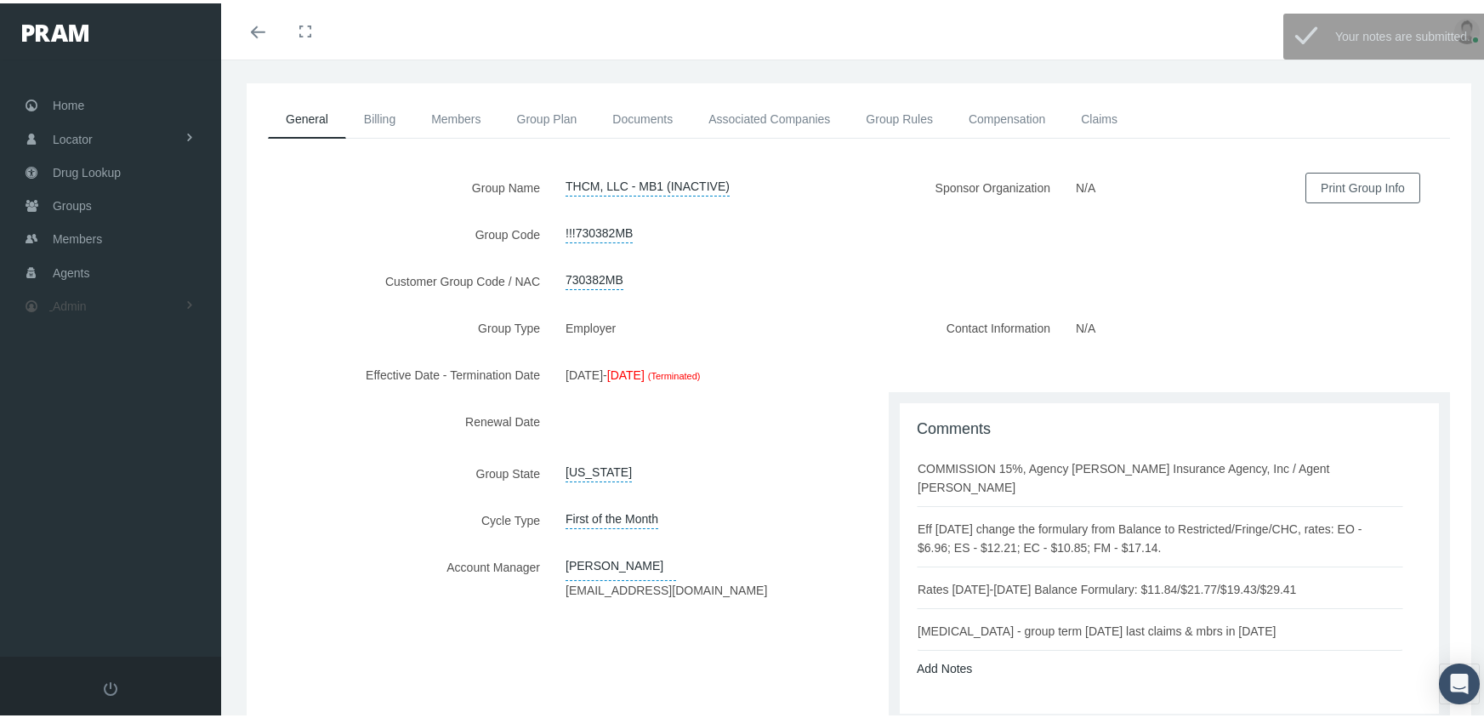
scroll to position [0, 0]
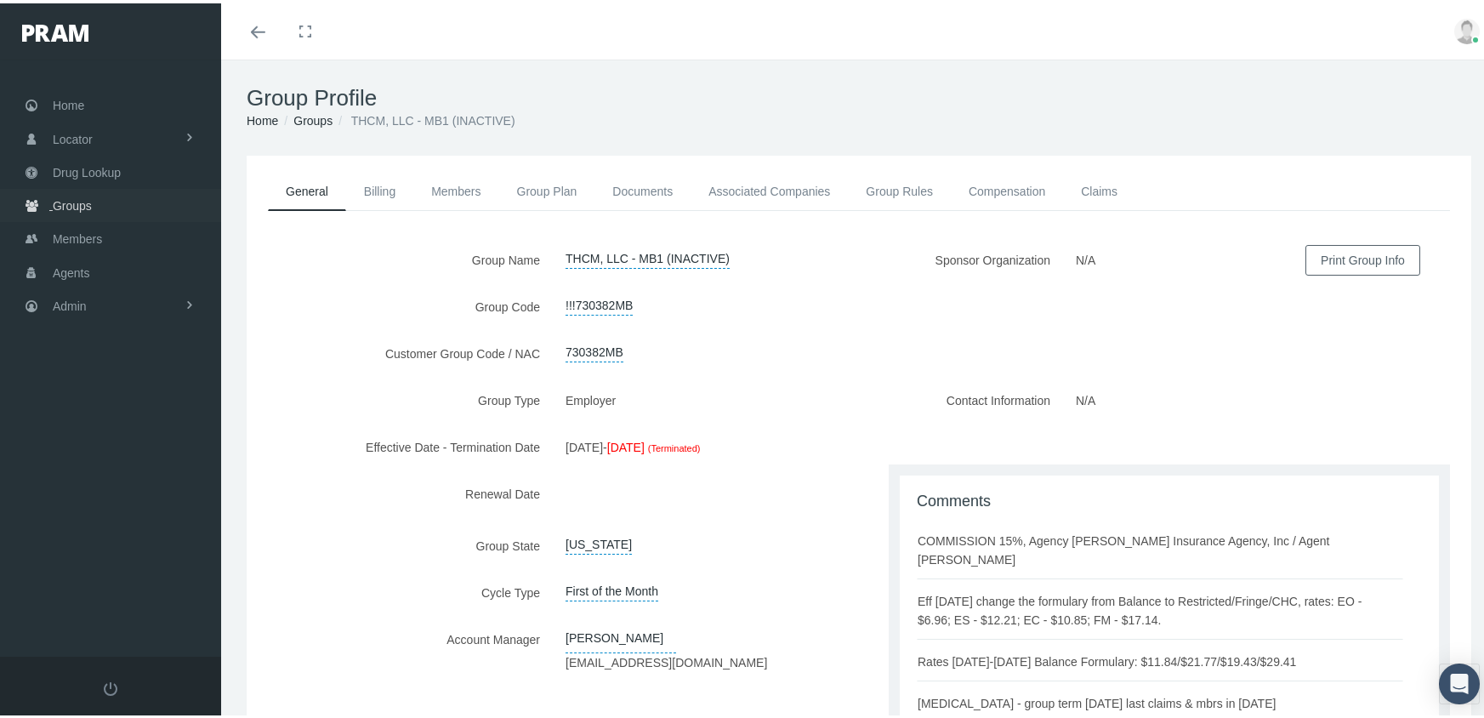
click at [65, 201] on span "Groups" at bounding box center [72, 202] width 39 height 32
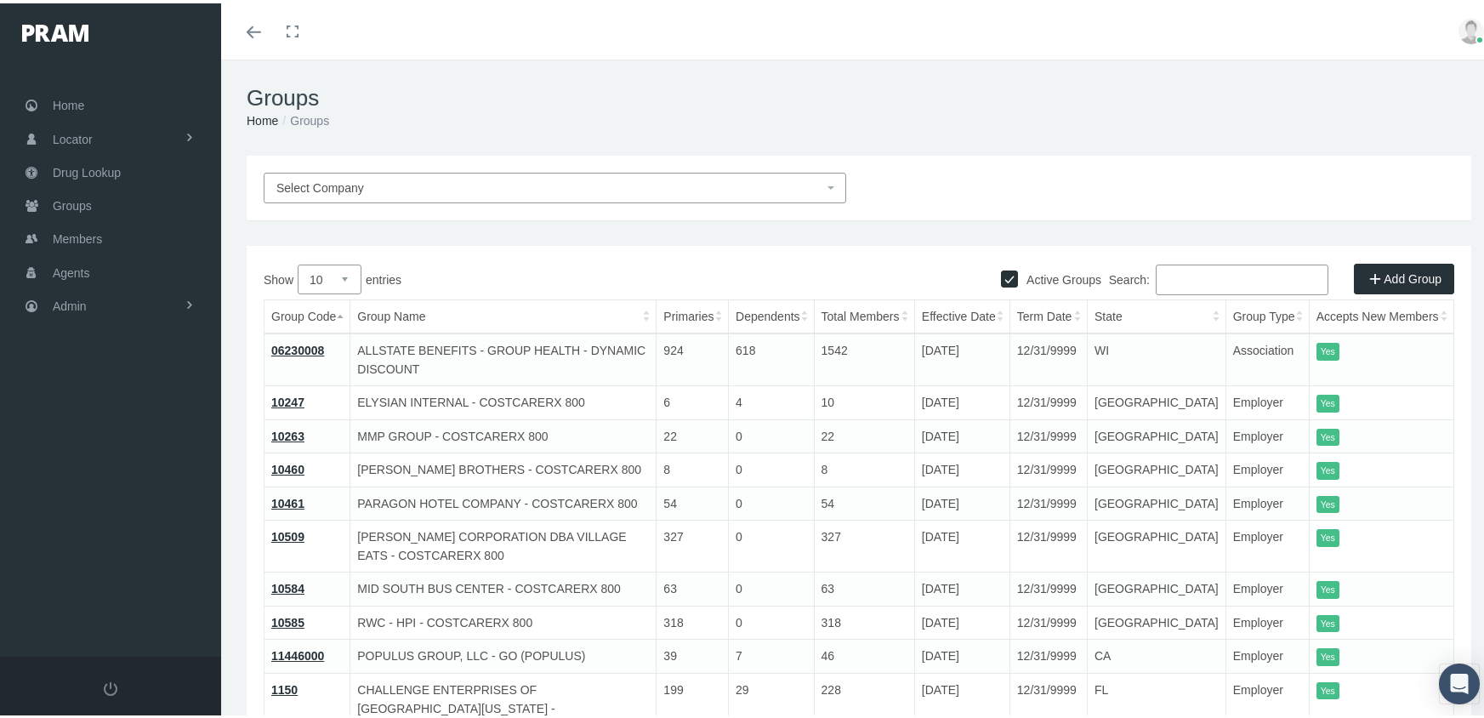
click at [1244, 273] on input "Search:" at bounding box center [1241, 276] width 173 height 31
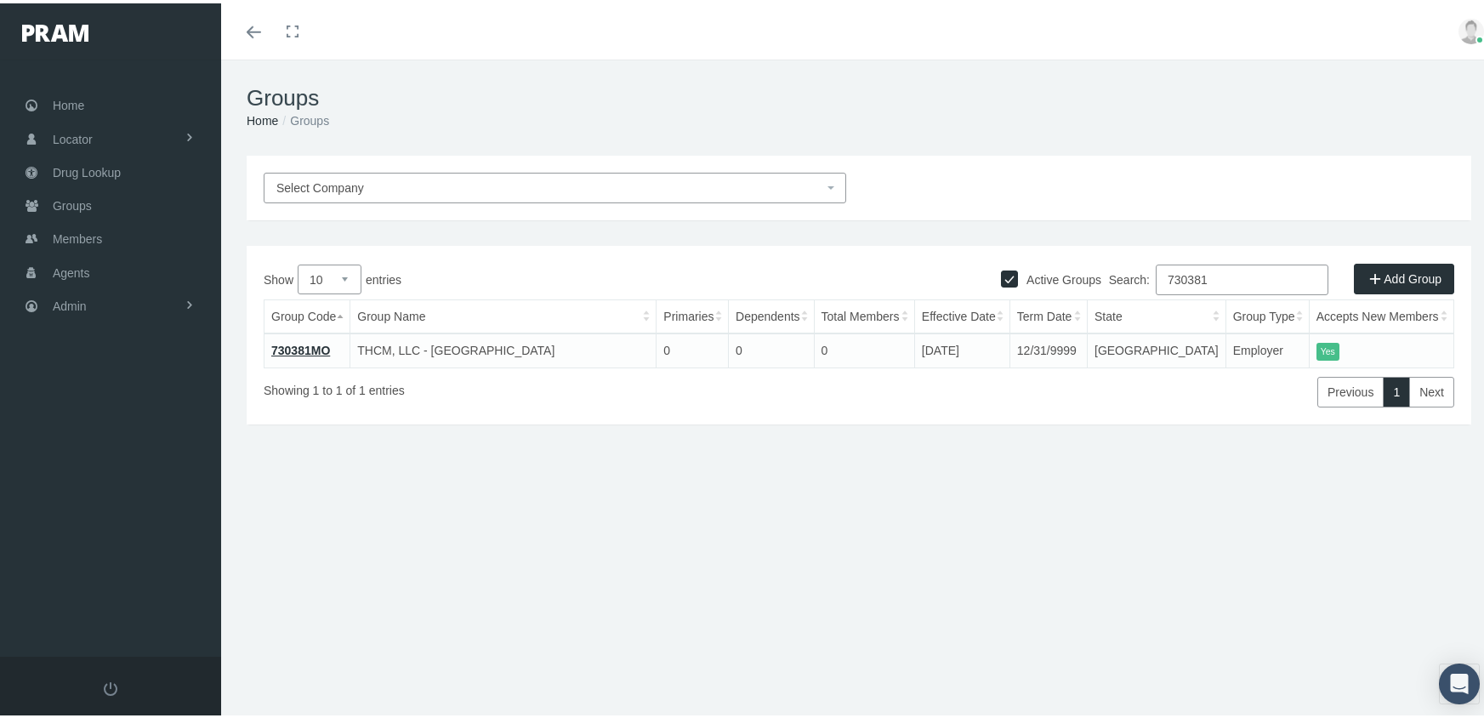
type input "730381"
click at [277, 346] on link "730381MO" at bounding box center [300, 347] width 59 height 14
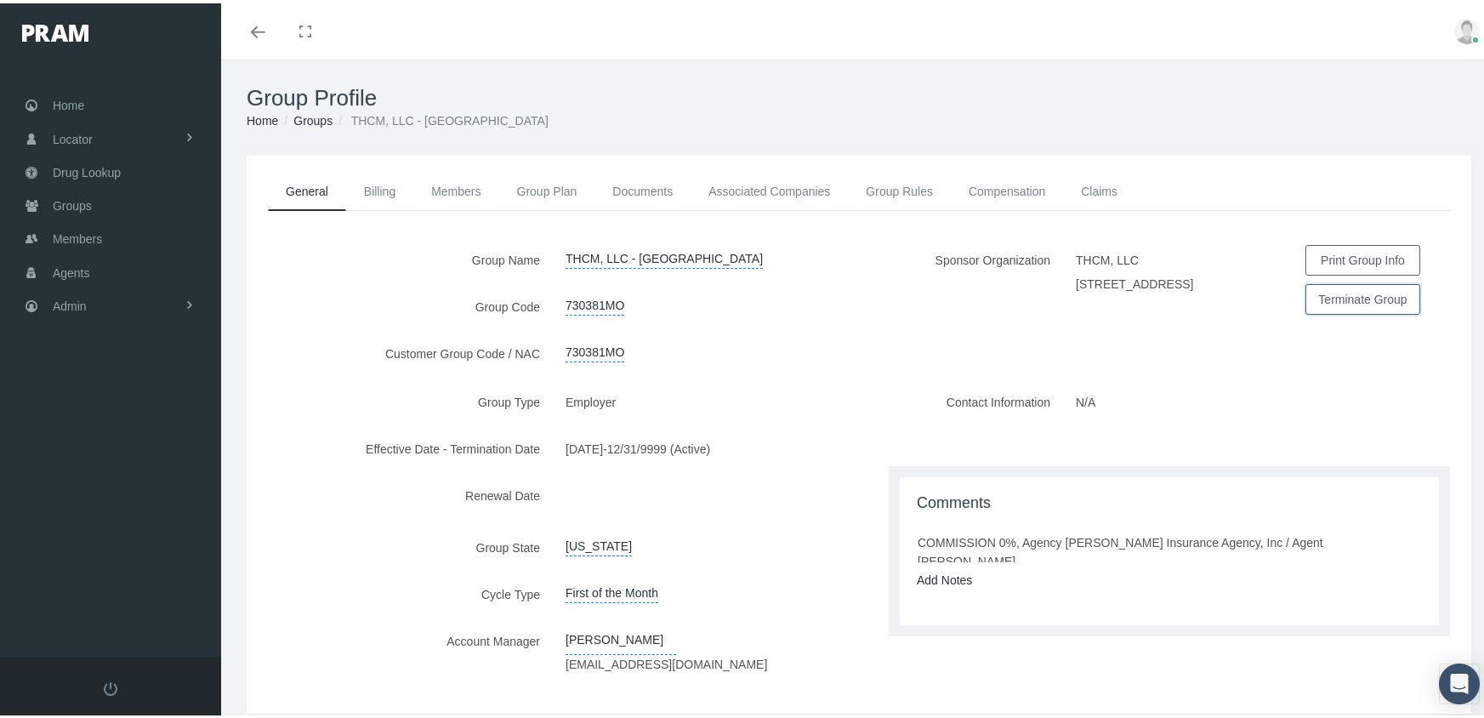
click at [1371, 294] on button "Terminate Group" at bounding box center [1362, 296] width 115 height 31
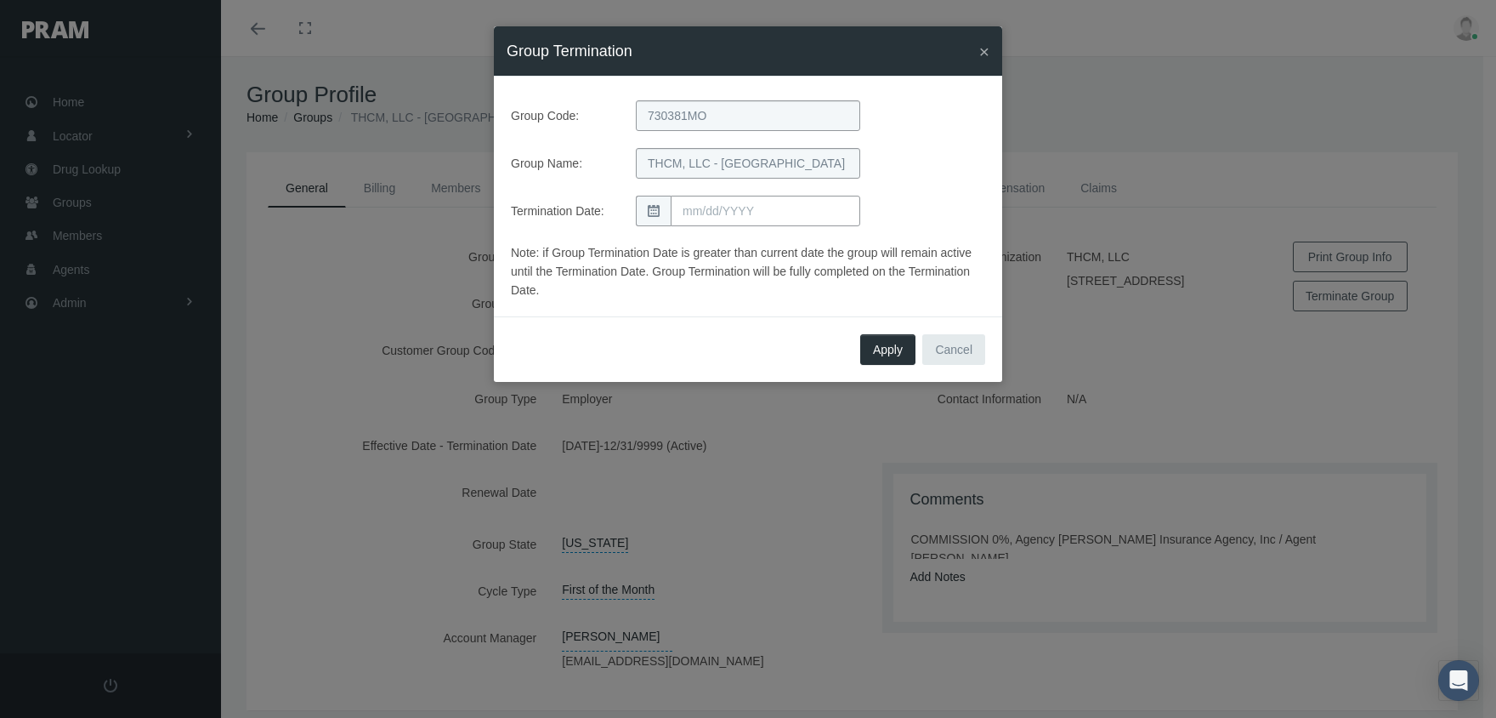
click at [694, 212] on input "text" at bounding box center [766, 211] width 190 height 31
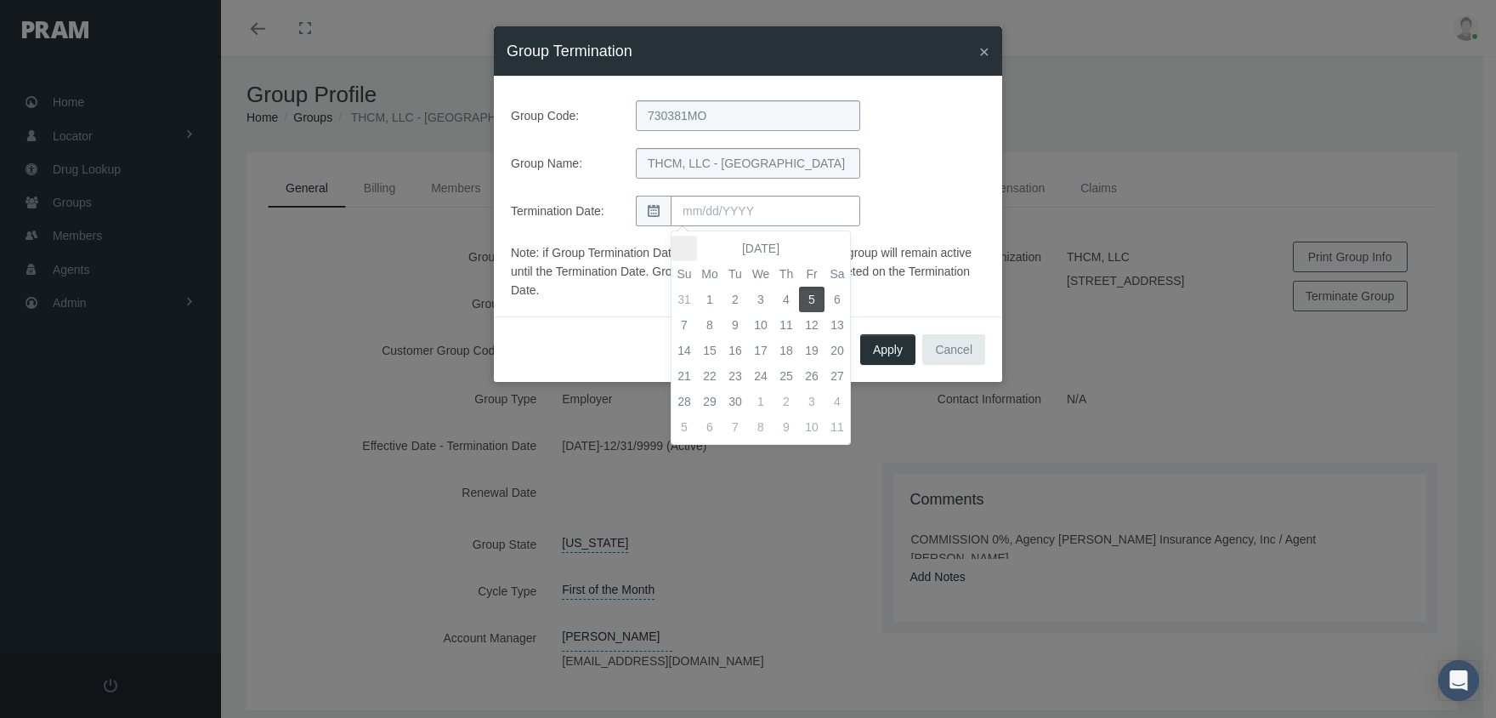
click at [681, 250] on th at bounding box center [685, 249] width 26 height 26
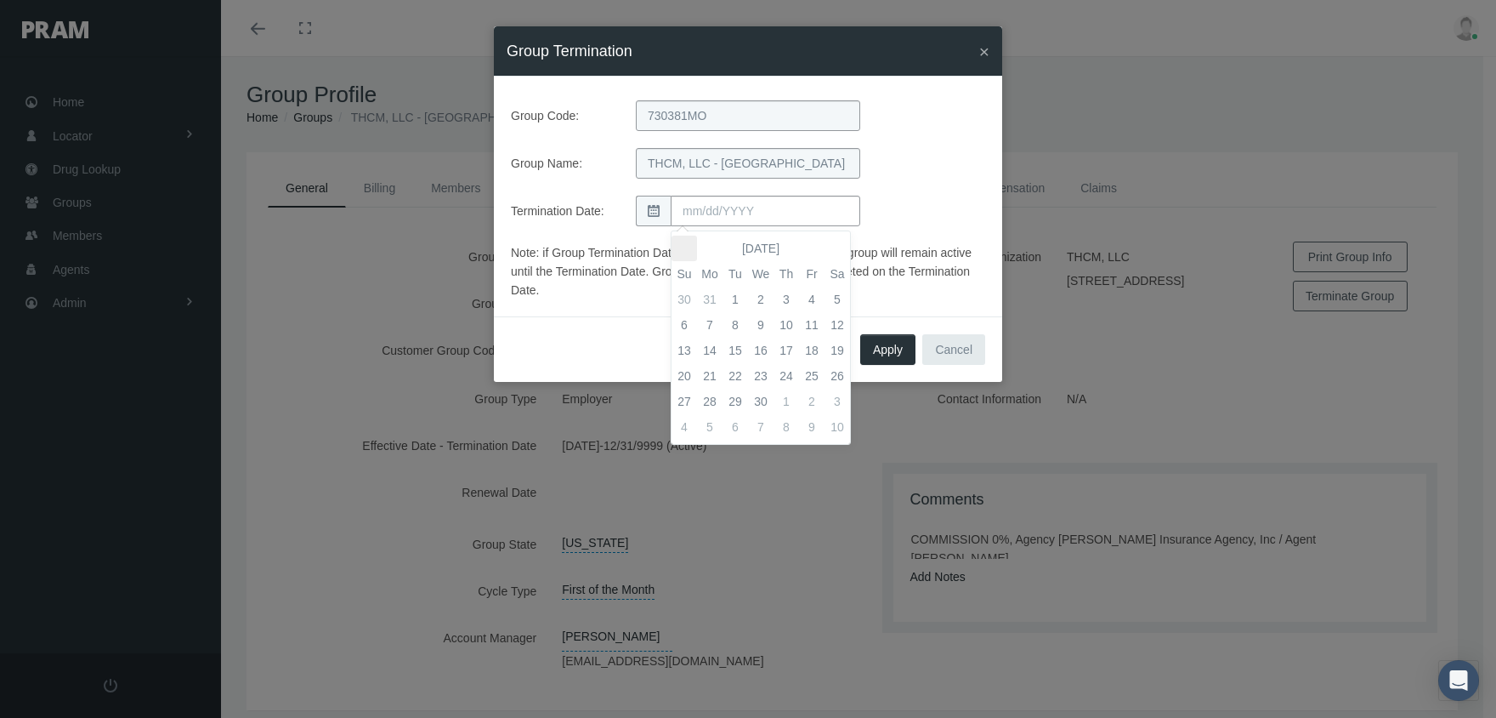
click at [681, 250] on th at bounding box center [685, 249] width 26 height 26
click at [706, 424] on td "31" at bounding box center [710, 427] width 26 height 26
type input "[DATE]"
click at [884, 355] on span "Apply" at bounding box center [888, 350] width 30 height 14
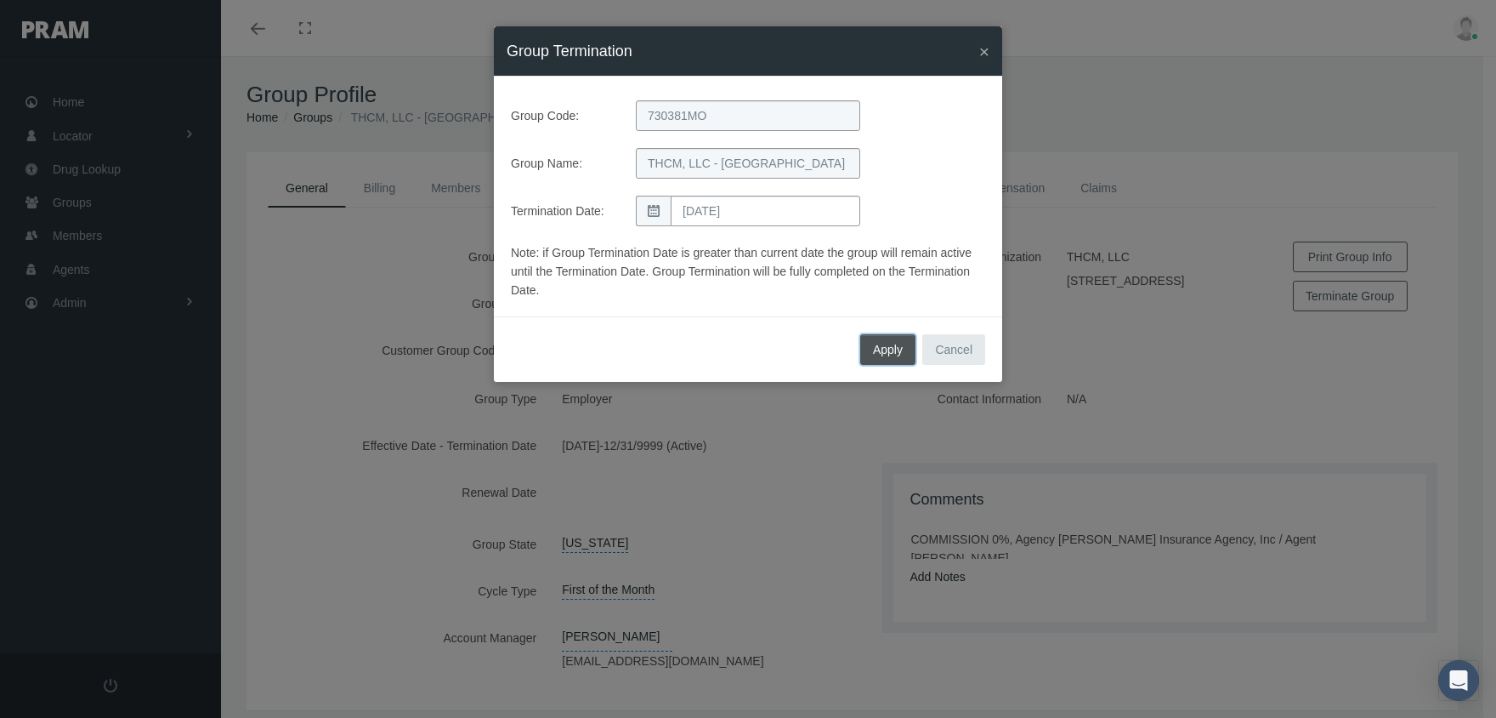
click at [884, 355] on span "Apply" at bounding box center [888, 350] width 30 height 14
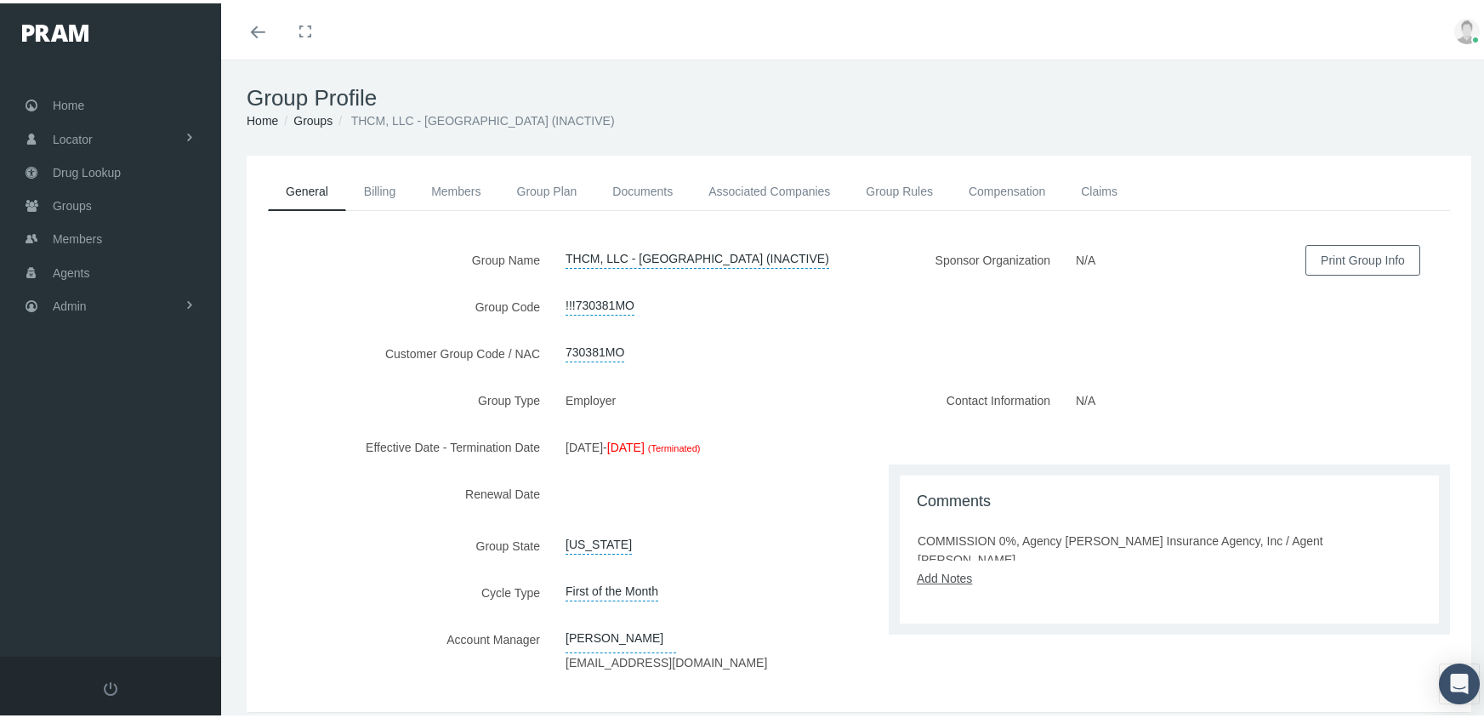
click at [953, 573] on link "Add Notes" at bounding box center [944, 575] width 55 height 14
click at [958, 595] on textarea at bounding box center [1169, 627] width 505 height 87
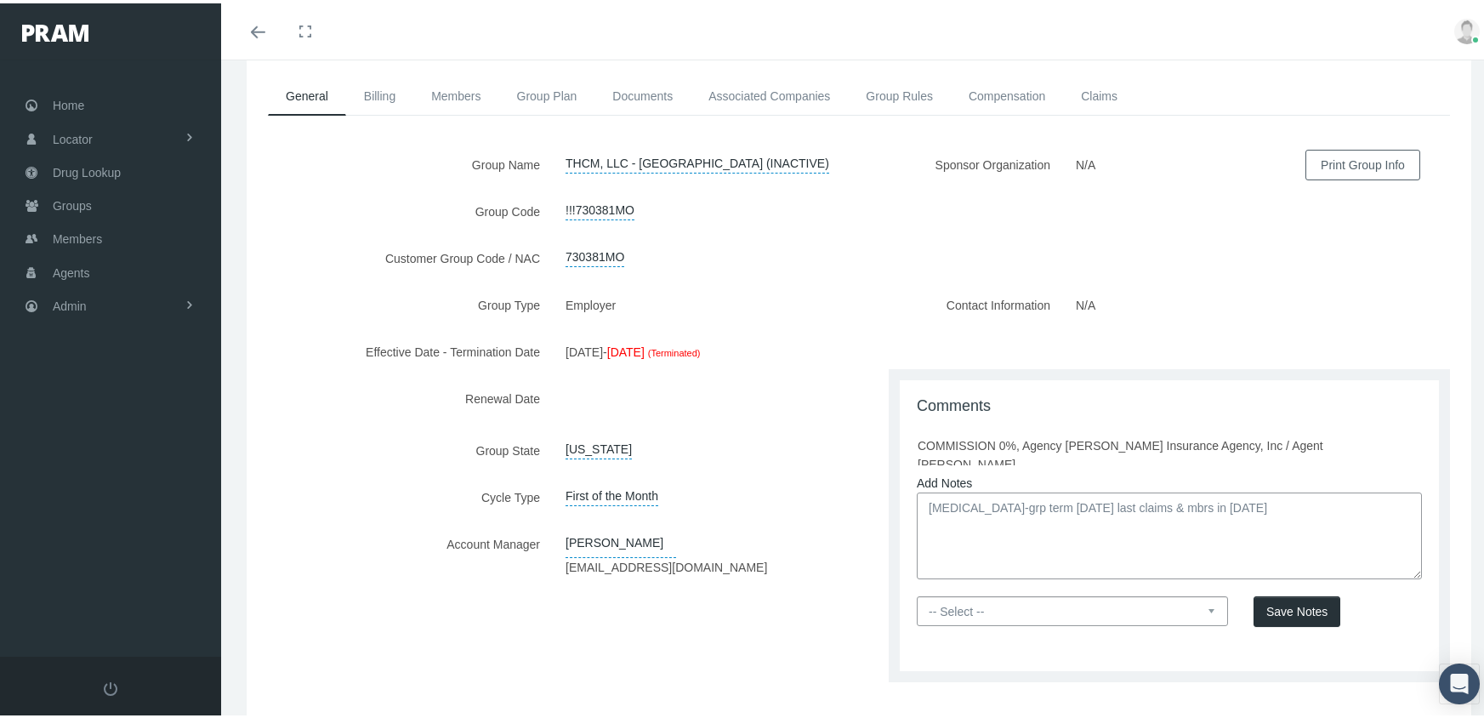
scroll to position [160, 0]
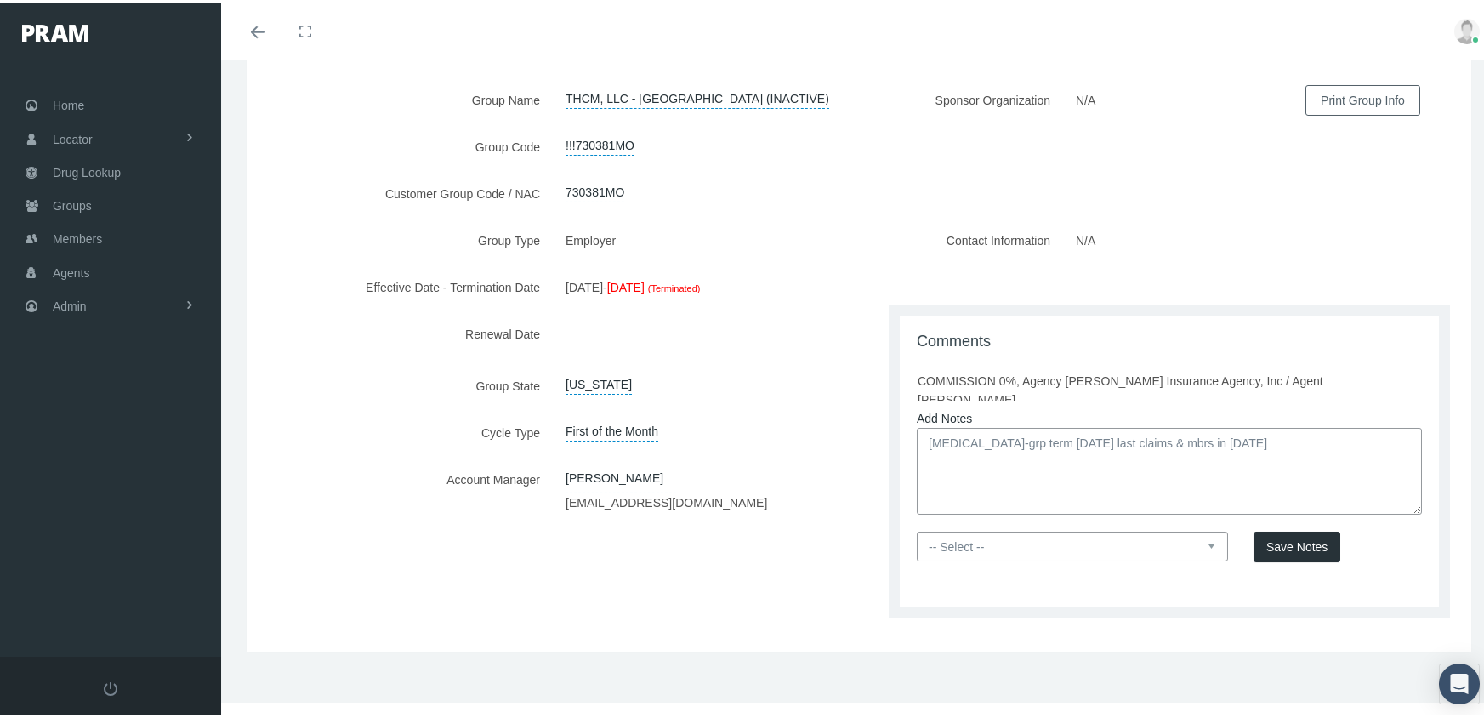
type textarea "[MEDICAL_DATA]-grp term [DATE] last claims & mbrs in [DATE]"
click at [1206, 539] on select "-- Select -- PRAM Only Everyone" at bounding box center [1072, 543] width 311 height 30
select select "0"
click at [917, 528] on select "-- Select -- PRAM Only Everyone" at bounding box center [1072, 543] width 311 height 30
click at [1274, 550] on button "Save Notes" at bounding box center [1296, 543] width 87 height 31
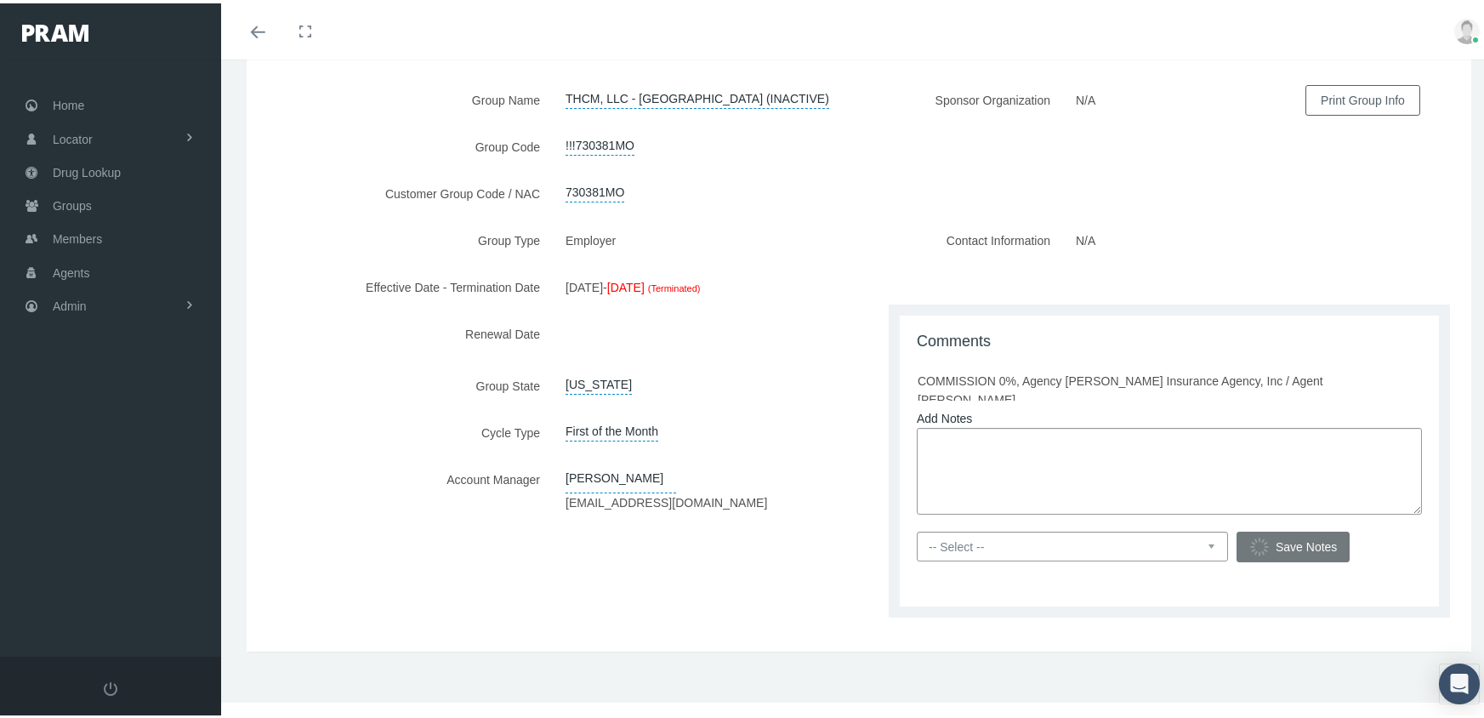
scroll to position [59, 0]
